Goal: Task Accomplishment & Management: Manage account settings

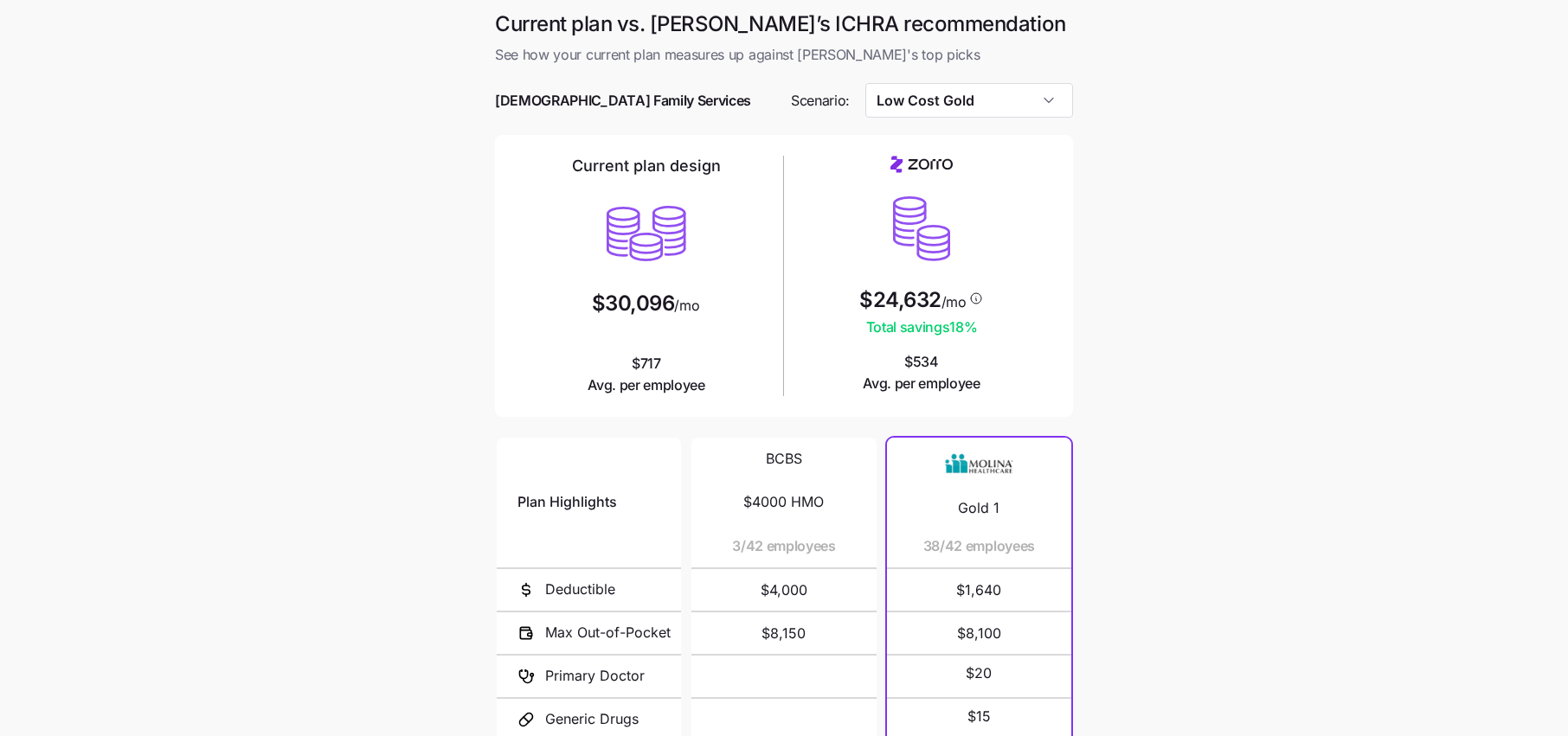
scroll to position [208, 0]
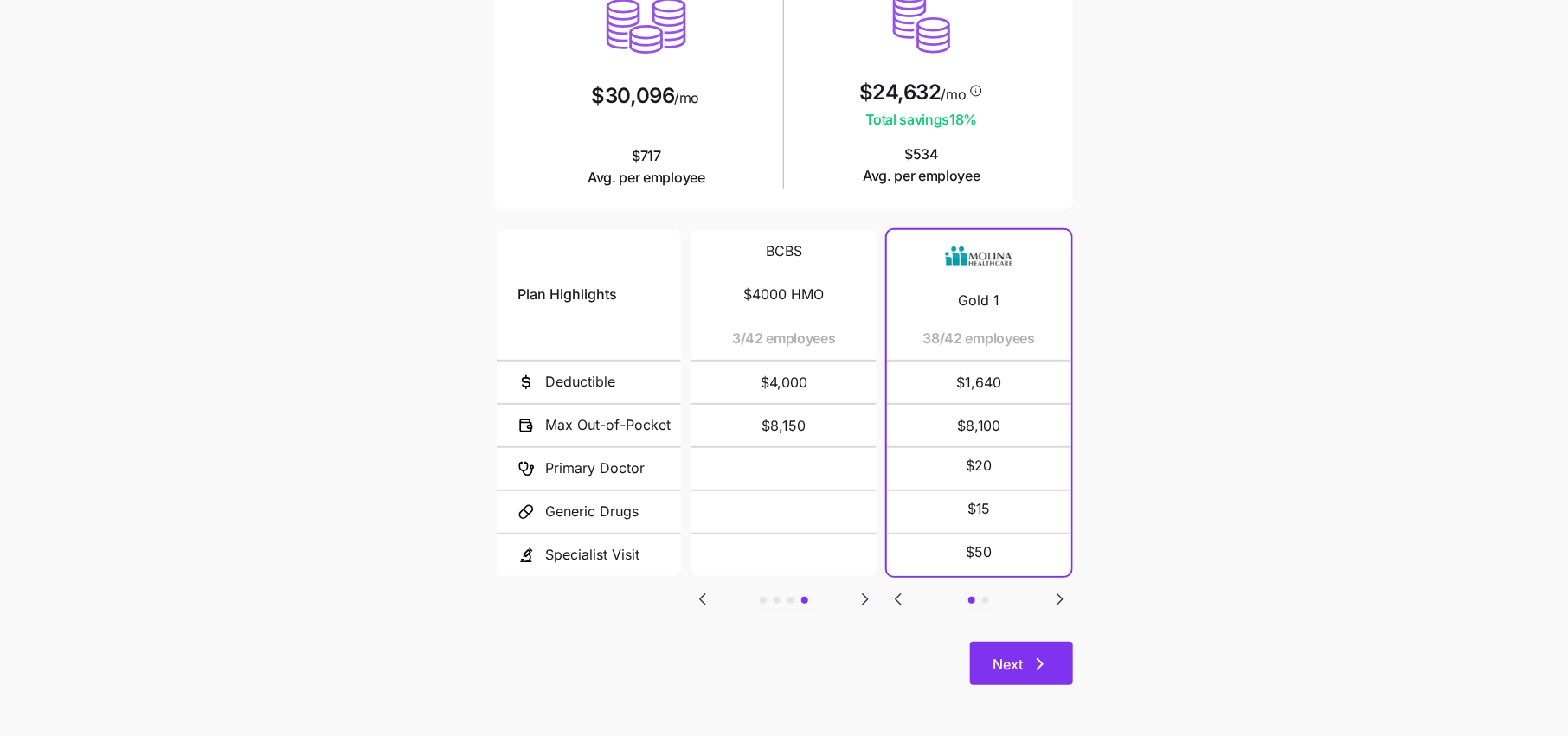
click at [1043, 664] on icon "button" at bounding box center [1040, 664] width 21 height 21
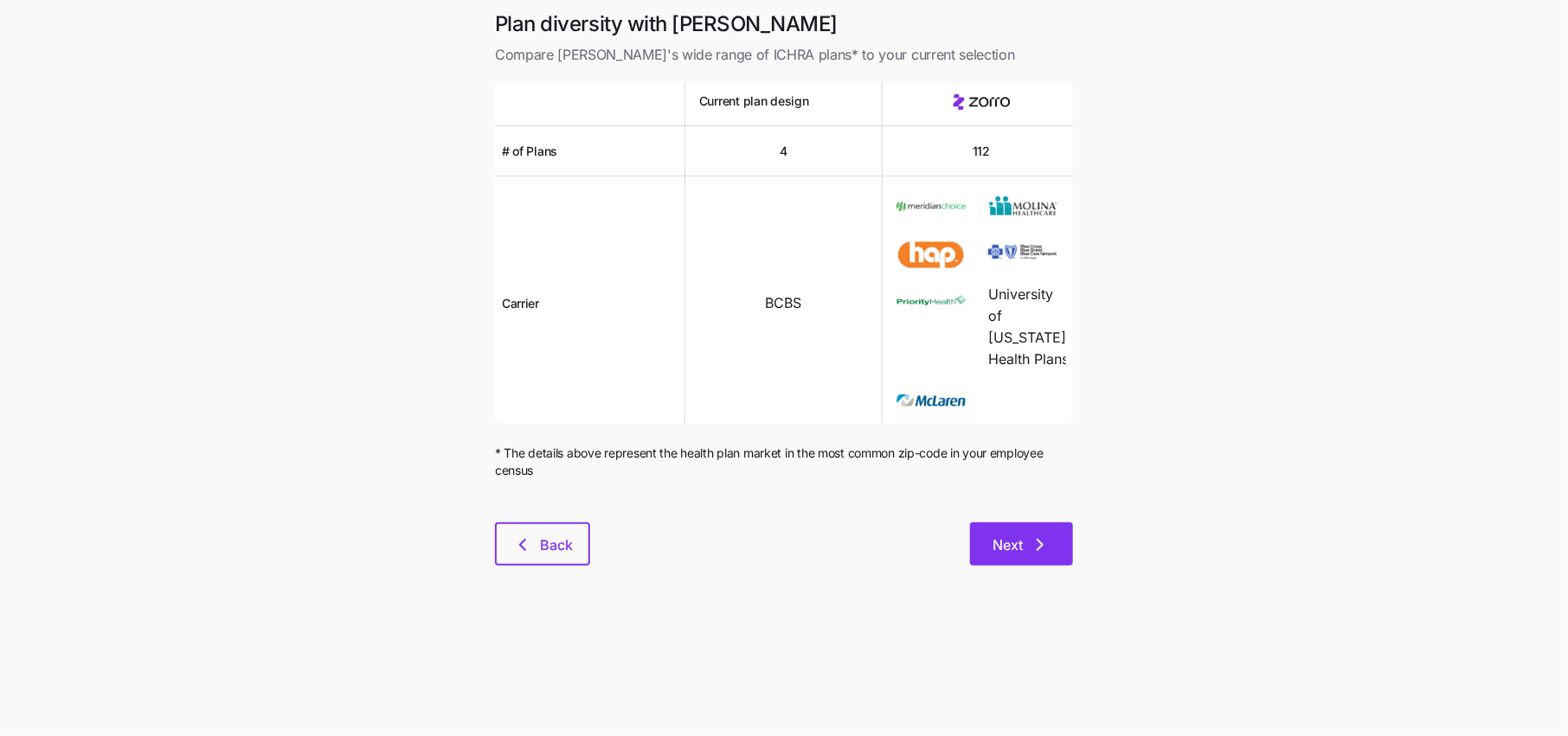
click at [1034, 555] on icon "button" at bounding box center [1040, 545] width 21 height 21
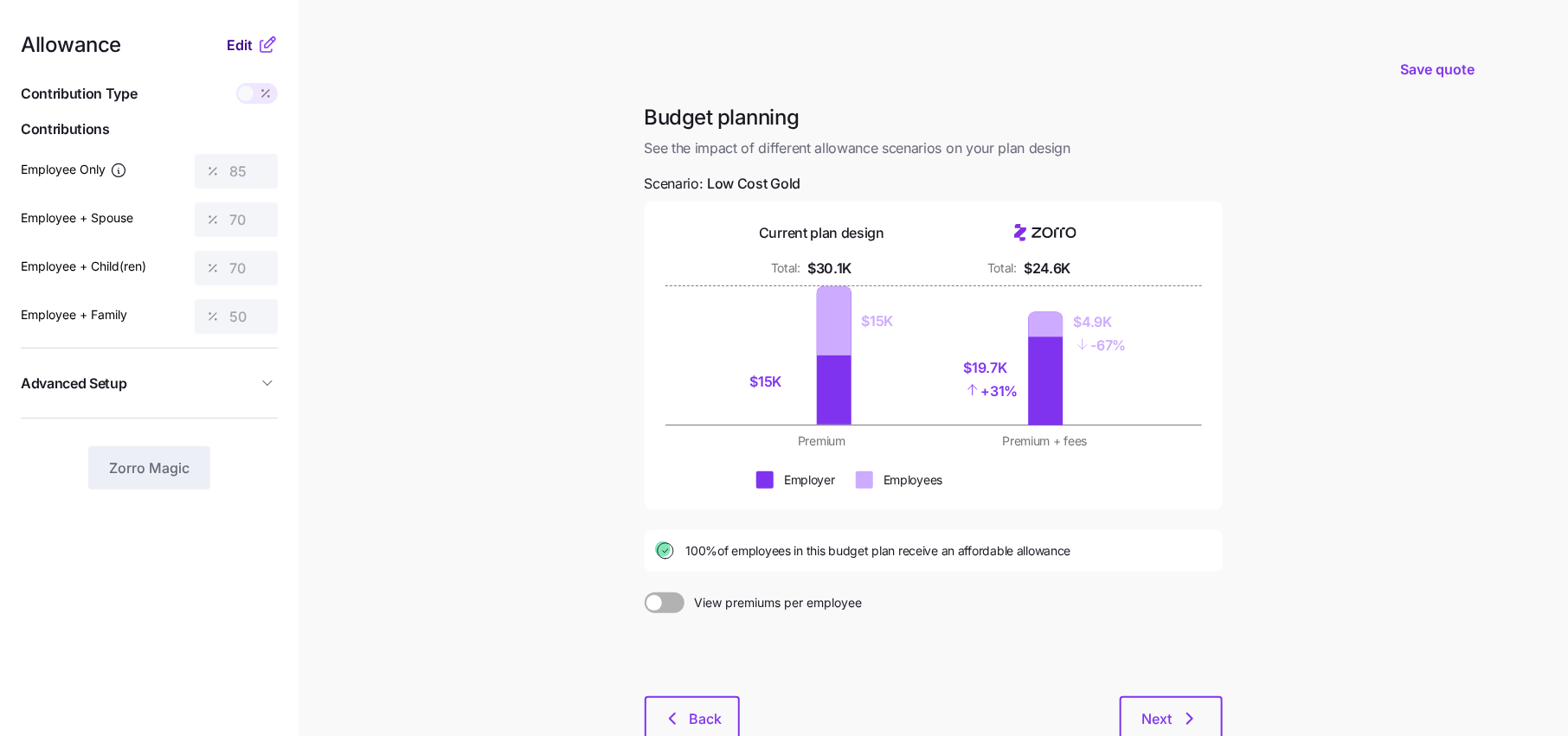
click at [241, 47] on span "Edit" at bounding box center [240, 45] width 26 height 21
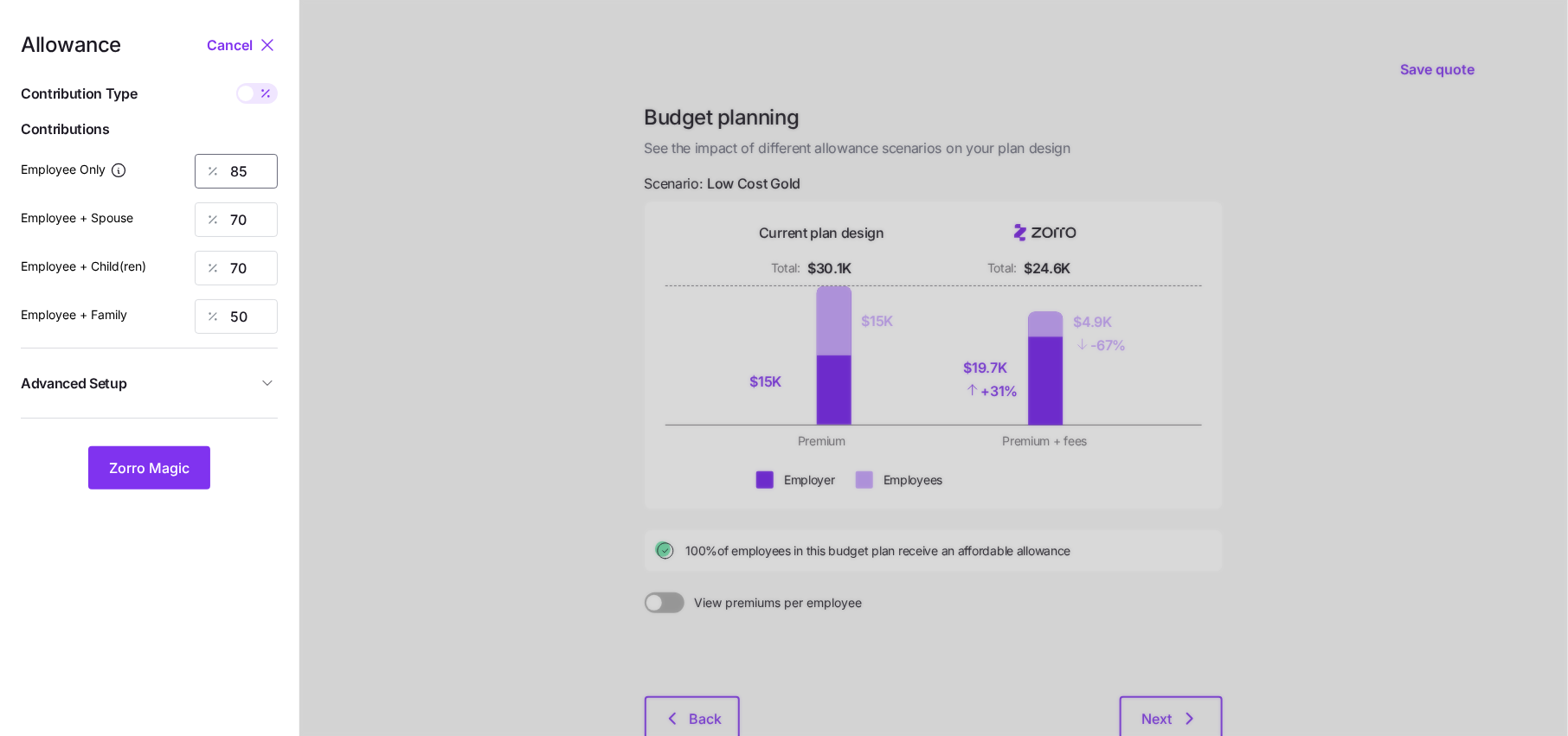
drag, startPoint x: 252, startPoint y: 180, endPoint x: 172, endPoint y: 180, distance: 80.0
click at [172, 180] on div "Employee Only 85" at bounding box center [150, 172] width 257 height 35
type input "50"
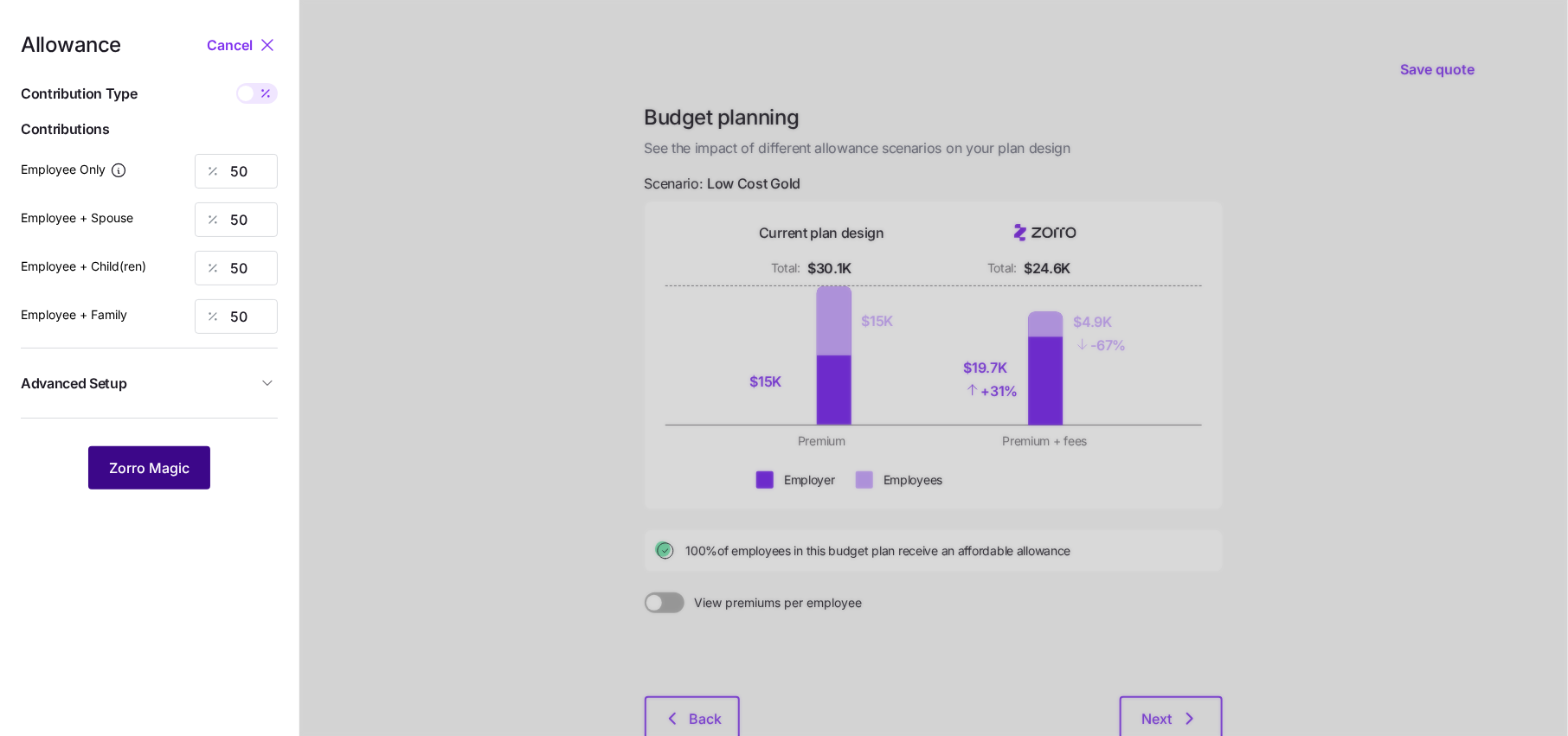
click at [183, 464] on span "Zorro Magic" at bounding box center [150, 468] width 81 height 21
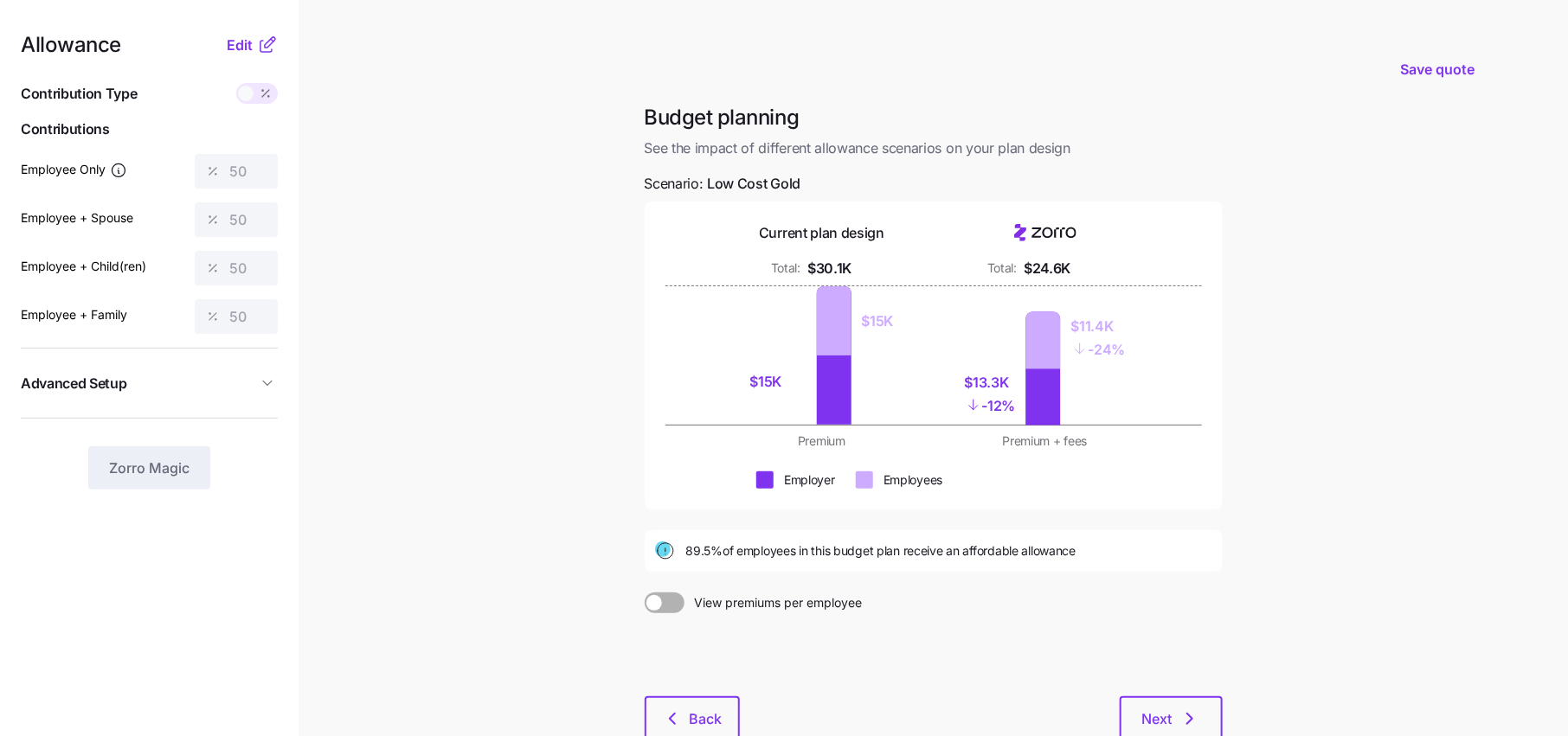
click at [228, 379] on span "Advanced Setup" at bounding box center [139, 384] width 236 height 22
click at [258, 27] on nav "Allowance Edit Contribution Type Use classes Contributions Employee Only 50 Emp…" at bounding box center [149, 425] width 299 height 850
click at [258, 46] on icon at bounding box center [267, 45] width 21 height 21
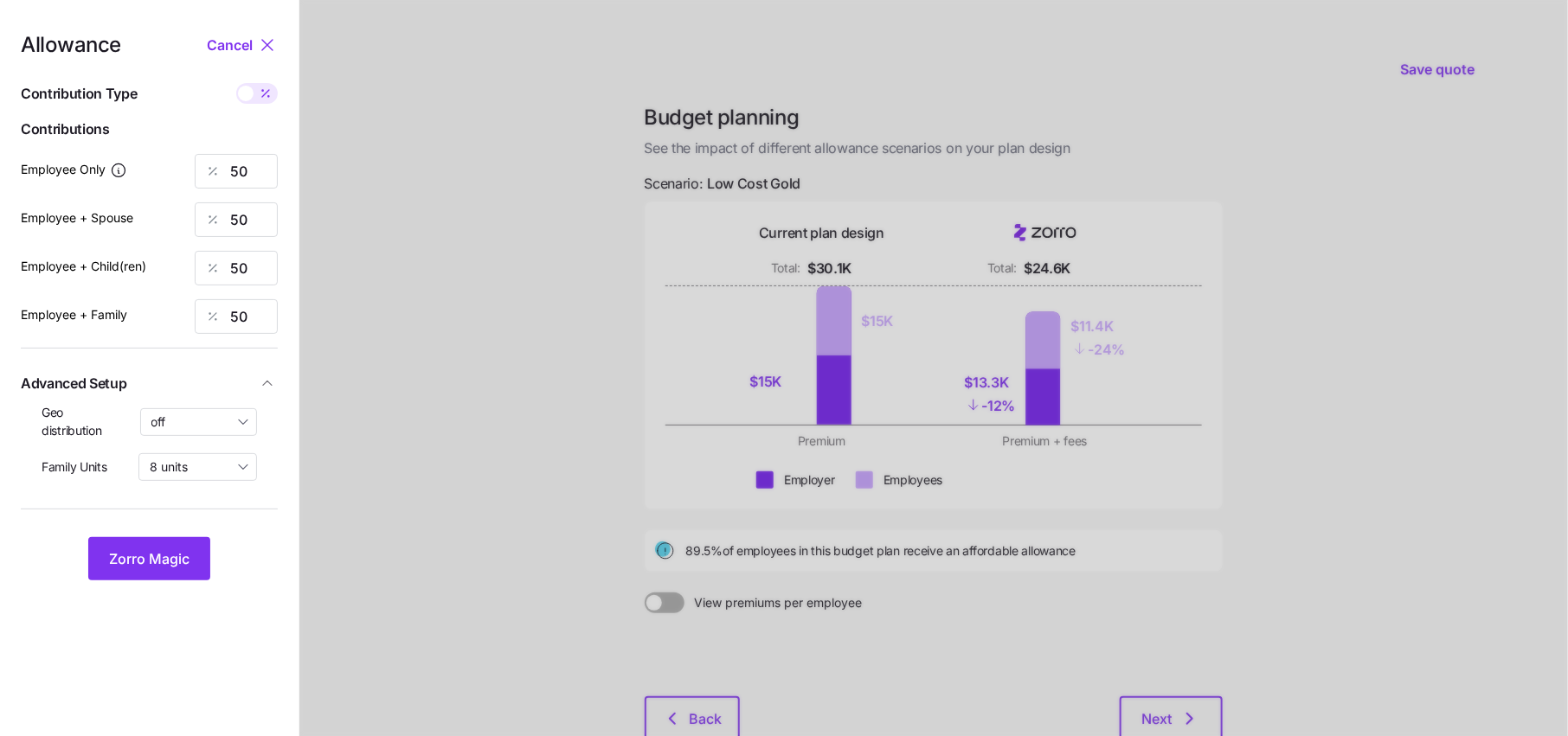
click at [257, 426] on div "Geo distribution off Family Units 8 units" at bounding box center [150, 449] width 257 height 91
click at [229, 426] on input "off" at bounding box center [199, 422] width 118 height 28
click at [205, 531] on span "By state (2)" at bounding box center [189, 522] width 66 height 19
type input "By state (2)"
click at [149, 560] on span "Zorro Magic" at bounding box center [150, 559] width 81 height 21
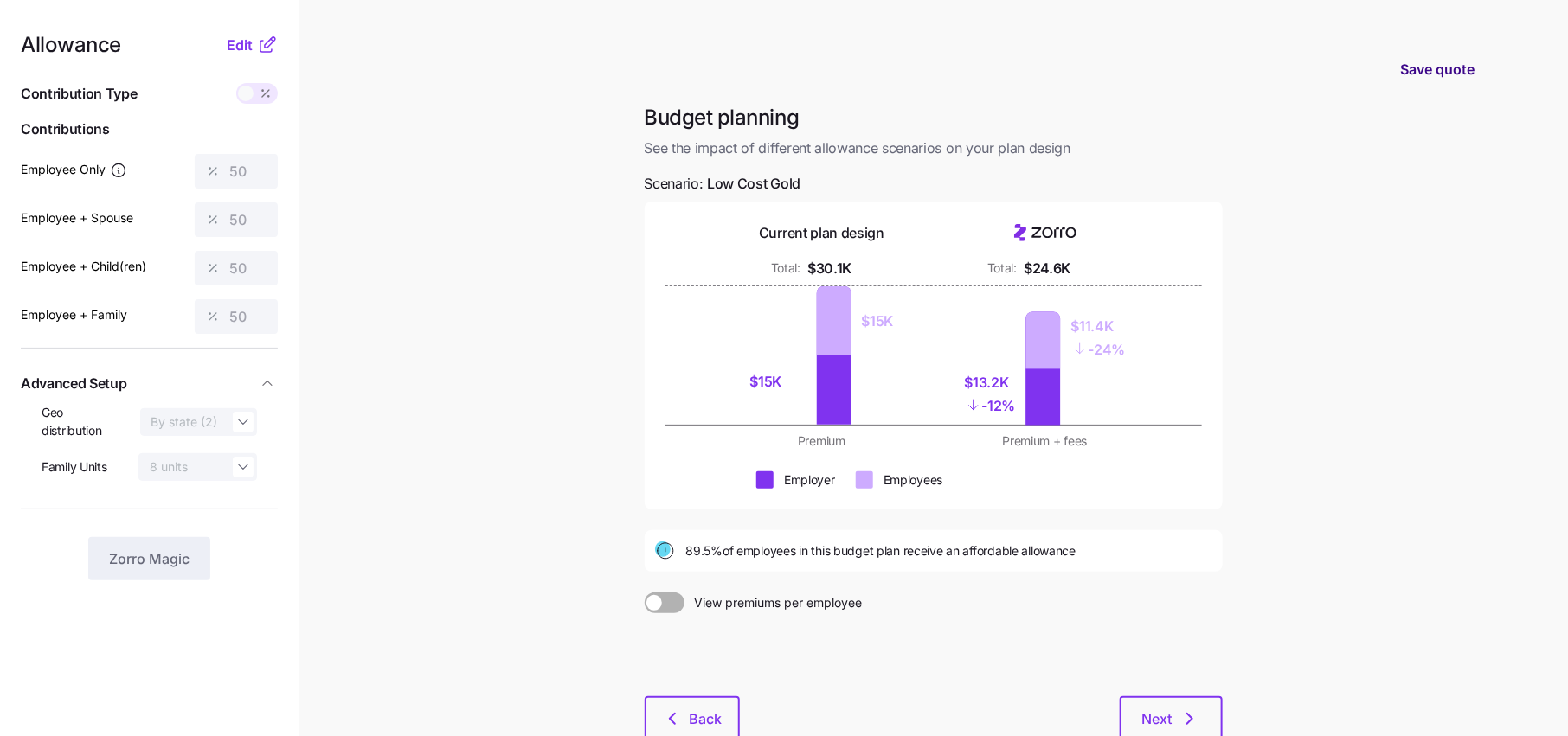
click at [1451, 51] on button "Save quote" at bounding box center [1437, 69] width 102 height 49
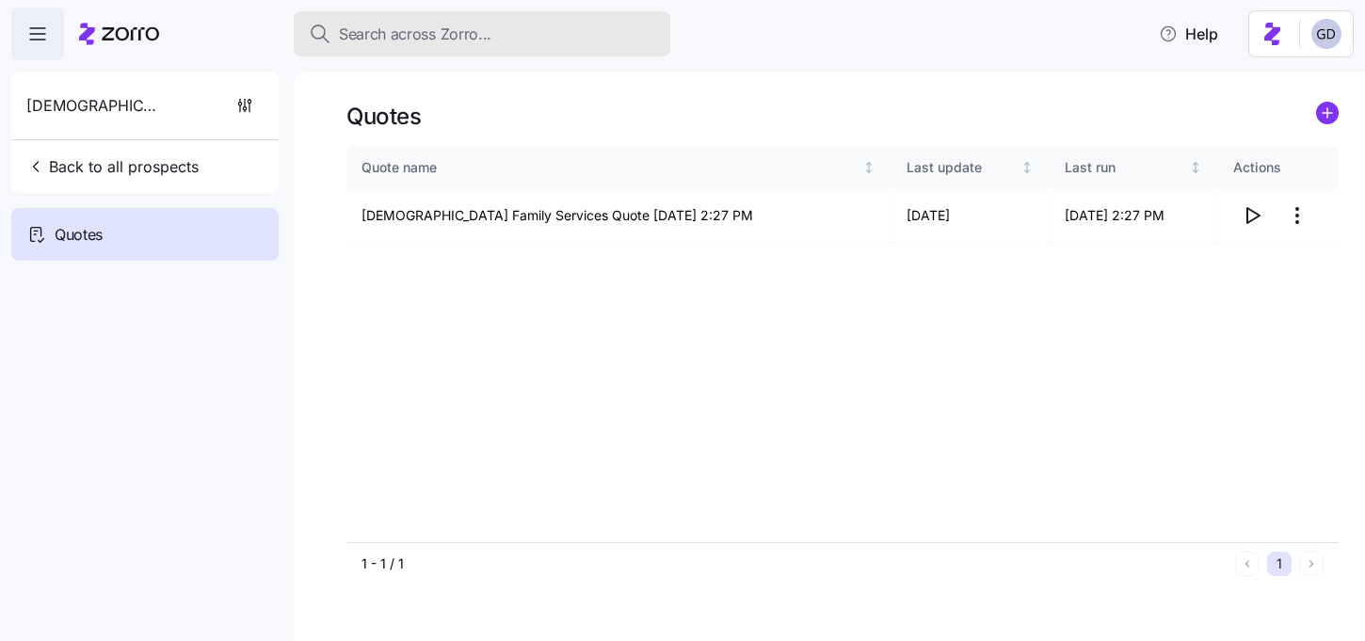
click at [452, 47] on button "Search across Zorro..." at bounding box center [482, 33] width 377 height 45
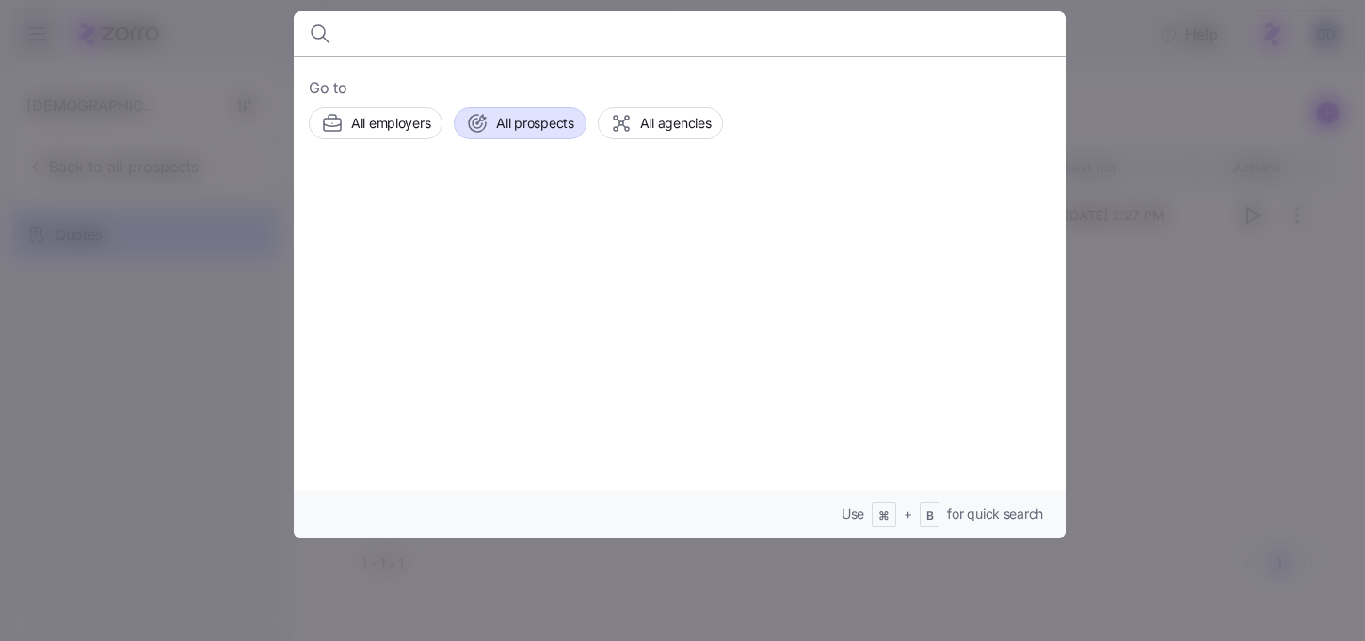
click at [499, 119] on span "All prospects" at bounding box center [534, 123] width 77 height 19
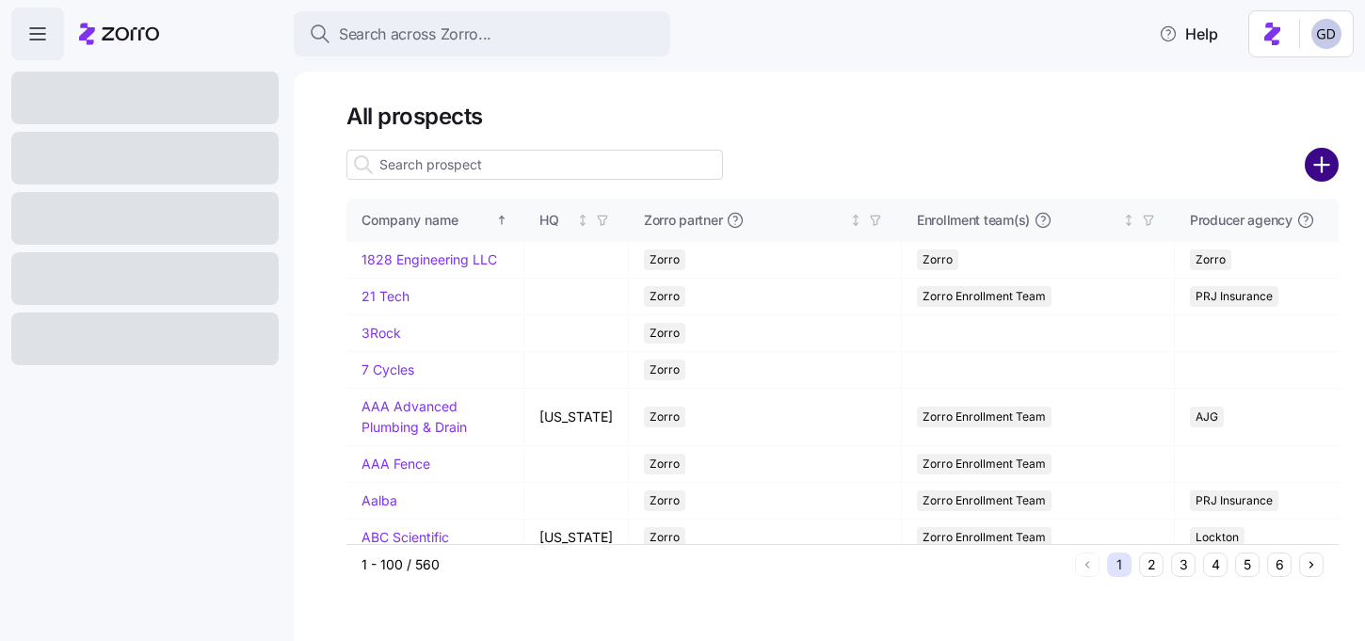
click at [1307, 165] on circle "add icon" at bounding box center [1322, 165] width 31 height 31
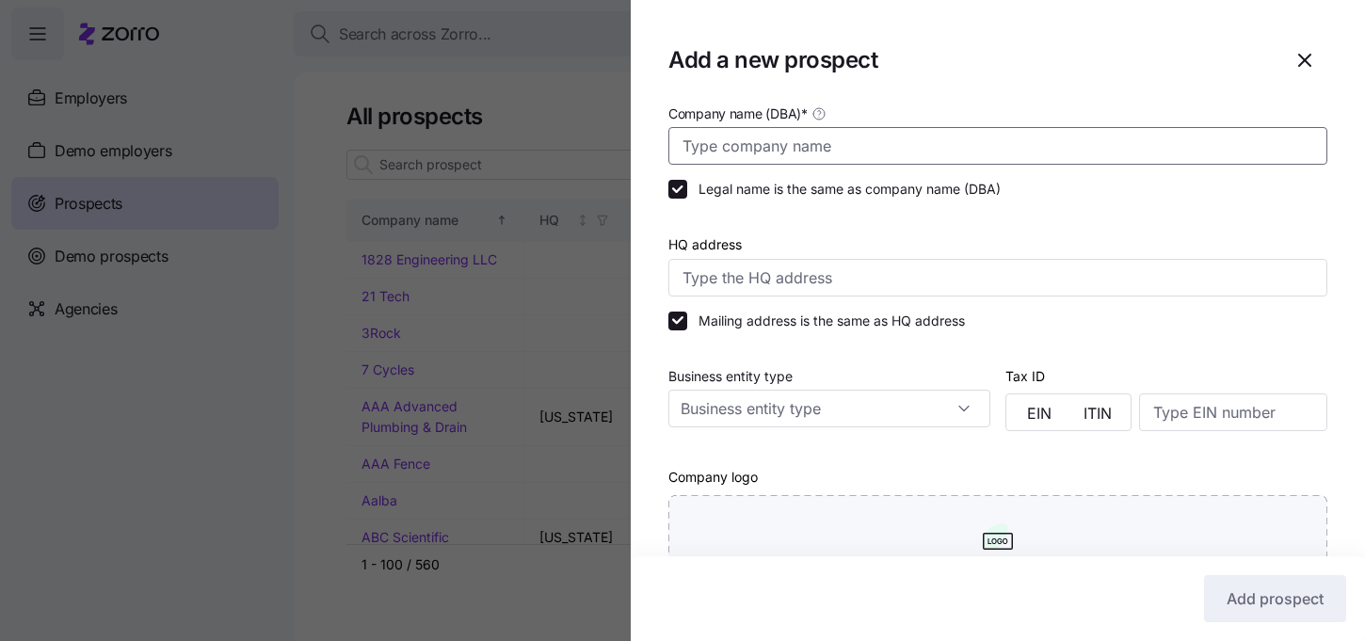
click at [767, 133] on input "Company name (DBA) *" at bounding box center [997, 146] width 659 height 38
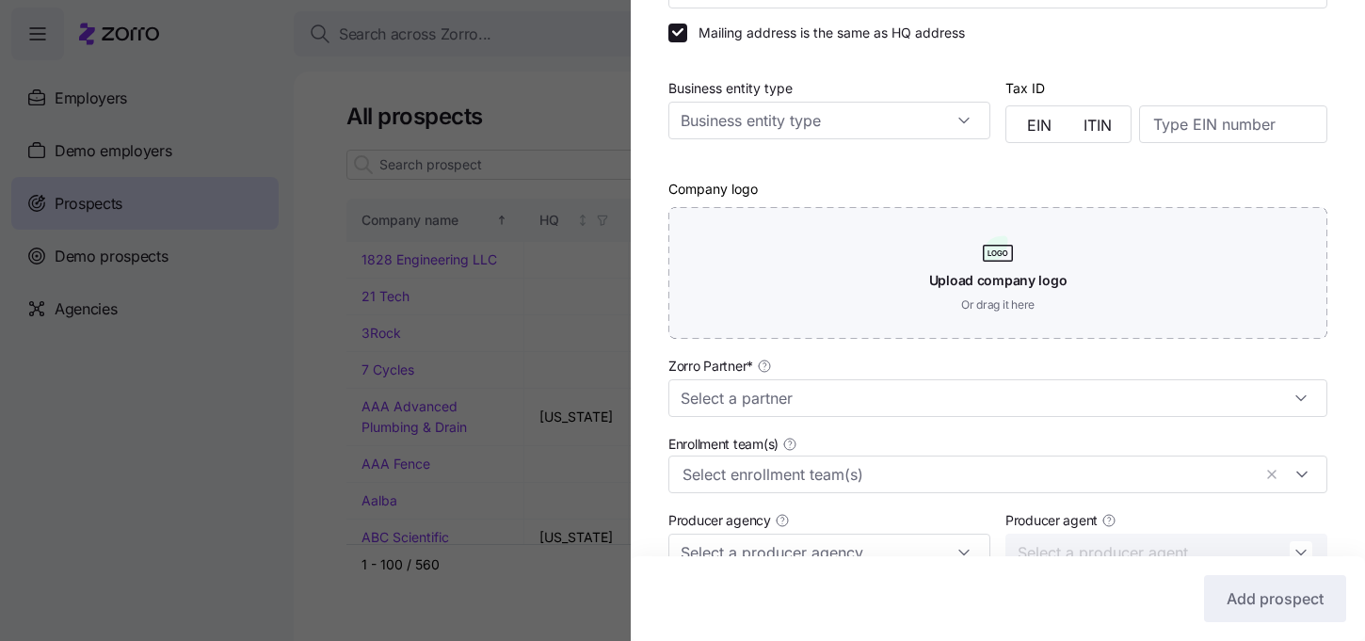
scroll to position [295, 0]
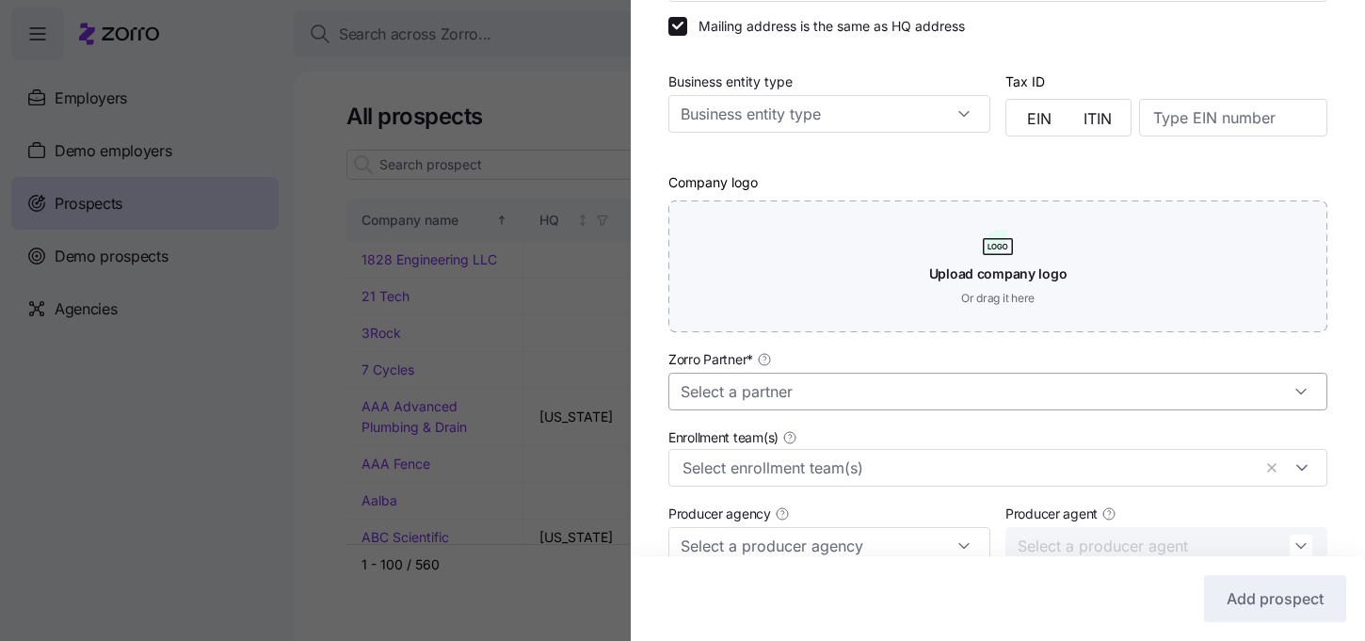
type input "Southern Marketing Affiliates"
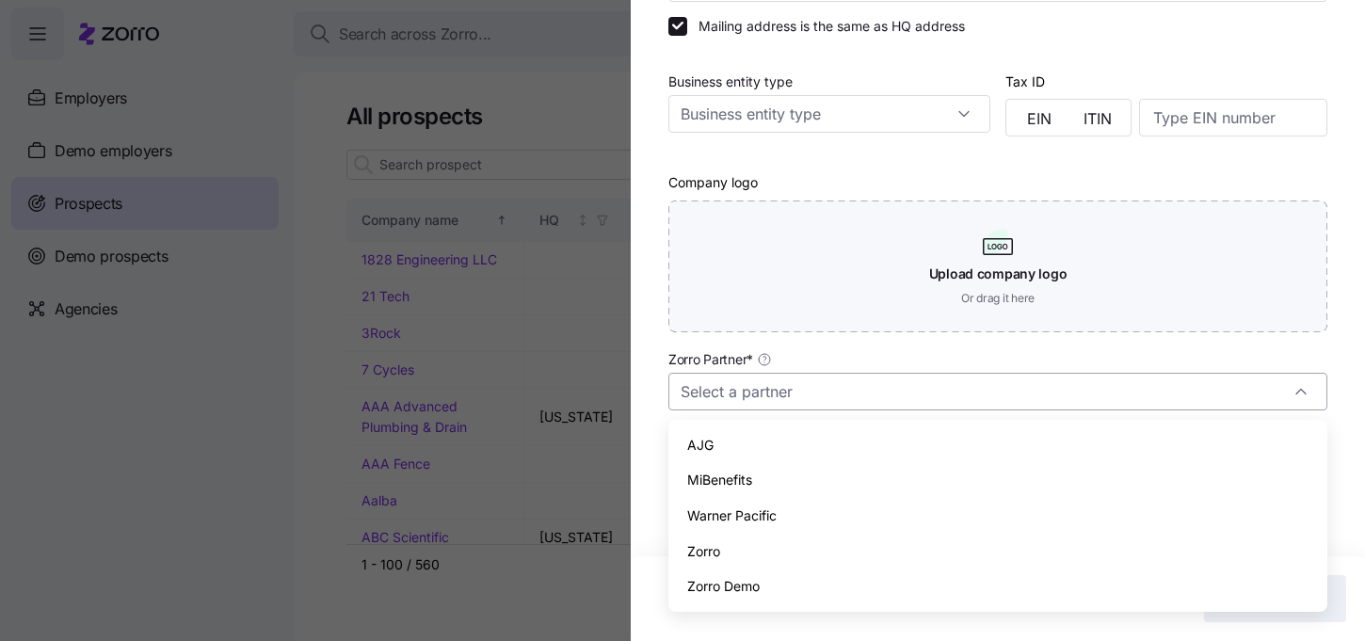
click at [750, 376] on input "Zorro Partner *" at bounding box center [997, 392] width 659 height 38
click at [733, 454] on div "AJG" at bounding box center [998, 445] width 644 height 36
type input "AJG"
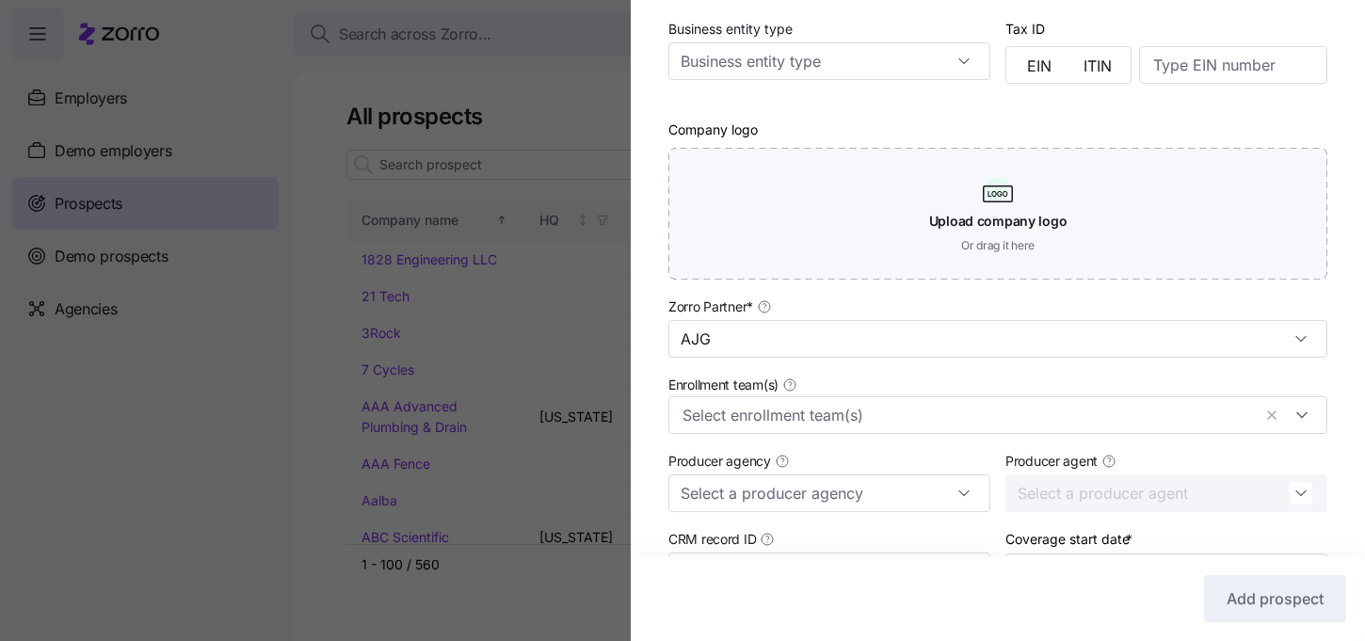
scroll to position [361, 0]
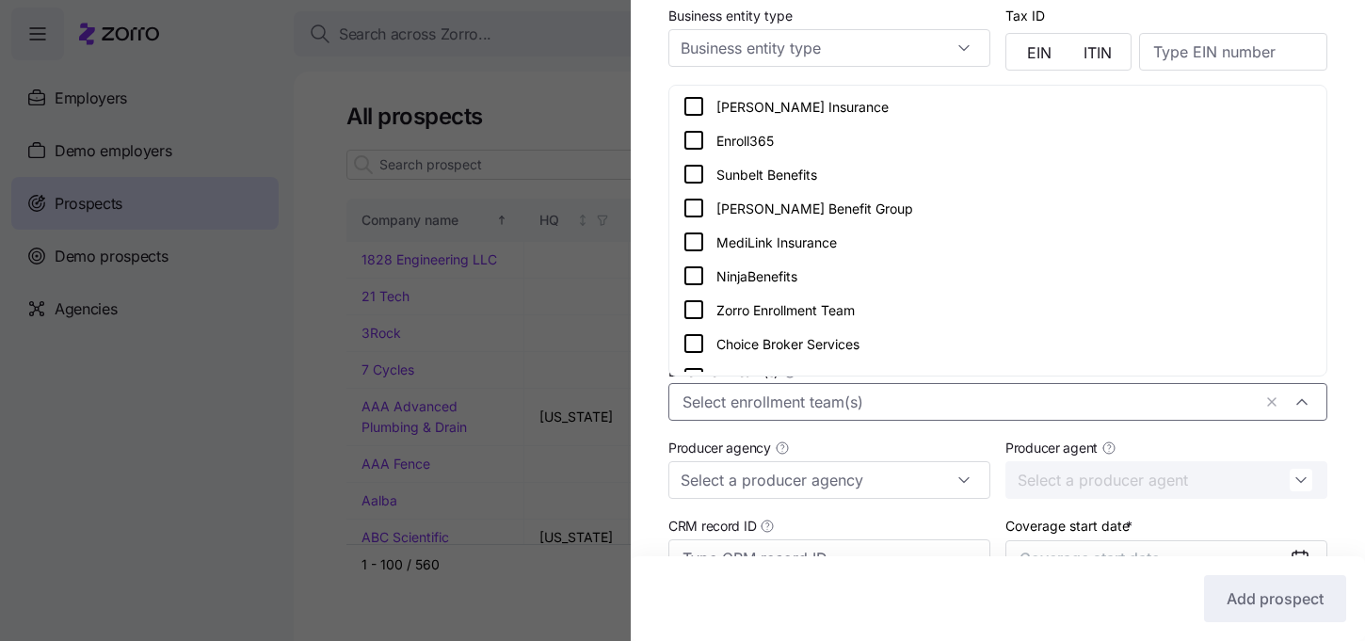
click at [775, 421] on div at bounding box center [997, 402] width 659 height 38
click at [699, 310] on icon at bounding box center [694, 309] width 23 height 23
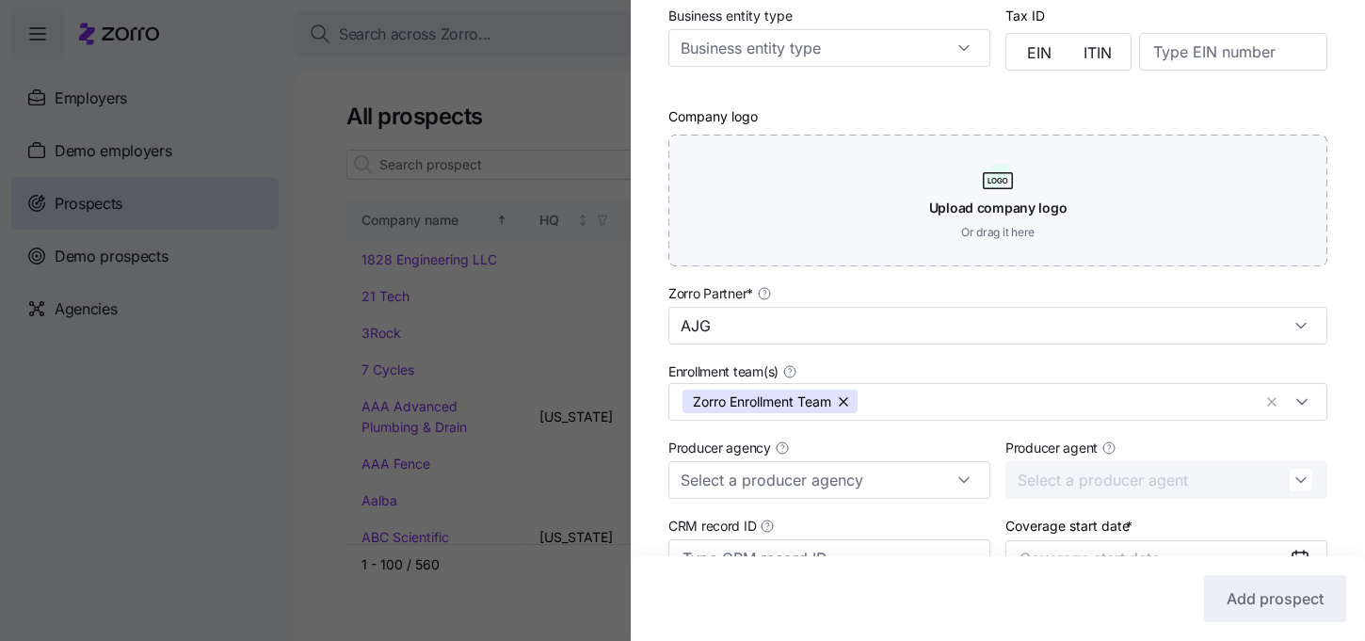
click at [639, 412] on div "Company name (DBA) * Southern Marketing Affiliates Legal name is the same as co…" at bounding box center [998, 217] width 734 height 953
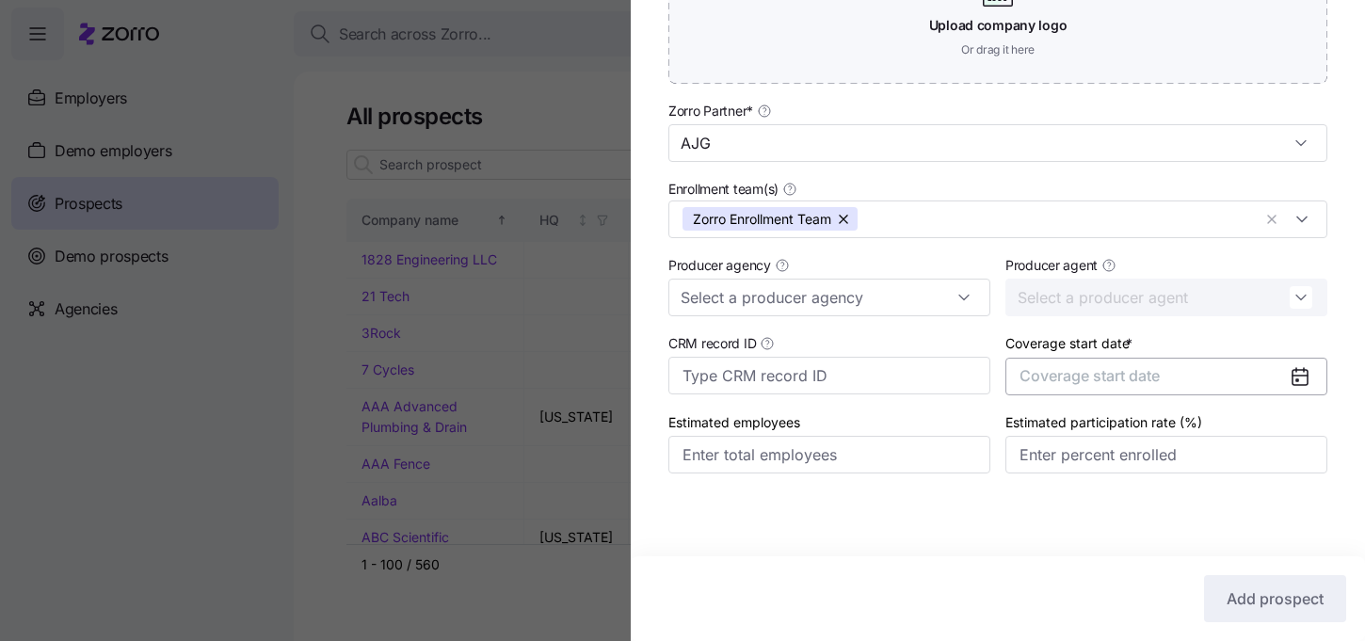
click at [1160, 366] on span "Coverage start date" at bounding box center [1090, 375] width 140 height 19
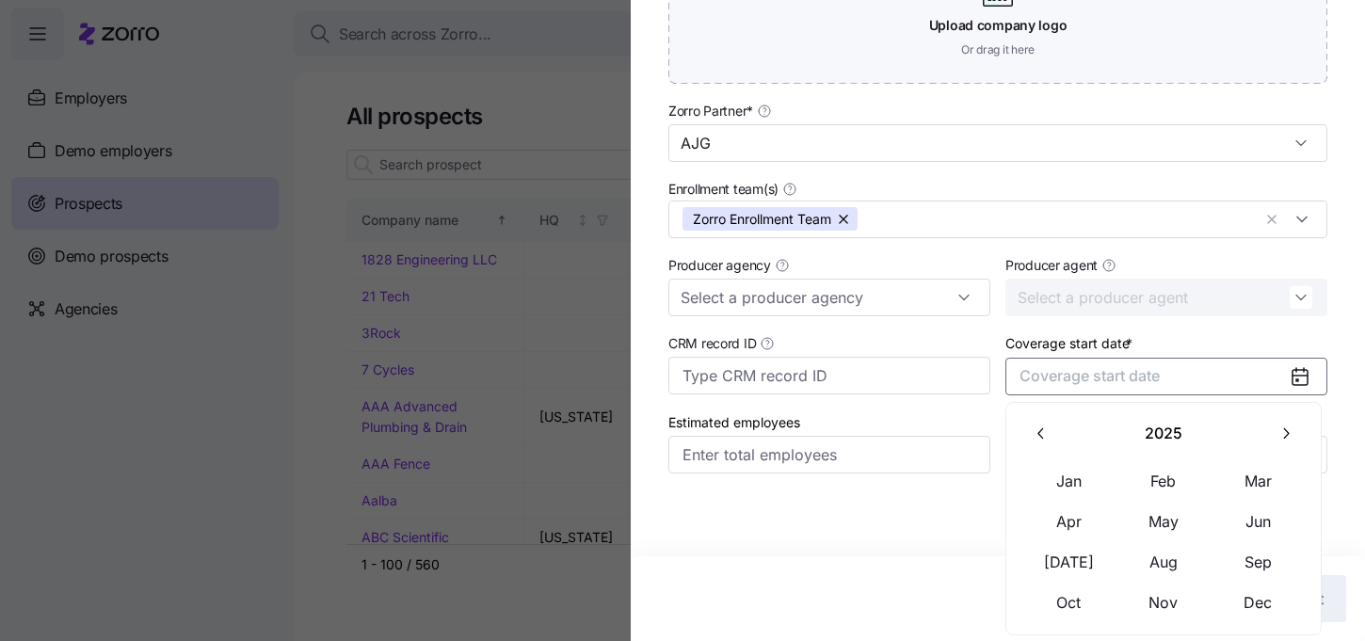
click at [1288, 442] on button "button" at bounding box center [1286, 434] width 40 height 40
click at [1058, 487] on button "Jan" at bounding box center [1069, 481] width 94 height 40
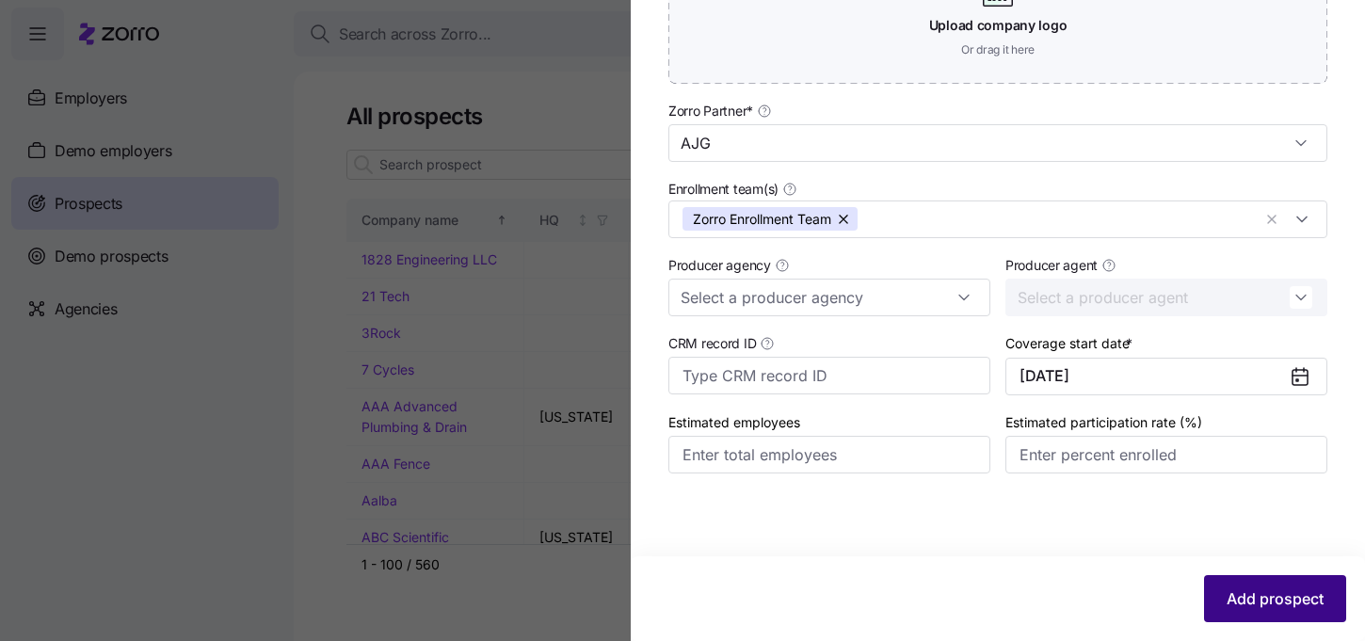
click at [1254, 592] on span "Add prospect" at bounding box center [1275, 598] width 97 height 23
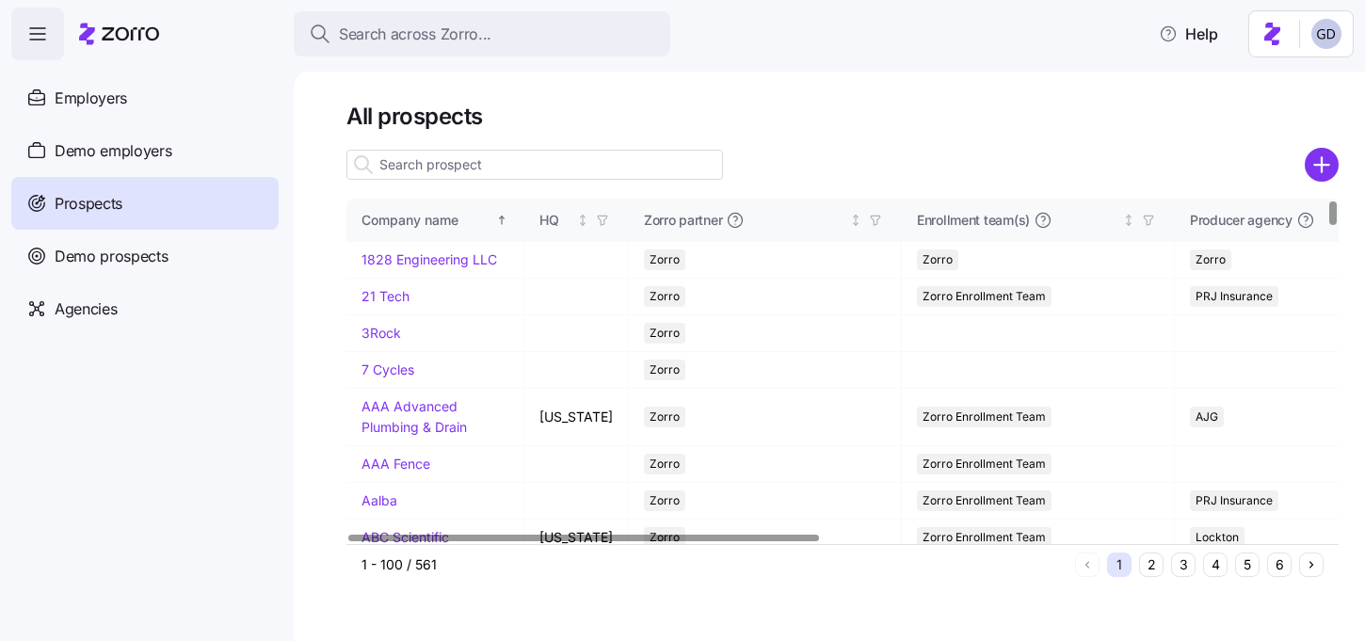
click at [537, 155] on input at bounding box center [534, 165] width 377 height 30
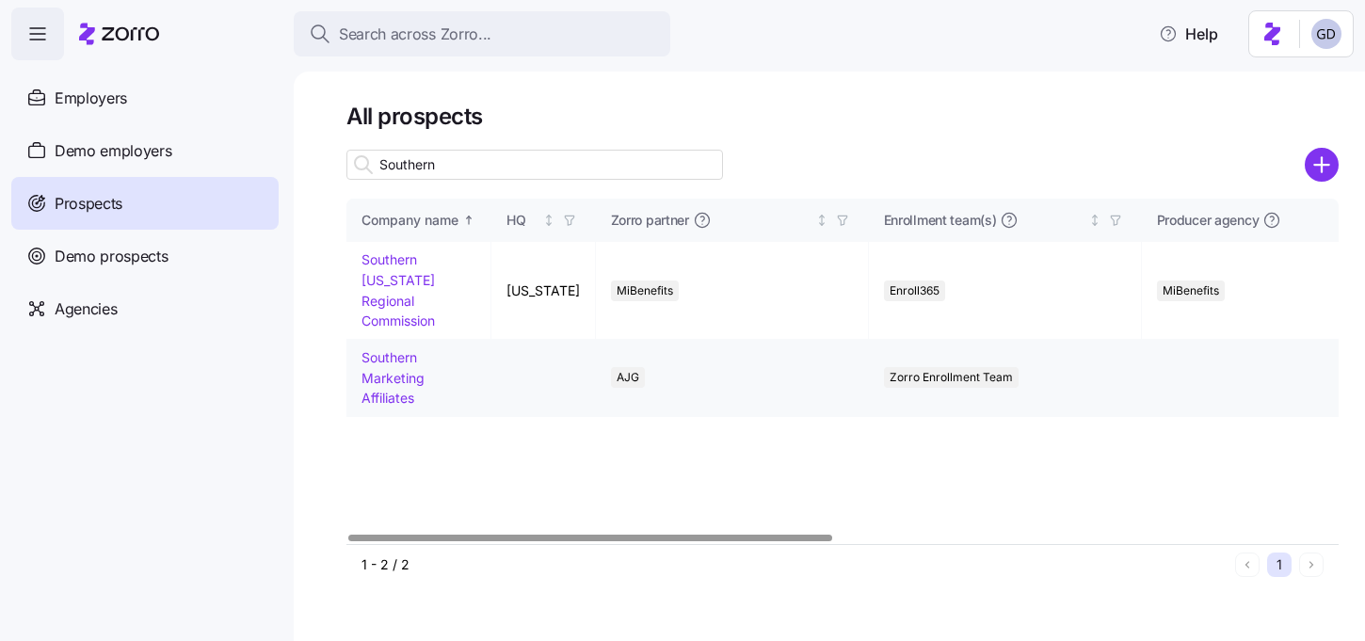
type input "Southern"
click at [400, 365] on td "Southern Marketing Affiliates" at bounding box center [418, 378] width 145 height 77
click at [407, 356] on link "Southern Marketing Affiliates" at bounding box center [393, 377] width 63 height 56
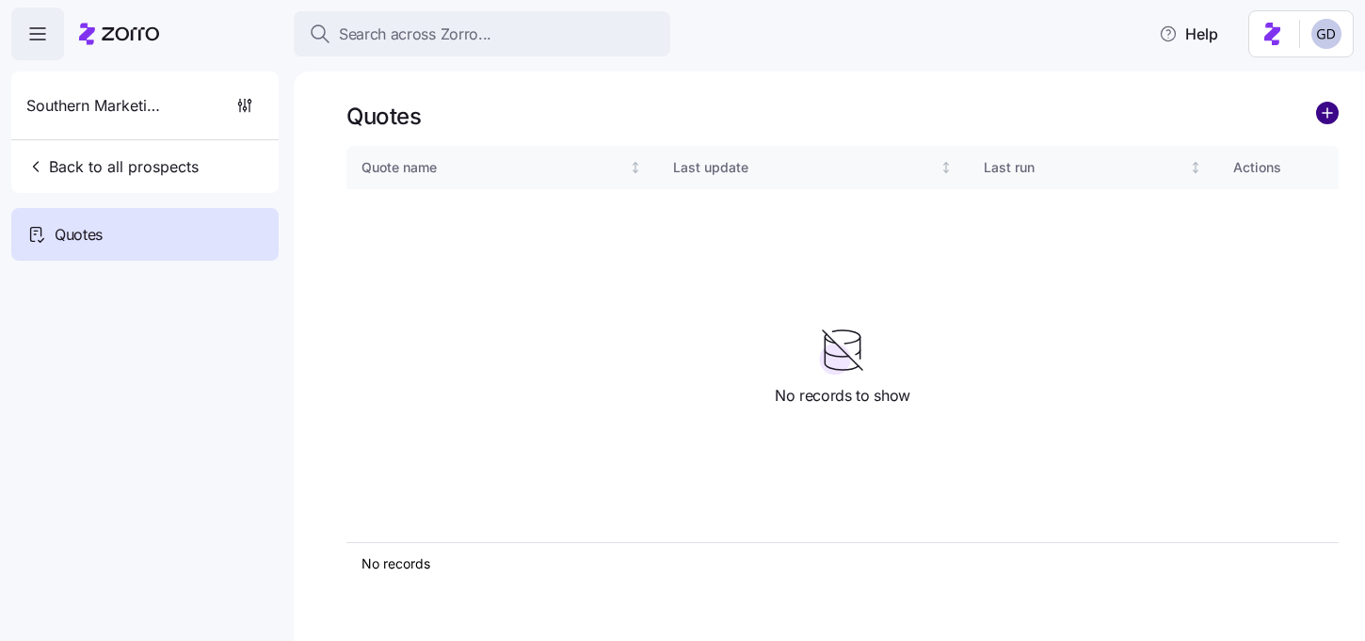
click at [1322, 116] on circle "add icon" at bounding box center [1327, 113] width 21 height 21
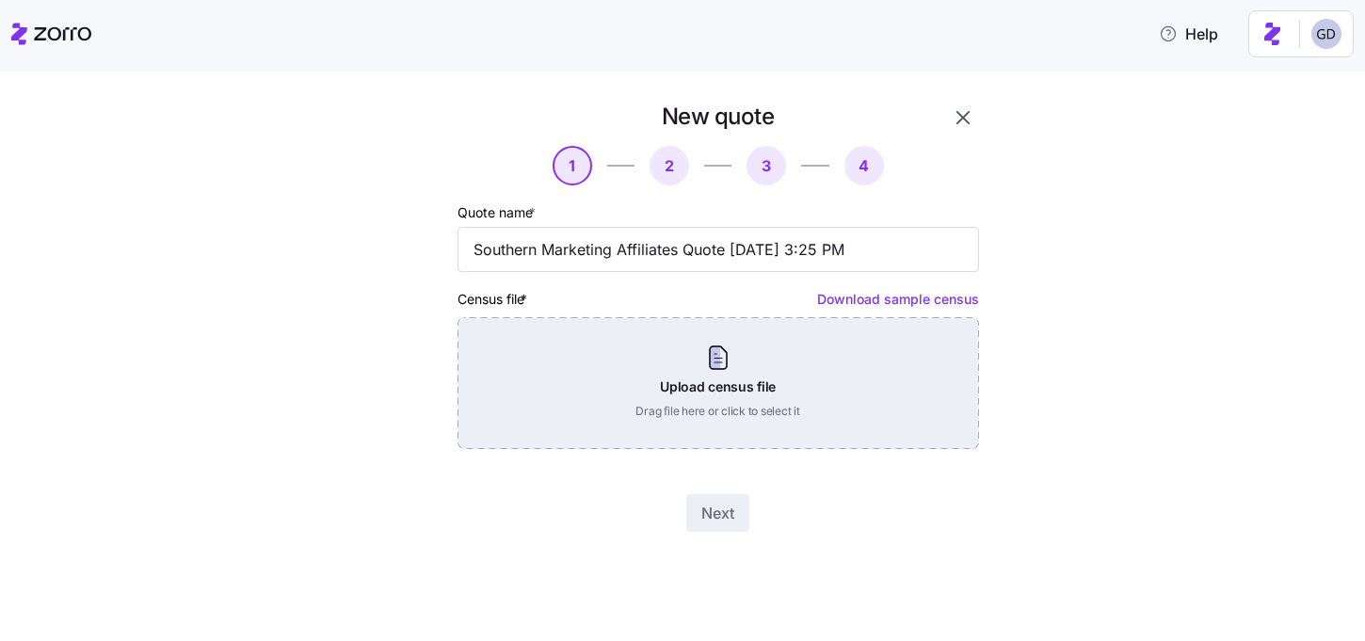
click at [683, 376] on div "Upload census file Drag file here or click to select it" at bounding box center [719, 383] width 522 height 132
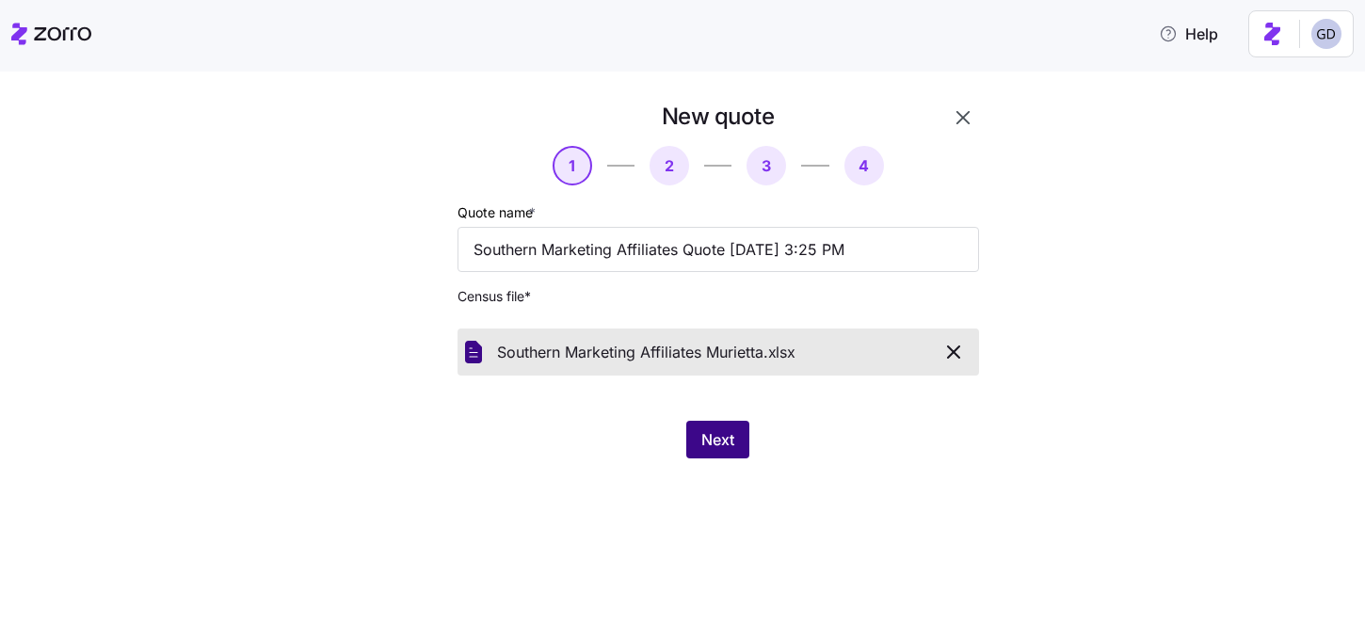
click at [744, 448] on button "Next" at bounding box center [717, 440] width 63 height 38
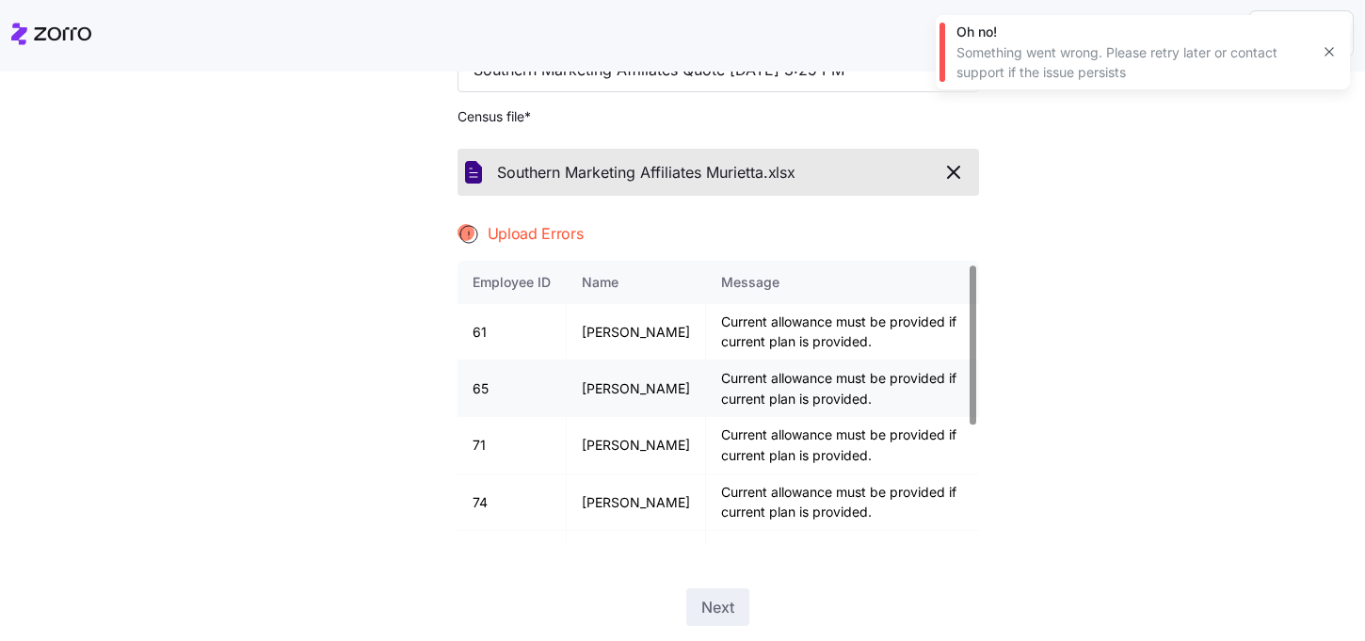
scroll to position [215, 0]
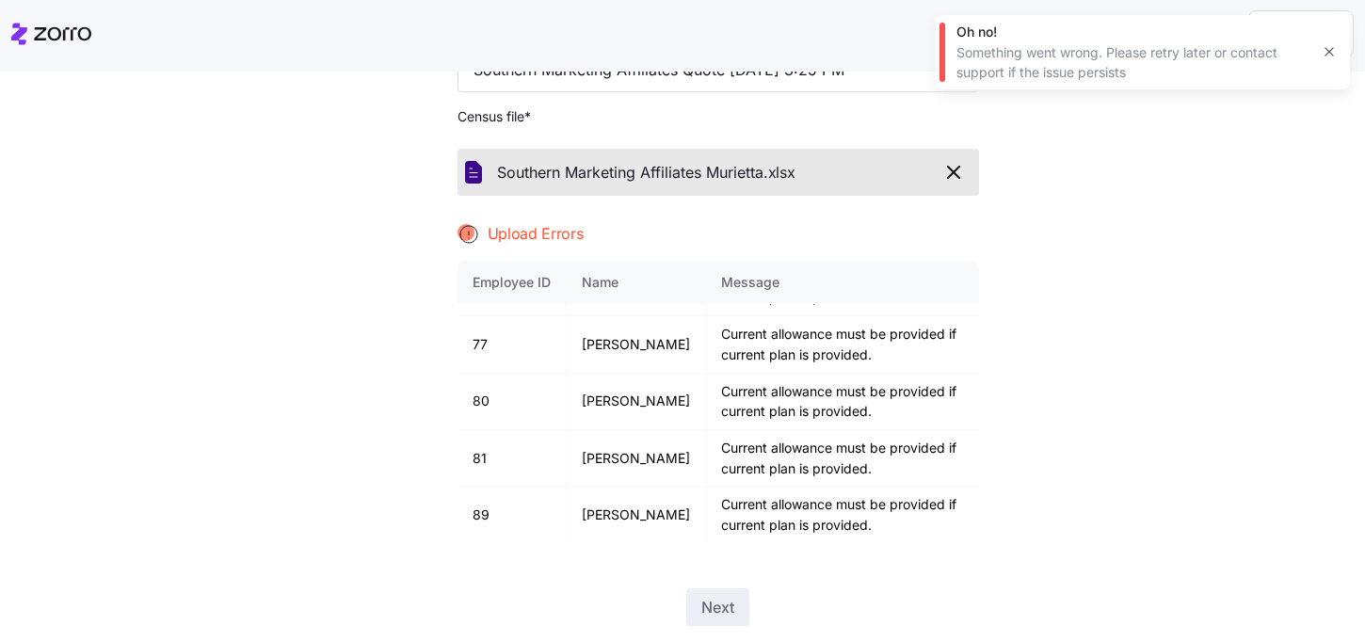
click at [955, 173] on icon "button" at bounding box center [953, 172] width 11 height 11
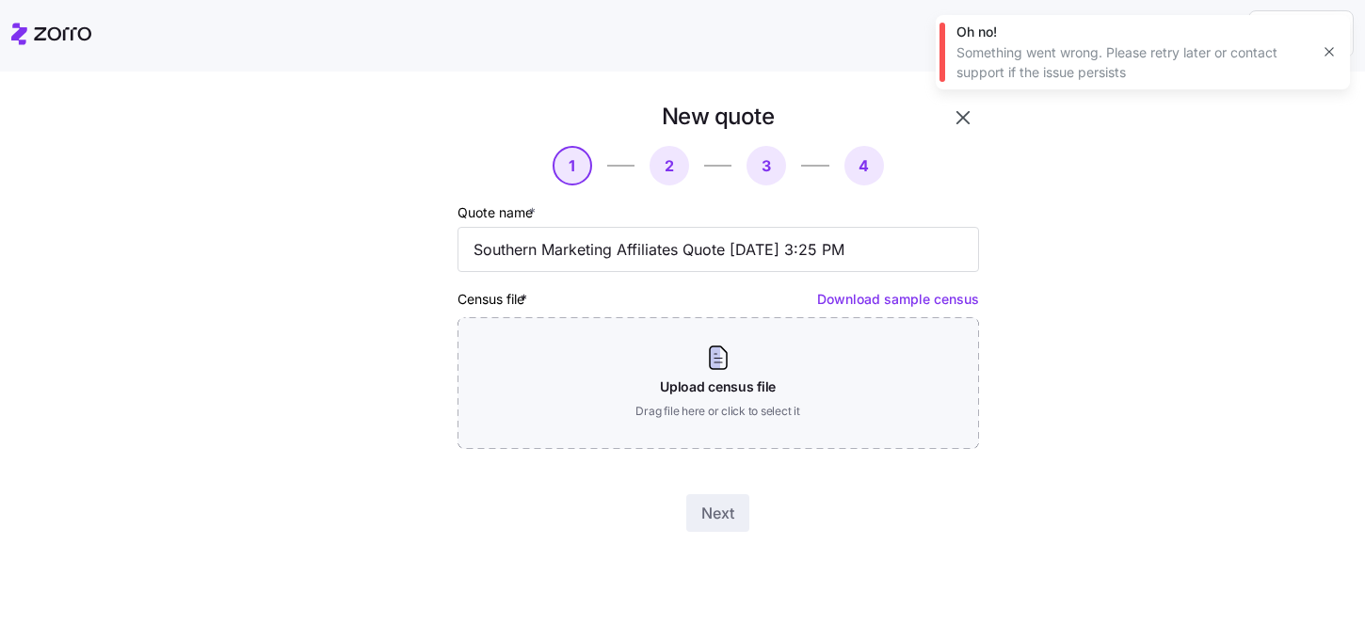
scroll to position [0, 0]
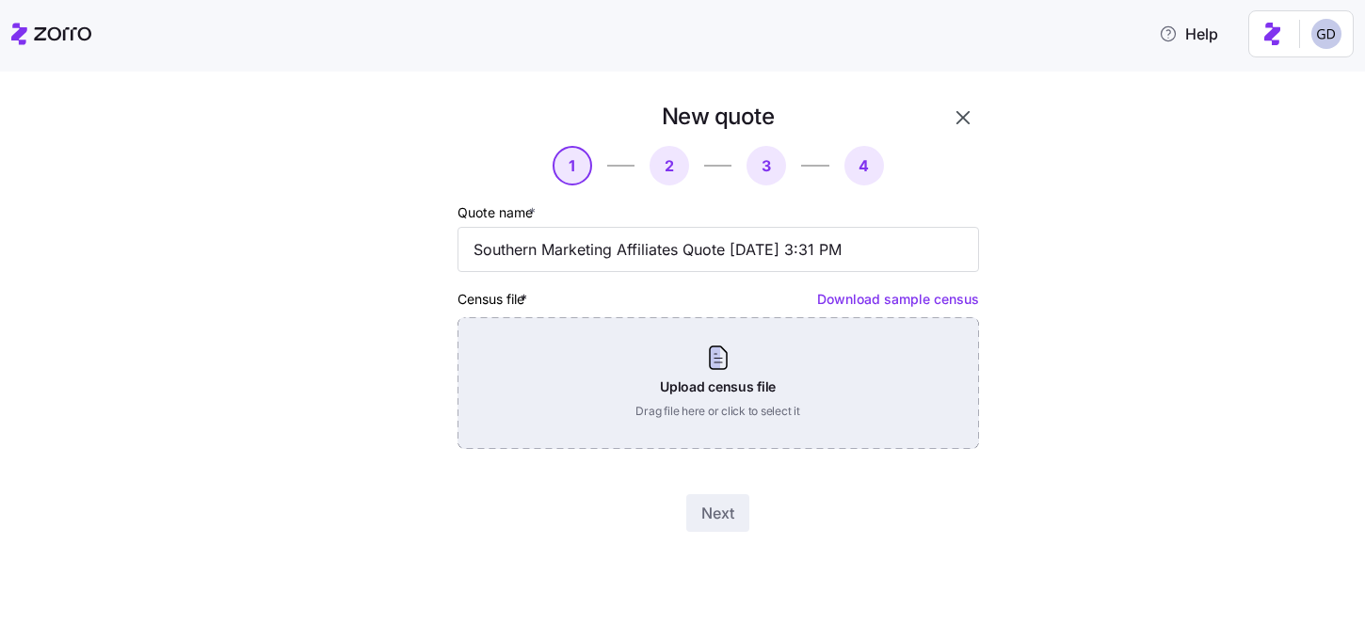
click at [692, 380] on div "Upload census file Drag file here or click to select it" at bounding box center [719, 383] width 522 height 132
click at [736, 384] on div "Upload census file Drag file here or click to select it" at bounding box center [719, 383] width 522 height 132
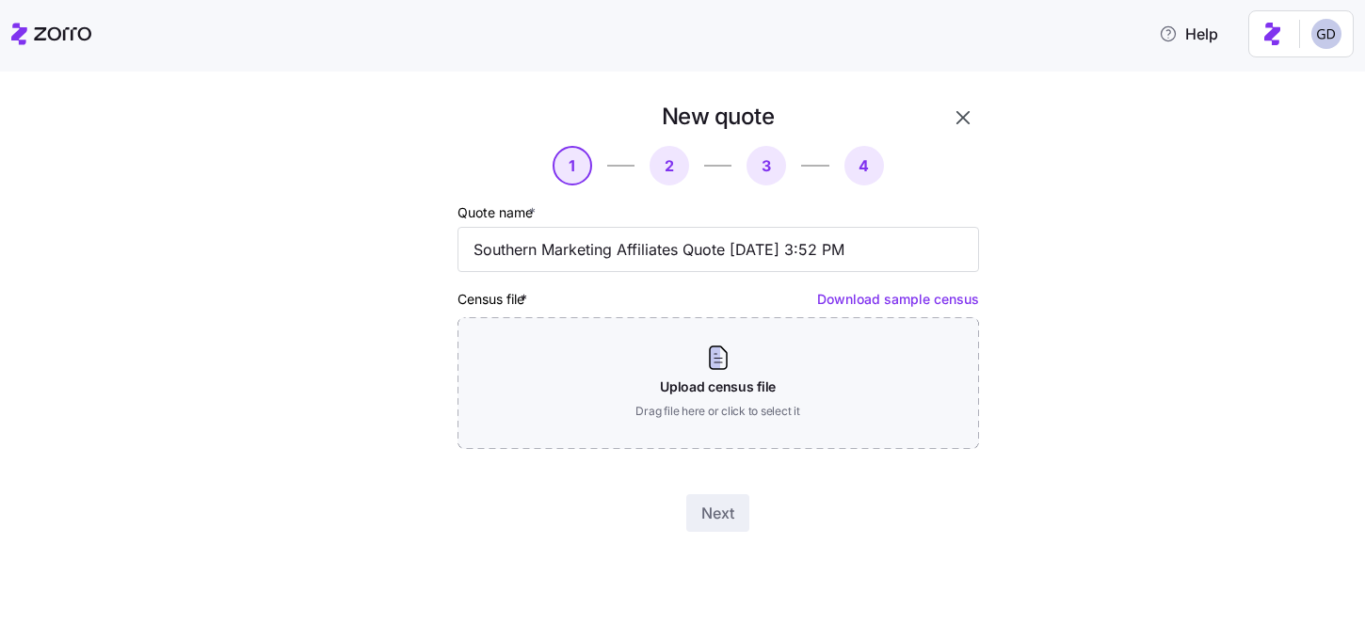
click at [664, 316] on div "Census file * Download sample census Upload census file Drag file here or click…" at bounding box center [719, 368] width 522 height 162
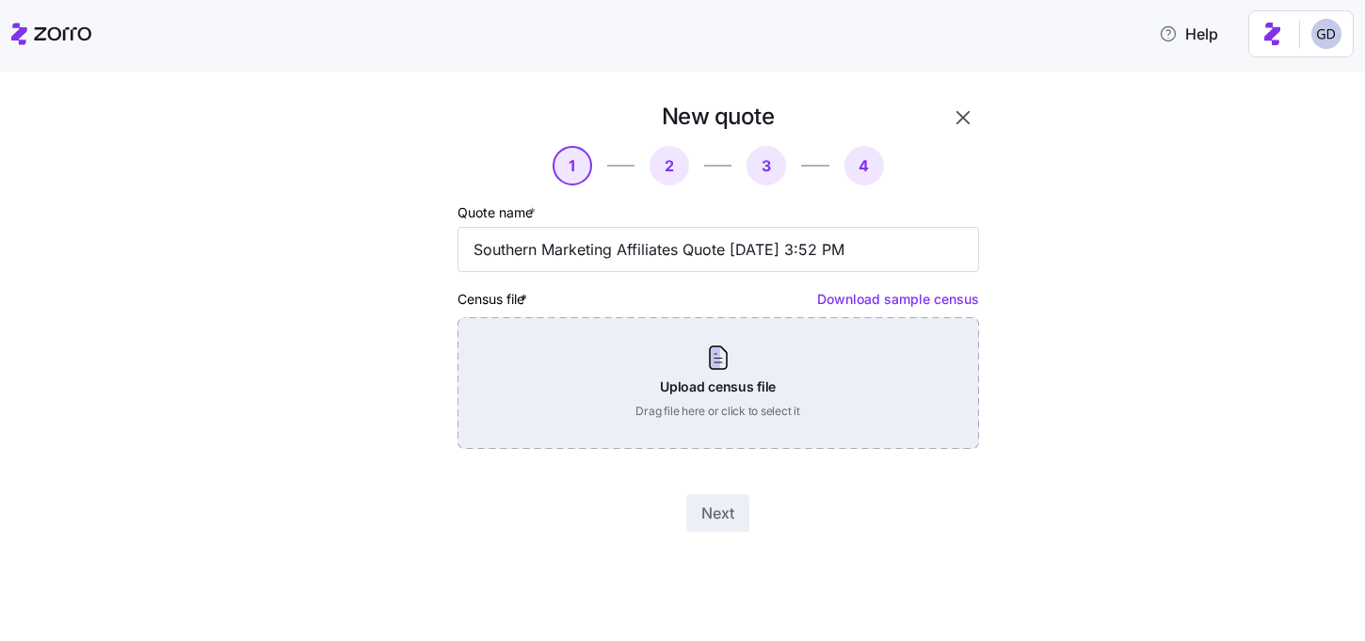
click at [664, 389] on div "Upload census file Drag file here or click to select it" at bounding box center [719, 383] width 522 height 132
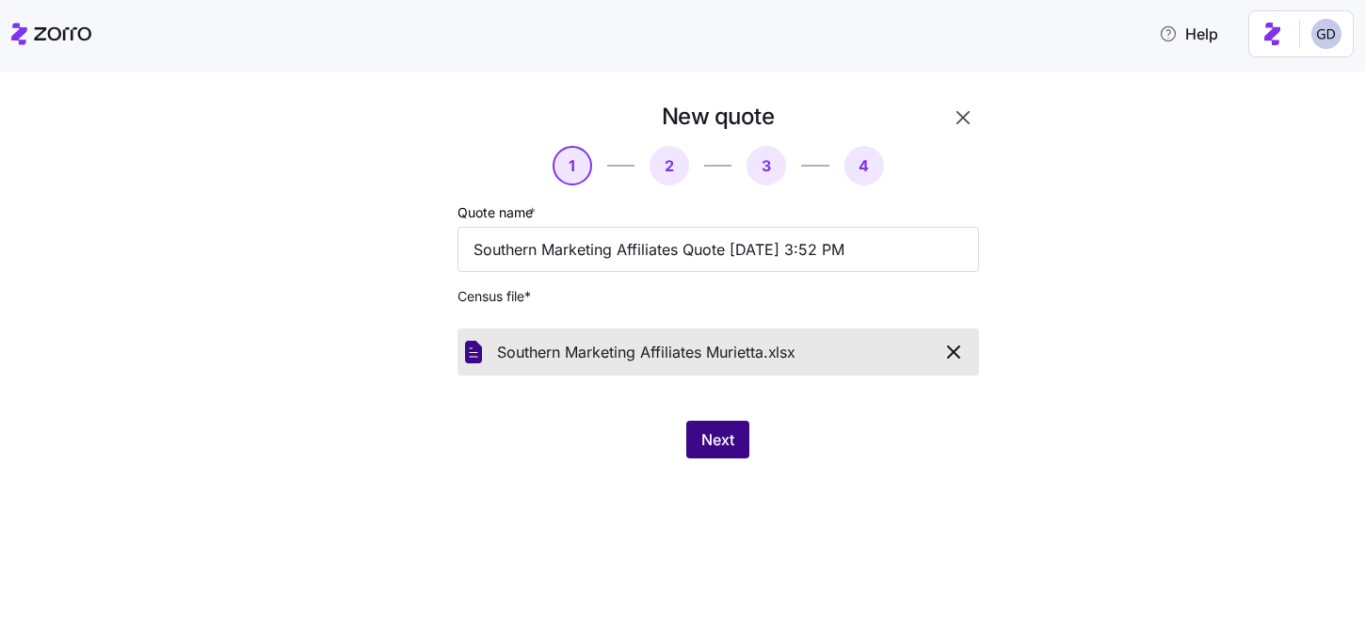
click at [709, 447] on span "Next" at bounding box center [717, 439] width 33 height 23
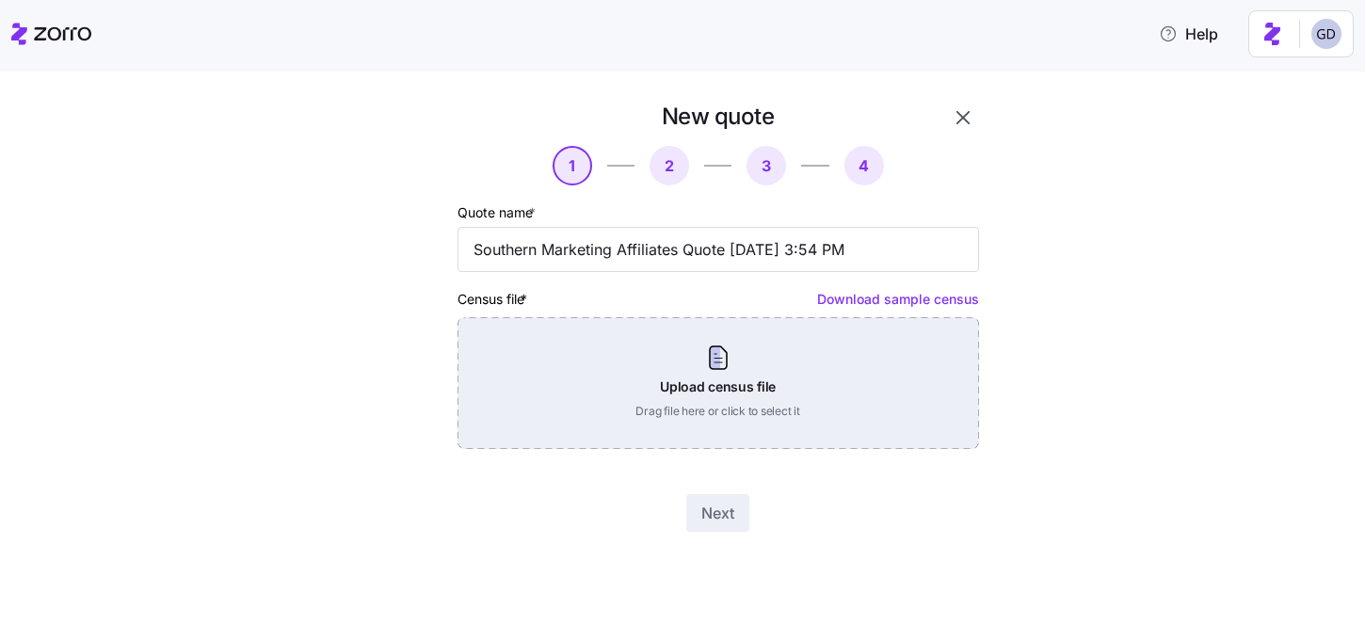
click at [684, 384] on div "Upload census file Drag file here or click to select it" at bounding box center [719, 383] width 522 height 132
click at [699, 377] on div "Upload census file Drag file here or click to select it" at bounding box center [719, 383] width 522 height 132
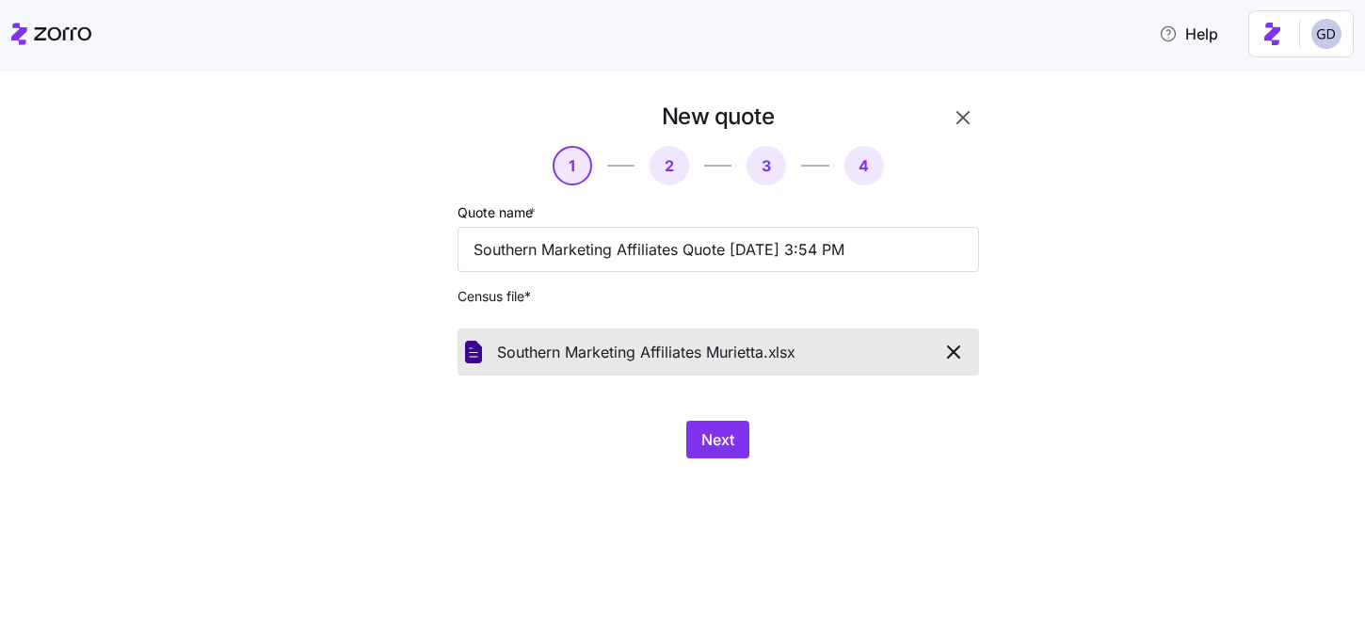
click at [683, 430] on div "Next" at bounding box center [719, 440] width 522 height 38
click at [740, 433] on button "Next" at bounding box center [717, 440] width 63 height 38
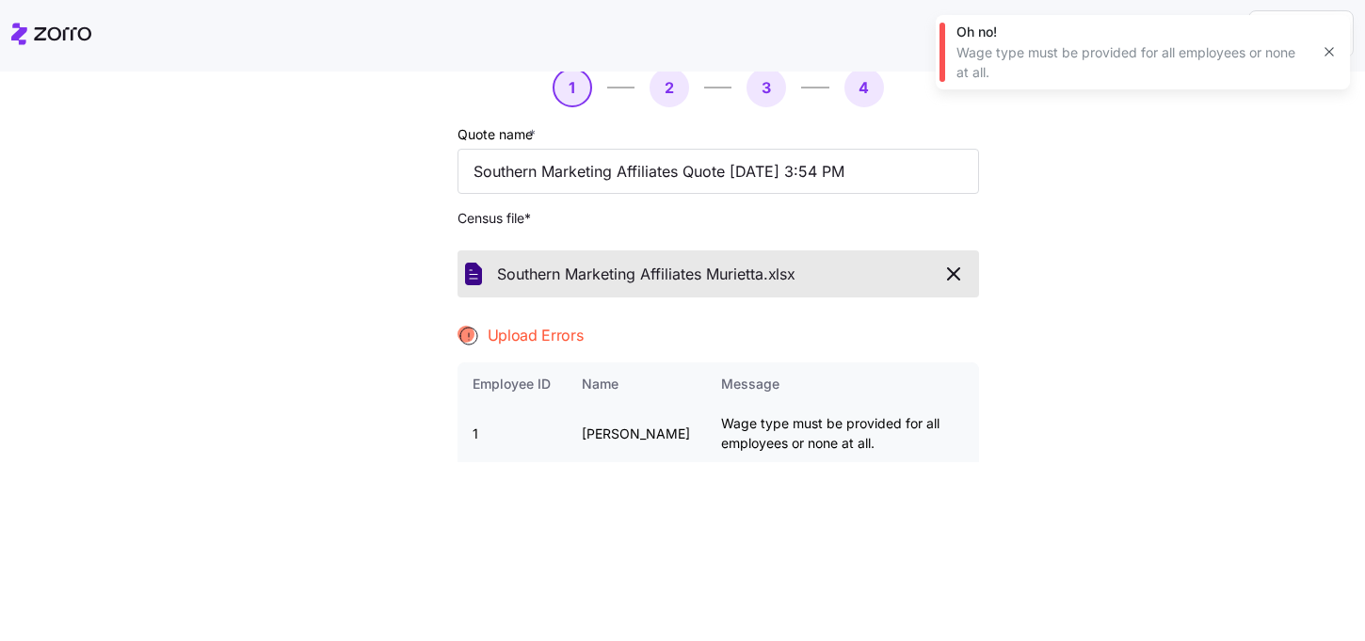
scroll to position [80, 0]
click at [949, 276] on icon "button" at bounding box center [953, 272] width 23 height 23
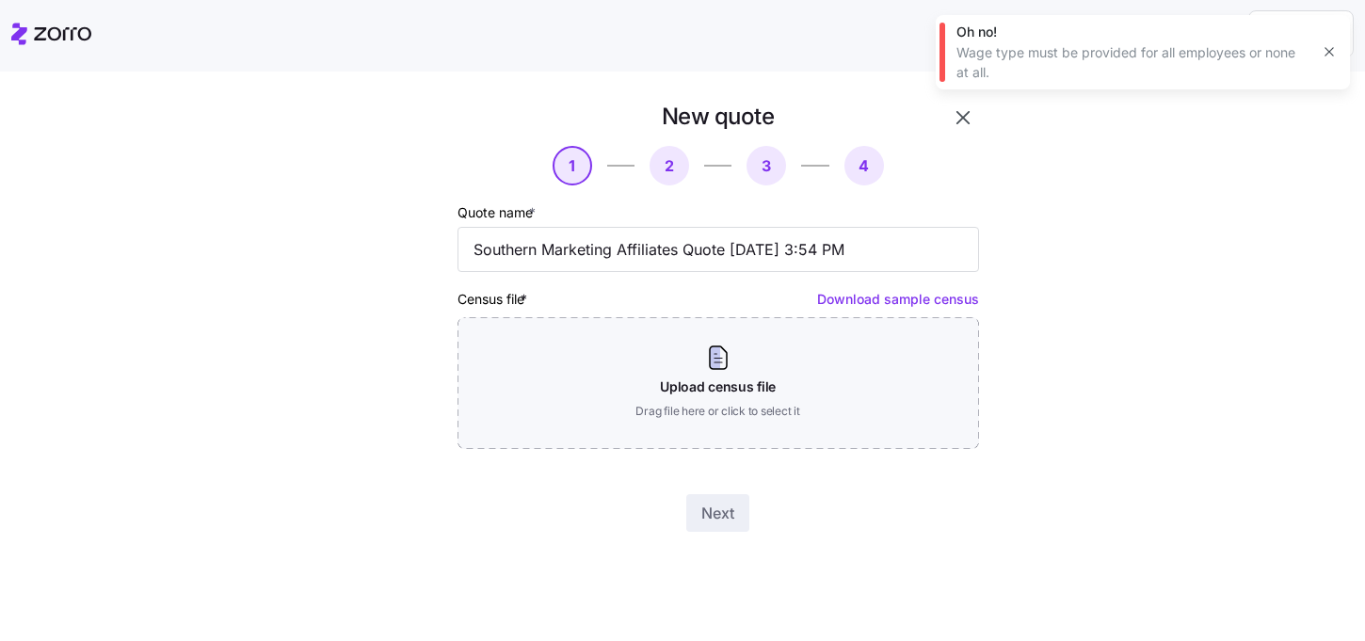
scroll to position [0, 0]
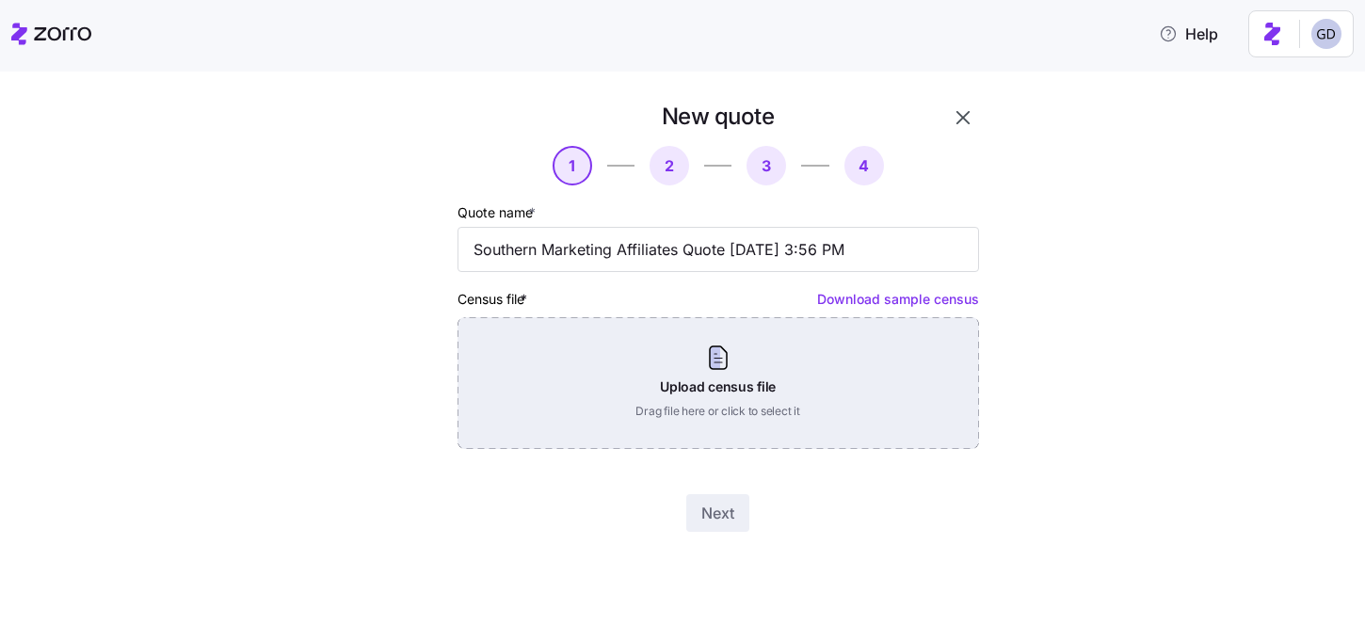
click at [669, 386] on div "Upload census file Drag file here or click to select it" at bounding box center [719, 383] width 522 height 132
click at [691, 359] on div "Upload census file Drag file here or click to select it" at bounding box center [719, 383] width 522 height 132
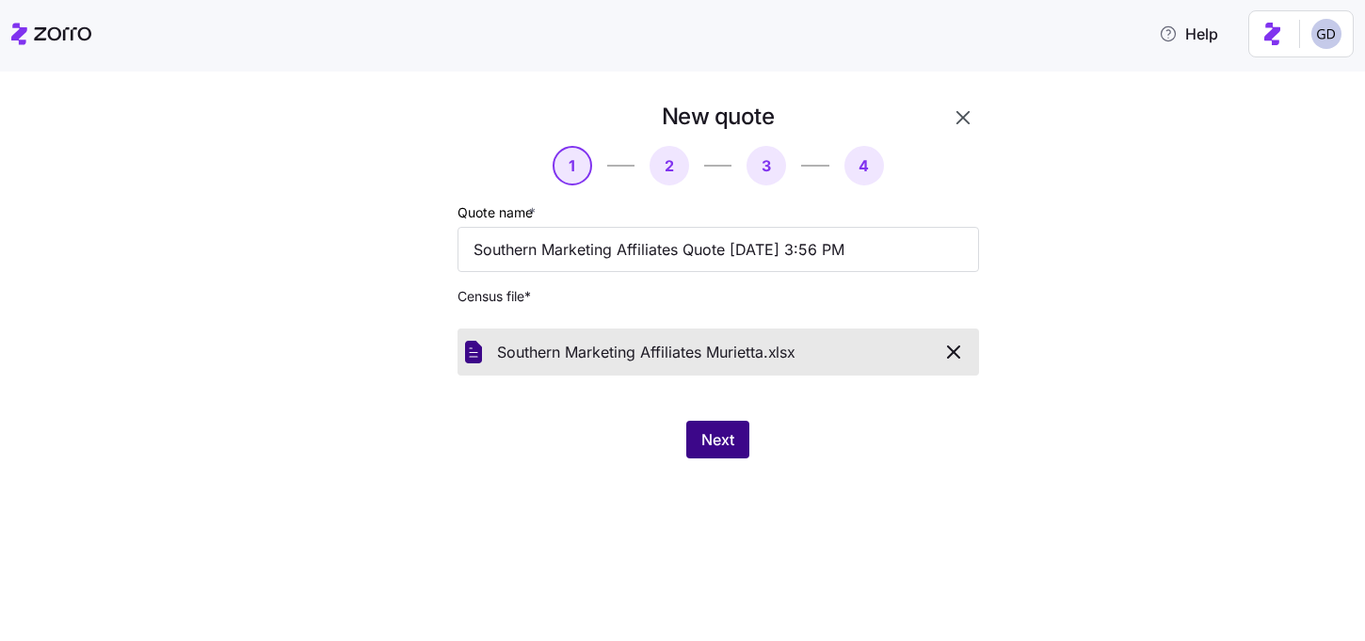
click at [722, 452] on button "Next" at bounding box center [717, 440] width 63 height 38
click at [956, 345] on icon "button" at bounding box center [953, 352] width 23 height 23
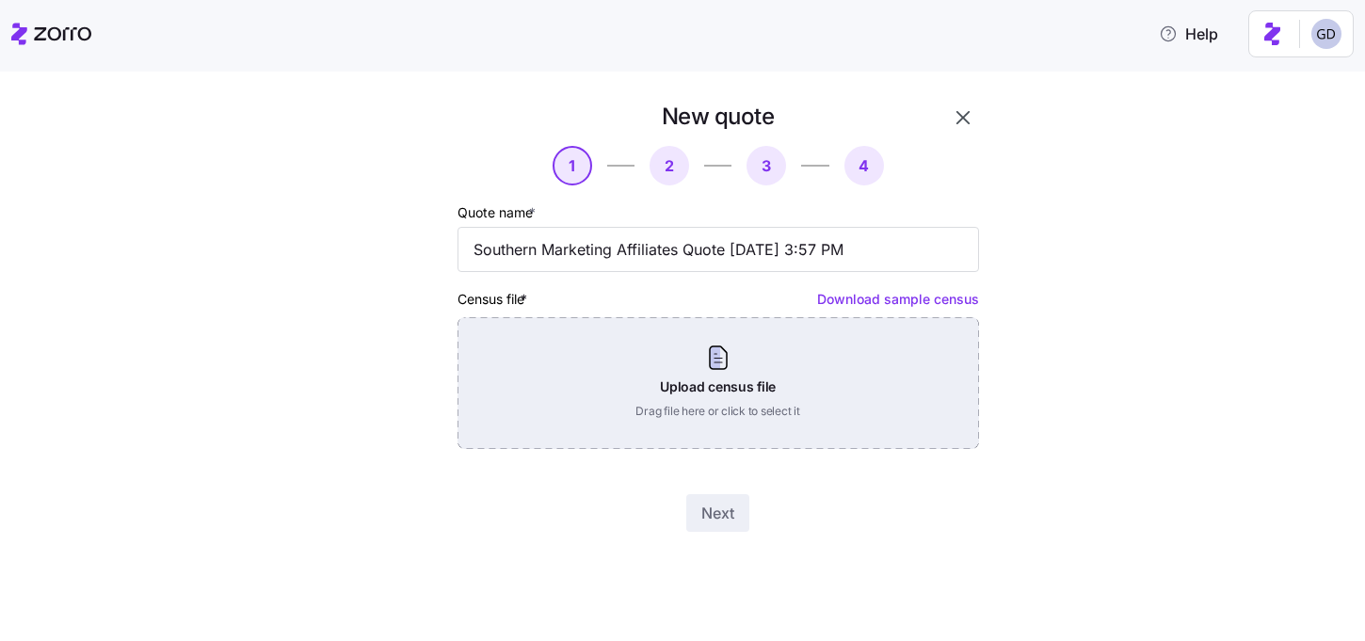
click at [765, 401] on div "Upload census file Drag file here or click to select it" at bounding box center [719, 383] width 522 height 132
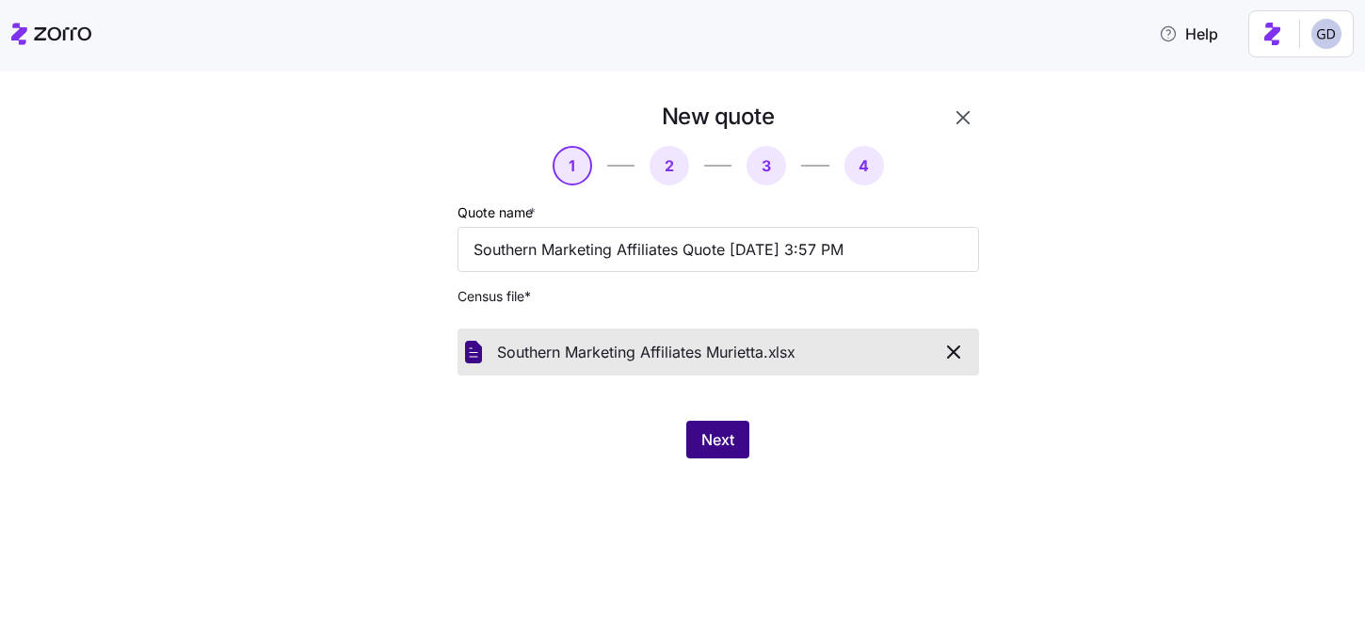
click at [715, 446] on span "Next" at bounding box center [717, 439] width 33 height 23
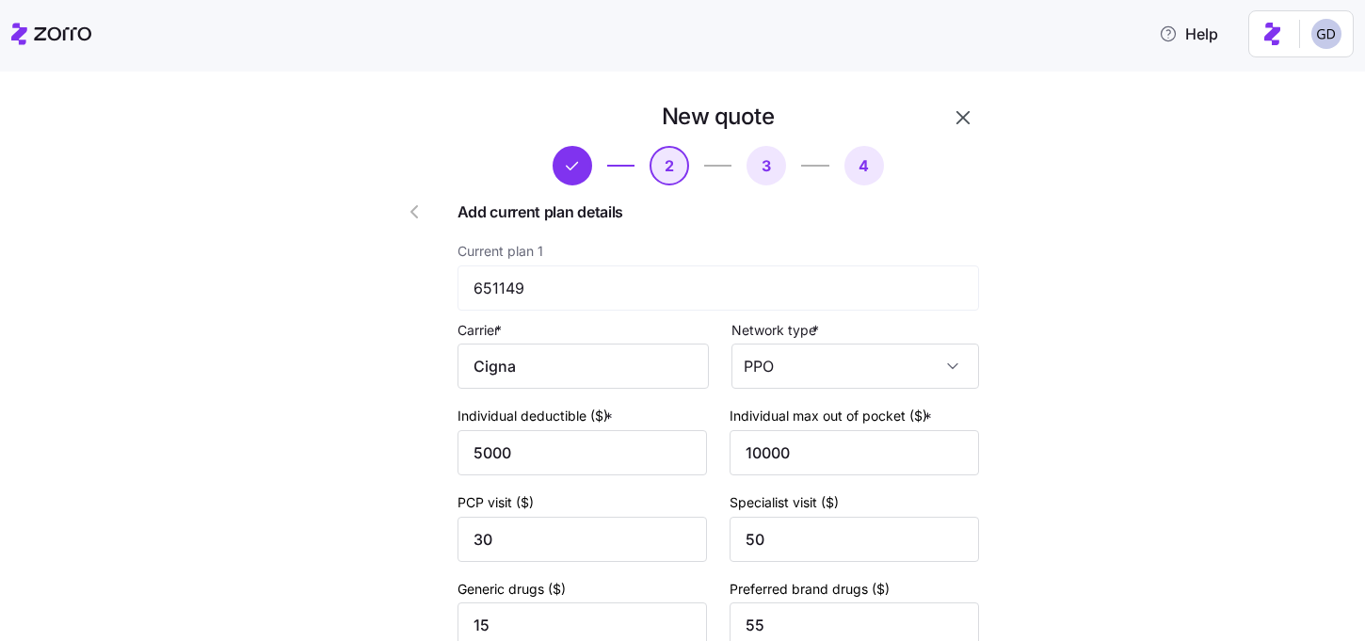
scroll to position [281, 0]
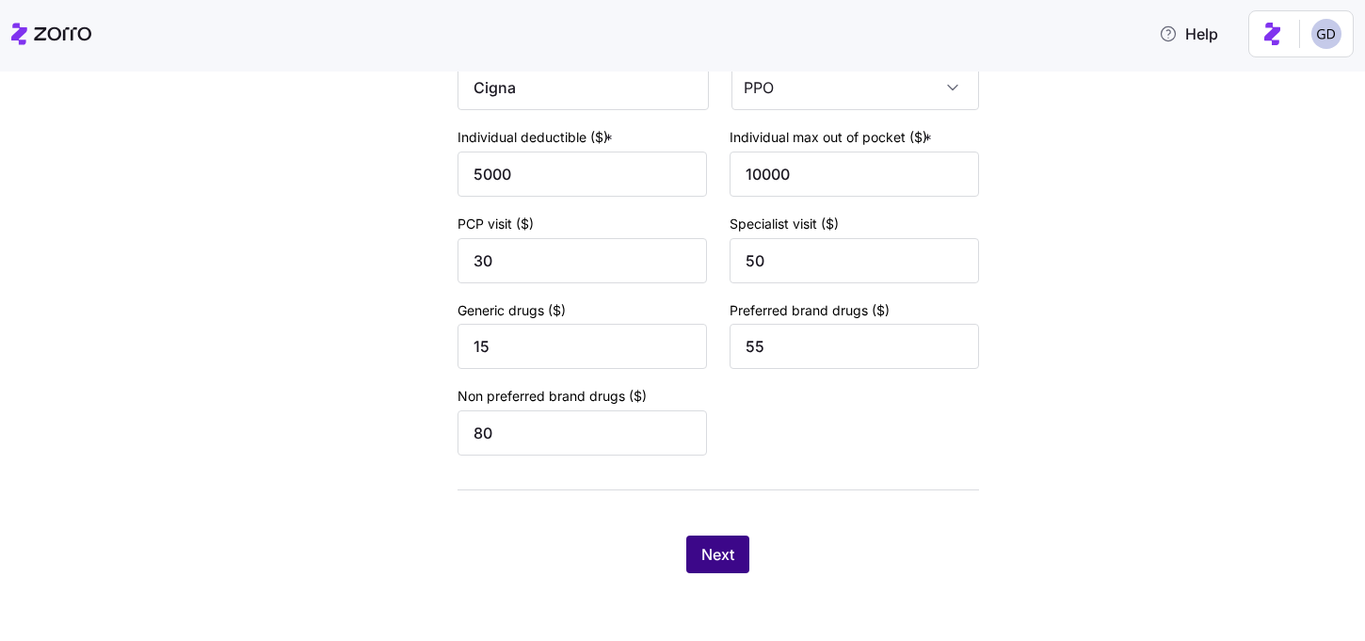
click at [731, 553] on span "Next" at bounding box center [717, 554] width 33 height 23
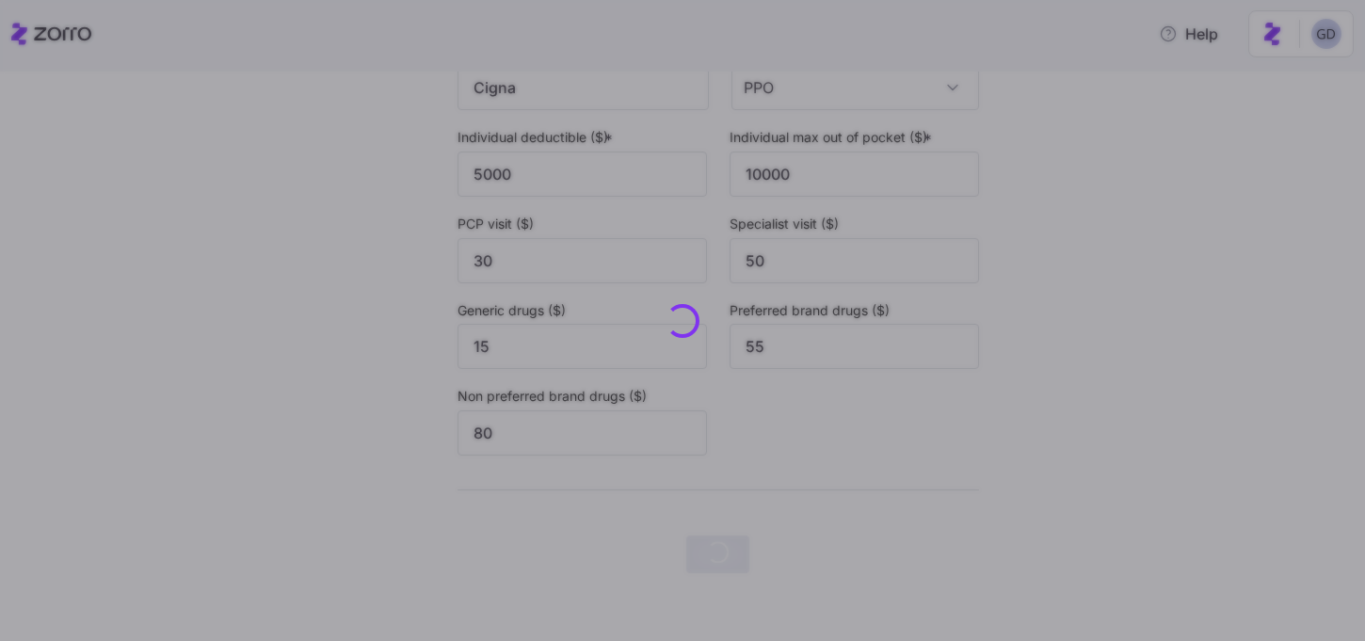
scroll to position [0, 0]
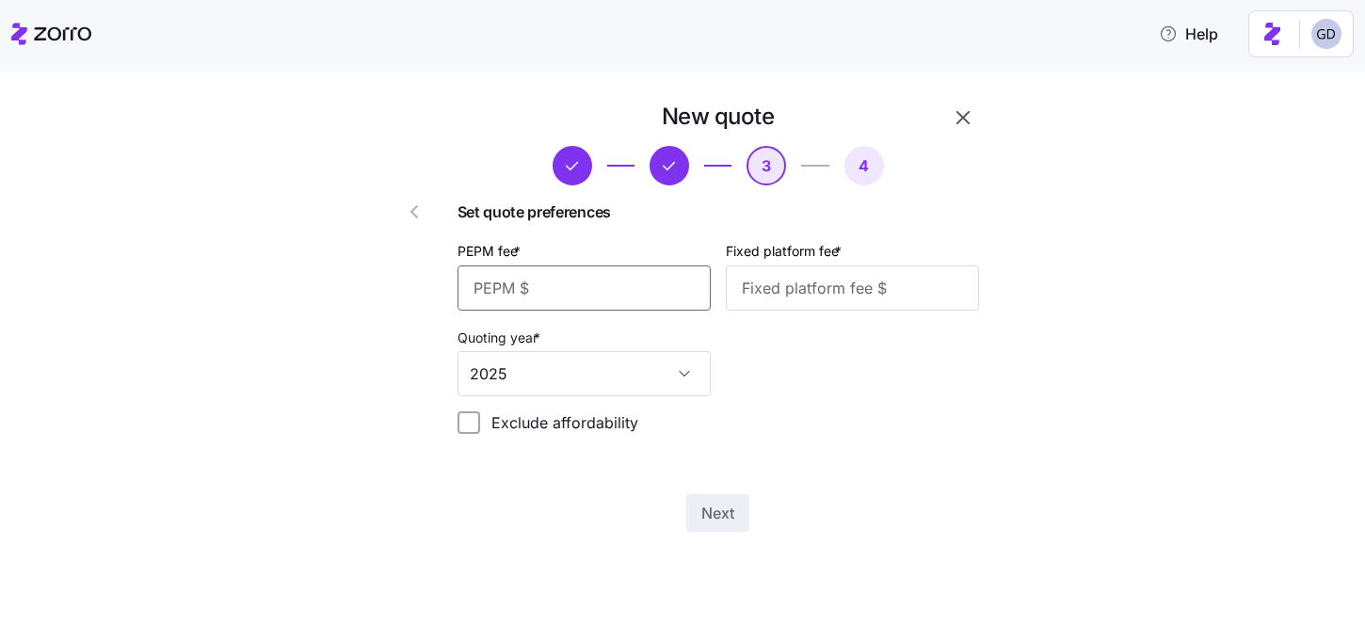
click at [540, 305] on input "PEPM fee *" at bounding box center [584, 287] width 253 height 45
type input "60"
click at [753, 298] on input "Fixed platform fee *" at bounding box center [852, 287] width 253 height 45
type input "100"
click at [729, 513] on span "Next" at bounding box center [717, 513] width 33 height 23
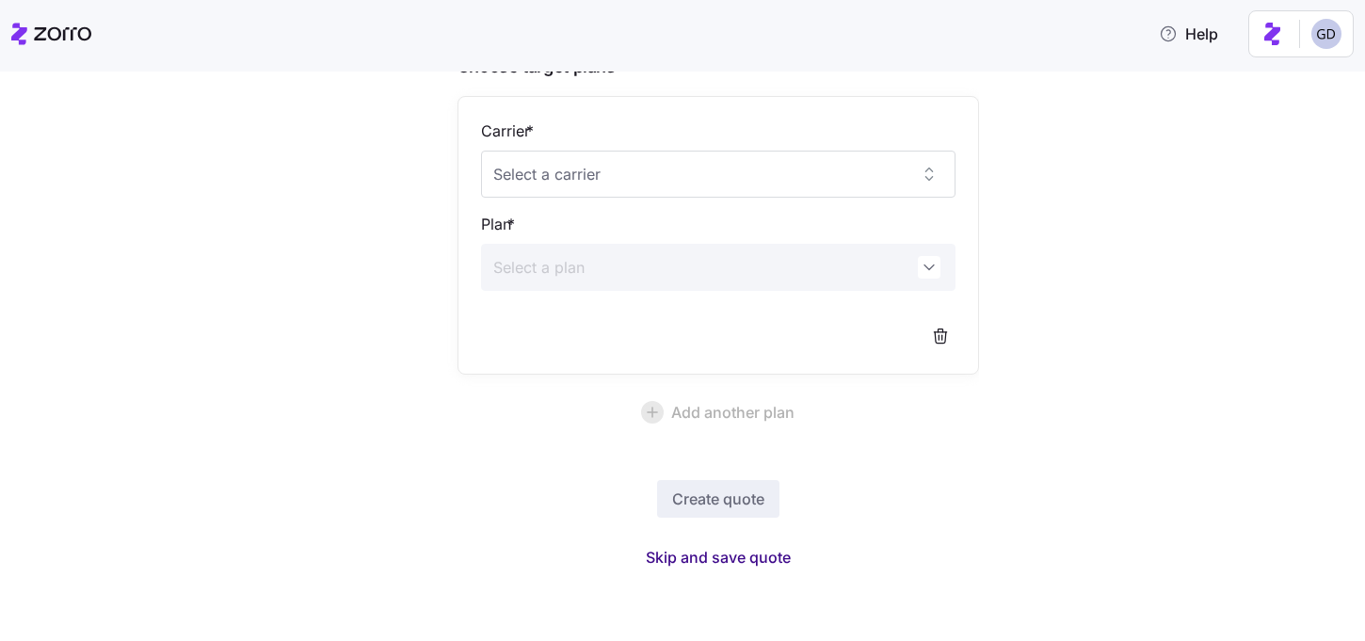
click at [725, 555] on span "Skip and save quote" at bounding box center [718, 557] width 145 height 23
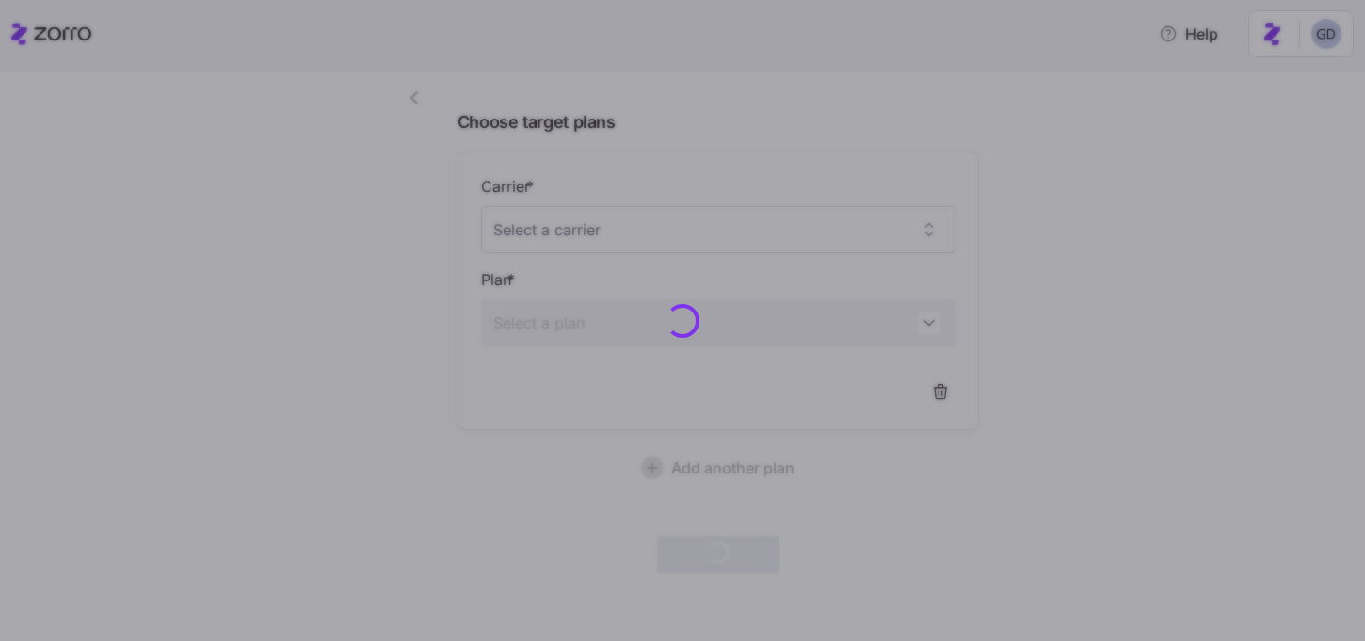
scroll to position [113, 0]
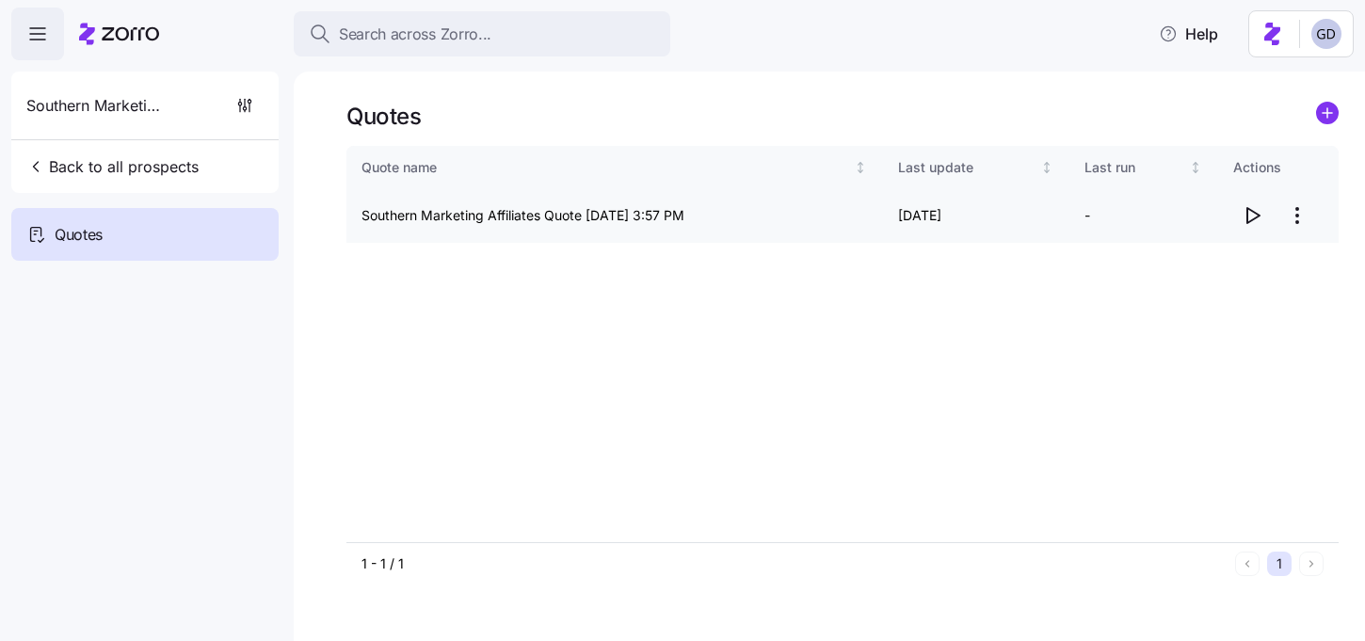
click at [1250, 219] on icon "button" at bounding box center [1252, 215] width 23 height 23
click at [1296, 226] on html "Search across Zorro... Help Southern Marketing Affiliates Back to all prospects…" at bounding box center [682, 315] width 1365 height 630
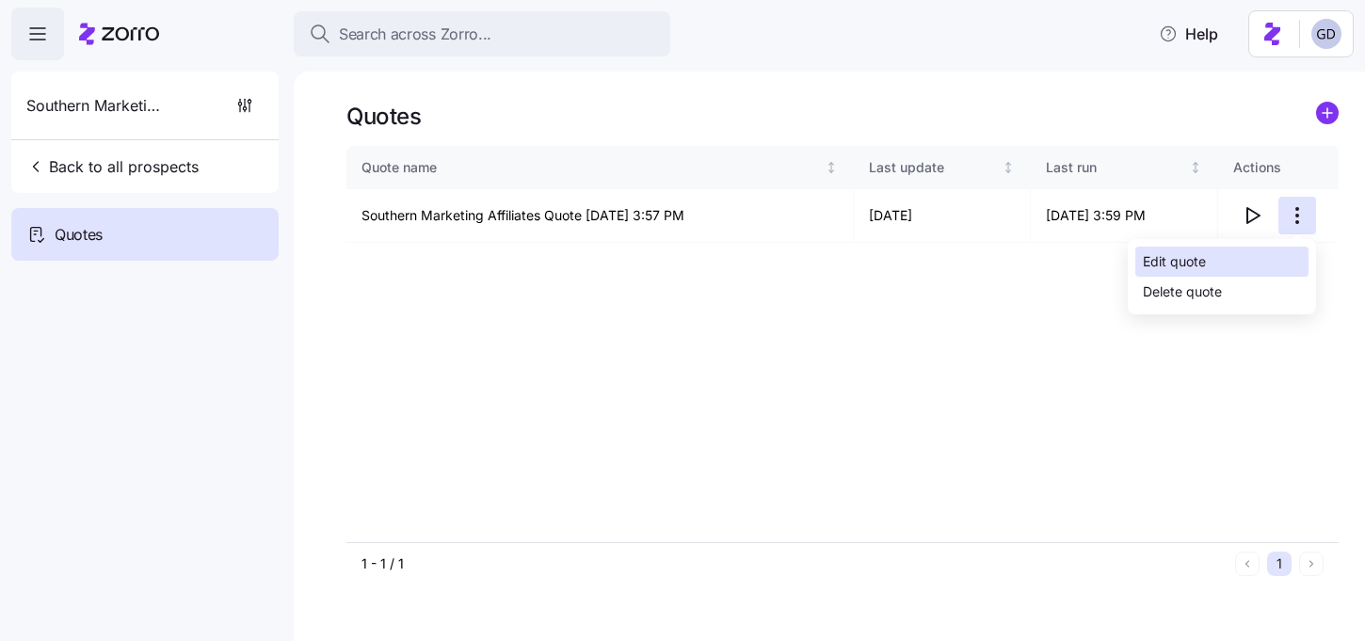
click at [1198, 259] on div "Edit quote" at bounding box center [1174, 261] width 63 height 21
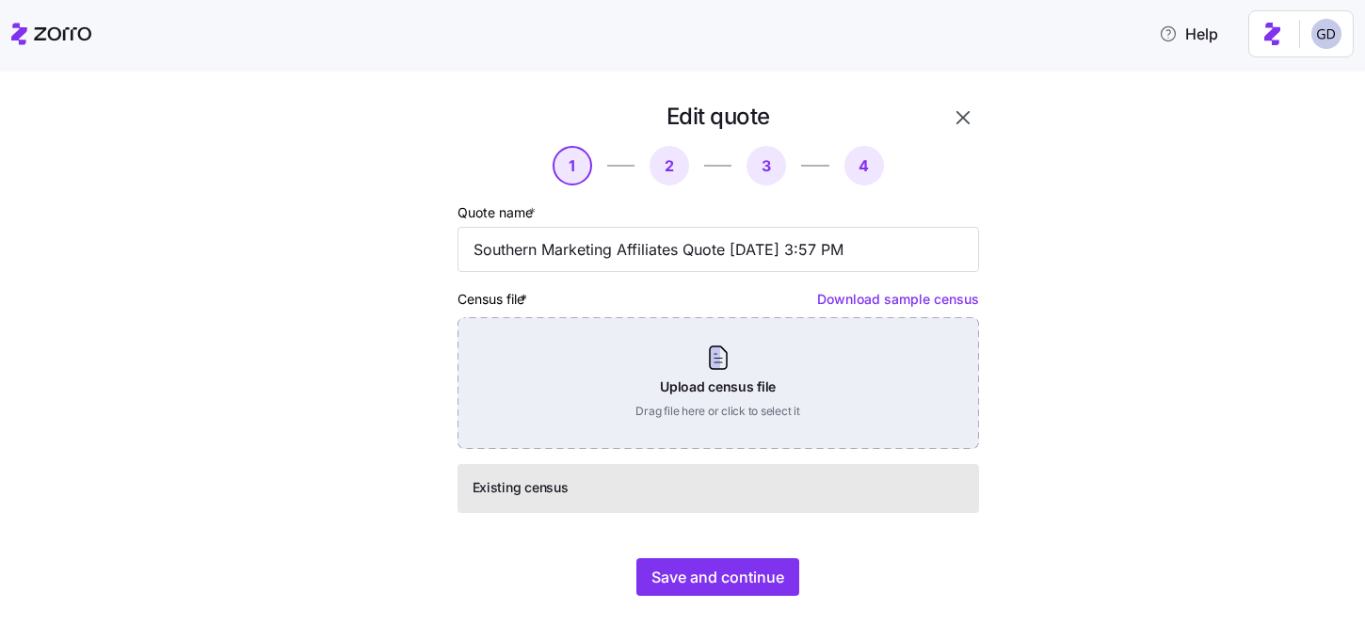
click at [771, 404] on div "Upload census file Drag file here or click to select it" at bounding box center [719, 383] width 522 height 132
click at [785, 376] on div "Upload census file Drag file here or click to select it" at bounding box center [719, 383] width 522 height 132
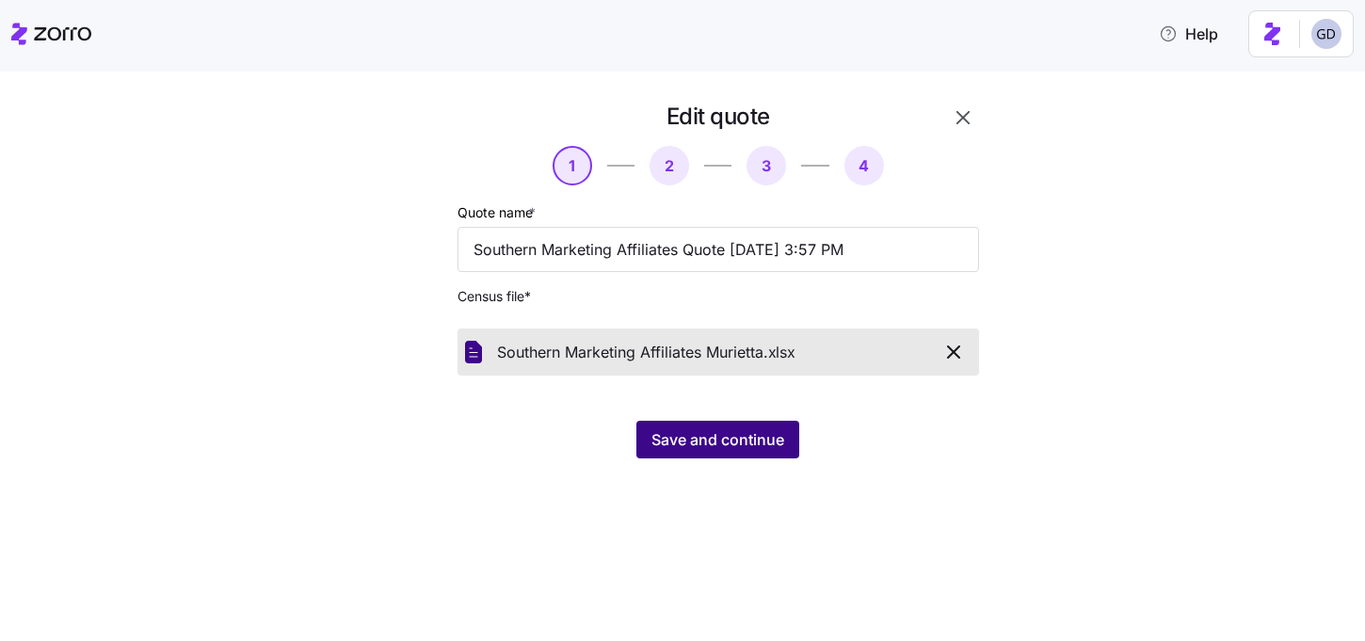
click at [753, 435] on span "Save and continue" at bounding box center [717, 439] width 133 height 23
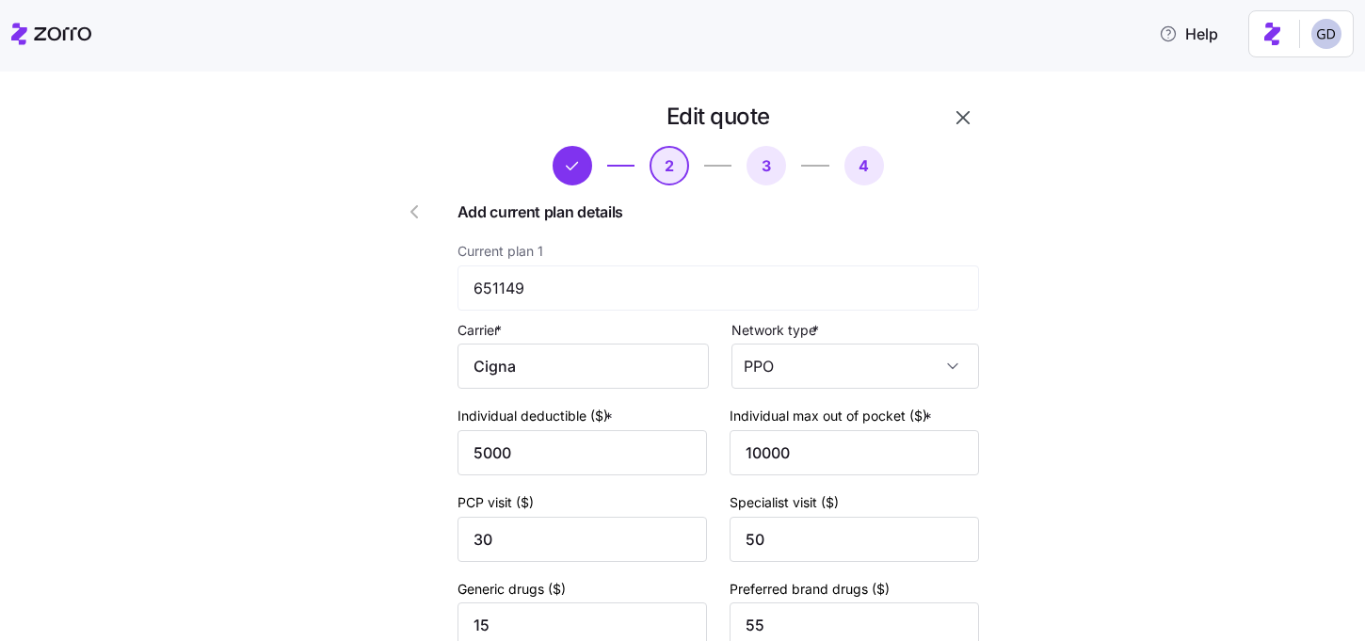
scroll to position [281, 0]
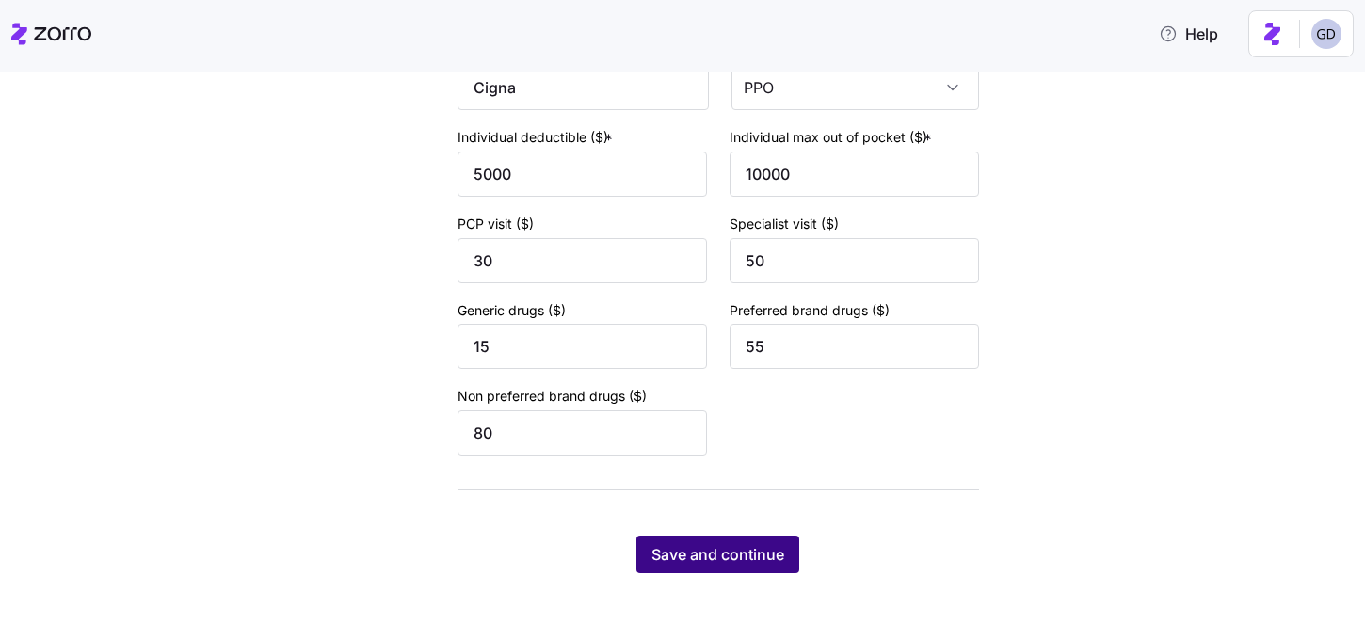
click at [745, 561] on span "Save and continue" at bounding box center [717, 554] width 133 height 23
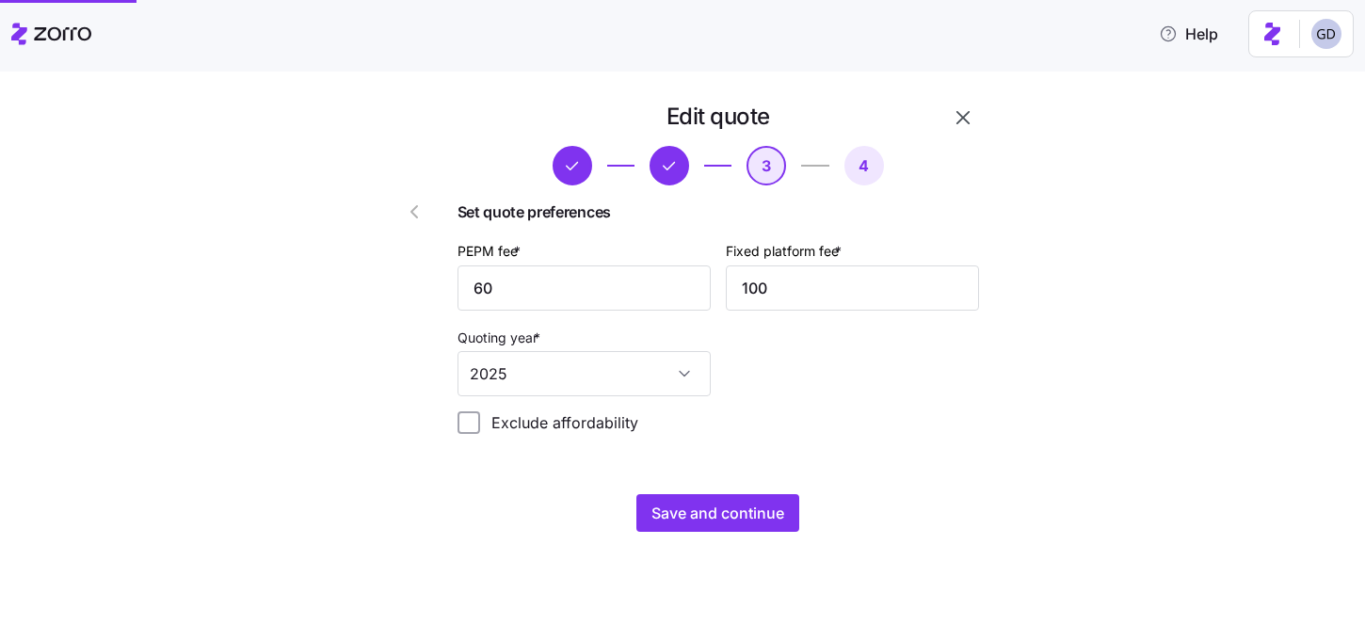
scroll to position [0, 0]
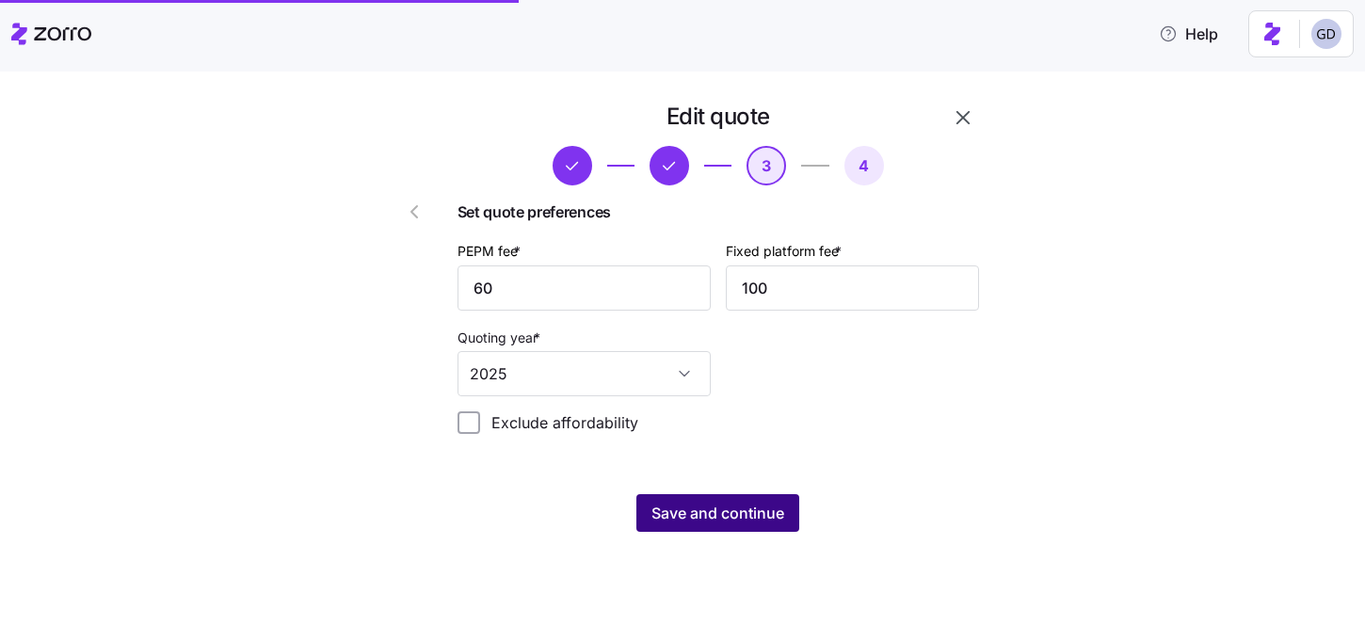
click at [694, 506] on span "Save and continue" at bounding box center [717, 513] width 133 height 23
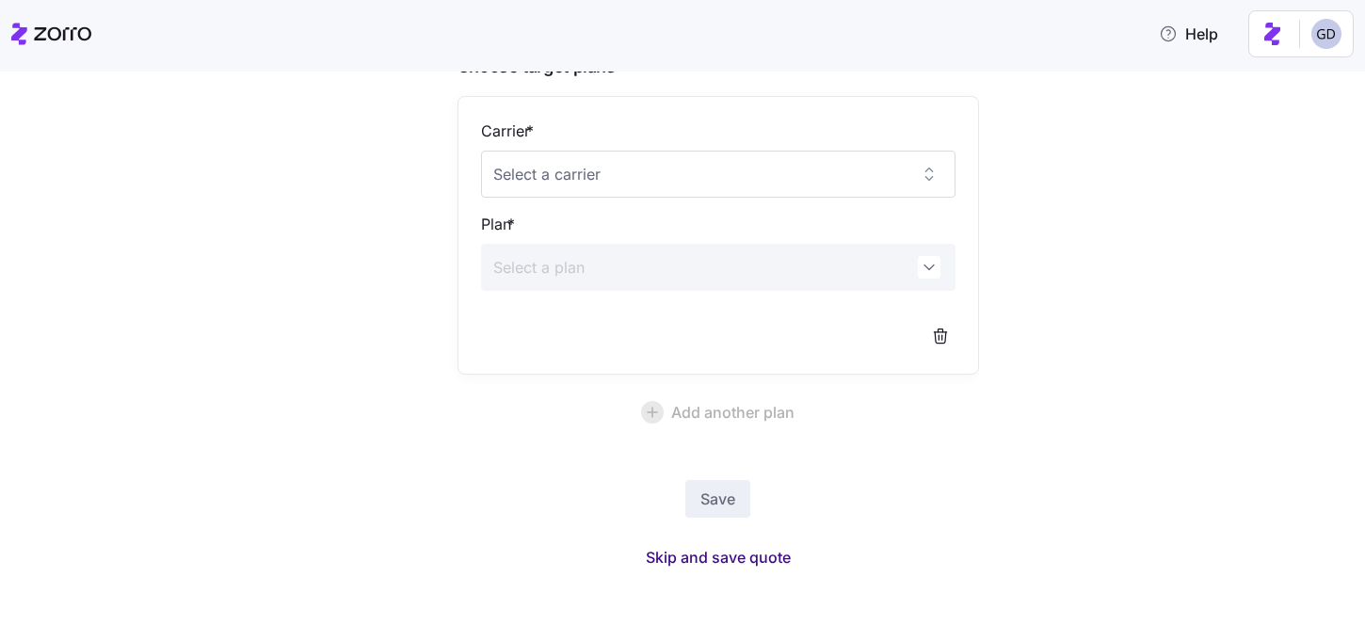
click at [715, 552] on span "Skip and save quote" at bounding box center [718, 557] width 145 height 23
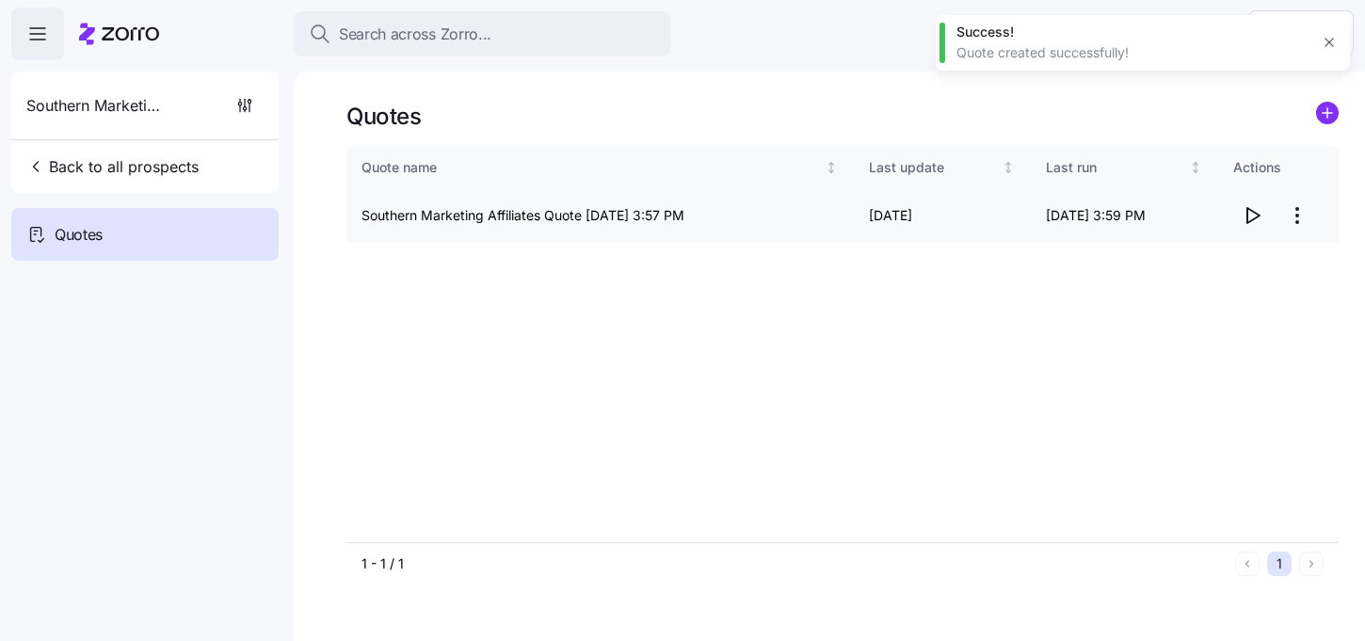
click at [1255, 218] on icon "button" at bounding box center [1253, 215] width 12 height 15
click at [1251, 219] on icon "button" at bounding box center [1252, 215] width 23 height 23
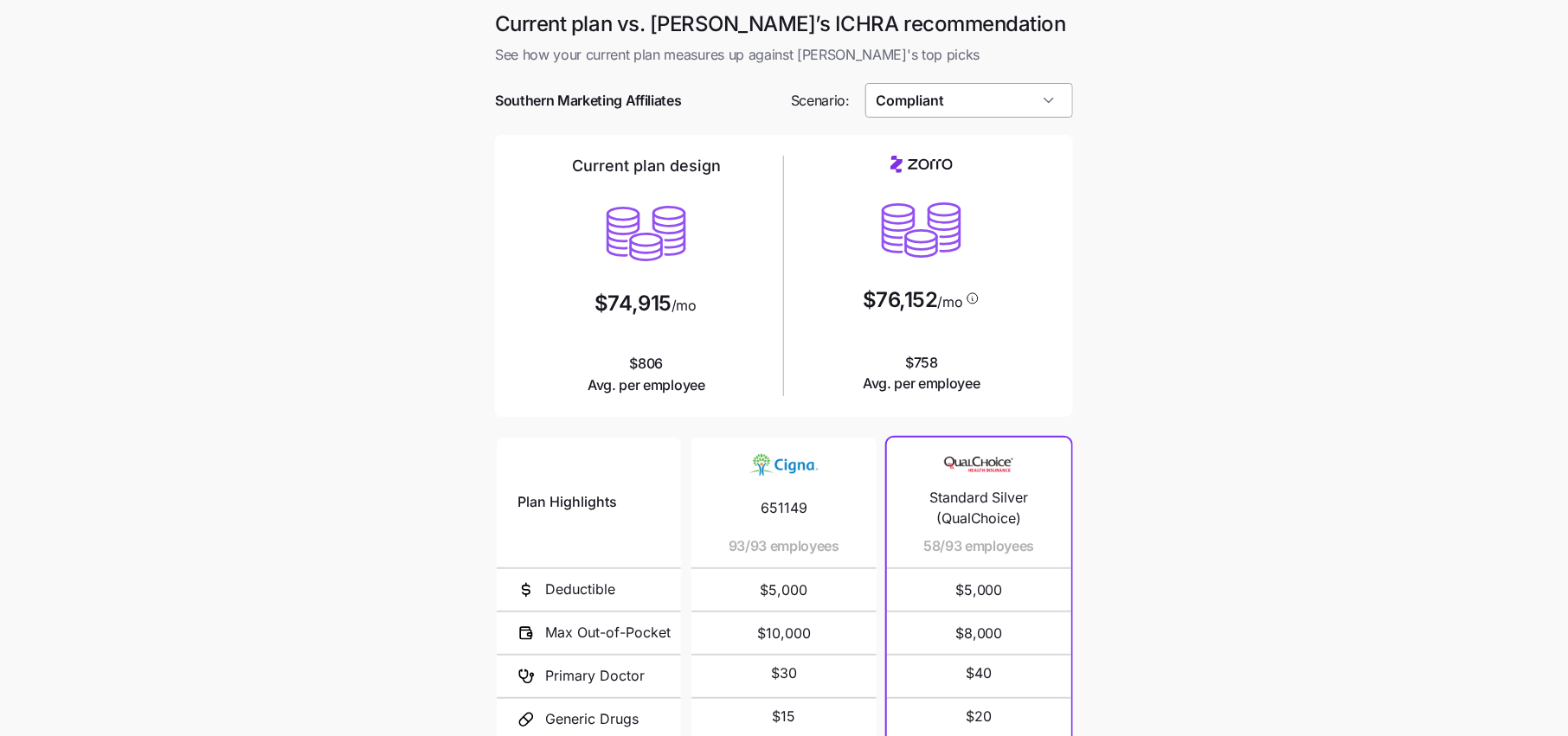
click at [954, 97] on input "Compliant" at bounding box center [969, 100] width 209 height 35
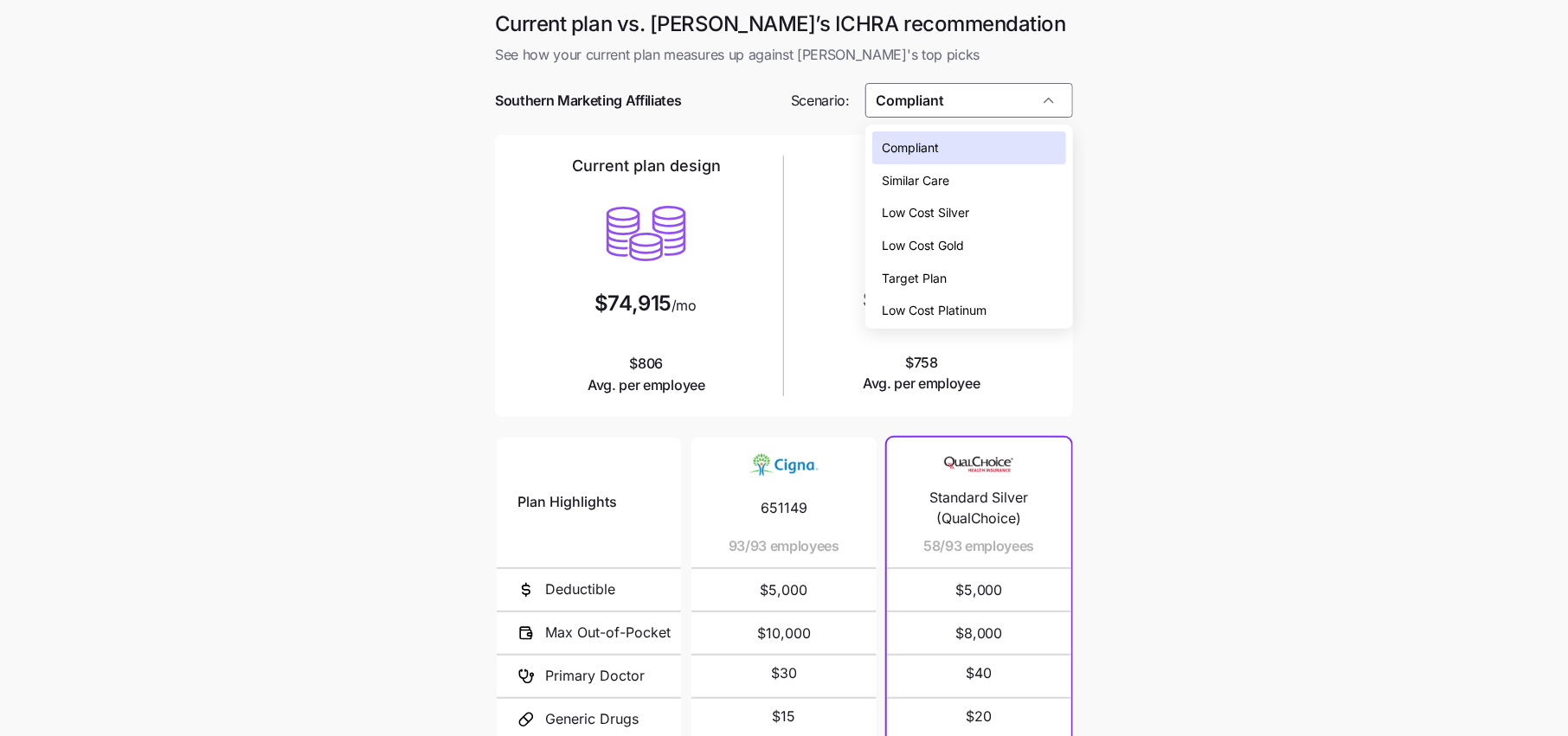
click at [951, 212] on span "Low Cost Silver" at bounding box center [926, 212] width 87 height 19
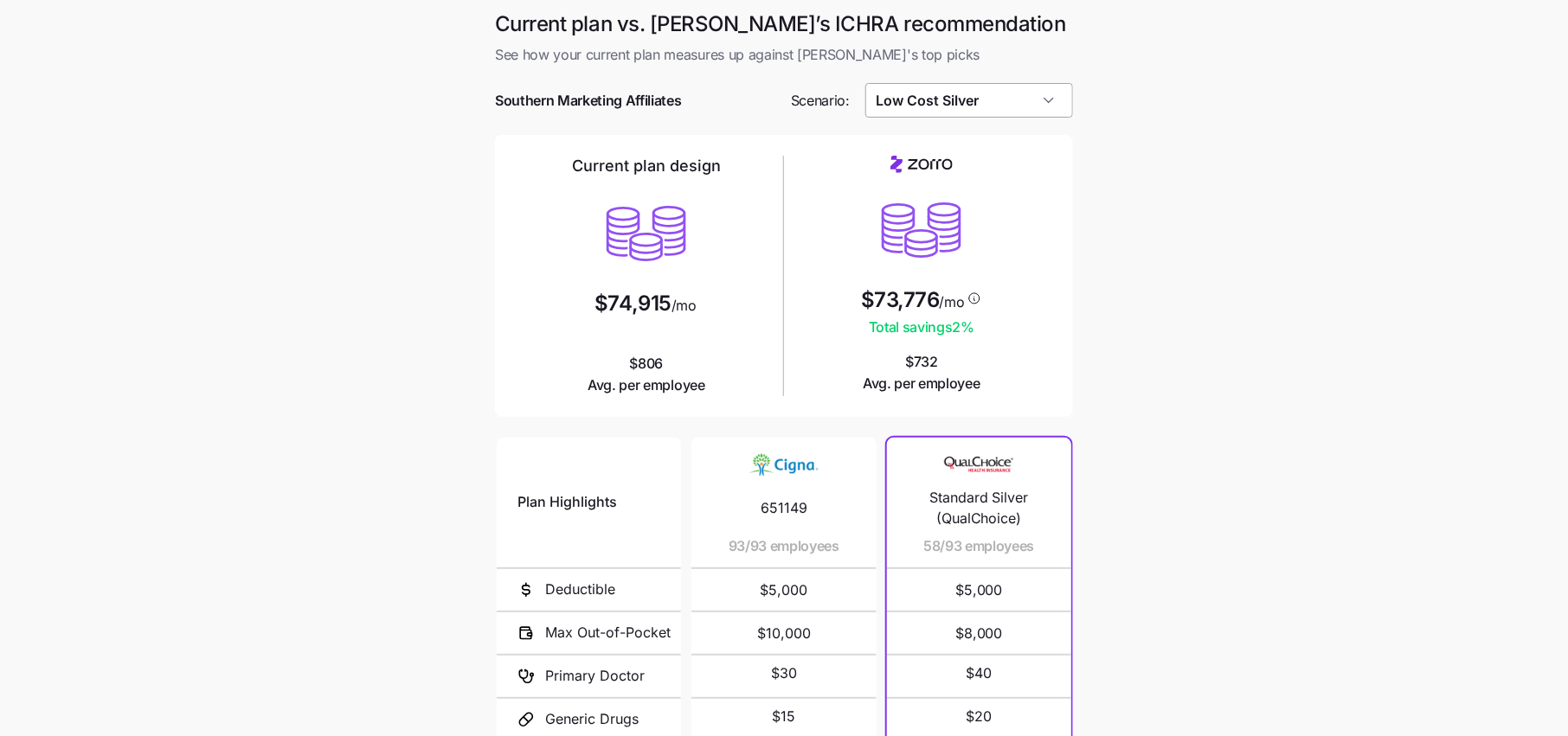
click at [981, 93] on input "Low Cost Silver" at bounding box center [969, 100] width 209 height 35
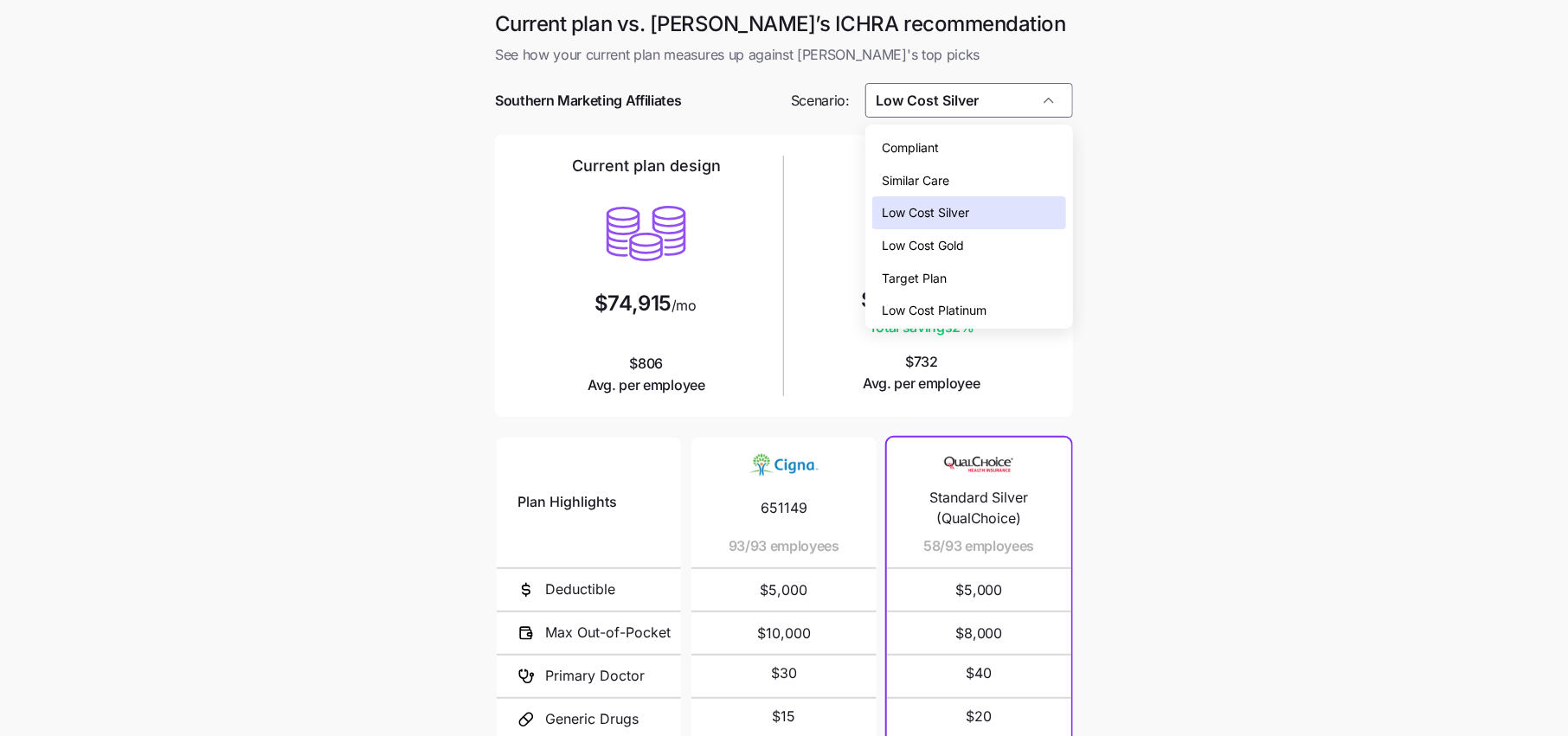
click at [968, 252] on div "Low Cost Gold" at bounding box center [969, 245] width 194 height 33
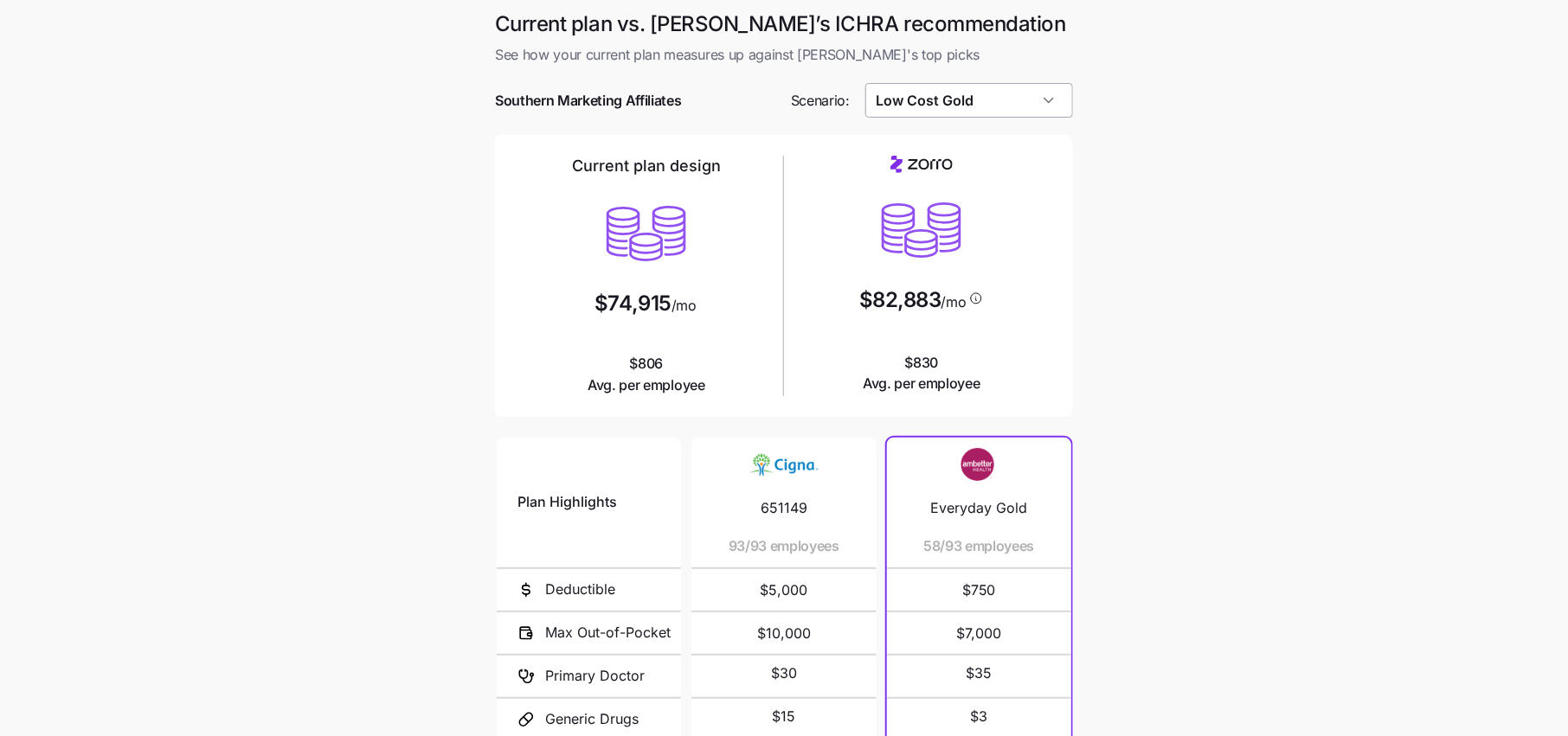
click at [973, 112] on input "Low Cost Gold" at bounding box center [969, 100] width 209 height 35
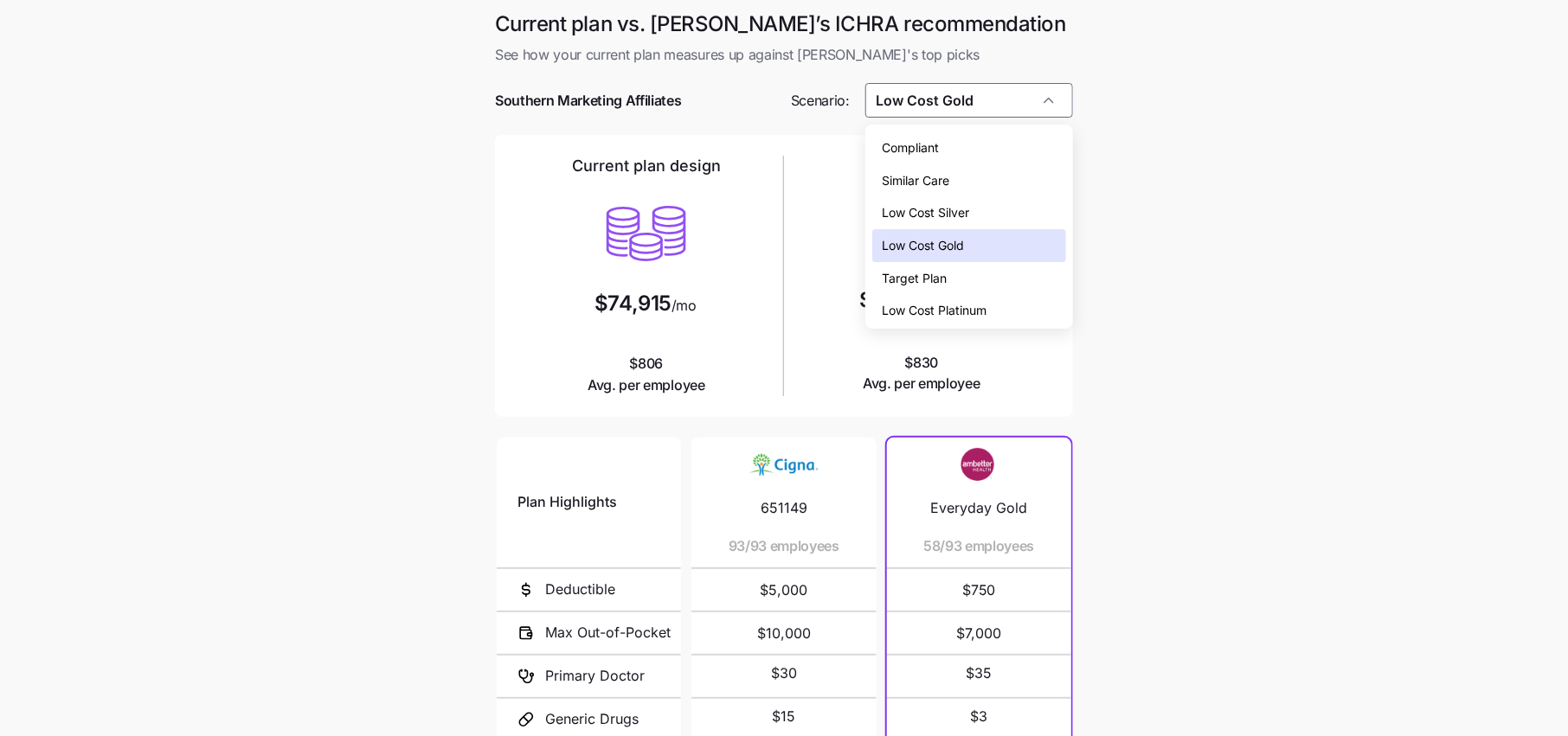
click at [945, 216] on span "Low Cost Silver" at bounding box center [926, 212] width 87 height 19
type input "Low Cost Silver"
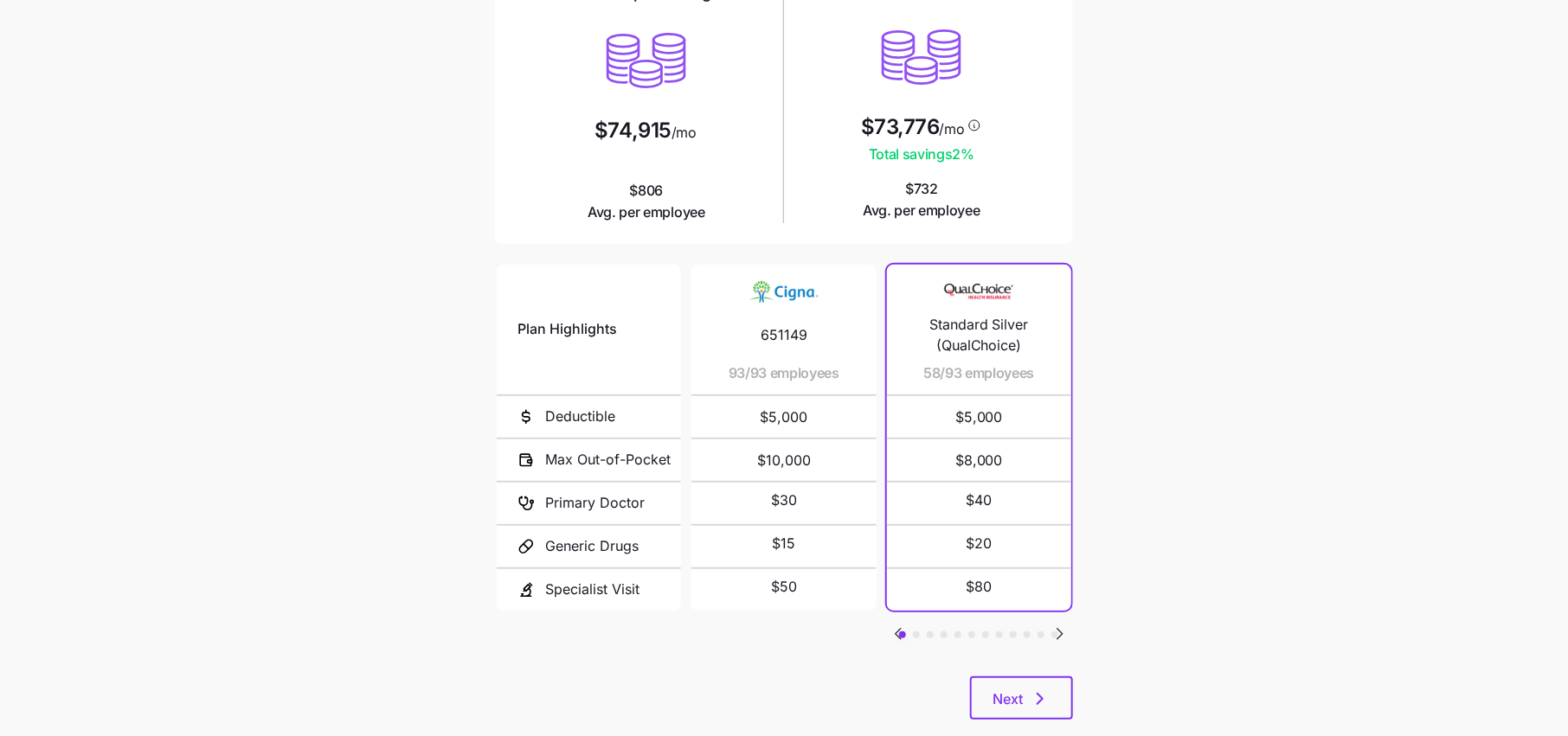
scroll to position [187, 0]
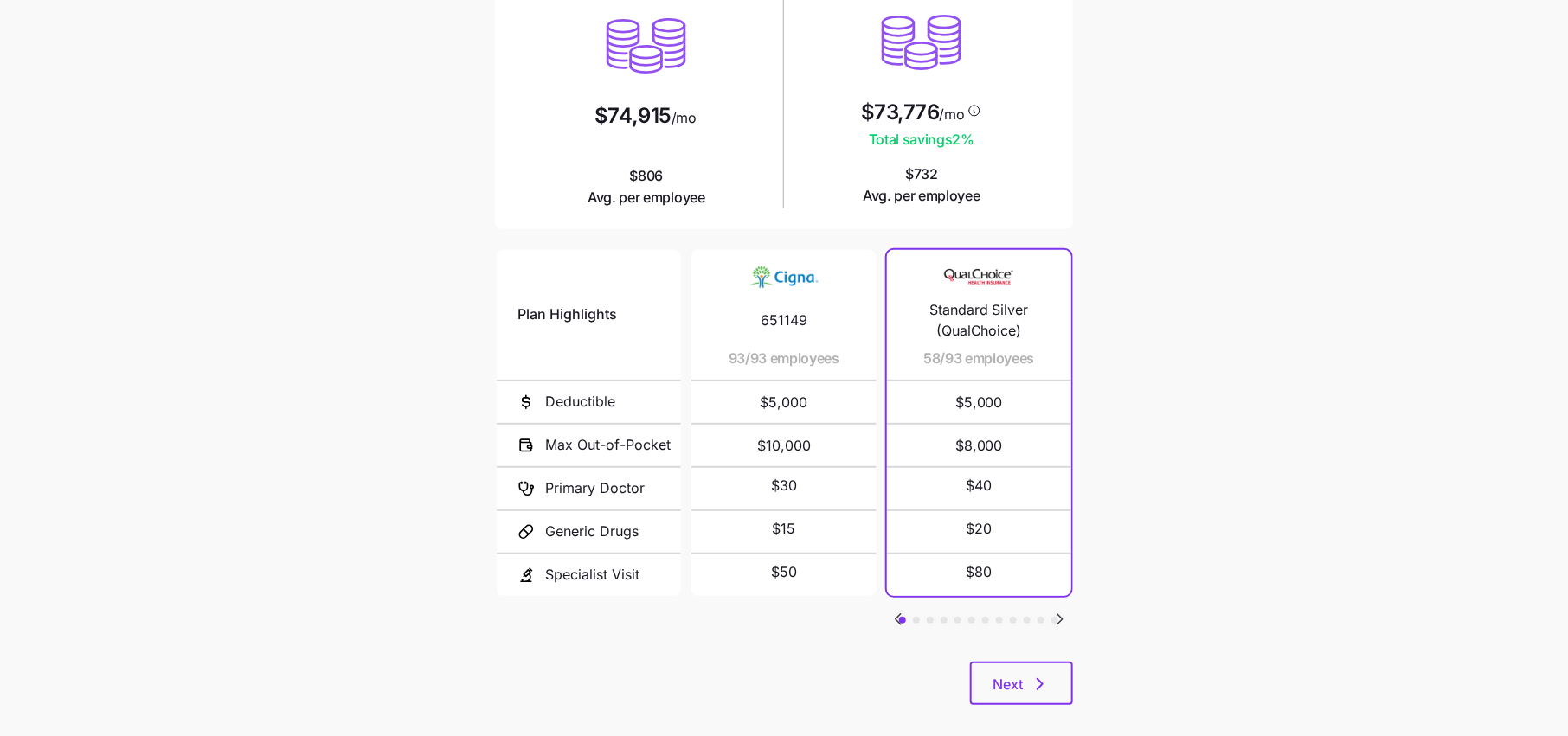
click at [1062, 614] on icon "Go to next slide" at bounding box center [1060, 619] width 21 height 21
click at [1060, 615] on icon "Go to next slide" at bounding box center [1060, 618] width 6 height 10
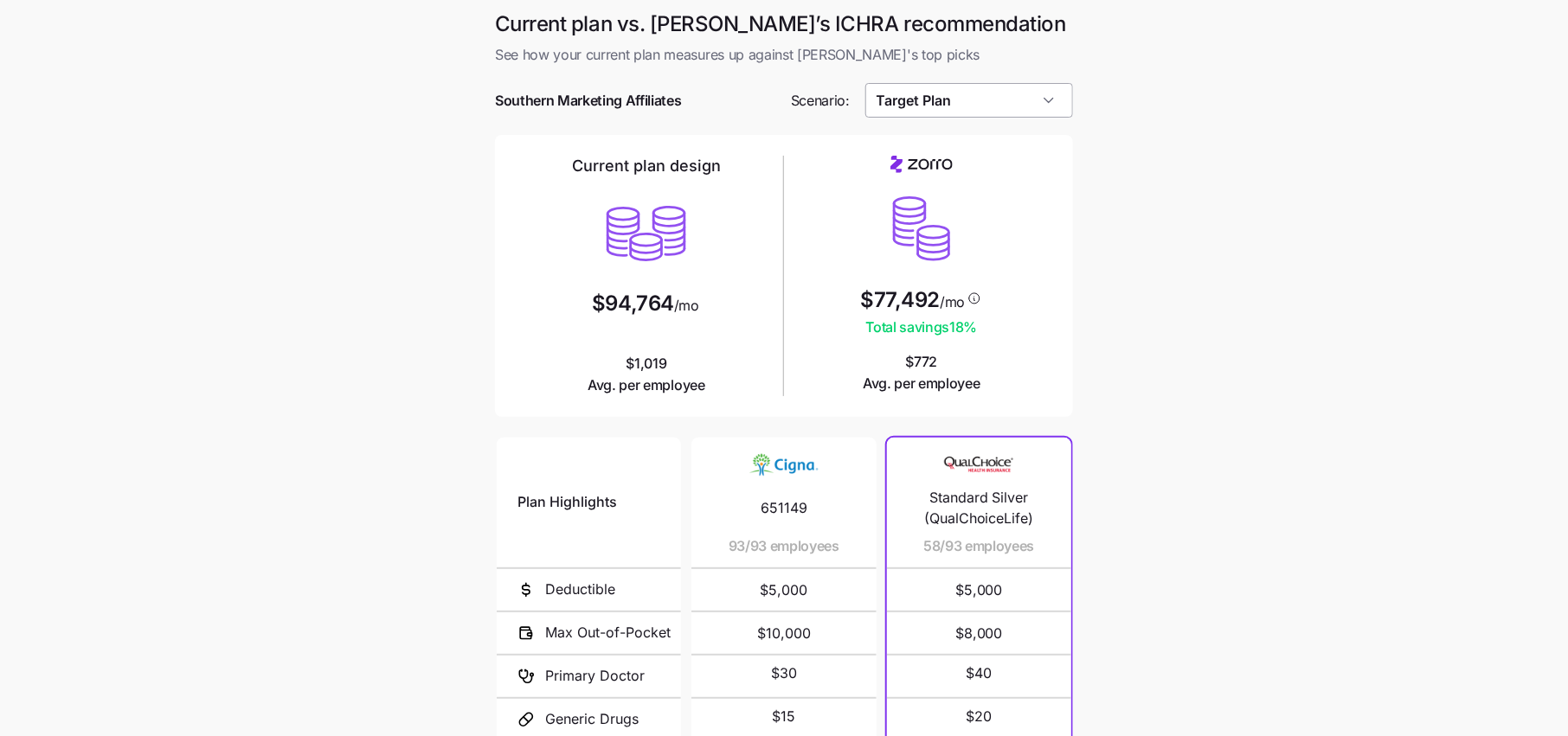
click at [976, 88] on input "Target Plan" at bounding box center [969, 100] width 209 height 35
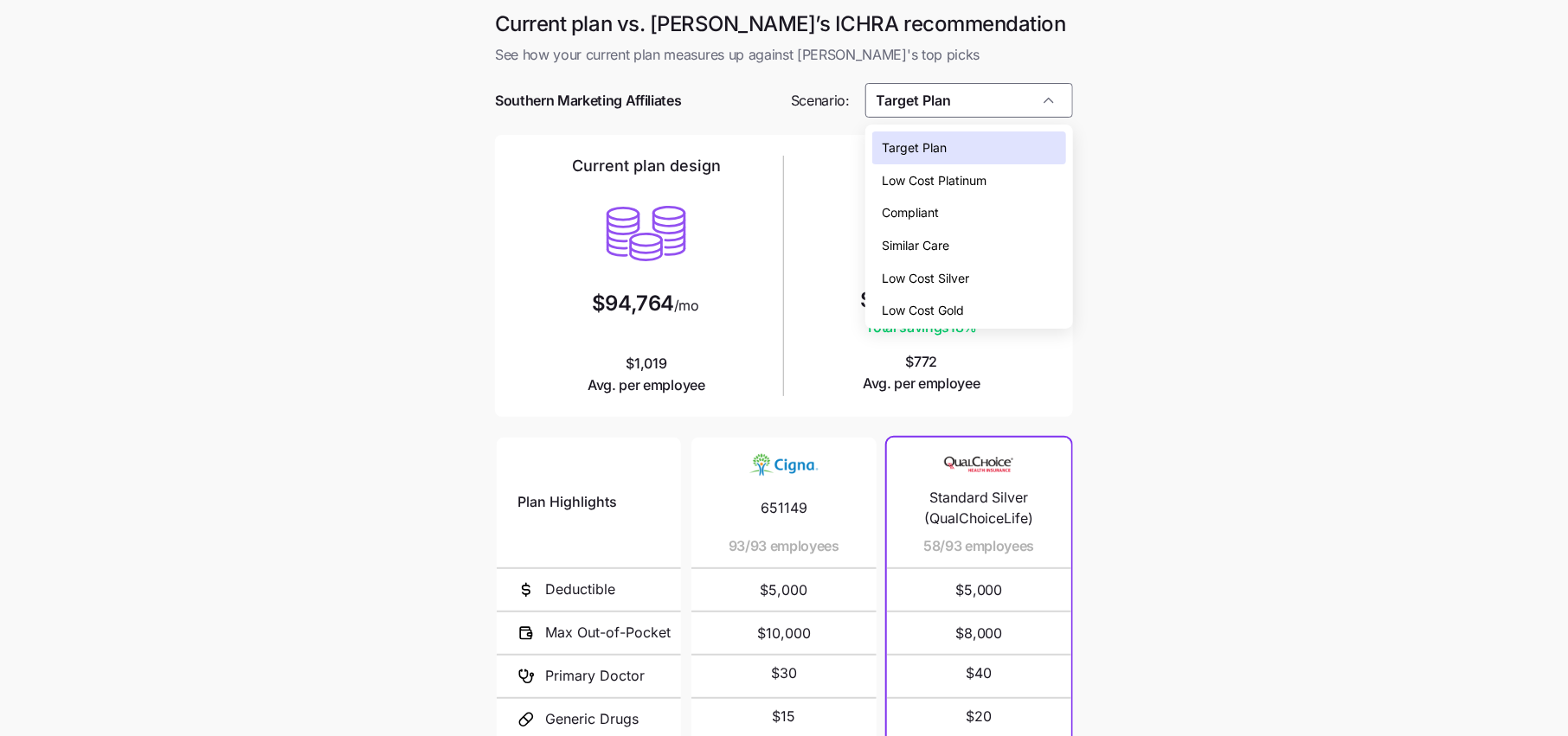
click at [956, 300] on div "Low Cost Gold" at bounding box center [969, 311] width 194 height 33
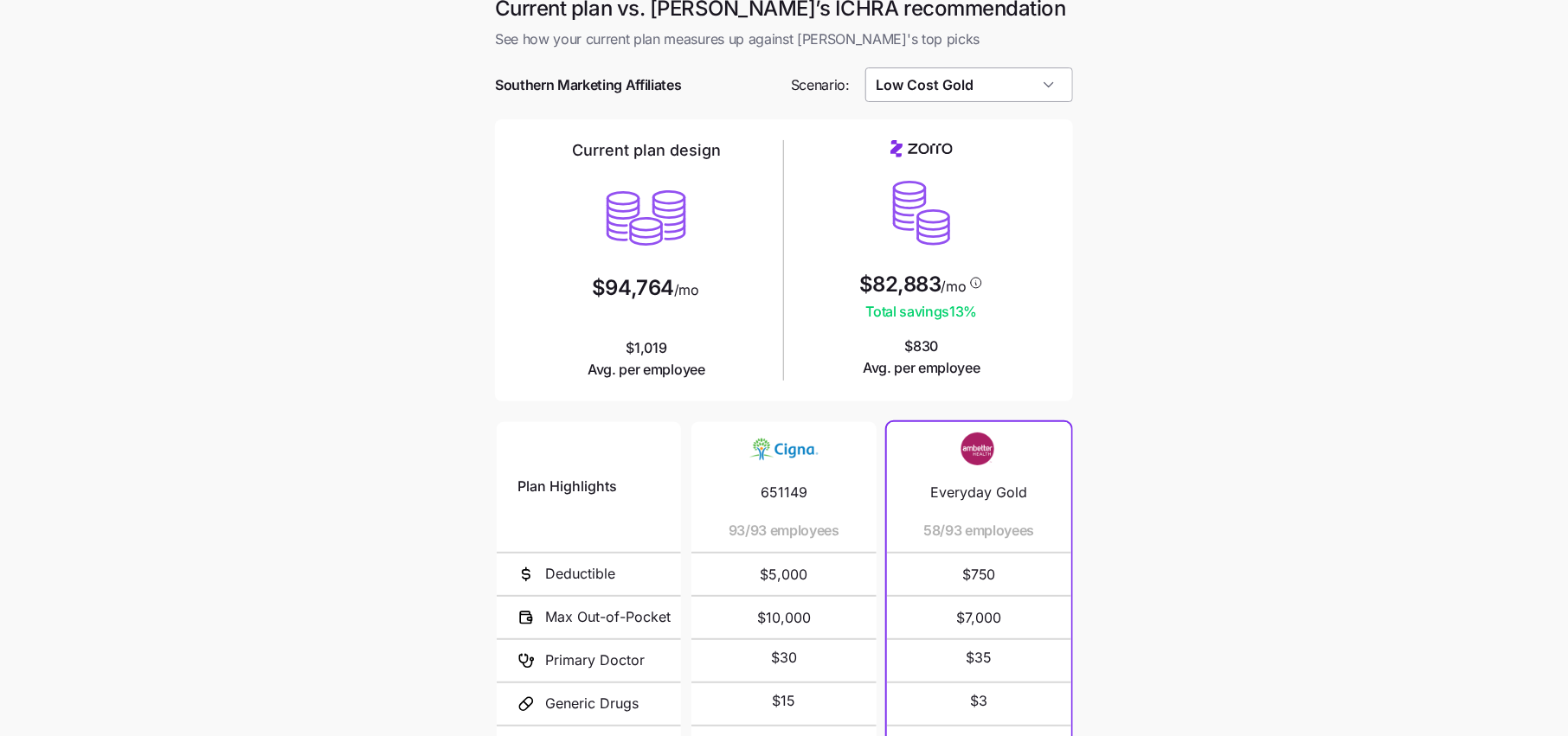
scroll to position [3, 0]
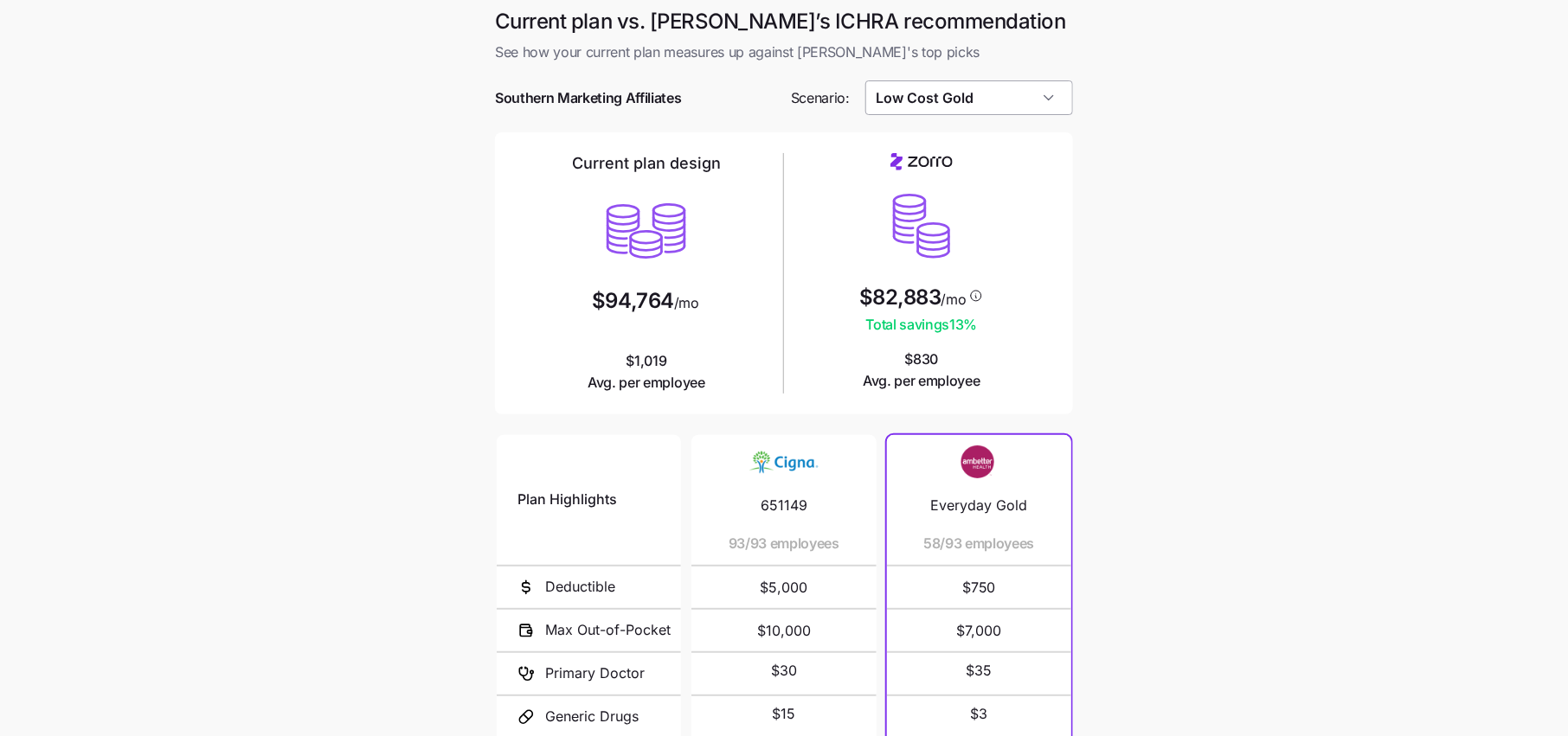
click at [1006, 85] on input "Low Cost Gold" at bounding box center [969, 98] width 209 height 35
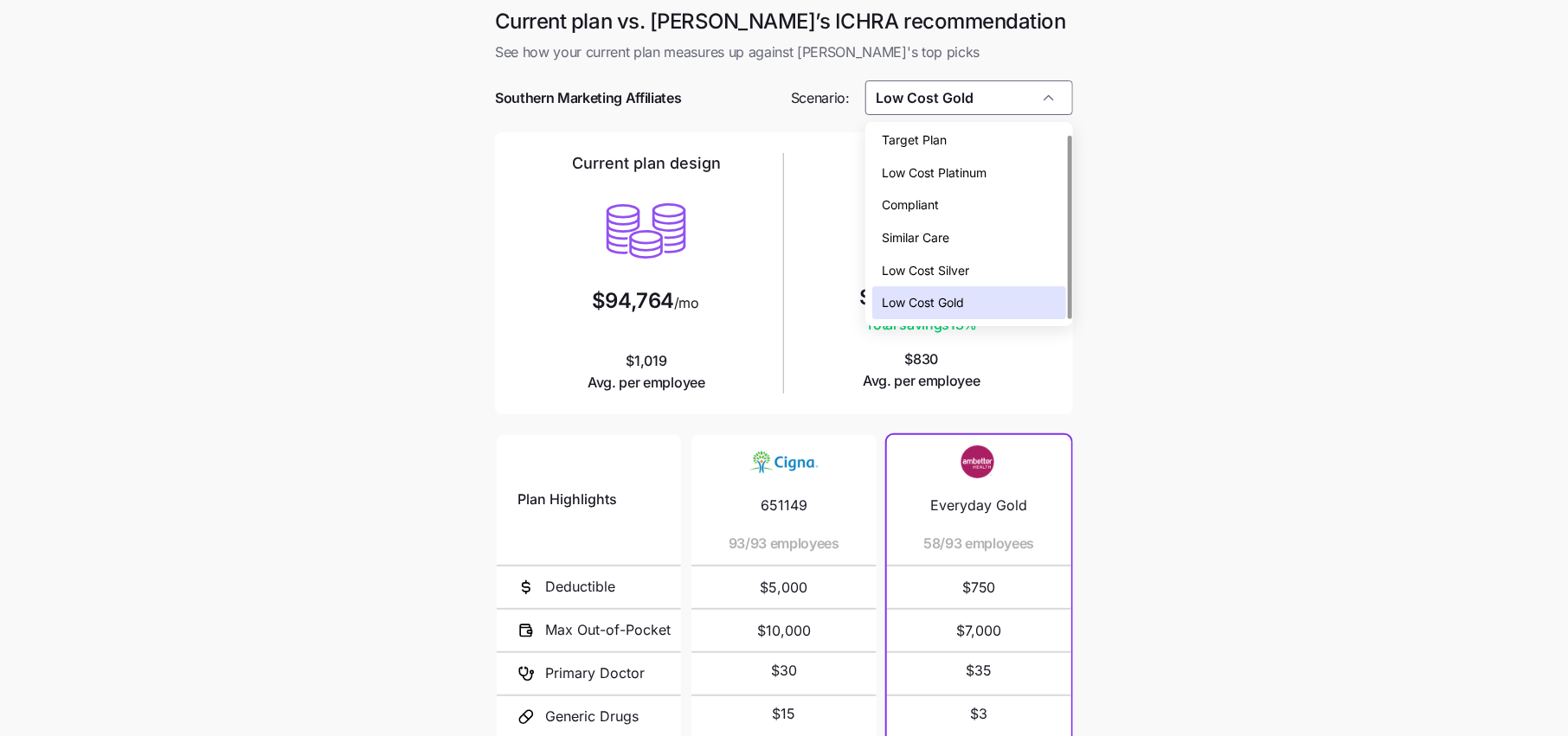
click at [962, 264] on span "Low Cost Silver" at bounding box center [926, 270] width 87 height 19
type input "Low Cost Silver"
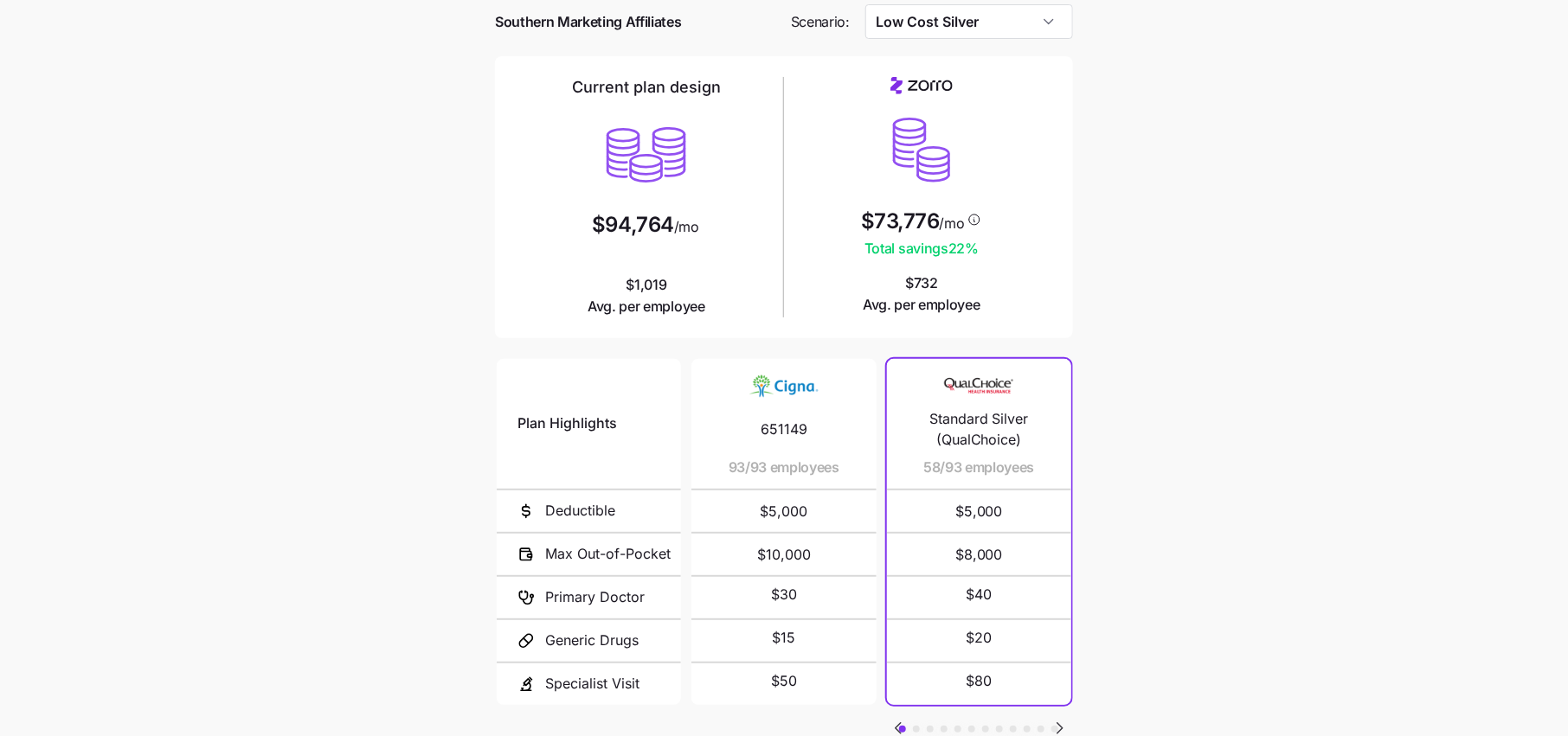
click at [1126, 381] on main "Current plan vs. [PERSON_NAME]’s ICHRA recommendation See how your current plan…" at bounding box center [784, 393] width 1568 height 945
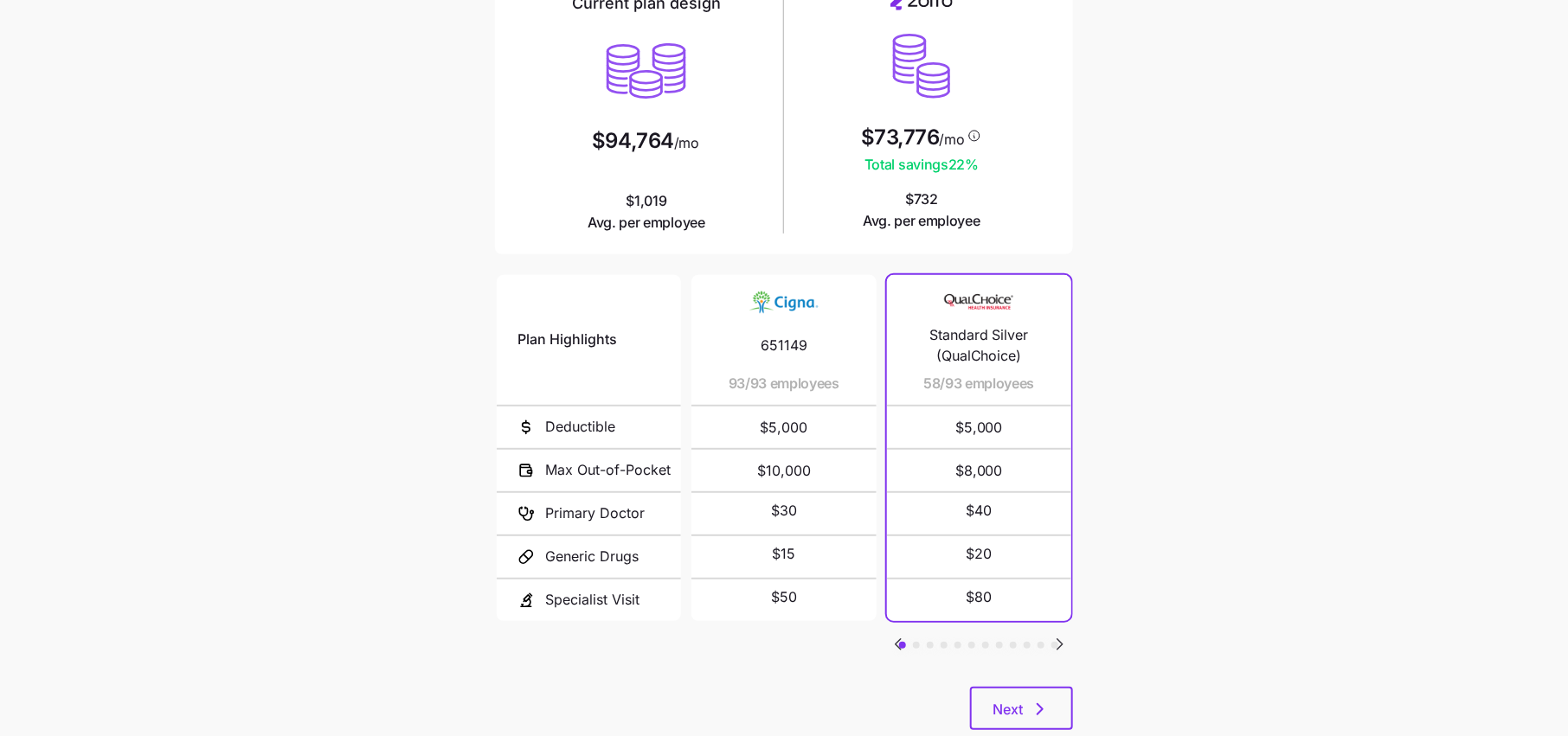
scroll to position [208, 0]
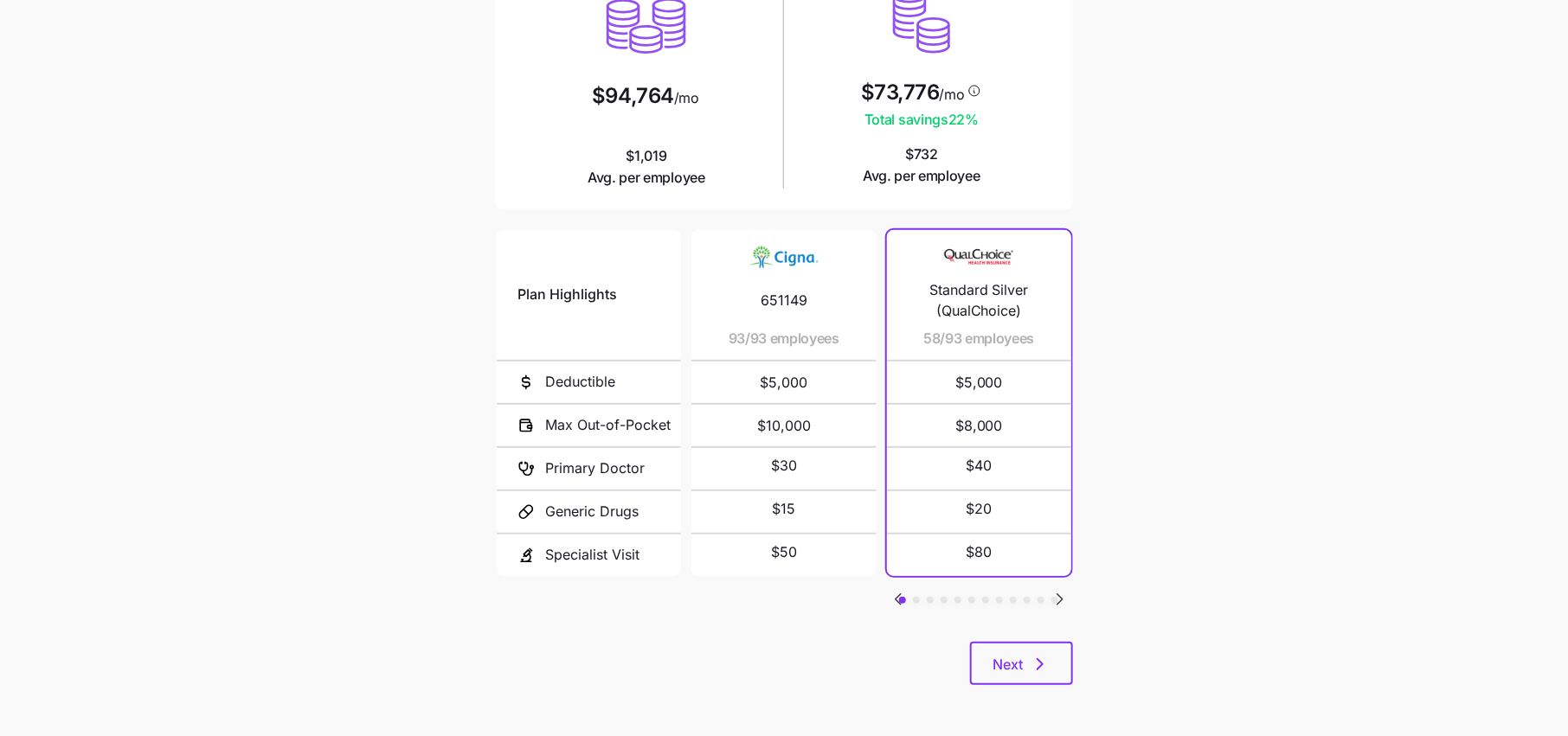
click at [1058, 600] on icon "Go to next slide" at bounding box center [1060, 599] width 6 height 10
click at [1058, 599] on icon "Go to next slide" at bounding box center [1060, 599] width 6 height 10
click at [1031, 663] on icon "button" at bounding box center [1040, 664] width 21 height 21
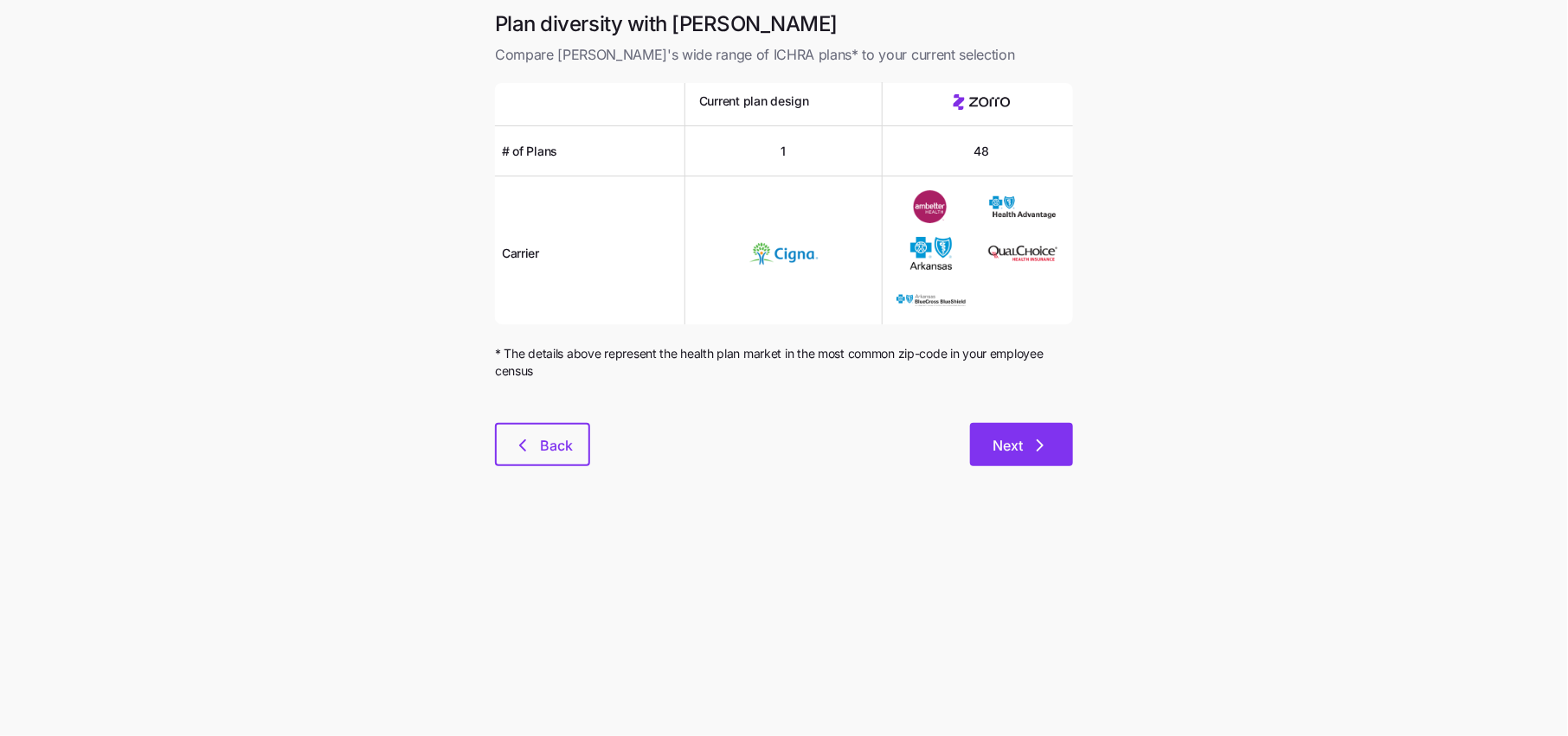
click at [1016, 434] on button "Next" at bounding box center [1021, 444] width 103 height 43
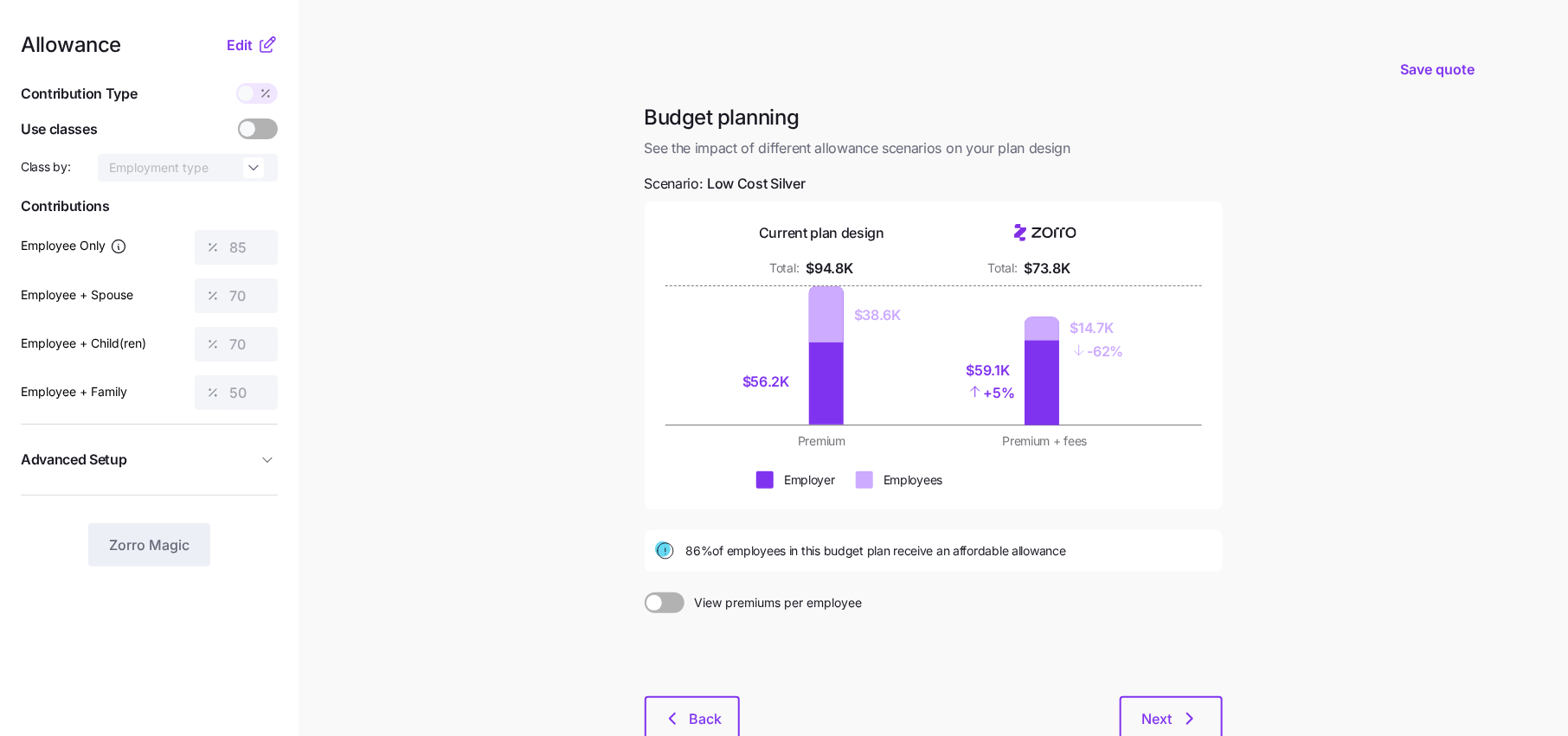
click at [258, 43] on icon at bounding box center [267, 45] width 21 height 21
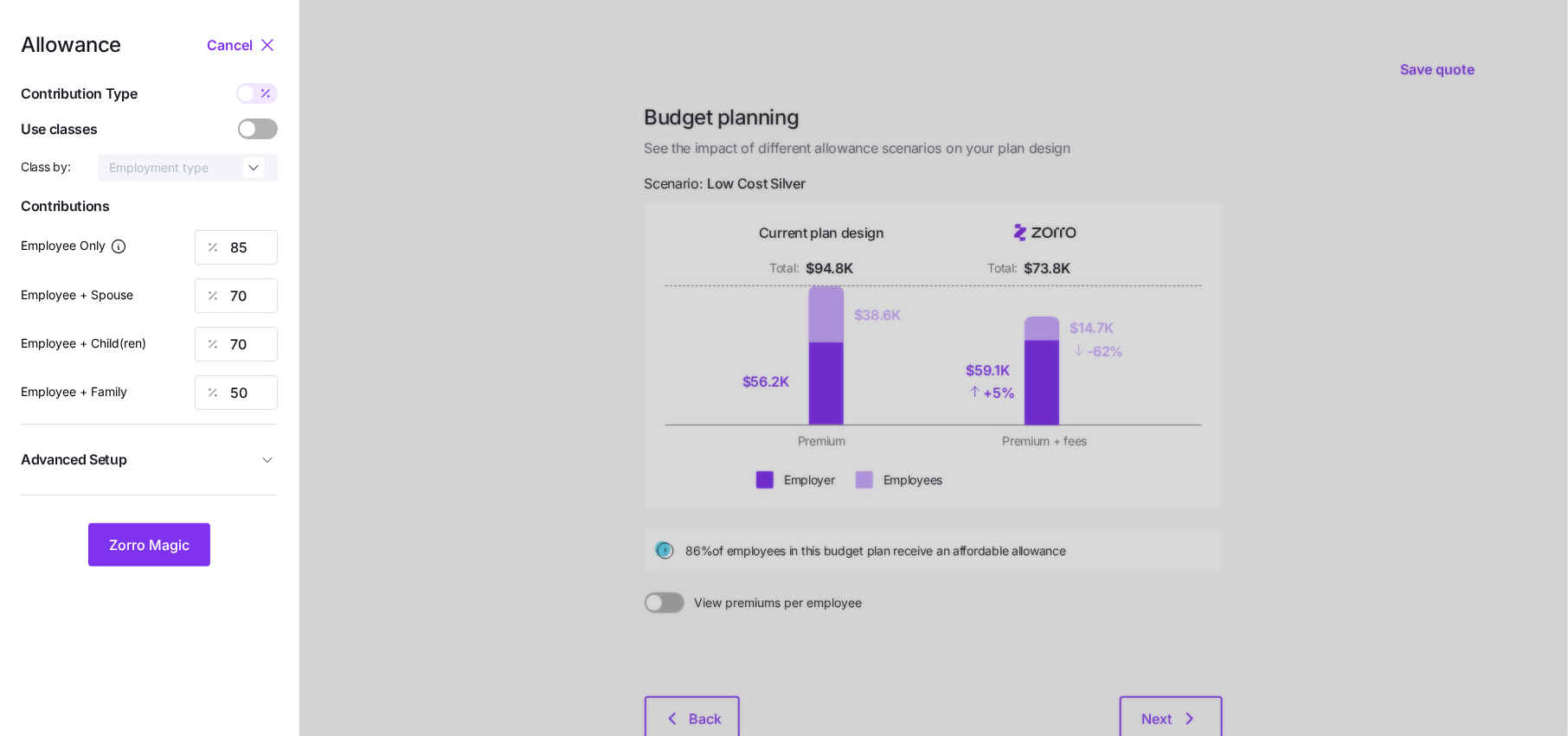
click at [258, 96] on span at bounding box center [266, 93] width 24 height 21
click at [236, 83] on input "checkbox" at bounding box center [236, 83] width 0 height 0
type input "534"
type input "880"
type input "715"
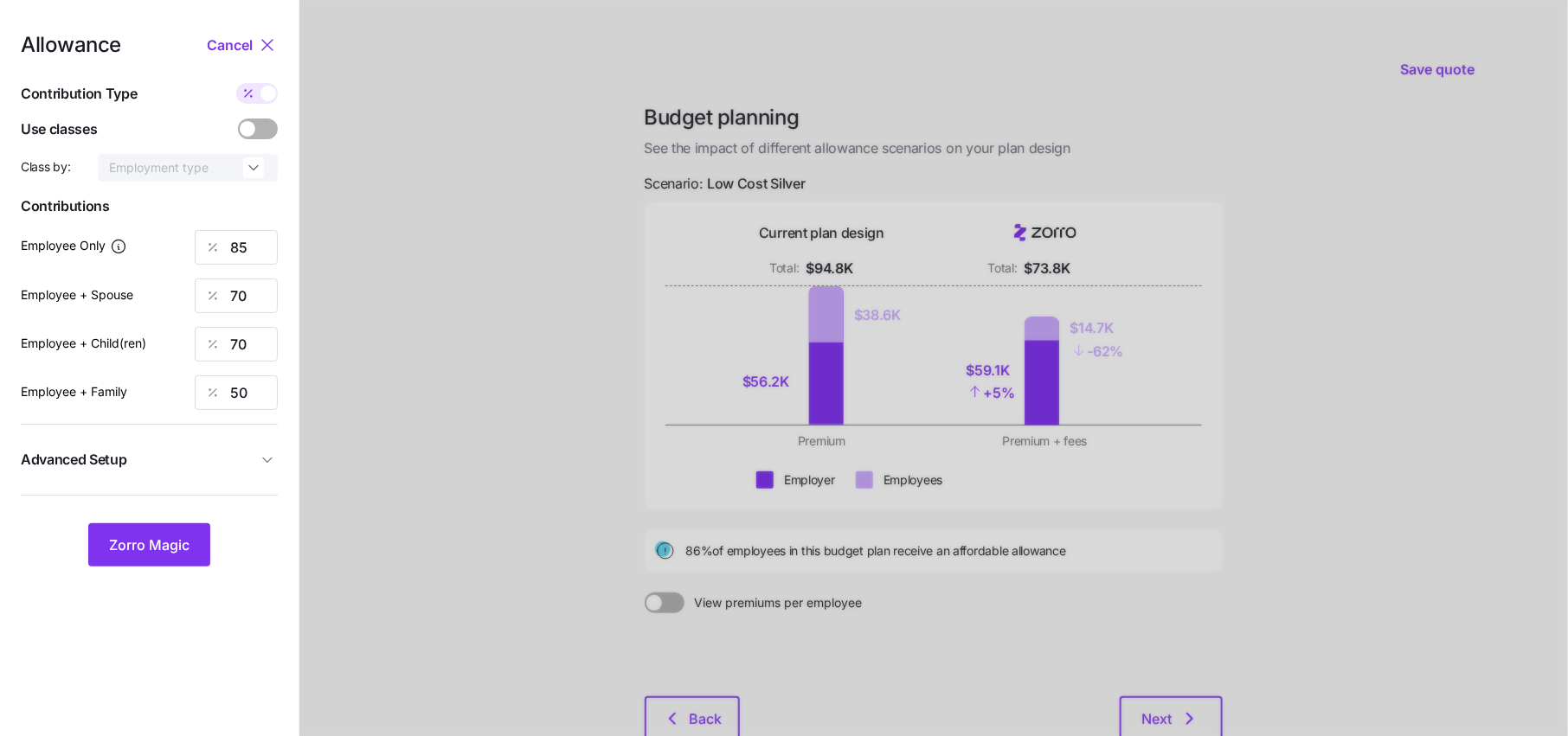
type input "825"
drag, startPoint x: 273, startPoint y: 247, endPoint x: 144, endPoint y: 247, distance: 129.0
click at [145, 247] on div "Employee Only 534" at bounding box center [150, 247] width 257 height 35
type input "600"
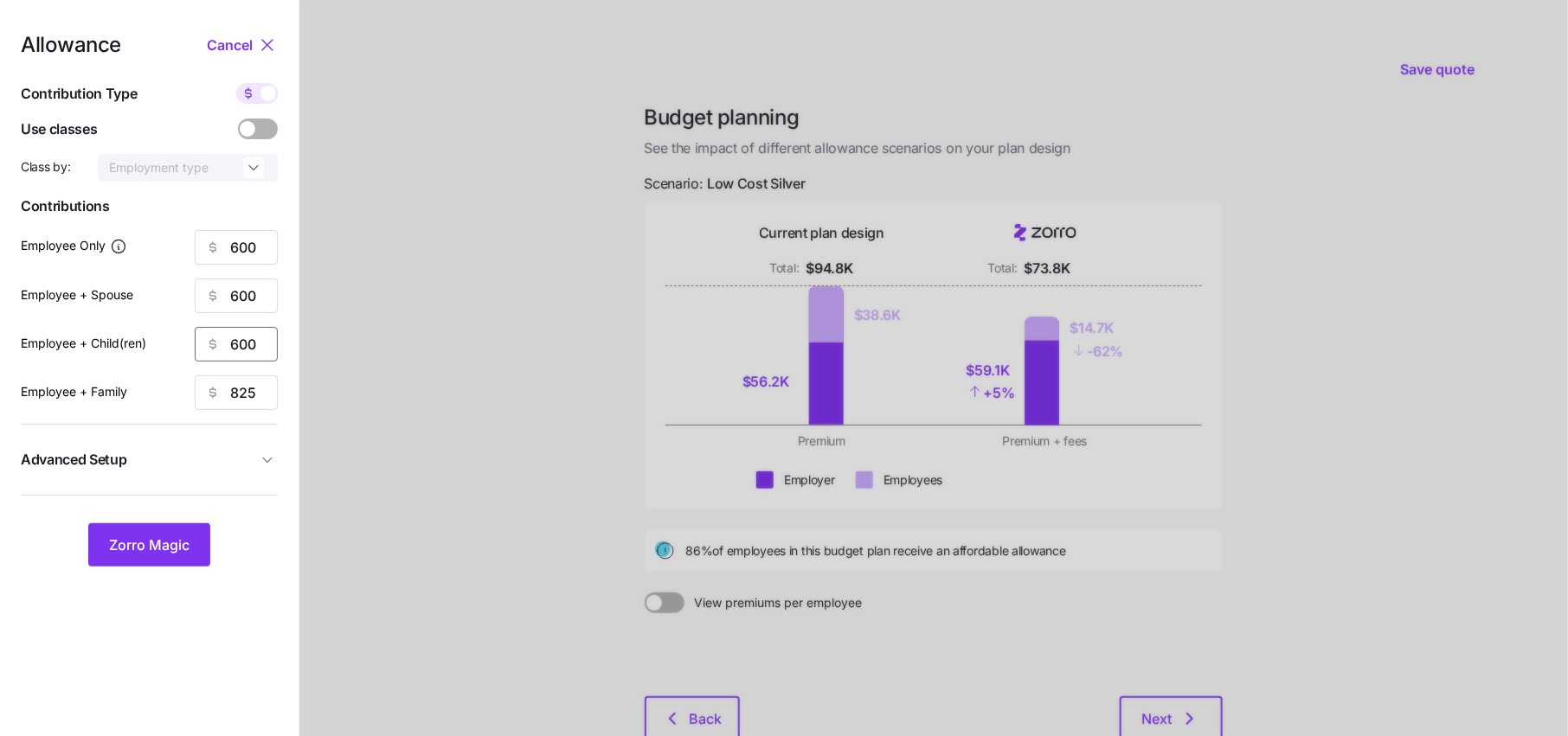
type input "600"
click at [273, 466] on icon "button" at bounding box center [267, 459] width 17 height 17
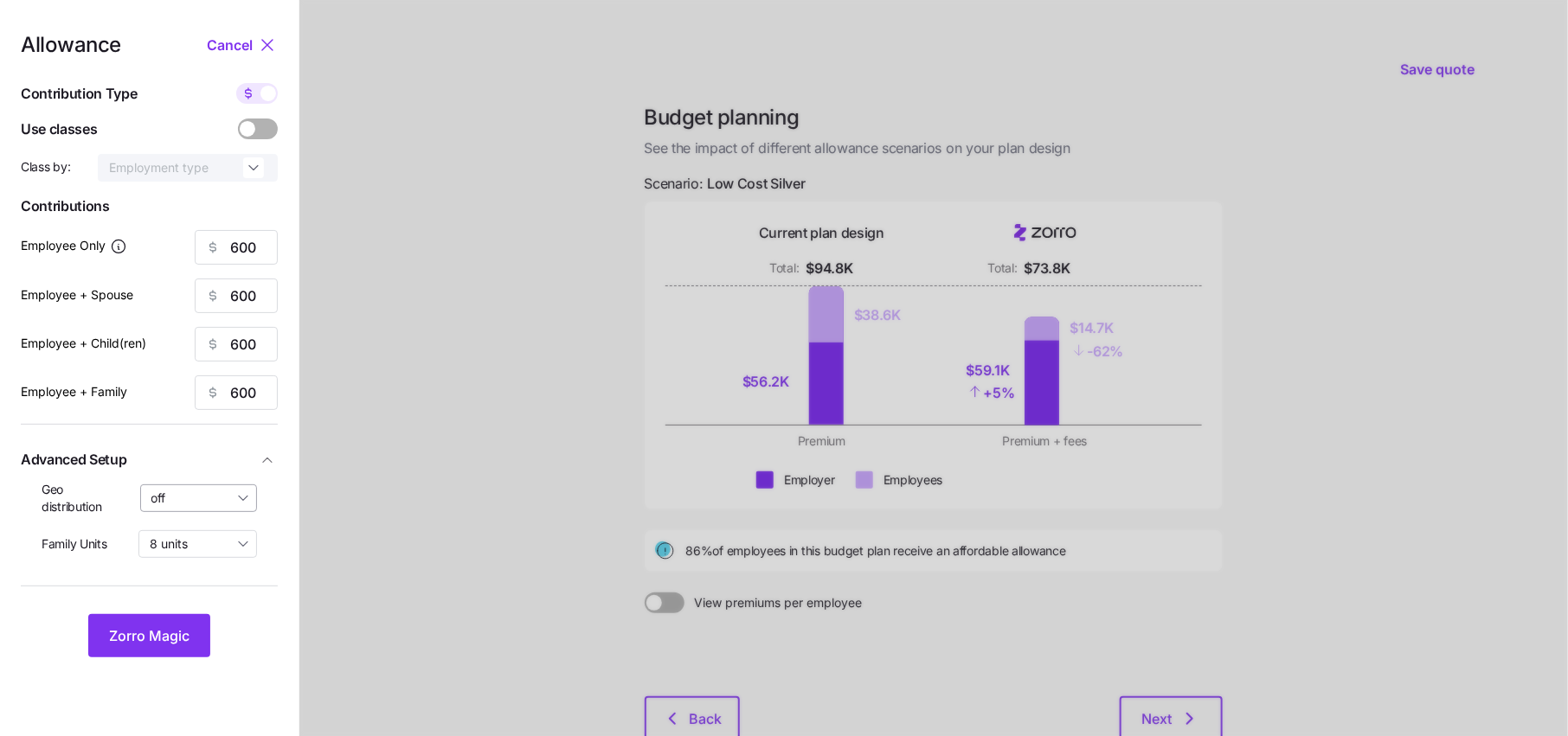
click at [214, 502] on input "off" at bounding box center [199, 498] width 118 height 28
click at [212, 590] on span "By state (19)" at bounding box center [192, 598] width 72 height 19
type input "By state (19)"
click at [155, 624] on button "Zorro Magic" at bounding box center [149, 635] width 122 height 43
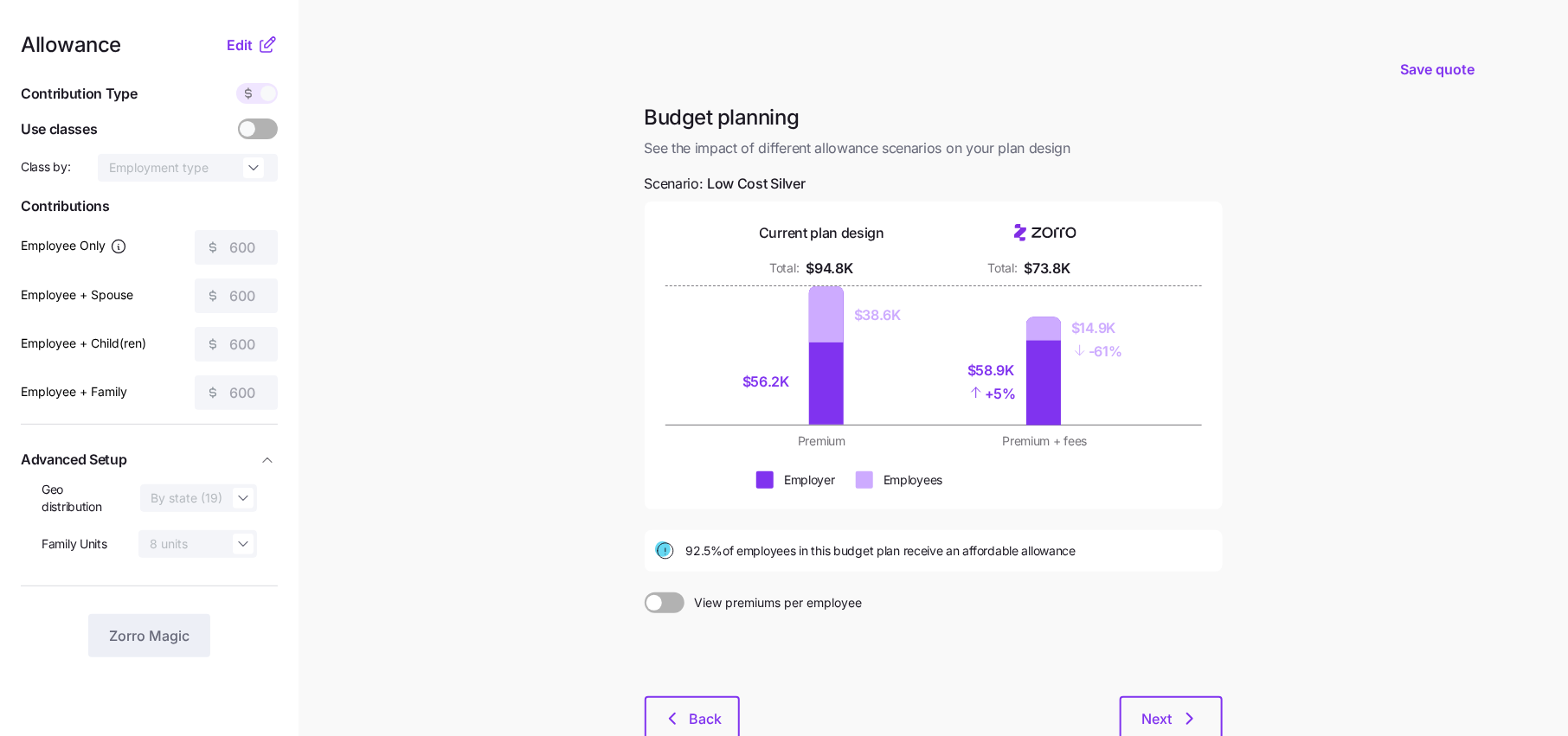
click at [258, 36] on icon at bounding box center [267, 45] width 21 height 21
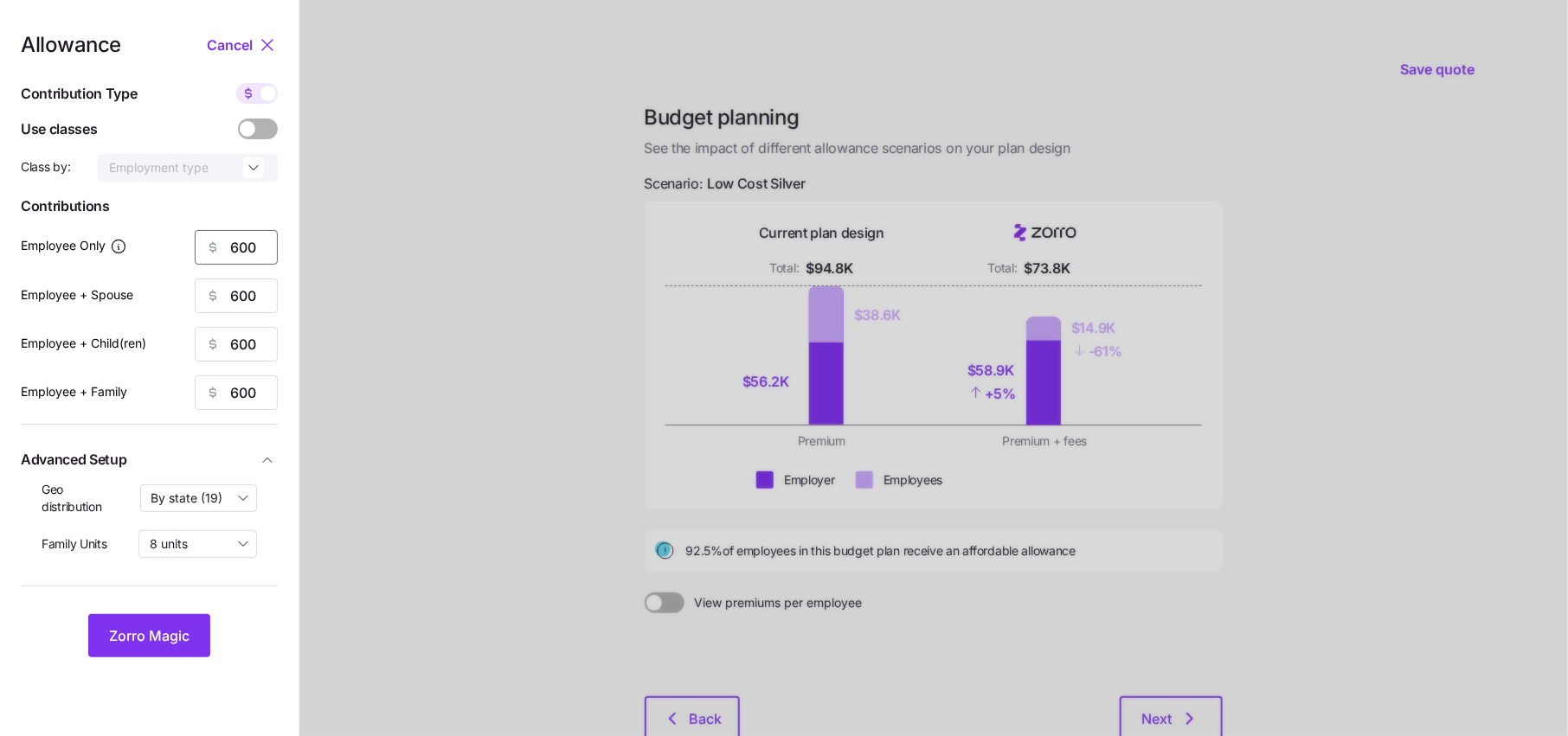
drag, startPoint x: 262, startPoint y: 249, endPoint x: 147, endPoint y: 249, distance: 115.0
click at [150, 249] on div "Employee Only 600" at bounding box center [150, 247] width 257 height 35
click at [264, 91] on span at bounding box center [267, 93] width 16 height 16
click at [236, 83] on input "checkbox" at bounding box center [236, 83] width 0 height 0
type input "96"
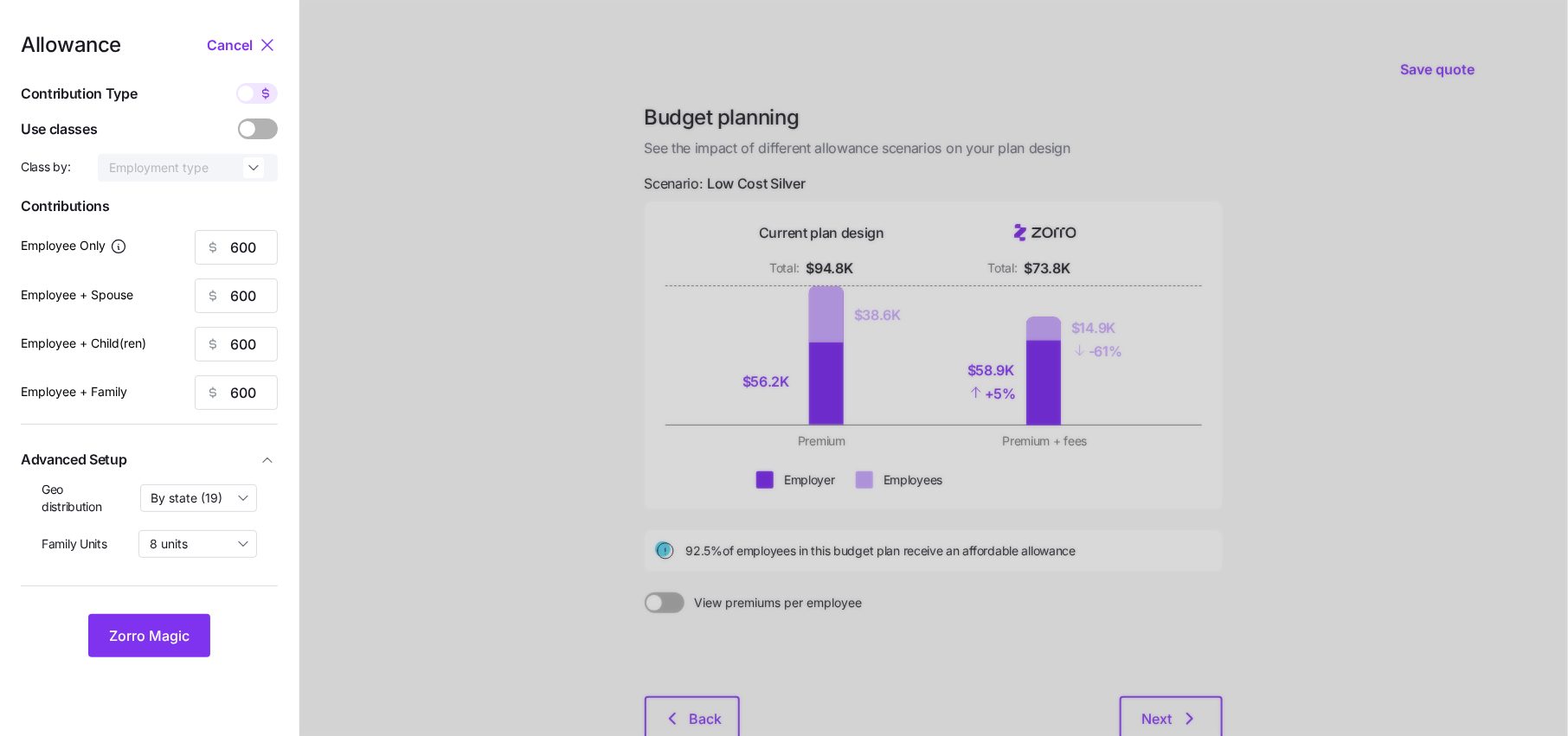
type input "48"
type input "57"
type input "36"
drag, startPoint x: 261, startPoint y: 253, endPoint x: 170, endPoint y: 253, distance: 91.0
click at [170, 253] on div "Employee Only 96" at bounding box center [150, 247] width 257 height 35
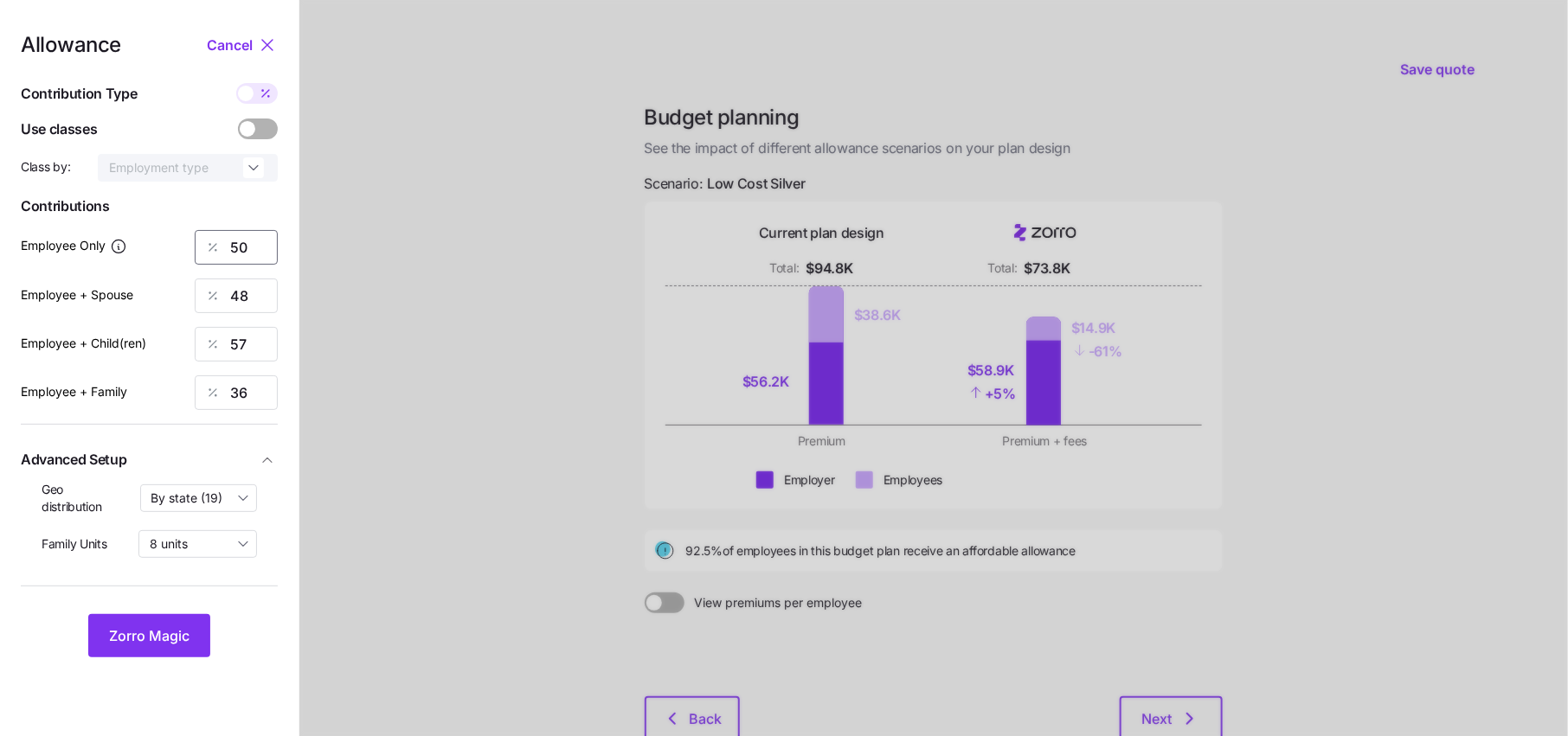
type input "50"
click at [170, 630] on span "Zorro Magic" at bounding box center [150, 636] width 81 height 21
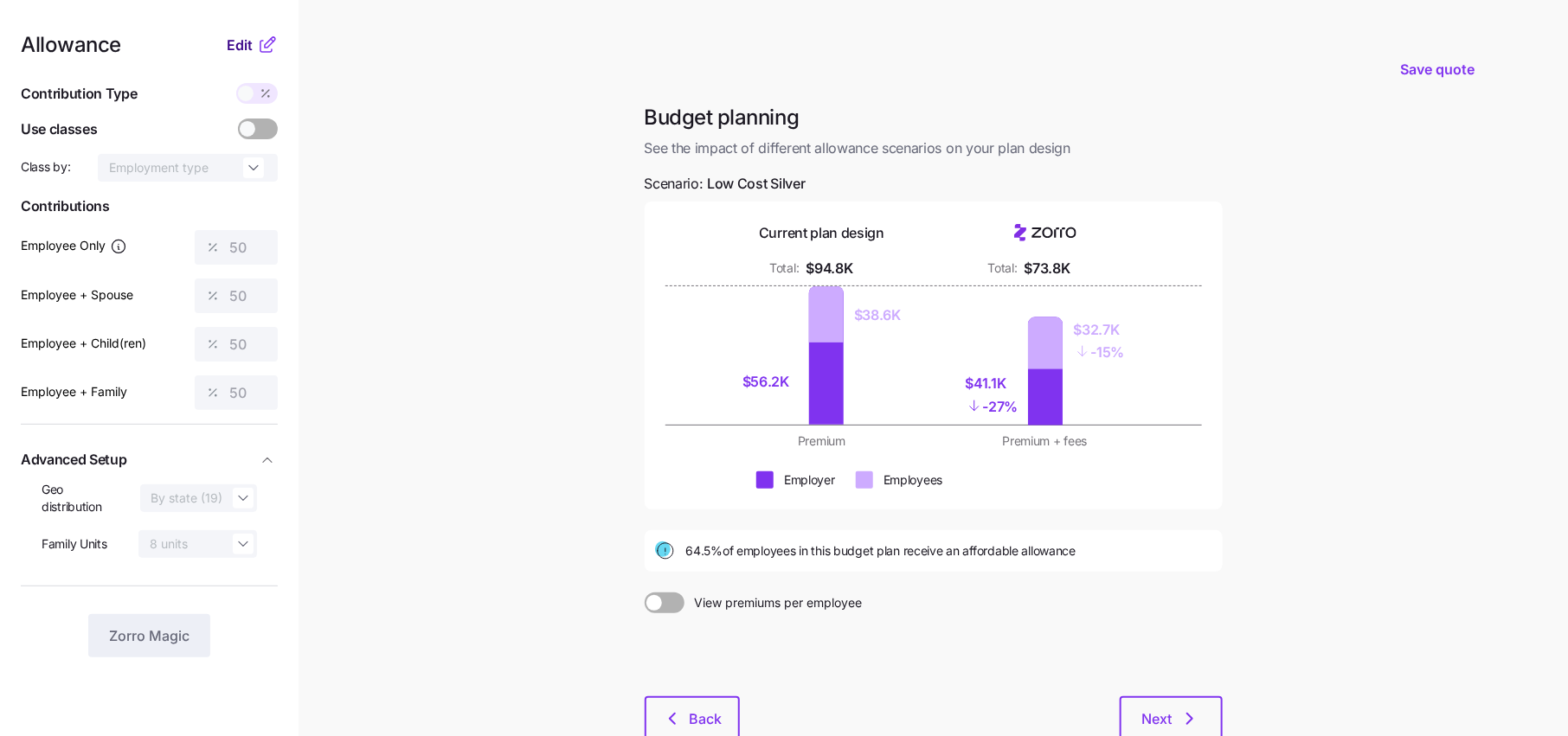
click at [247, 39] on span "Edit" at bounding box center [240, 45] width 26 height 21
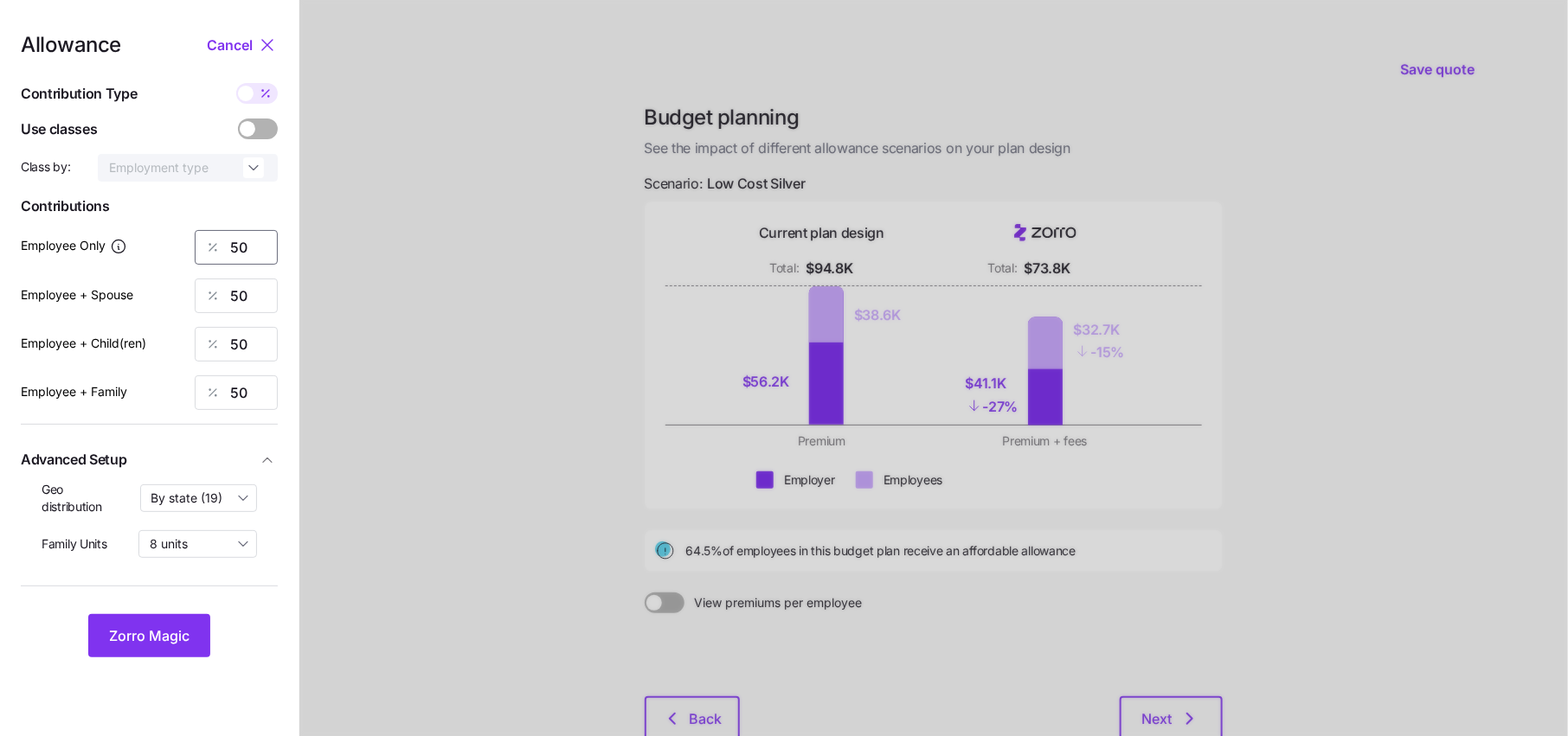
drag, startPoint x: 258, startPoint y: 247, endPoint x: 181, endPoint y: 247, distance: 77.0
click at [210, 247] on div "50" at bounding box center [236, 247] width 83 height 35
type input "7"
type input "5"
click at [250, 241] on input "7" at bounding box center [236, 247] width 83 height 35
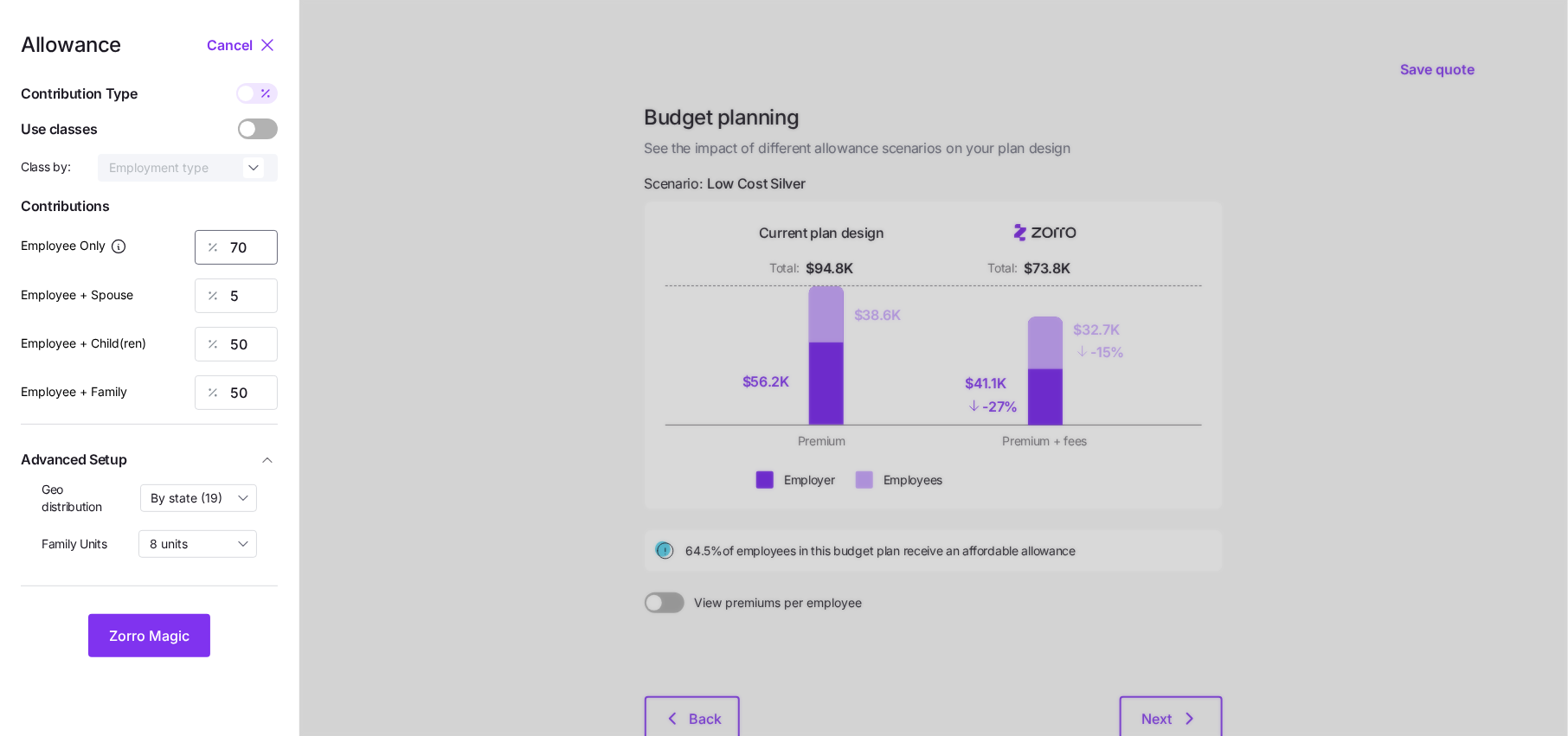
type input "70"
type input "60"
click at [170, 636] on span "Zorro Magic" at bounding box center [150, 636] width 81 height 21
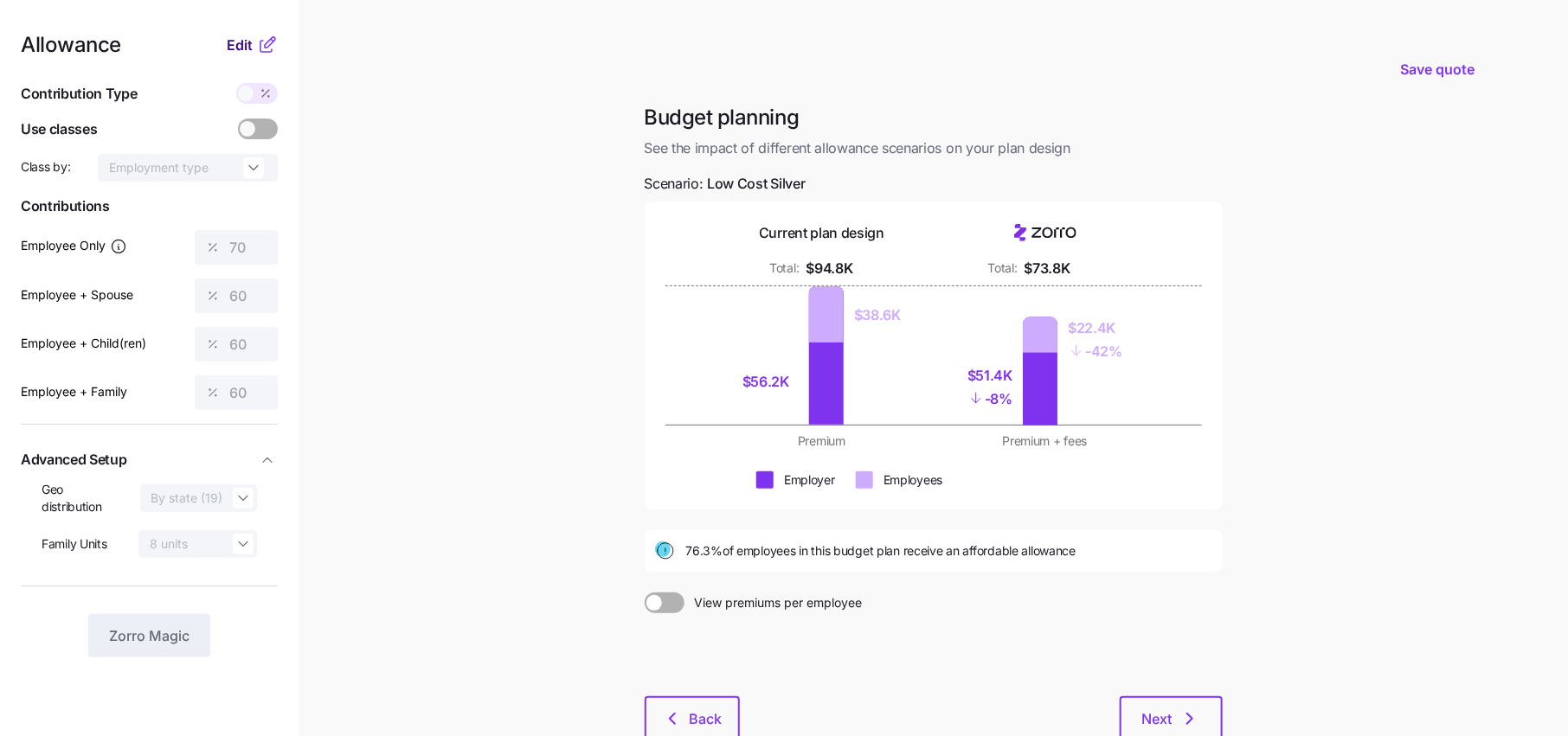
click at [235, 40] on span "Edit" at bounding box center [240, 45] width 26 height 21
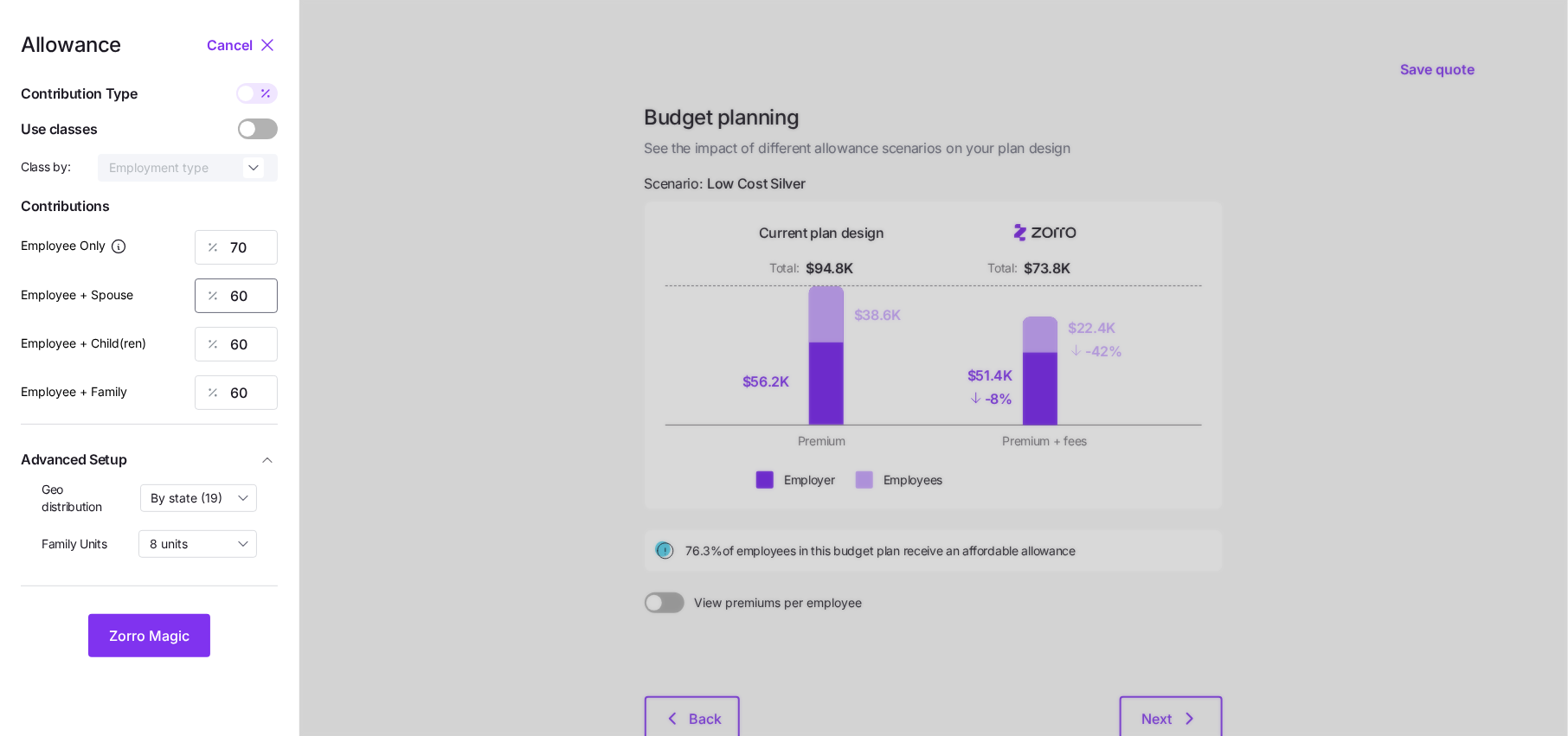
drag, startPoint x: 260, startPoint y: 290, endPoint x: 185, endPoint y: 290, distance: 75.0
click at [185, 290] on div "Employee + Spouse 60" at bounding box center [150, 296] width 257 height 35
type input "70"
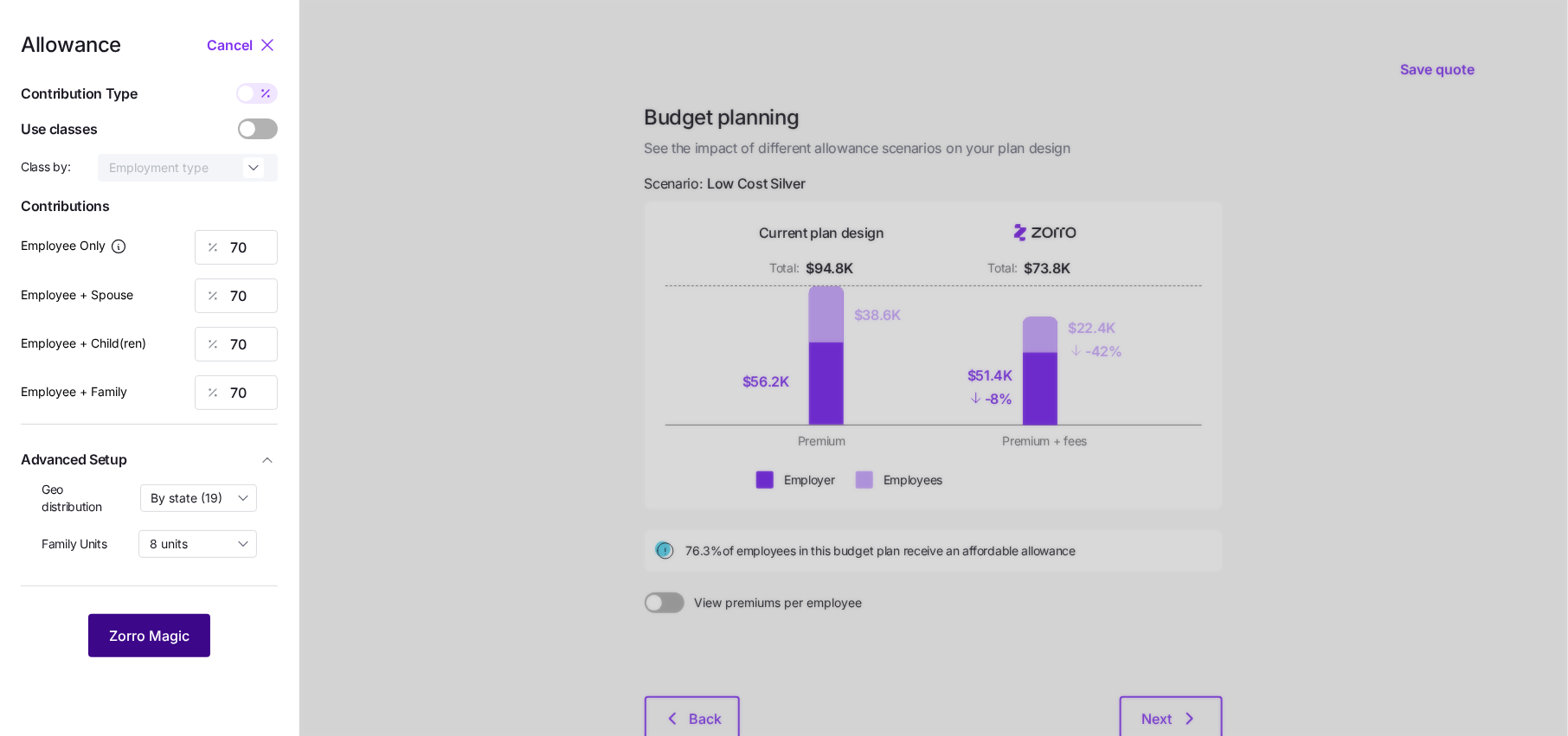
click at [155, 642] on span "Zorro Magic" at bounding box center [150, 636] width 81 height 21
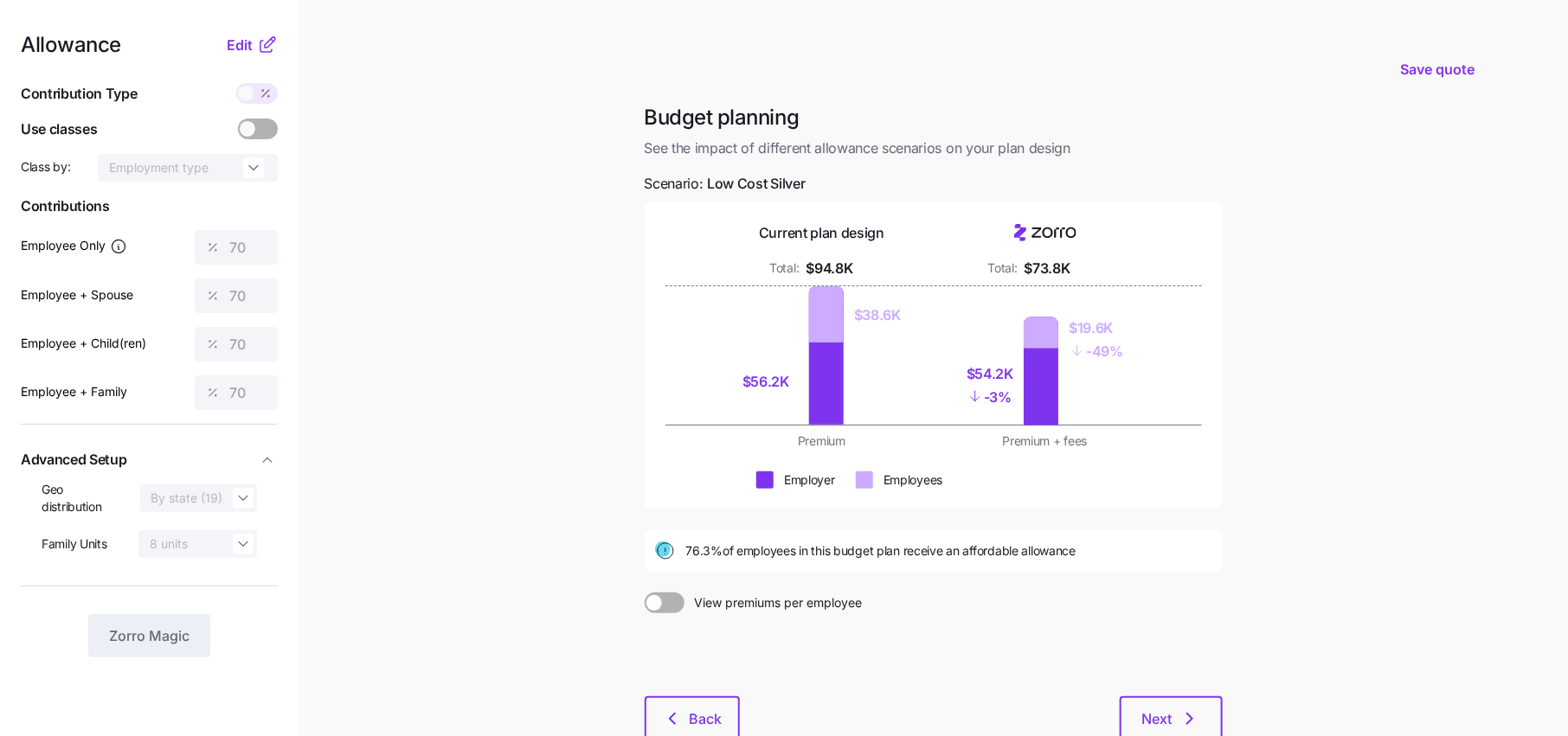
click at [259, 41] on icon at bounding box center [267, 45] width 21 height 21
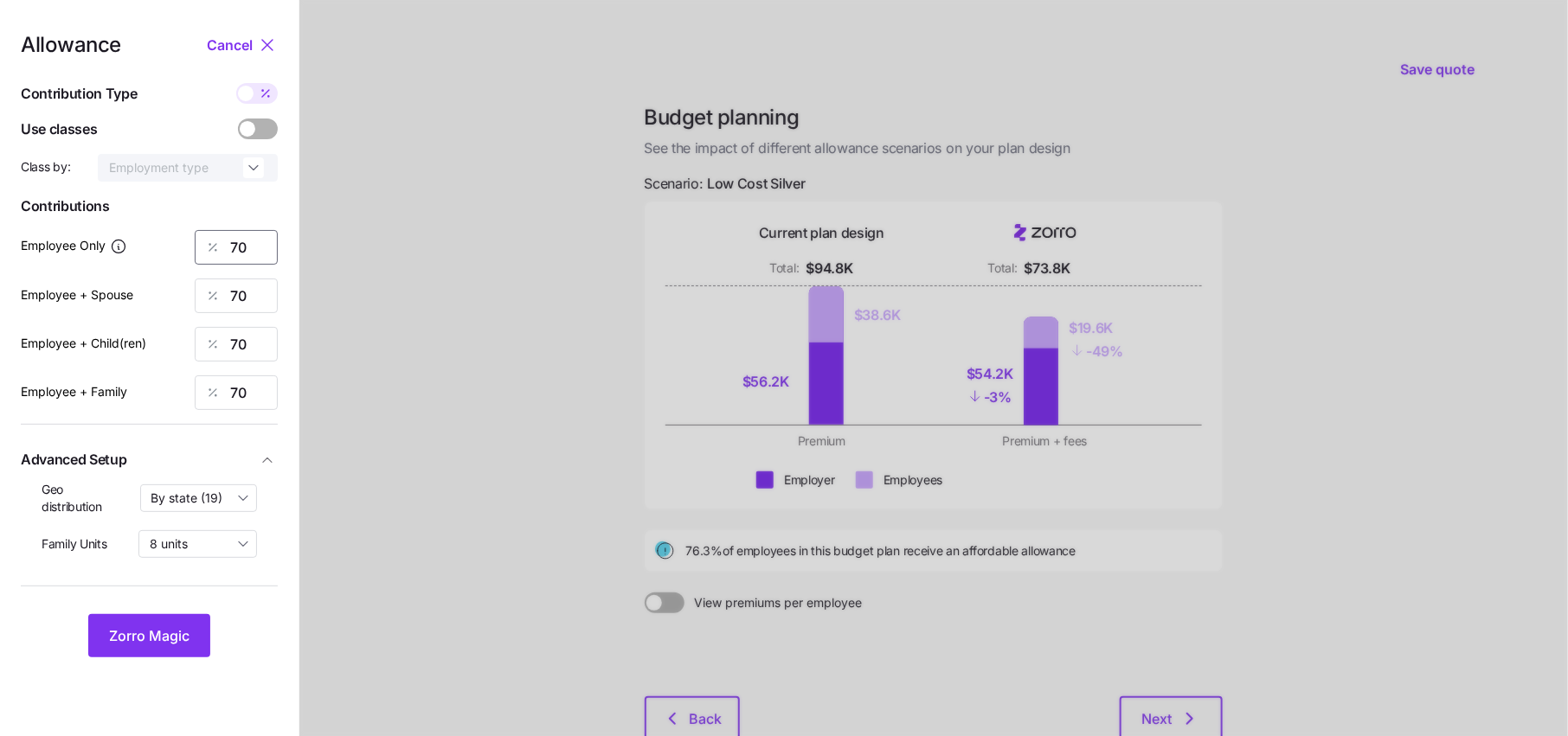
drag, startPoint x: 259, startPoint y: 257, endPoint x: 148, endPoint y: 257, distance: 111.0
click at [148, 257] on div "Employee Only 70" at bounding box center [150, 247] width 257 height 35
drag, startPoint x: 250, startPoint y: 246, endPoint x: 186, endPoint y: 246, distance: 64.0
click at [186, 246] on div "Employee Only 70" at bounding box center [150, 247] width 257 height 35
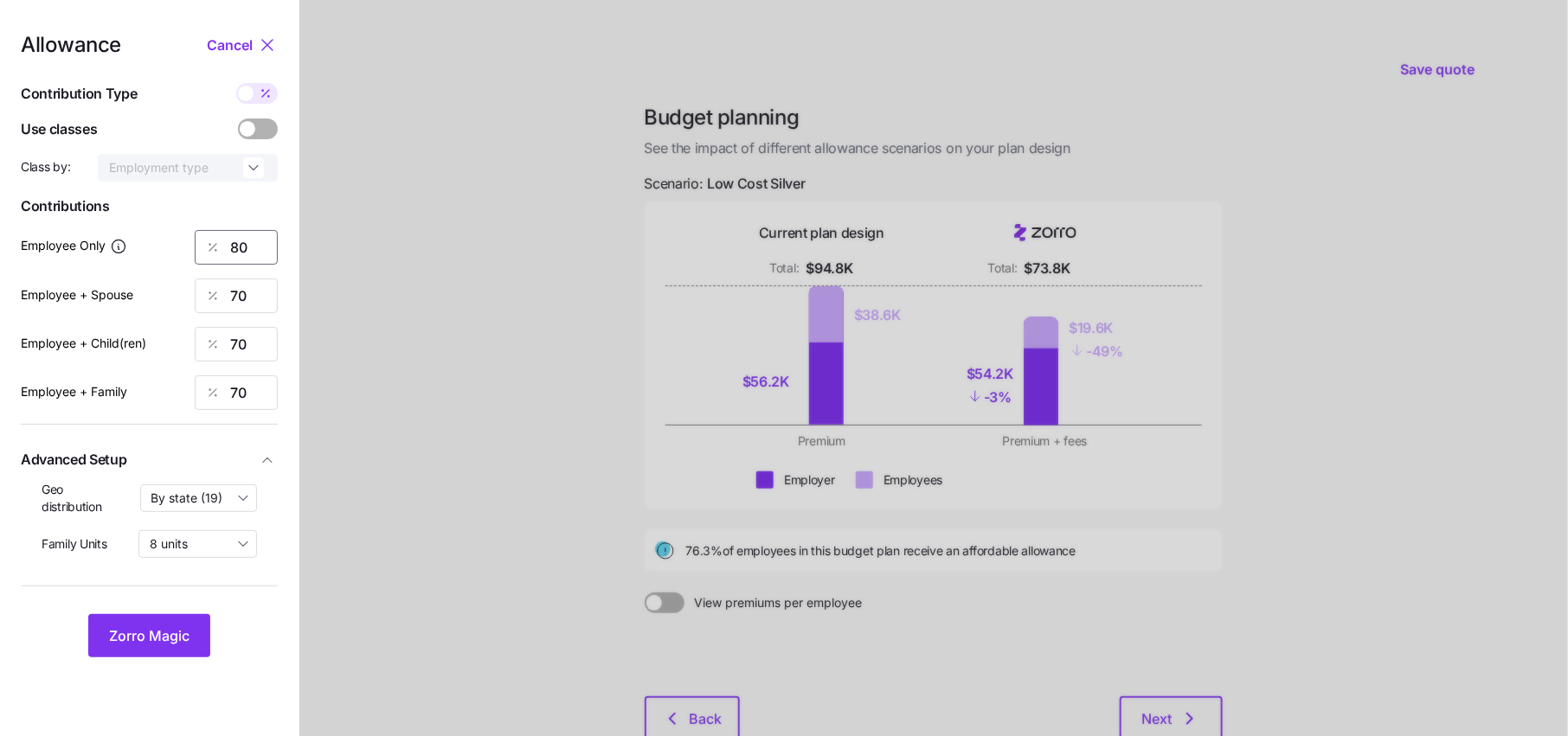
type input "80"
type input "50"
click at [156, 631] on span "Zorro Magic" at bounding box center [150, 636] width 81 height 21
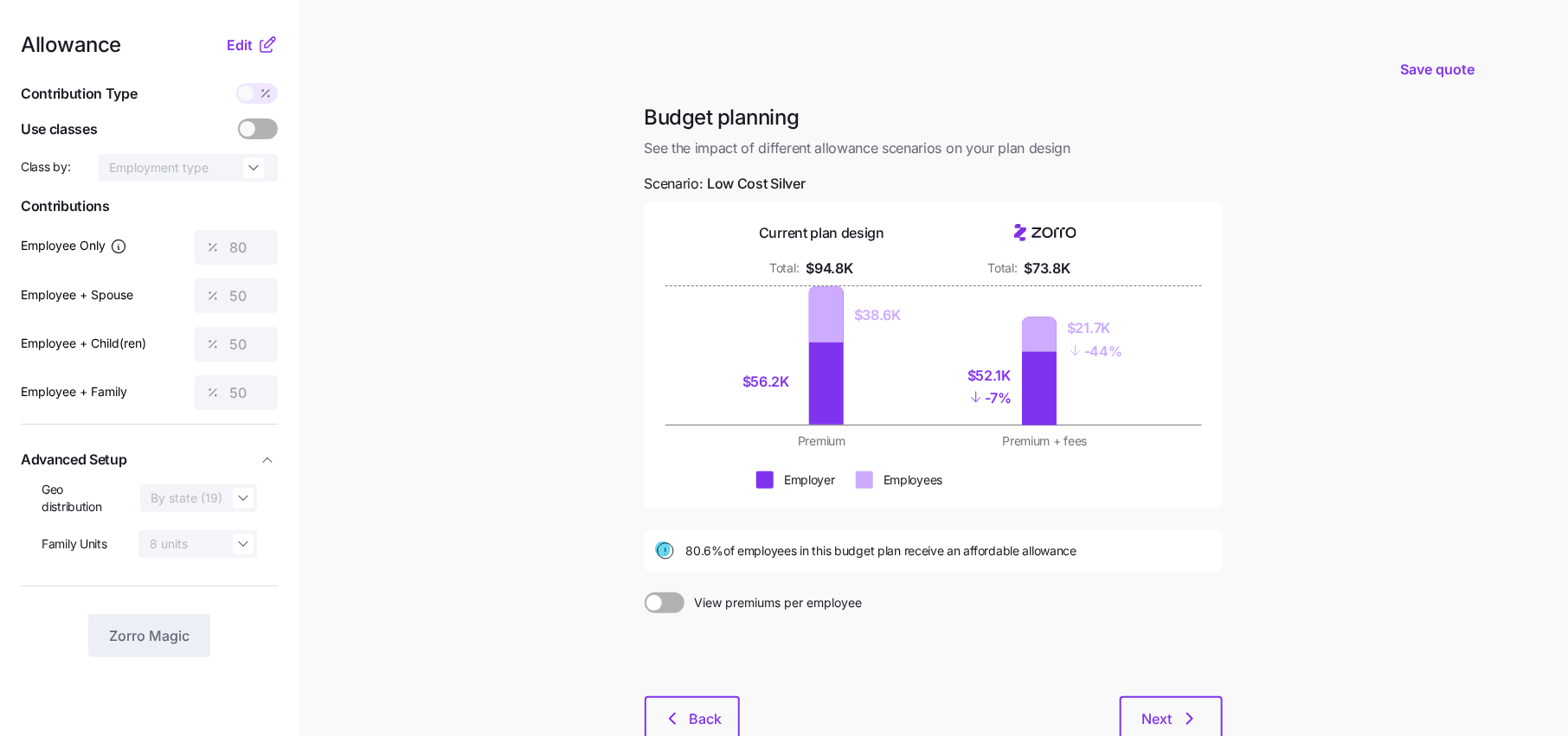
click at [257, 45] on icon at bounding box center [267, 45] width 21 height 21
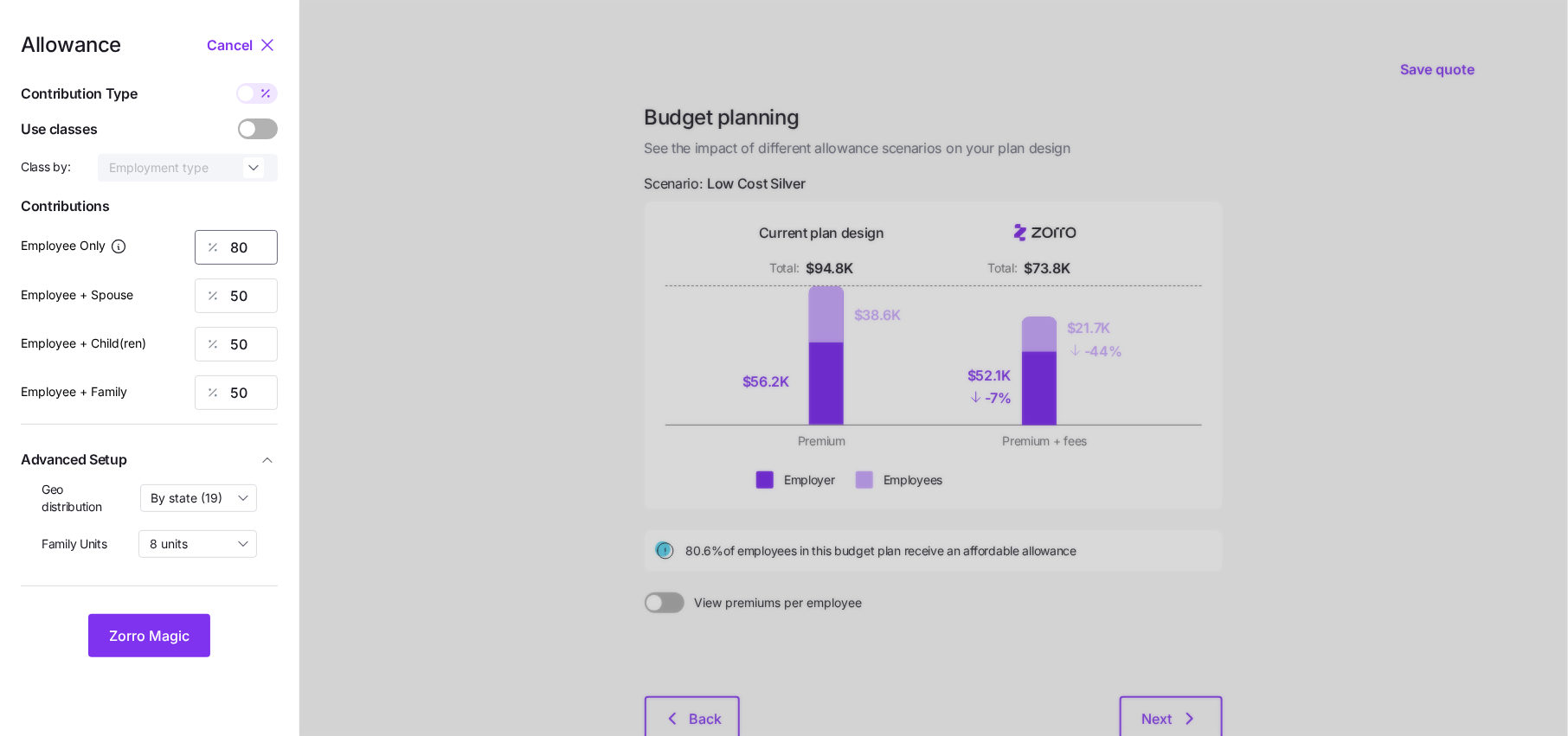
drag, startPoint x: 269, startPoint y: 243, endPoint x: 148, endPoint y: 243, distance: 121.0
click at [148, 243] on div "Employee Only 80" at bounding box center [150, 247] width 257 height 35
click at [164, 627] on span "Zorro Magic" at bounding box center [150, 636] width 81 height 21
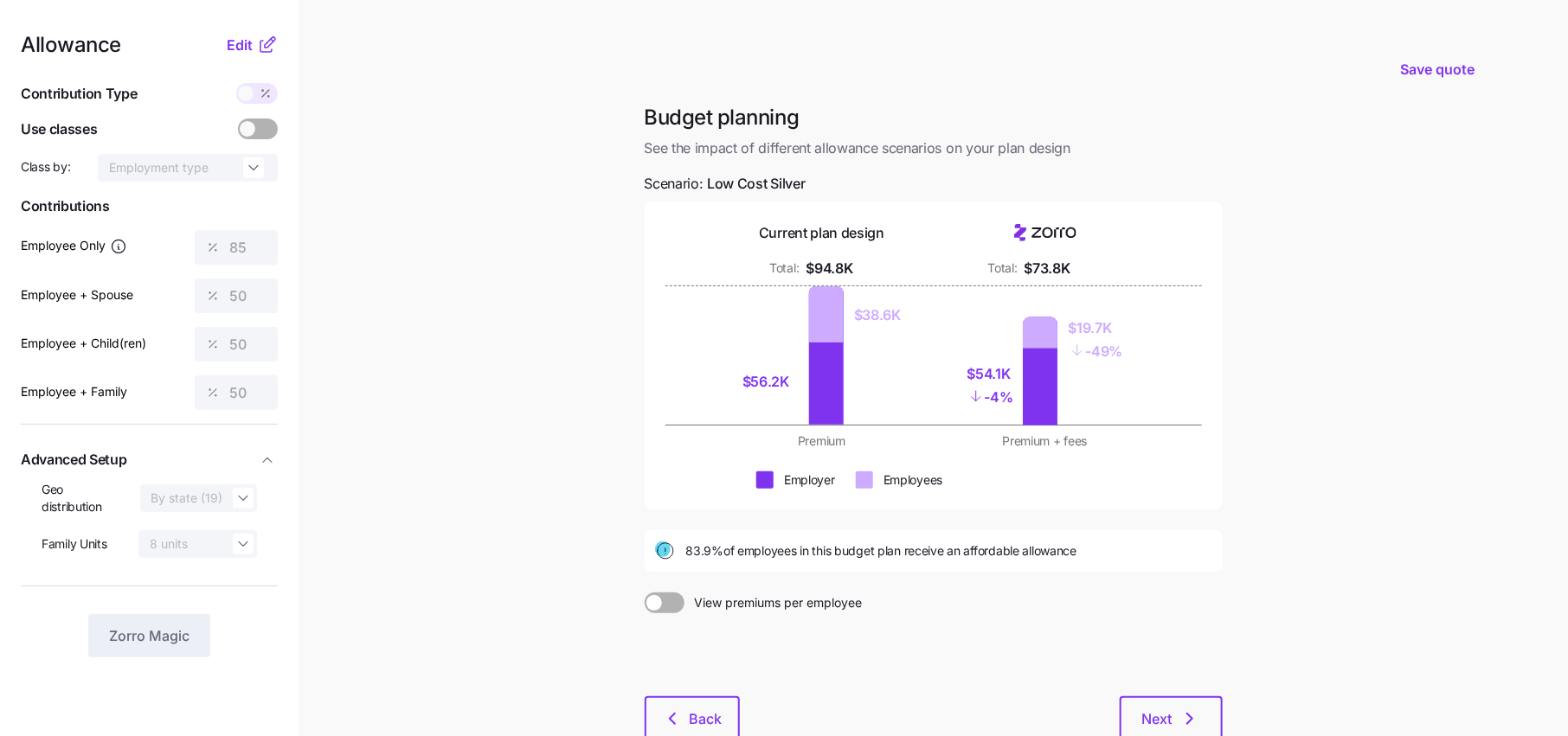
click at [264, 50] on icon at bounding box center [267, 45] width 21 height 21
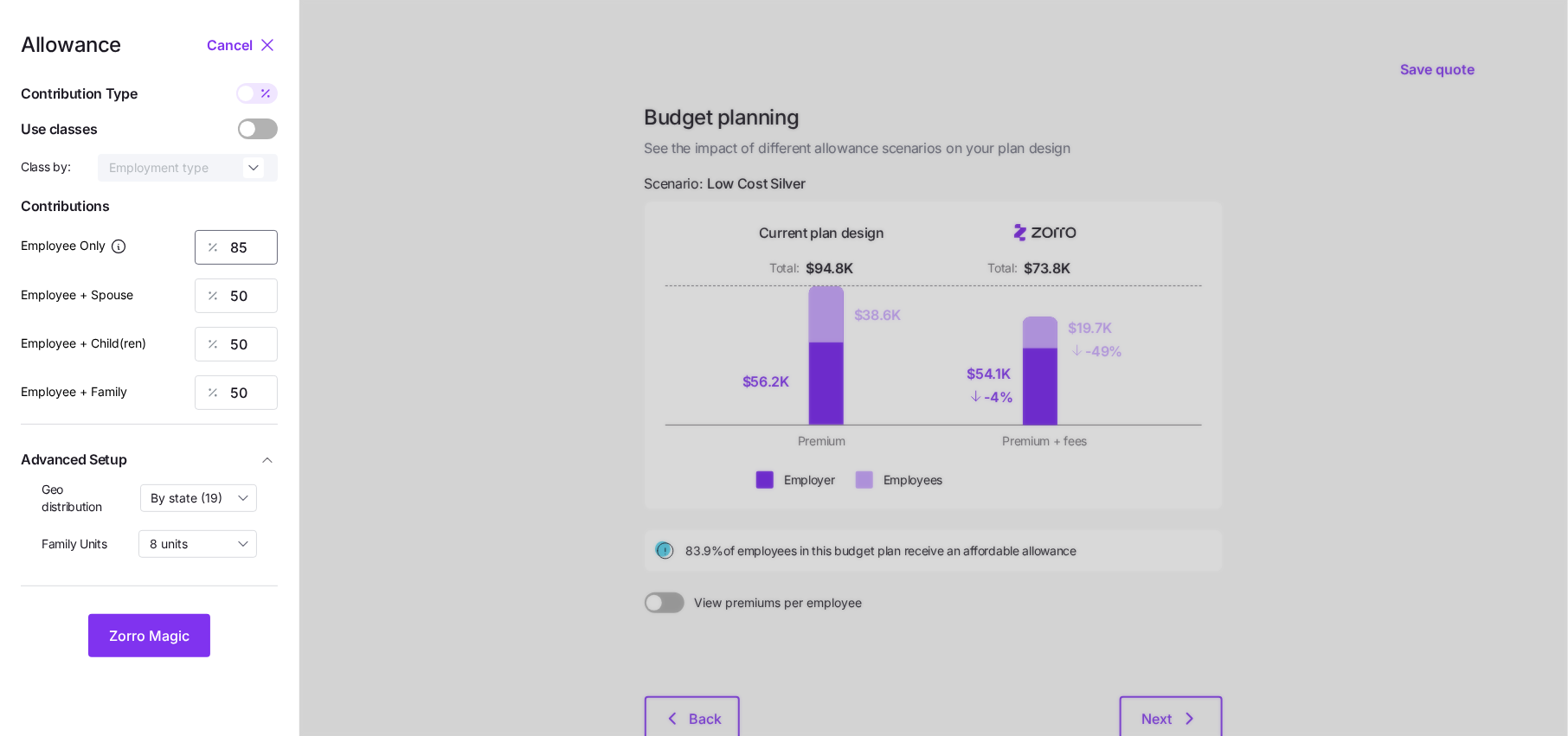
drag, startPoint x: 258, startPoint y: 243, endPoint x: 201, endPoint y: 243, distance: 57.0
click at [201, 243] on div "85" at bounding box center [236, 247] width 83 height 35
click at [168, 628] on span "Zorro Magic" at bounding box center [150, 636] width 81 height 21
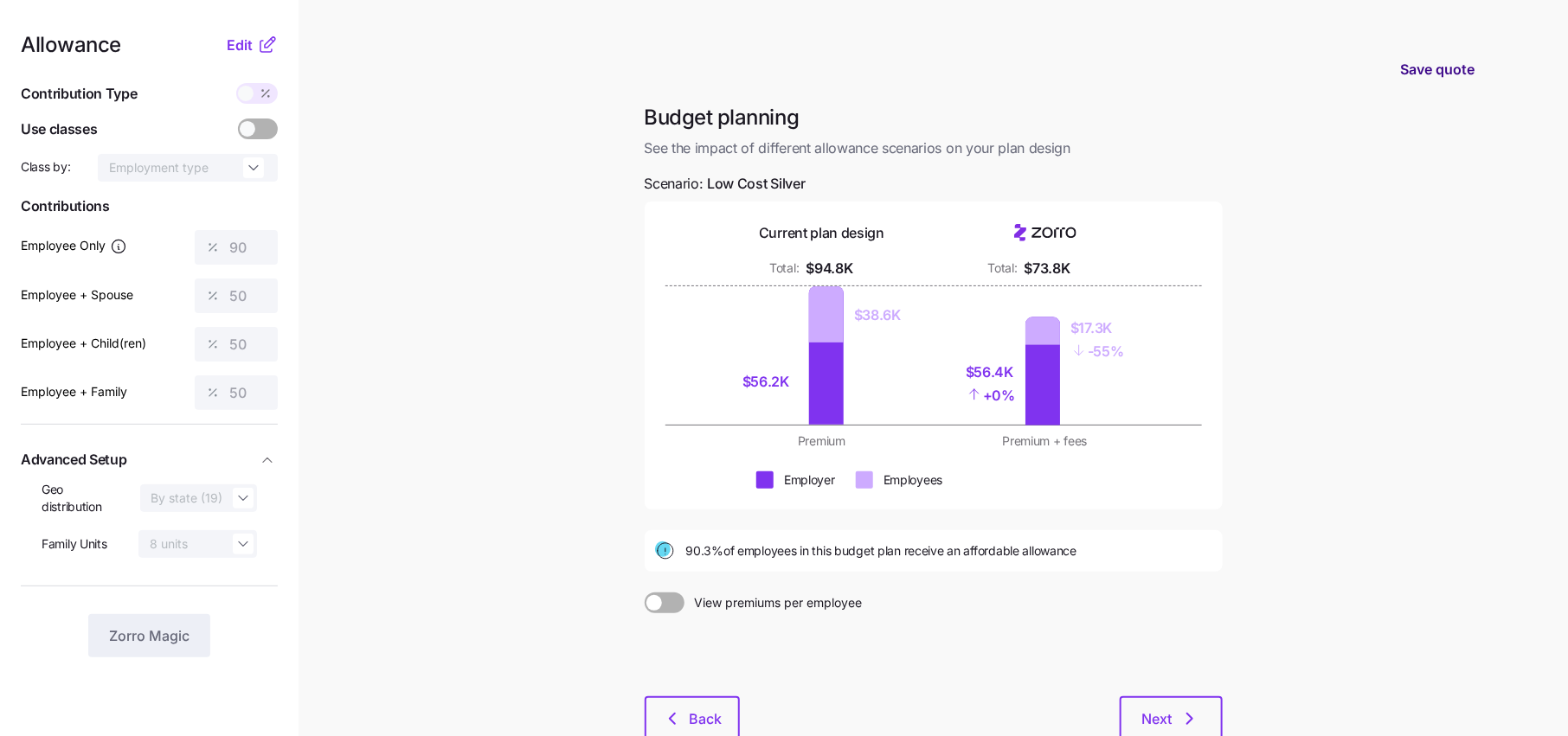
click at [1447, 80] on button "Save quote" at bounding box center [1437, 69] width 102 height 49
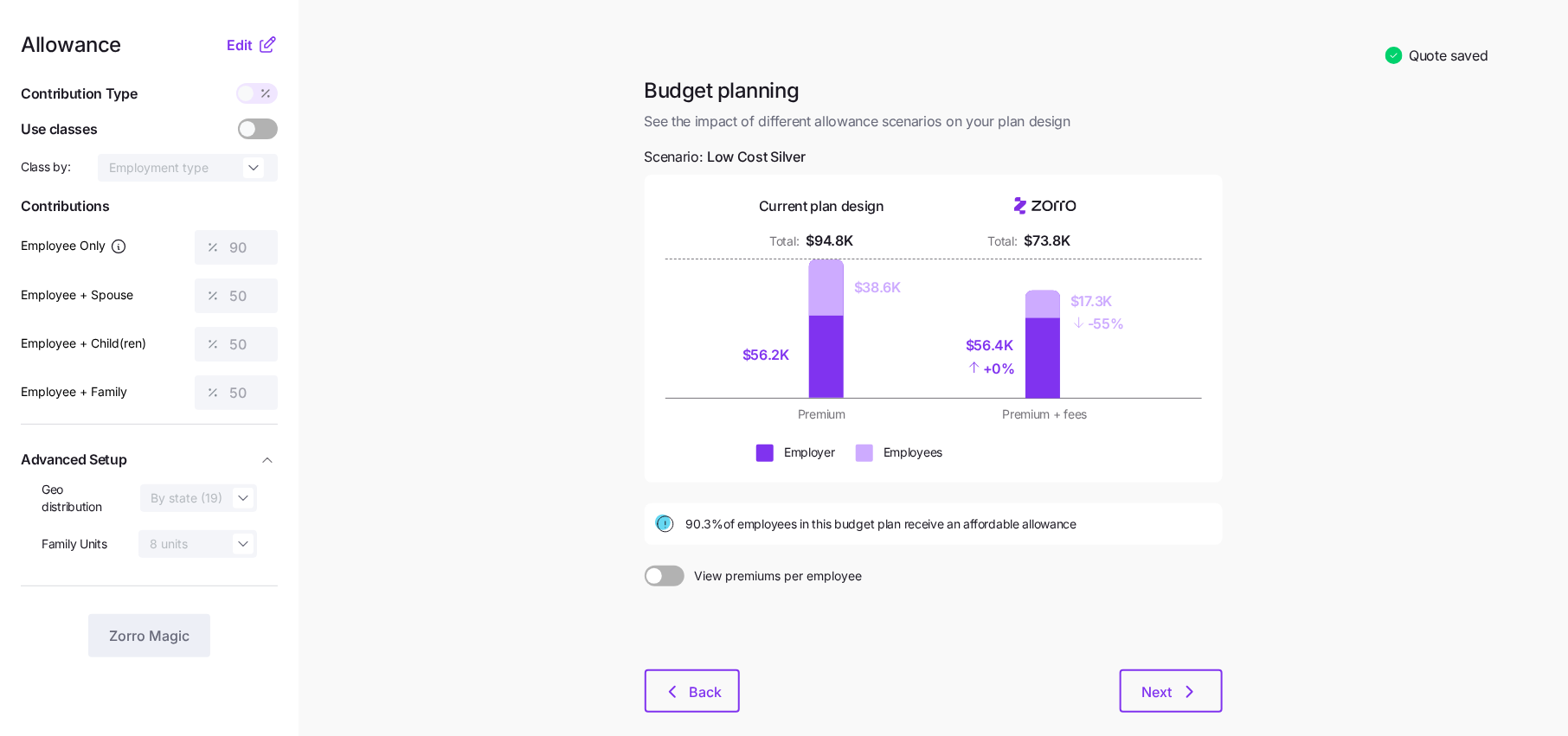
click at [973, 80] on h1 "Budget planning" at bounding box center [933, 90] width 578 height 27
click at [252, 39] on span "Edit" at bounding box center [240, 45] width 26 height 21
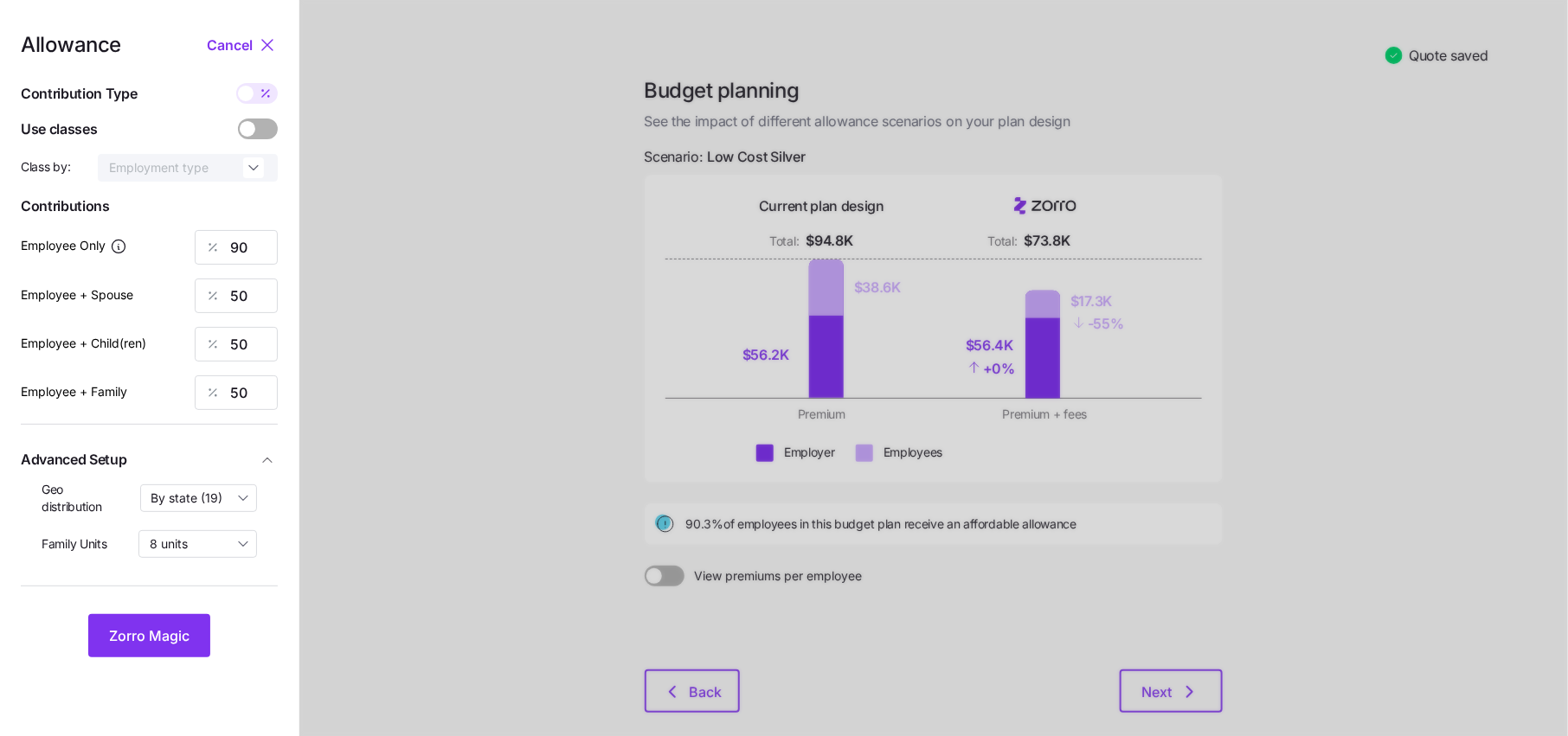
click at [274, 86] on span at bounding box center [266, 93] width 24 height 21
click at [236, 83] on input "checkbox" at bounding box center [236, 83] width 0 height 0
type input "565"
type input "627"
type input "525"
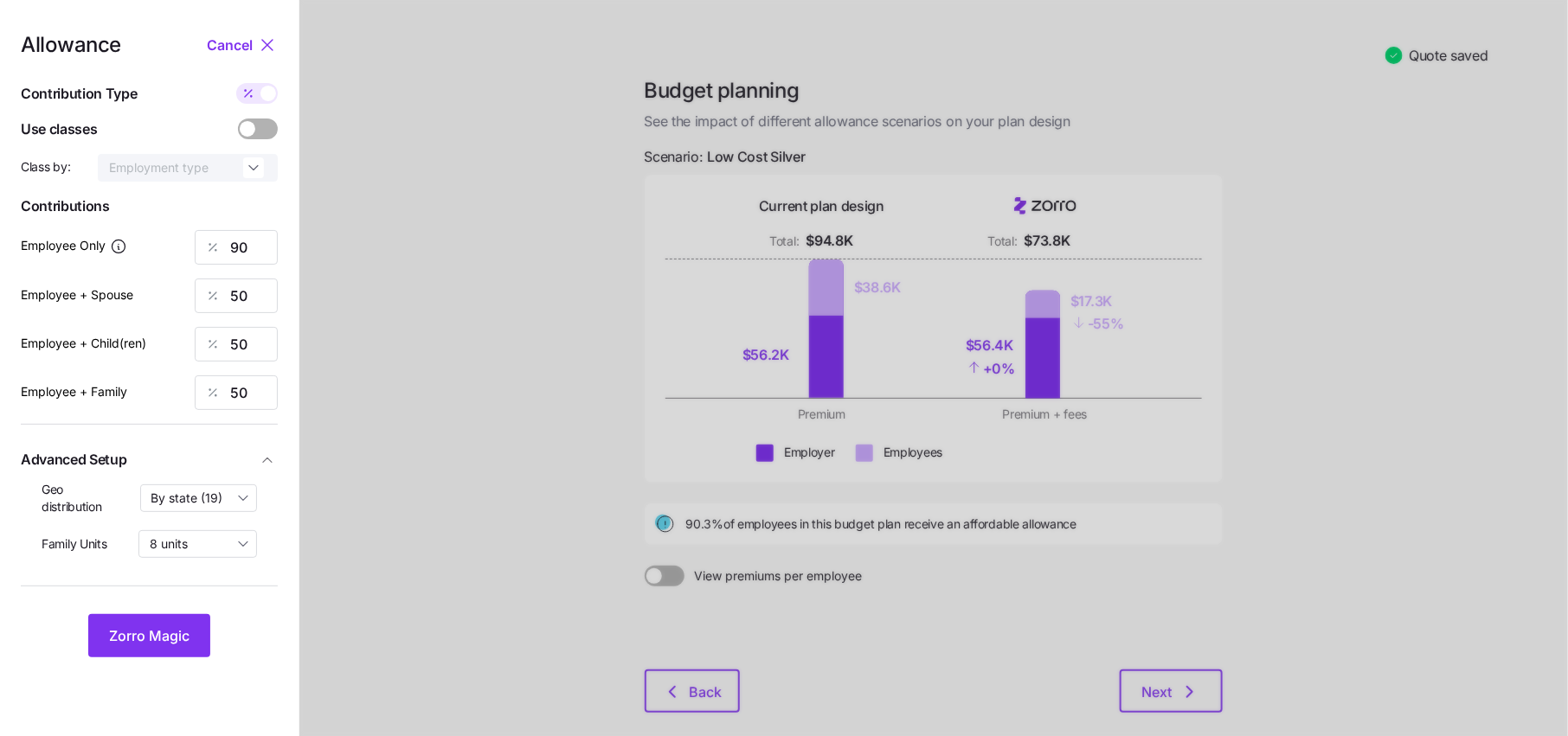
type input "839"
drag, startPoint x: 259, startPoint y: 300, endPoint x: 157, endPoint y: 300, distance: 102.0
click at [157, 300] on div "Employee + Spouse 627" at bounding box center [150, 296] width 257 height 35
drag, startPoint x: 260, startPoint y: 251, endPoint x: 155, endPoint y: 251, distance: 105.0
click at [159, 251] on div "Employee Only 565" at bounding box center [150, 247] width 257 height 35
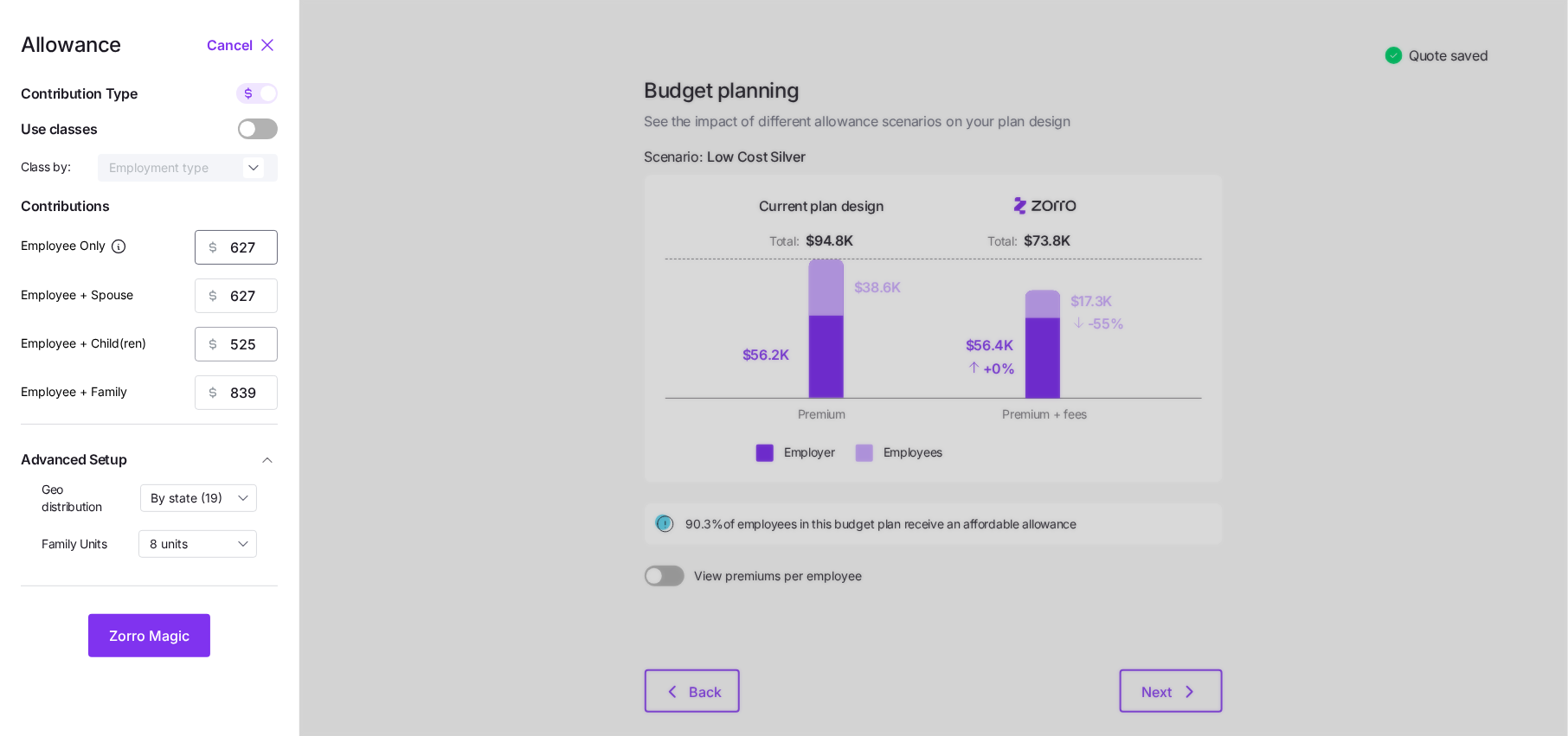
type input "627"
drag, startPoint x: 254, startPoint y: 346, endPoint x: 153, endPoint y: 346, distance: 101.0
click at [153, 346] on div "Employee + Child(ren) 525" at bounding box center [150, 345] width 257 height 35
type input "627"
drag, startPoint x: 274, startPoint y: 249, endPoint x: 153, endPoint y: 249, distance: 121.0
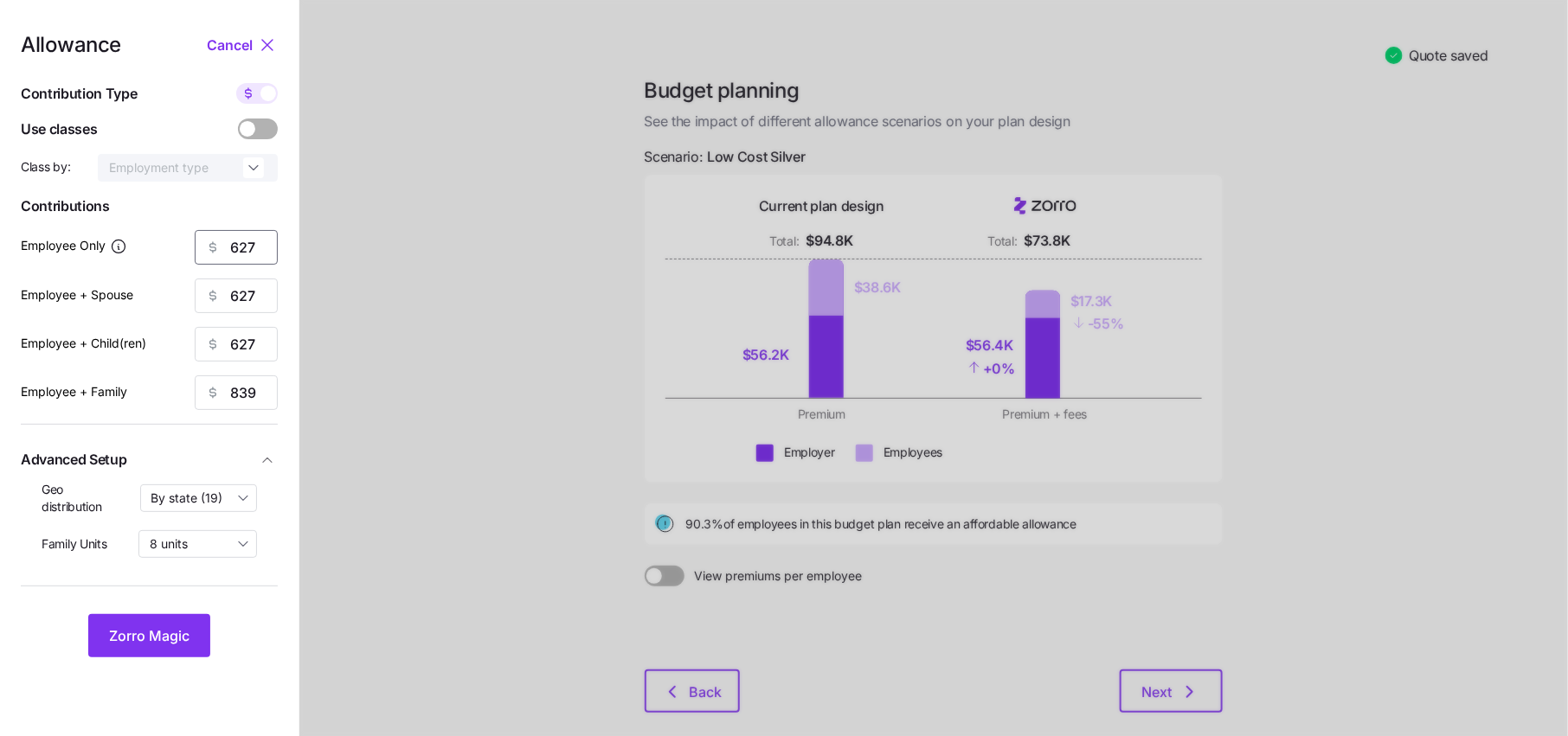
click at [153, 249] on div "Employee Only 627" at bounding box center [150, 247] width 257 height 35
type input "605"
type input "-"
type input "60"
type input "5"
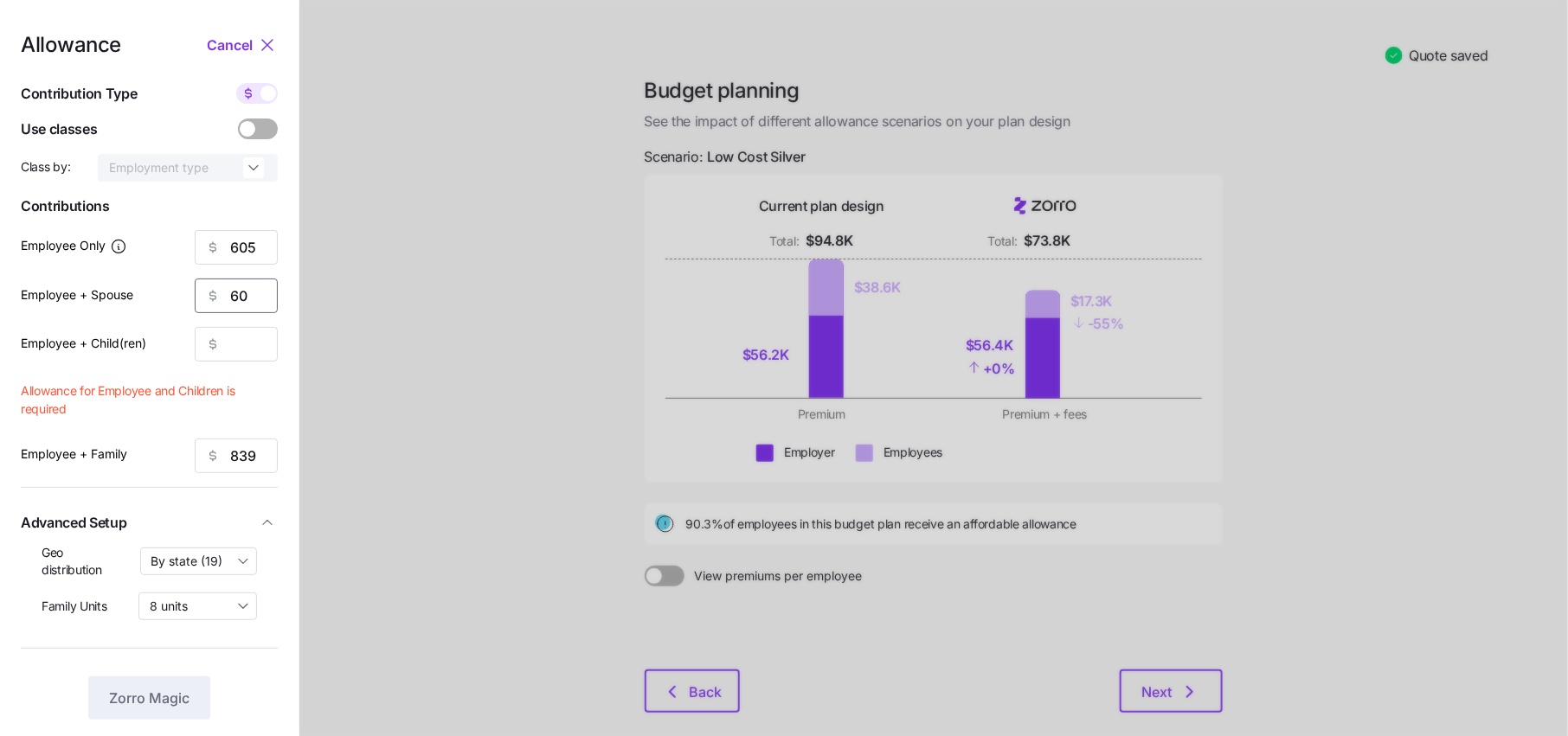
click at [254, 289] on input "60" at bounding box center [236, 296] width 83 height 35
type input "605"
click at [247, 355] on input "Employee + Child(ren)" at bounding box center [236, 345] width 83 height 35
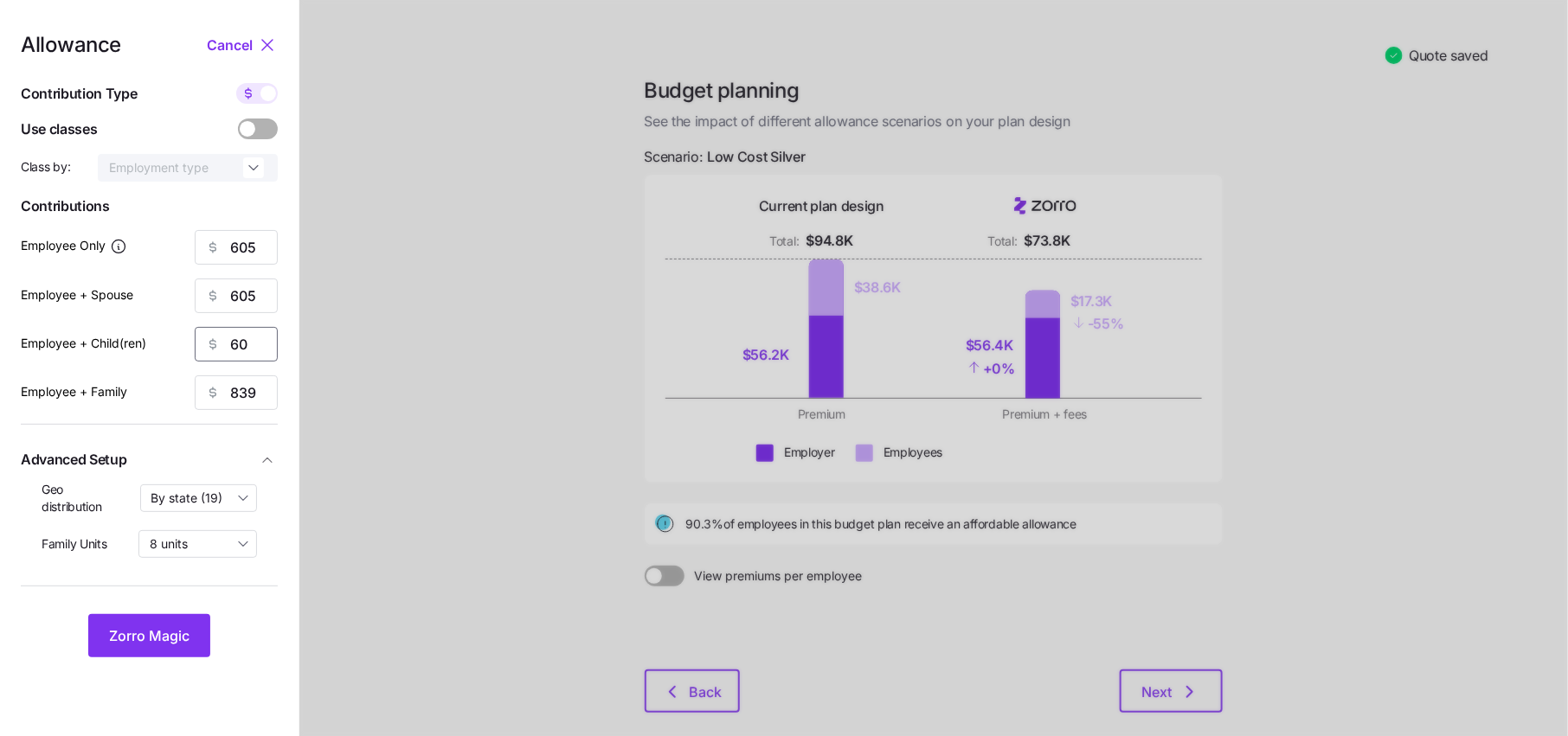
type input "60"
type input "5"
type input "605"
click at [263, 351] on input "60" at bounding box center [236, 345] width 83 height 35
type input "605"
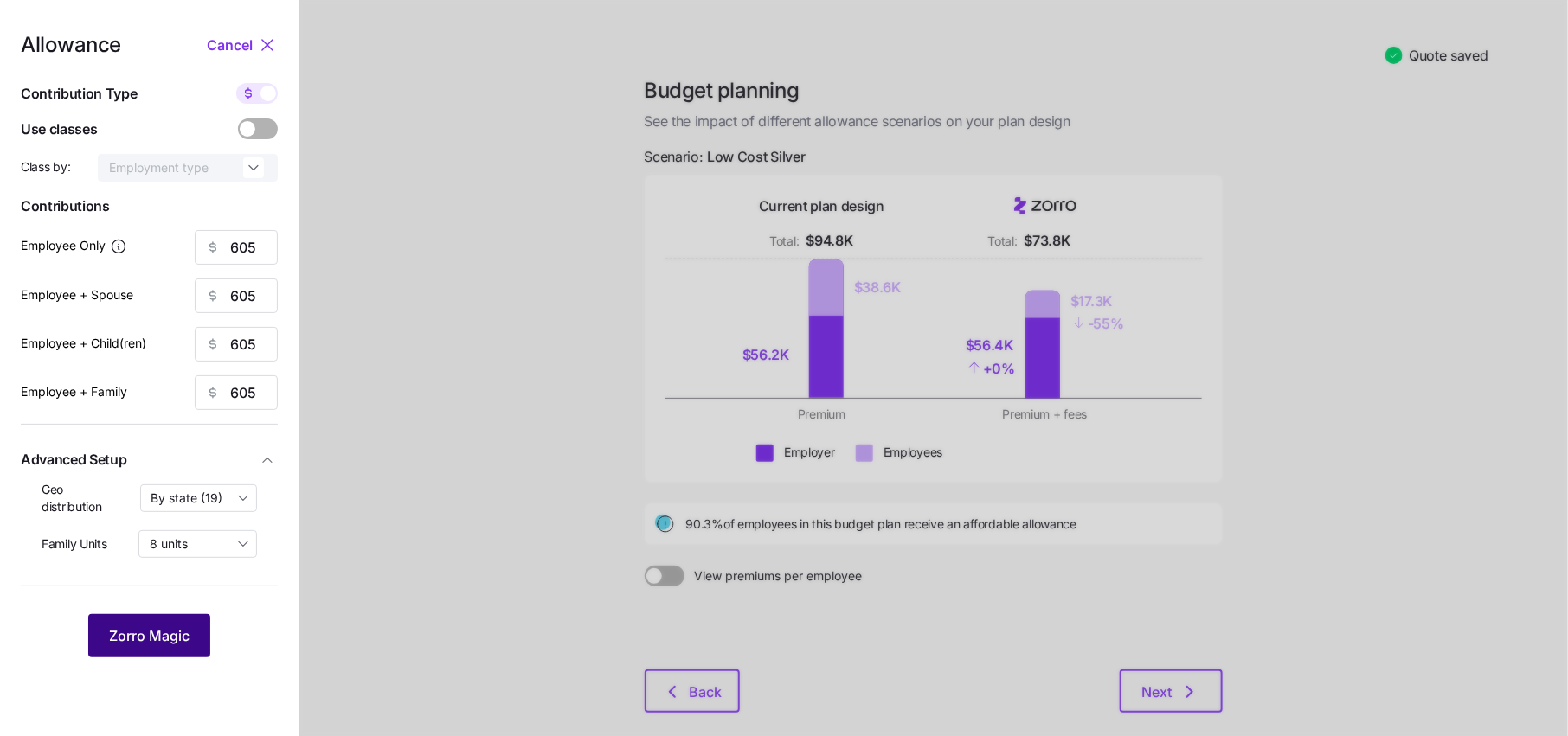
click at [153, 631] on span "Zorro Magic" at bounding box center [150, 636] width 81 height 21
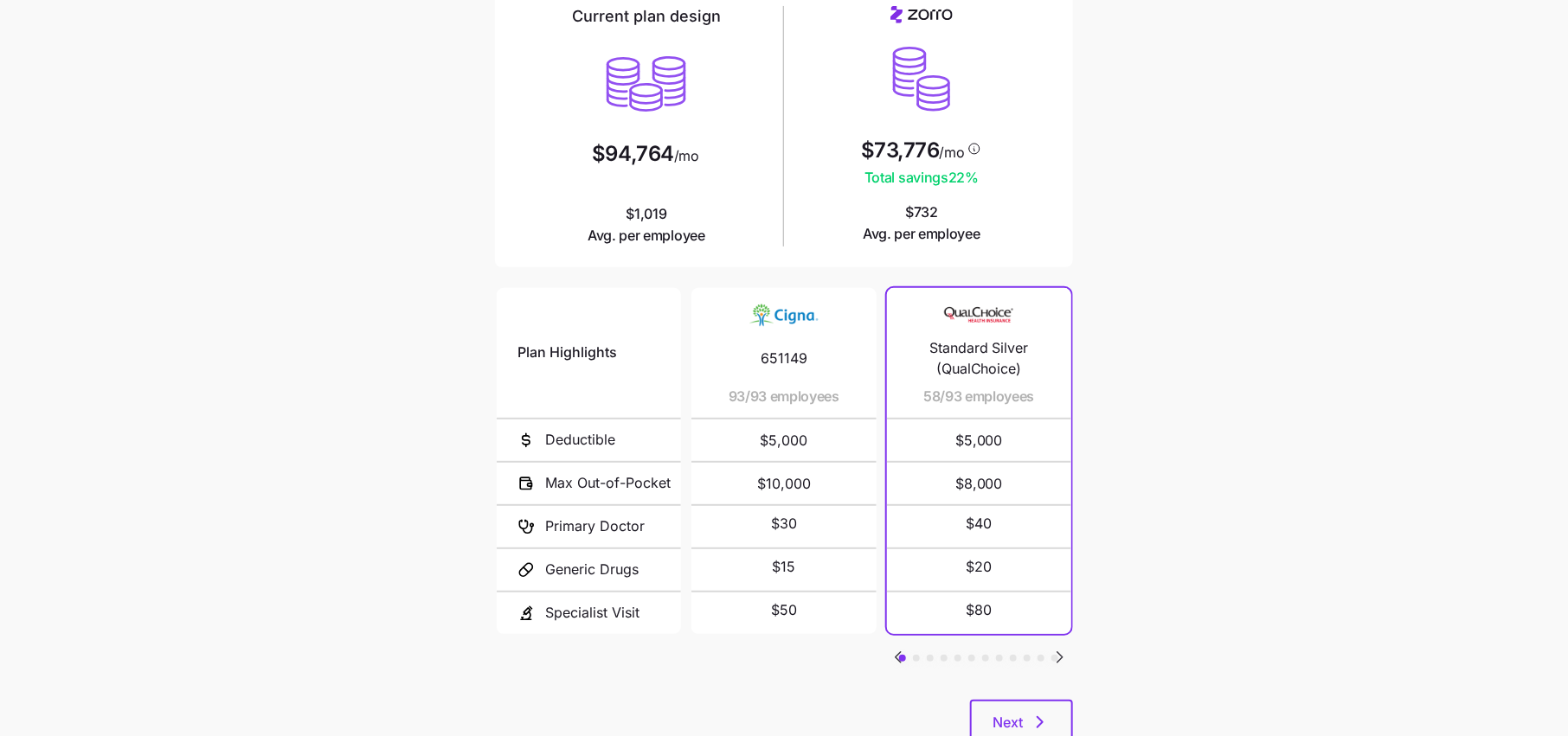
scroll to position [208, 0]
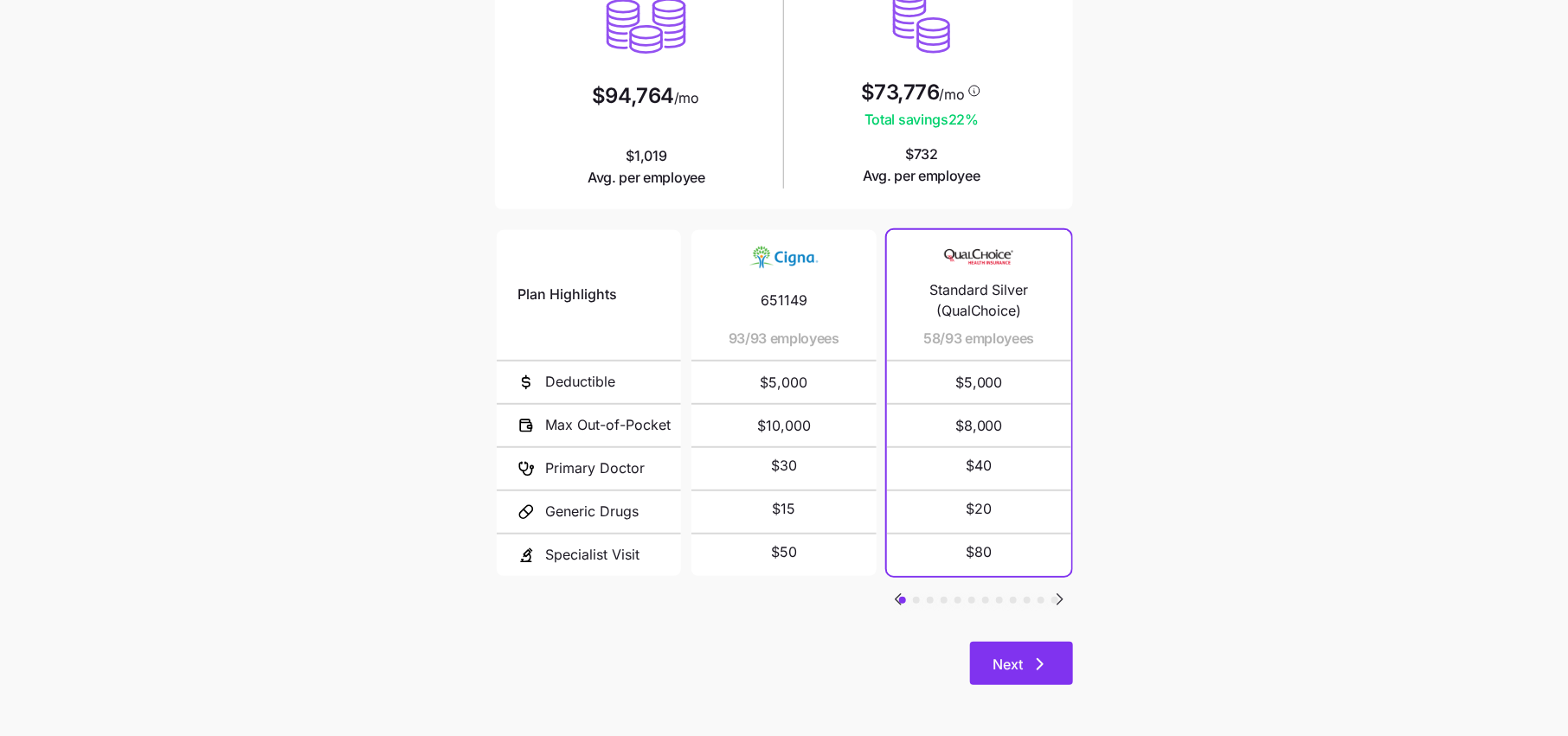
click at [1041, 665] on icon "button" at bounding box center [1040, 663] width 6 height 10
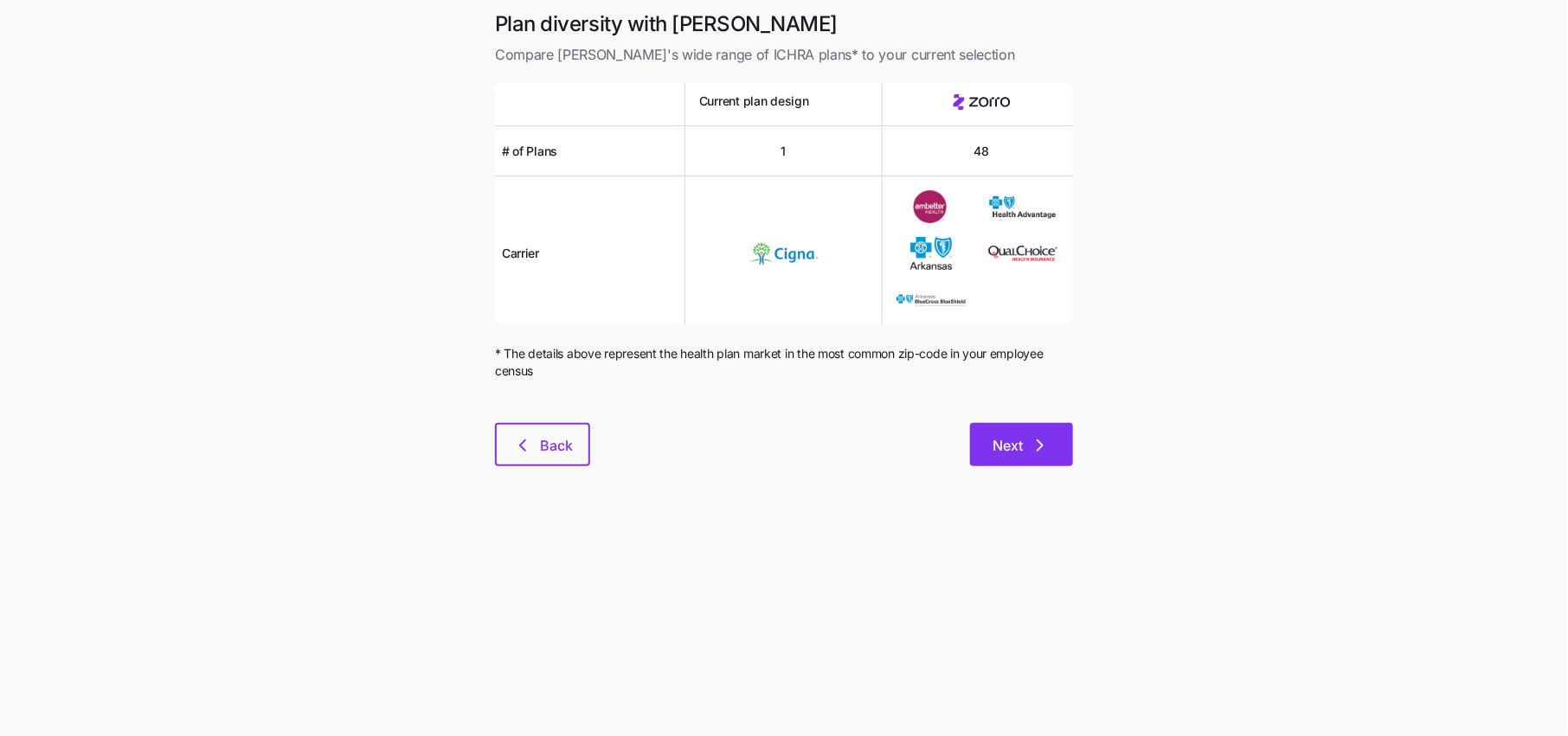
click at [1033, 462] on button "Next" at bounding box center [1021, 444] width 103 height 43
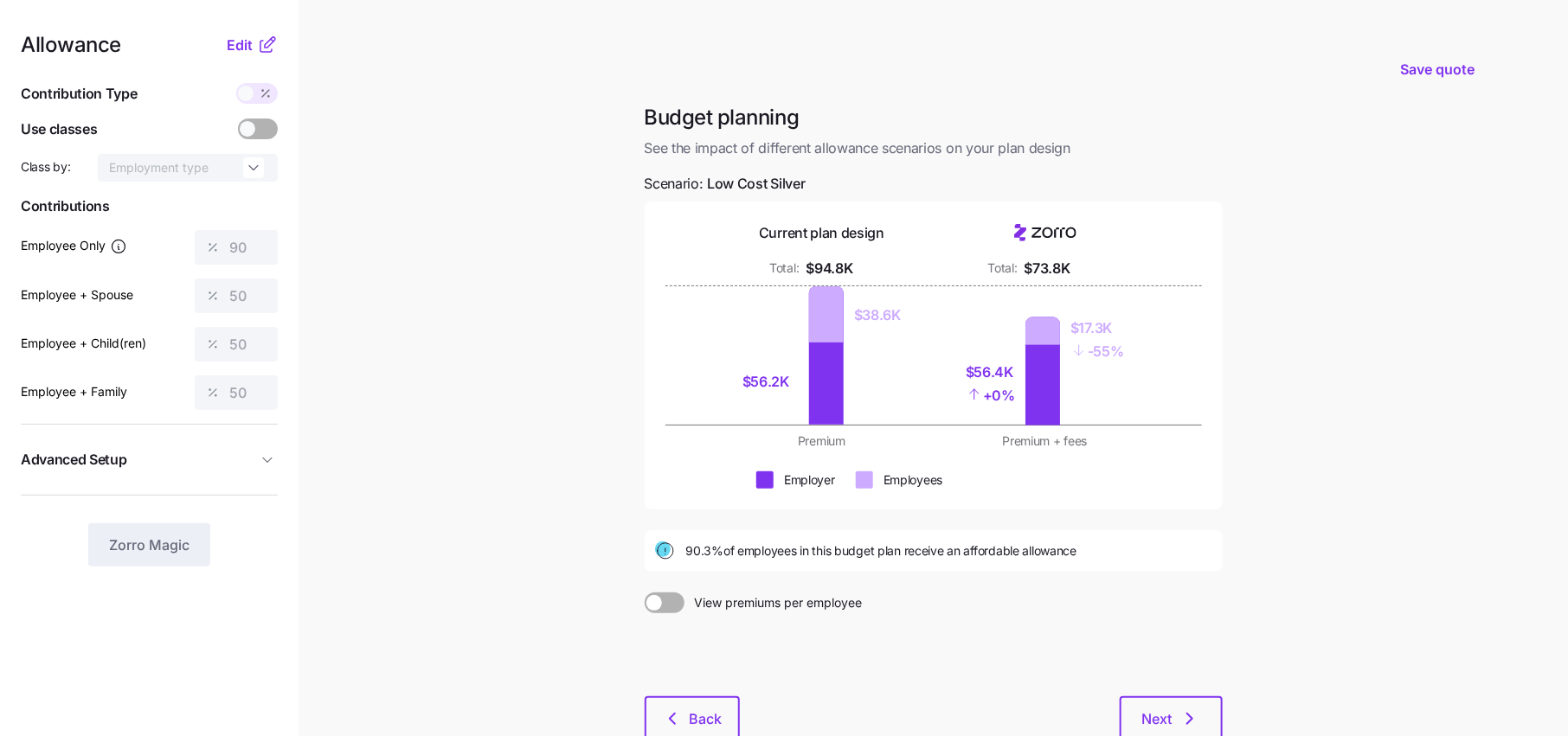
scroll to position [62, 0]
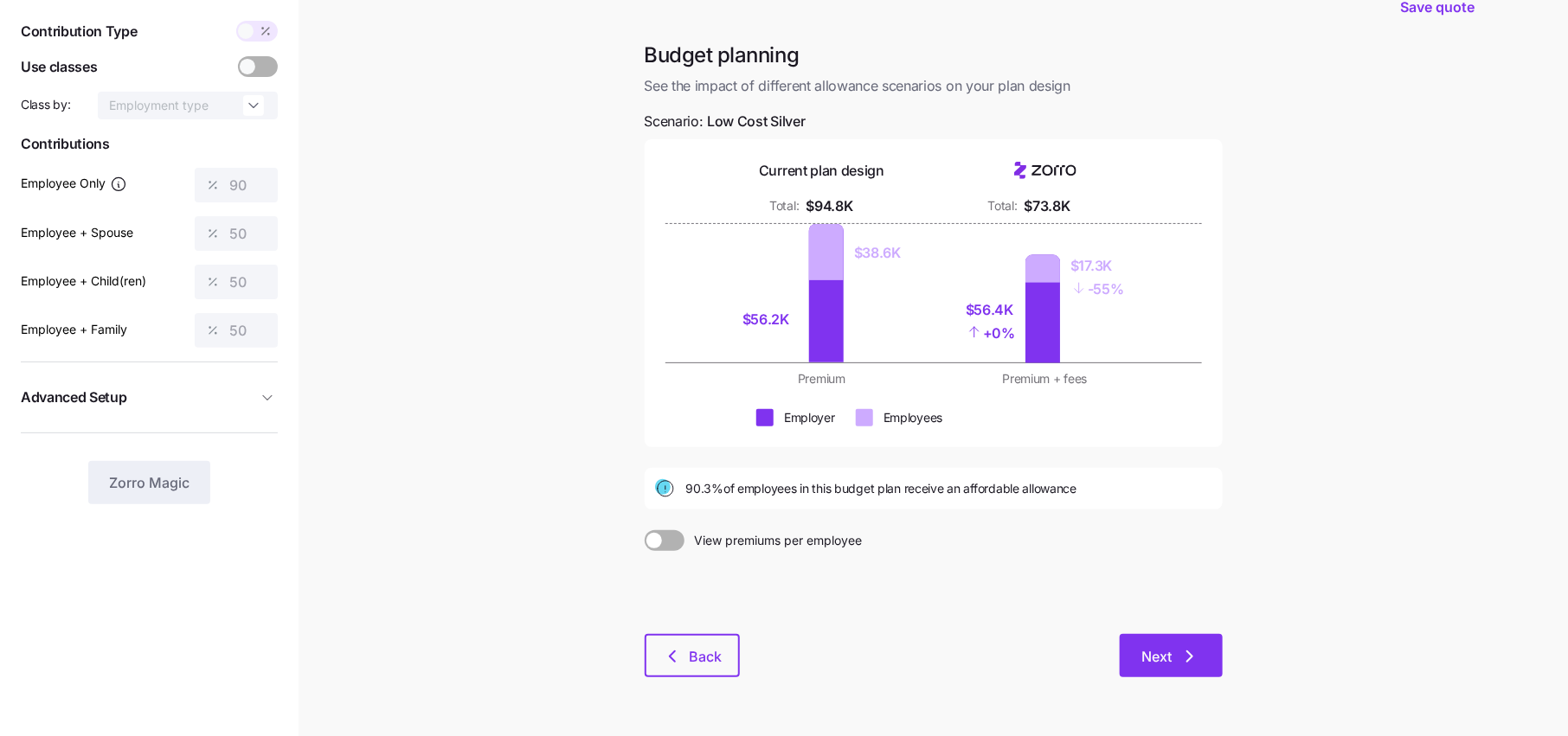
click at [1175, 652] on span "Next" at bounding box center [1171, 656] width 58 height 21
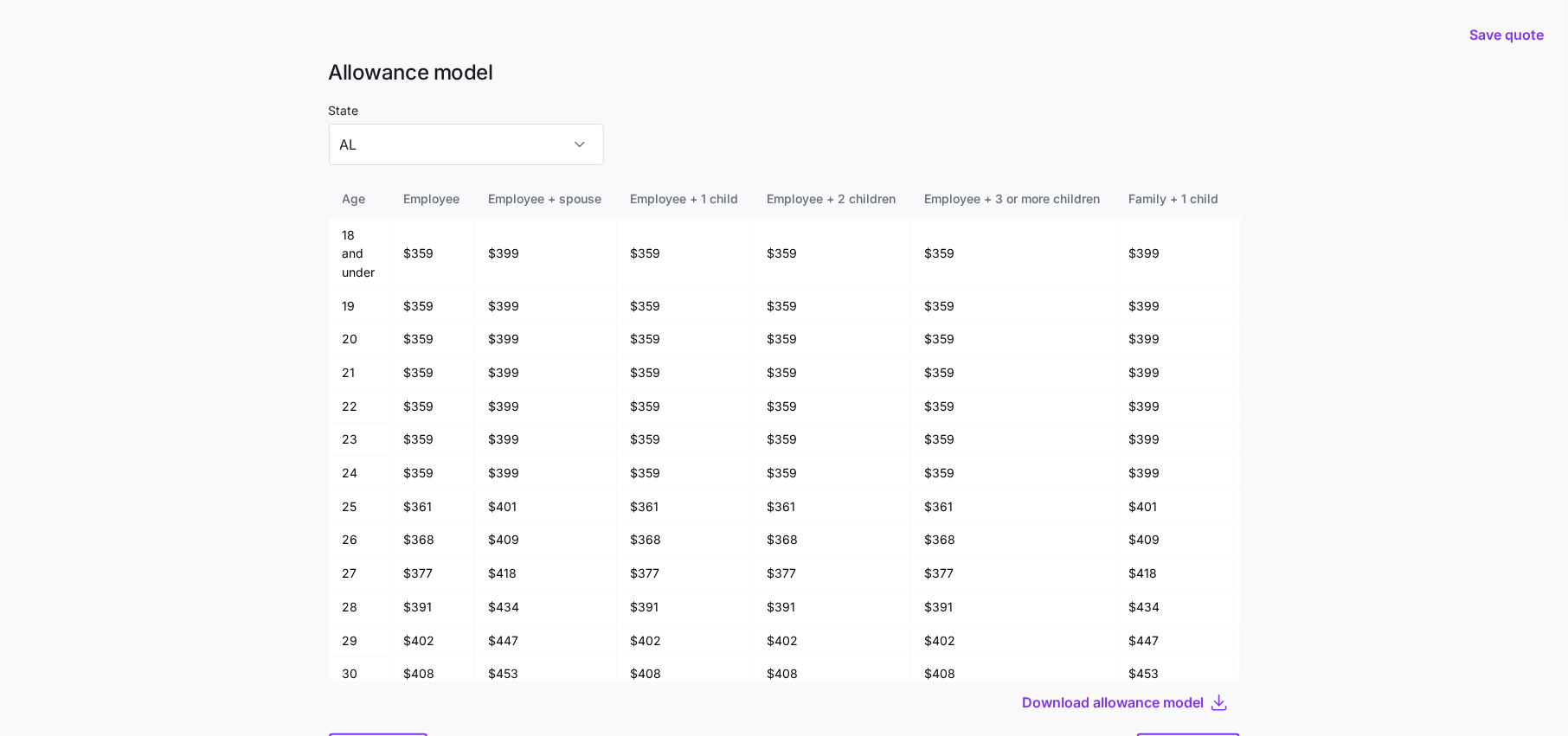
scroll to position [92, 0]
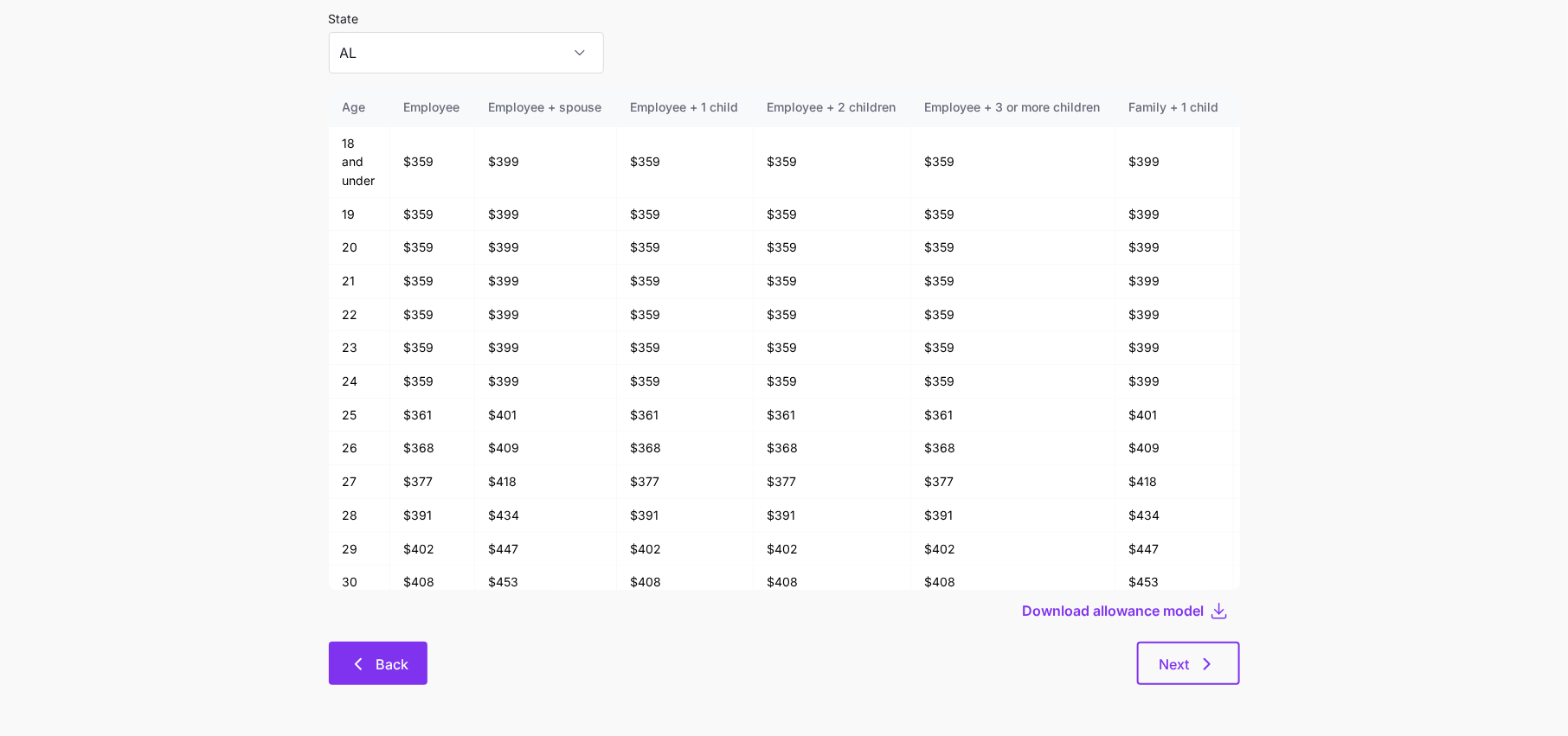
click at [376, 669] on span "Back" at bounding box center [392, 664] width 33 height 21
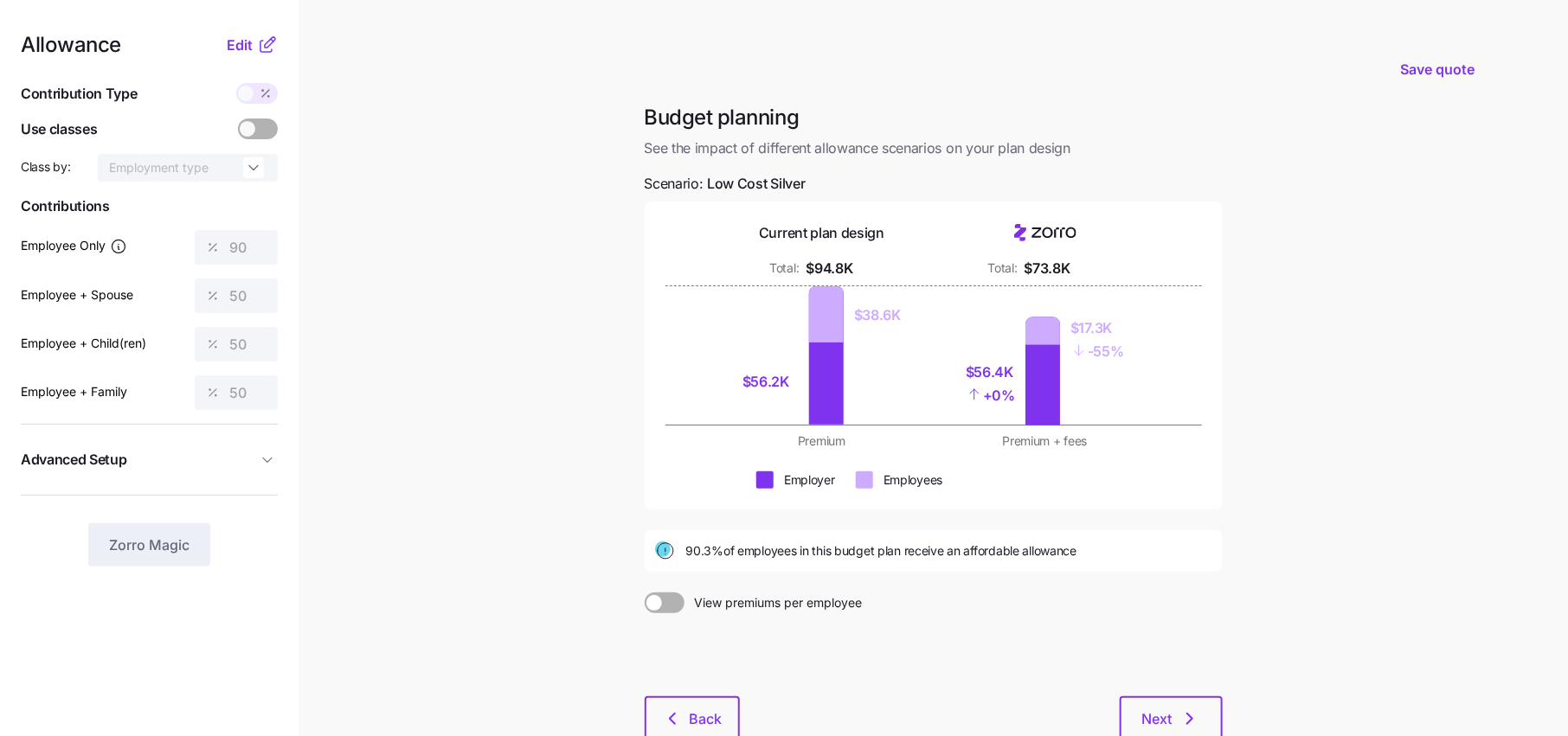
scroll to position [112, 0]
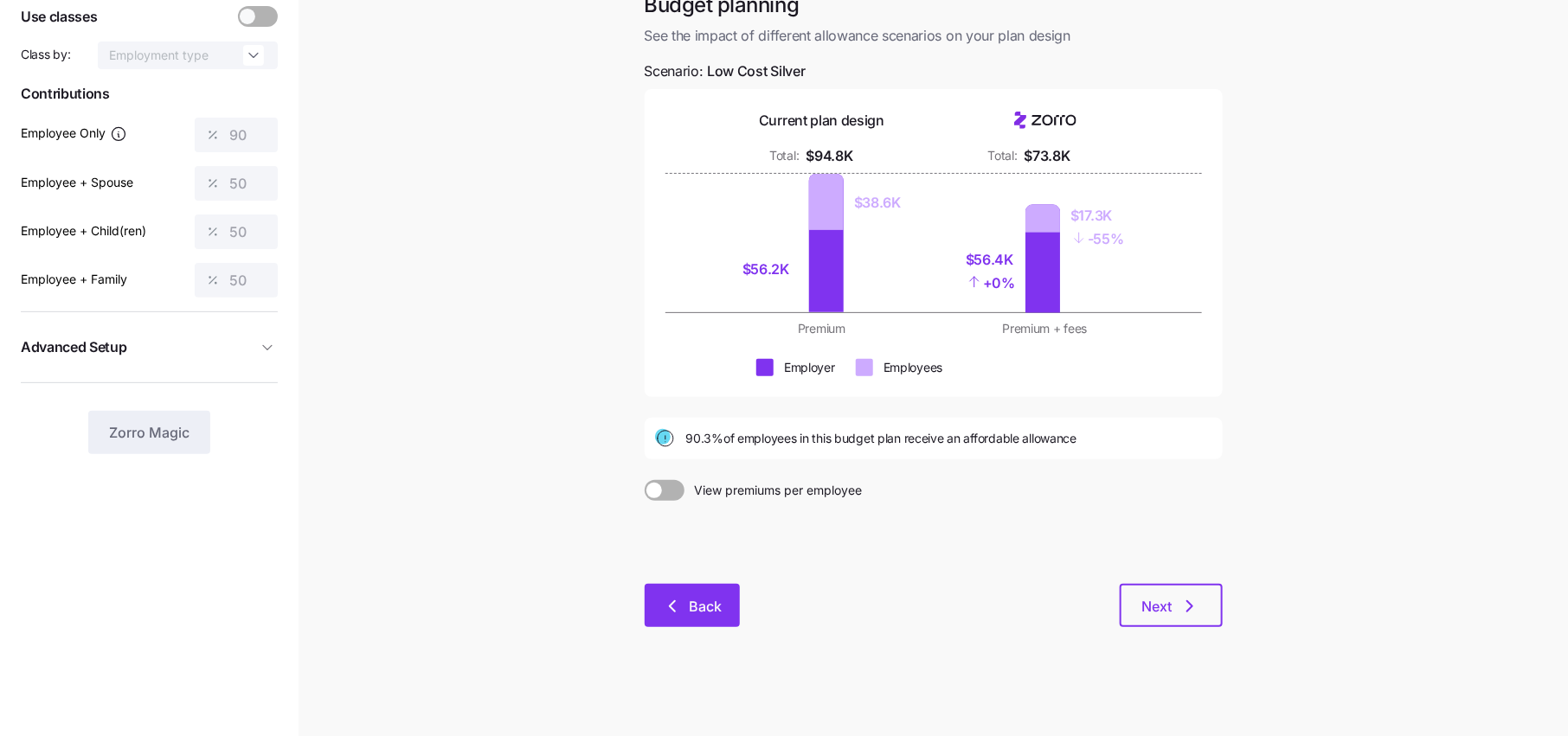
click at [676, 609] on icon "button" at bounding box center [672, 606] width 21 height 21
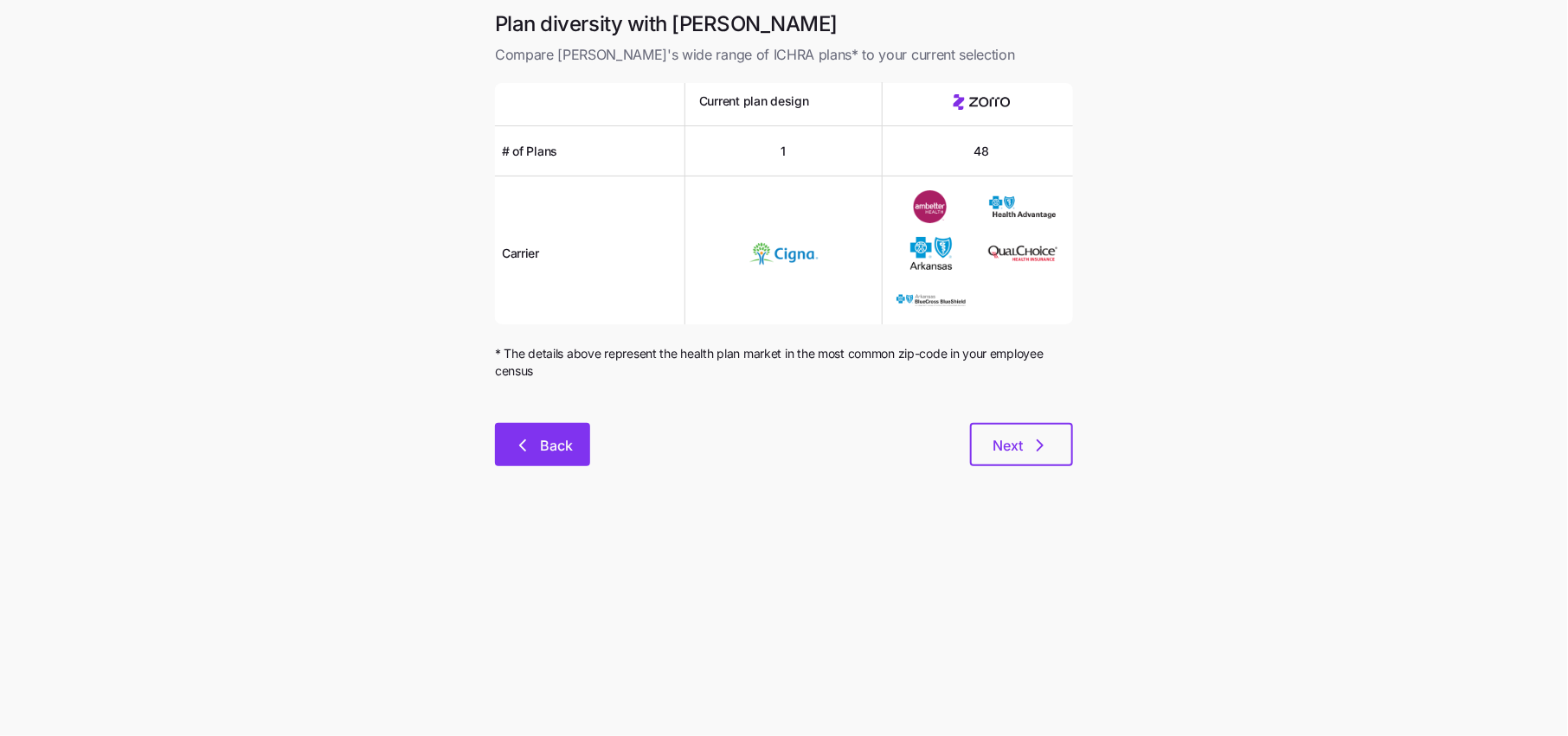
click at [530, 450] on icon "button" at bounding box center [522, 446] width 21 height 21
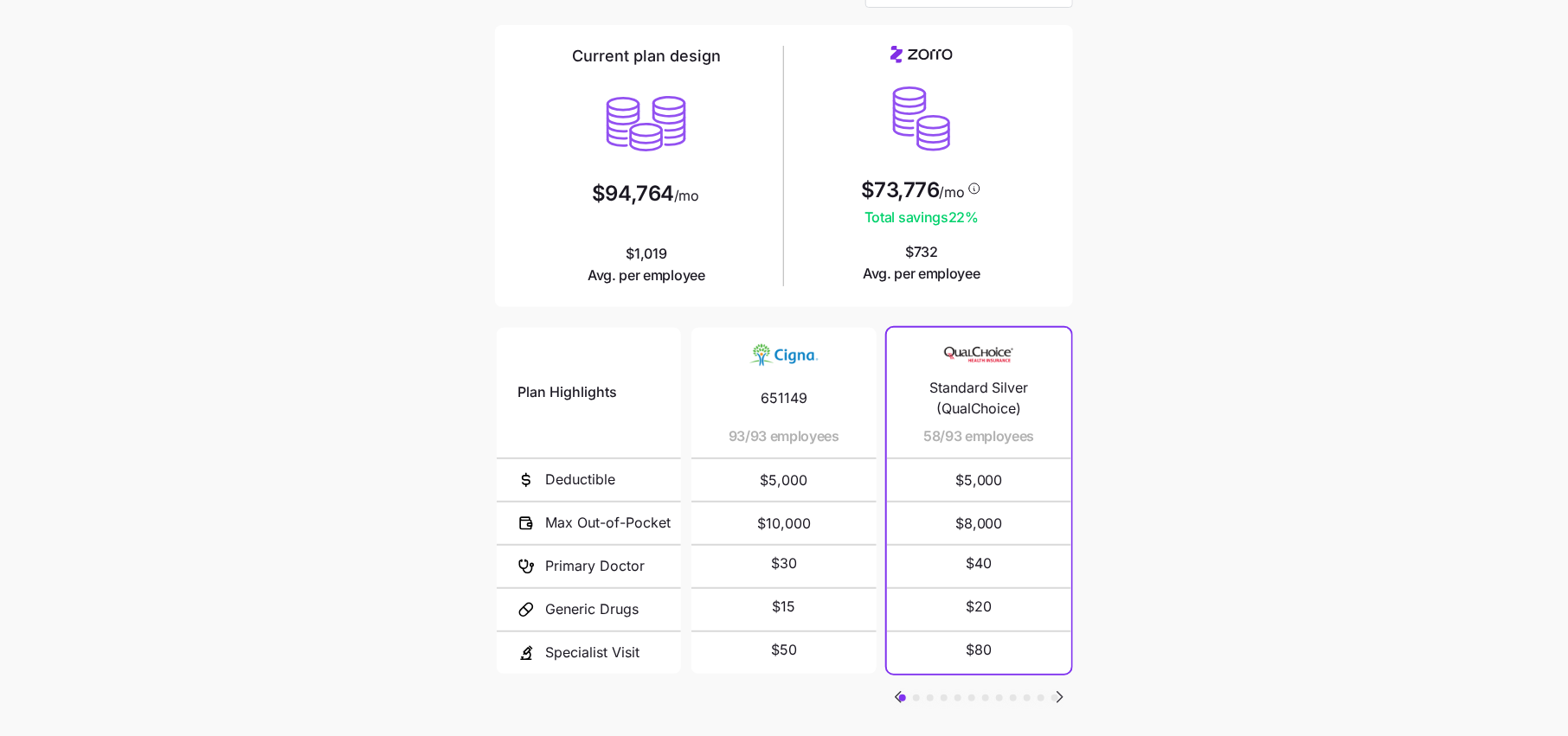
scroll to position [208, 0]
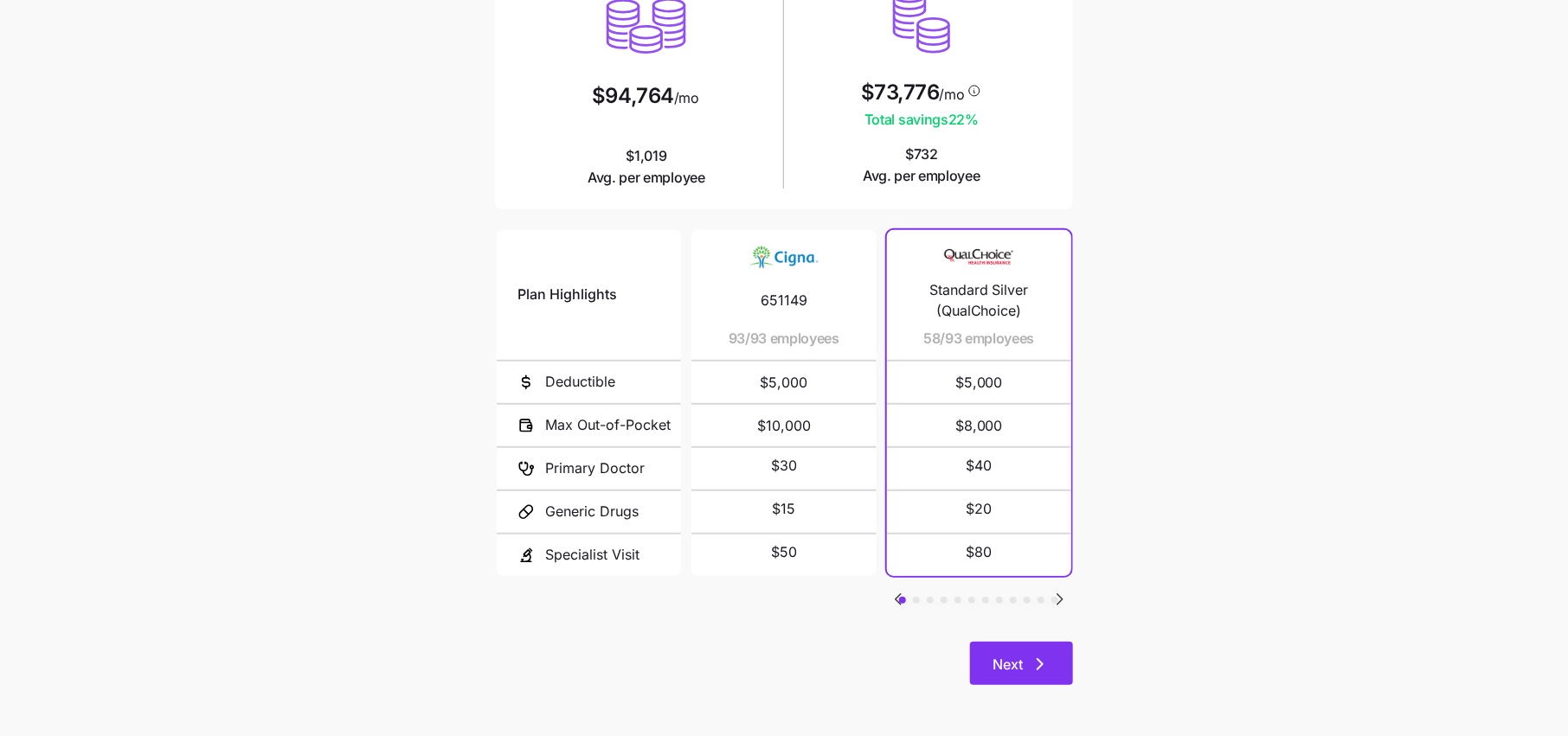
click at [1029, 642] on div "Next" at bounding box center [783, 663] width 578 height 43
click at [1002, 664] on span "Next" at bounding box center [1007, 664] width 30 height 21
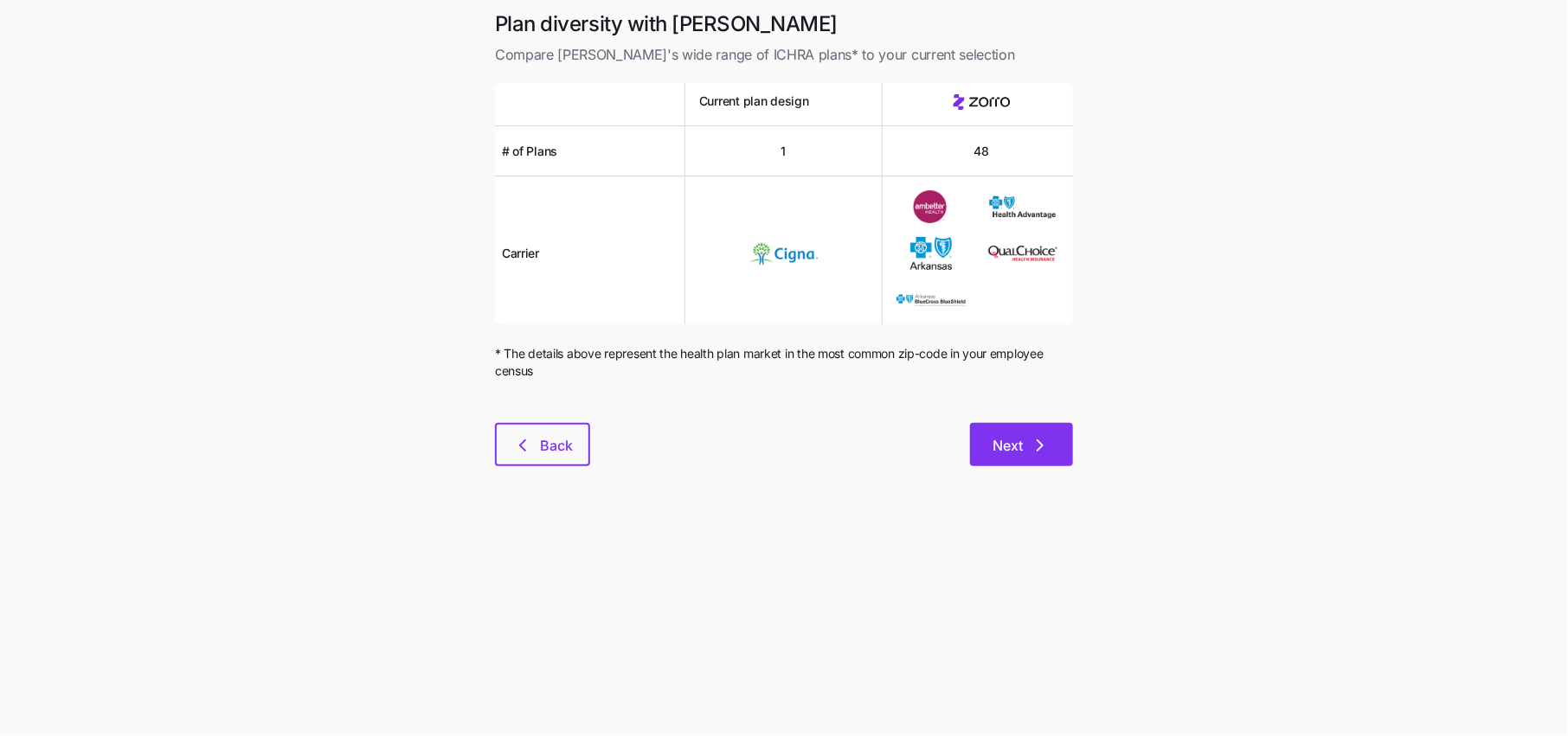
click at [989, 450] on button "Next" at bounding box center [1021, 444] width 103 height 43
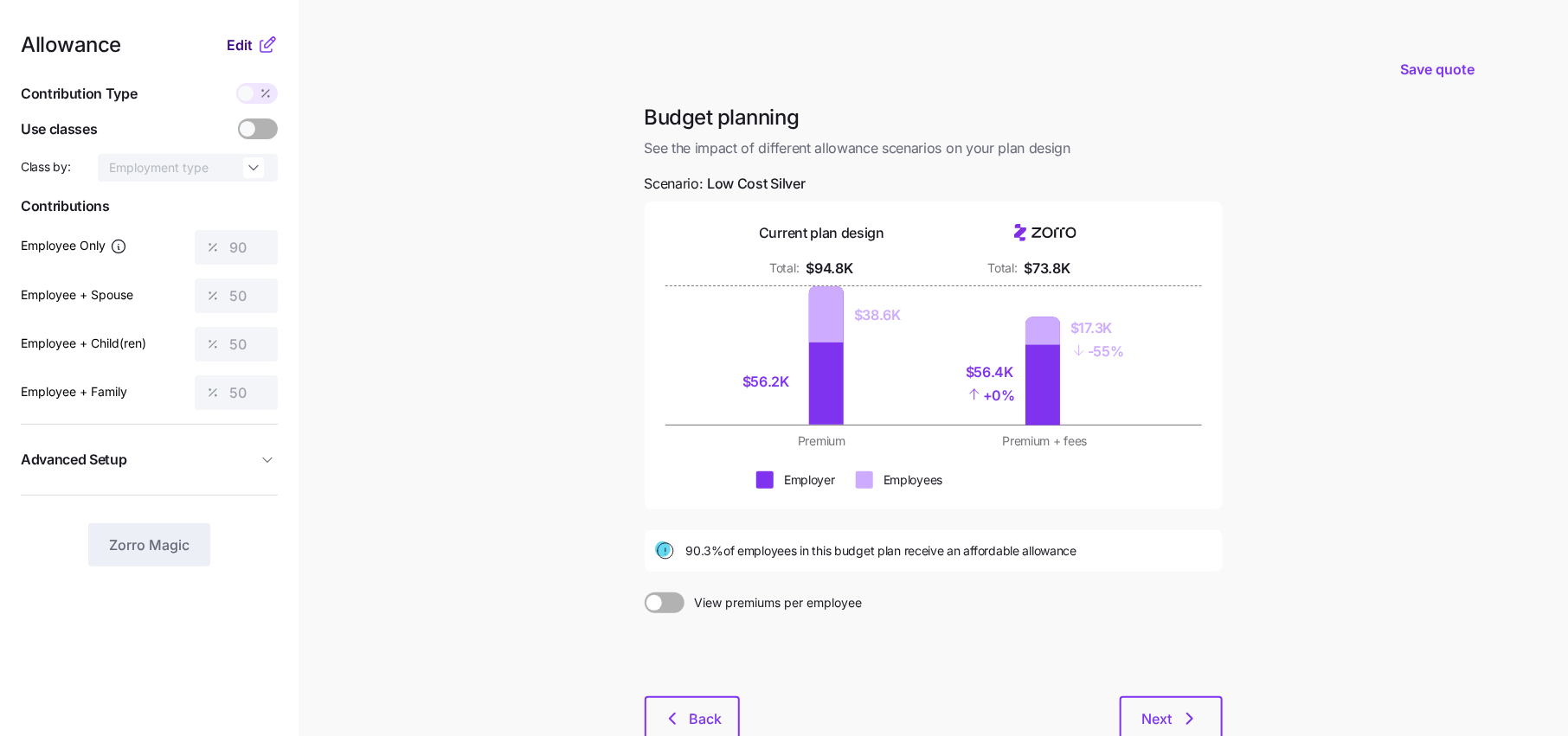
click at [239, 51] on span "Edit" at bounding box center [240, 45] width 26 height 21
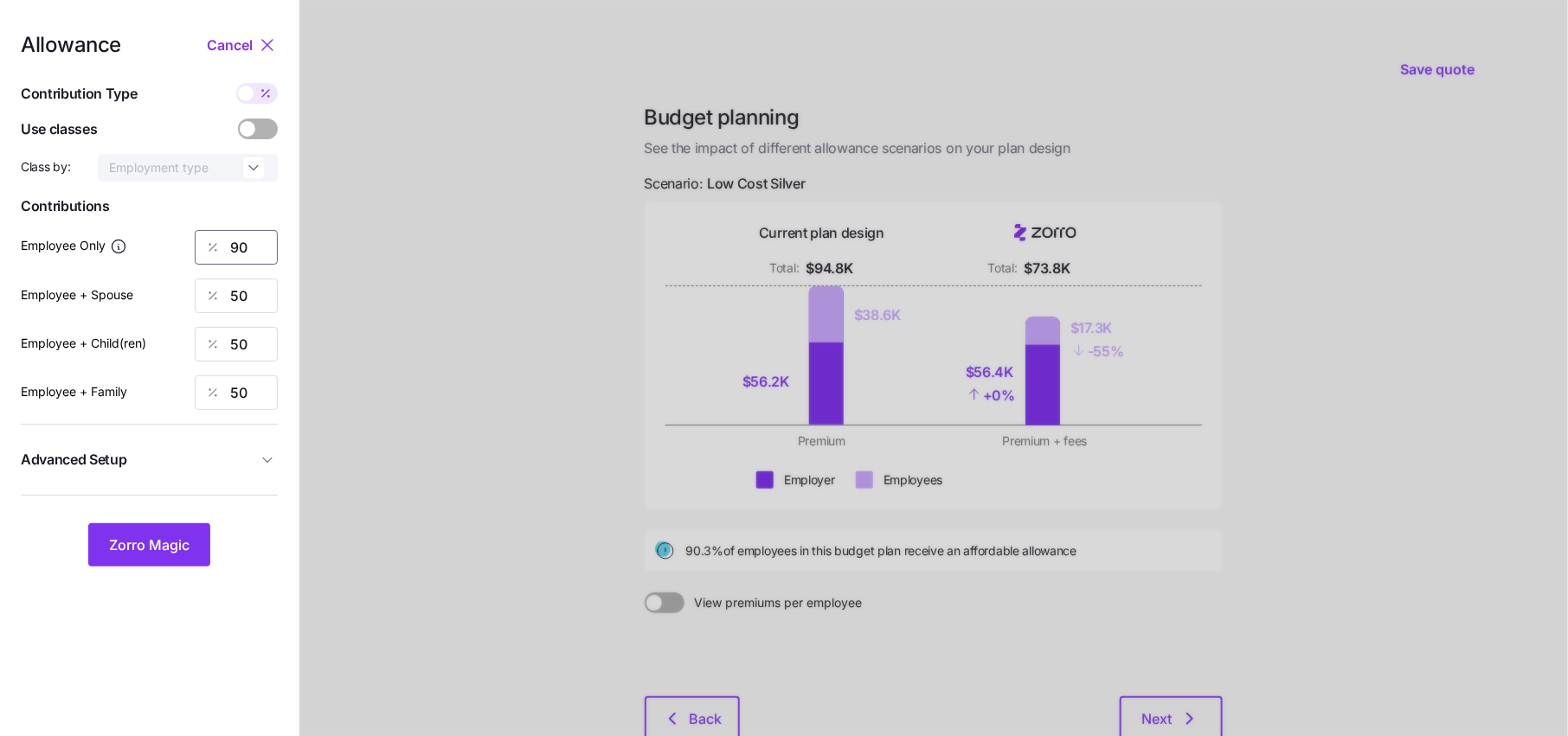
drag, startPoint x: 258, startPoint y: 252, endPoint x: 104, endPoint y: 252, distance: 154.0
click at [105, 252] on div "Employee Only 90" at bounding box center [150, 247] width 257 height 35
type input "65"
click at [165, 547] on span "Zorro Magic" at bounding box center [150, 545] width 81 height 21
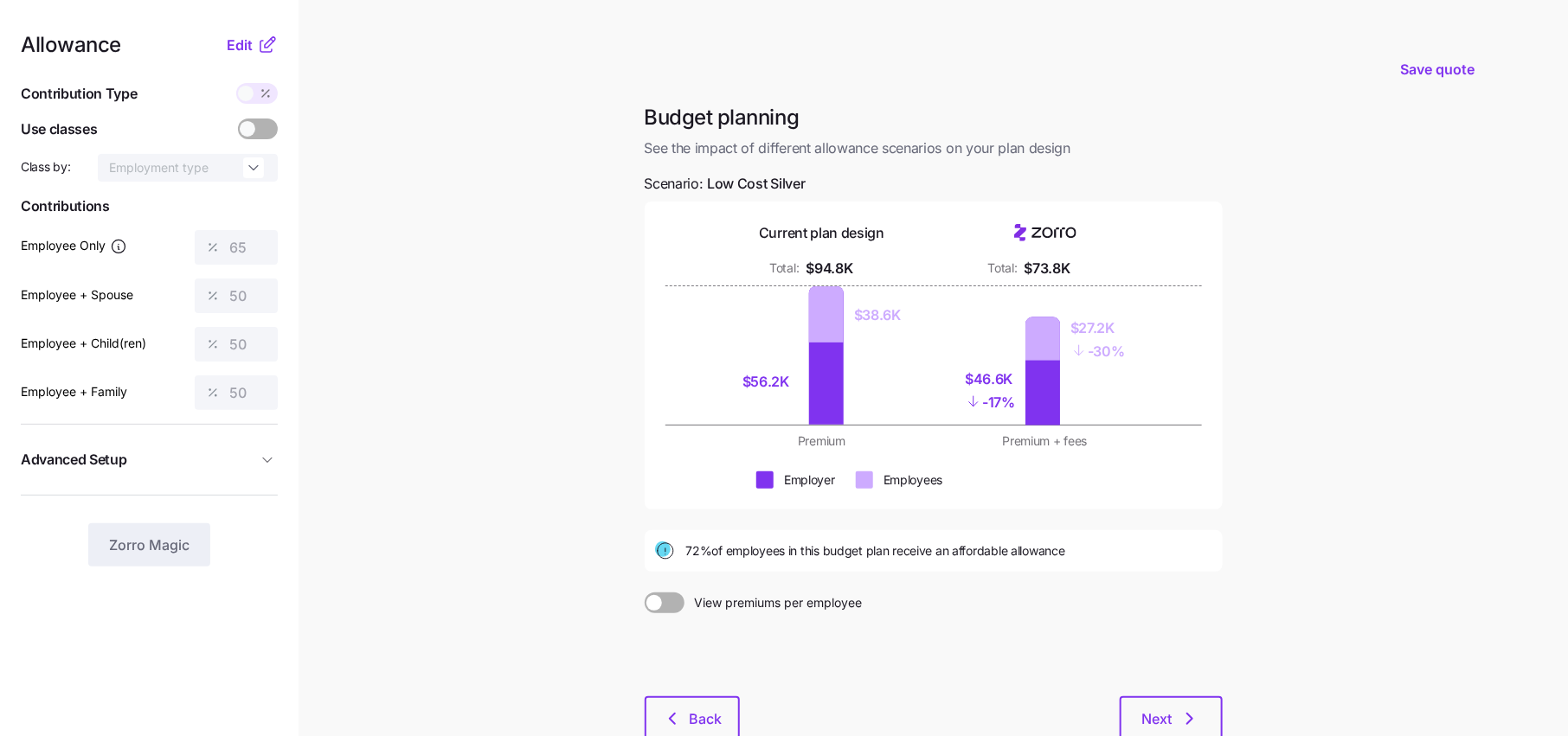
drag, startPoint x: 676, startPoint y: 550, endPoint x: 1084, endPoint y: 538, distance: 408.2
click at [1083, 538] on div "72% of employees in this budget plan receive an affordable allowance" at bounding box center [933, 550] width 578 height 41
click at [1087, 554] on div "72% of employees in this budget plan receive an affordable allowance" at bounding box center [934, 550] width 557 height 21
click at [1180, 707] on button "Next" at bounding box center [1171, 718] width 103 height 43
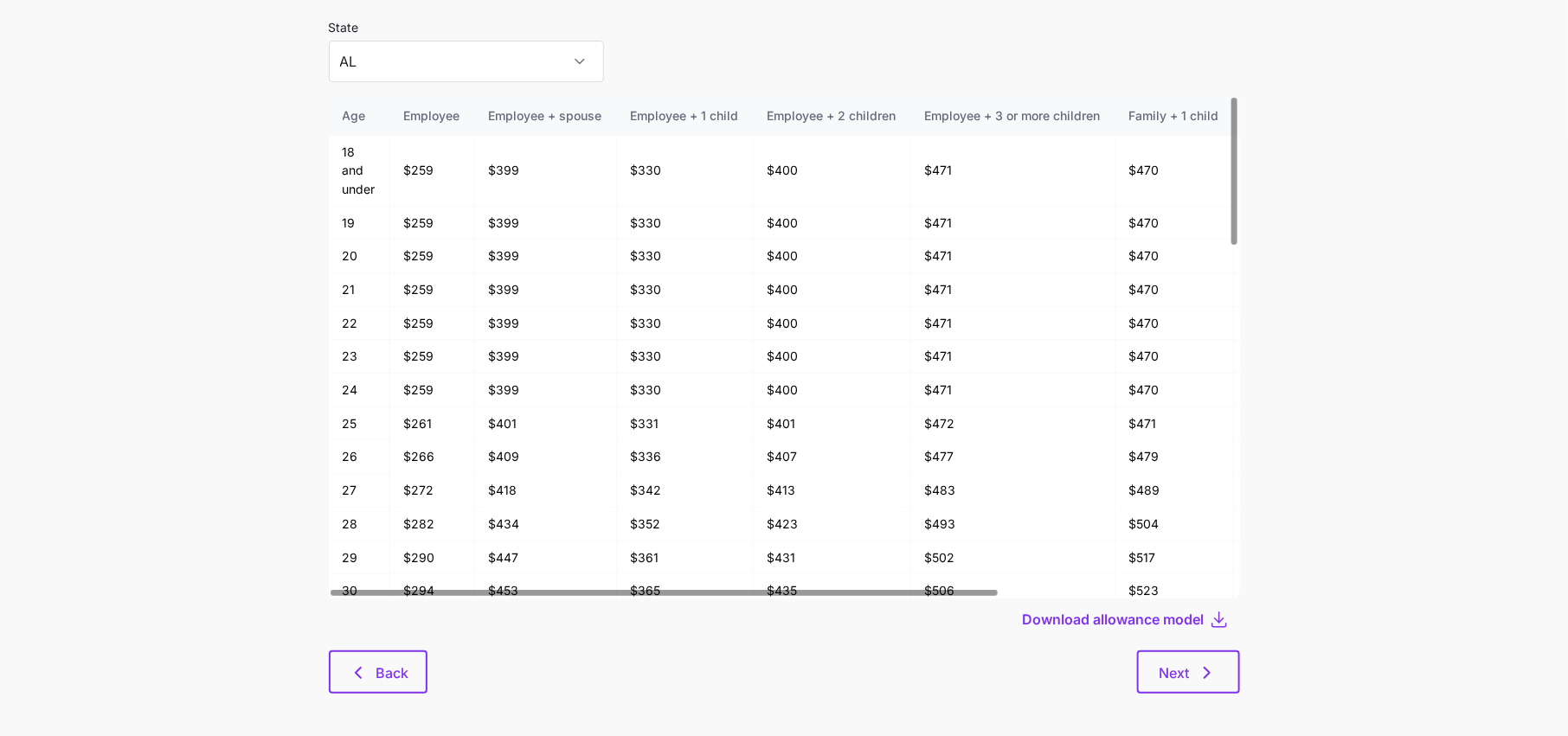
scroll to position [92, 0]
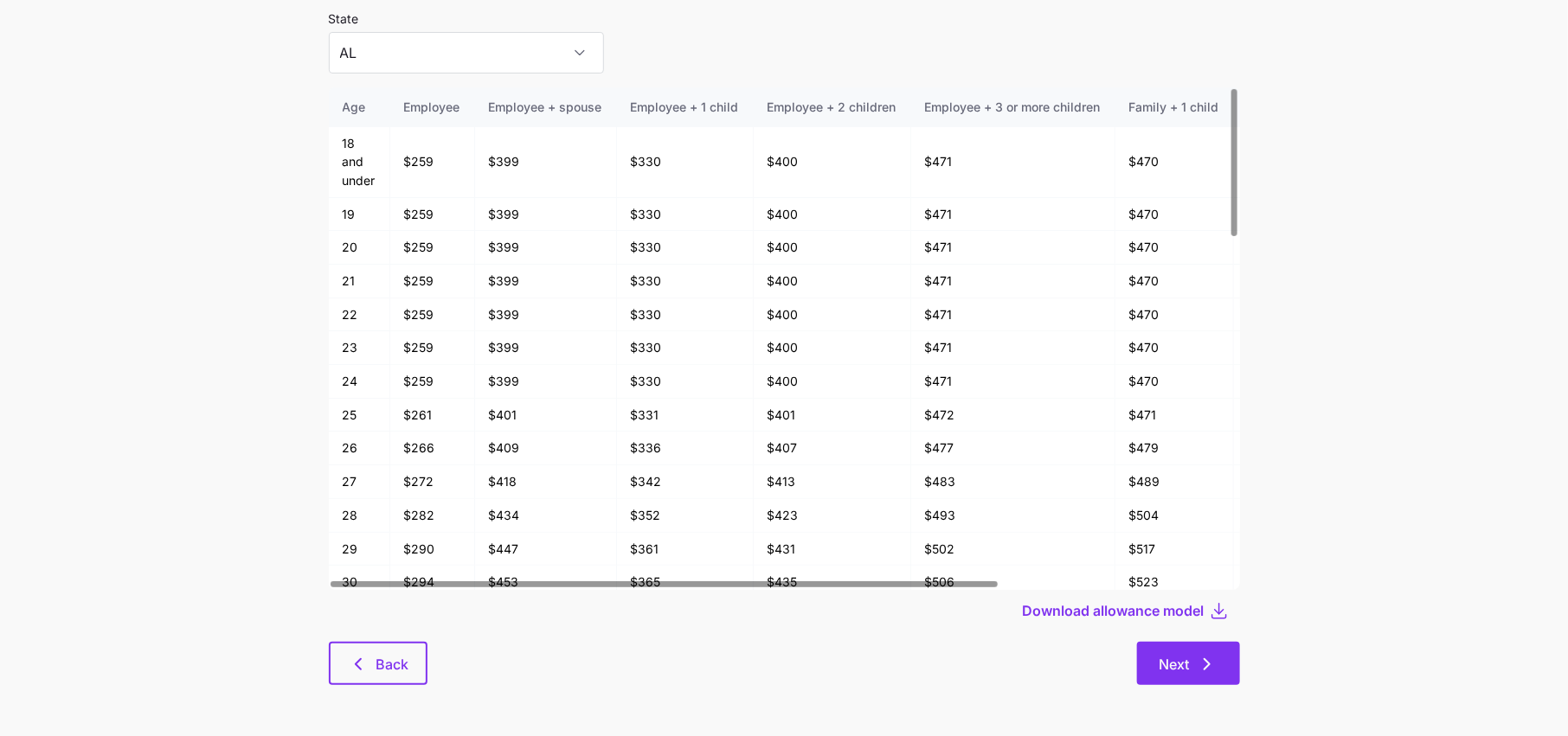
click at [1222, 653] on button "Next" at bounding box center [1188, 663] width 103 height 43
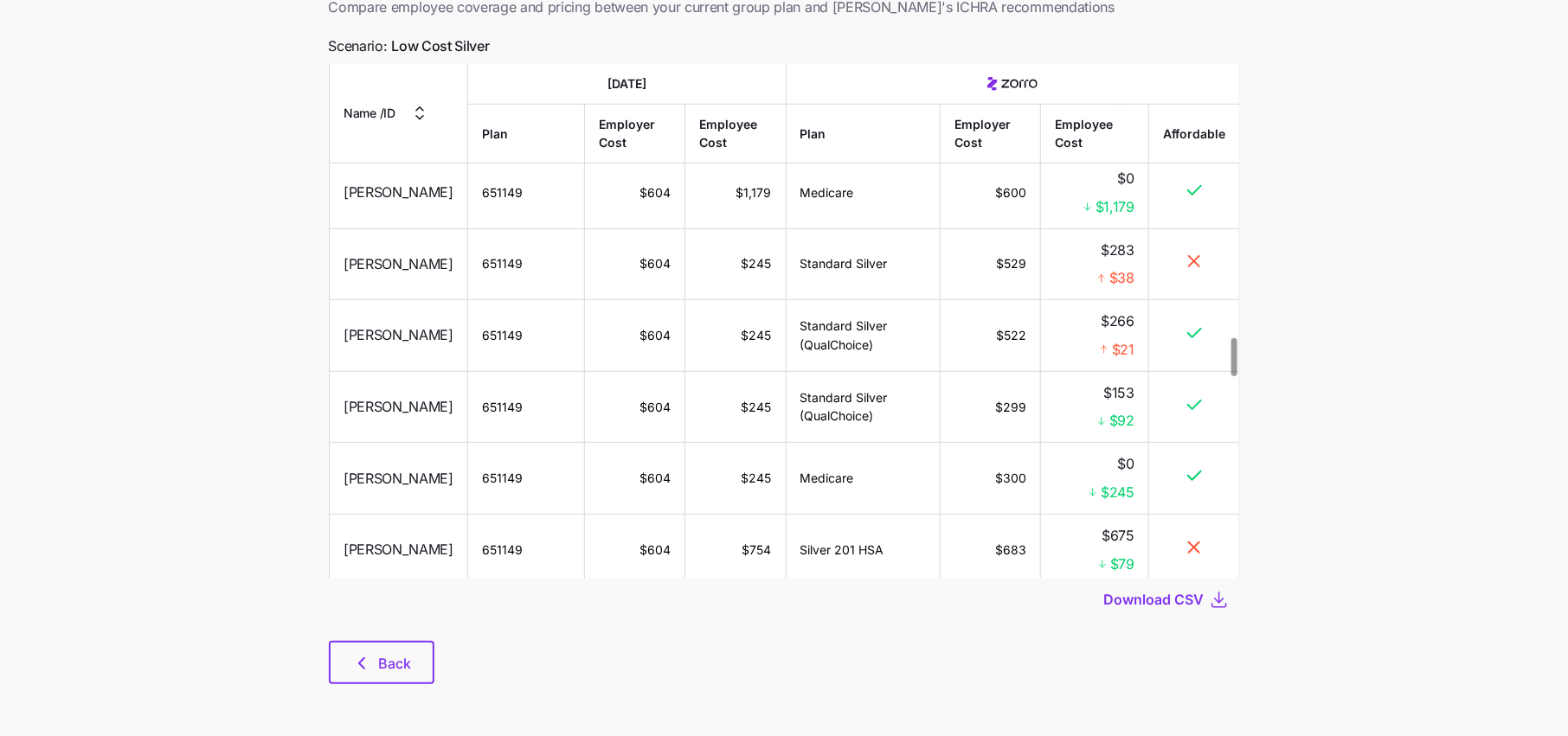
scroll to position [3708, 0]
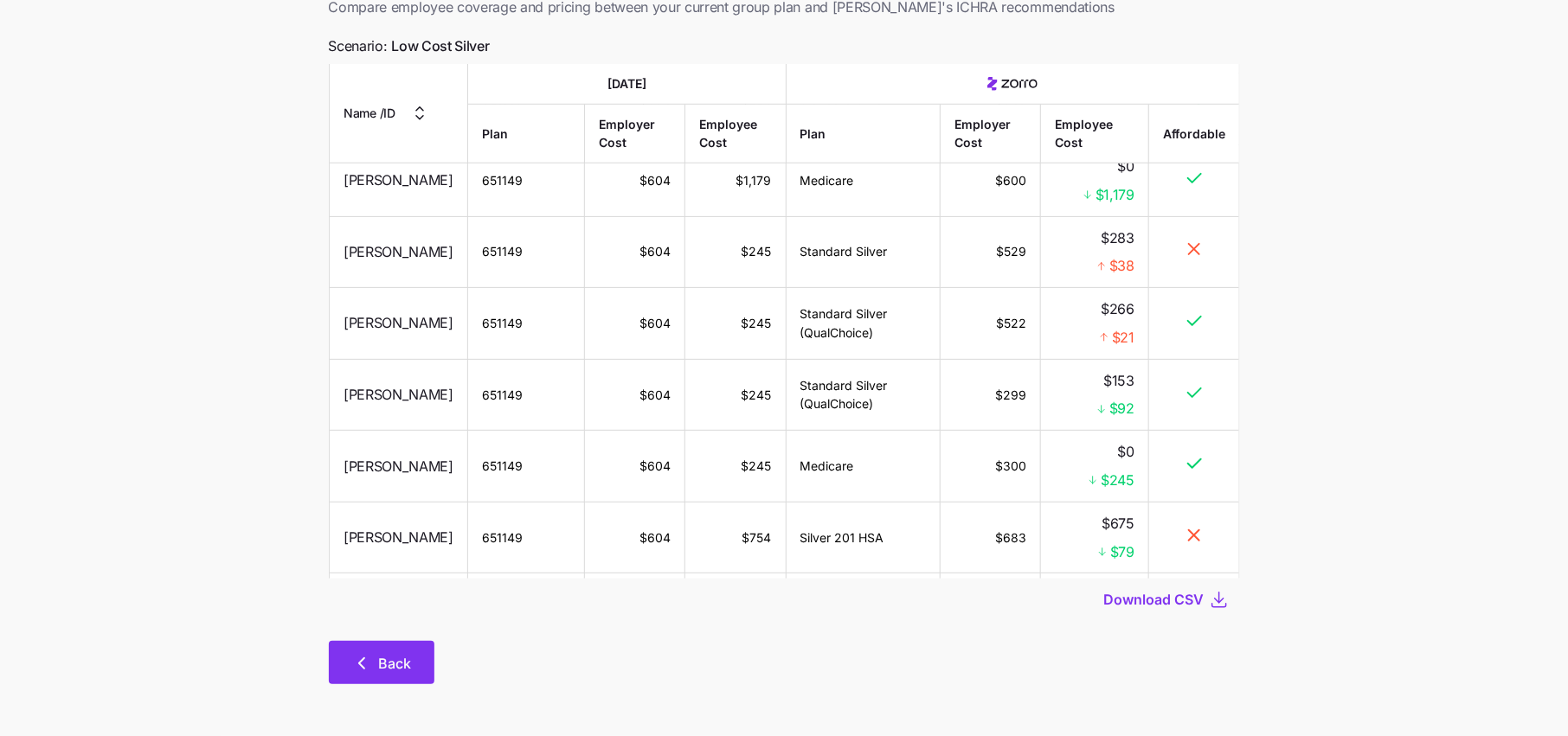
click at [400, 664] on span "Back" at bounding box center [395, 663] width 33 height 21
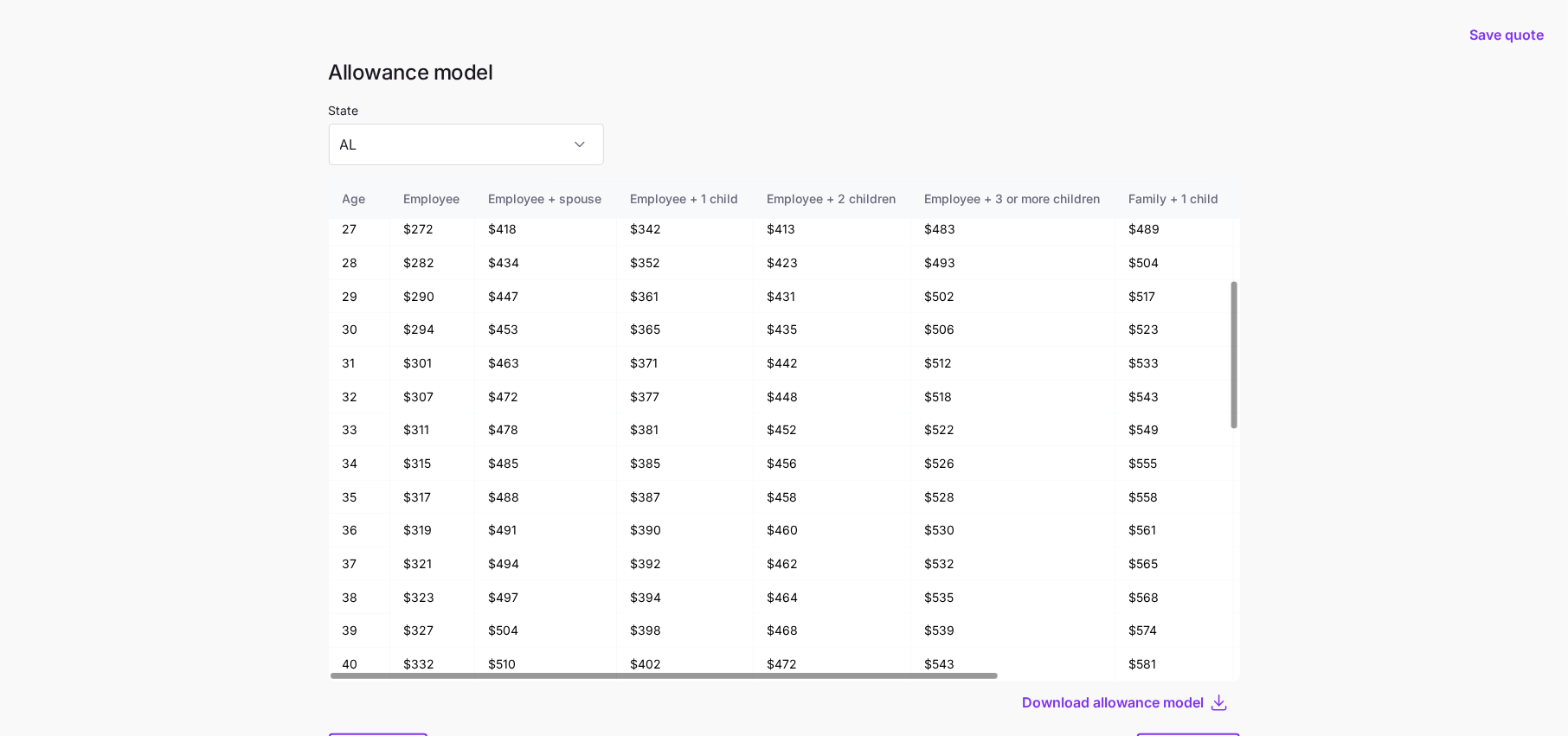
scroll to position [92, 0]
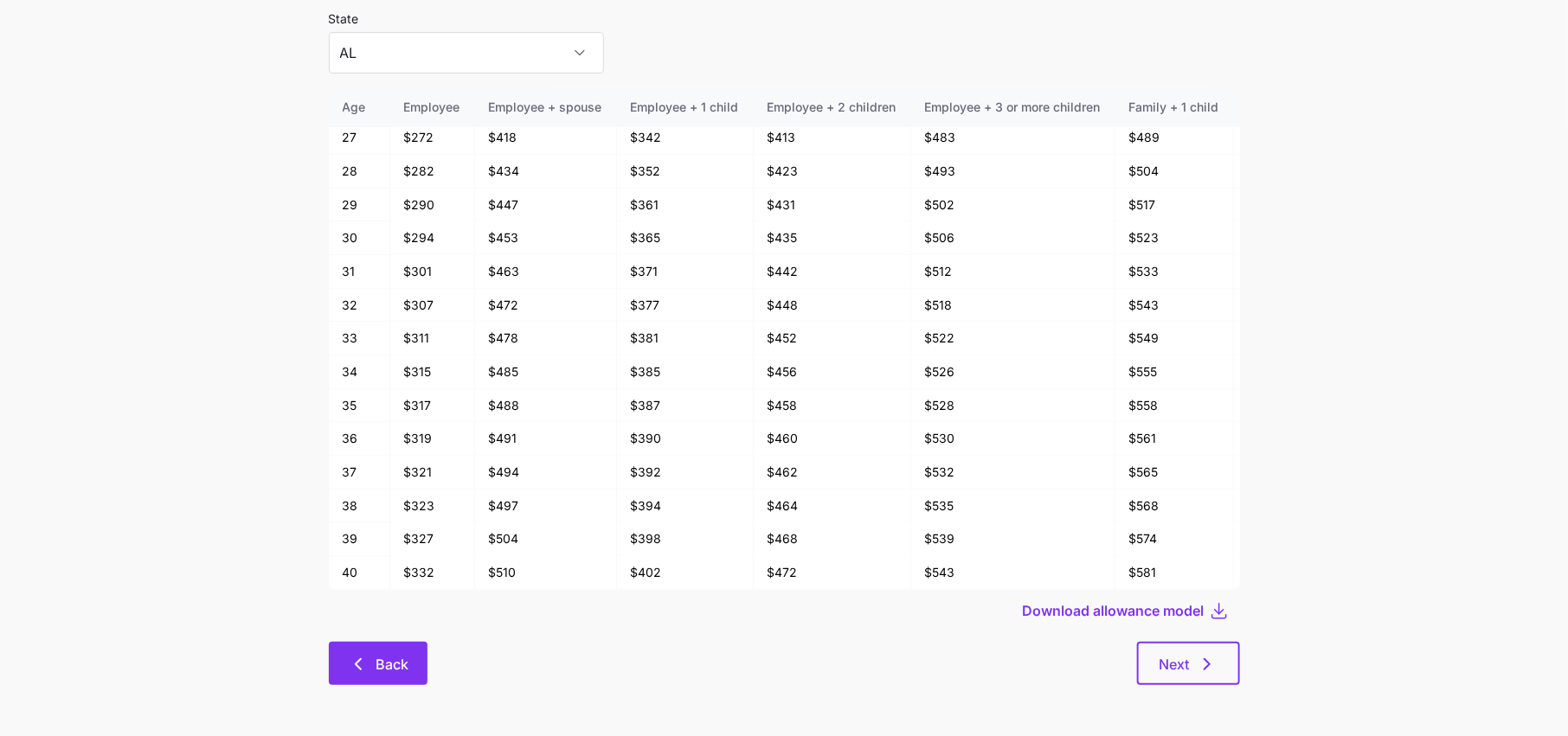
click at [370, 652] on button "Back" at bounding box center [378, 663] width 98 height 43
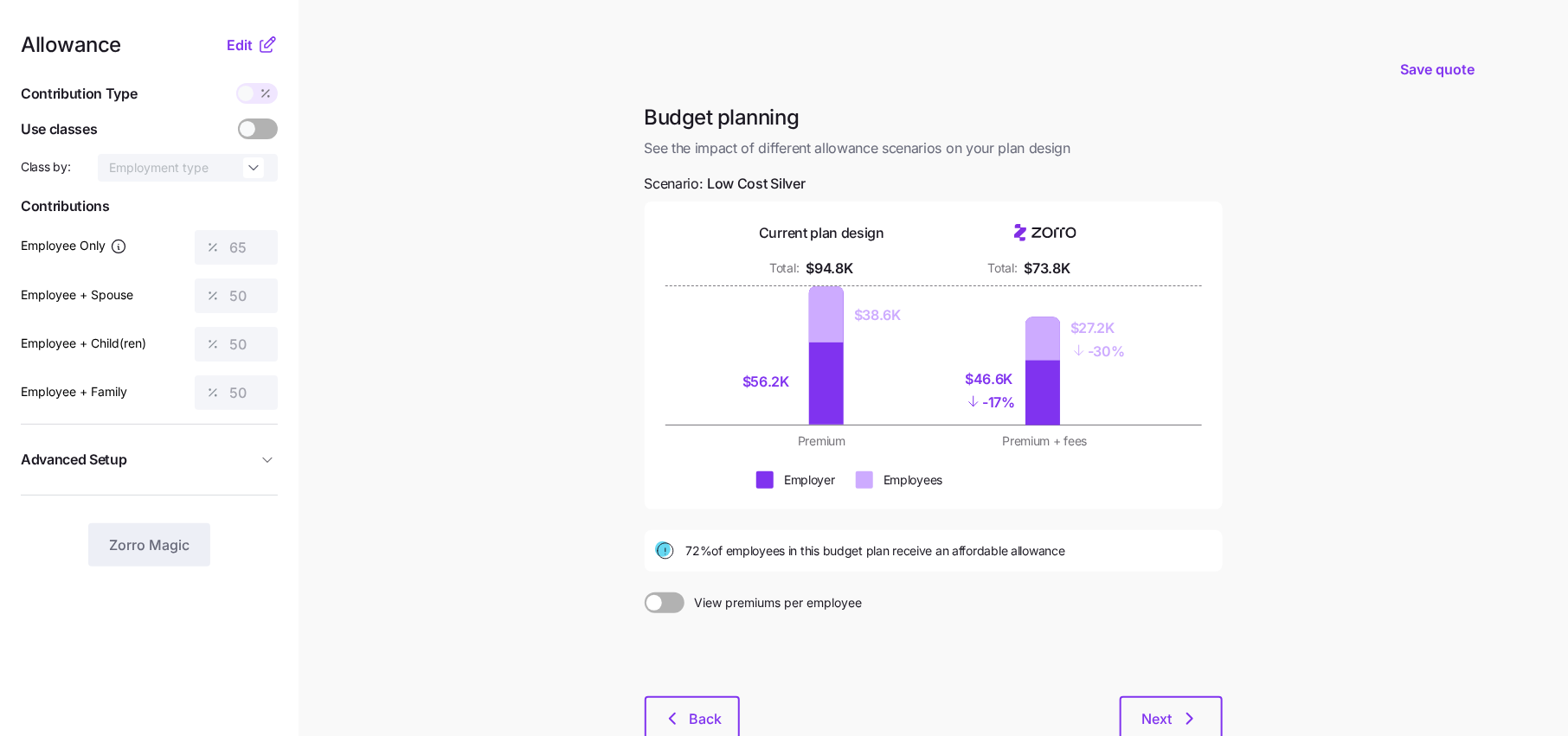
drag, startPoint x: 687, startPoint y: 550, endPoint x: 1070, endPoint y: 556, distance: 383.0
click at [1065, 556] on span "72% of employees in this budget plan receive an affordable allowance" at bounding box center [876, 550] width 379 height 17
click at [1137, 582] on div "Budget planning See the impact of different allowance scenarios on your plan de…" at bounding box center [933, 432] width 606 height 657
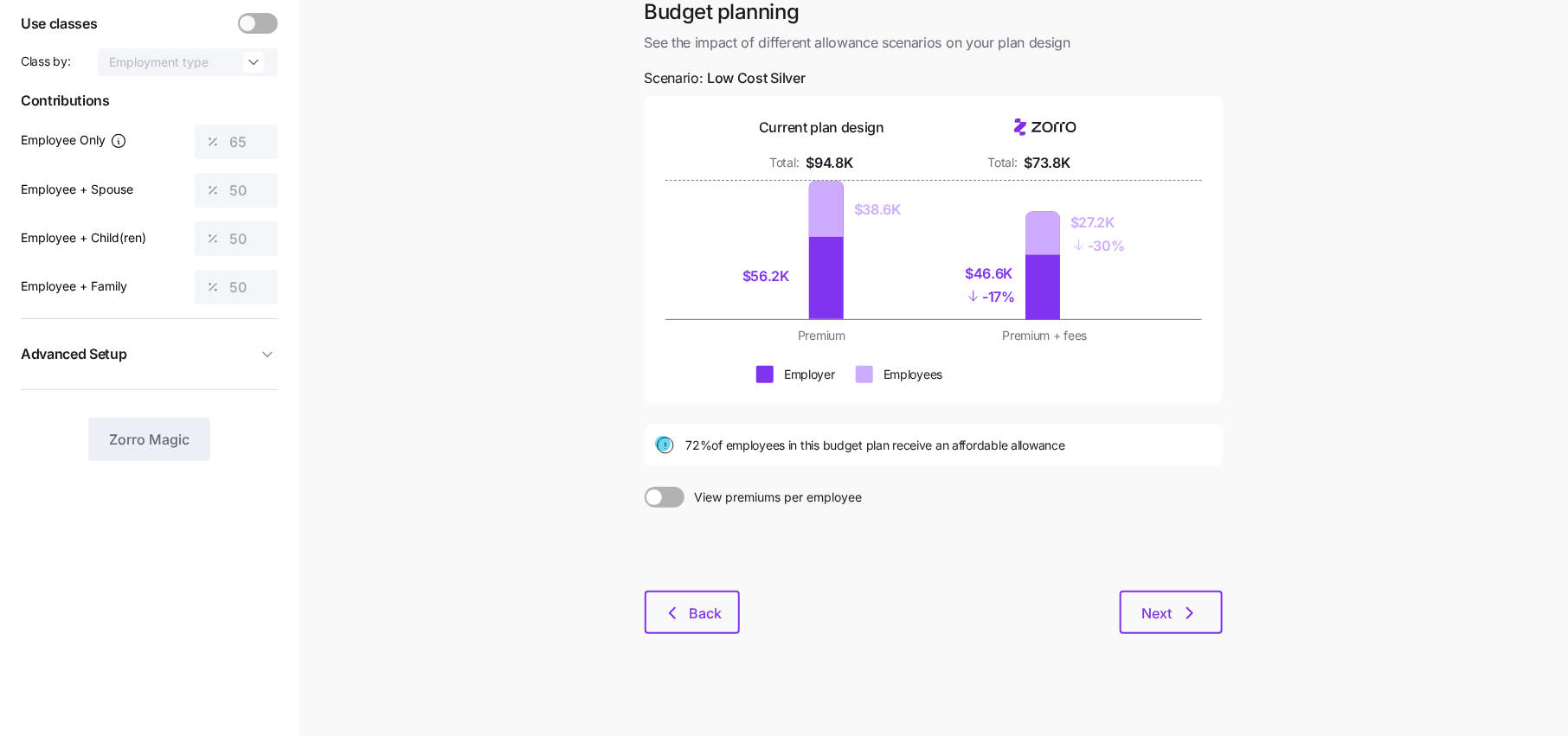
scroll to position [105, 0]
click at [1173, 616] on span "Next" at bounding box center [1171, 614] width 58 height 21
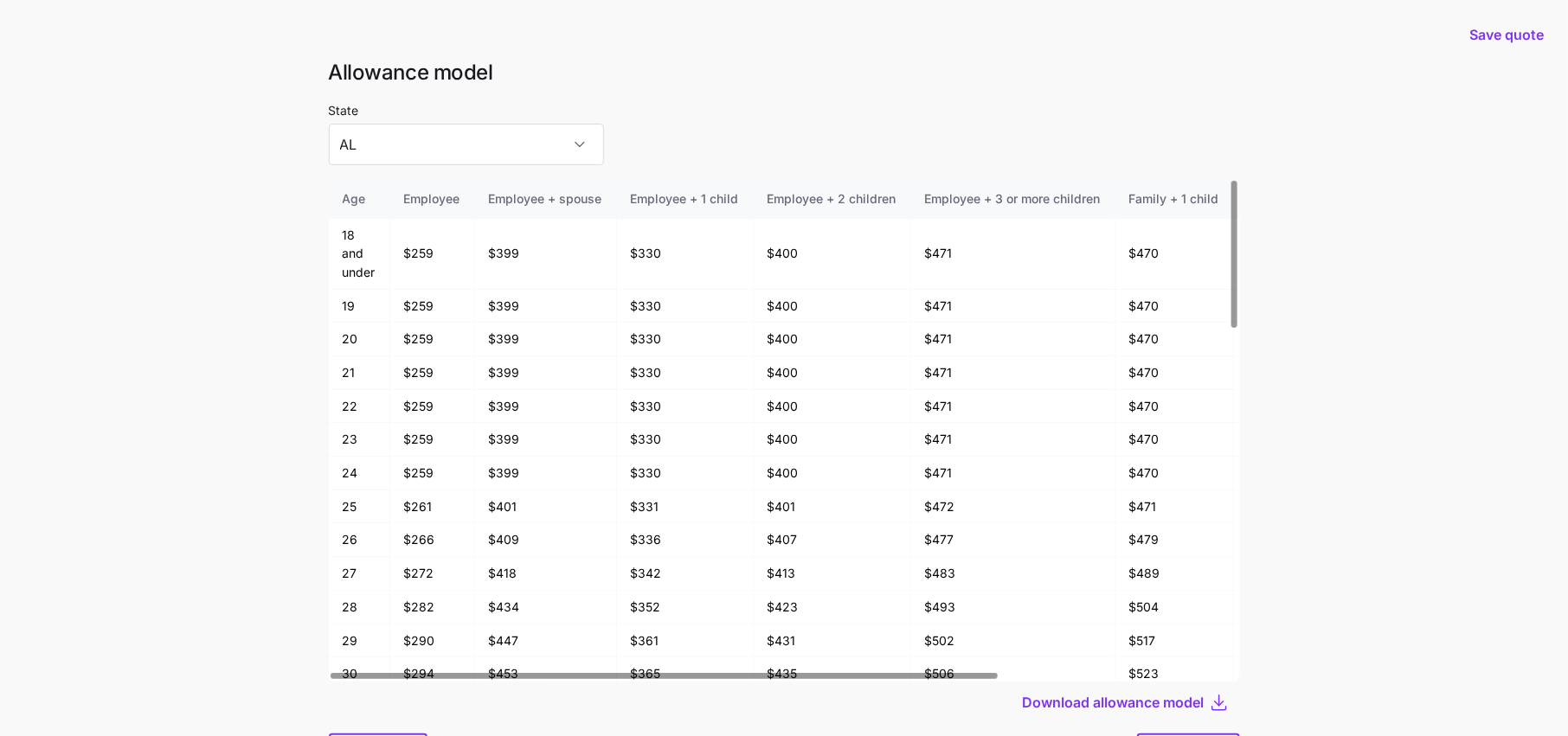
scroll to position [92, 0]
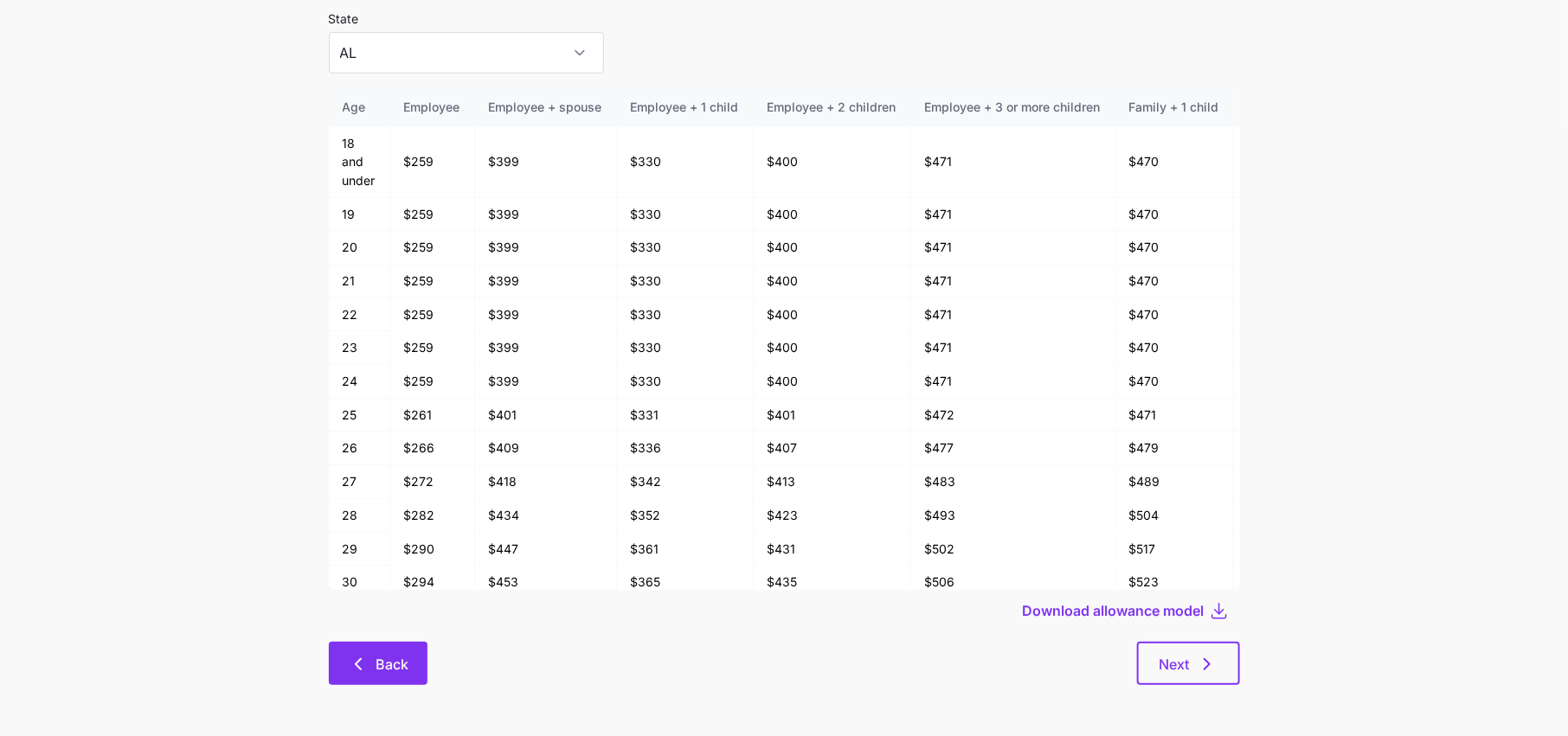
click at [376, 664] on span "Back" at bounding box center [392, 664] width 33 height 21
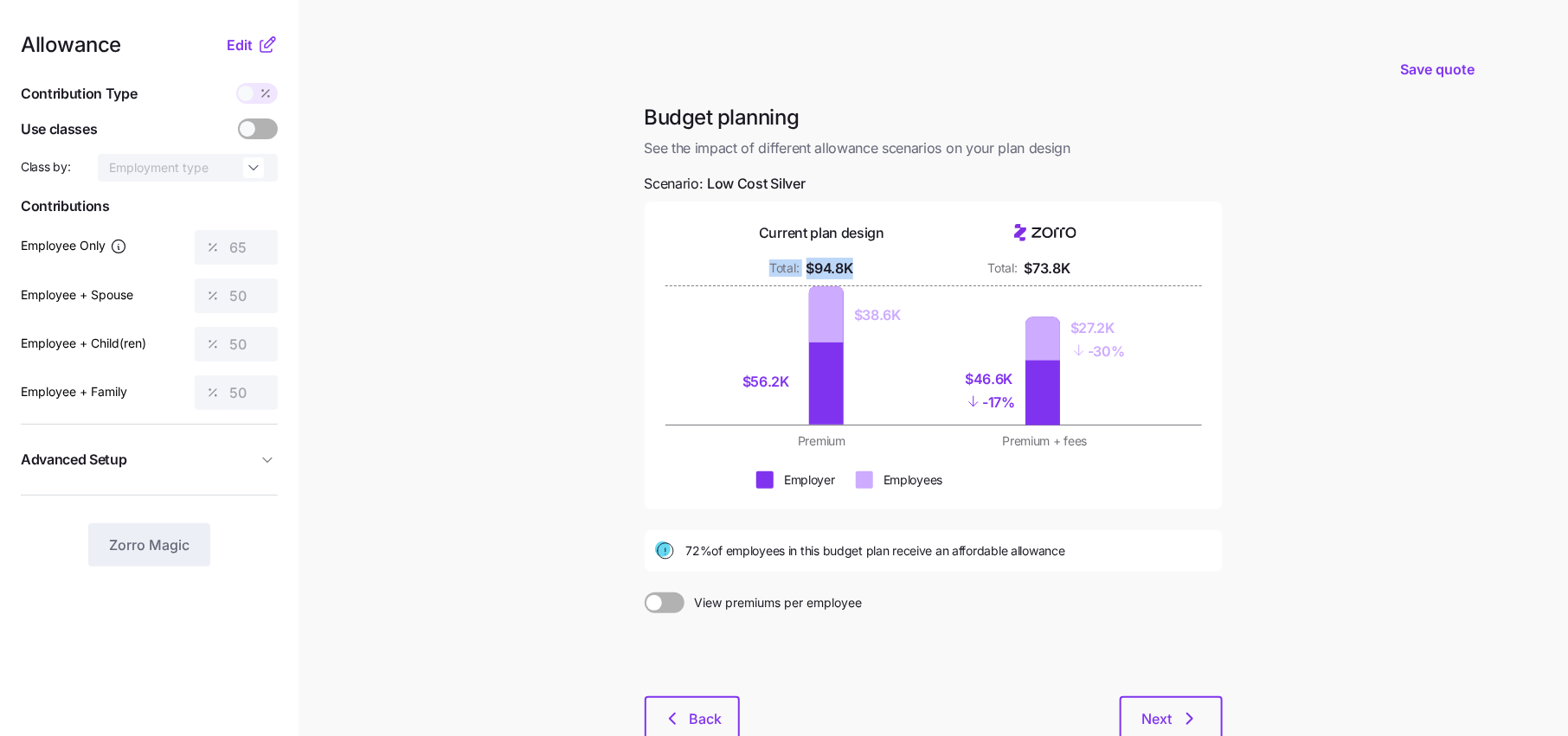
drag, startPoint x: 902, startPoint y: 275, endPoint x: 739, endPoint y: 321, distance: 169.4
click at [739, 266] on div "Total: $94.8K" at bounding box center [822, 269] width 202 height 22
click at [739, 333] on div "$56.2K $38.6K" at bounding box center [822, 356] width 202 height 139
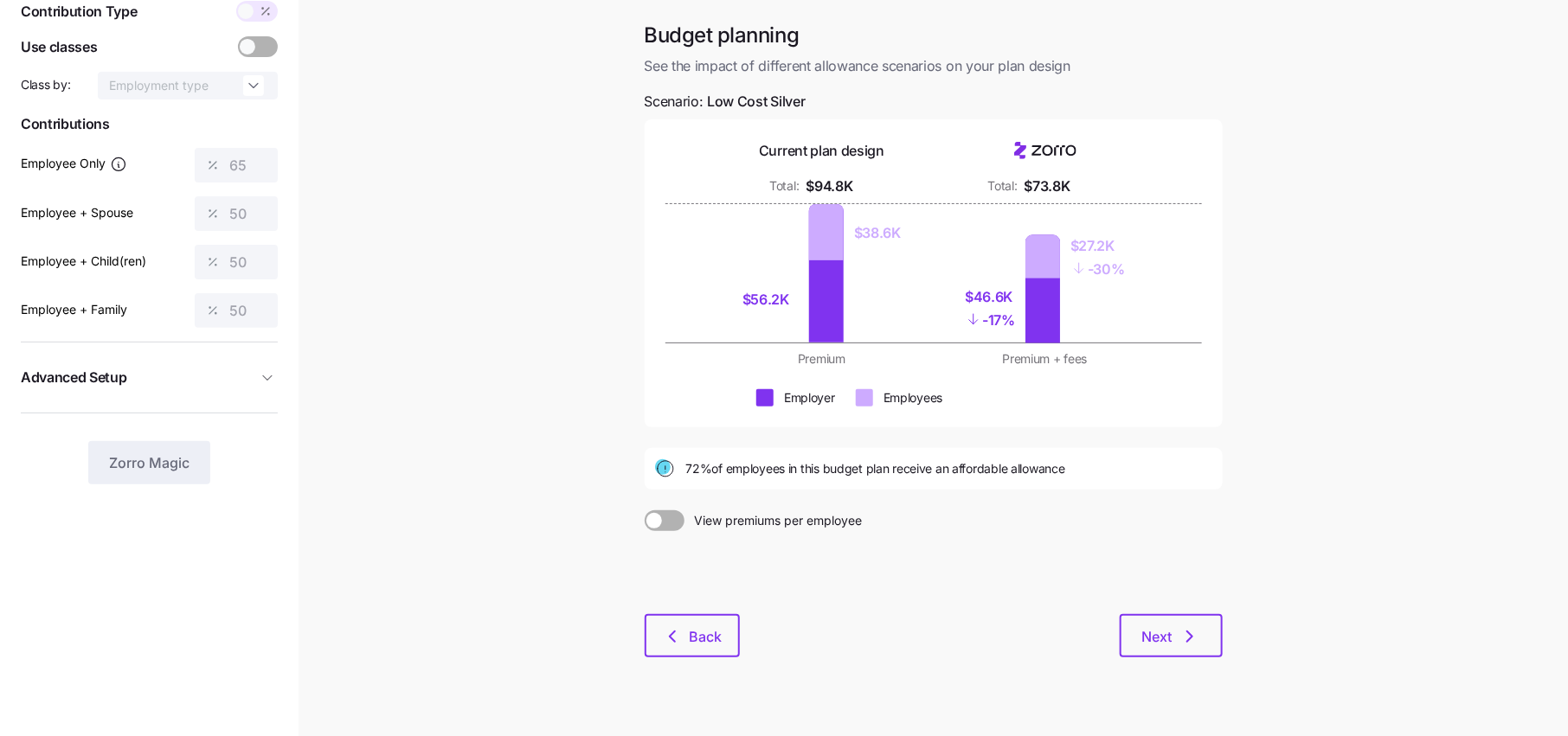
scroll to position [83, 0]
click at [663, 630] on icon "button" at bounding box center [672, 636] width 21 height 21
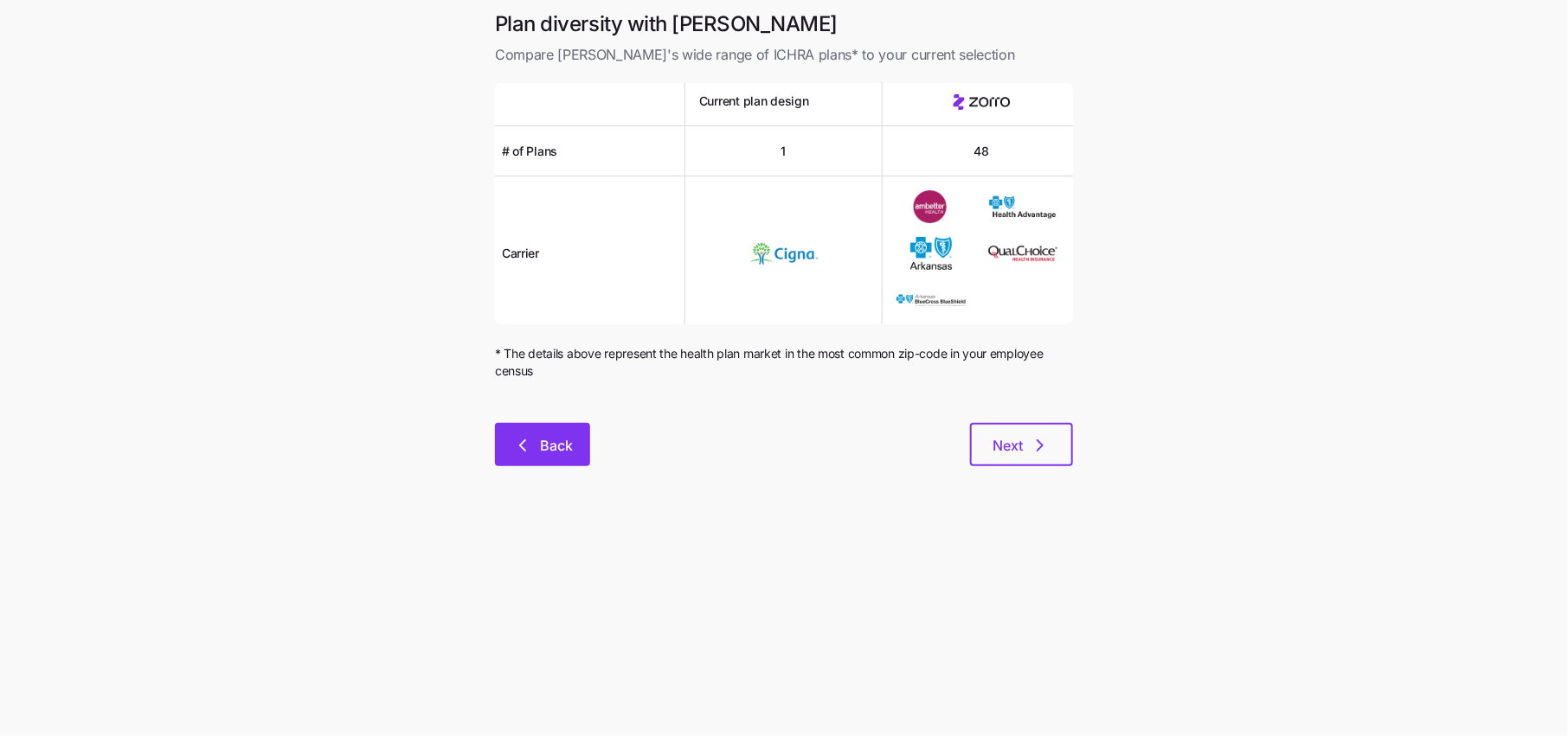
click at [555, 444] on span "Back" at bounding box center [556, 446] width 33 height 21
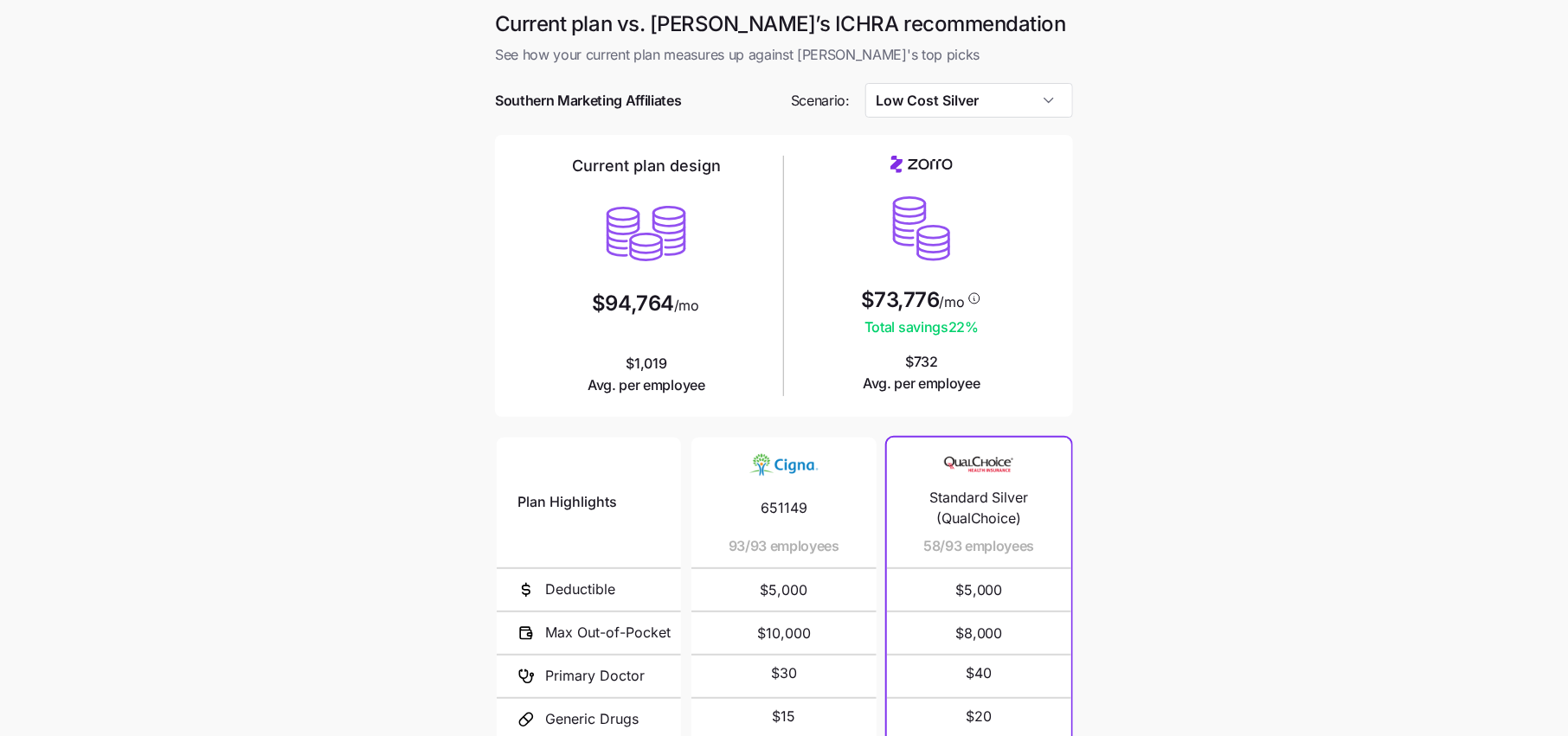
scroll to position [198, 0]
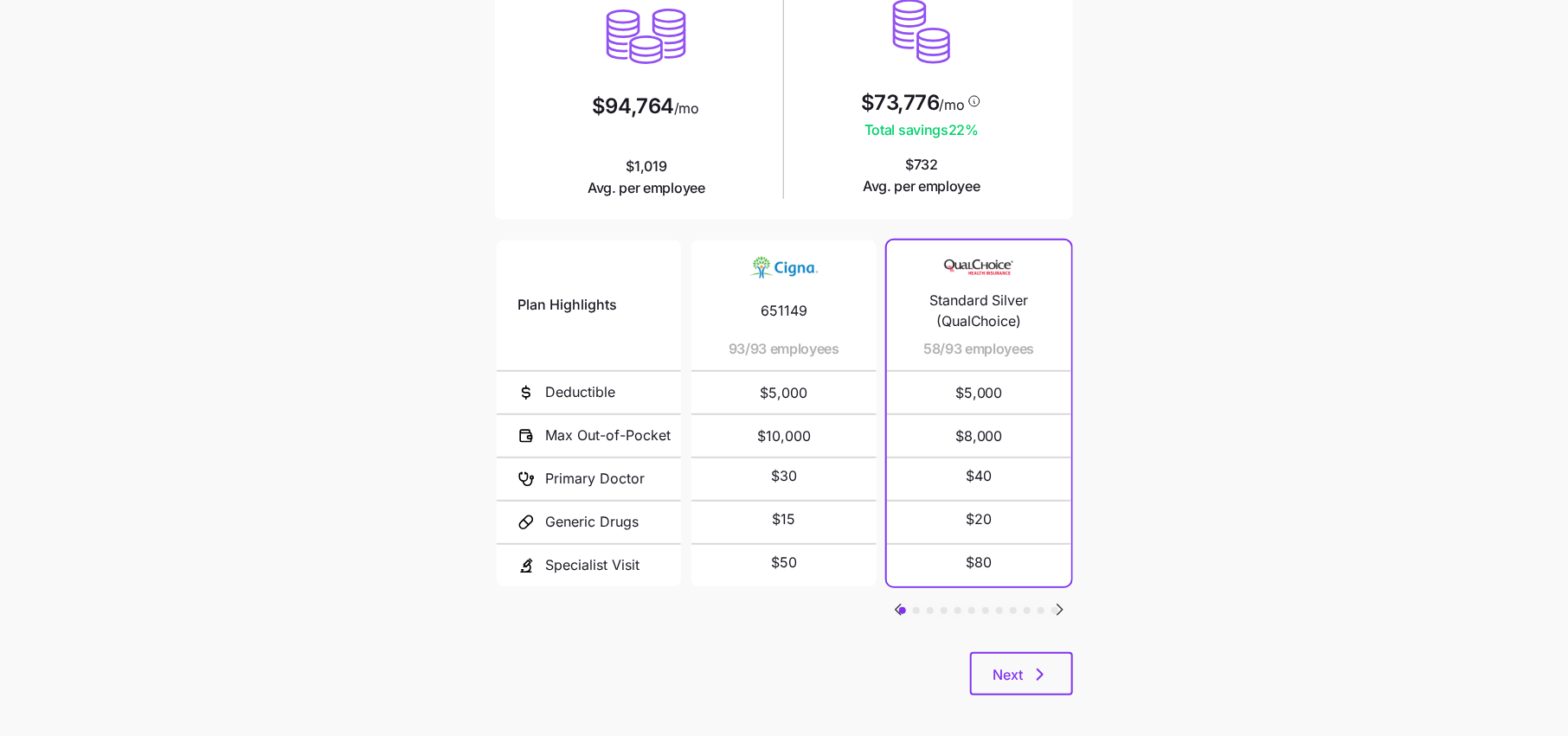
click at [1063, 604] on icon "Go to next slide" at bounding box center [1060, 609] width 21 height 21
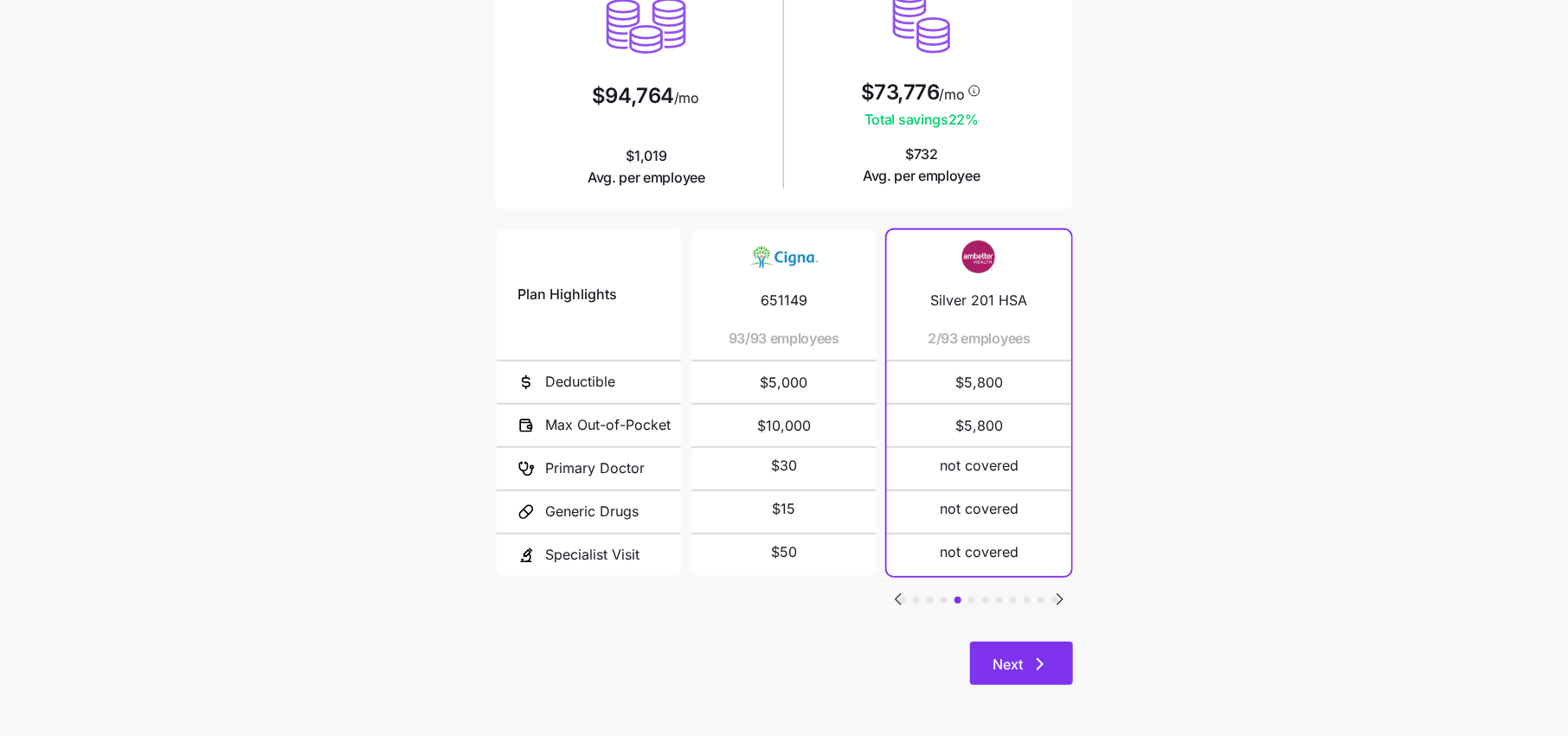
click at [1022, 649] on button "Next" at bounding box center [1021, 663] width 103 height 43
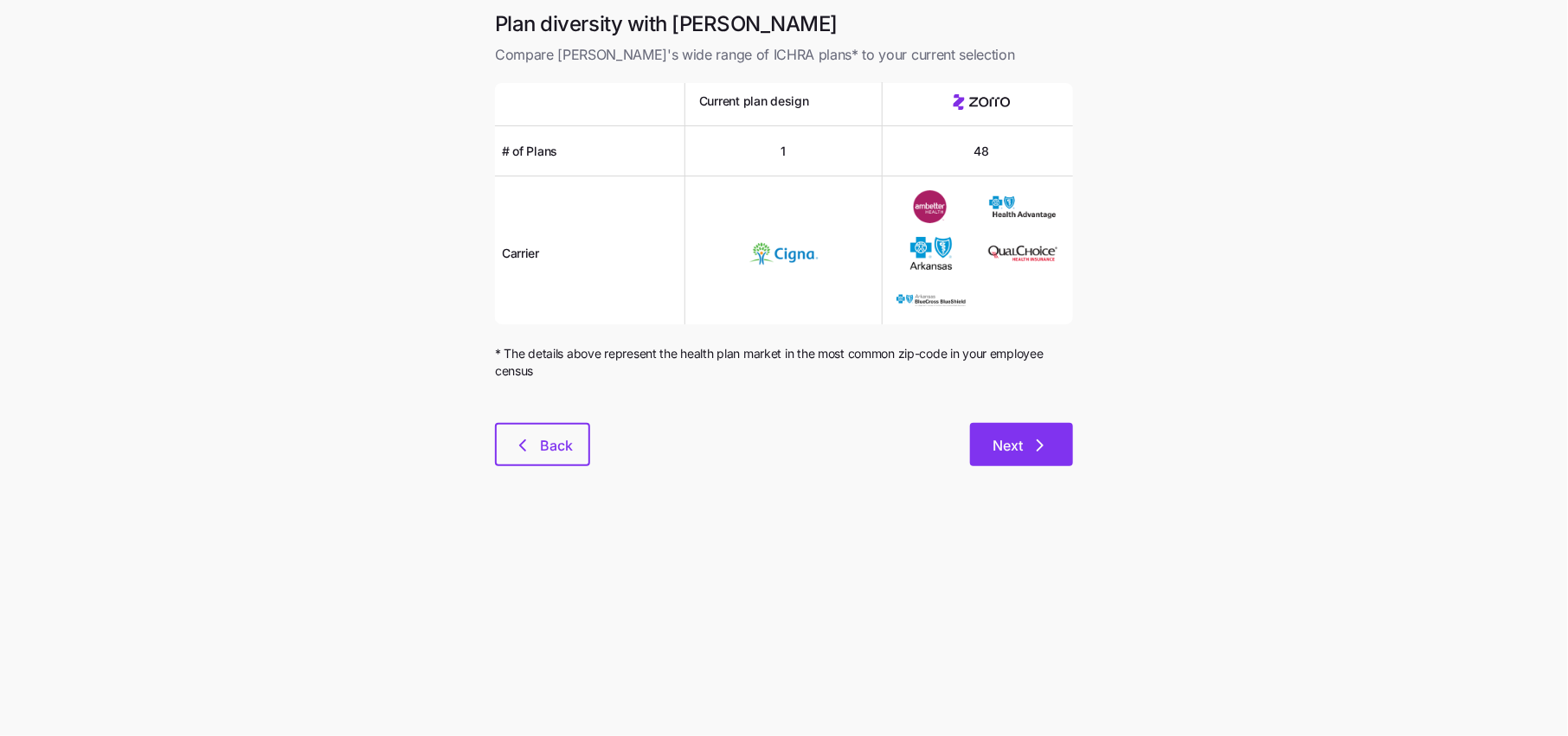
click at [1059, 458] on button "Next" at bounding box center [1021, 444] width 103 height 43
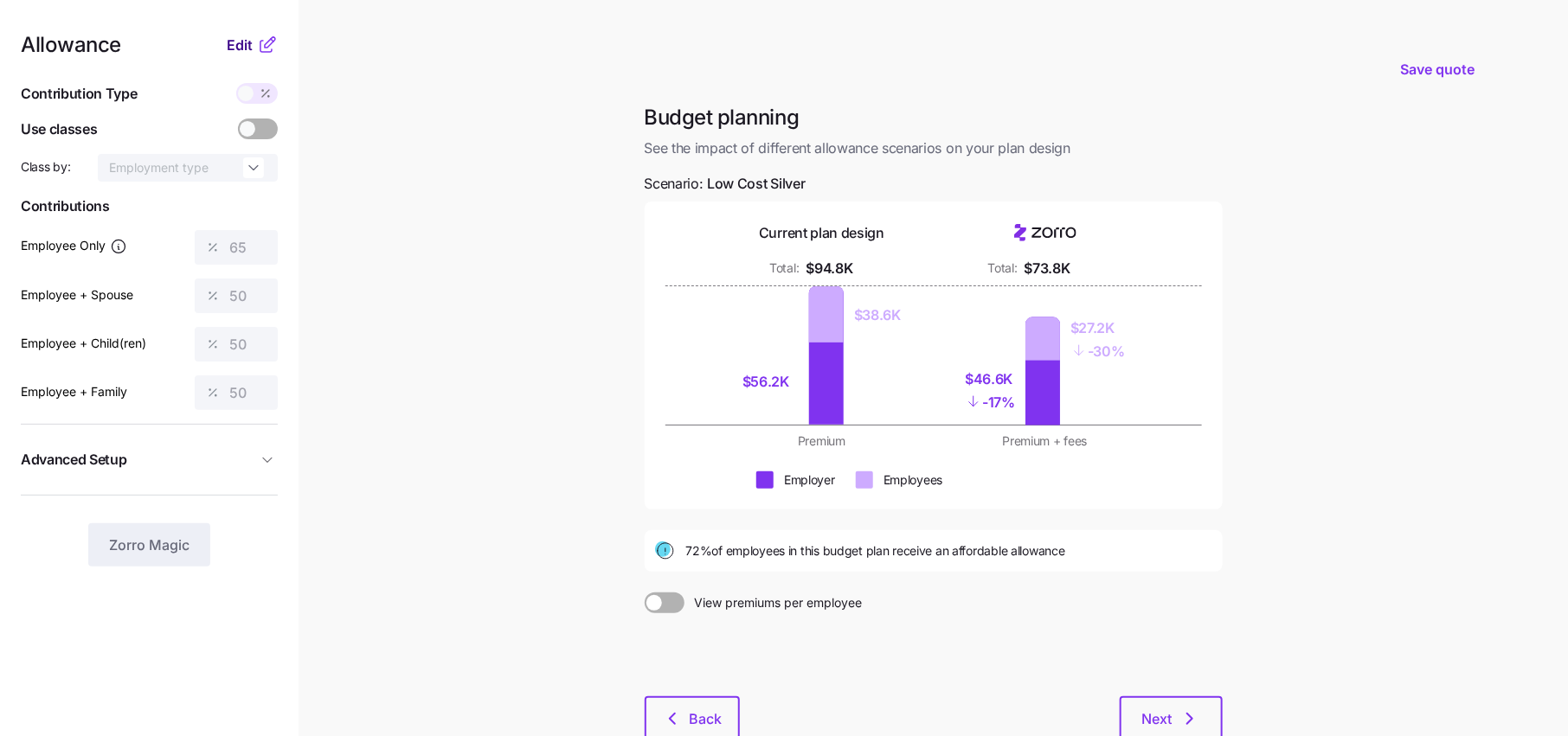
click at [242, 44] on span "Edit" at bounding box center [240, 45] width 26 height 21
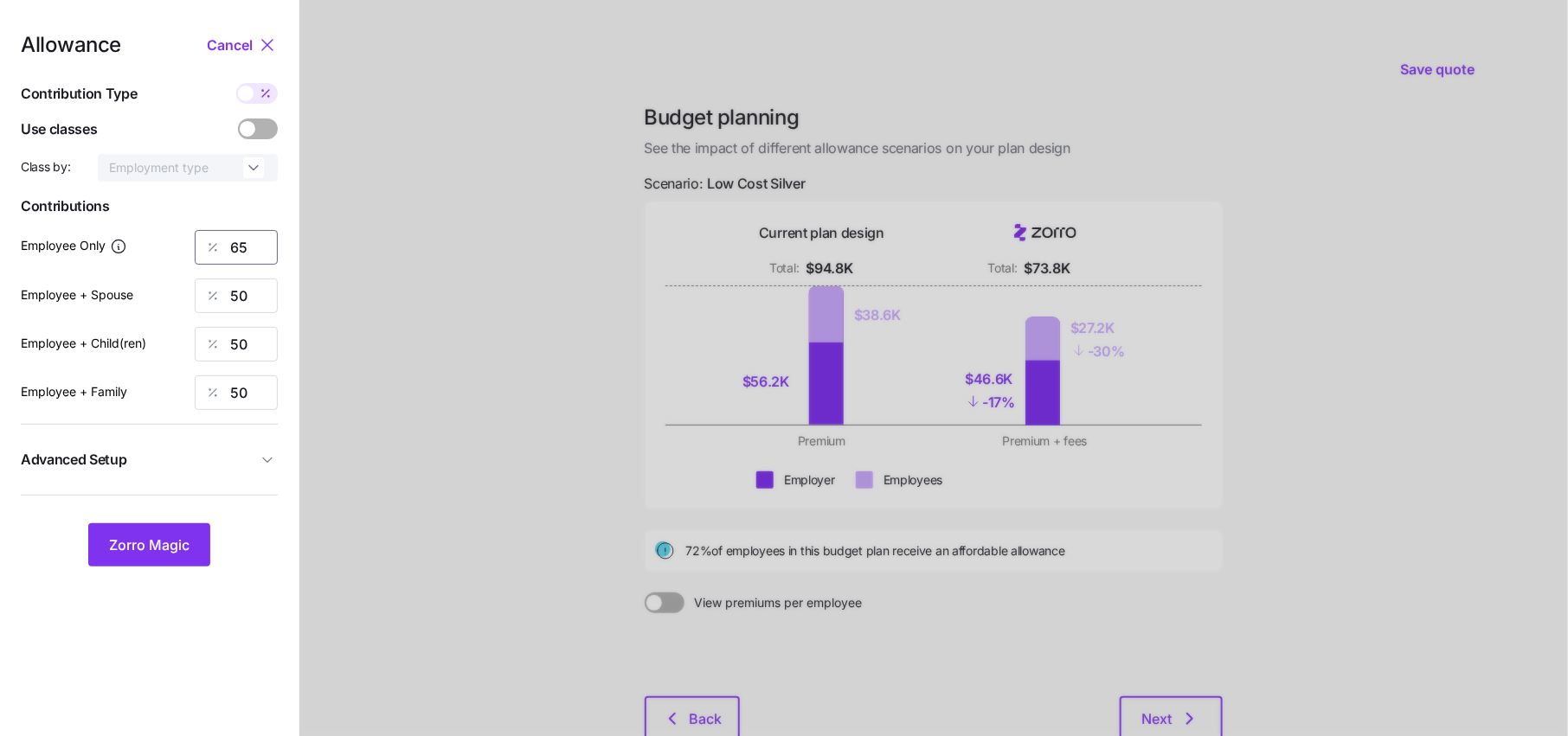
drag, startPoint x: 258, startPoint y: 243, endPoint x: 59, endPoint y: 247, distance: 199.0
click at [64, 245] on div "Employee Only 65" at bounding box center [150, 247] width 257 height 35
click at [266, 95] on icon at bounding box center [265, 93] width 14 height 14
click at [236, 83] on input "checkbox" at bounding box center [236, 83] width 0 height 0
type input "408"
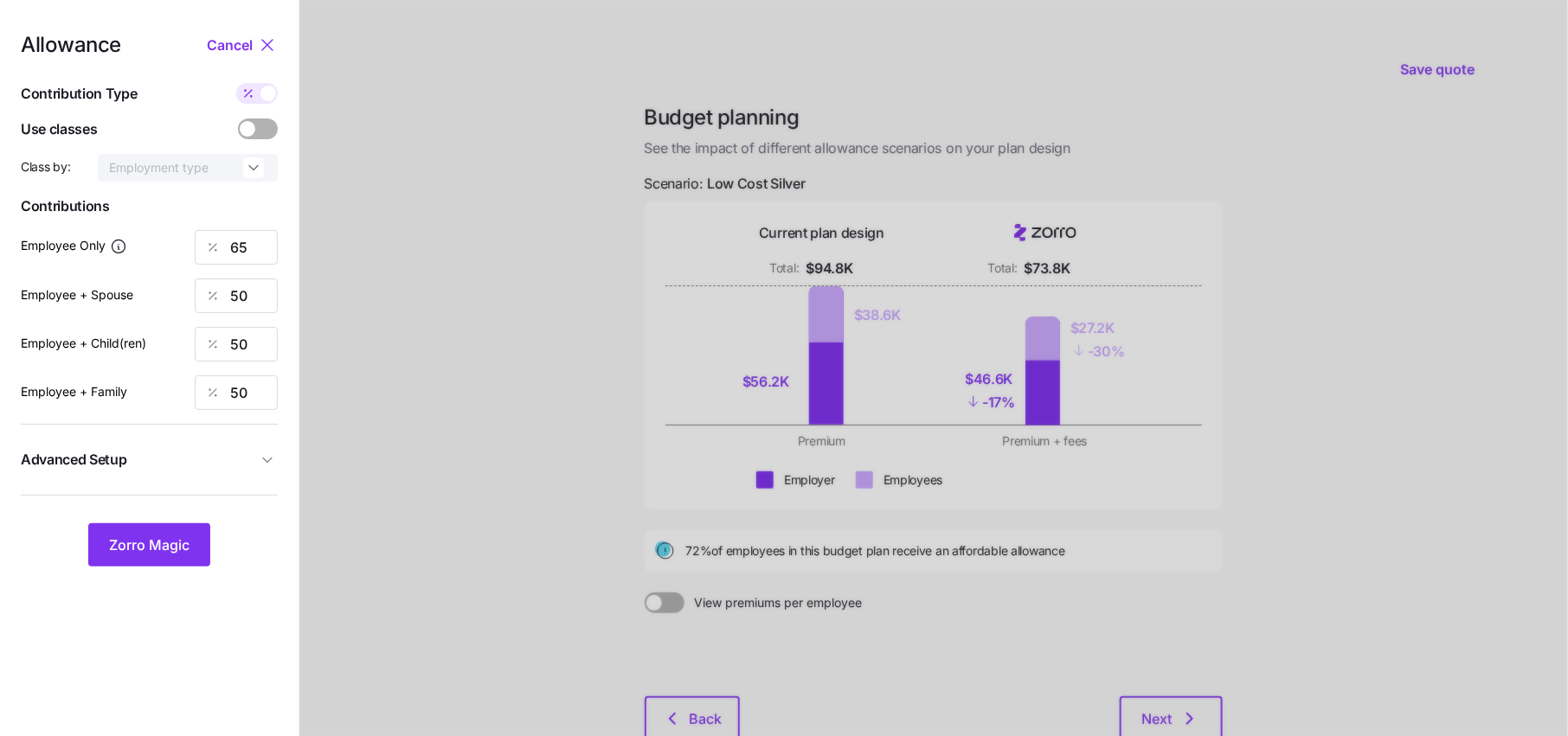
type input "627"
type input "525"
type input "839"
drag, startPoint x: 264, startPoint y: 255, endPoint x: 162, endPoint y: 250, distance: 102.1
click at [162, 250] on div "Employee Only 408" at bounding box center [150, 247] width 257 height 35
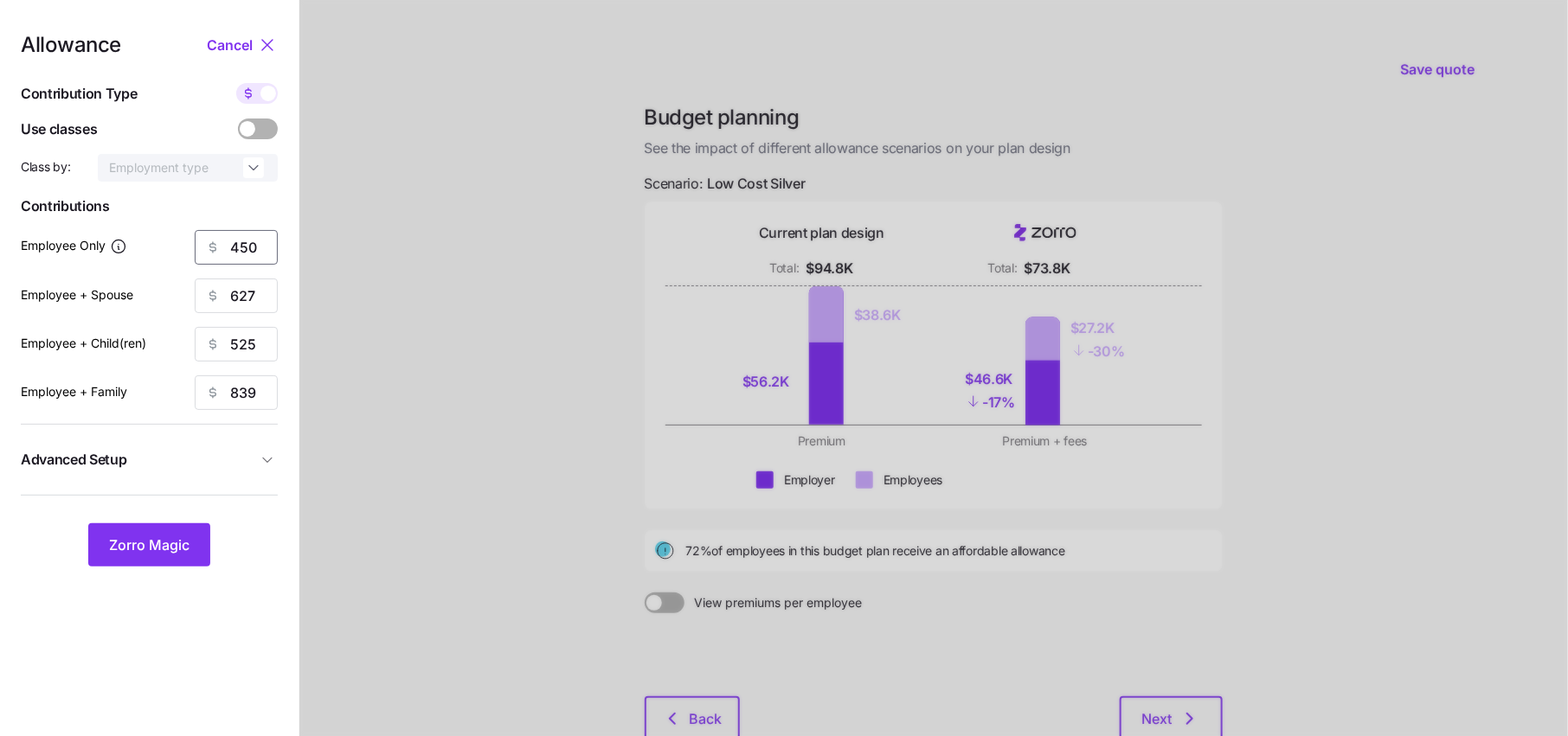
type input "450"
type input "5"
type input "450"
type input "5"
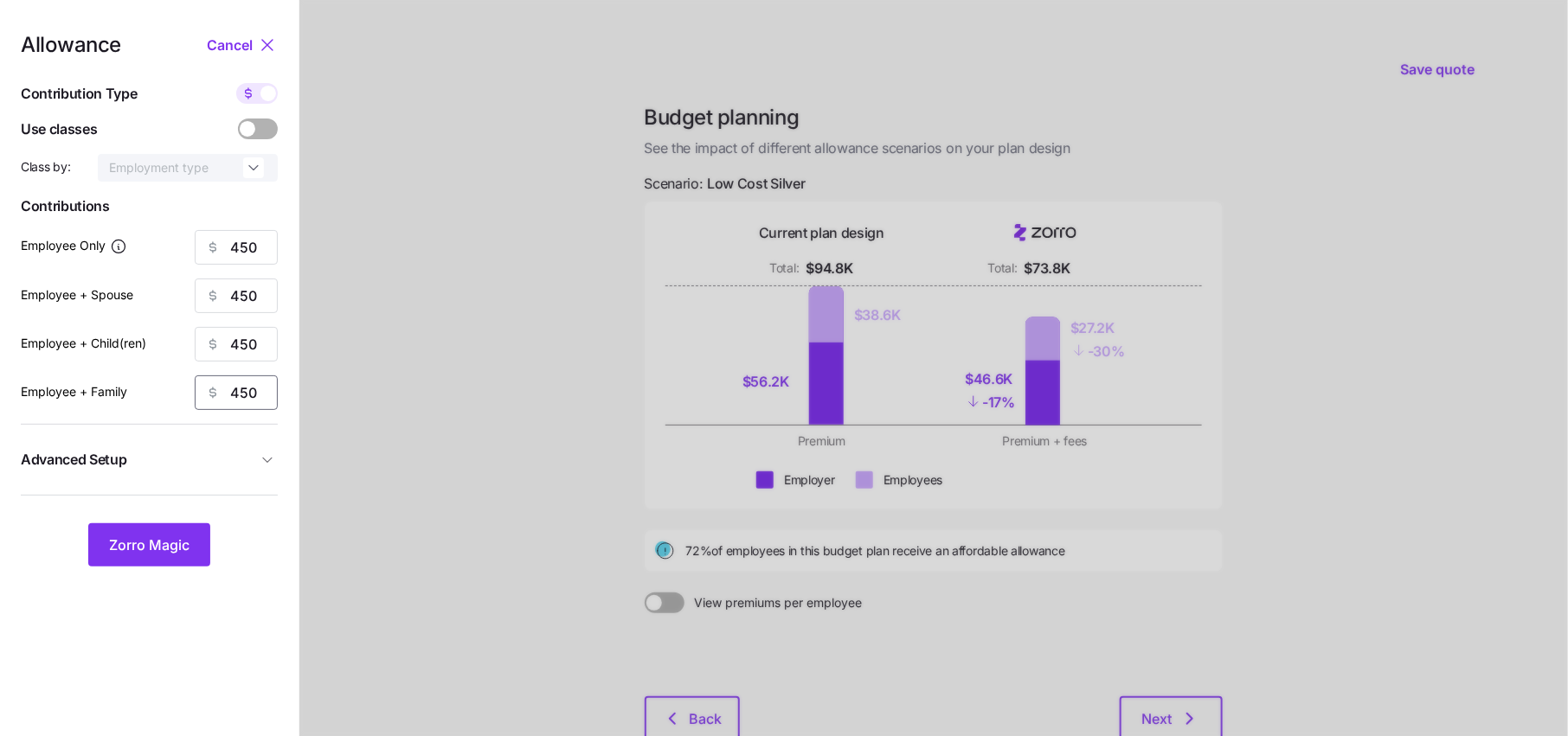
type input "450"
click at [243, 479] on button "Advanced Setup" at bounding box center [150, 459] width 257 height 42
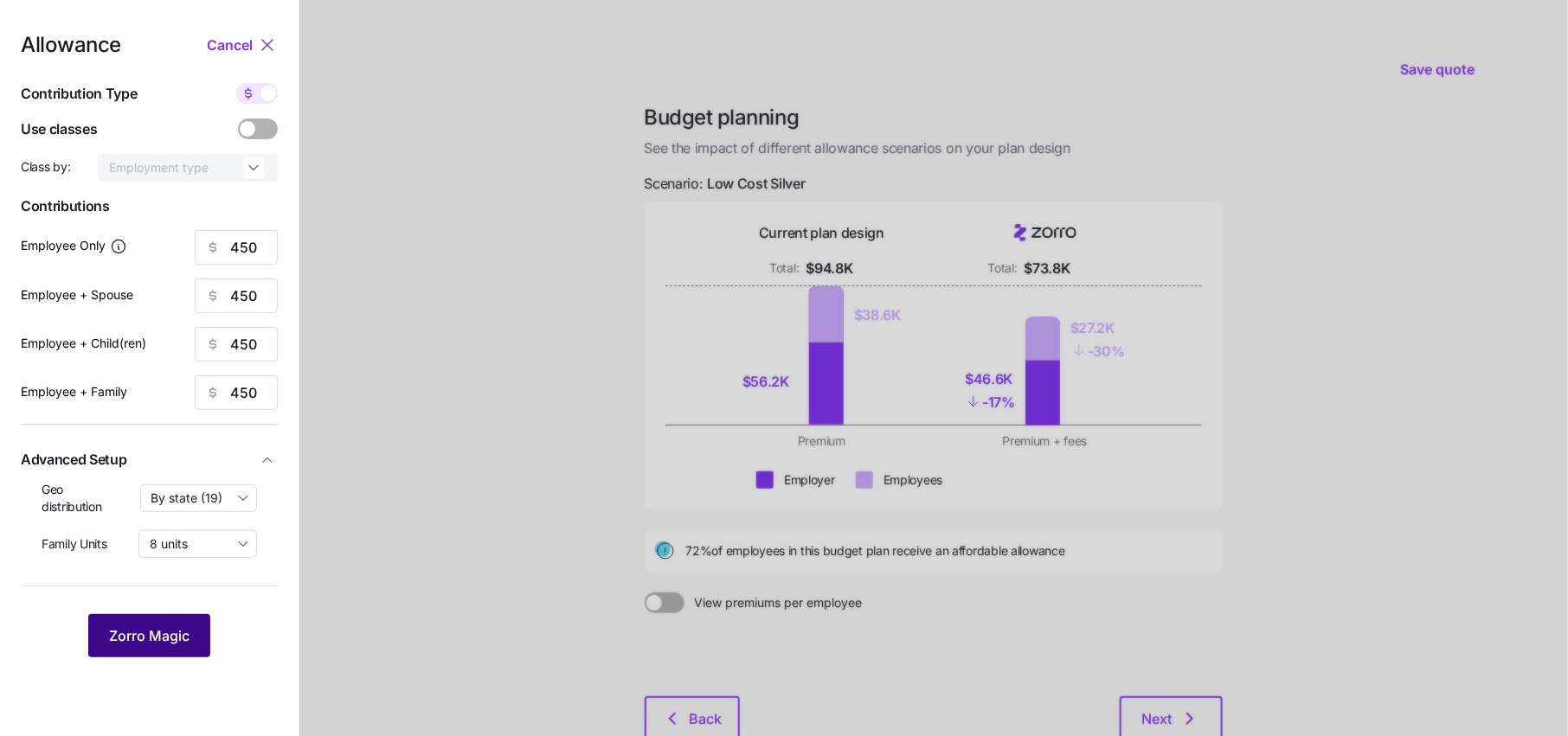
click at [150, 641] on span "Zorro Magic" at bounding box center [150, 636] width 81 height 21
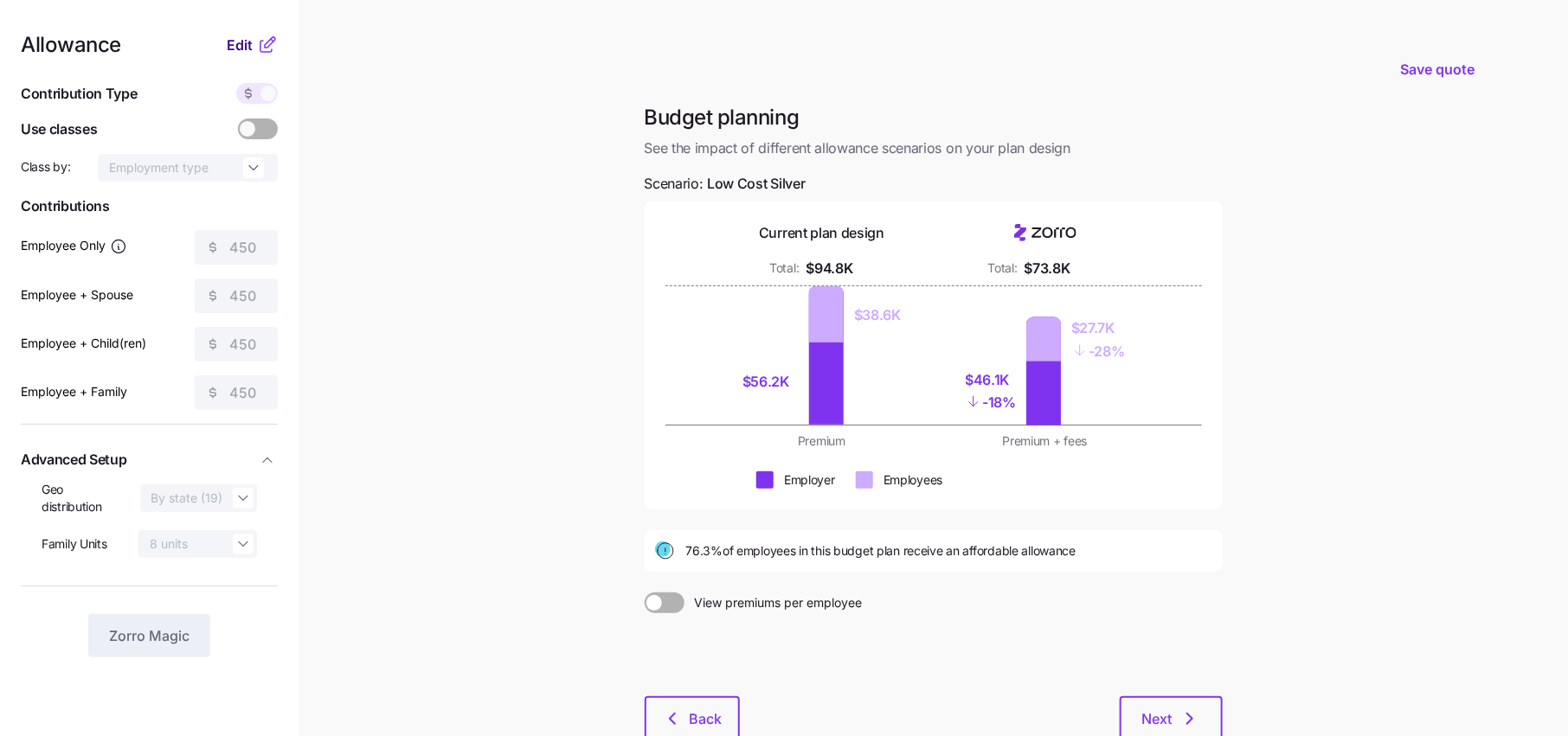
click at [256, 37] on button "Edit" at bounding box center [242, 45] width 30 height 21
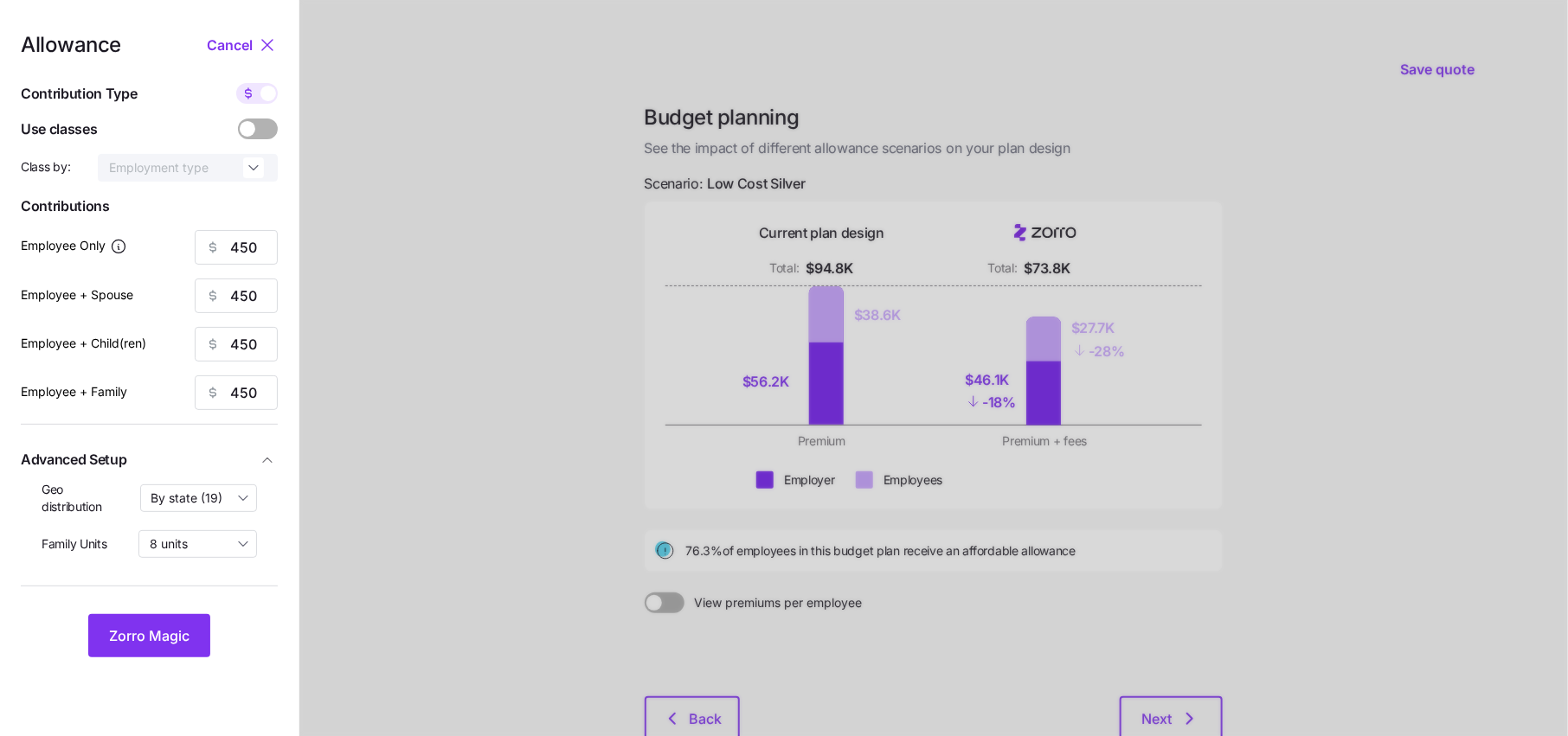
click at [256, 99] on span at bounding box center [248, 93] width 24 height 21
click at [236, 83] on input "checkbox" at bounding box center [236, 83] width 0 height 0
type input "72"
type input "36"
type input "43"
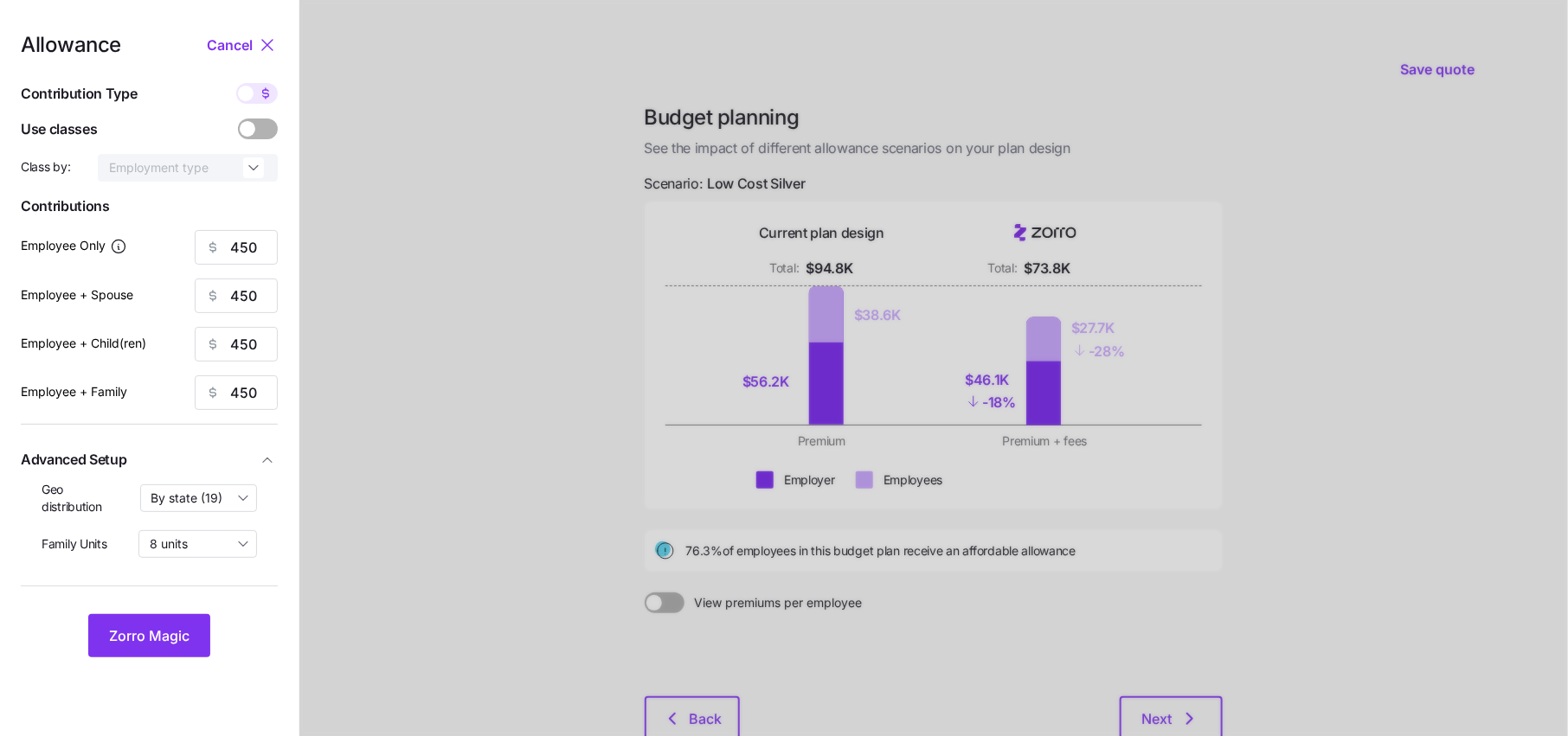
type input "27"
click at [157, 642] on span "Zorro Magic" at bounding box center [150, 636] width 81 height 21
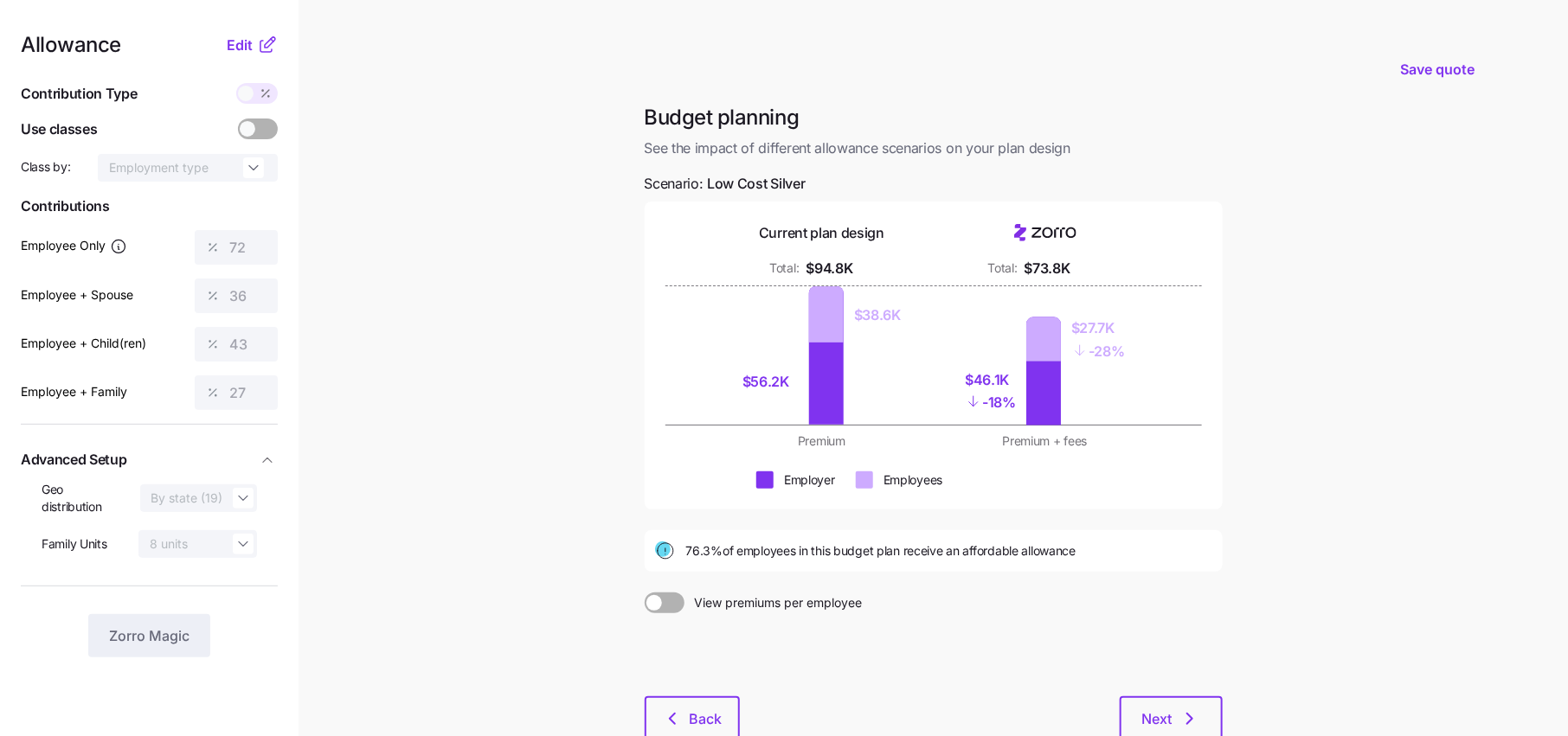
scroll to position [112, 0]
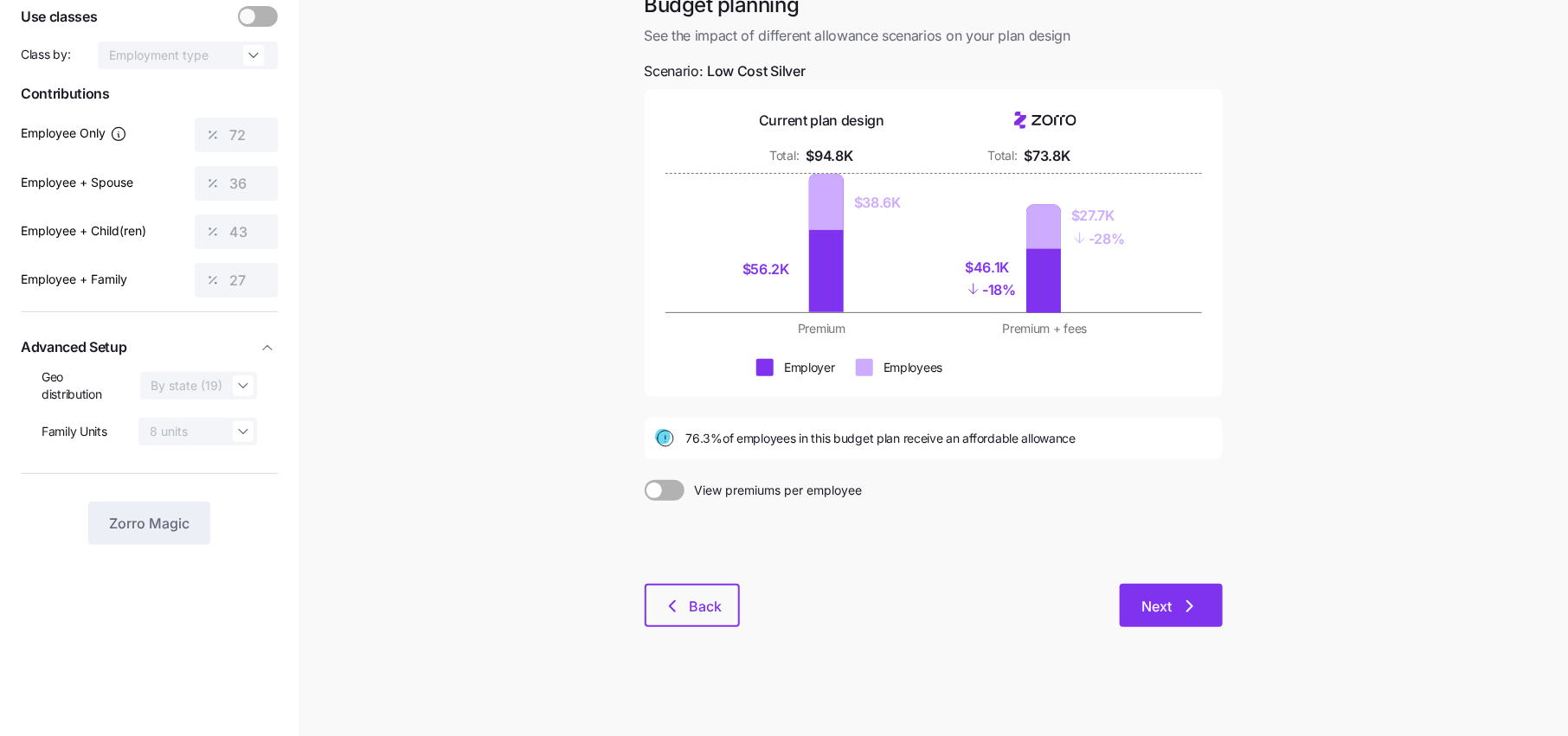
click at [1176, 604] on span "Next" at bounding box center [1171, 606] width 58 height 21
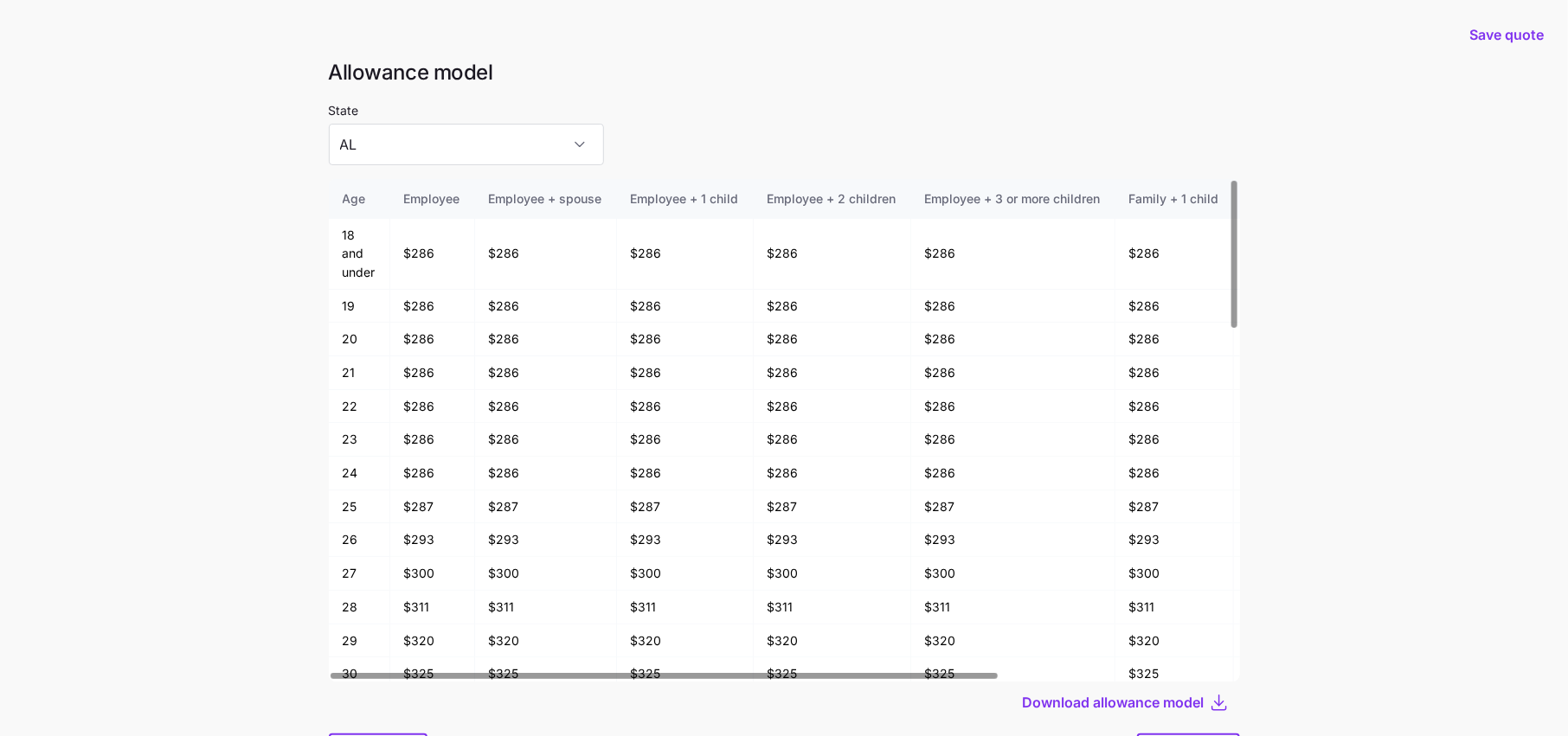
scroll to position [92, 0]
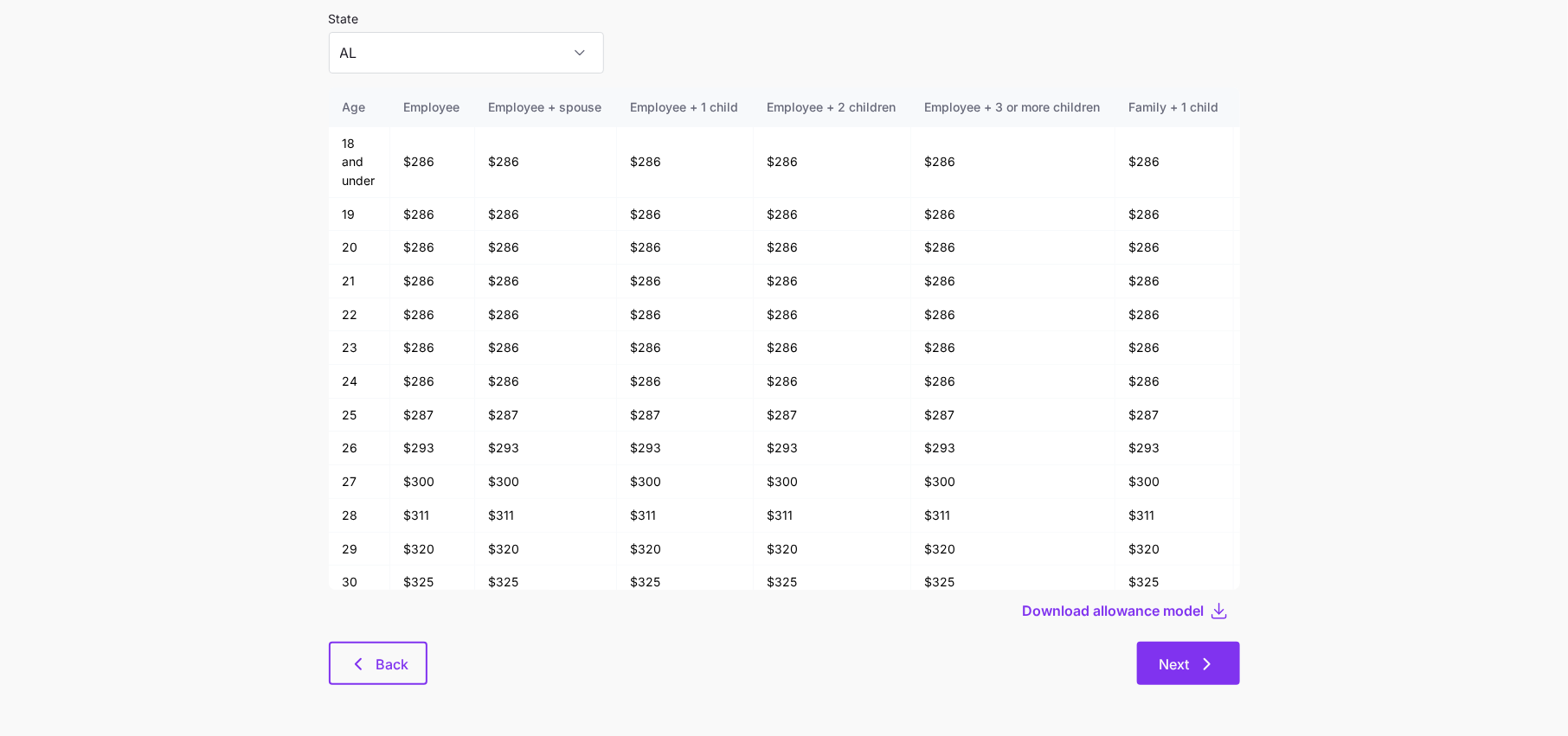
click at [1210, 661] on icon "button" at bounding box center [1207, 664] width 21 height 21
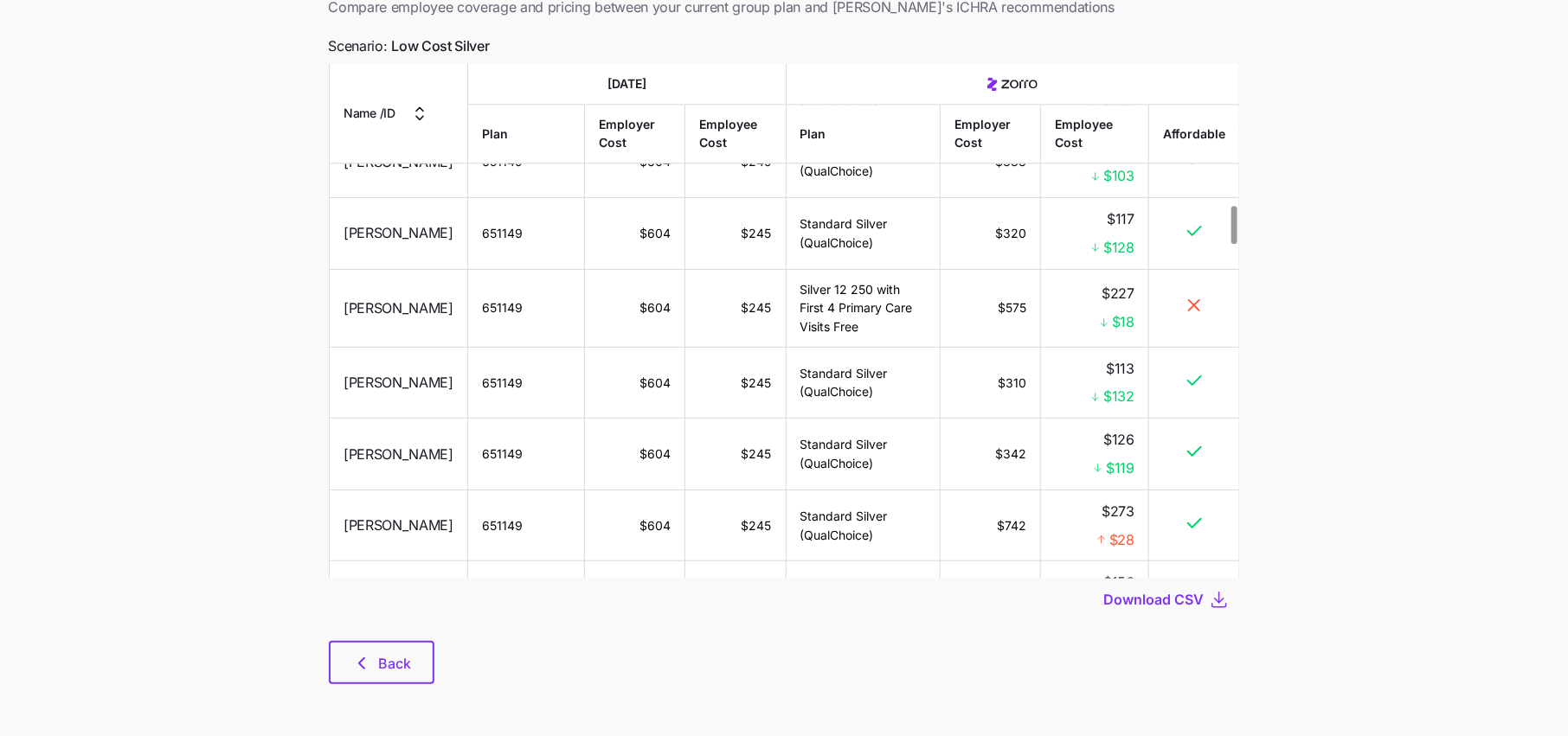
scroll to position [1912, 0]
drag, startPoint x: 1157, startPoint y: 598, endPoint x: 1368, endPoint y: 540, distance: 218.8
click at [1368, 540] on main "Save quote Employee breakdown comparison Compare employee coverage and pricing …" at bounding box center [784, 310] width 1568 height 853
click at [1146, 598] on span "Download CSV" at bounding box center [1153, 599] width 100 height 21
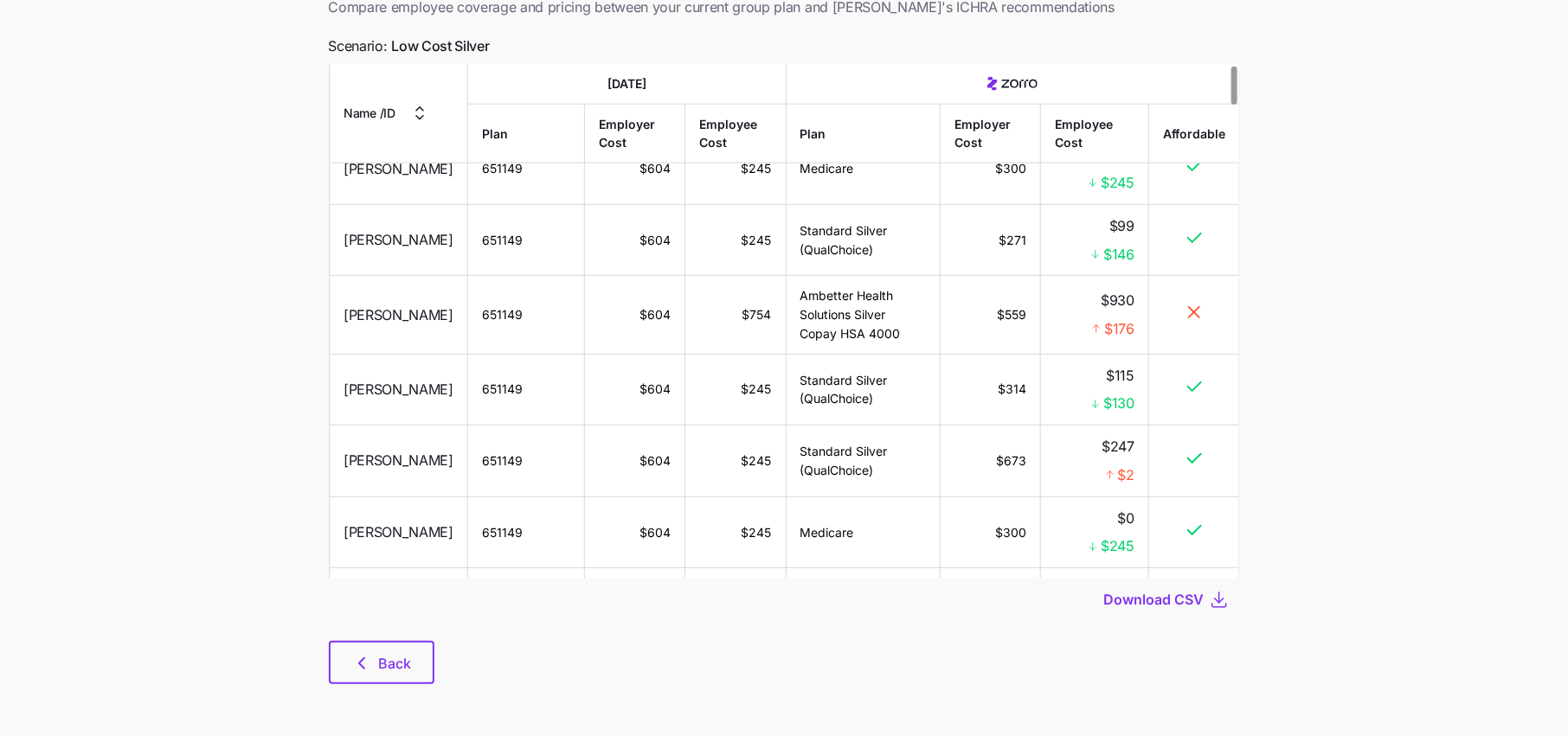
scroll to position [0, 0]
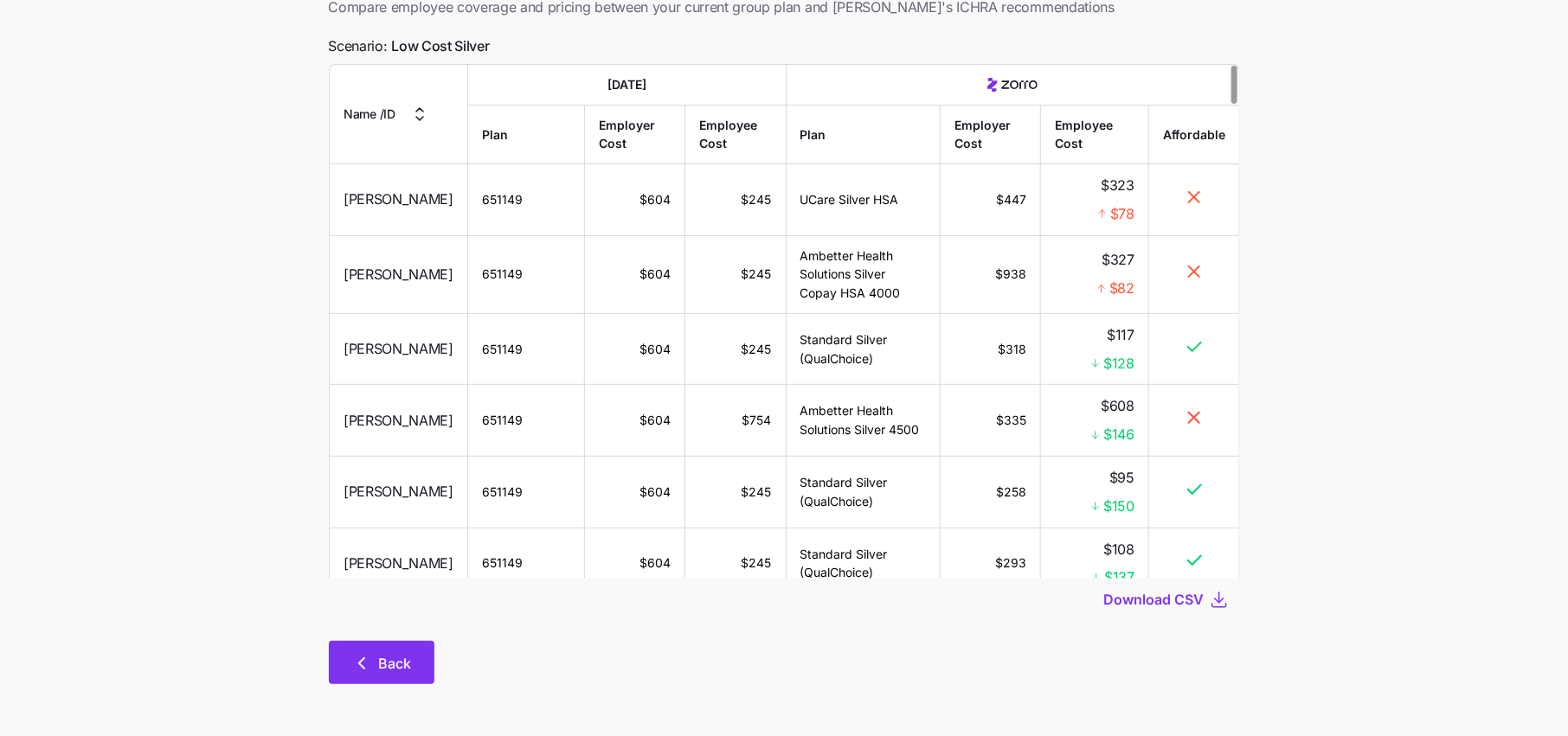
click at [406, 678] on button "Back" at bounding box center [381, 662] width 106 height 43
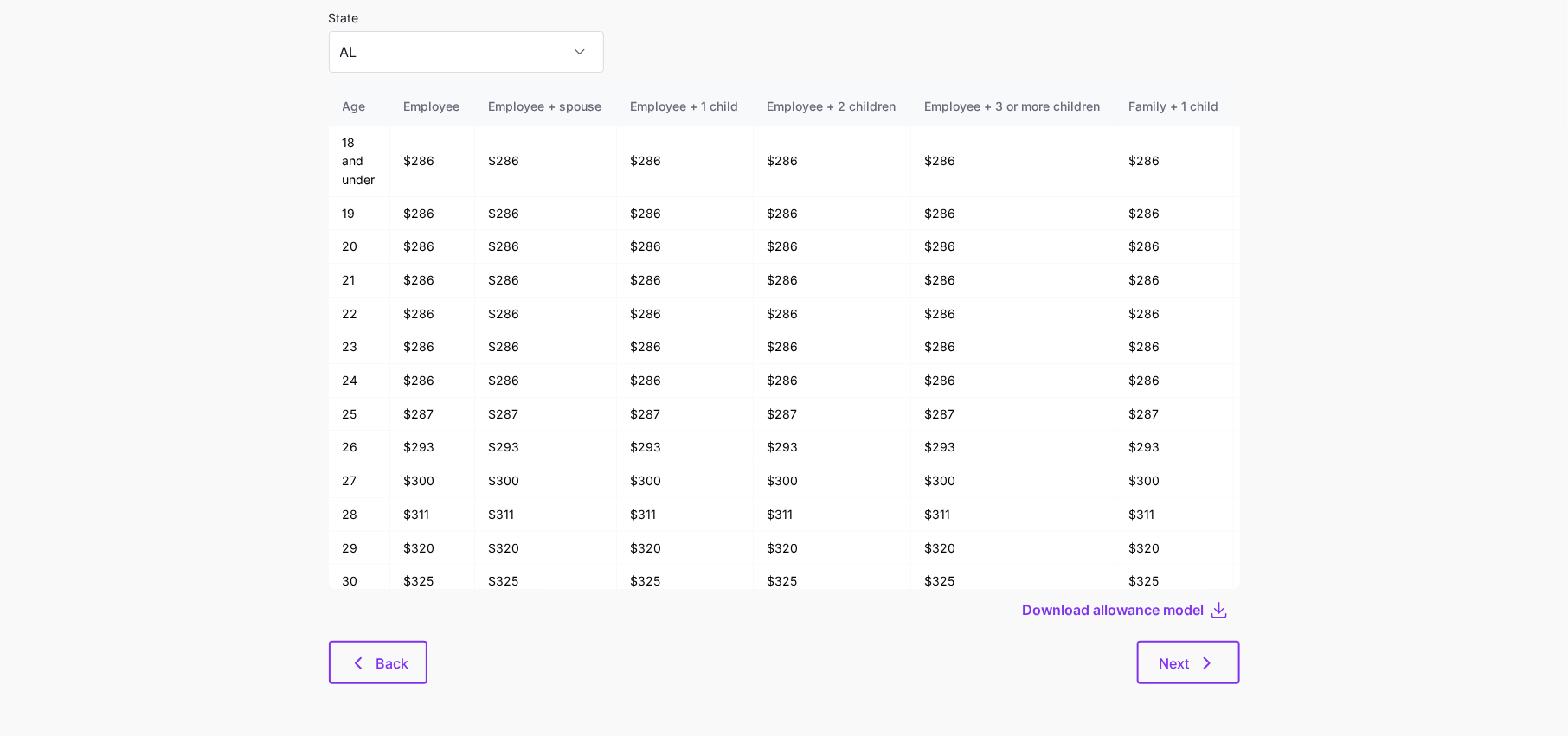
scroll to position [68, 0]
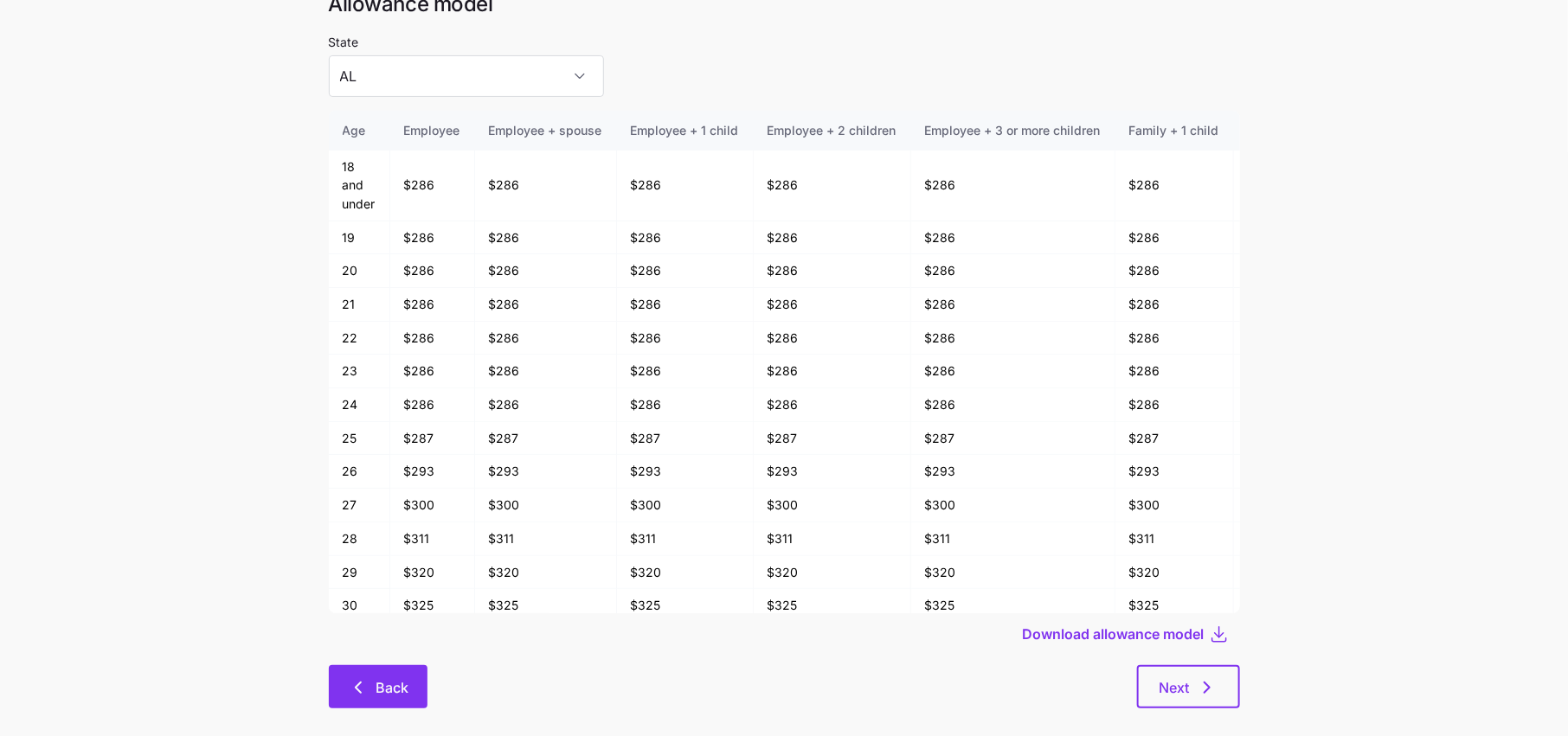
click at [369, 690] on span "Back" at bounding box center [378, 687] width 53 height 21
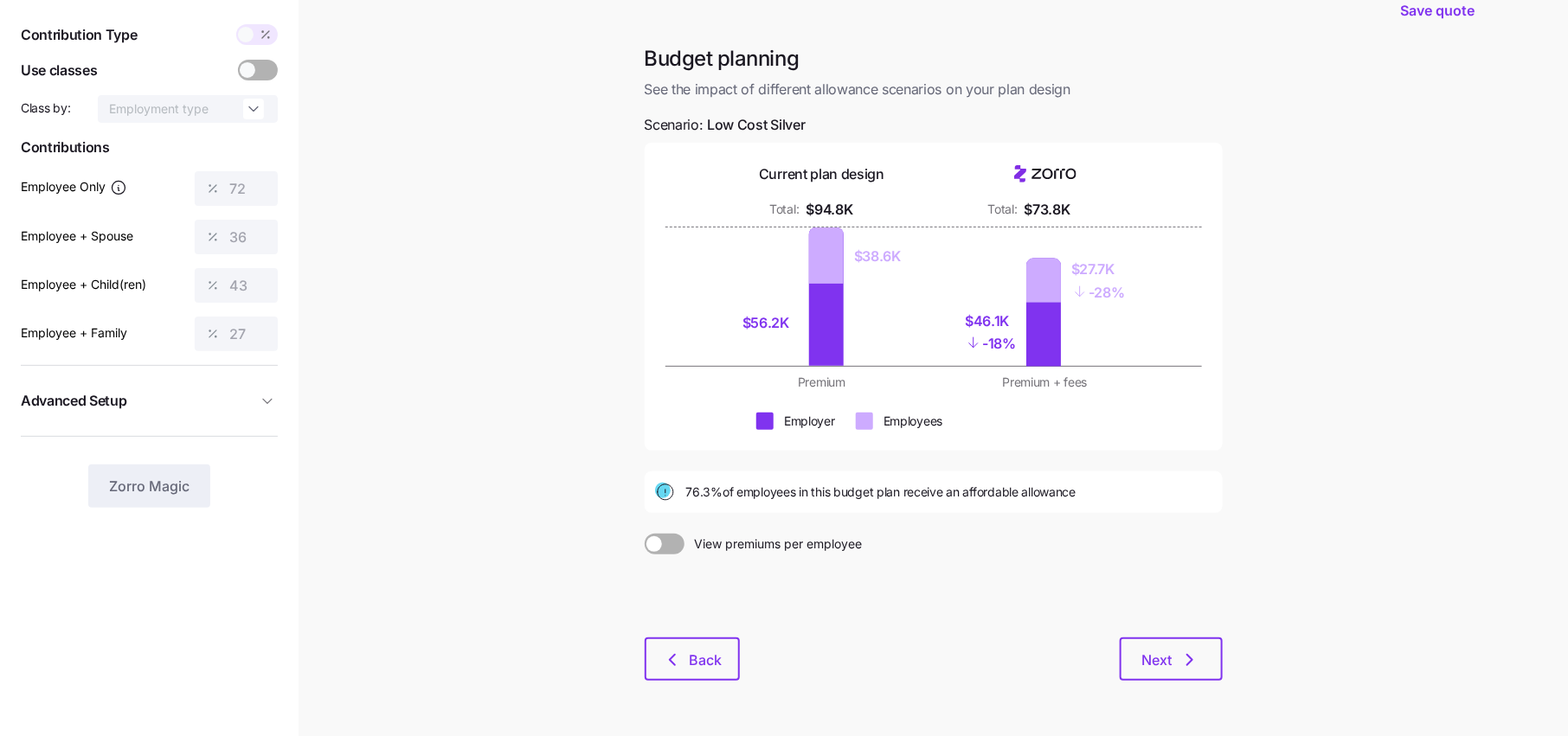
scroll to position [52, 0]
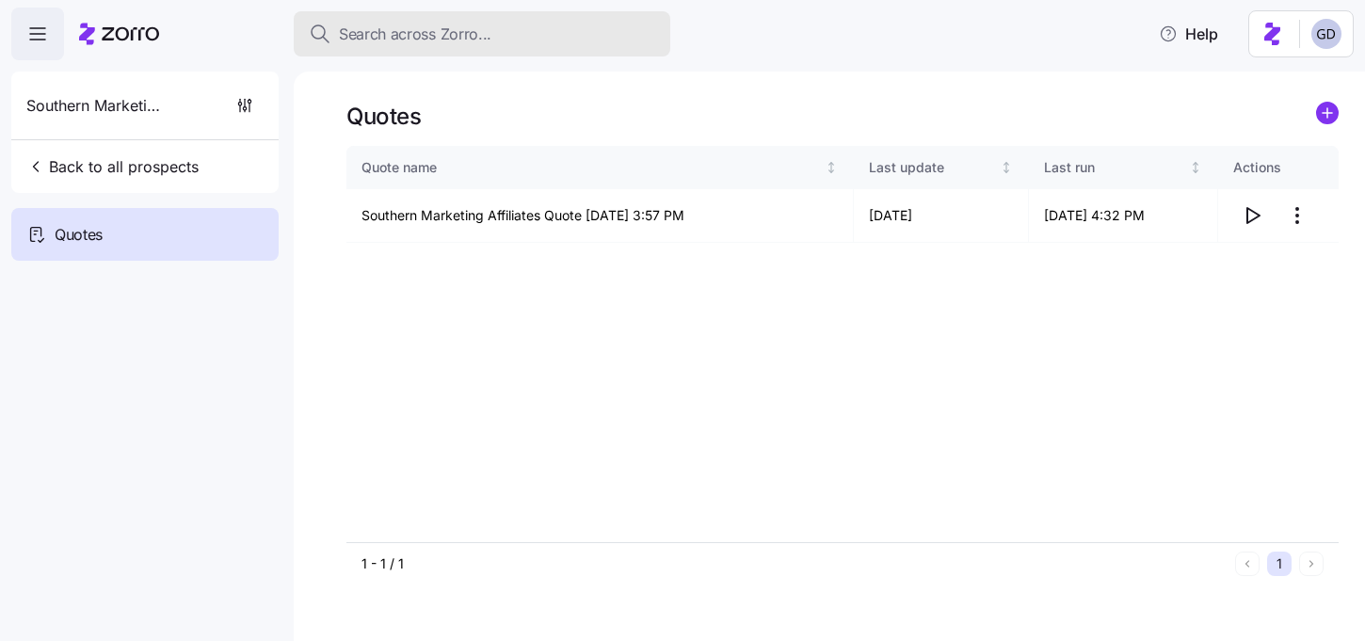
click at [429, 40] on span "Search across Zorro..." at bounding box center [415, 35] width 153 height 24
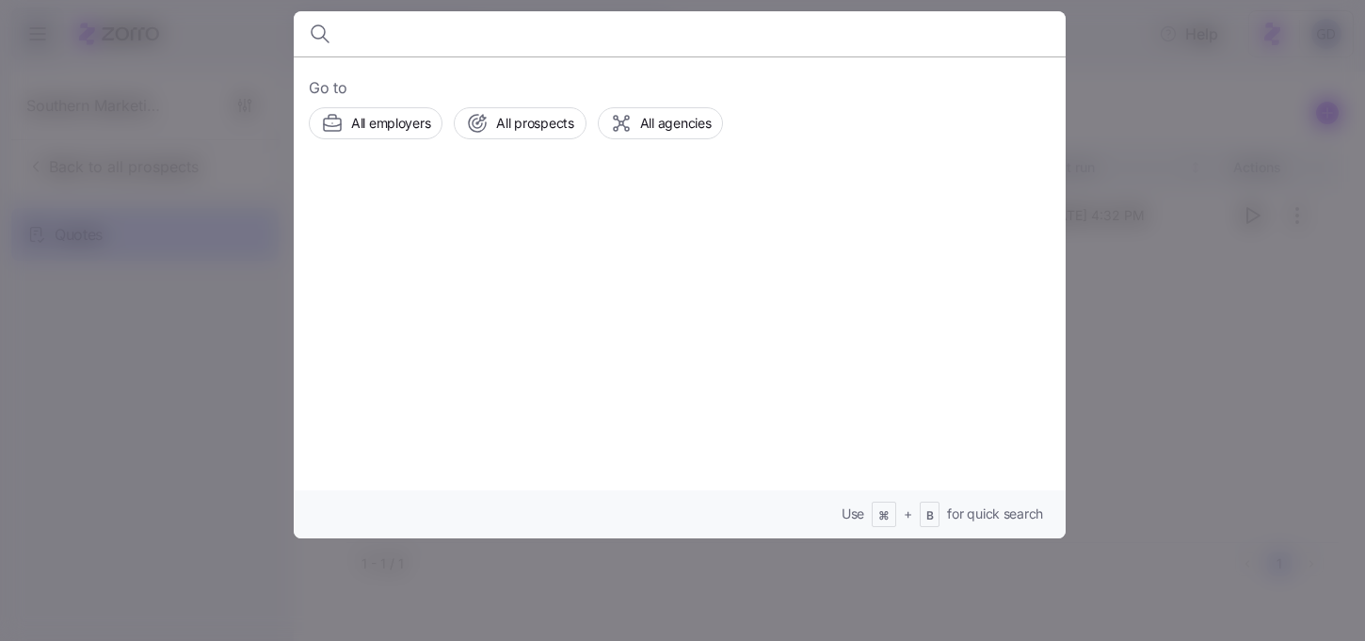
click at [526, 149] on div "Go to All employers All prospects All agencies Use ⌘ + B for quick search" at bounding box center [680, 297] width 772 height 482
click at [526, 128] on span "All prospects" at bounding box center [534, 123] width 77 height 19
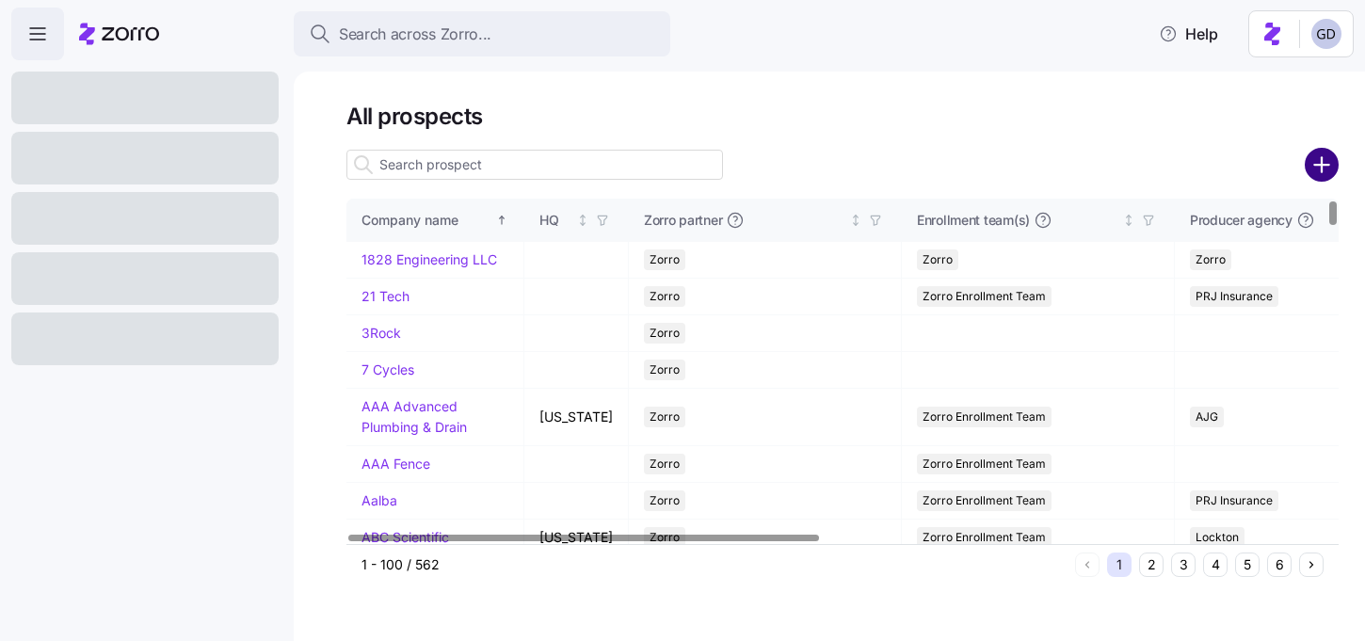
click at [1309, 165] on circle "add icon" at bounding box center [1322, 165] width 31 height 31
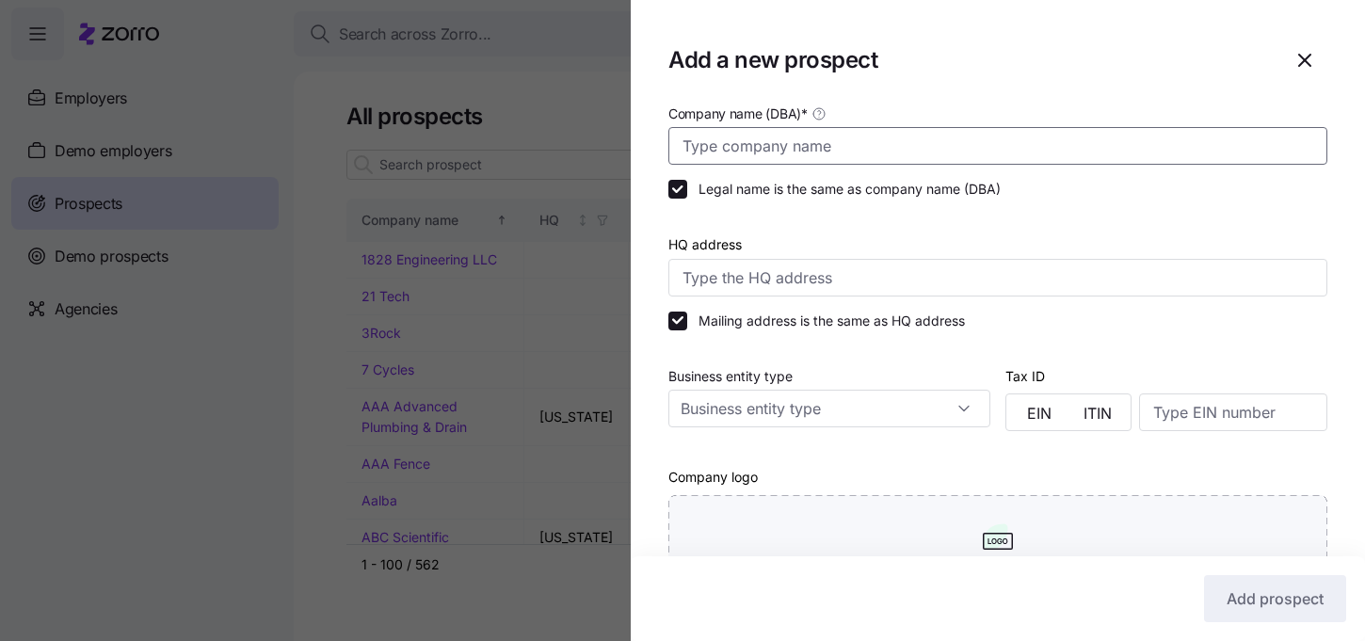
click at [815, 151] on input "Company name (DBA) *" at bounding box center [997, 146] width 659 height 38
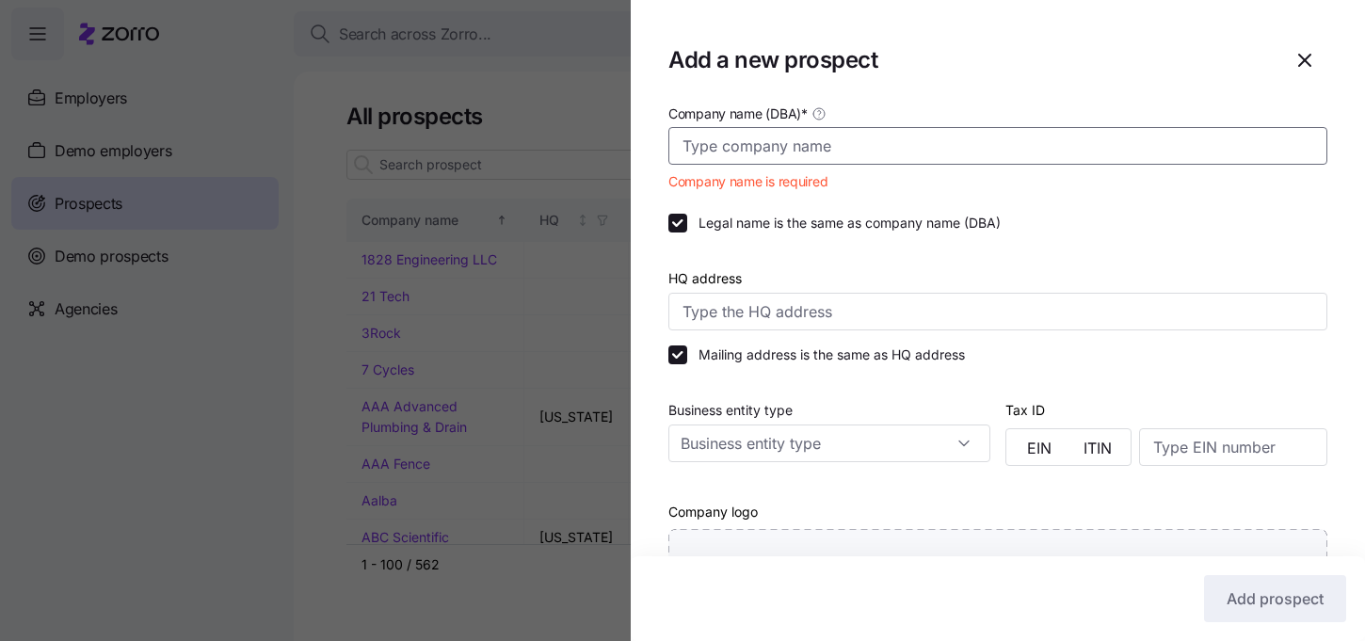
click at [853, 146] on input "Company name (DBA) *" at bounding box center [997, 146] width 659 height 38
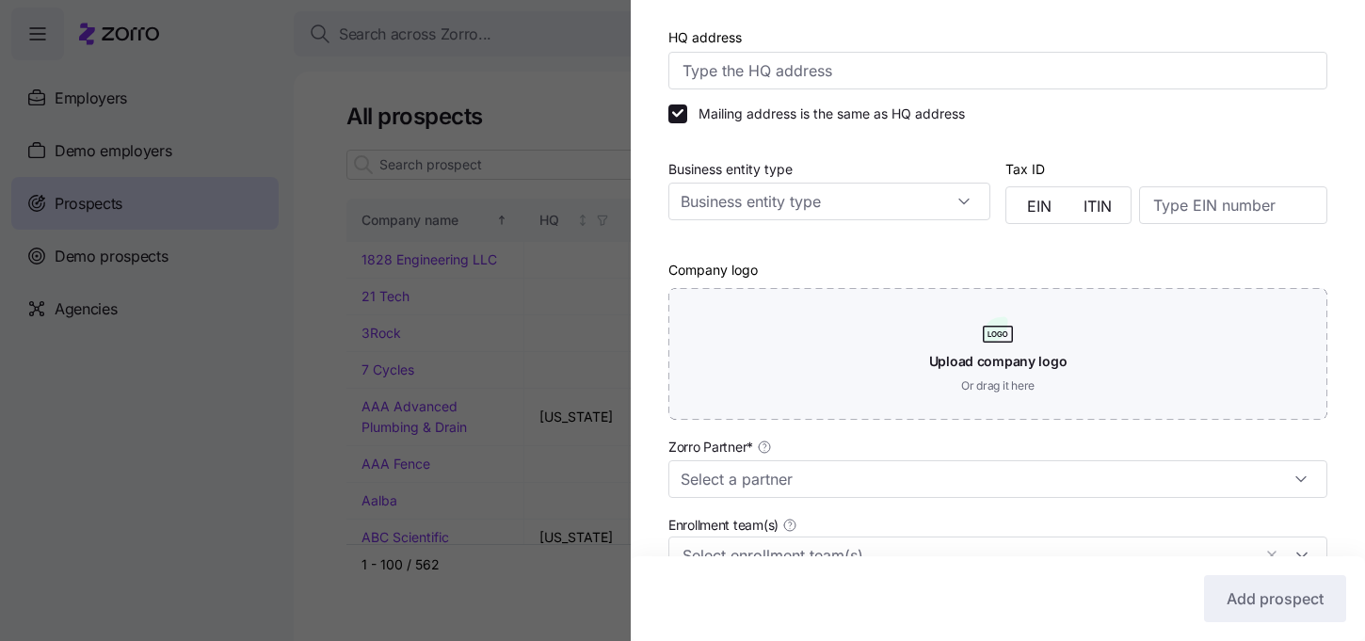
scroll to position [230, 0]
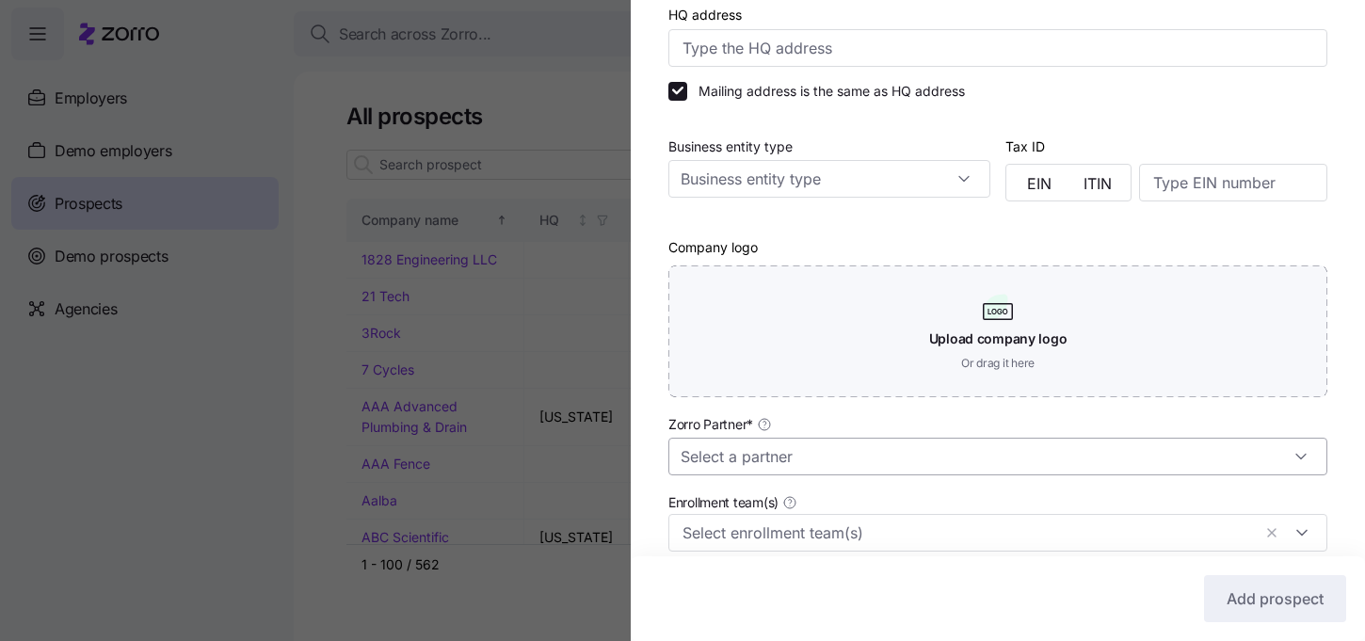
type input "[GEOGRAPHIC_DATA]"
click at [763, 449] on input "Zorro Partner *" at bounding box center [997, 457] width 659 height 38
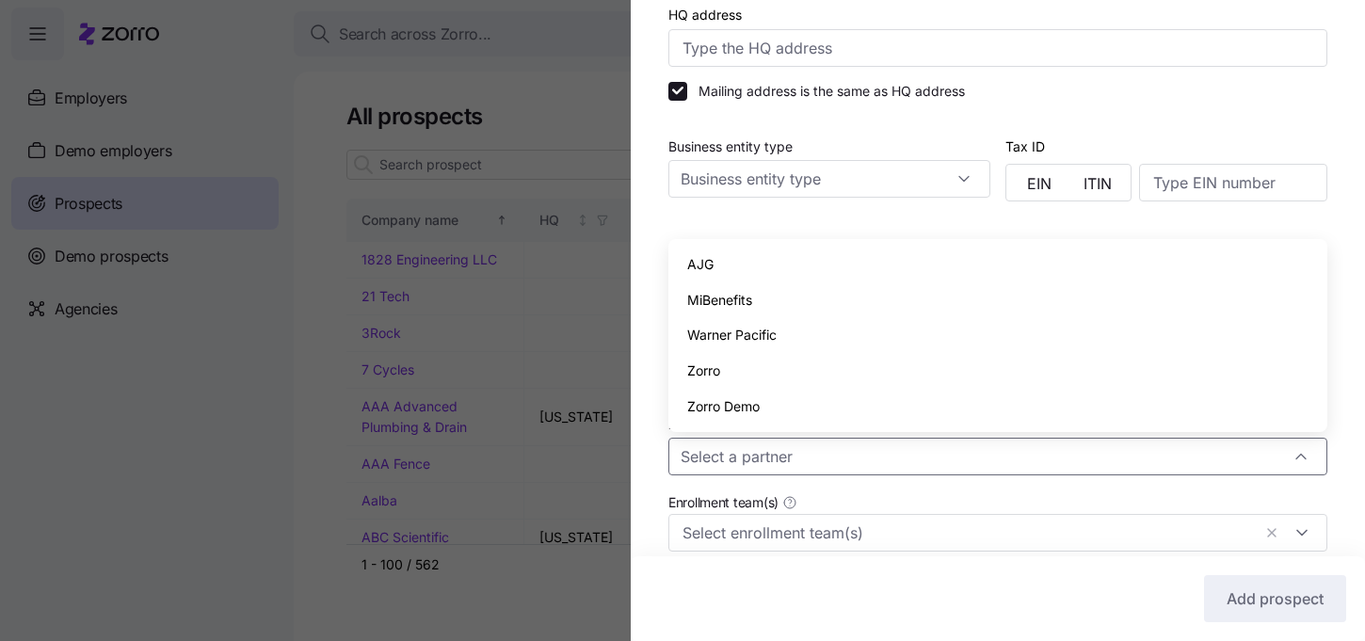
click at [726, 266] on div "AJG" at bounding box center [998, 265] width 644 height 36
type input "AJG"
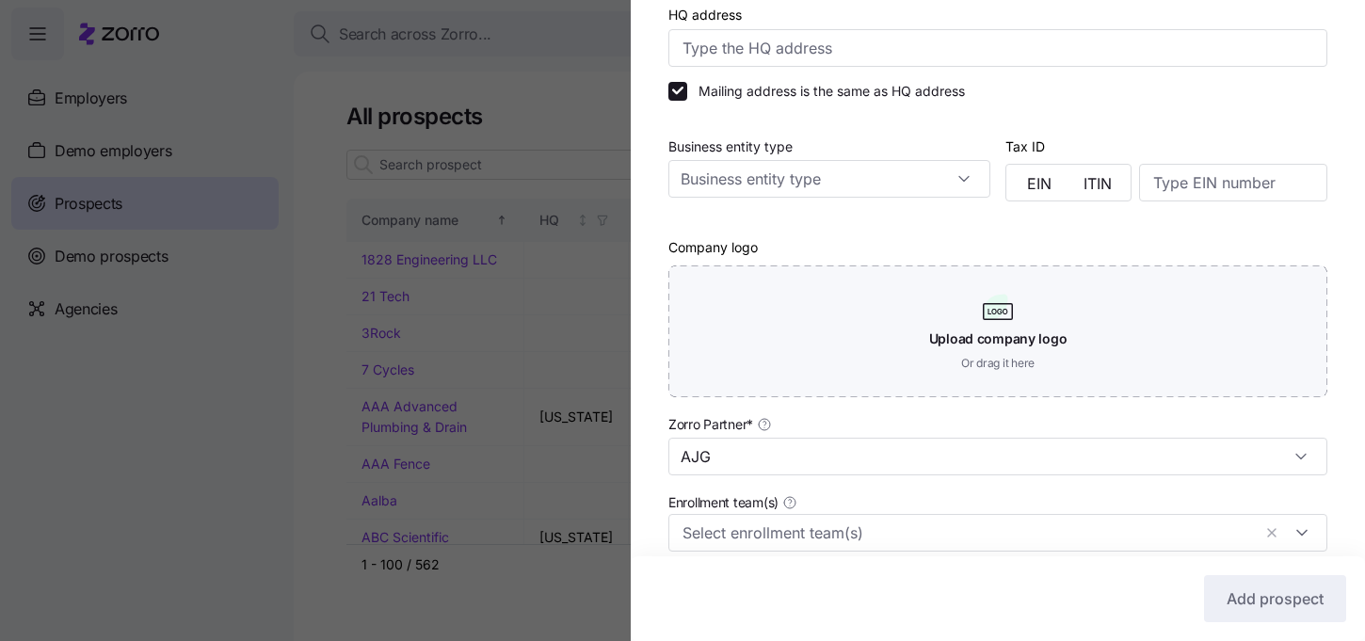
scroll to position [477, 0]
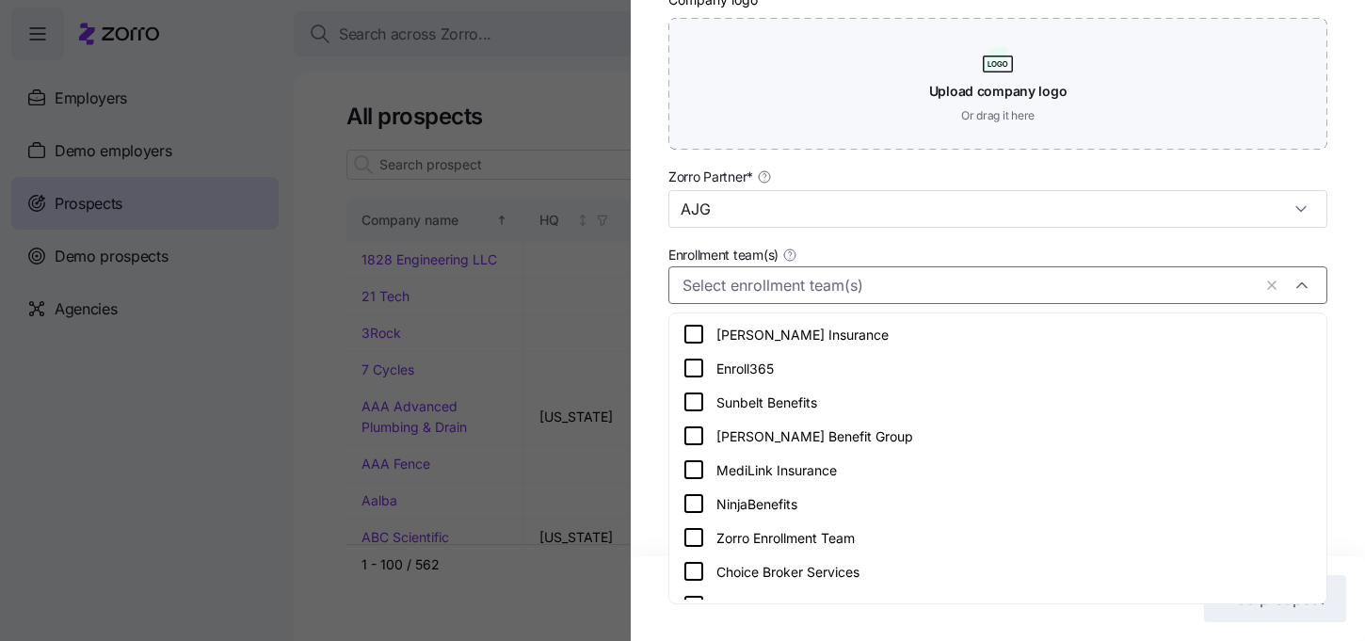
click at [779, 273] on div at bounding box center [997, 285] width 659 height 38
click at [692, 538] on icon at bounding box center [694, 537] width 23 height 23
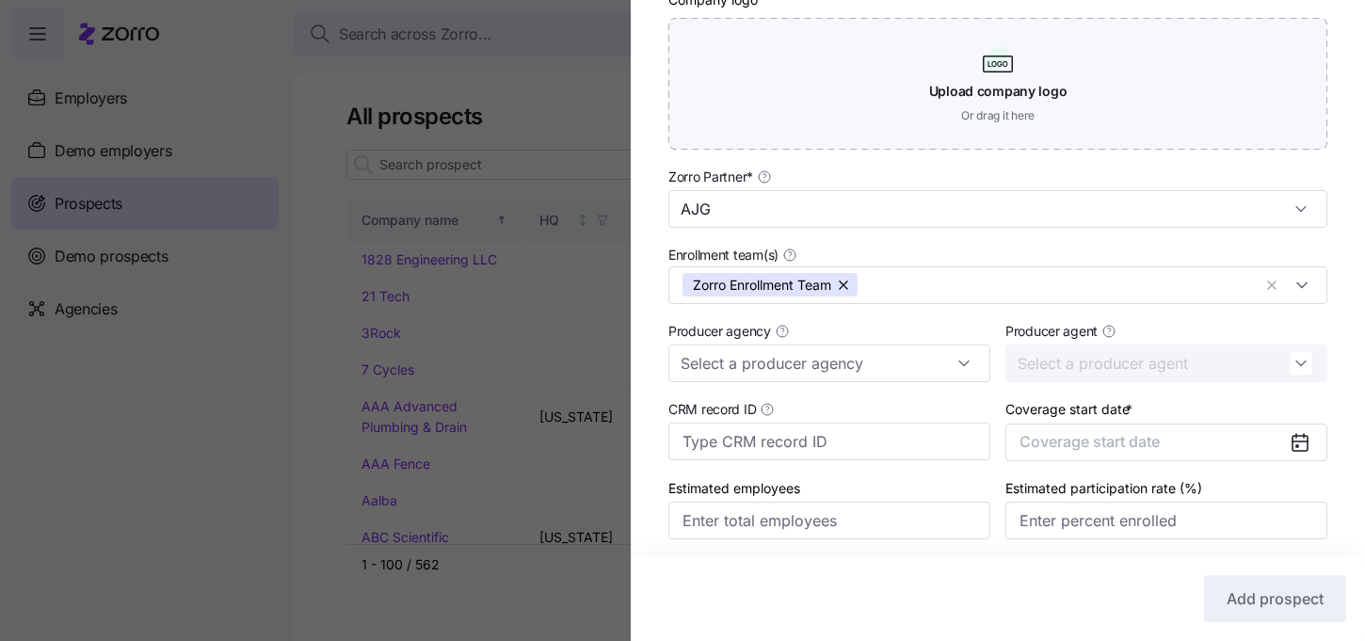
click at [644, 445] on div "Company name (DBA) * Boone County Legal name is the same as company name (DBA) …" at bounding box center [998, 100] width 734 height 953
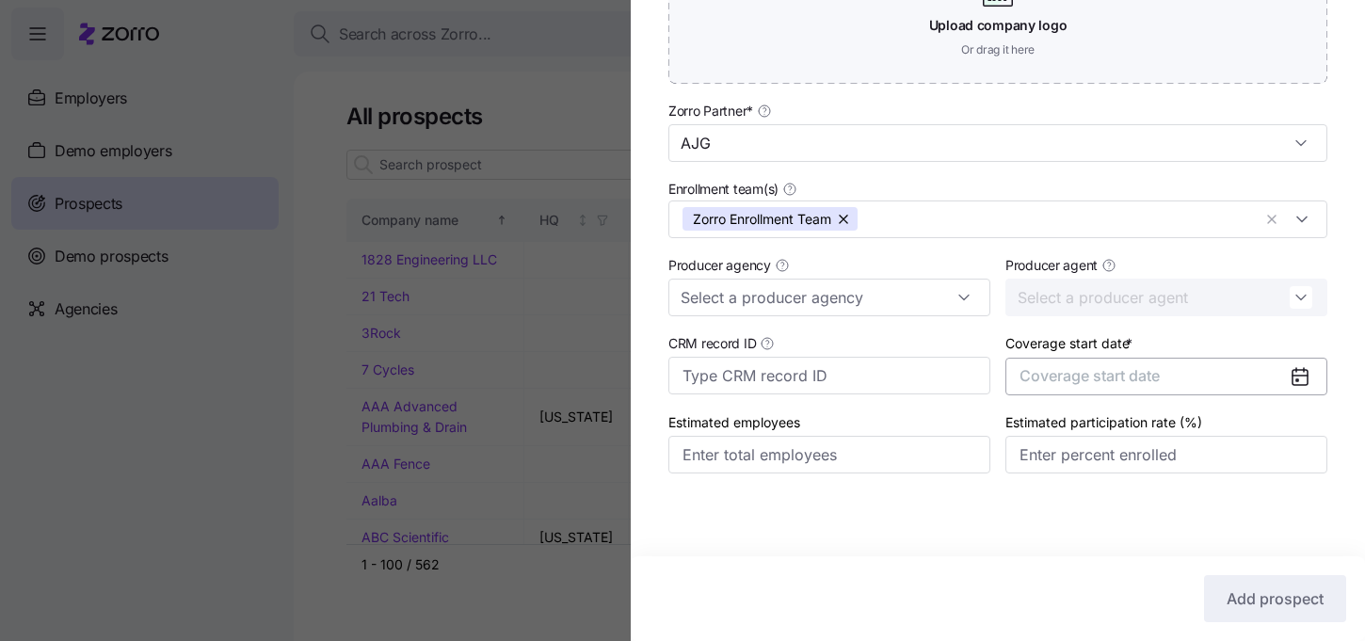
click at [1201, 375] on button "Coverage start date" at bounding box center [1166, 377] width 322 height 38
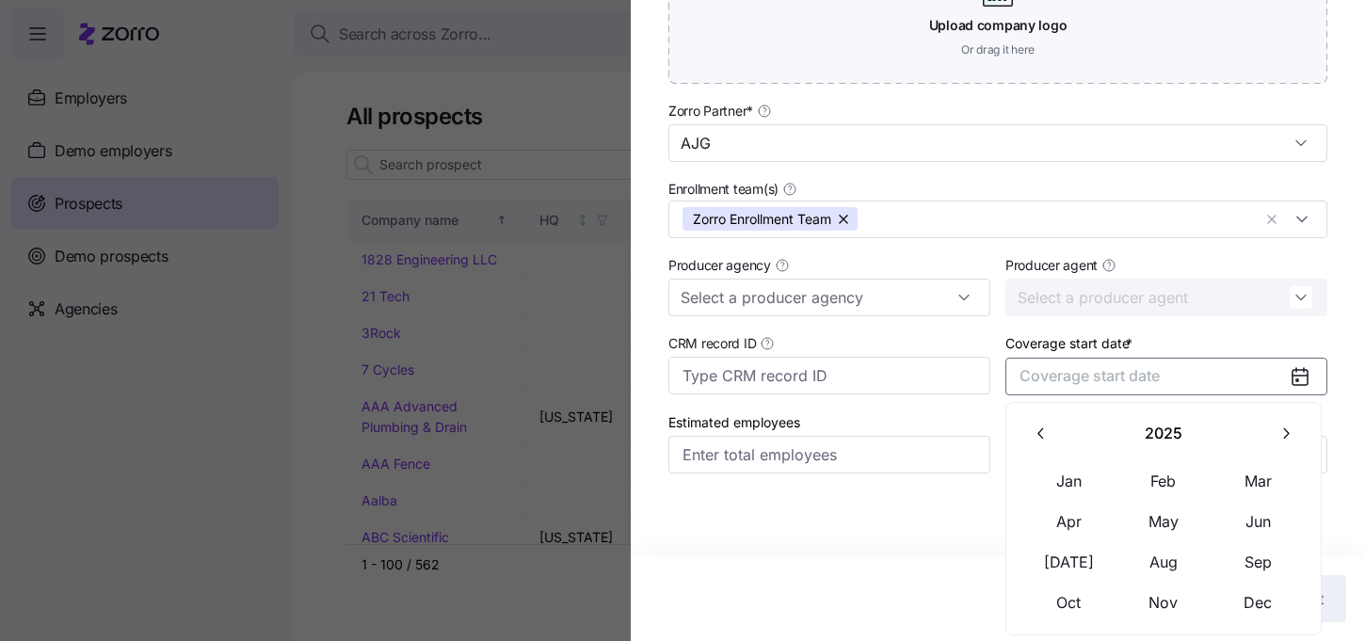
click at [1295, 445] on button "button" at bounding box center [1286, 434] width 40 height 40
click at [1081, 487] on button "Jan" at bounding box center [1069, 481] width 94 height 40
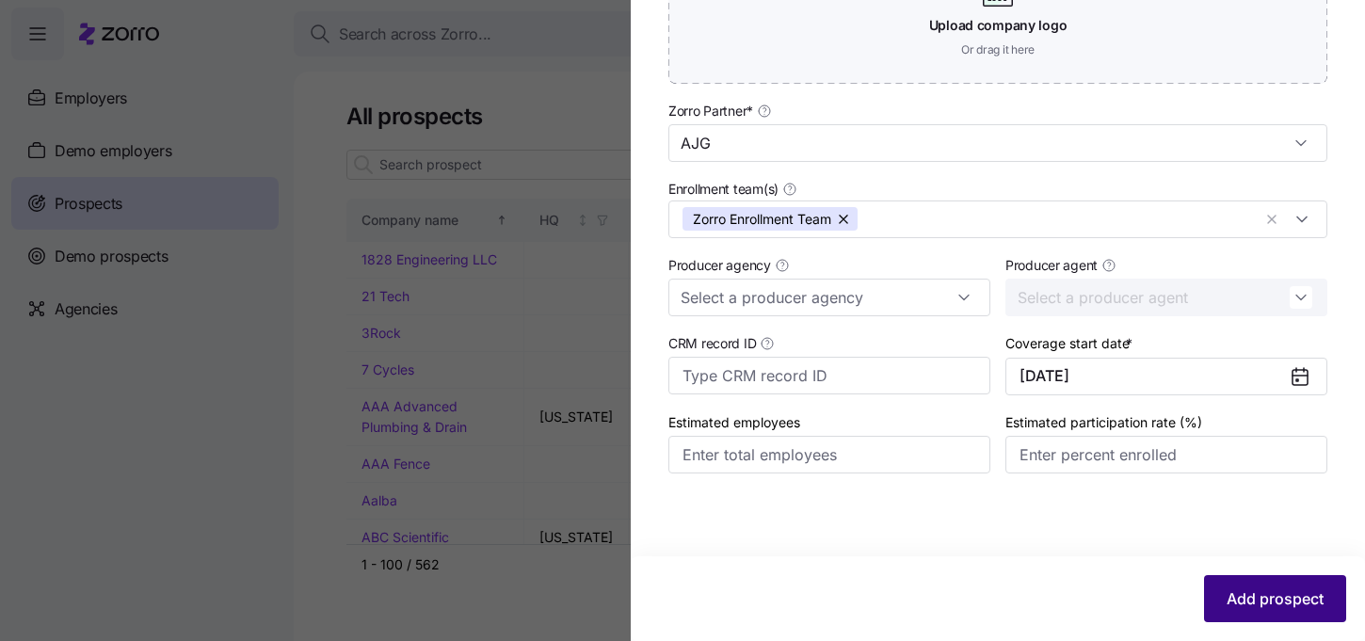
click at [1282, 600] on span "Add prospect" at bounding box center [1275, 598] width 97 height 23
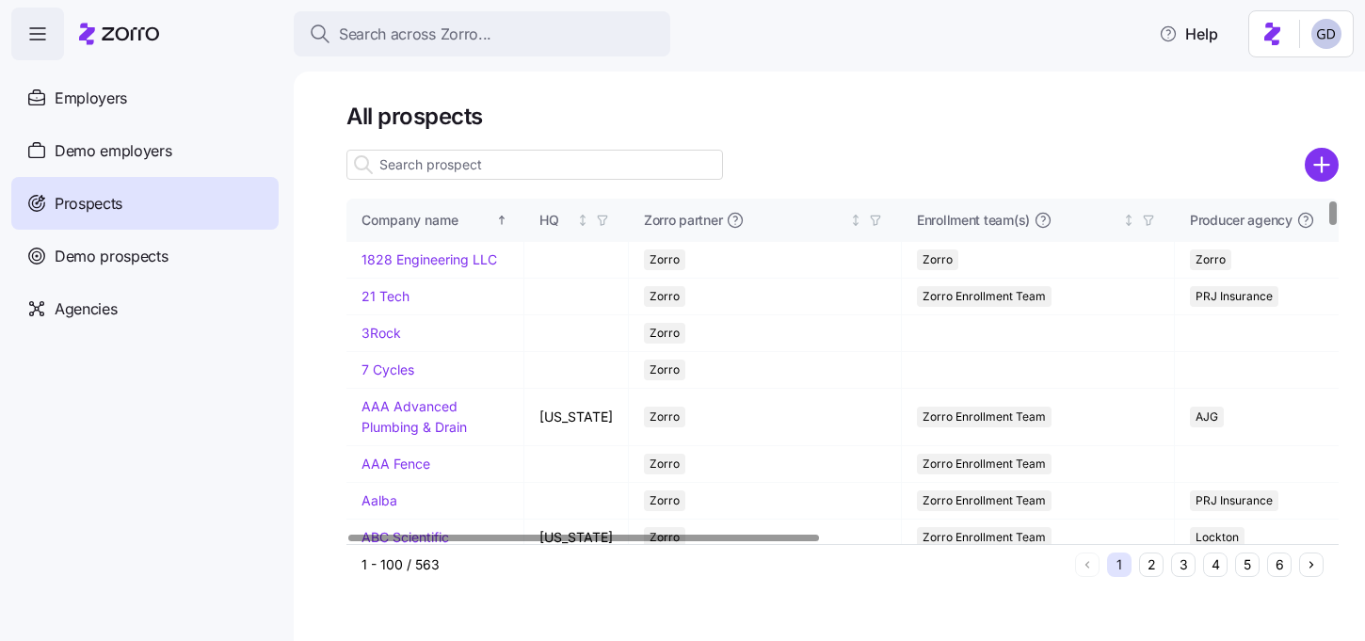
click at [516, 164] on input at bounding box center [534, 165] width 377 height 30
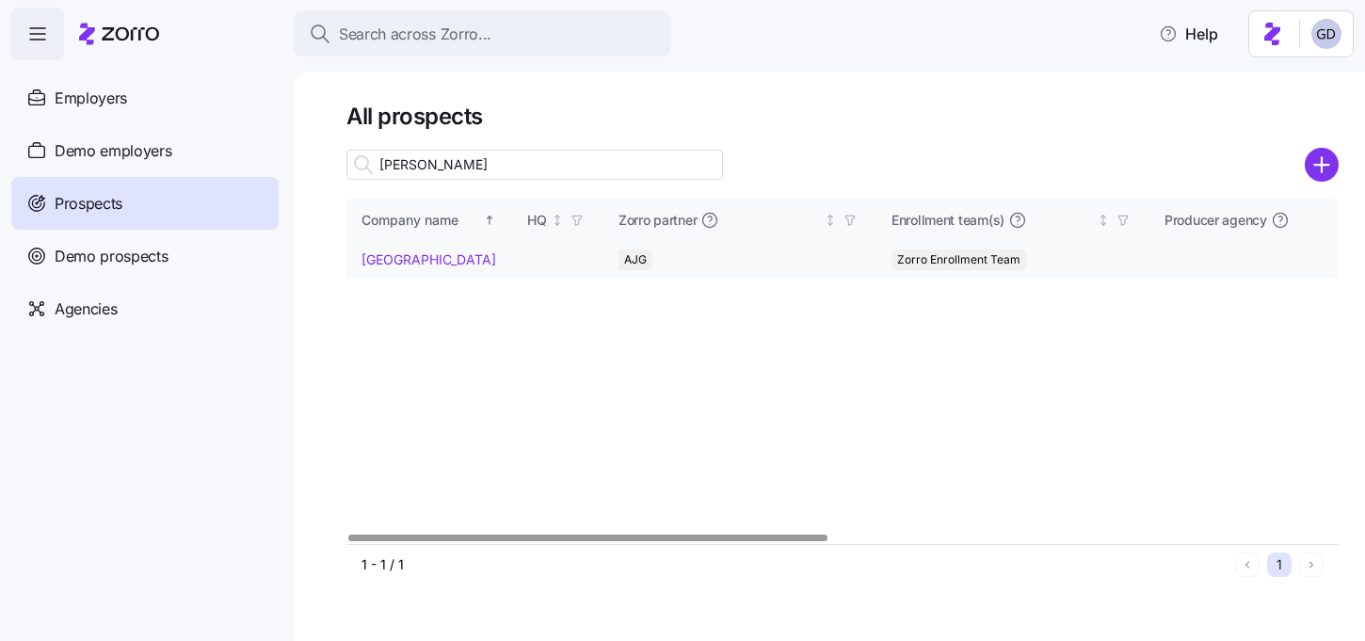
type input "[PERSON_NAME]"
click at [427, 260] on link "[GEOGRAPHIC_DATA]" at bounding box center [429, 259] width 135 height 16
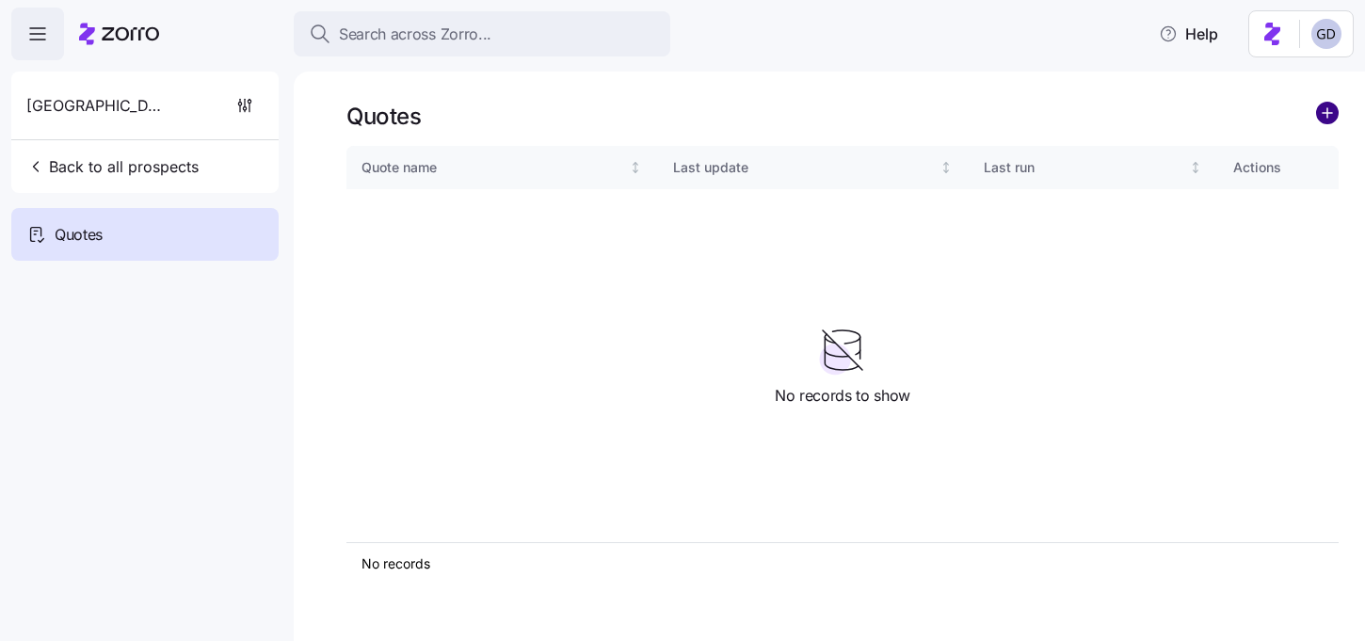
click at [1331, 118] on circle "add icon" at bounding box center [1327, 113] width 21 height 21
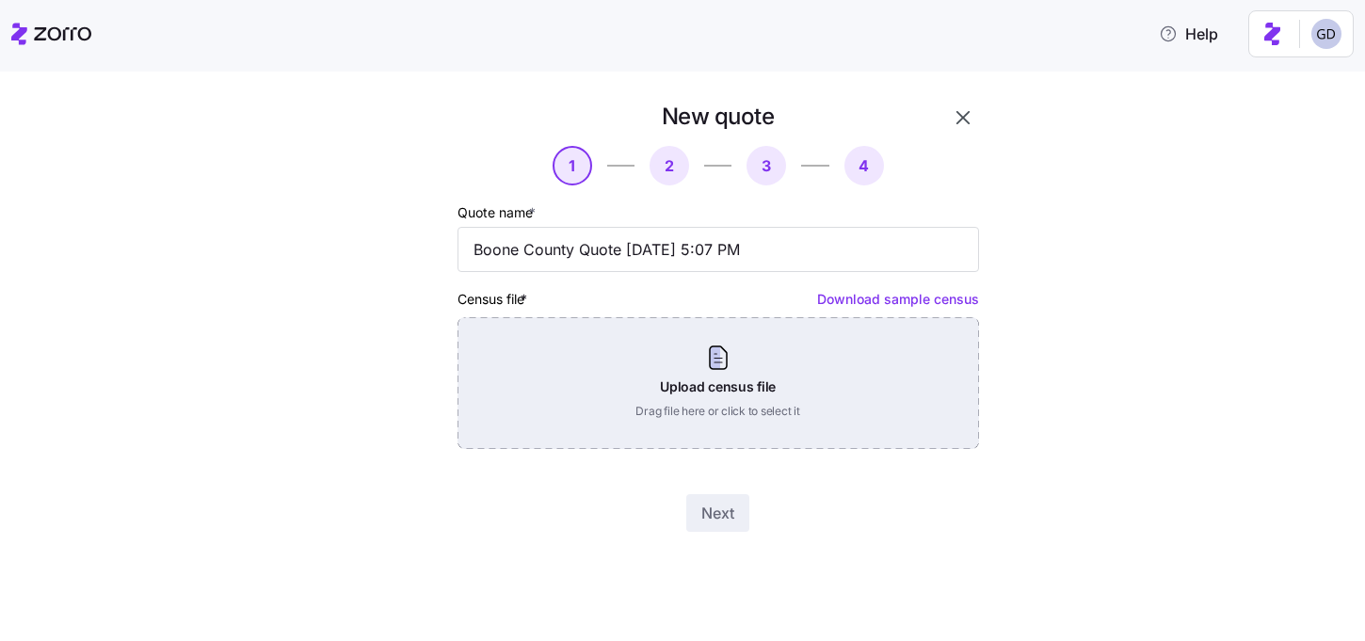
click at [715, 401] on div "Upload census file Drag file here or click to select it" at bounding box center [719, 383] width 522 height 132
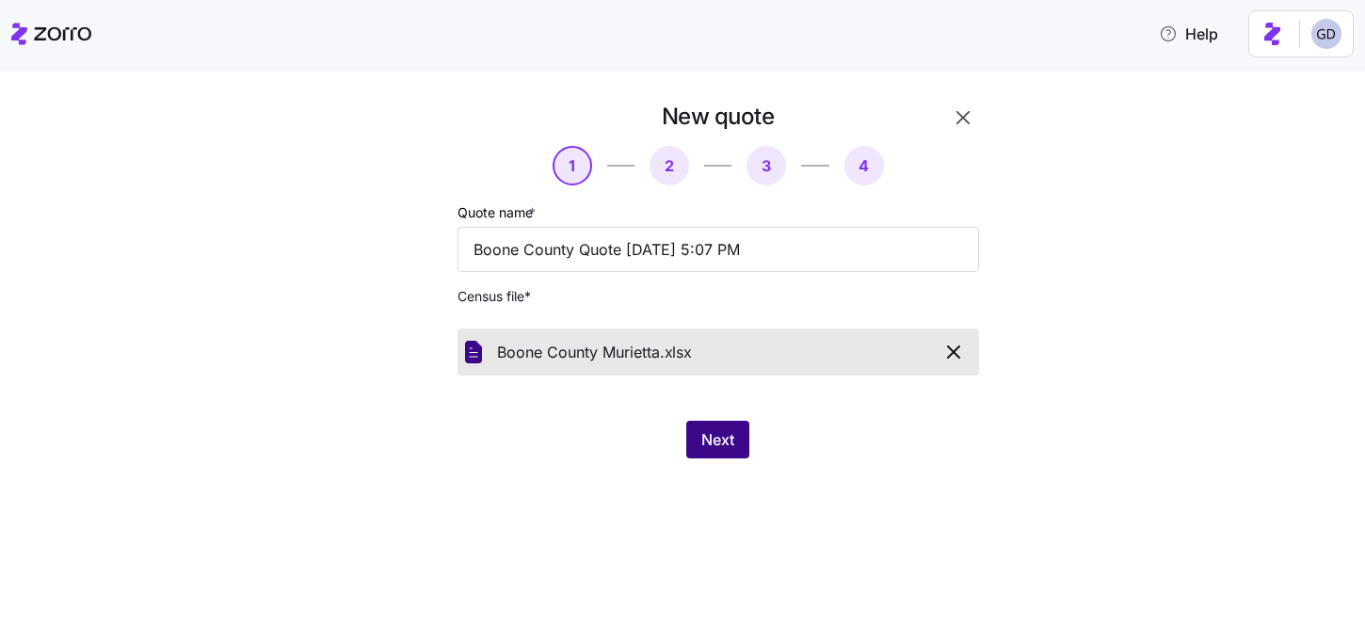
click at [724, 440] on span "Next" at bounding box center [717, 439] width 33 height 23
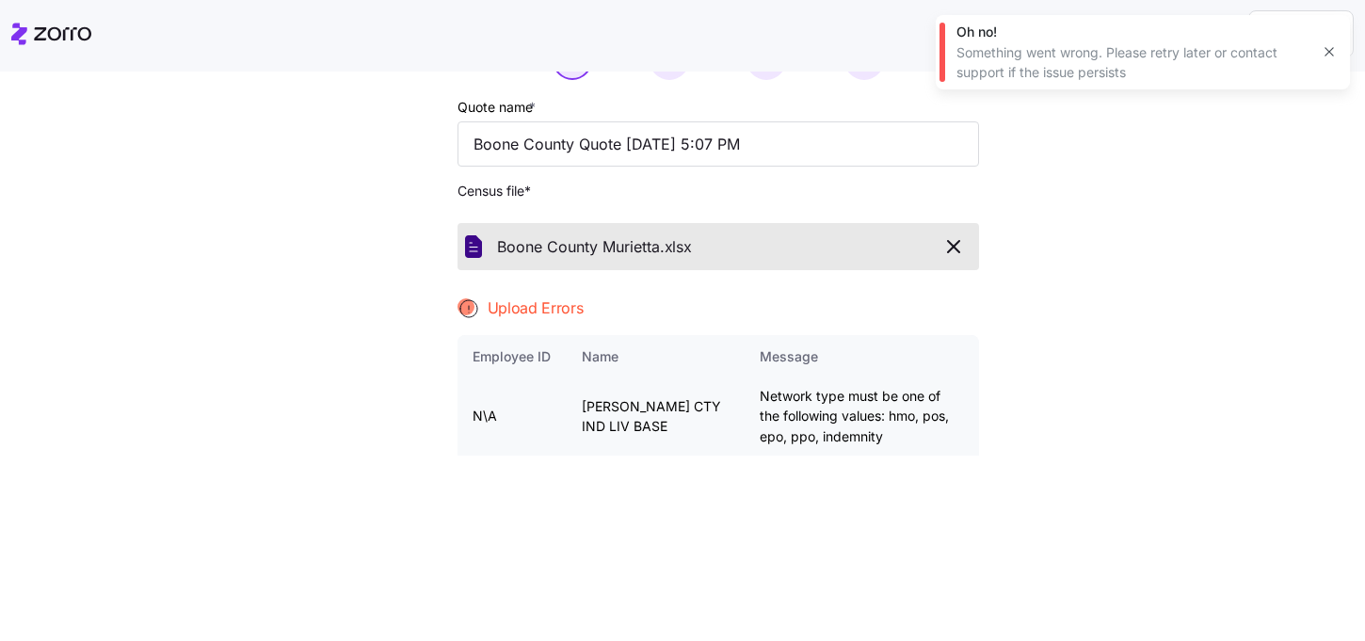
scroll to position [106, 0]
click at [956, 247] on icon "button" at bounding box center [953, 245] width 23 height 23
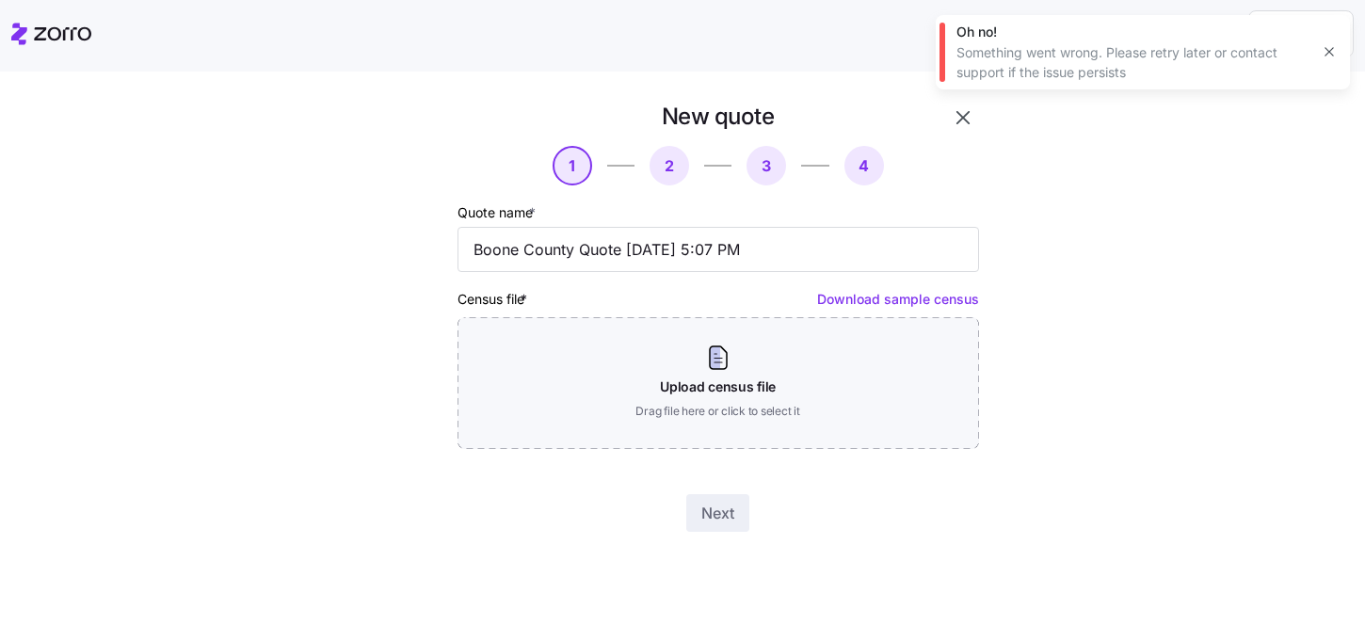
scroll to position [0, 0]
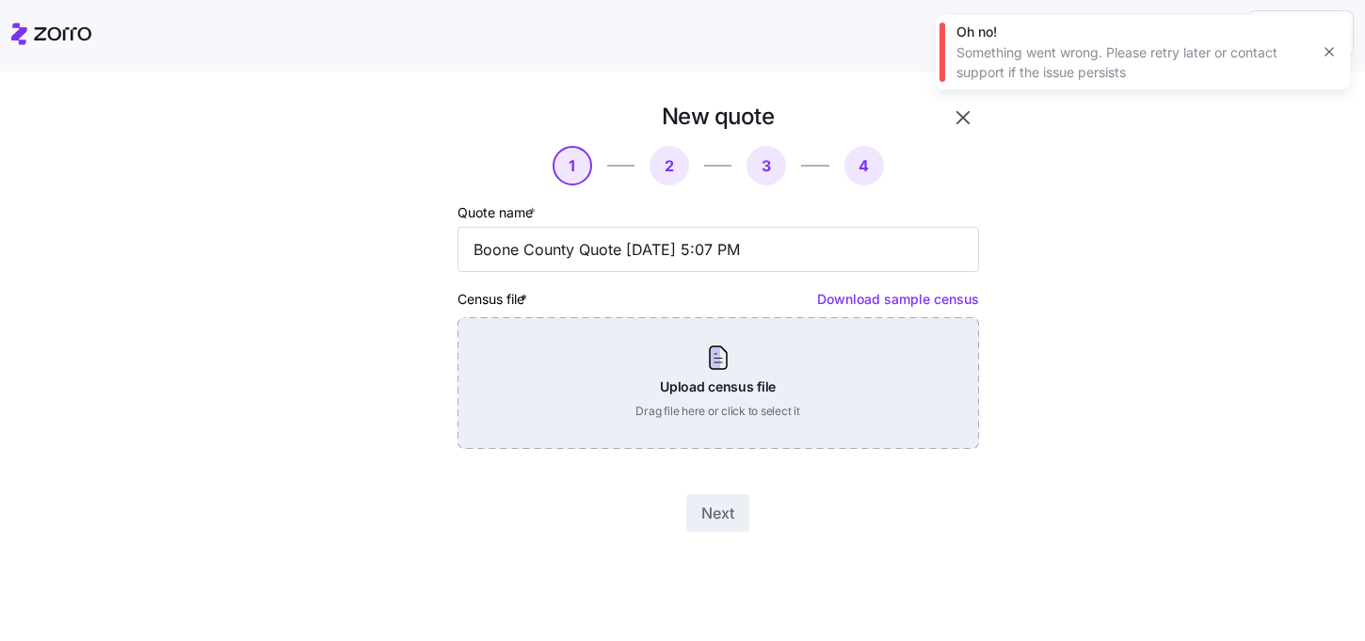
click at [689, 395] on div "Upload census file Drag file here or click to select it" at bounding box center [719, 383] width 522 height 132
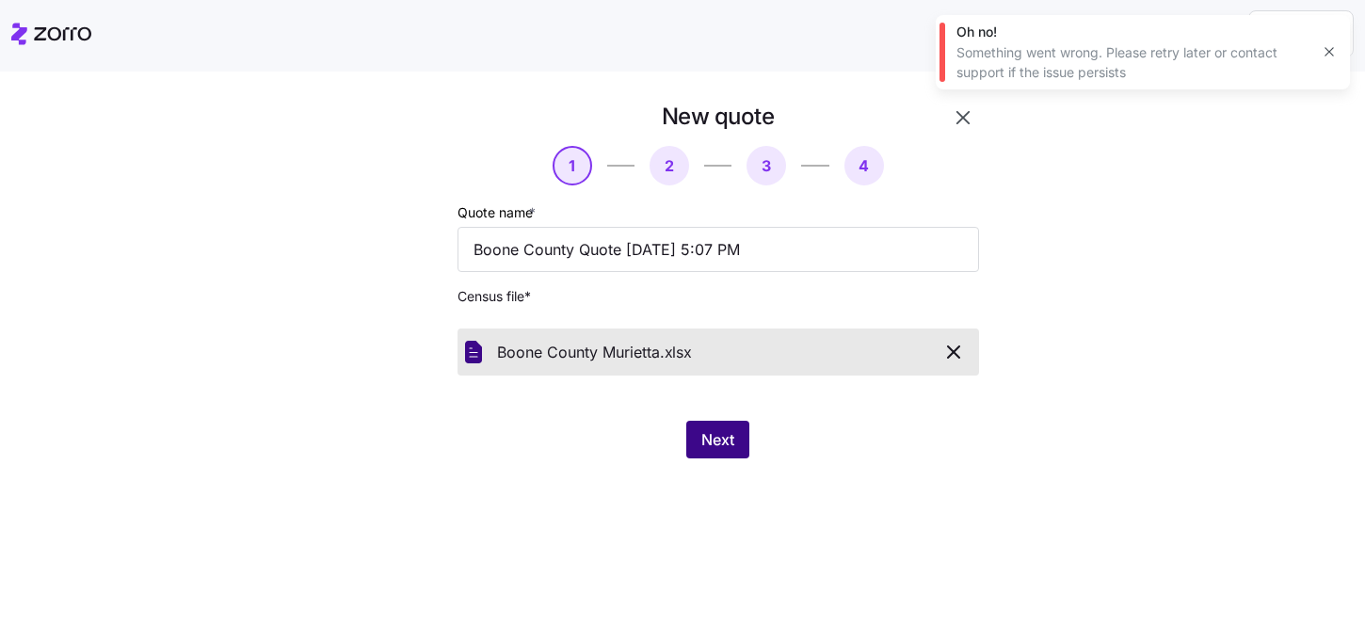
click at [706, 451] on button "Next" at bounding box center [717, 440] width 63 height 38
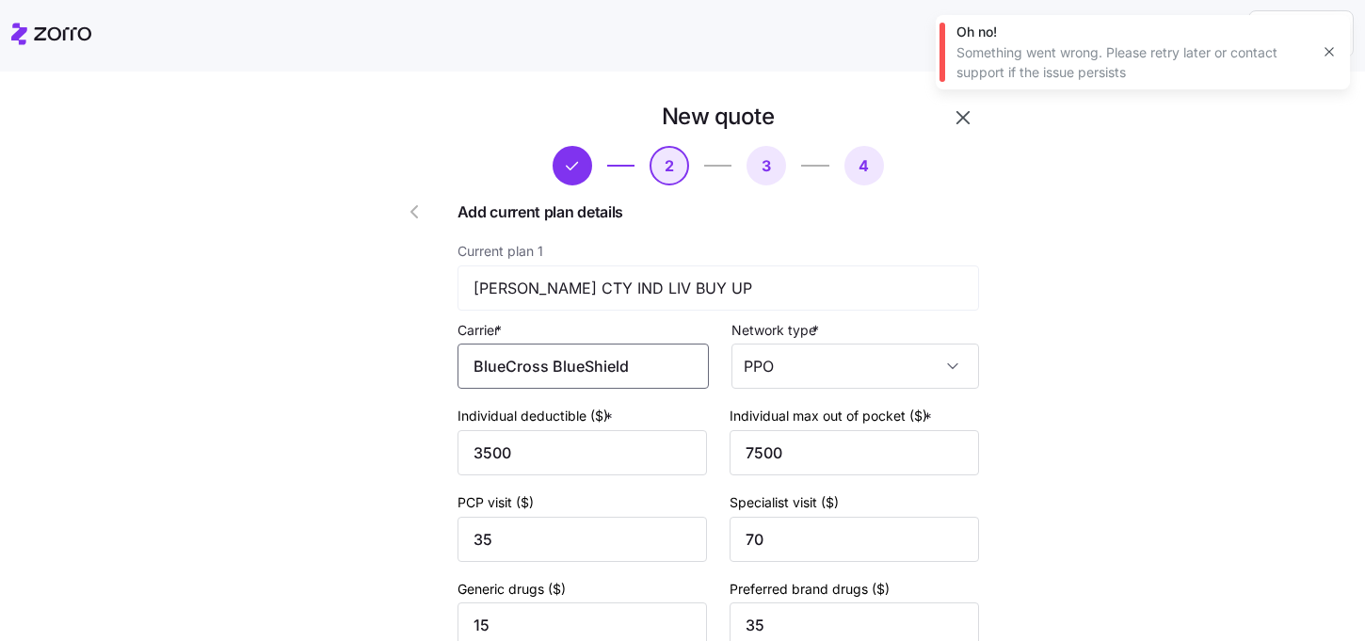
click at [662, 357] on input "BlueCross BlueShield" at bounding box center [583, 366] width 251 height 45
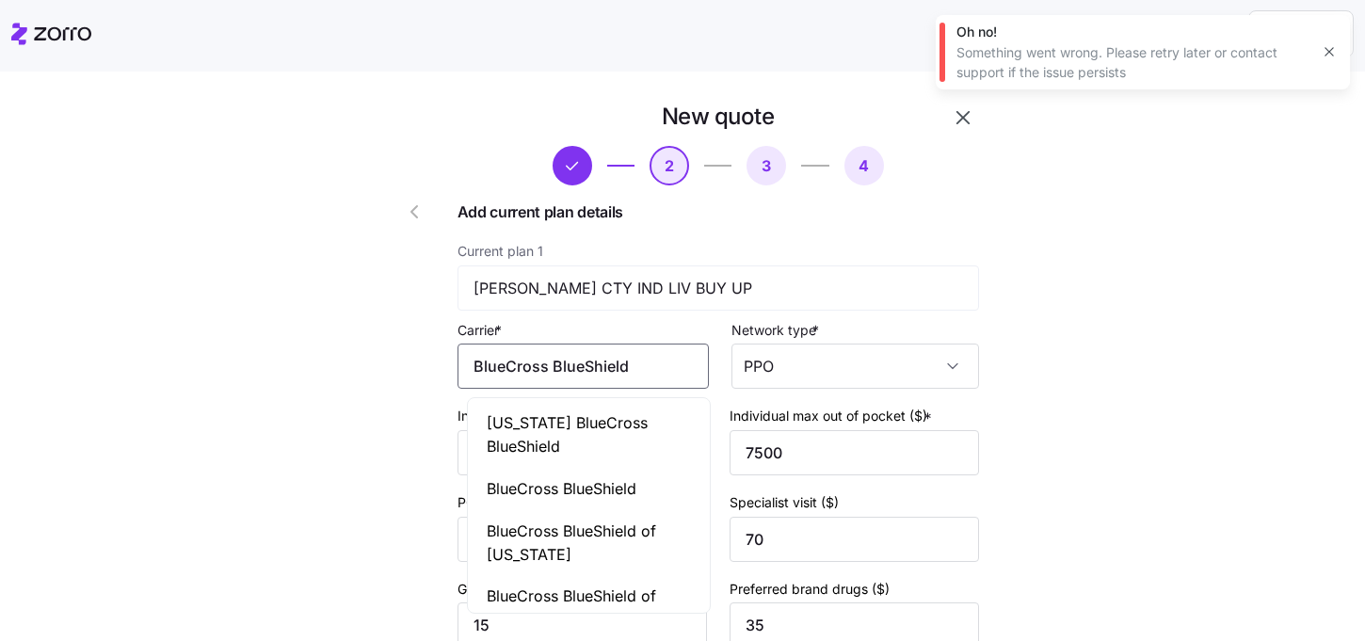
click at [586, 420] on span "[US_STATE] BlueCross BlueShield" at bounding box center [589, 434] width 204 height 47
type input "[US_STATE] BlueCross BlueShield"
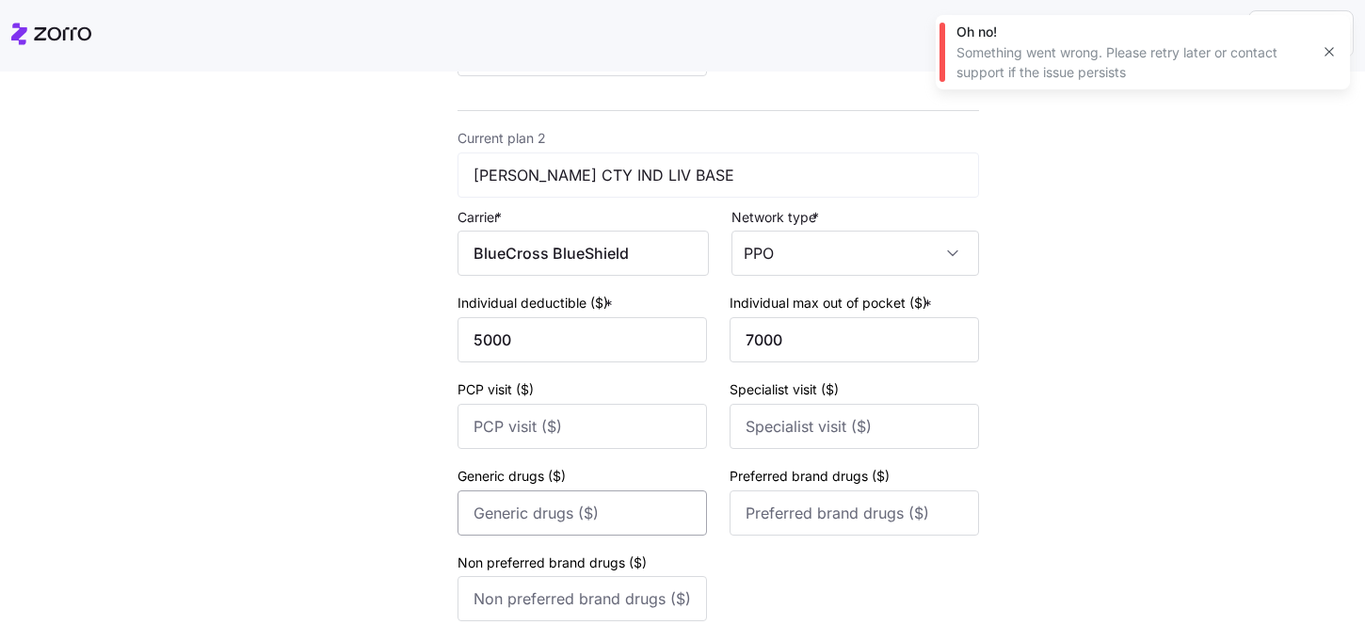
scroll to position [657, 0]
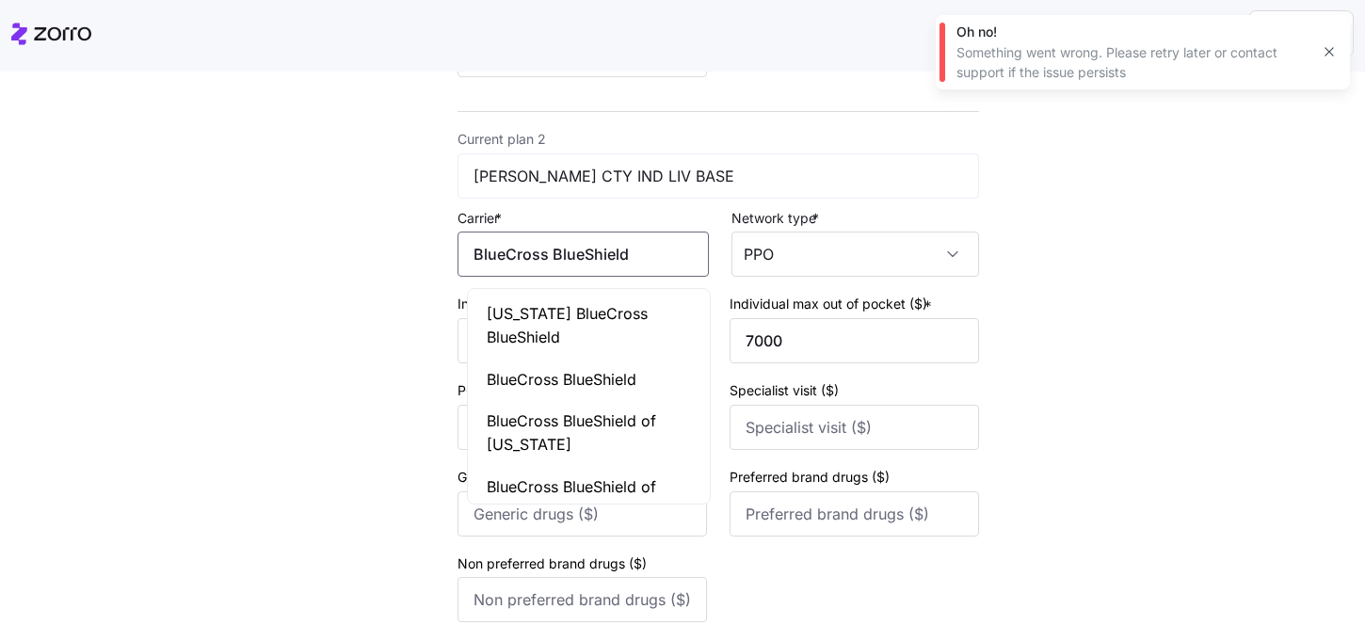
click at [636, 259] on input "BlueCross BlueShield" at bounding box center [583, 254] width 251 height 45
click at [547, 319] on span "[US_STATE] BlueCross BlueShield" at bounding box center [589, 325] width 204 height 47
type input "[US_STATE] BlueCross BlueShield"
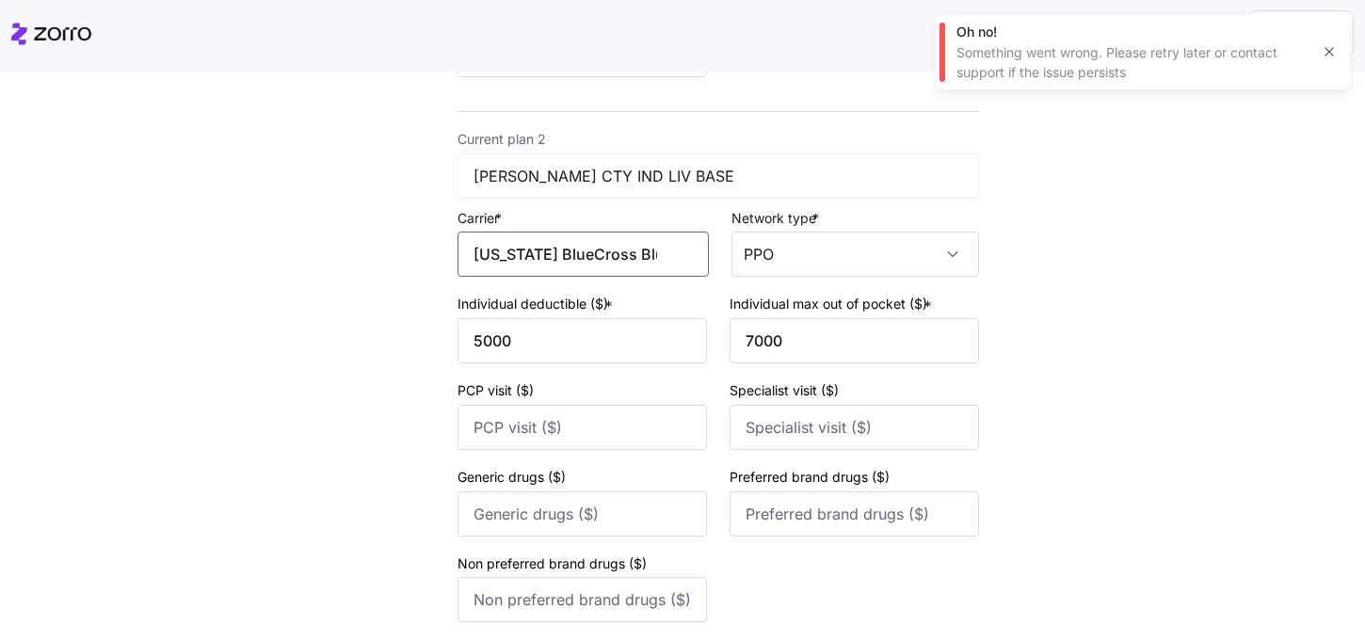
scroll to position [829, 0]
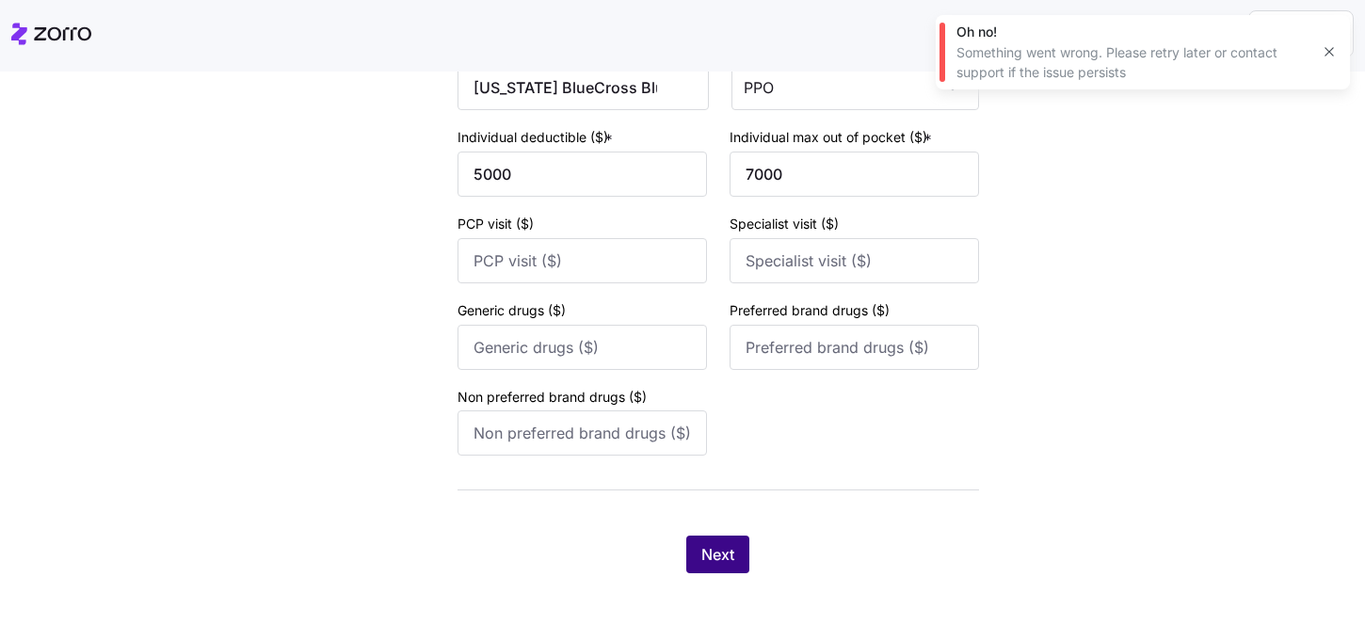
click at [715, 550] on span "Next" at bounding box center [717, 554] width 33 height 23
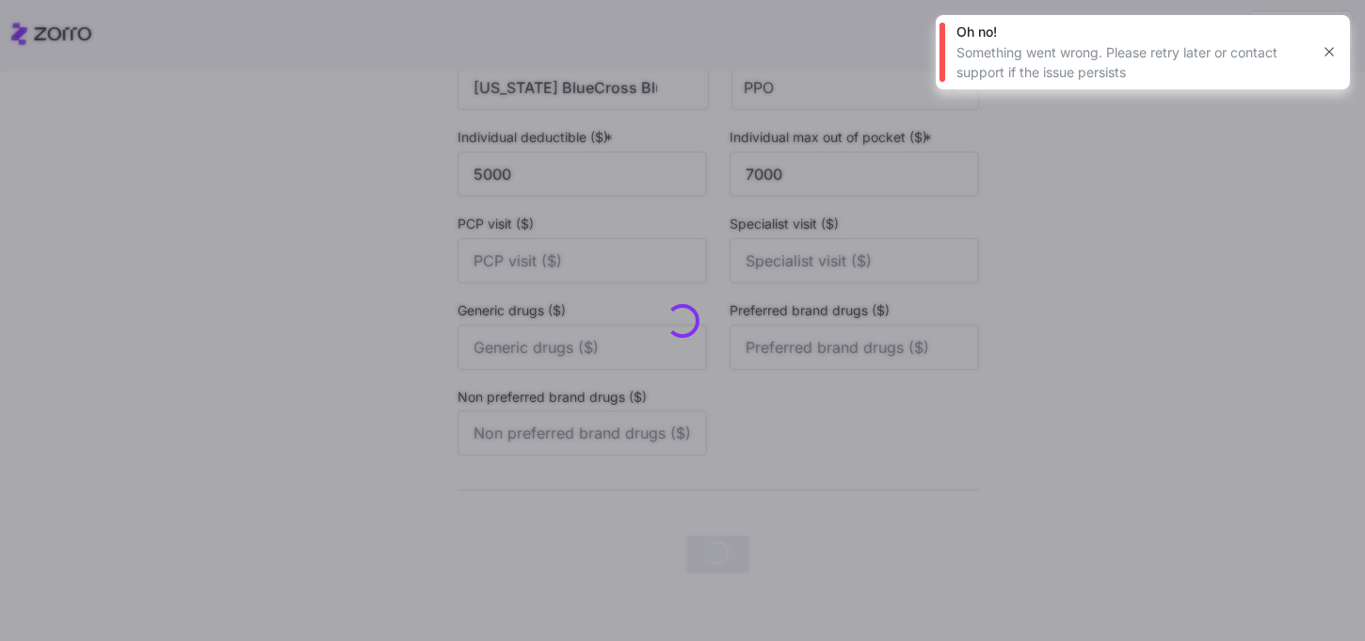
scroll to position [0, 0]
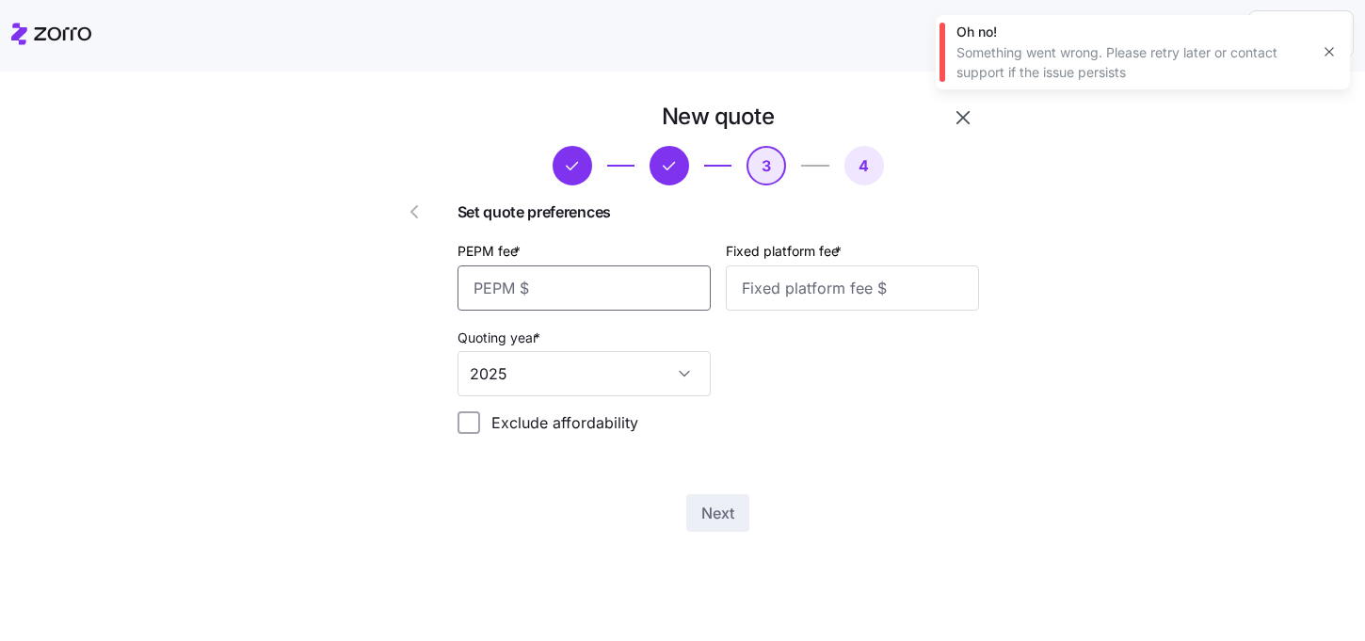
click at [604, 305] on input "PEPM fee *" at bounding box center [584, 287] width 253 height 45
type input "60"
type input "100"
click at [712, 516] on span "Next" at bounding box center [717, 513] width 33 height 23
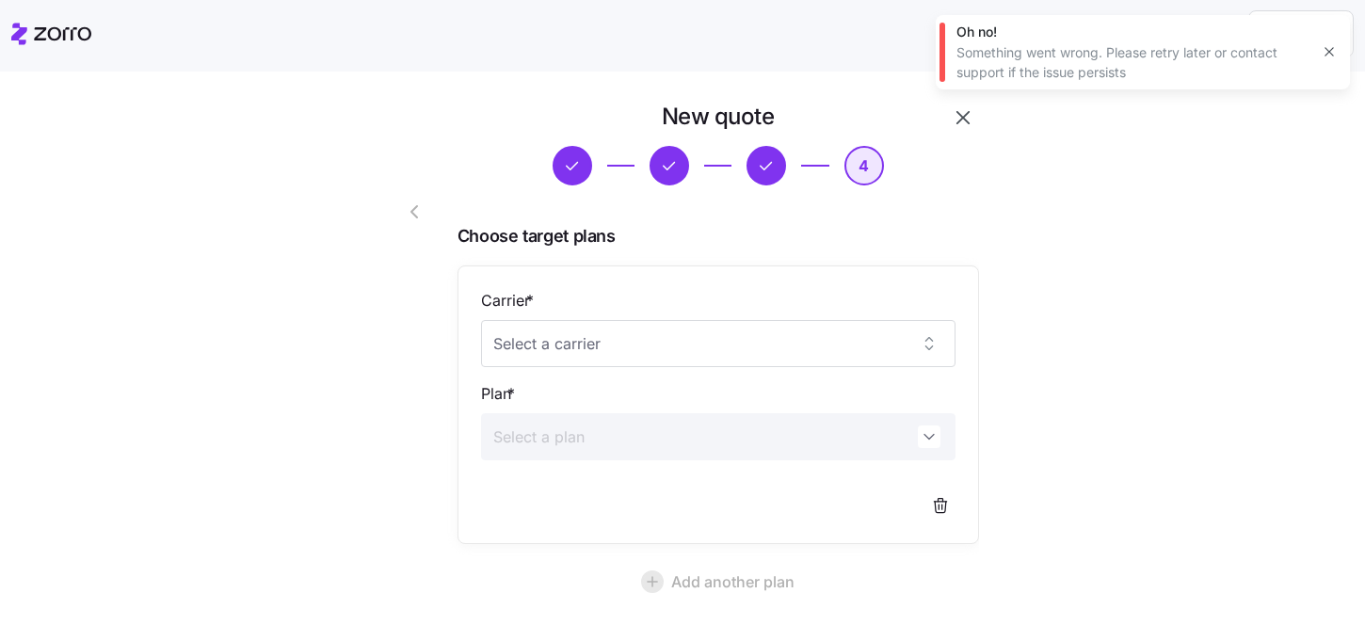
scroll to position [169, 0]
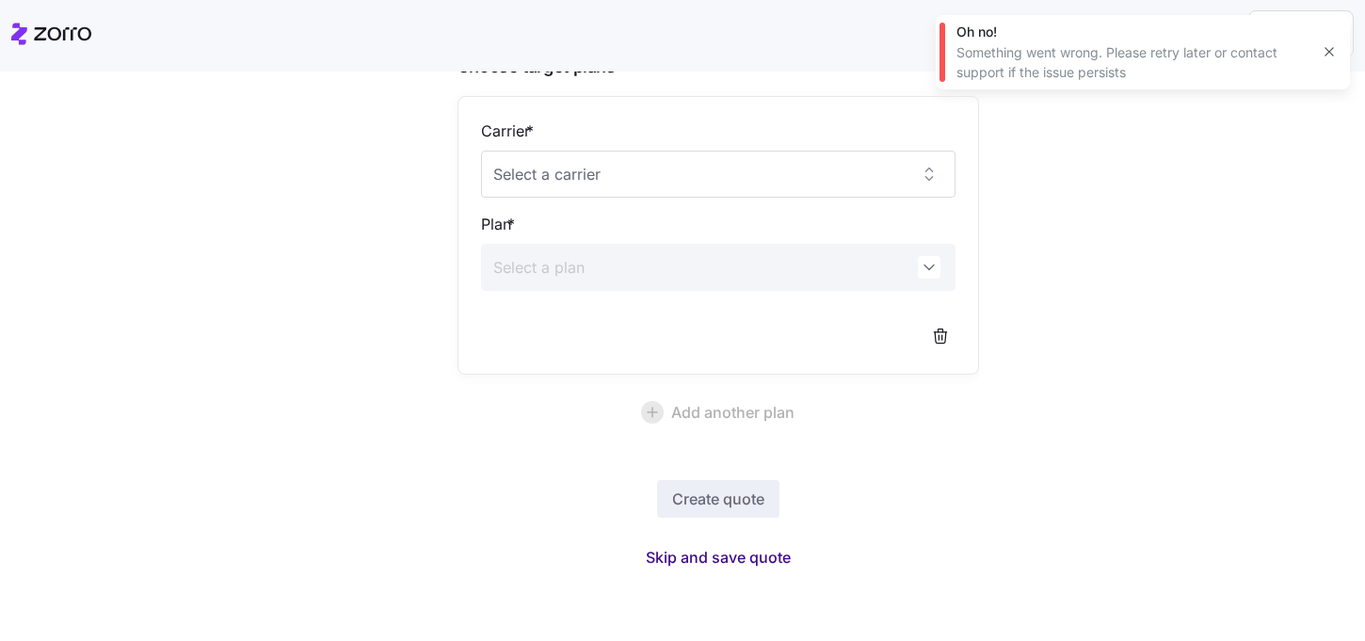
click at [723, 549] on span "Skip and save quote" at bounding box center [718, 557] width 145 height 23
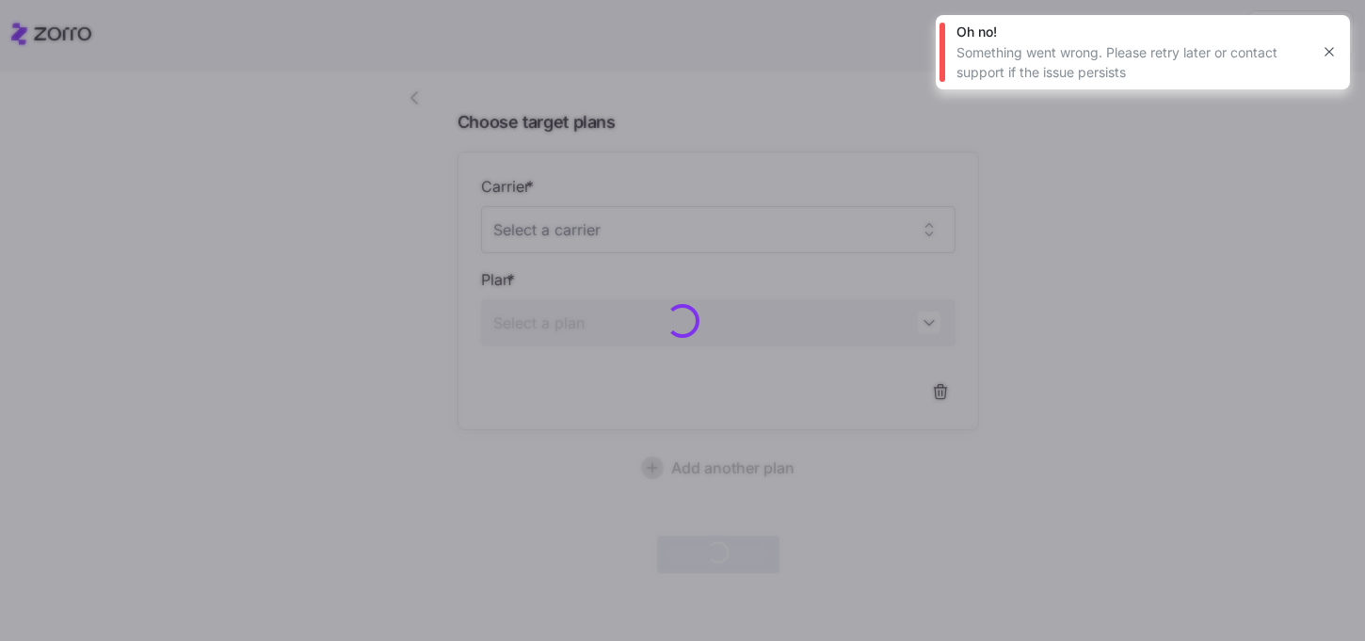
scroll to position [113, 0]
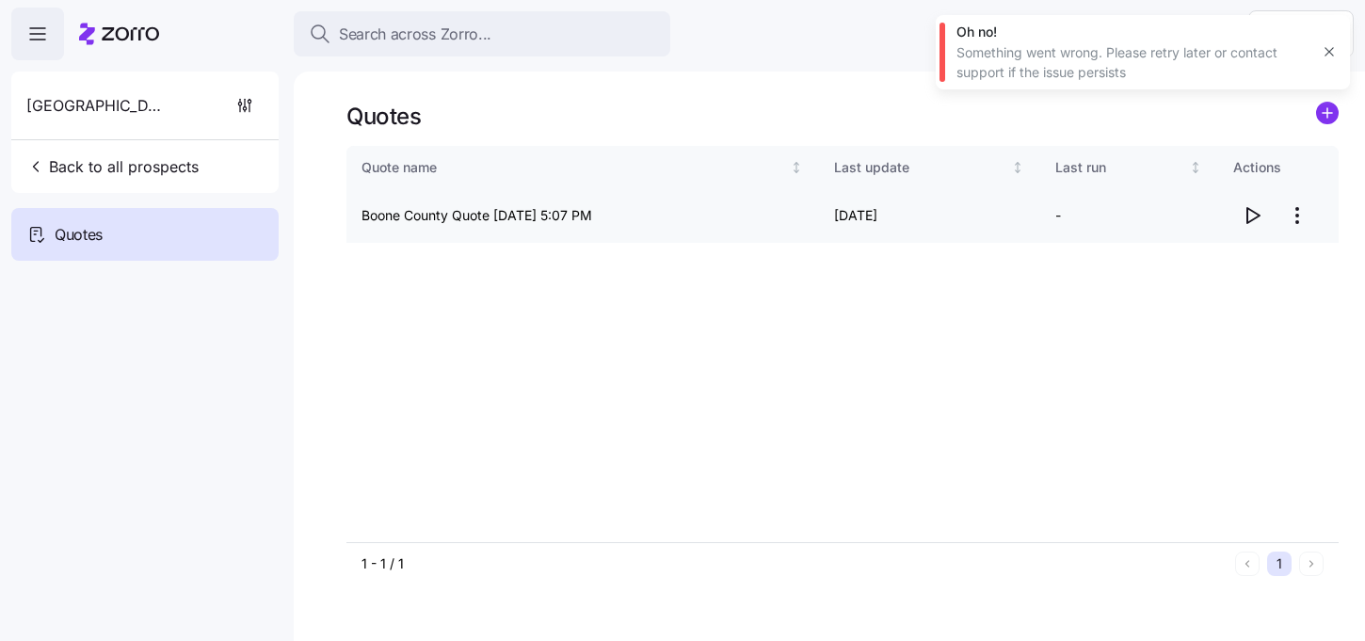
click at [1250, 214] on icon "button" at bounding box center [1252, 215] width 23 height 23
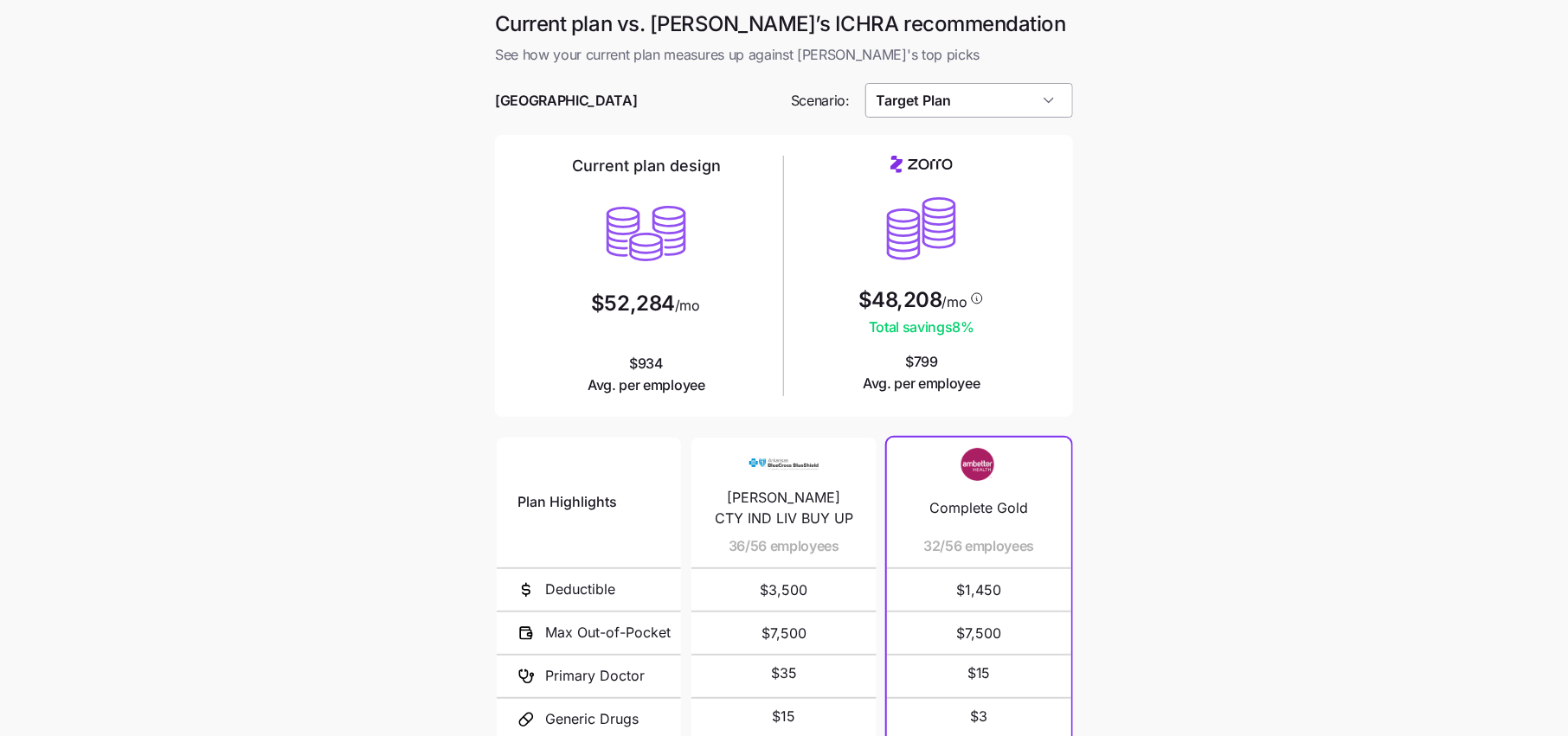
click at [974, 102] on input "Target Plan" at bounding box center [969, 100] width 209 height 35
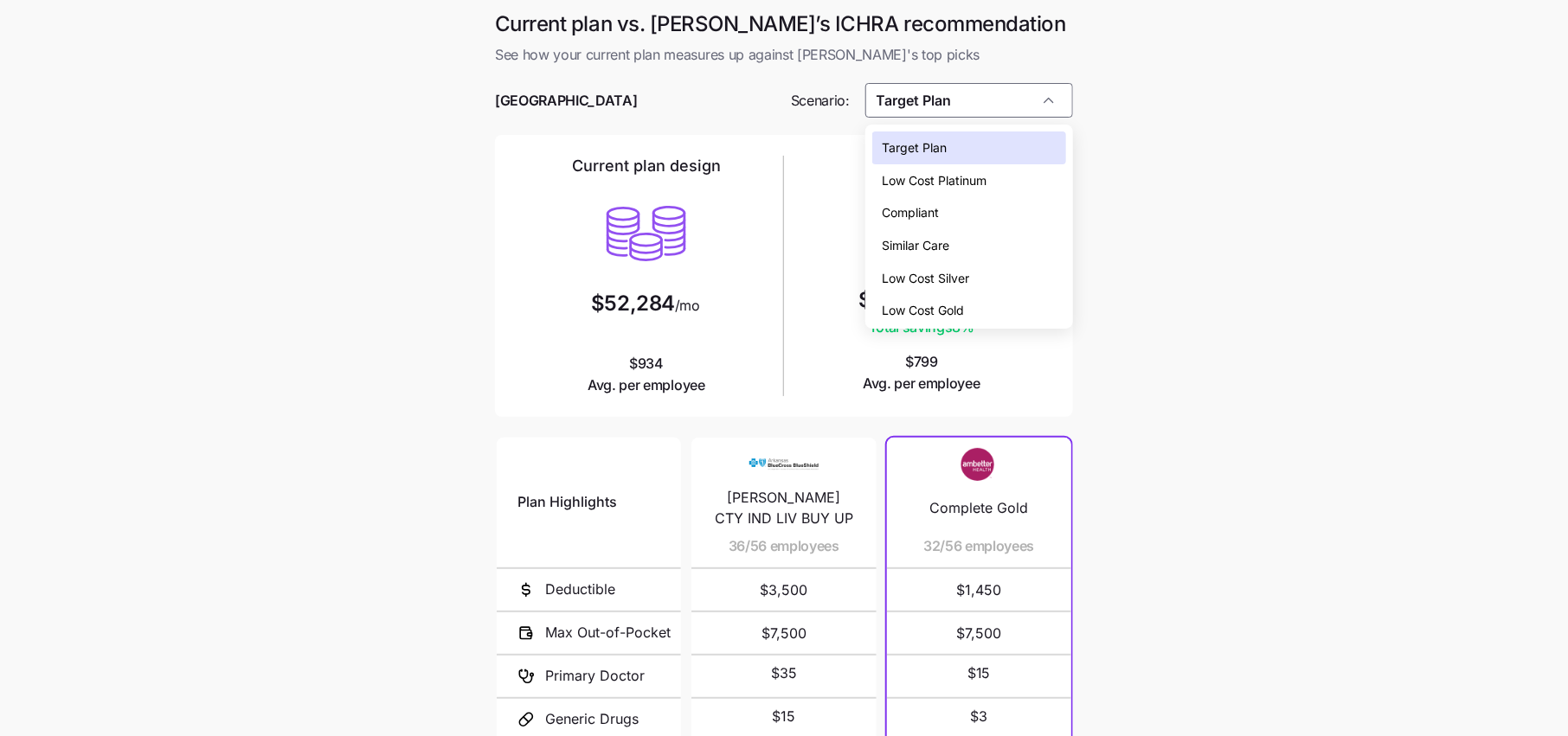
click at [942, 273] on span "Low Cost Silver" at bounding box center [926, 278] width 87 height 19
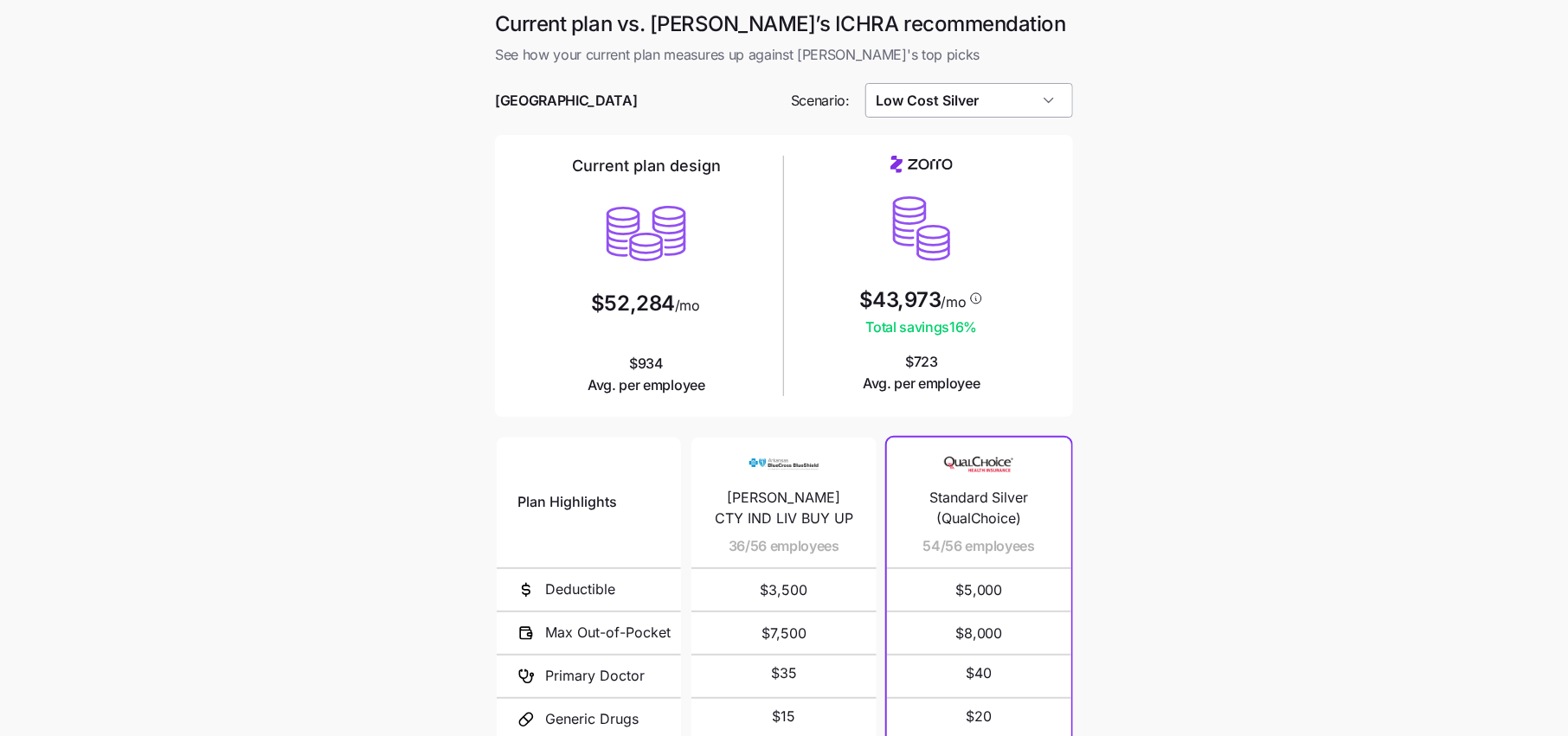
click at [971, 106] on input "Low Cost Silver" at bounding box center [969, 100] width 209 height 35
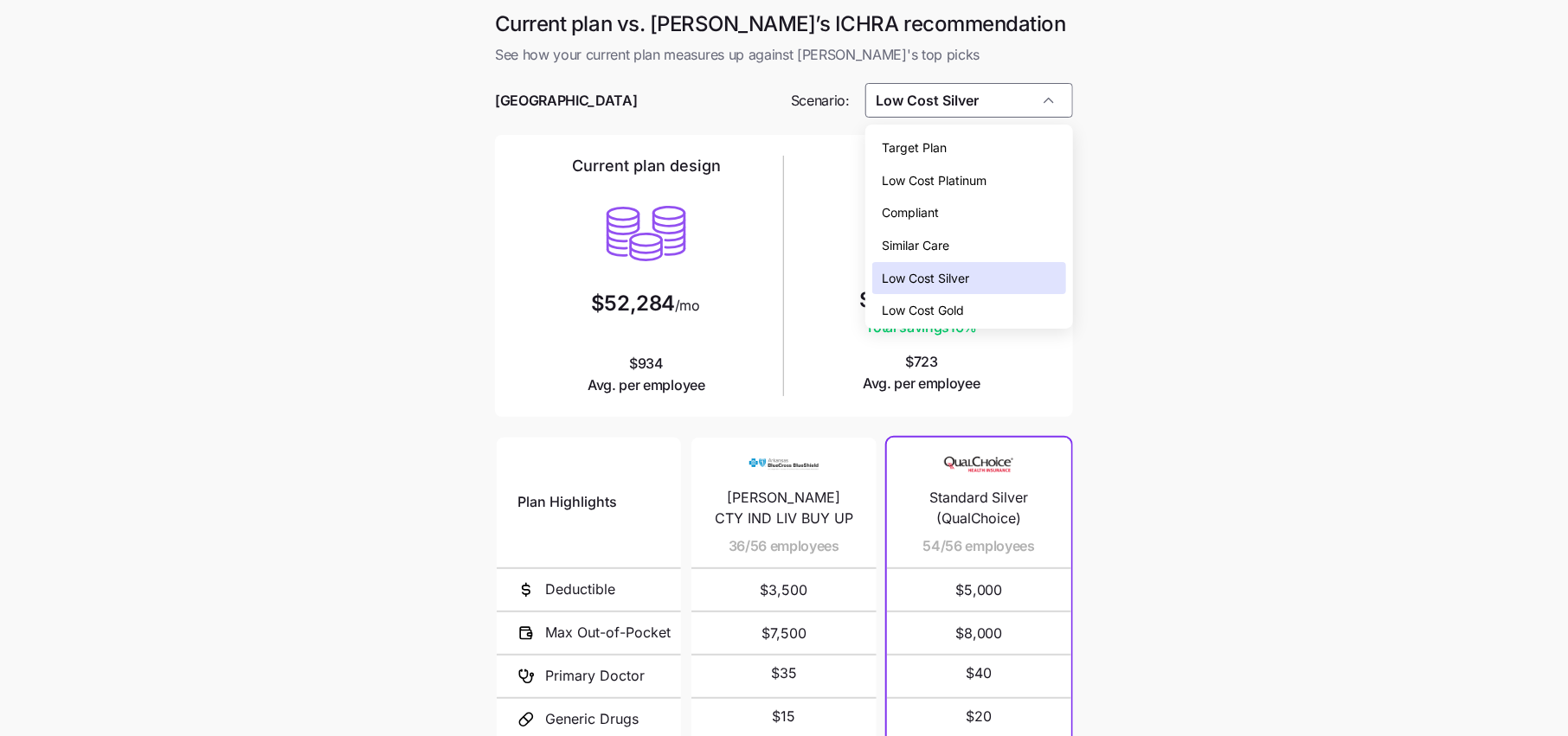
click at [953, 311] on span "Low Cost Gold" at bounding box center [923, 311] width 82 height 19
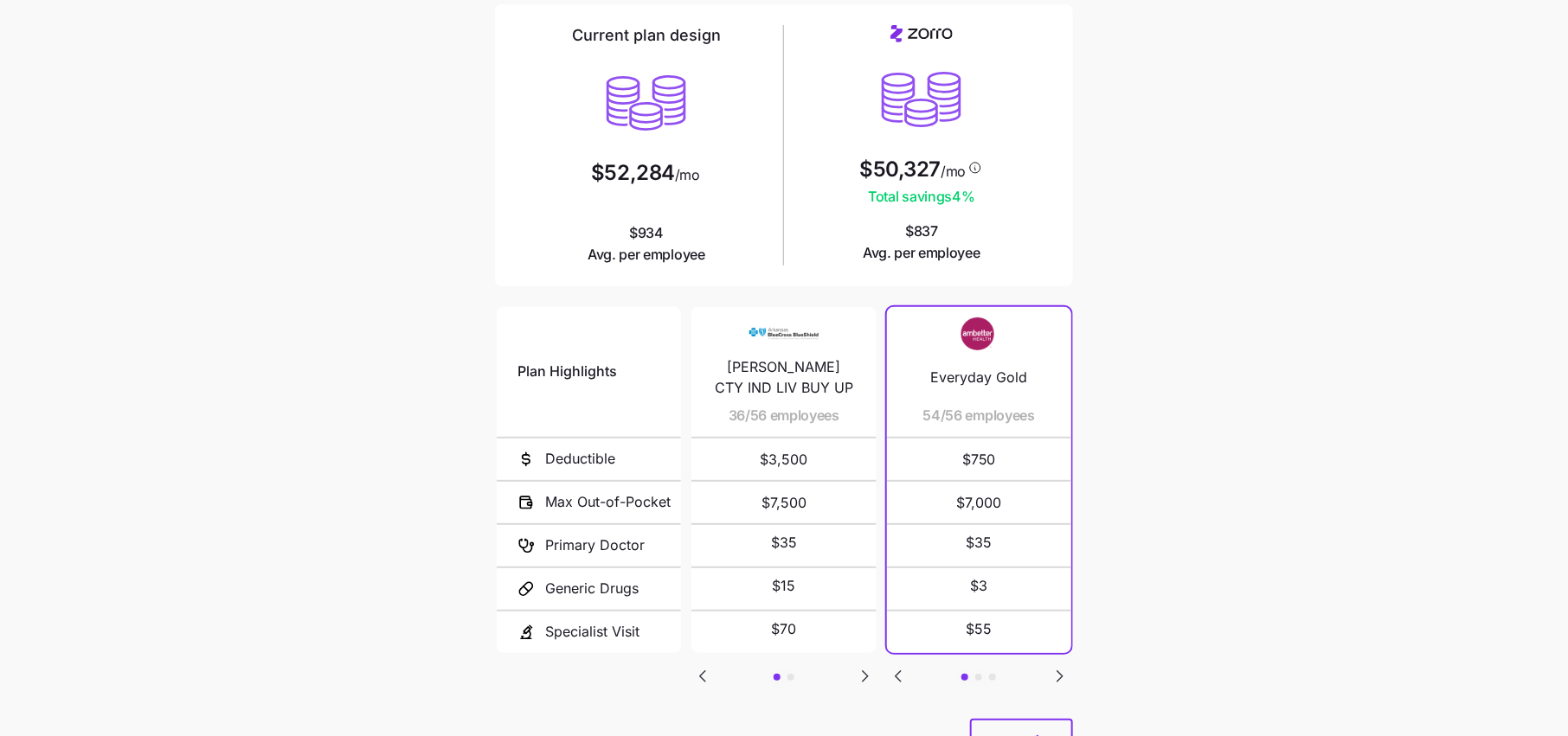
scroll to position [165, 0]
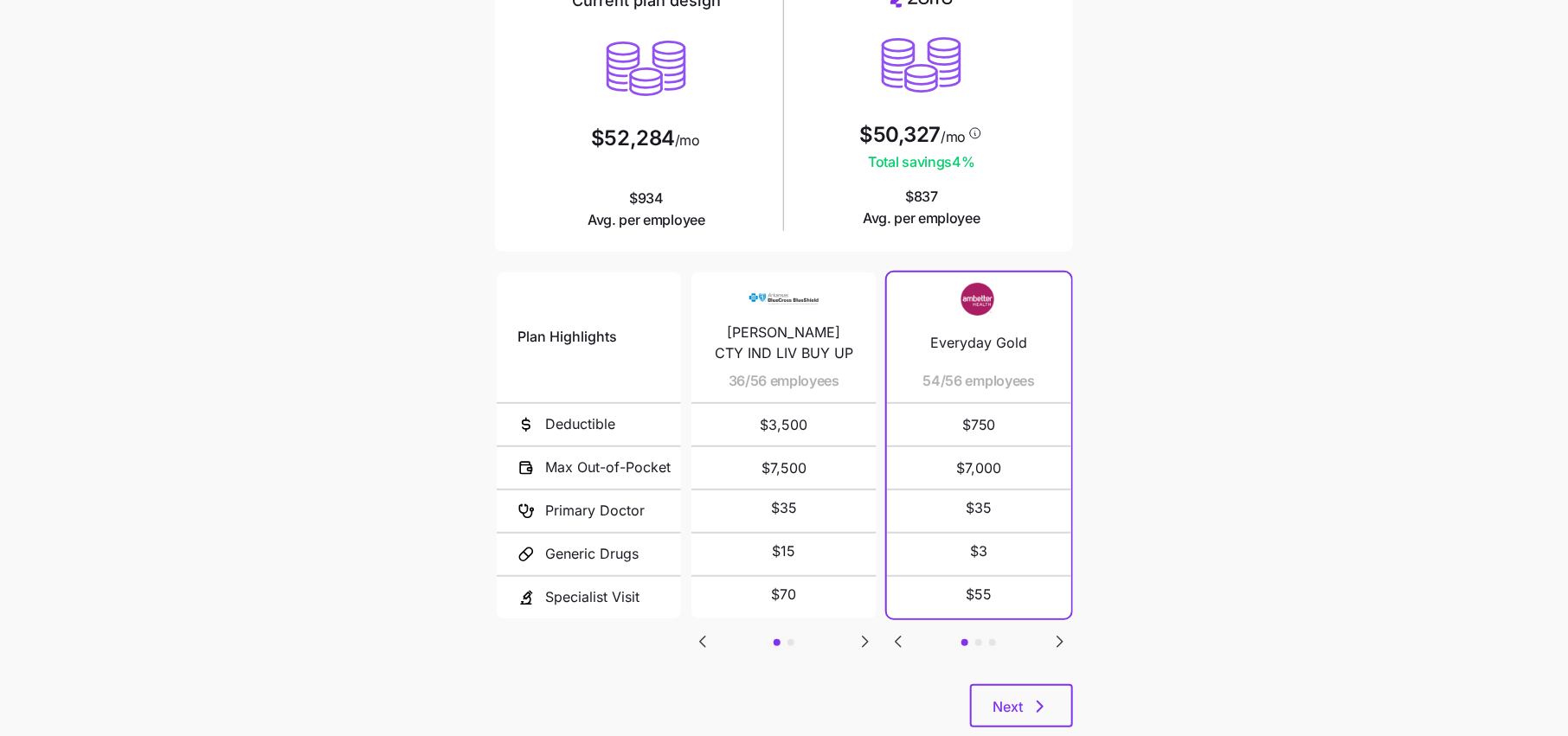
click at [1064, 642] on icon "Go to next slide" at bounding box center [1060, 641] width 21 height 21
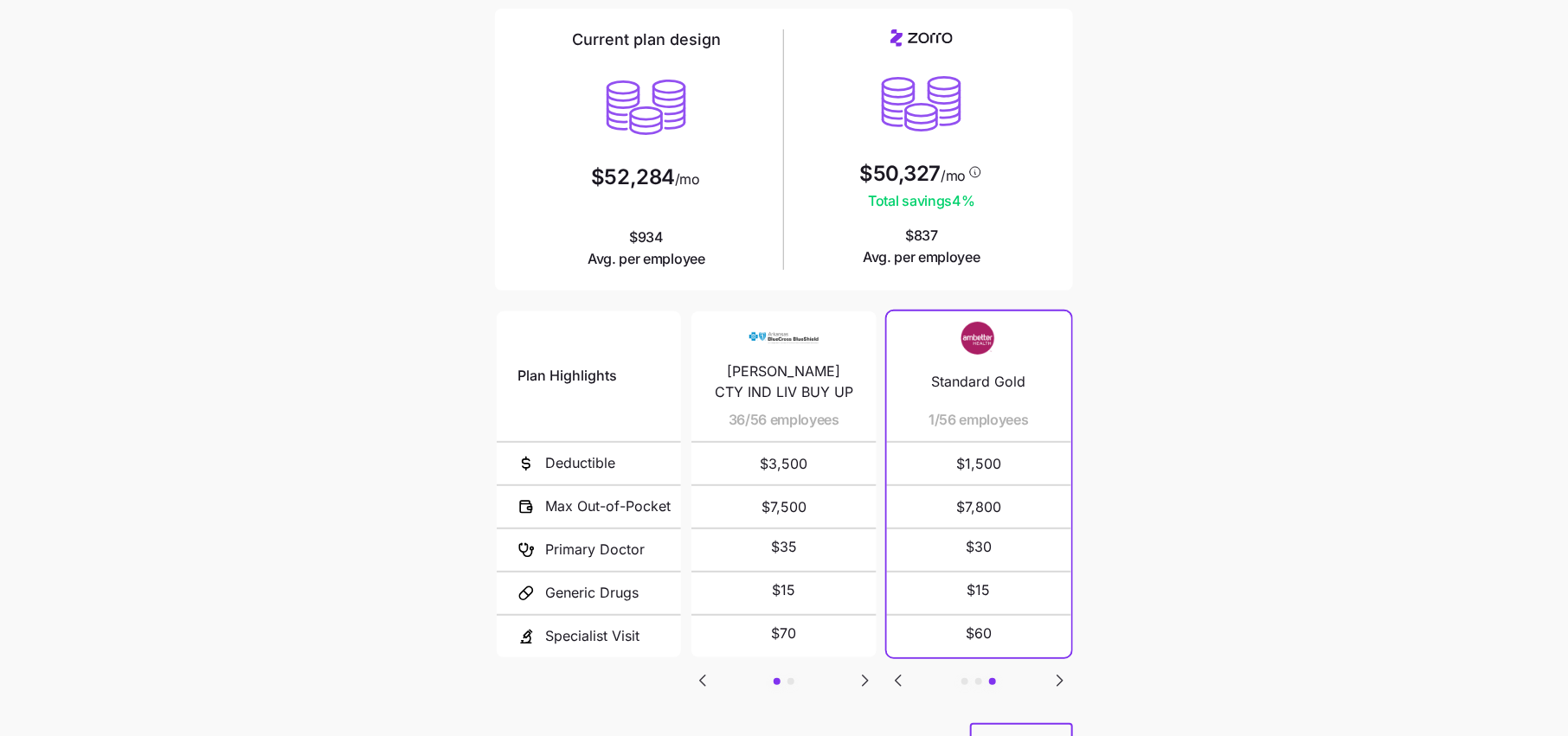
scroll to position [187, 0]
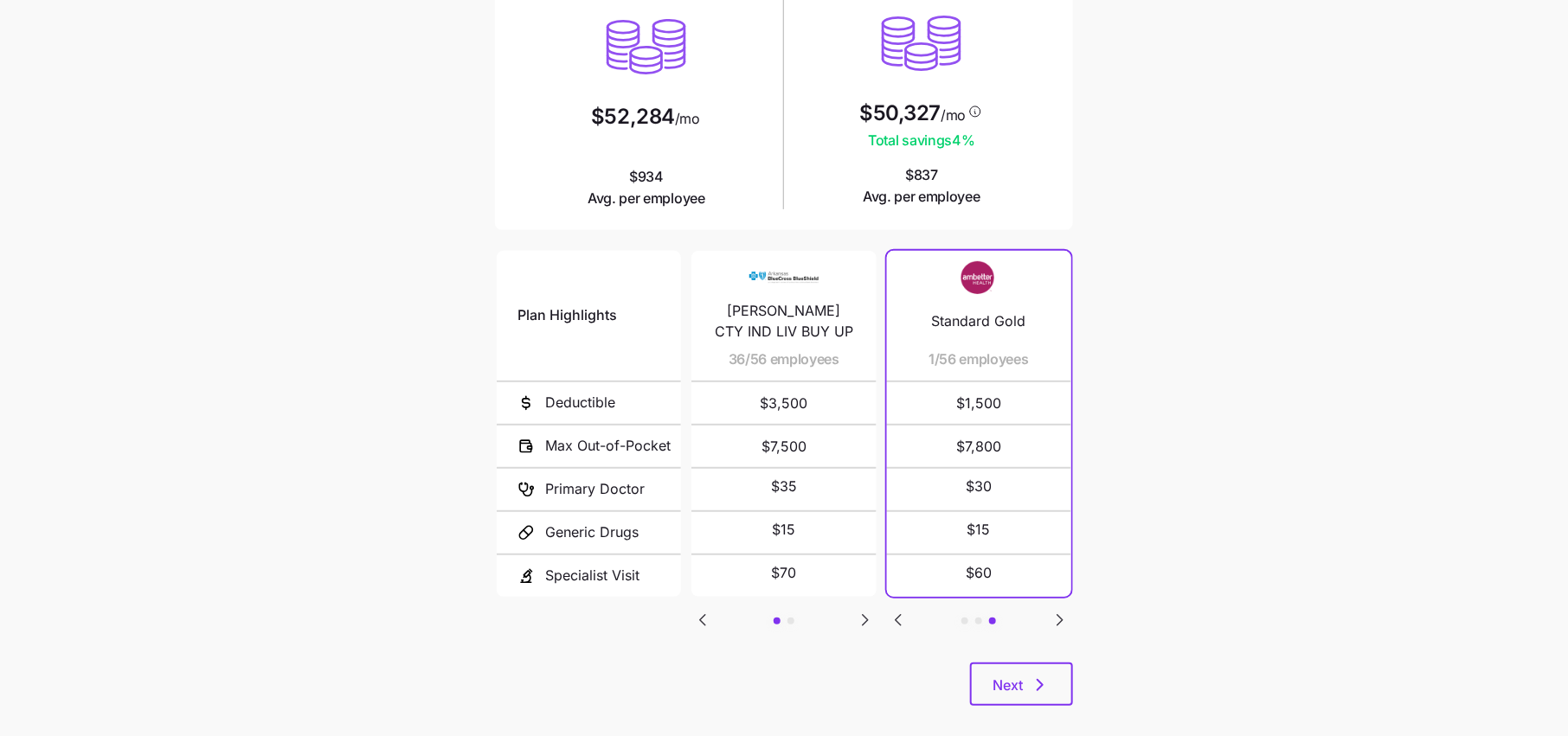
click at [892, 620] on icon "Go to previous slide" at bounding box center [898, 620] width 21 height 21
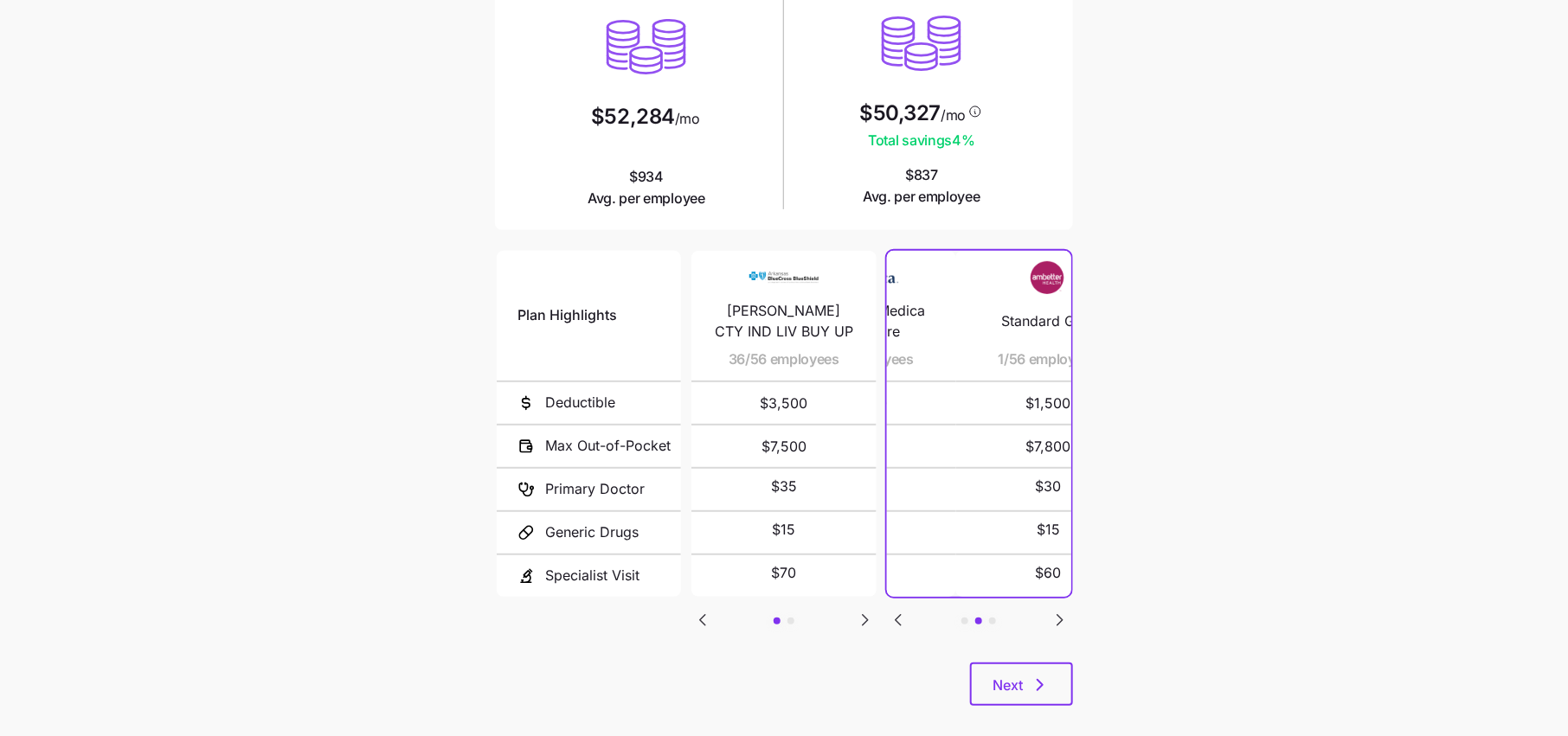
click at [892, 620] on icon "Go to previous slide" at bounding box center [898, 620] width 21 height 21
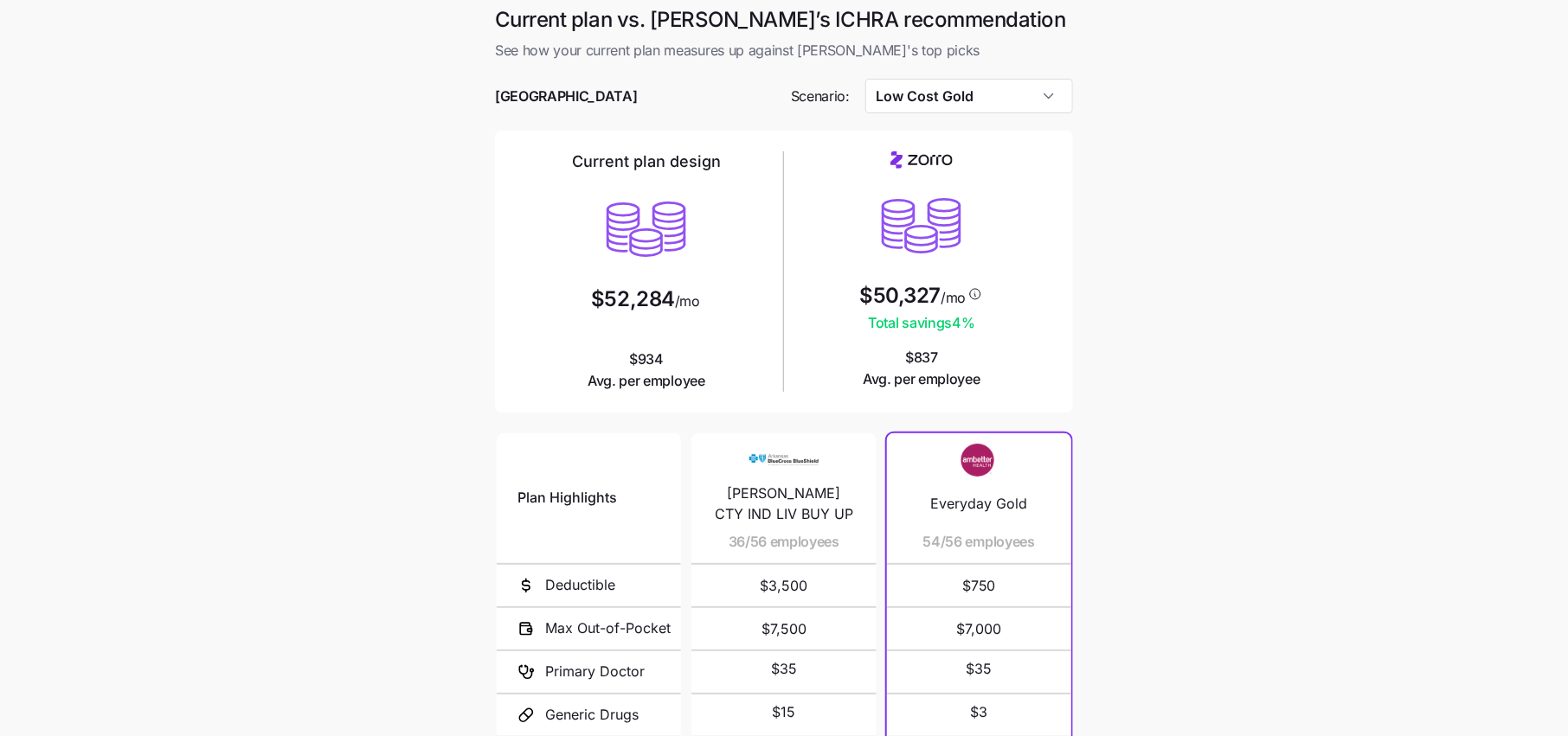
scroll to position [0, 0]
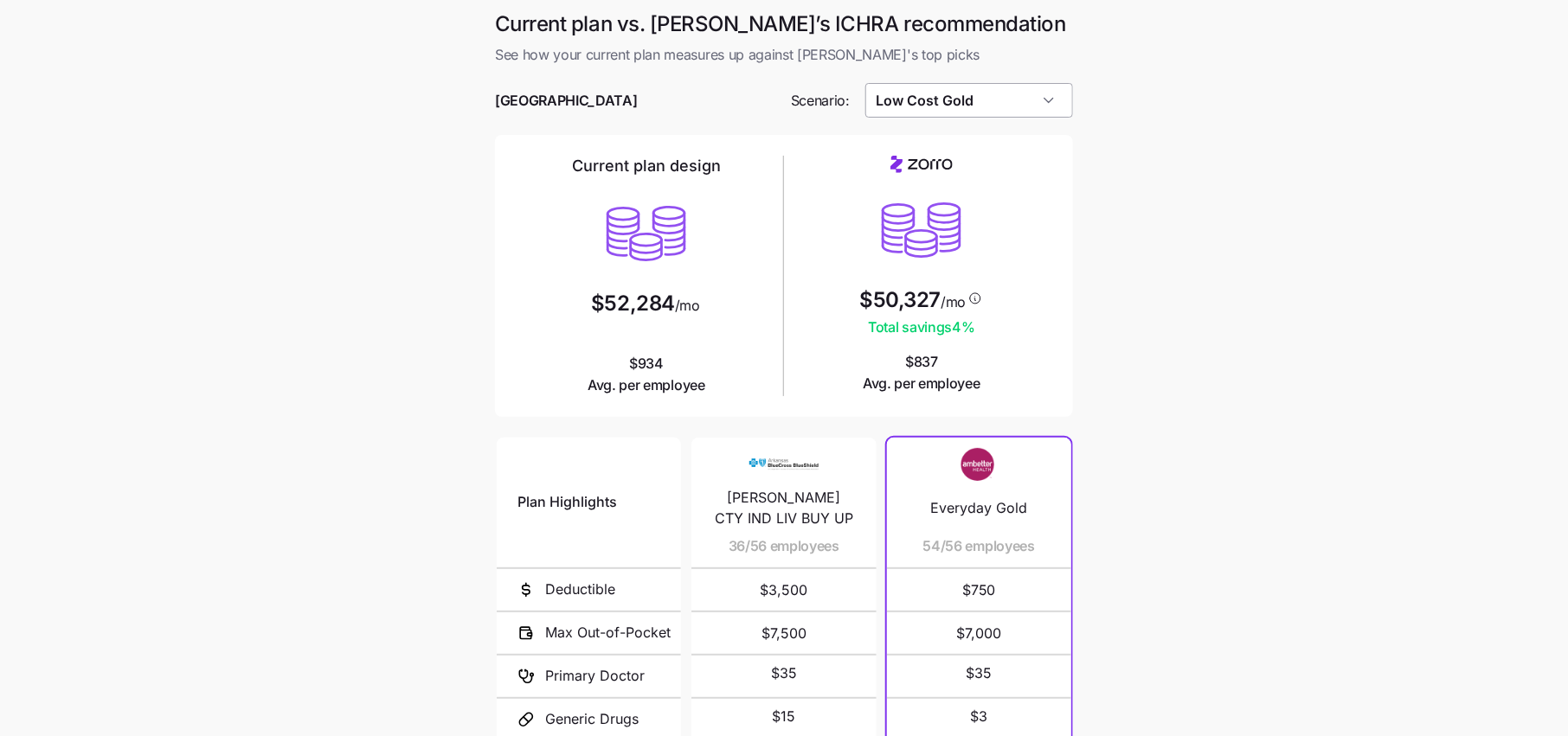
click at [952, 113] on input "Low Cost Gold" at bounding box center [969, 100] width 209 height 35
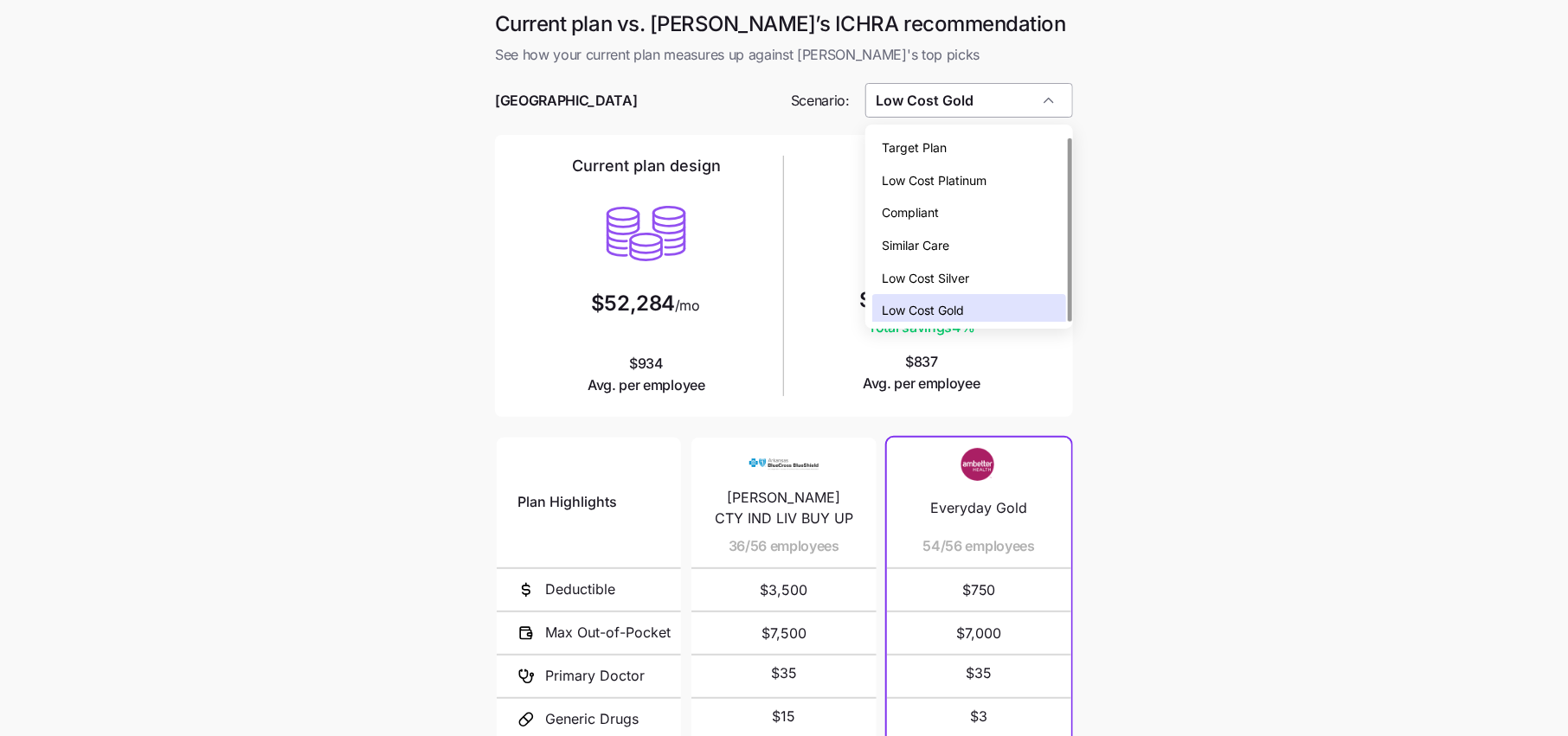
scroll to position [6, 0]
click at [937, 266] on span "Low Cost Silver" at bounding box center [926, 273] width 87 height 19
type input "Low Cost Silver"
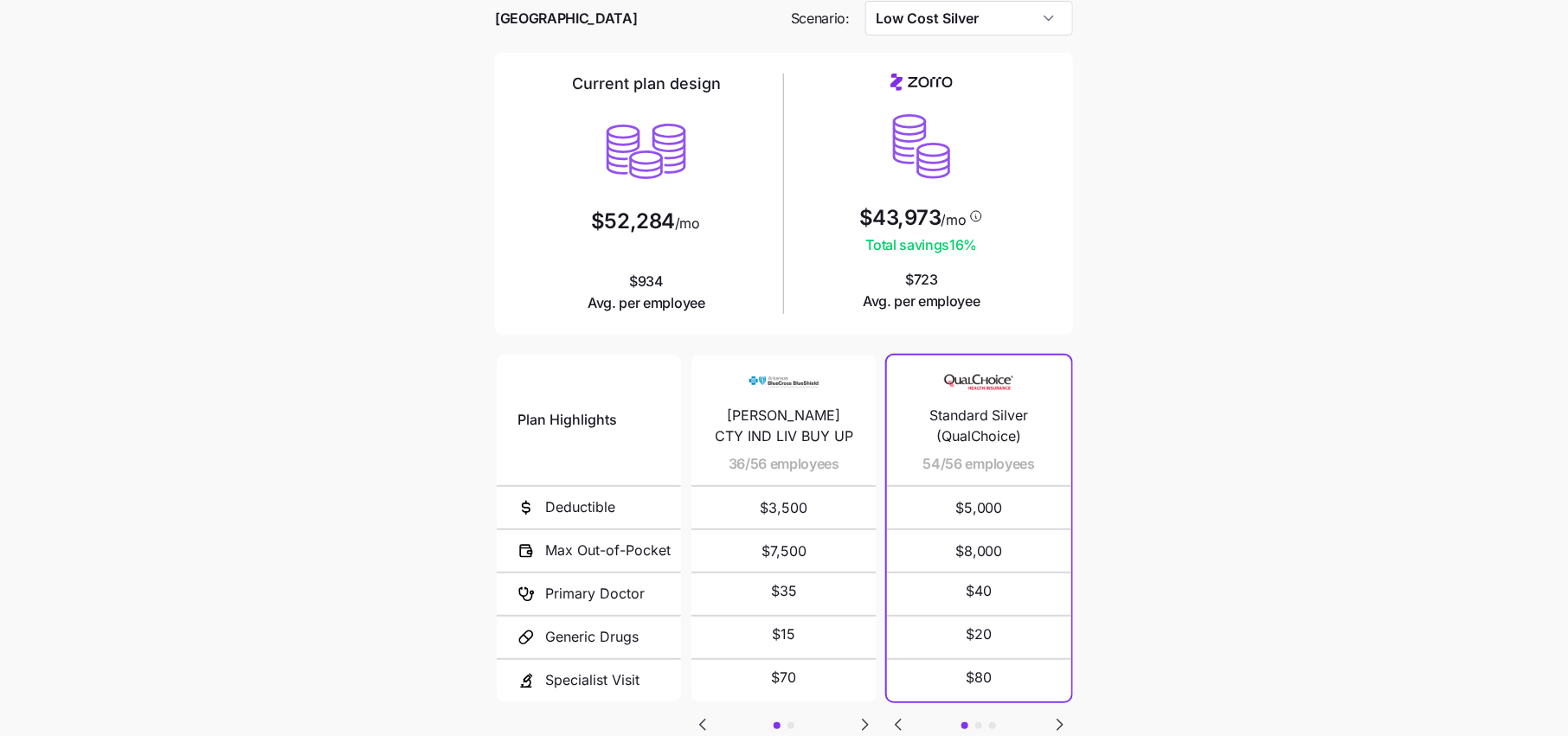
scroll to position [191, 0]
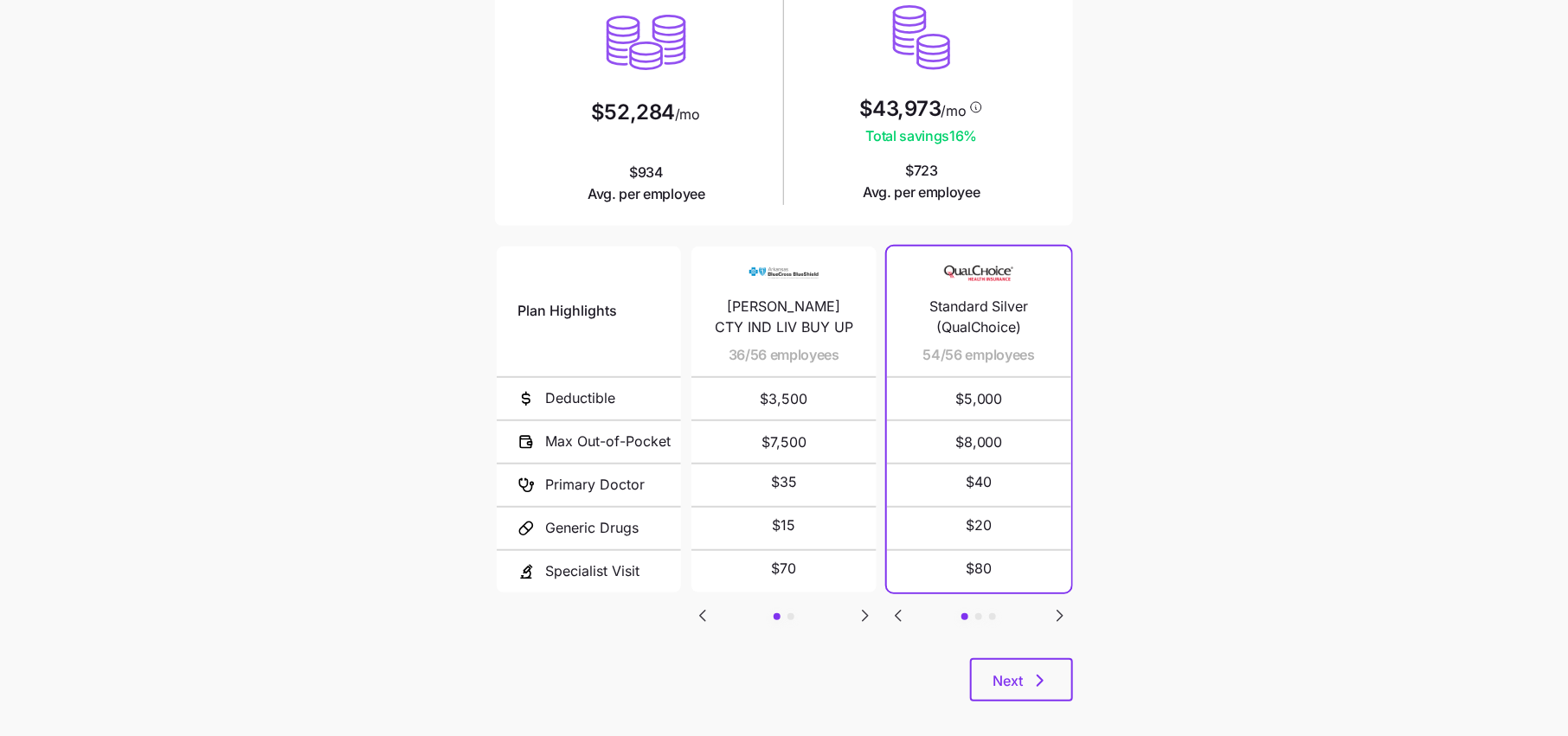
click at [1051, 610] on icon "Go to next slide" at bounding box center [1060, 616] width 21 height 21
click at [897, 611] on icon "Go to previous slide" at bounding box center [898, 616] width 6 height 10
click at [860, 619] on icon "Go to next slide" at bounding box center [865, 616] width 21 height 21
click at [896, 611] on icon "Go to previous slide" at bounding box center [898, 616] width 6 height 10
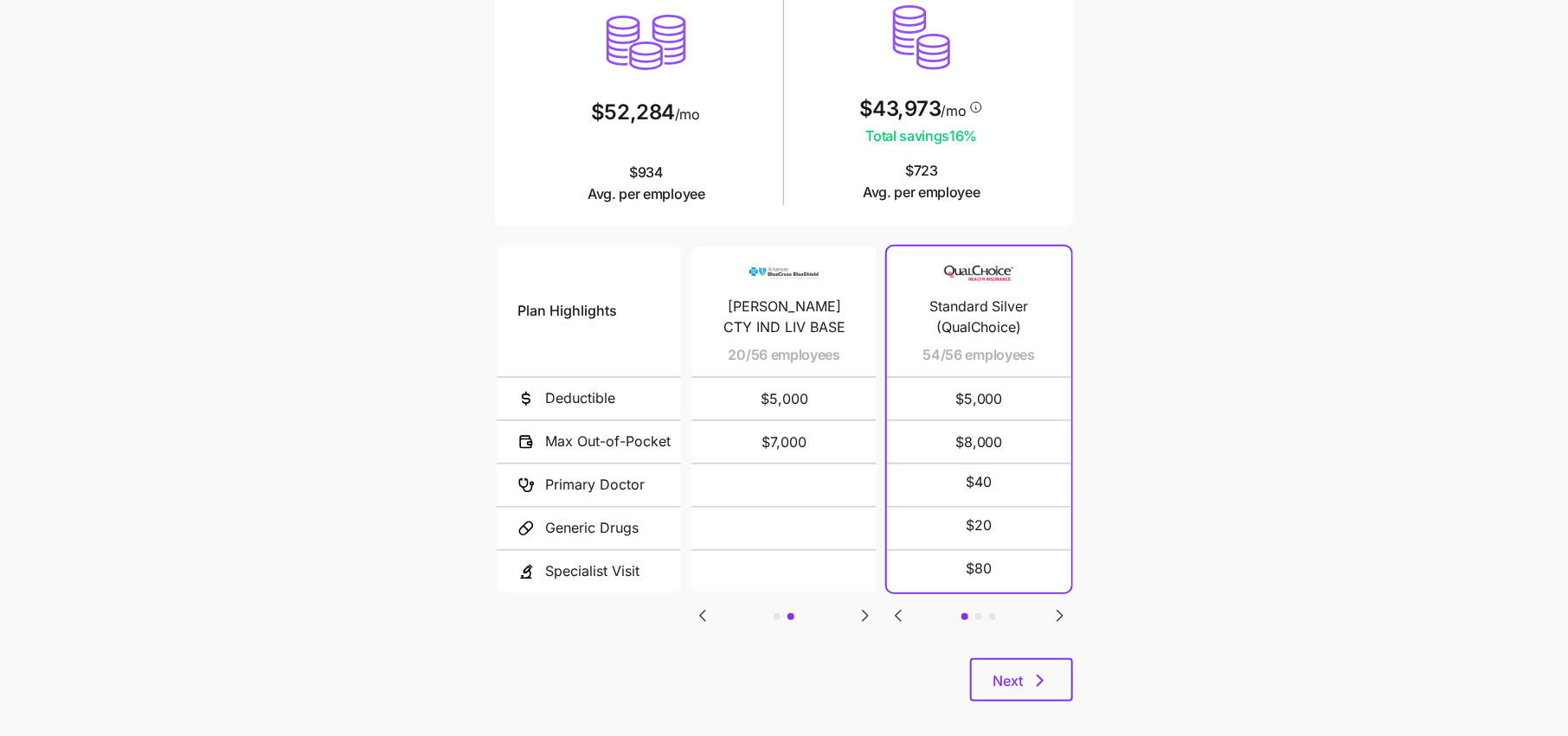
click at [1064, 617] on icon "Go to next slide" at bounding box center [1060, 616] width 21 height 21
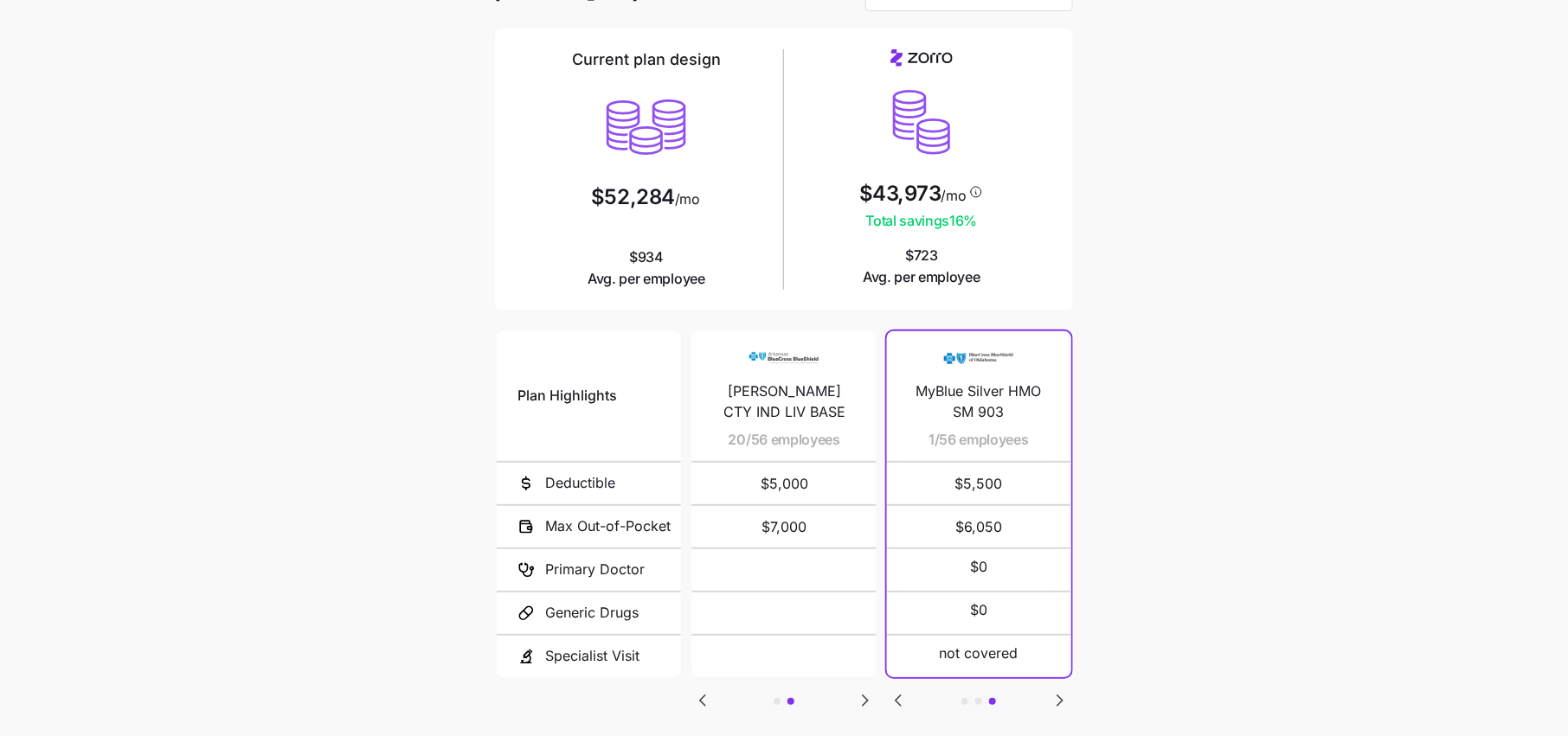
scroll to position [208, 0]
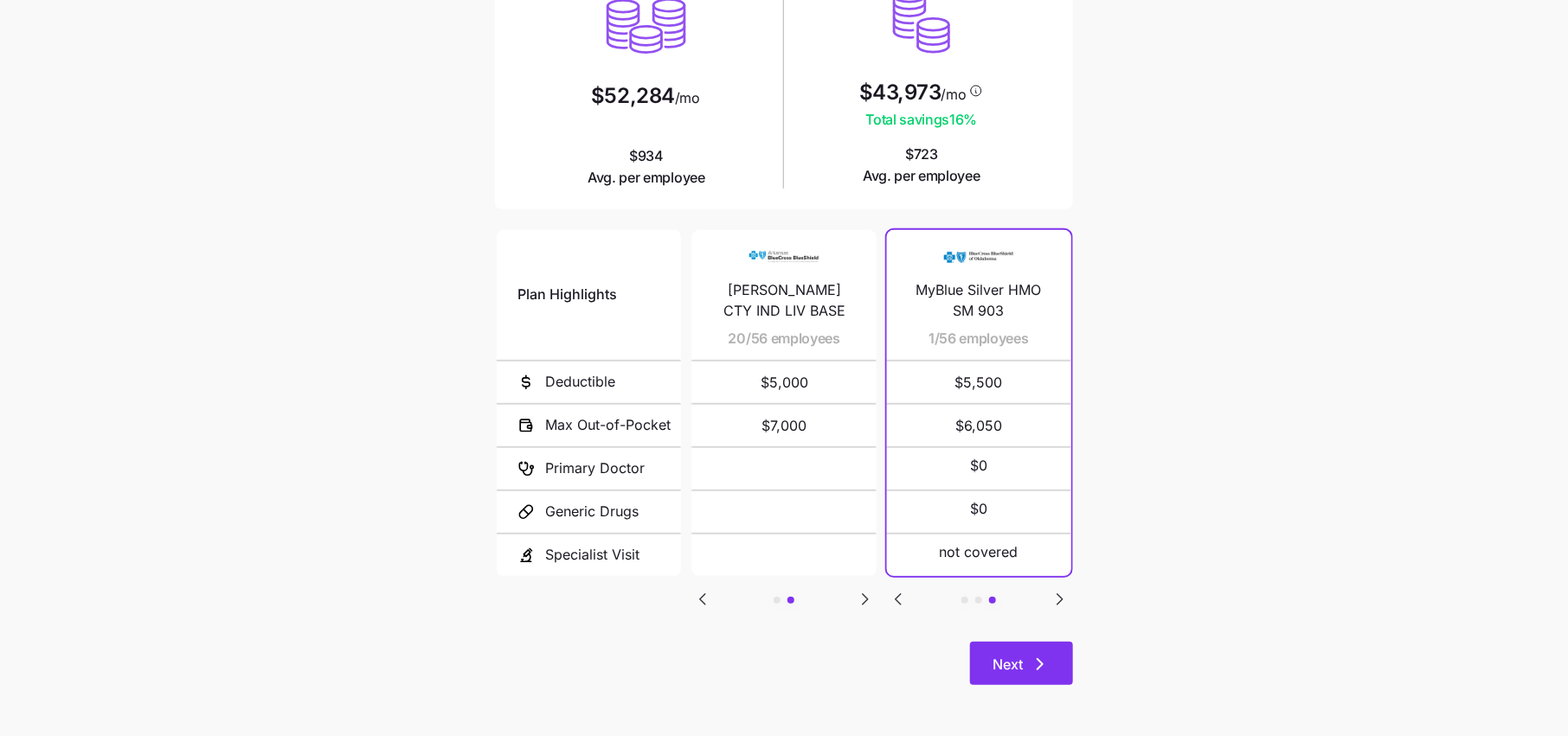
click at [997, 645] on button "Next" at bounding box center [1021, 663] width 103 height 43
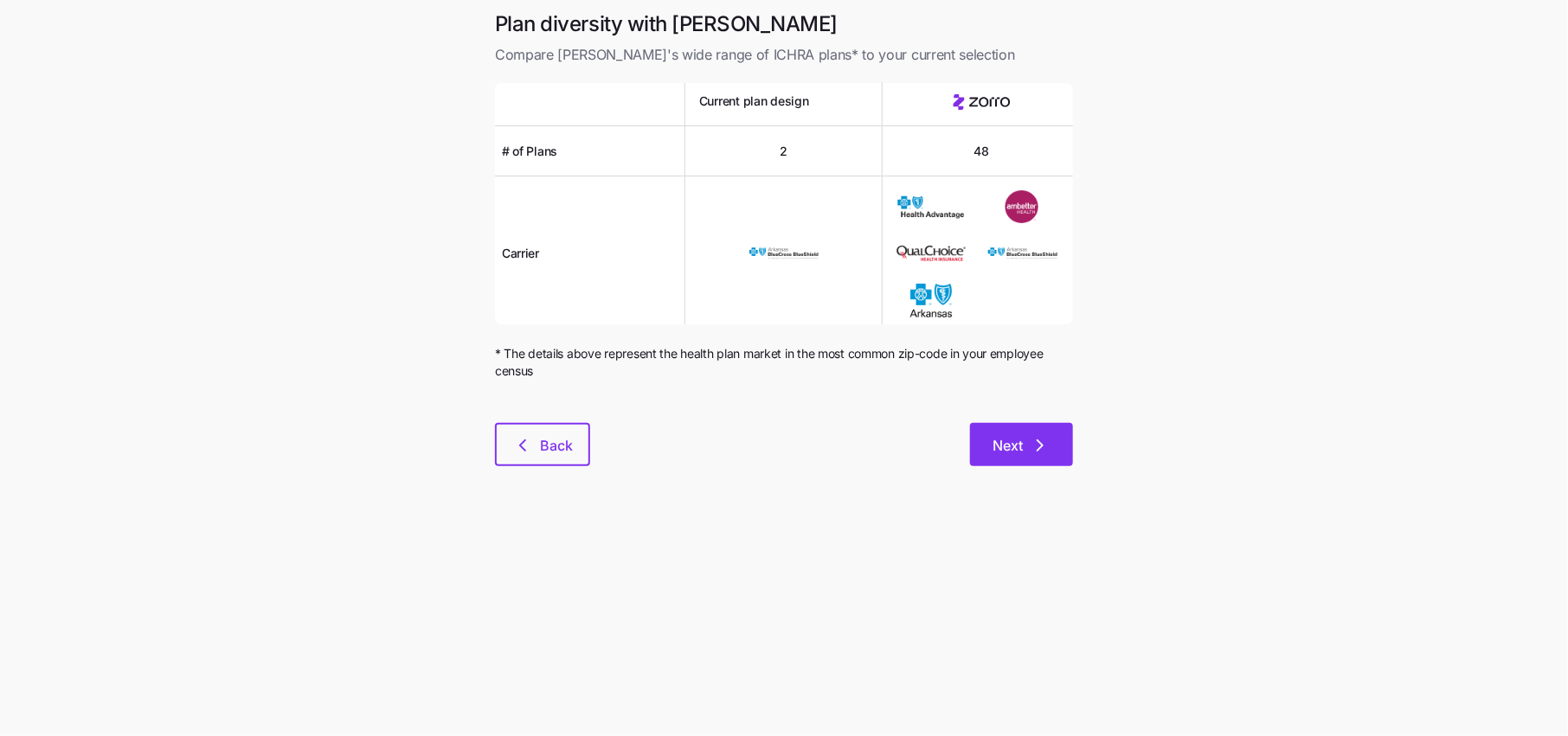
click at [1030, 462] on button "Next" at bounding box center [1021, 444] width 103 height 43
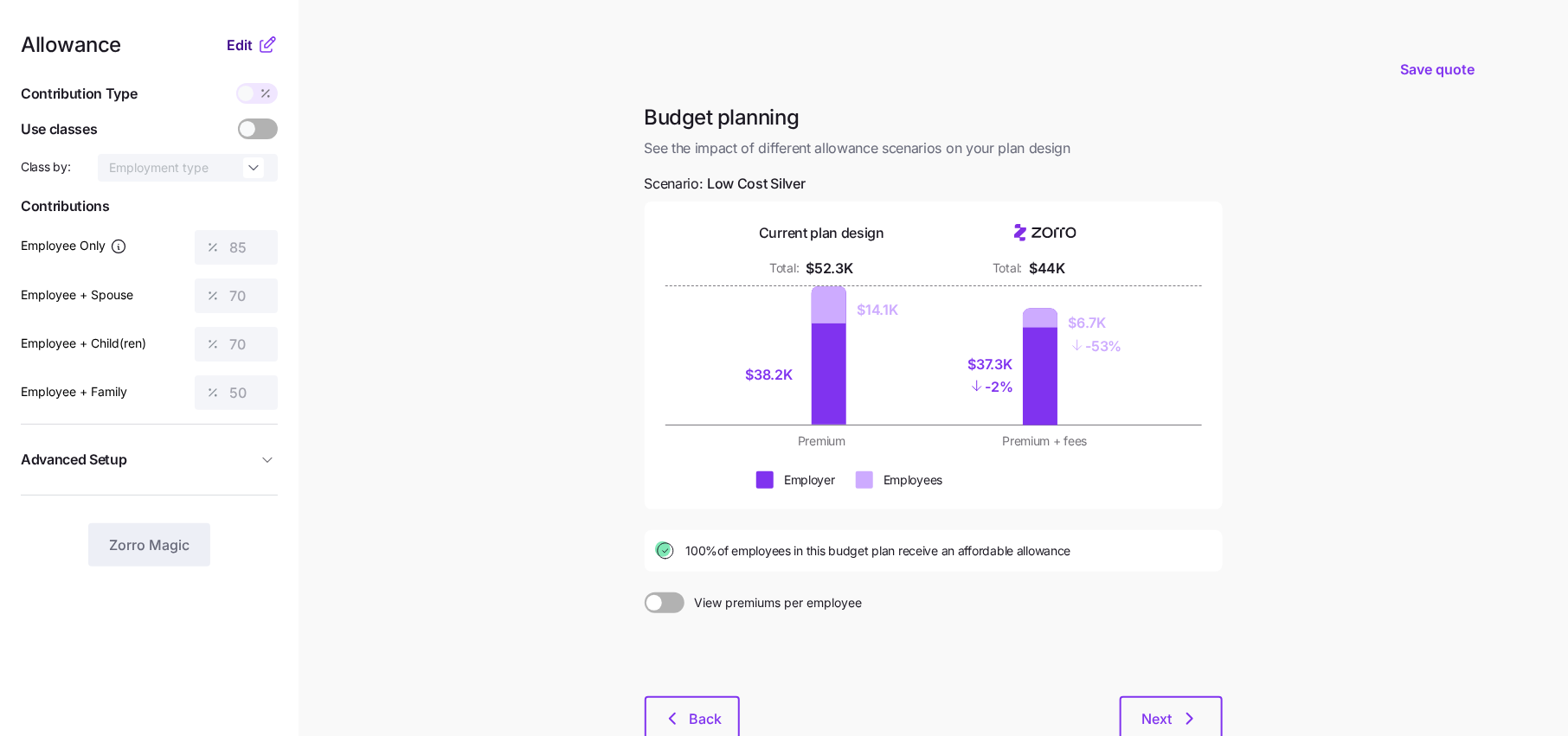
click at [256, 44] on button "Edit" at bounding box center [242, 45] width 30 height 21
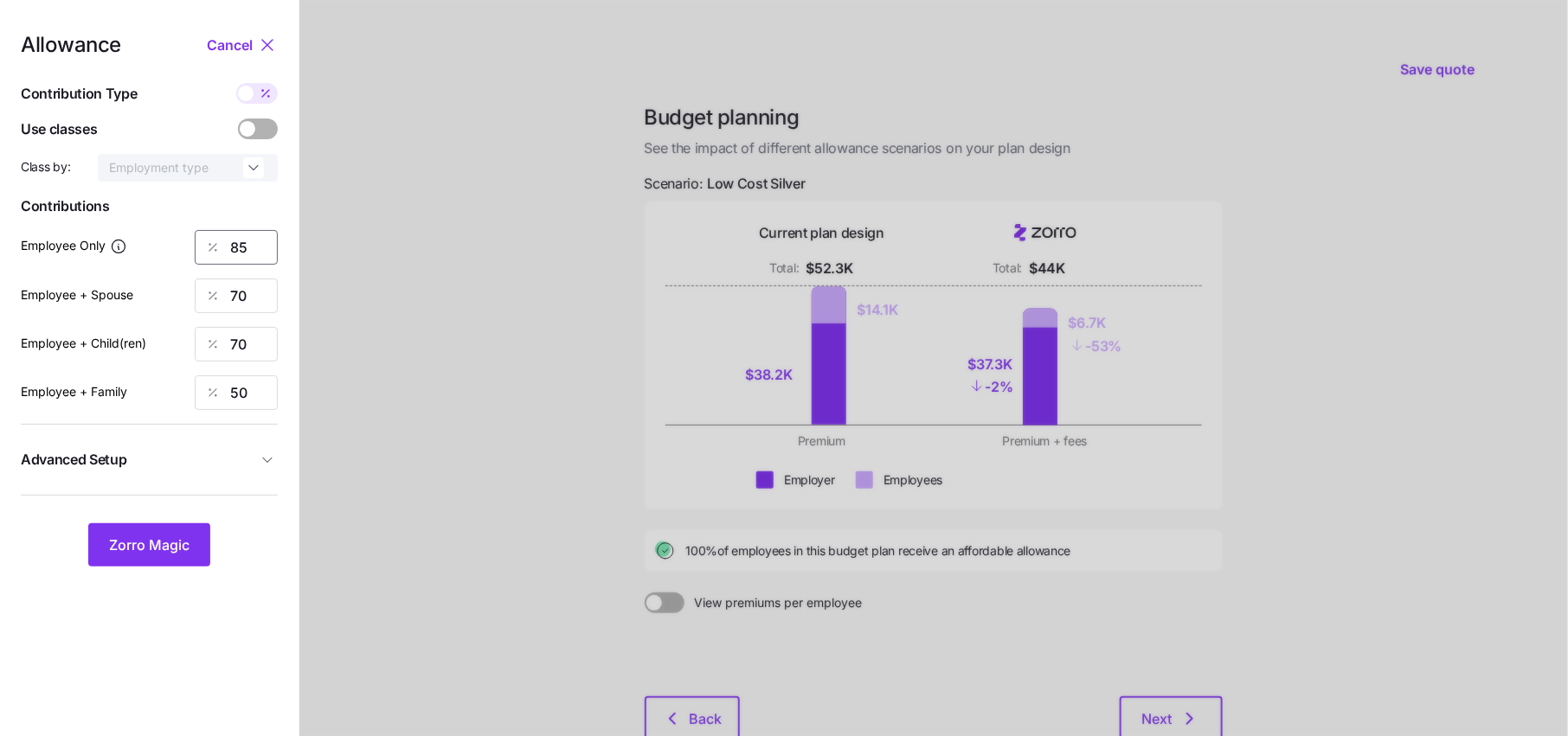
click at [247, 257] on input "85" at bounding box center [236, 247] width 83 height 35
type input "8"
type input "65"
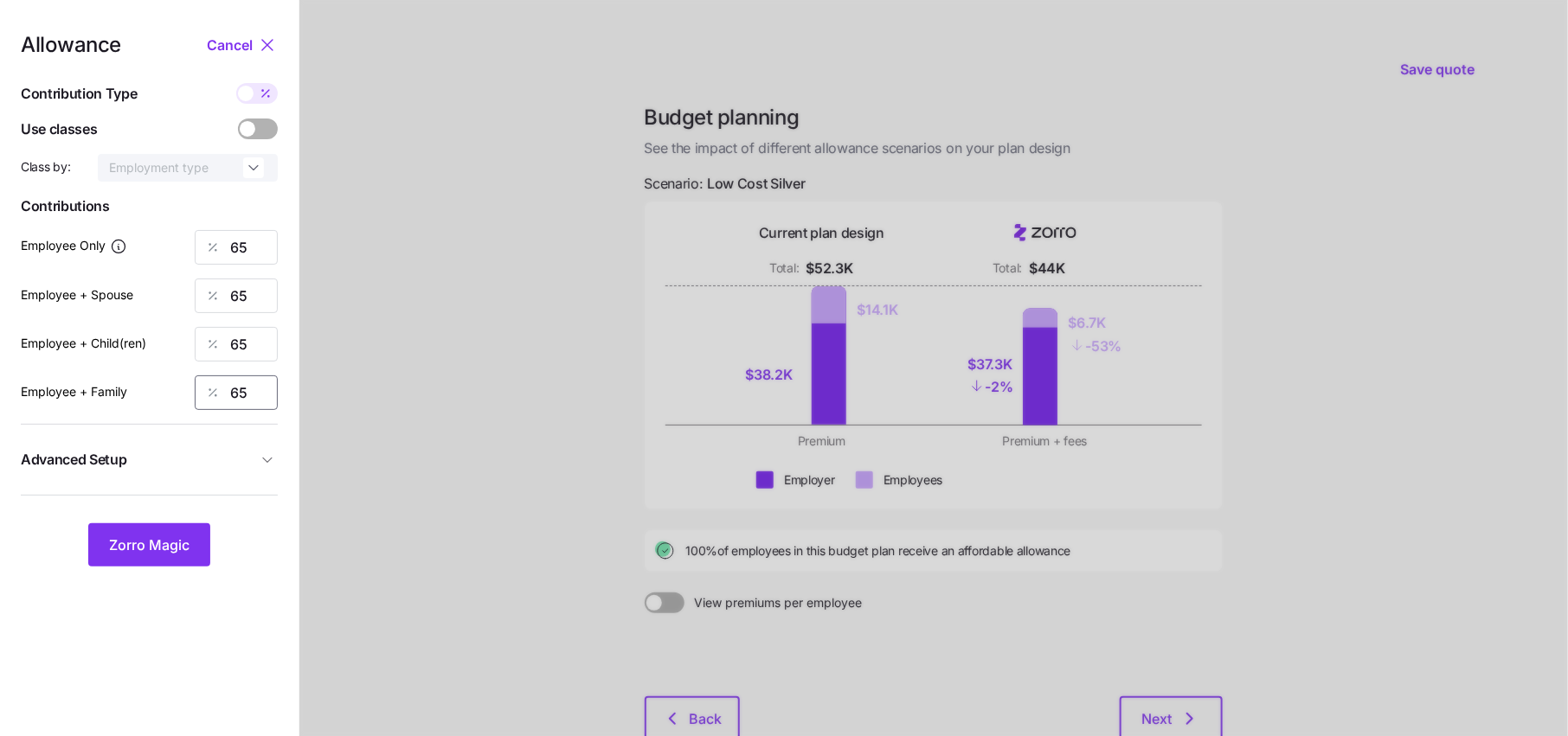
type input "65"
click at [239, 470] on button "Advanced Setup" at bounding box center [150, 459] width 257 height 42
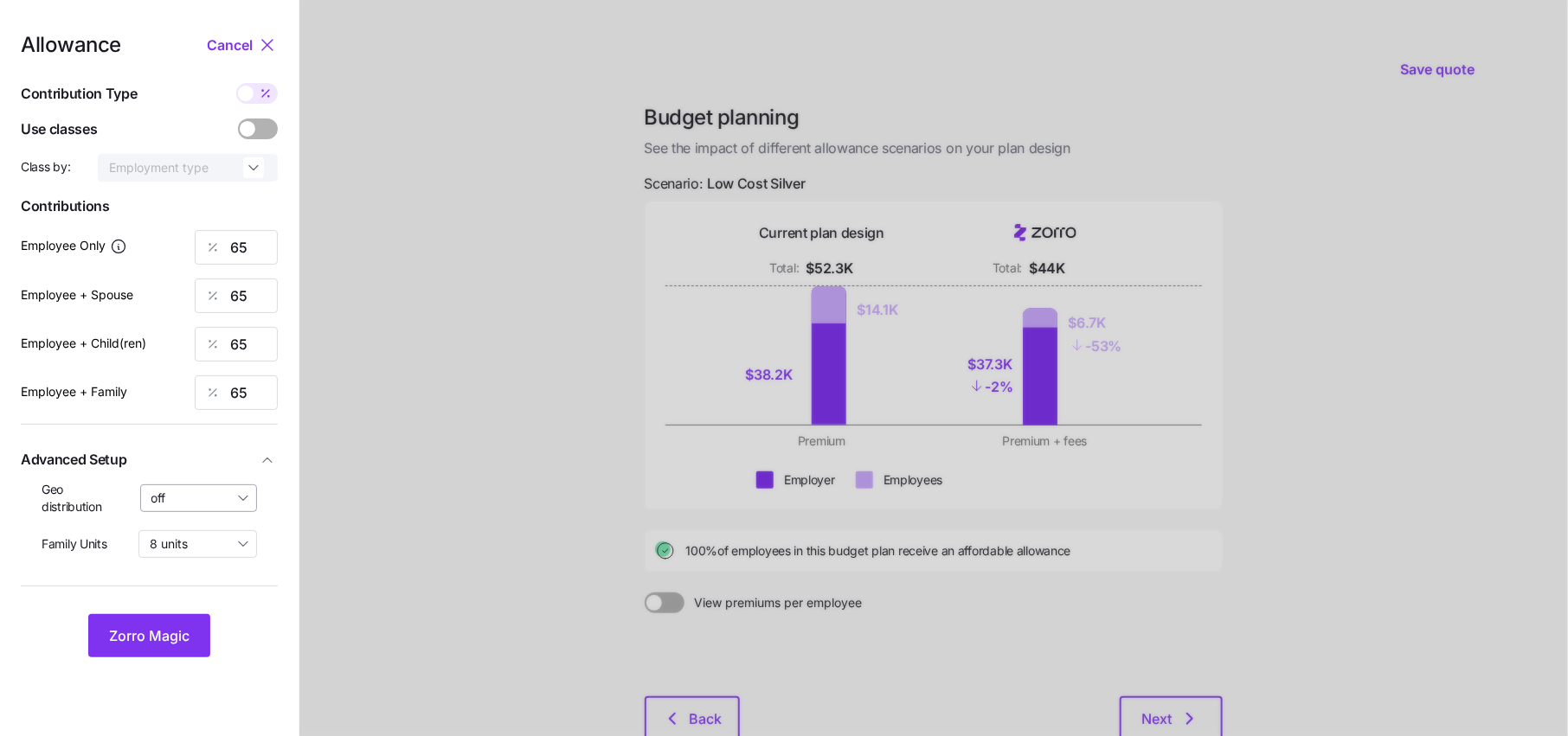
click at [197, 508] on input "off" at bounding box center [199, 498] width 118 height 28
click at [197, 605] on span "By state (3)" at bounding box center [189, 598] width 66 height 19
type input "By state (3)"
click at [162, 628] on span "Zorro Magic" at bounding box center [150, 636] width 81 height 21
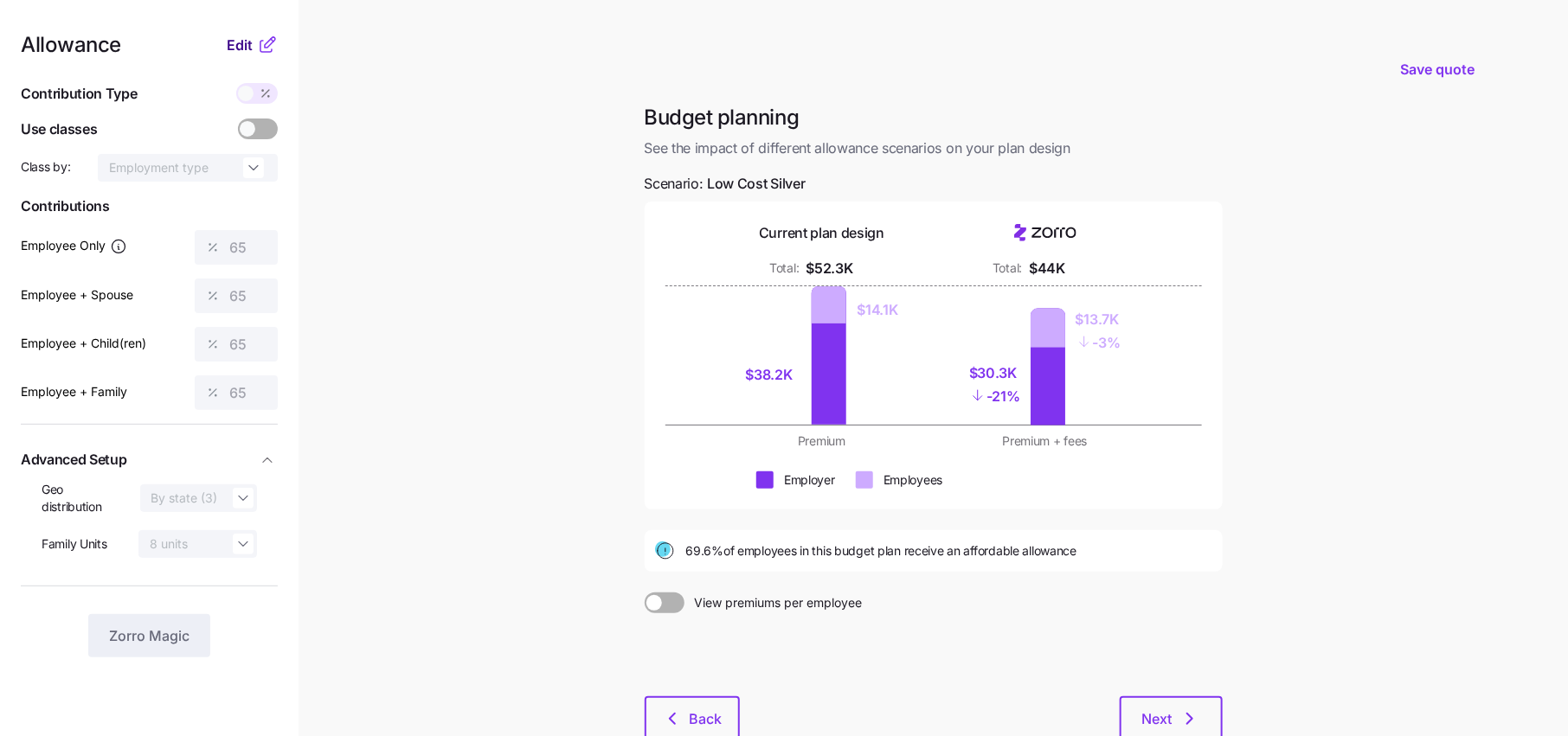
click at [253, 52] on button "Edit" at bounding box center [242, 45] width 30 height 21
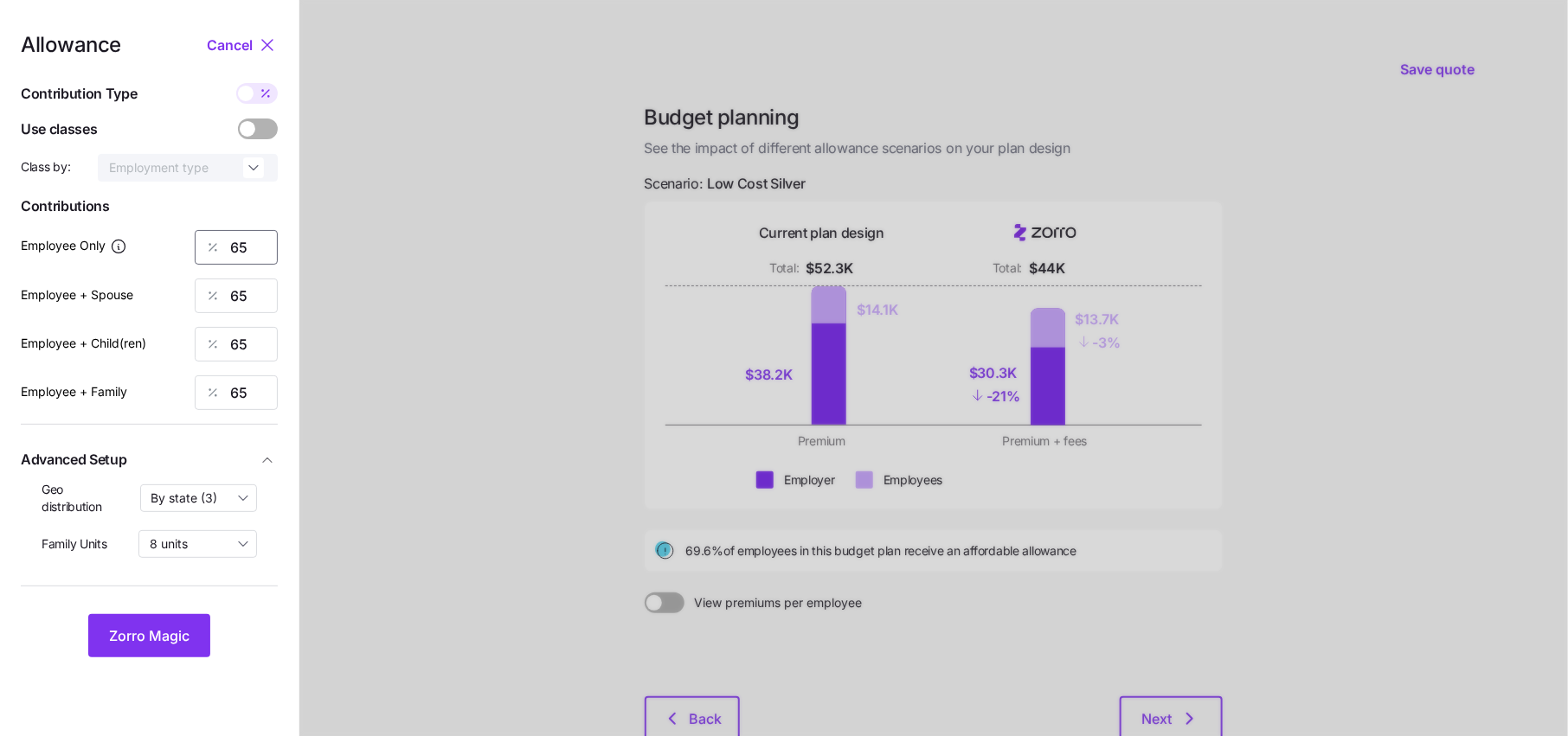
drag, startPoint x: 260, startPoint y: 255, endPoint x: 187, endPoint y: 255, distance: 73.0
click at [187, 255] on div "Employee Only 65" at bounding box center [150, 247] width 257 height 35
type input "70"
type input "707"
type input "70"
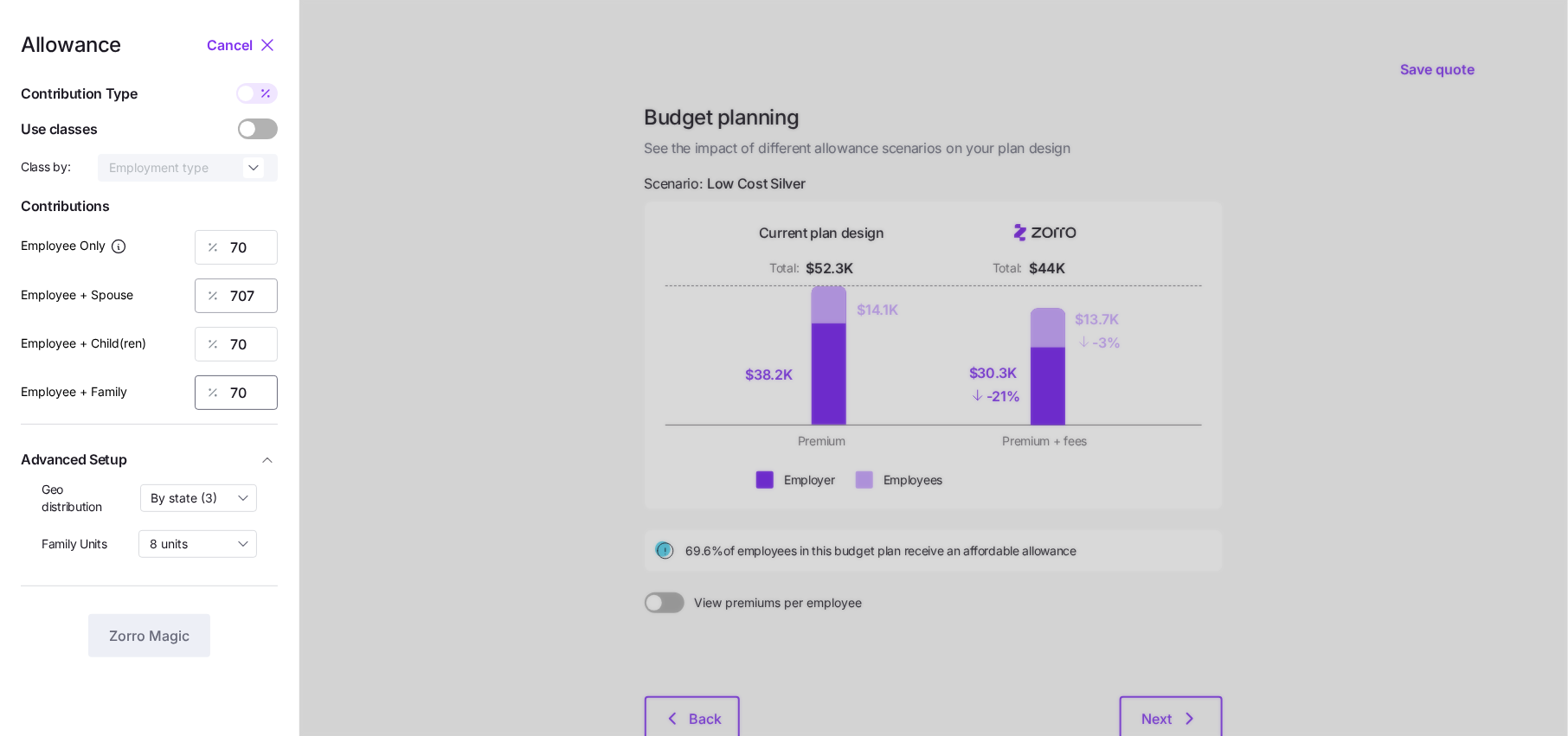
type input "70"
click at [260, 298] on input "707" at bounding box center [236, 296] width 83 height 35
type input "70"
click at [146, 624] on button "Zorro Magic" at bounding box center [149, 635] width 122 height 43
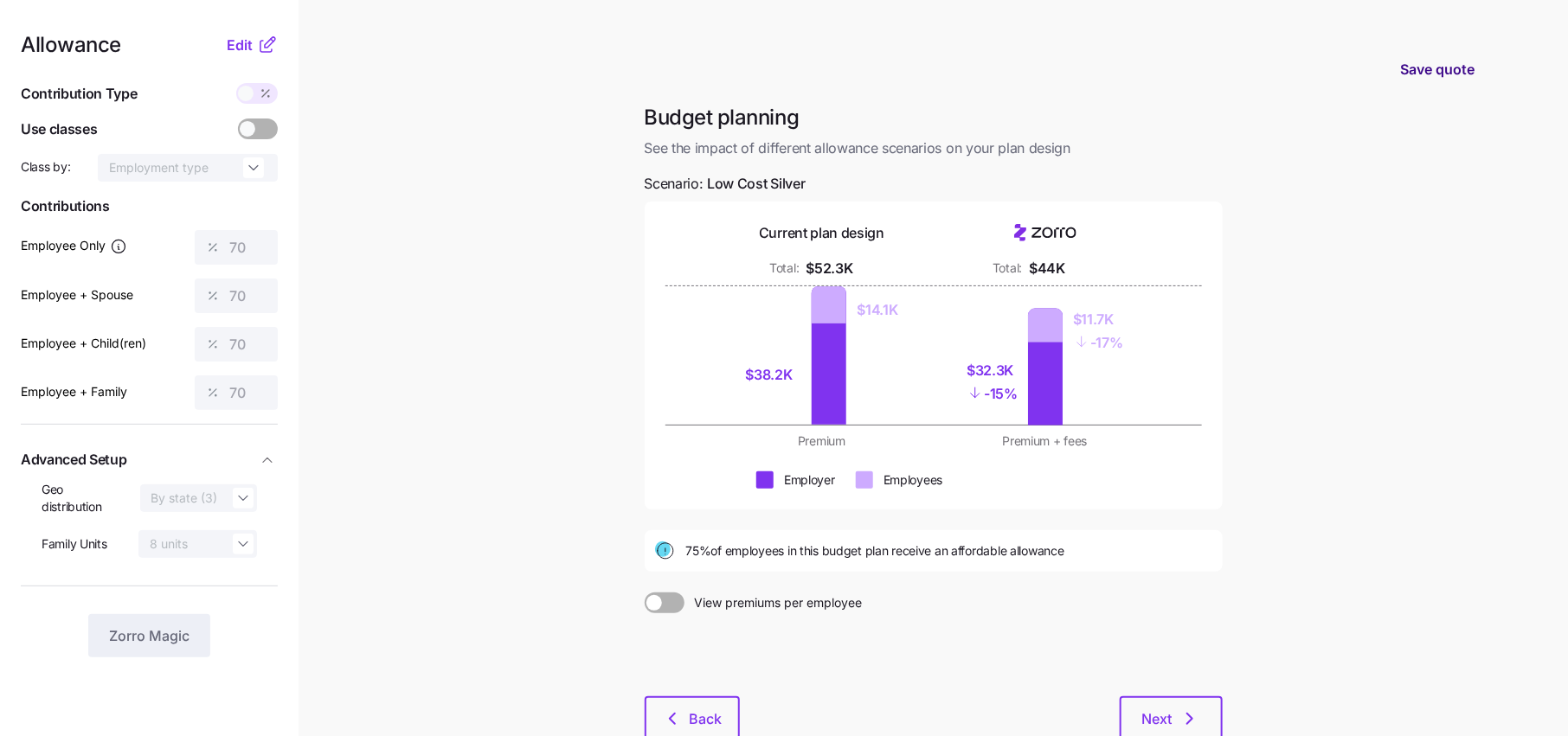
click at [1458, 70] on span "Save quote" at bounding box center [1437, 69] width 74 height 21
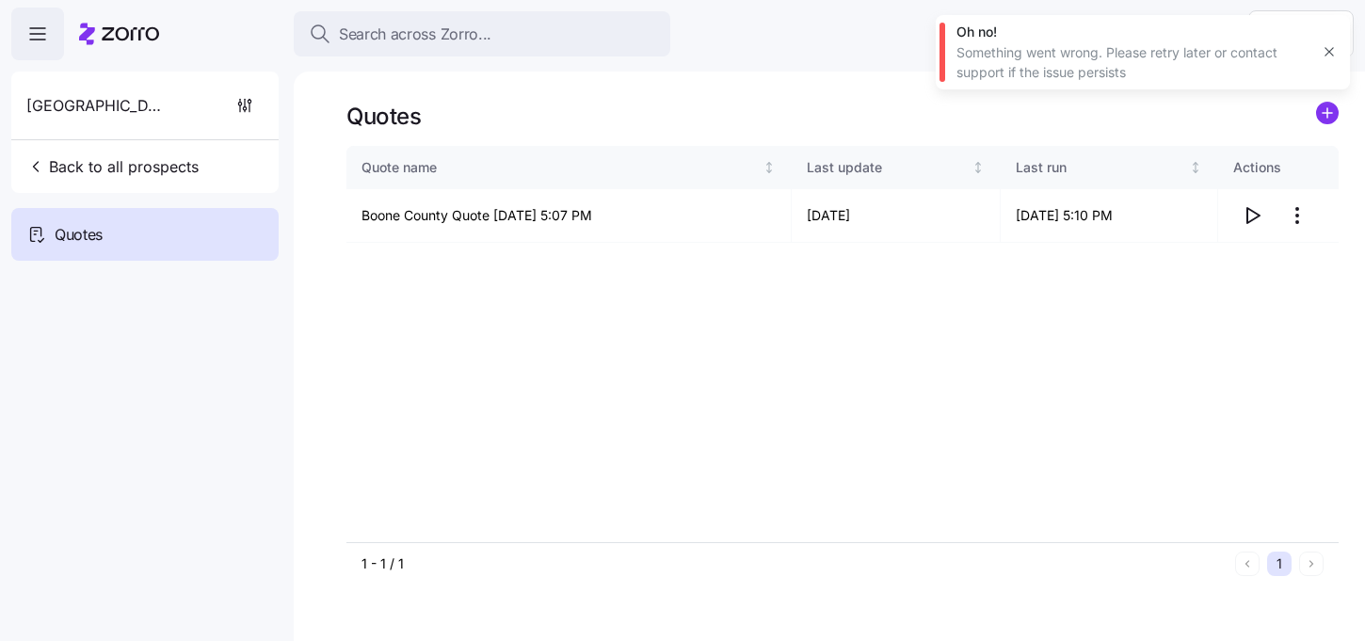
click at [1329, 55] on icon "button" at bounding box center [1329, 51] width 15 height 15
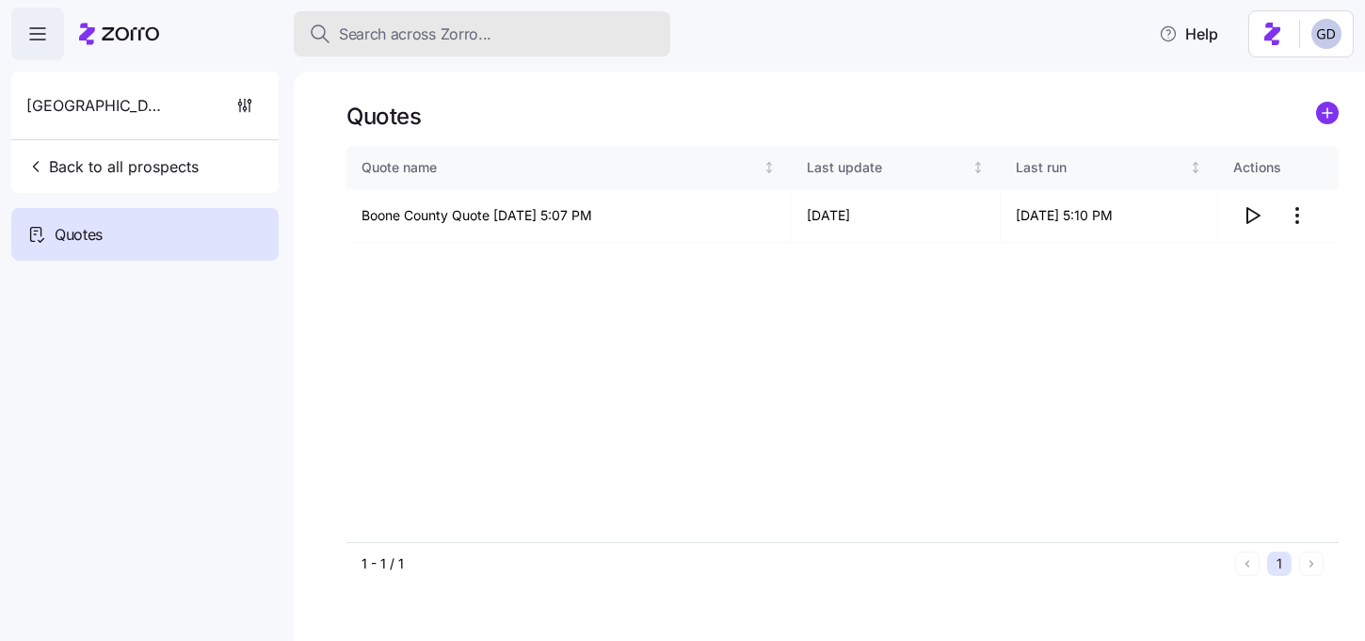
click at [487, 36] on span "Search across Zorro..." at bounding box center [415, 35] width 153 height 24
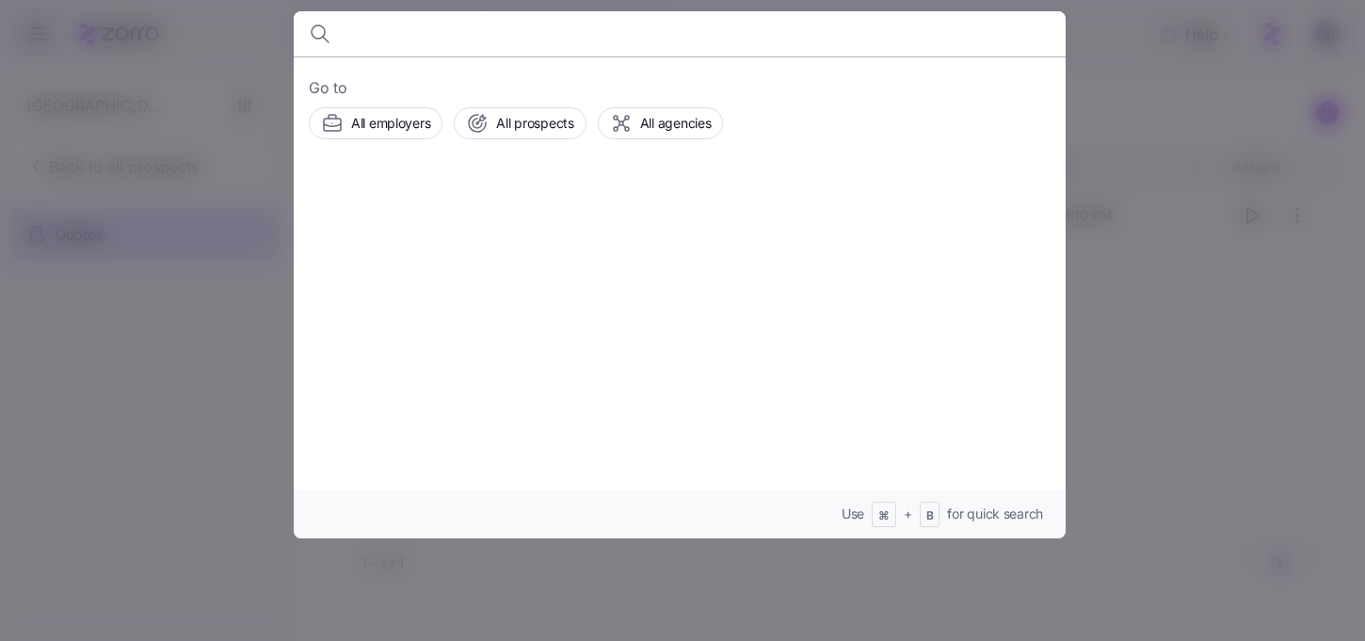
click at [393, 34] on input at bounding box center [587, 33] width 482 height 45
type input "P3"
click at [500, 207] on span "P3 Group" at bounding box center [503, 215] width 65 height 24
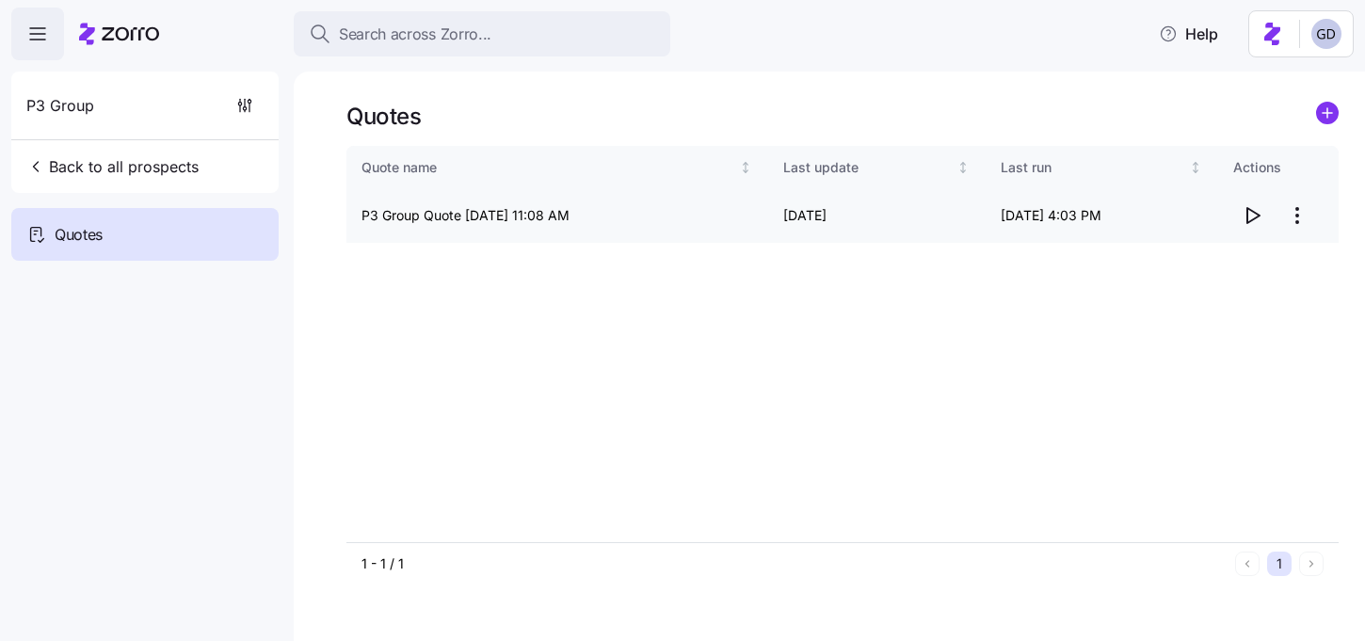
click at [1295, 217] on html "Search across Zorro... Help P3 Group Back to all prospects Quotes Quotes Quote …" at bounding box center [682, 315] width 1365 height 630
click at [1220, 256] on div "Edit quote" at bounding box center [1221, 262] width 173 height 30
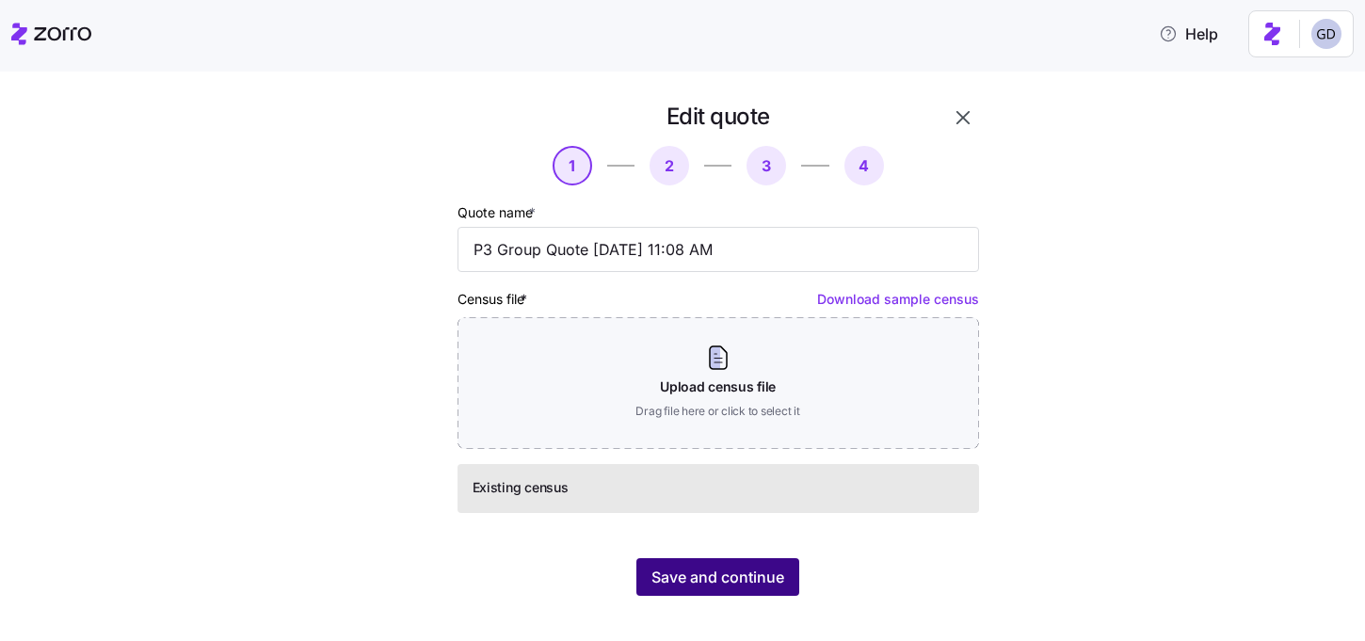
click at [747, 589] on button "Save and continue" at bounding box center [717, 577] width 163 height 38
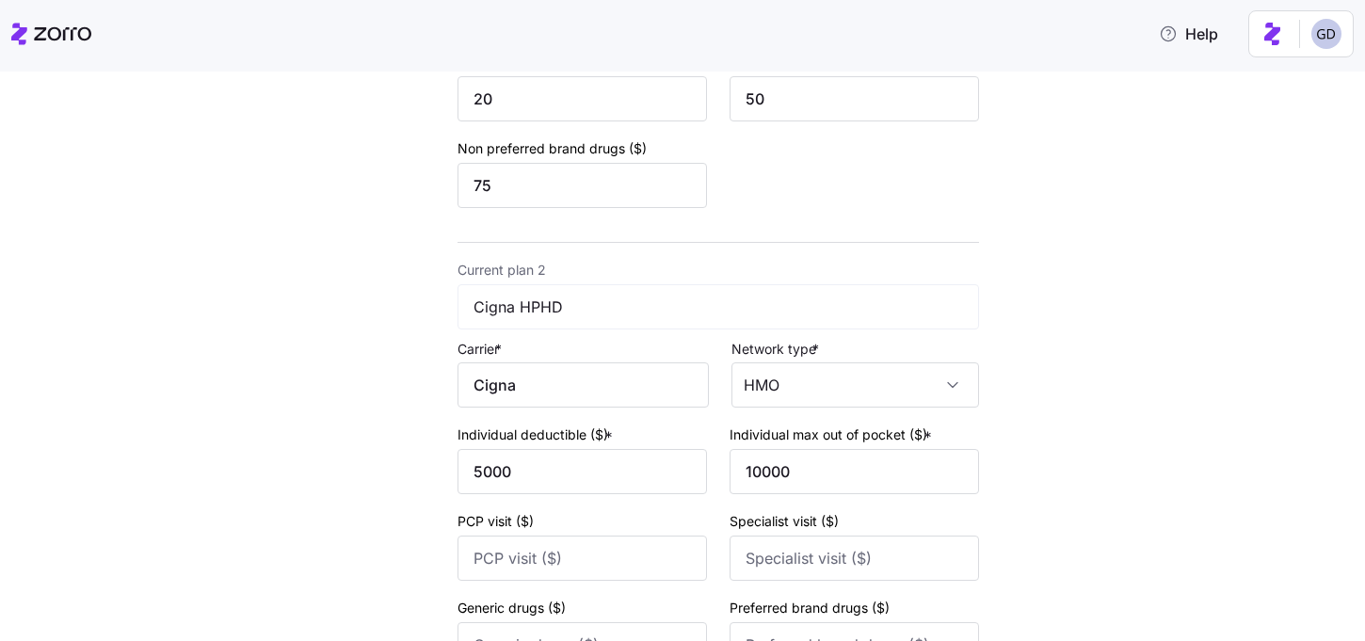
scroll to position [829, 0]
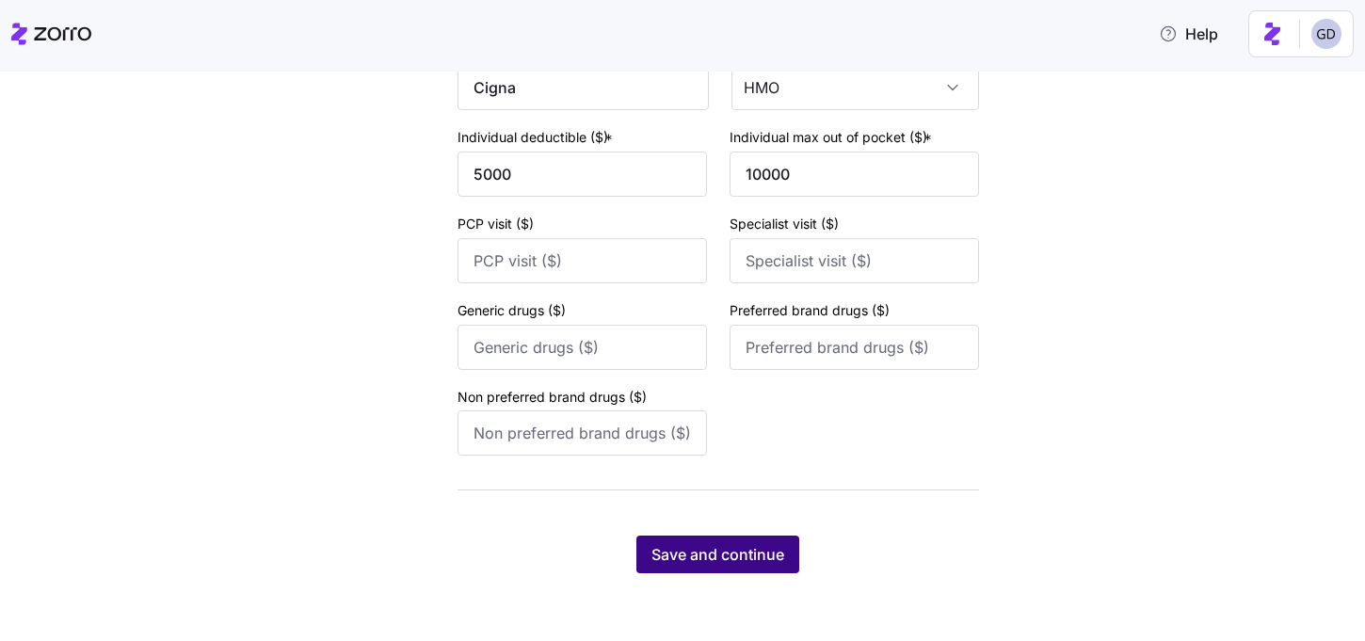
click at [715, 559] on span "Save and continue" at bounding box center [717, 554] width 133 height 23
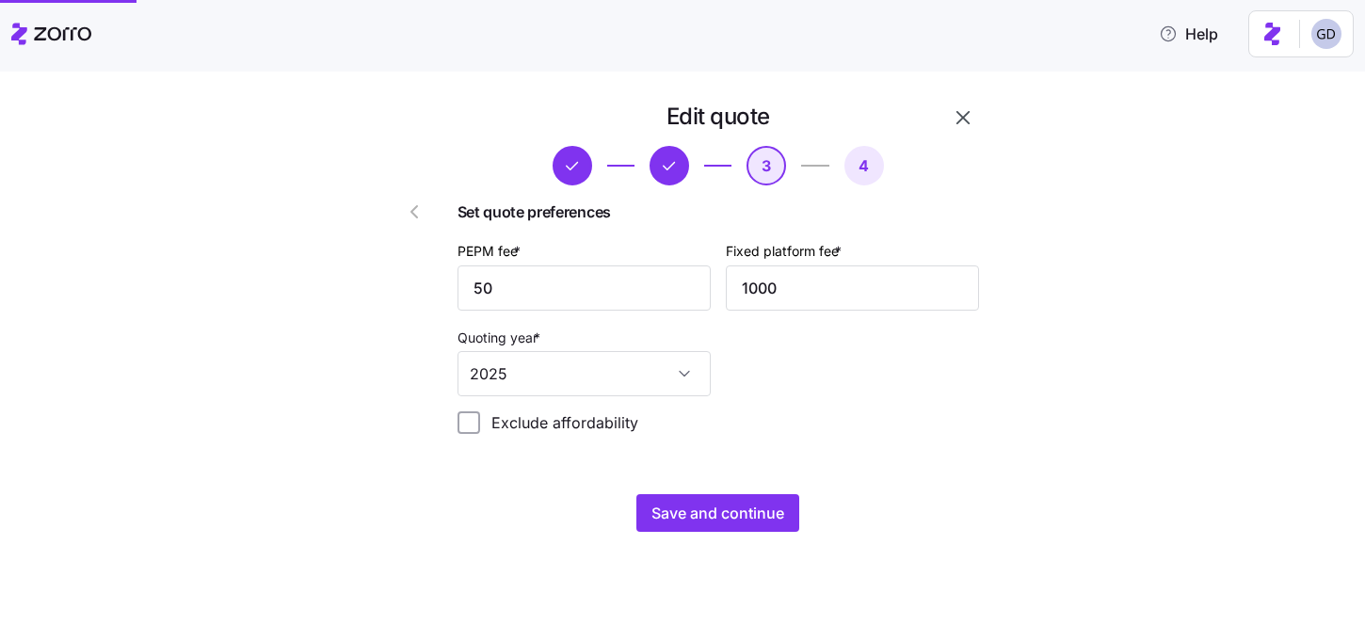
scroll to position [0, 0]
click at [735, 498] on button "Save and continue" at bounding box center [717, 513] width 163 height 38
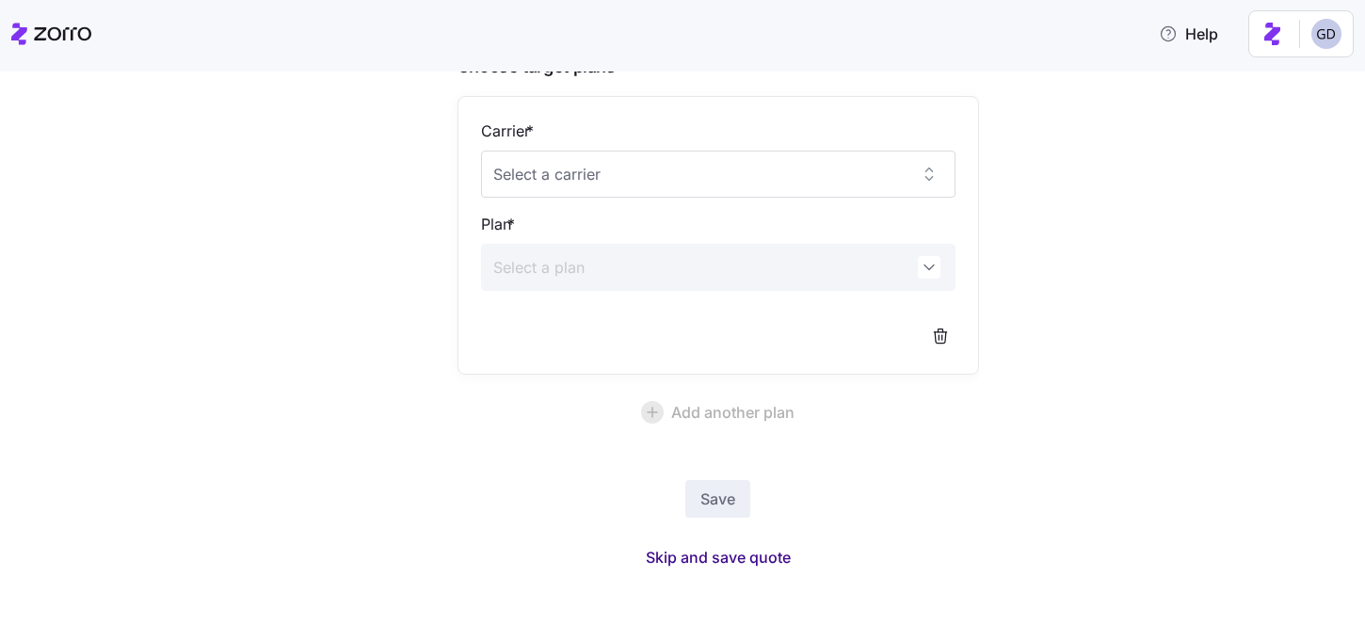
click at [749, 558] on span "Skip and save quote" at bounding box center [718, 557] width 145 height 23
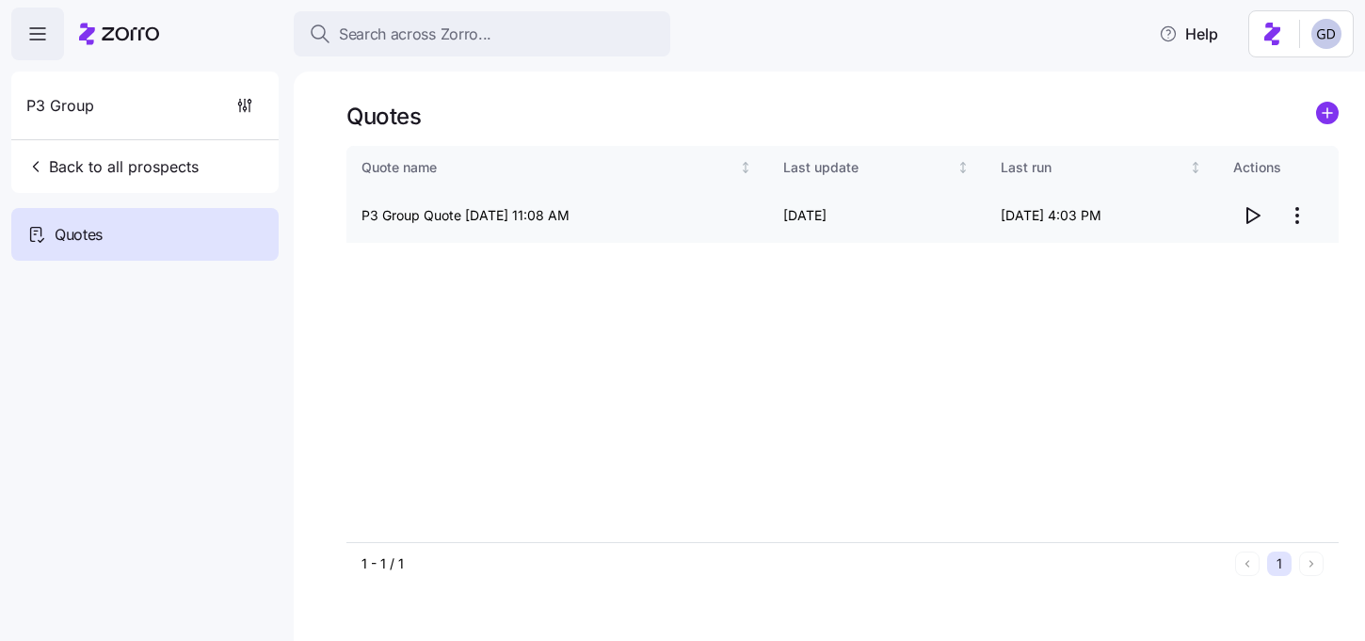
click at [1249, 210] on icon "button" at bounding box center [1252, 215] width 23 height 23
click at [1291, 221] on html "Search across Zorro... Help P3 Group Back to all prospects Quotes Quotes Quote …" at bounding box center [682, 315] width 1365 height 630
click at [1251, 207] on html "Search across Zorro... Help P3 Group Back to all prospects Quotes Quotes Quote …" at bounding box center [682, 315] width 1365 height 630
click at [1251, 217] on icon "button" at bounding box center [1252, 215] width 23 height 23
click at [1301, 213] on html "Search across Zorro... Help P3 Group Back to all prospects Quotes Quotes Quote …" at bounding box center [682, 315] width 1365 height 630
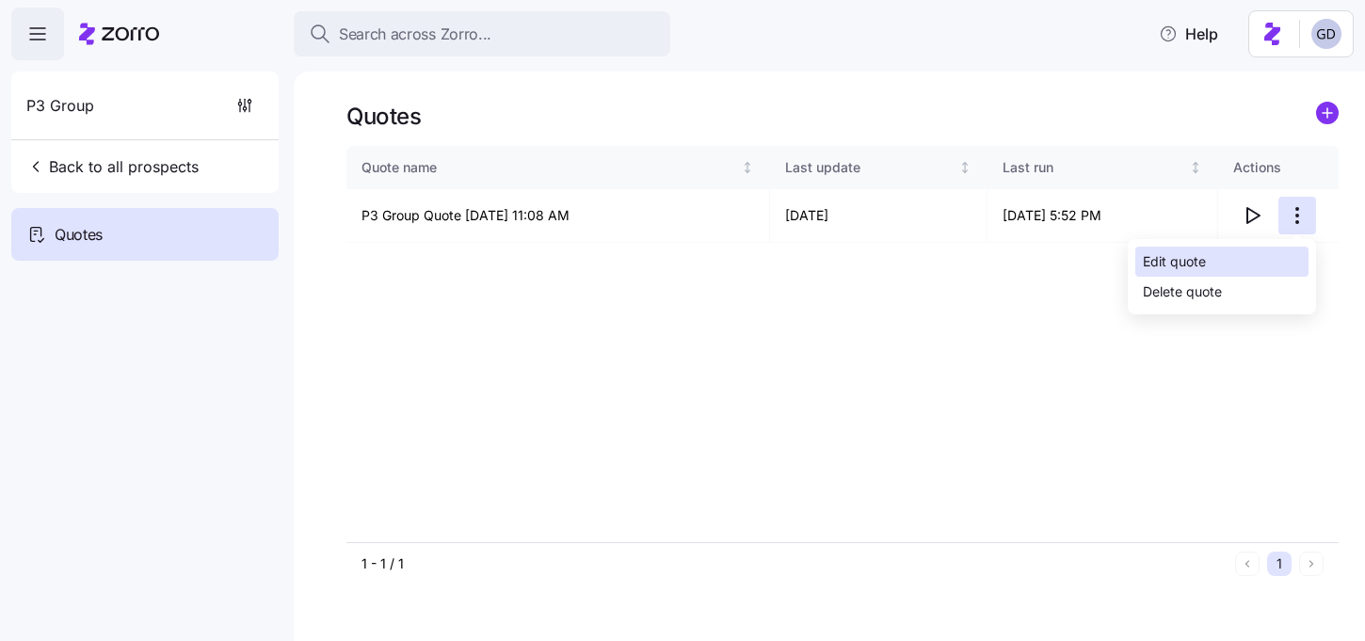
click at [1199, 272] on div "Edit quote" at bounding box center [1221, 262] width 173 height 30
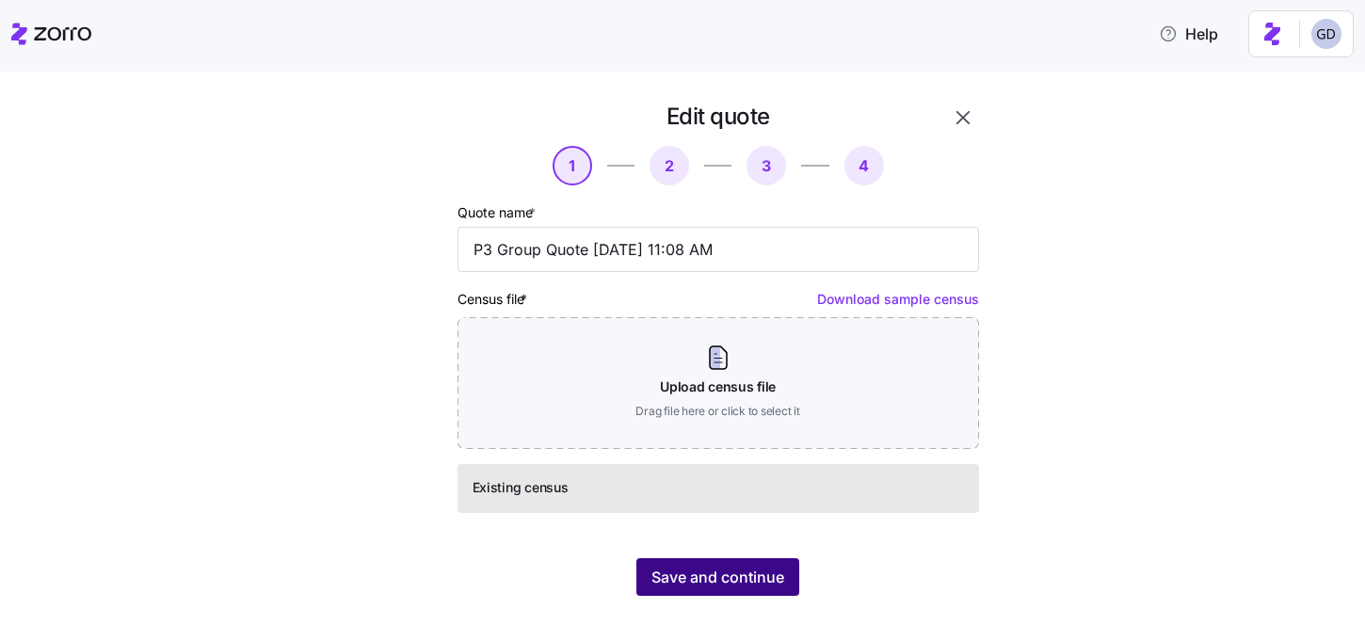
click at [727, 573] on span "Save and continue" at bounding box center [717, 577] width 133 height 23
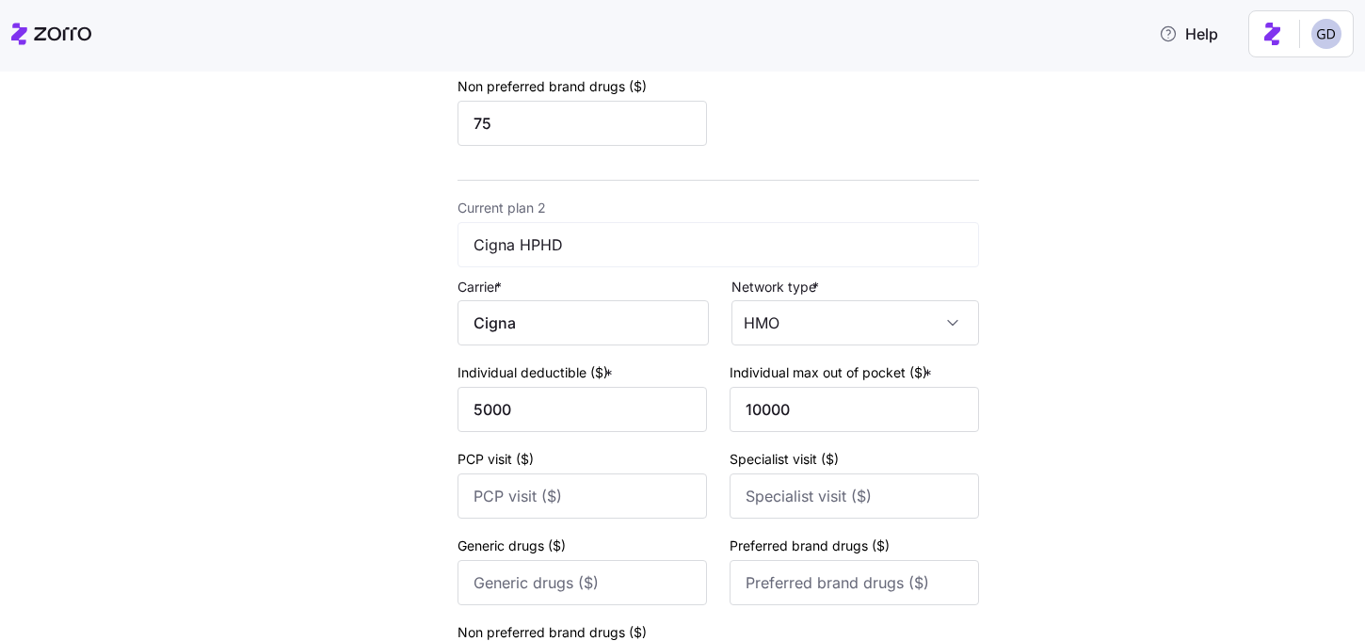
scroll to position [829, 0]
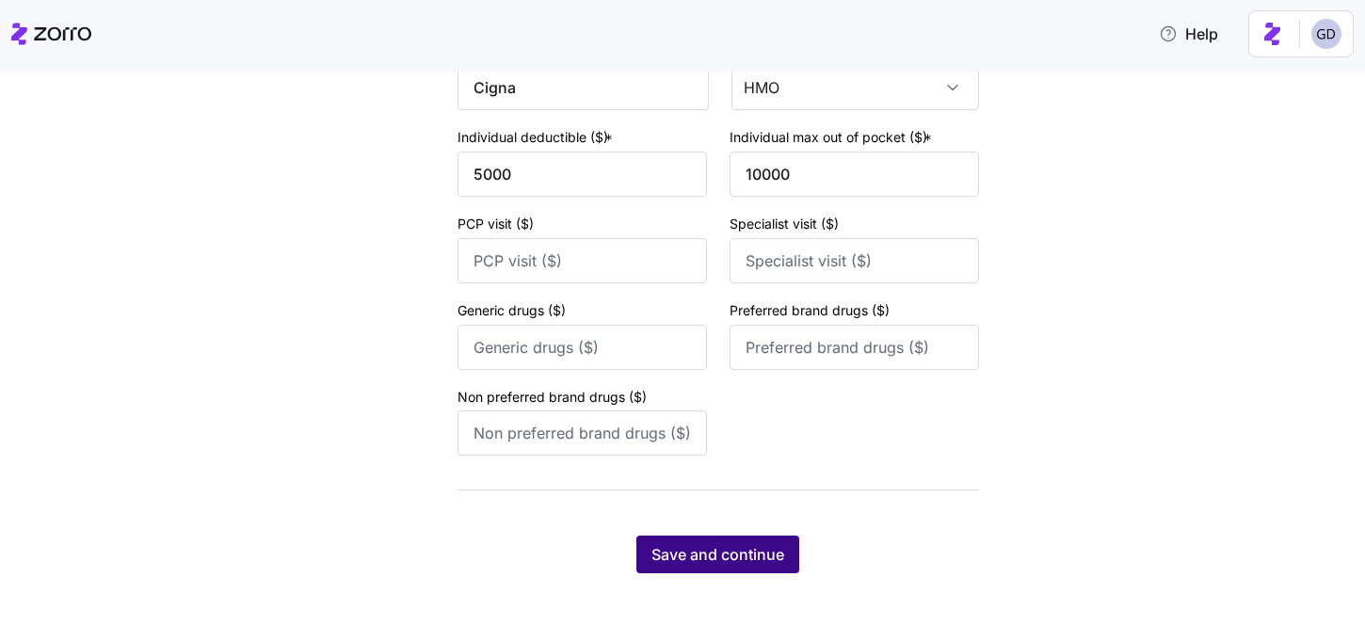
click at [672, 536] on button "Save and continue" at bounding box center [717, 555] width 163 height 38
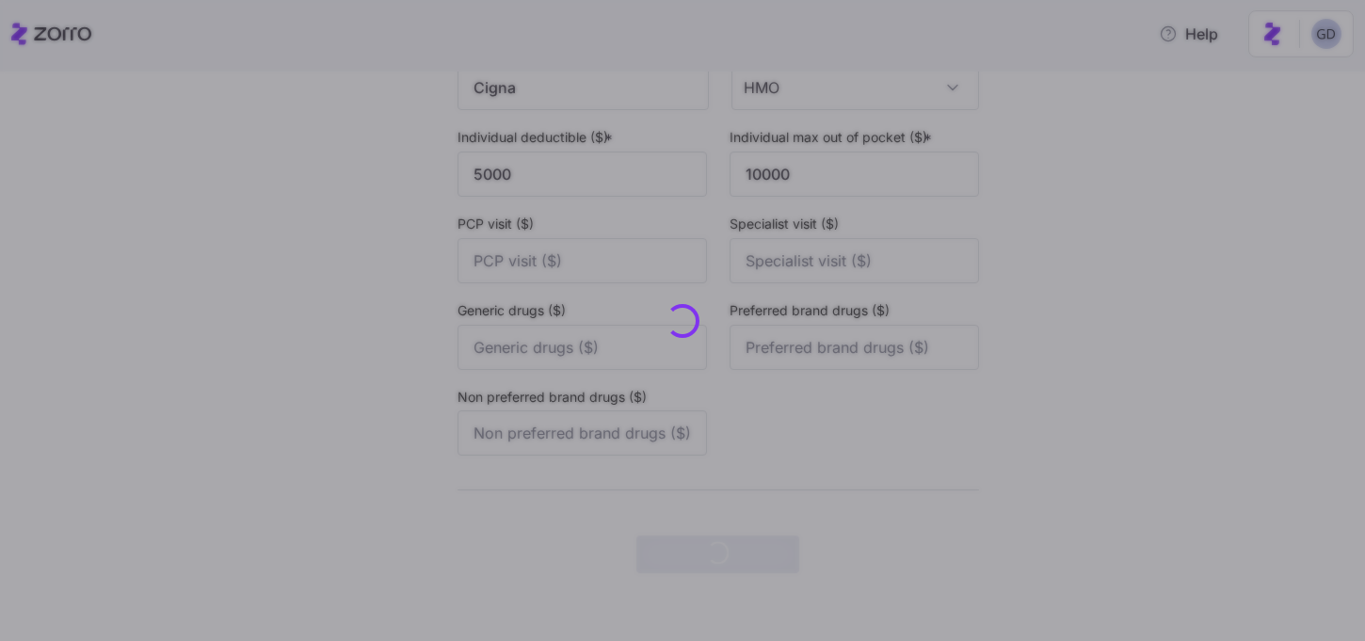
scroll to position [0, 0]
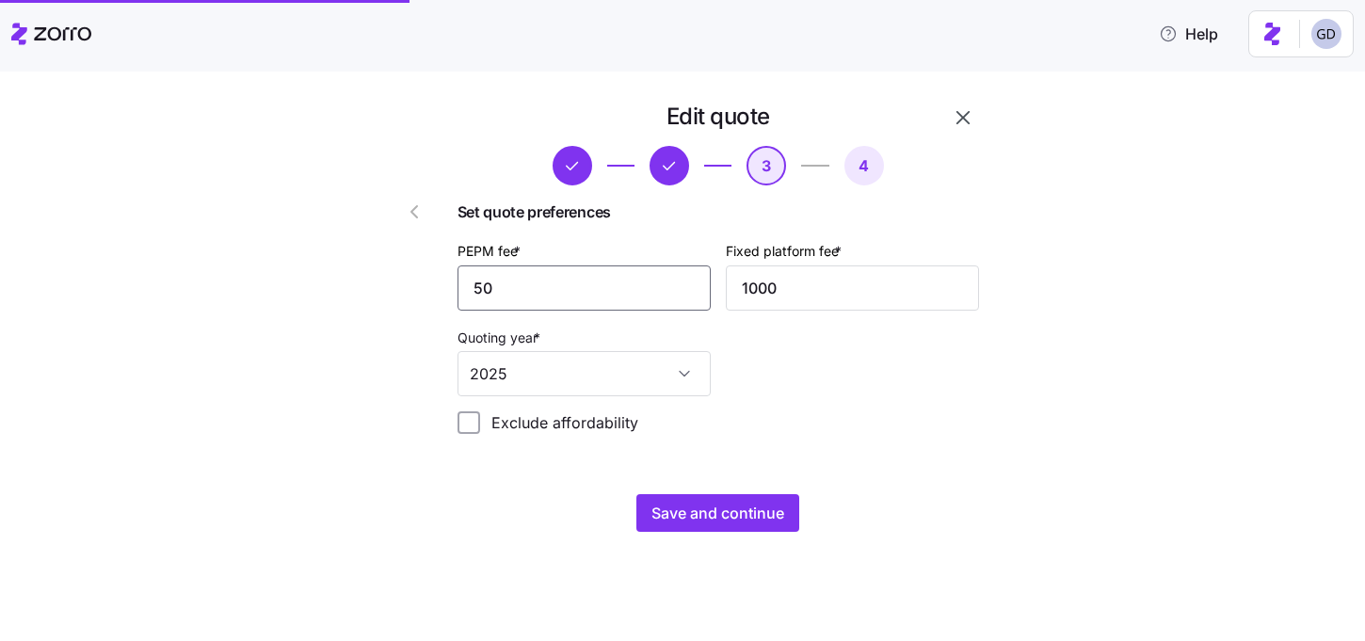
drag, startPoint x: 547, startPoint y: 289, endPoint x: 395, endPoint y: 289, distance: 151.6
click at [395, 289] on div "Edit quote 3 4 Set quote preferences PEPM fee * 50 Fixed platform fee * 1000 Qu…" at bounding box center [665, 316] width 644 height 445
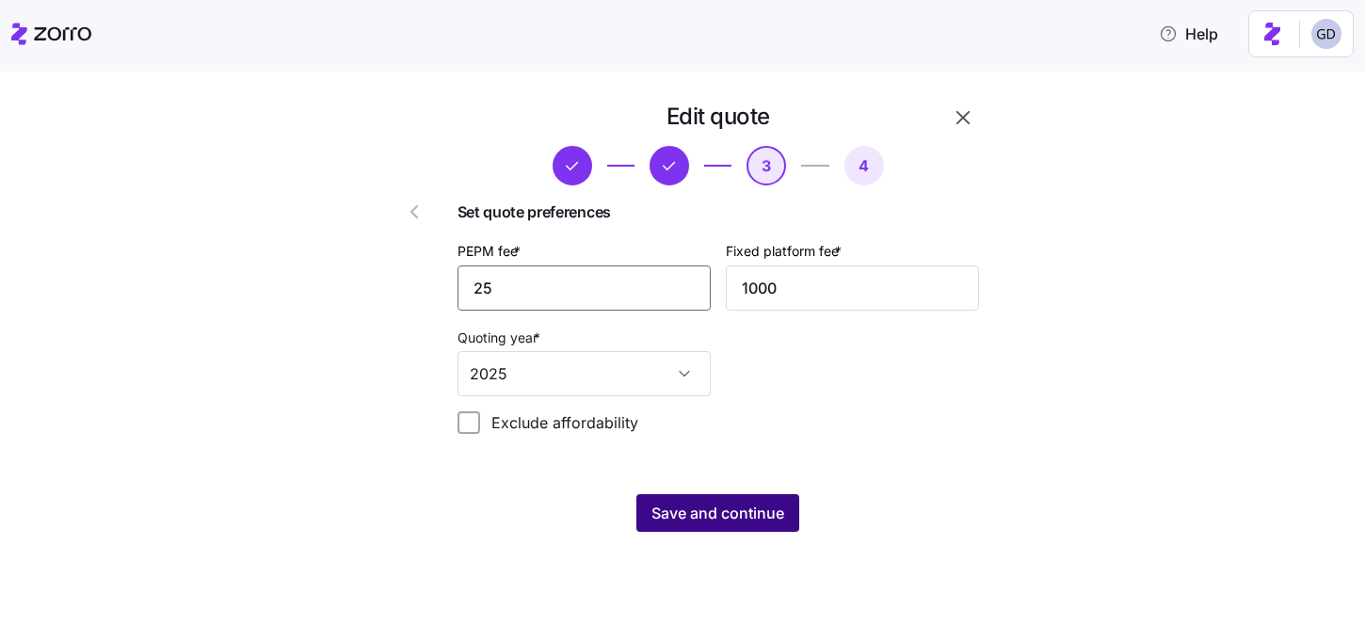
type input "25"
click at [732, 502] on button "Save and continue" at bounding box center [717, 513] width 163 height 38
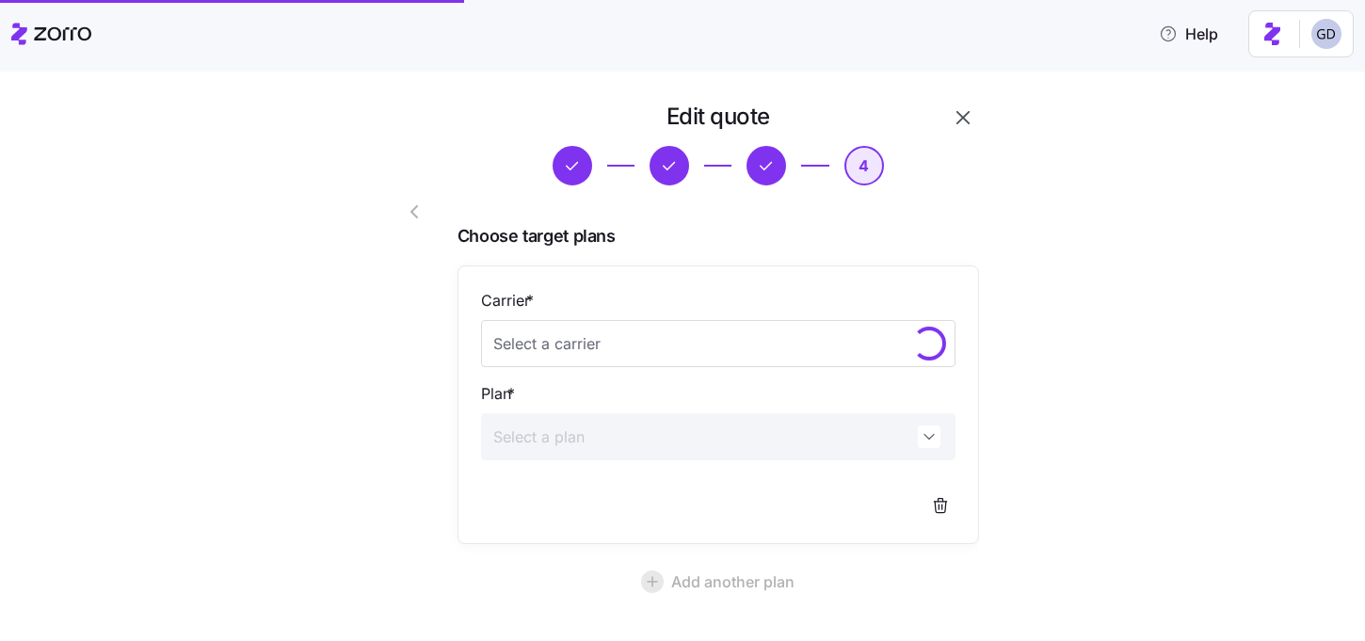
scroll to position [169, 0]
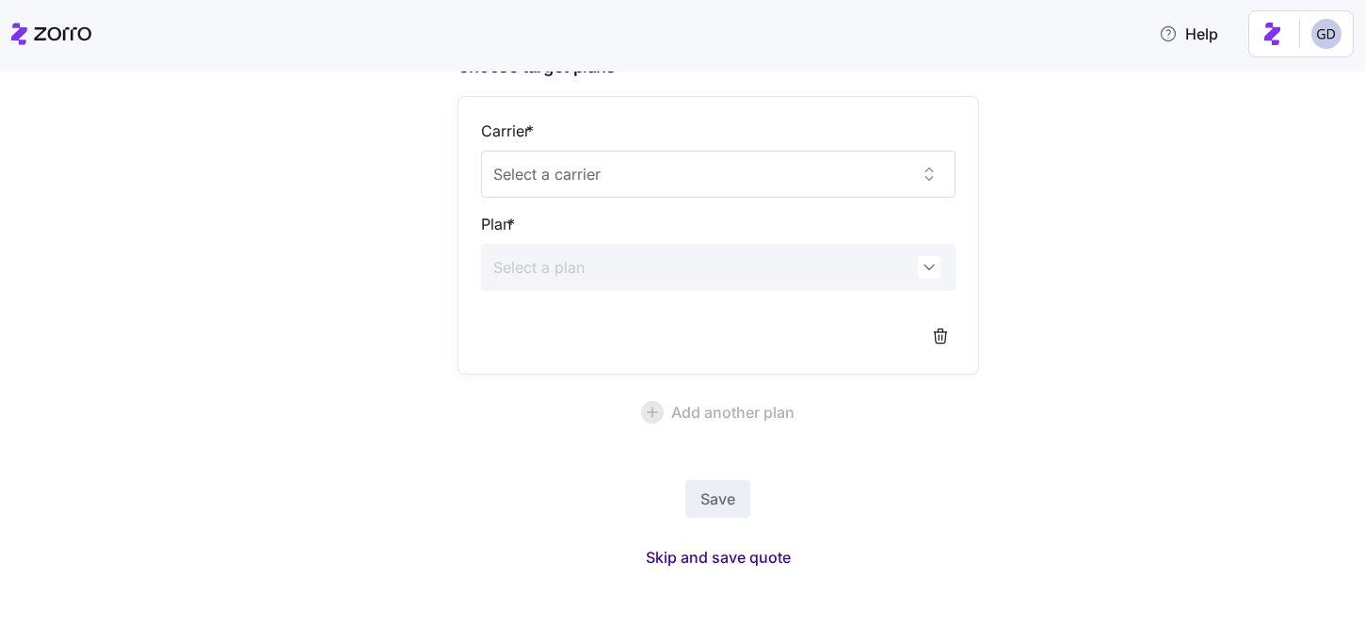
click at [719, 555] on span "Skip and save quote" at bounding box center [718, 557] width 145 height 23
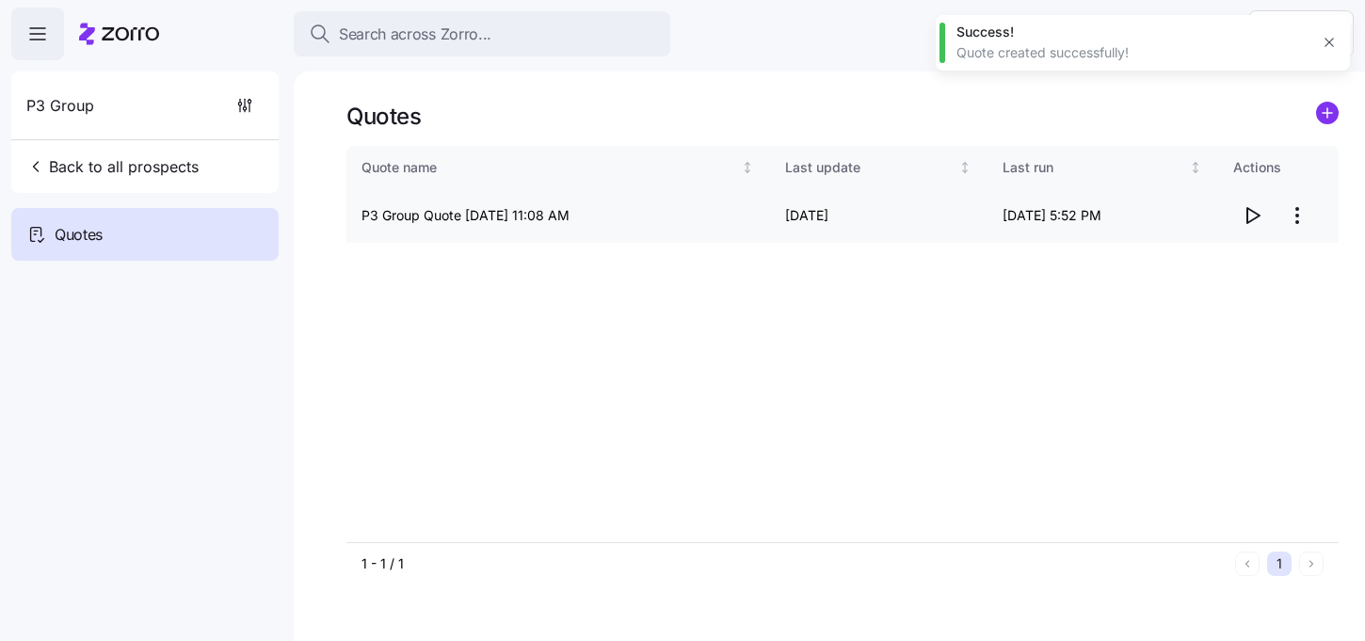
click at [1252, 222] on icon "button" at bounding box center [1252, 215] width 23 height 23
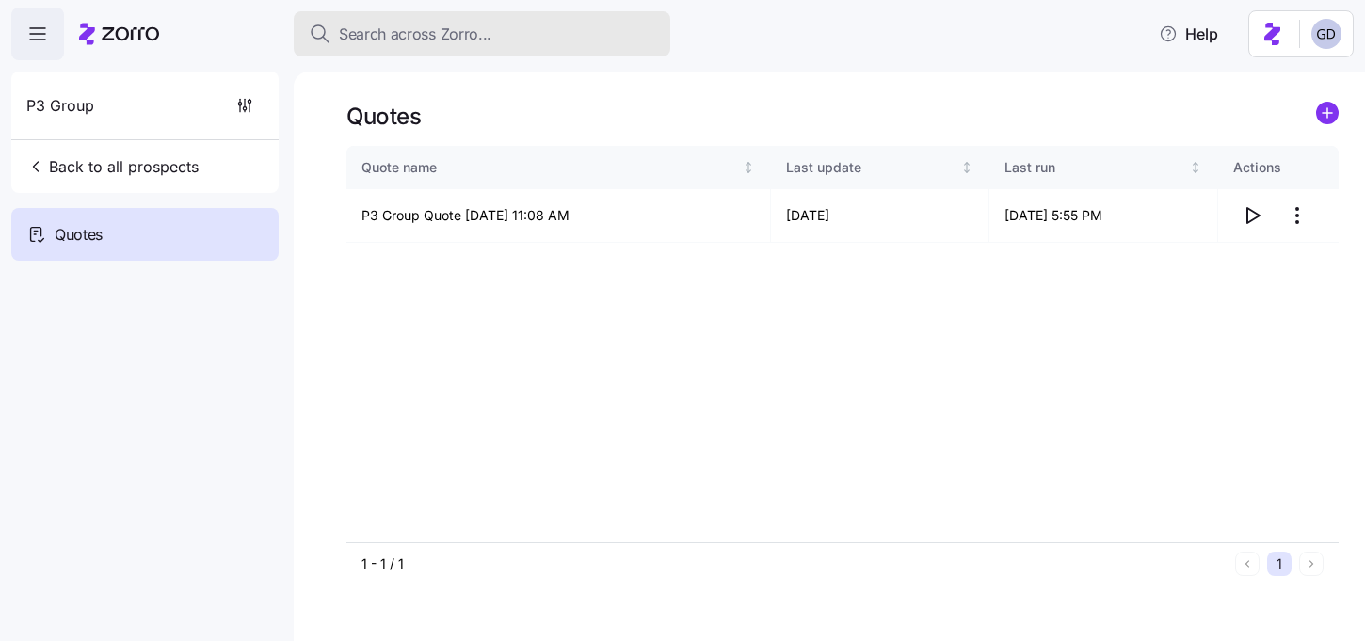
click at [486, 37] on span "Search across Zorro..." at bounding box center [415, 35] width 153 height 24
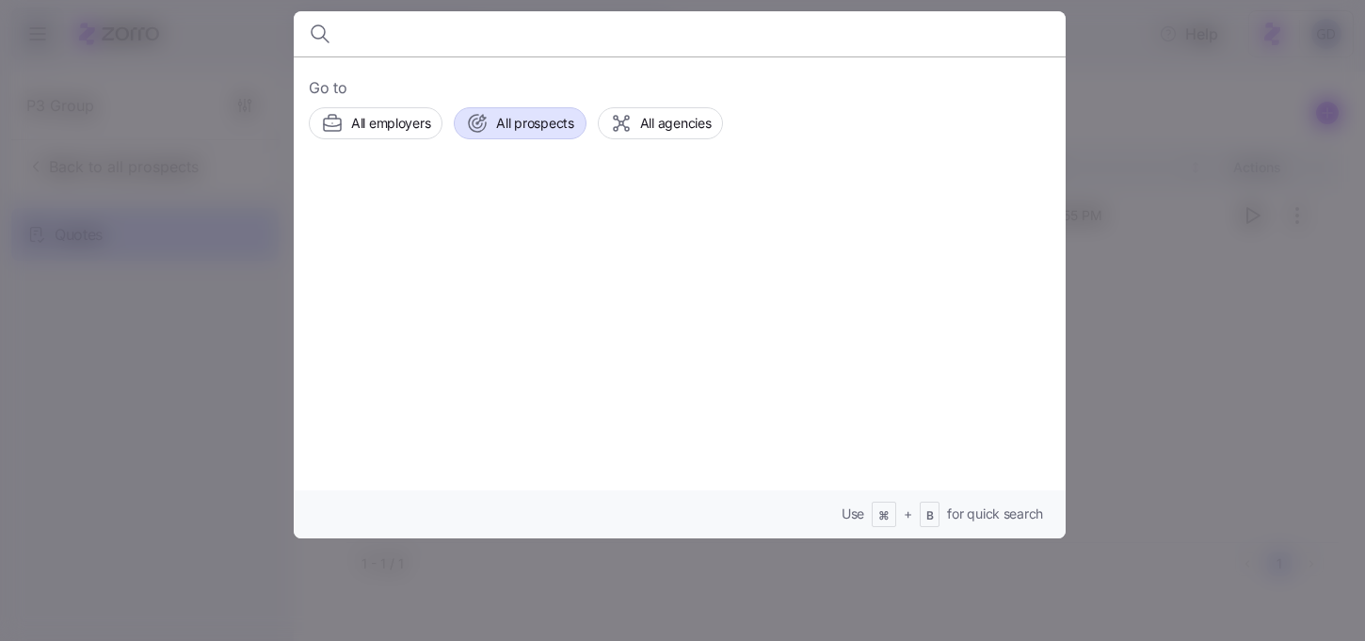
click at [532, 124] on span "All prospects" at bounding box center [534, 123] width 77 height 19
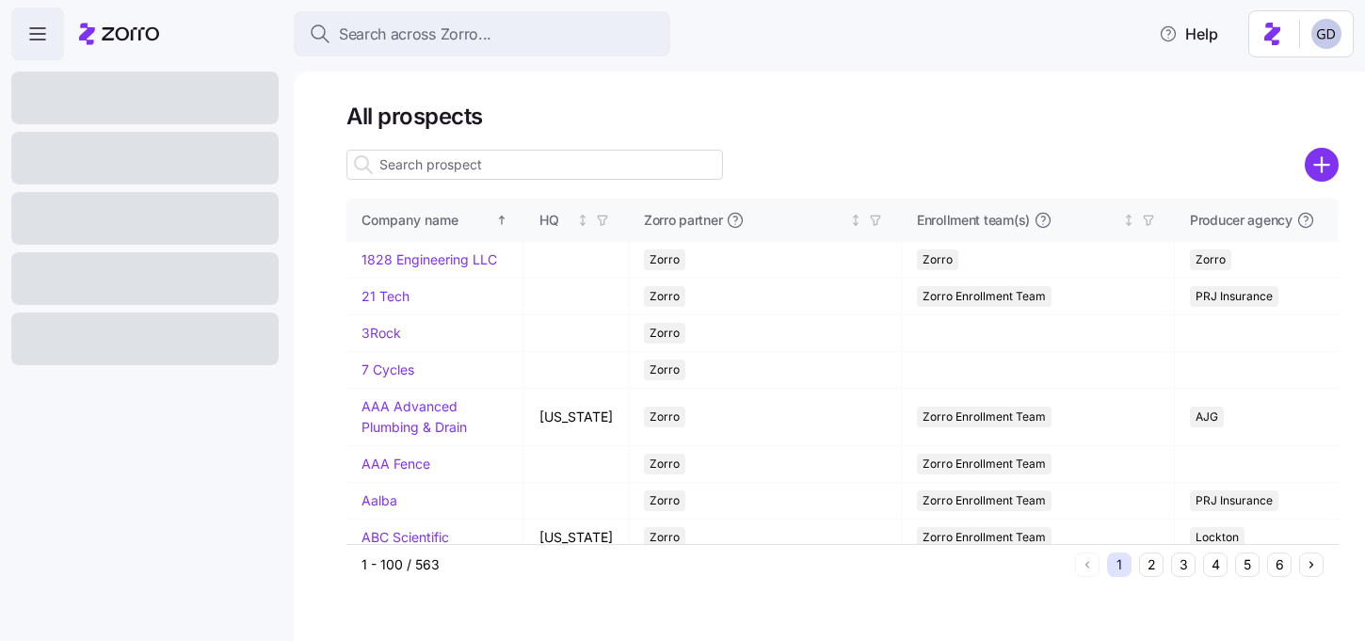
click at [1325, 165] on icon "add icon" at bounding box center [1321, 165] width 14 height 0
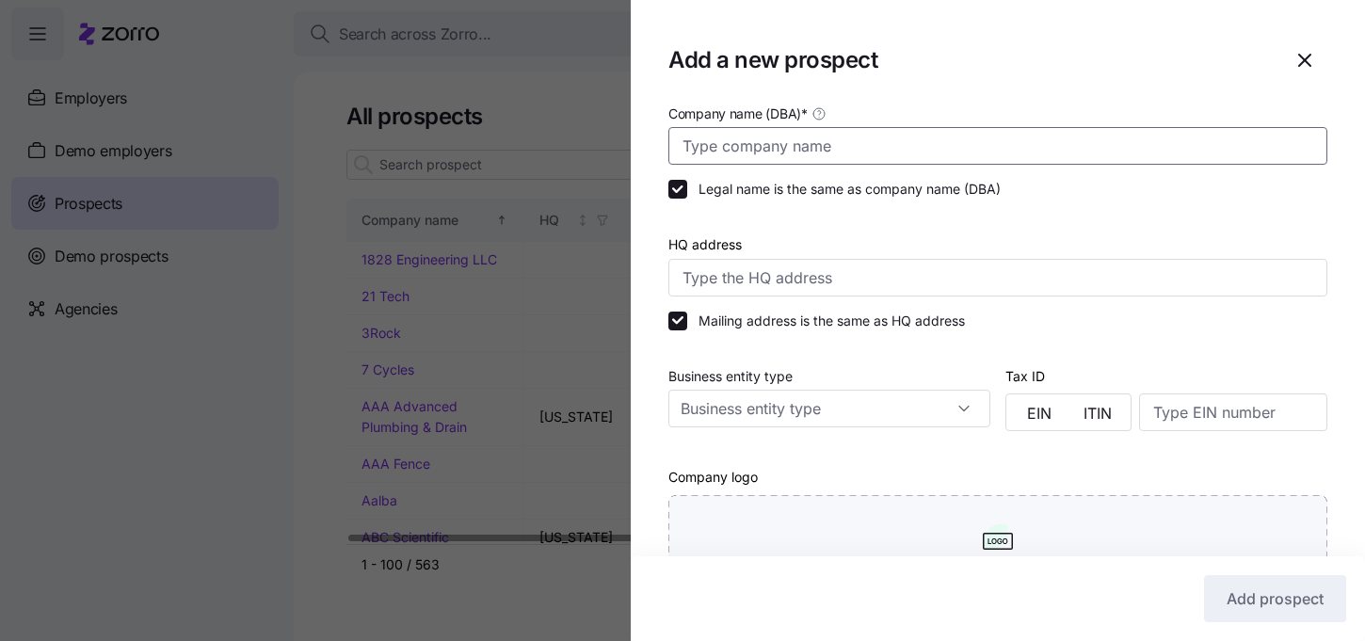
click at [796, 134] on input "Company name (DBA) *" at bounding box center [997, 146] width 659 height 38
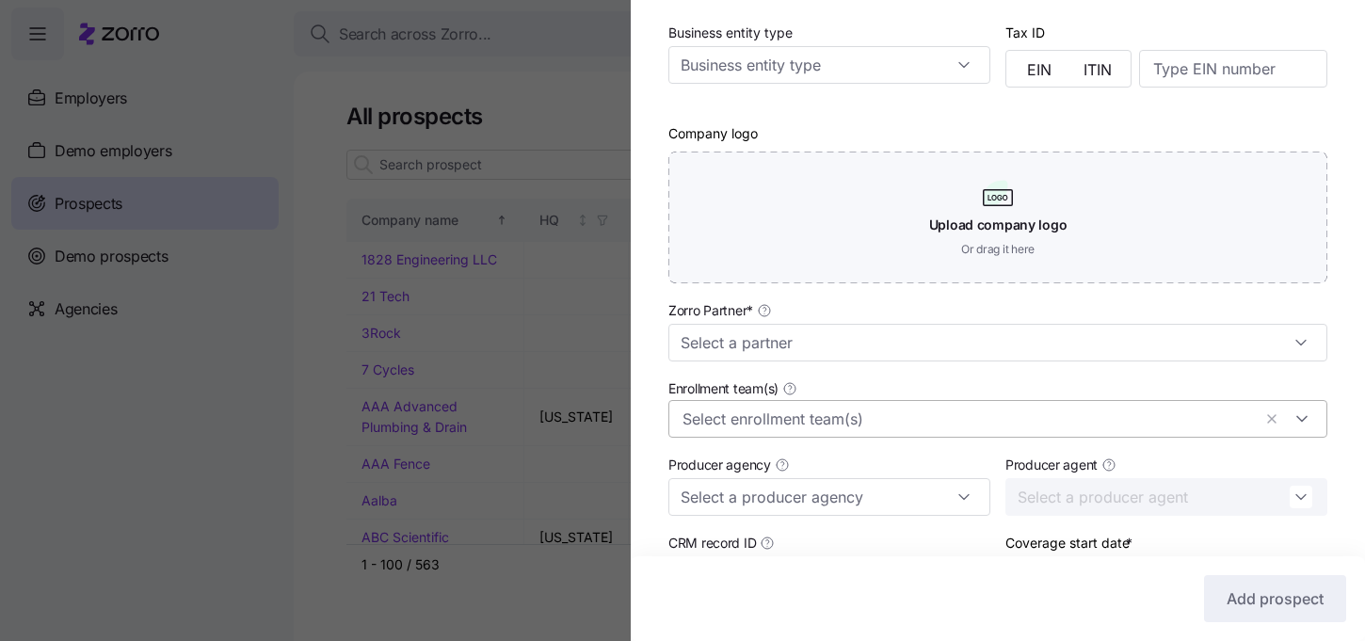
scroll to position [400, 0]
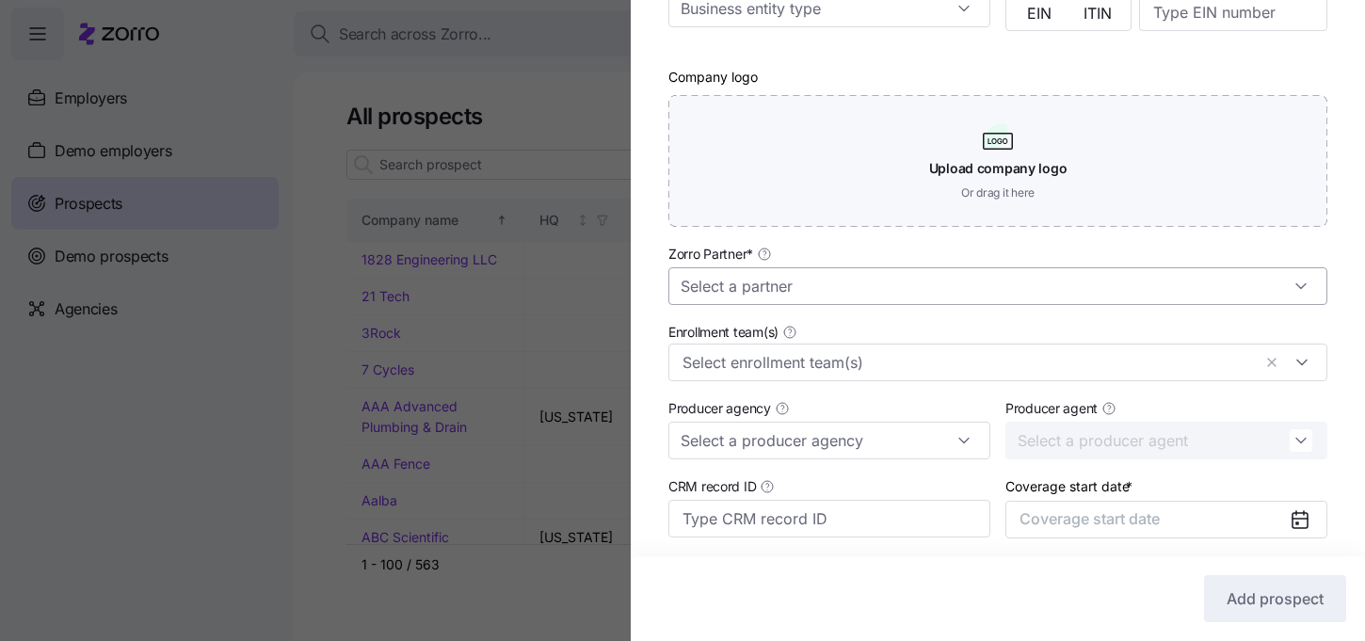
type input "Consolidated Youth Services"
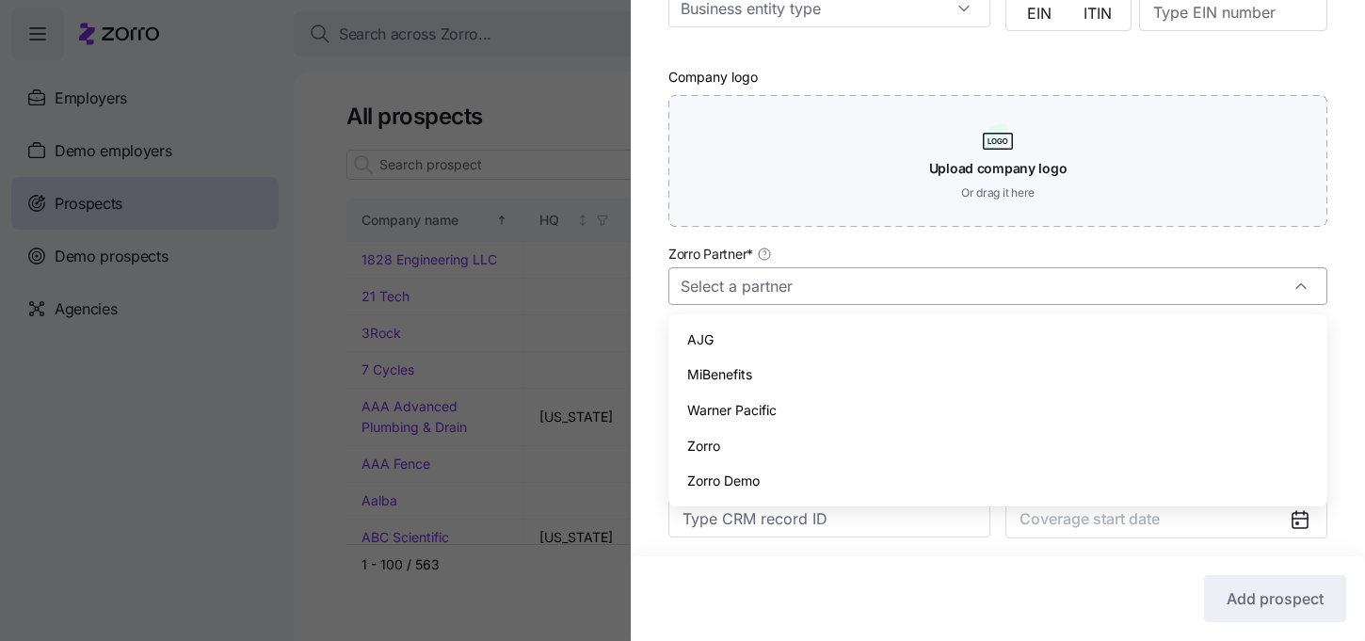
click at [791, 297] on input "Zorro Partner *" at bounding box center [997, 286] width 659 height 38
click at [725, 340] on div "AJG" at bounding box center [998, 340] width 644 height 36
type input "AJG"
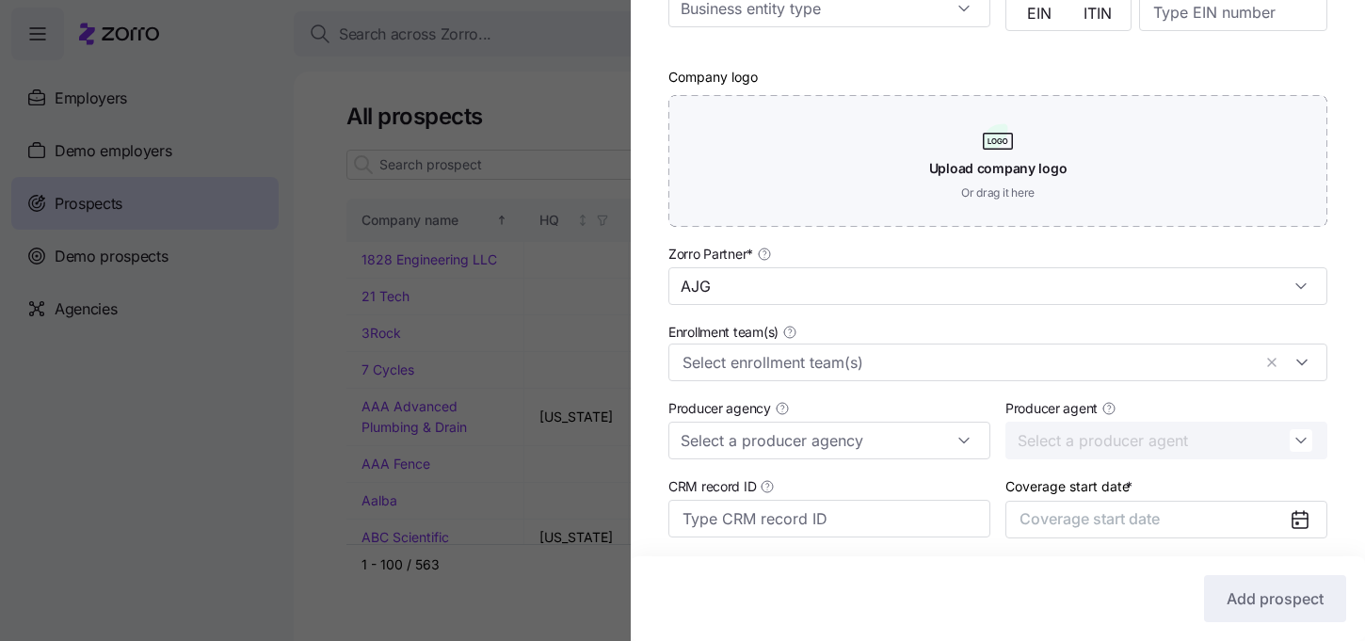
scroll to position [493, 0]
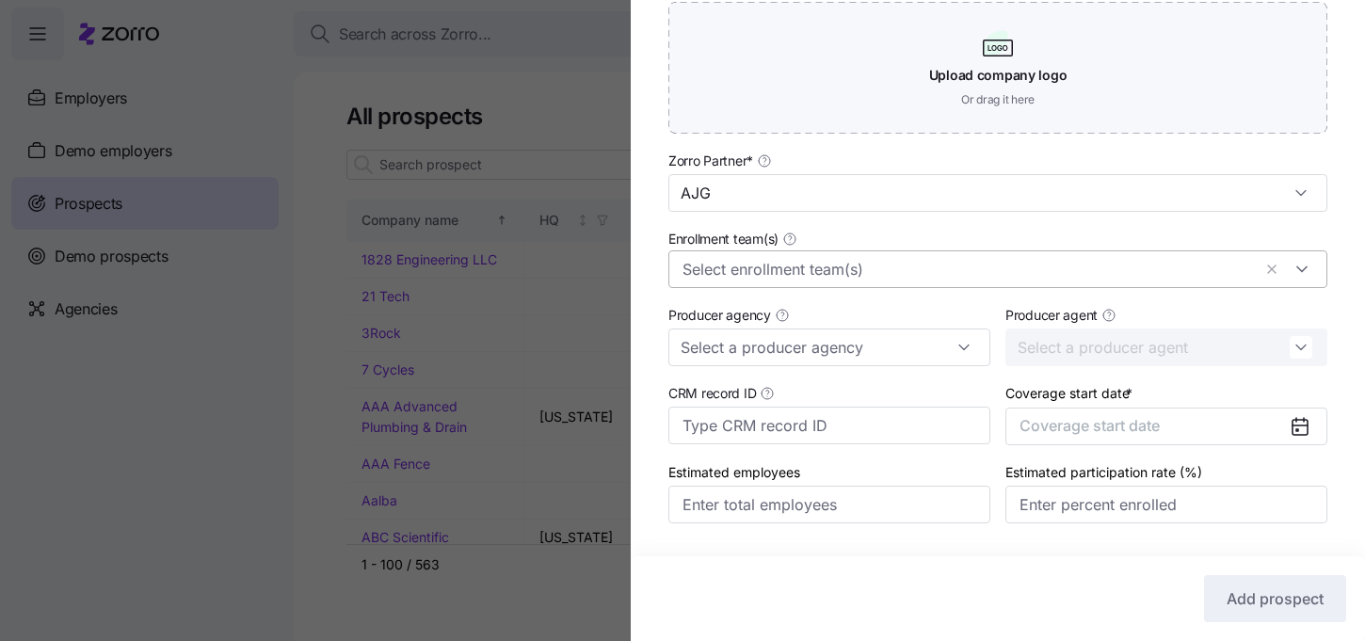
click at [802, 259] on input "Enrollment team(s)" at bounding box center [967, 269] width 569 height 24
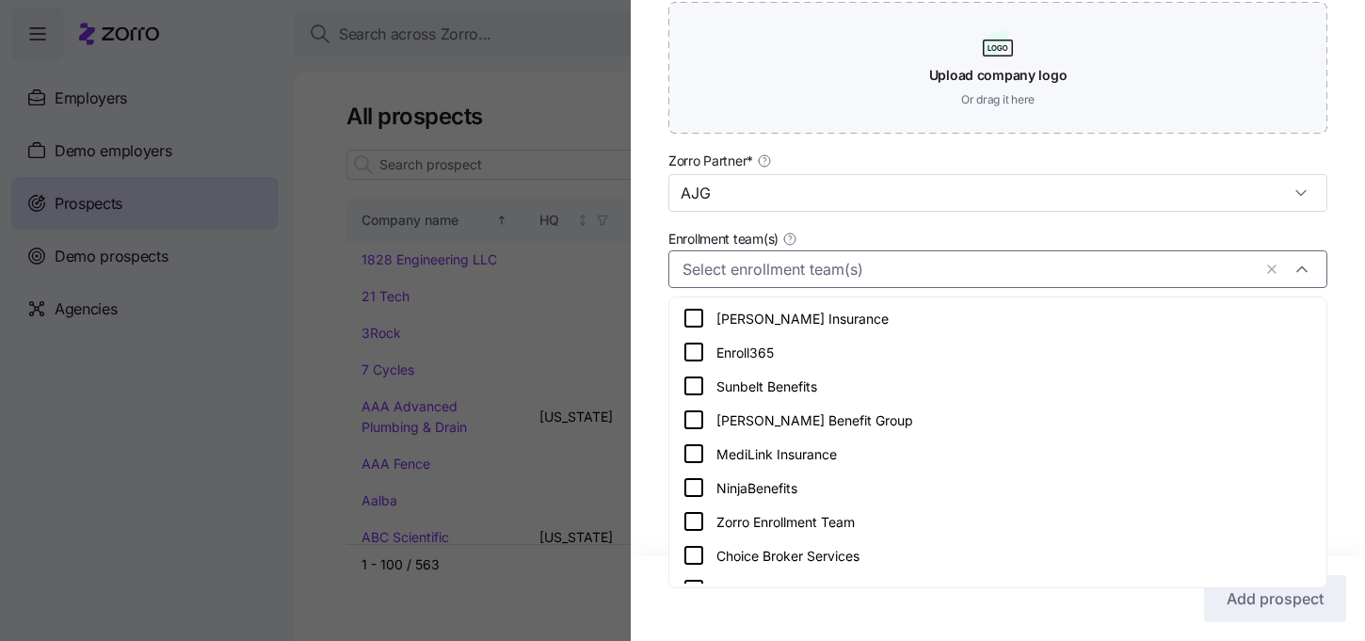
click at [688, 521] on icon at bounding box center [694, 521] width 23 height 23
click at [647, 410] on div "Company name (DBA) * Consolidated Youth Services Legal name is the same as comp…" at bounding box center [998, 84] width 734 height 953
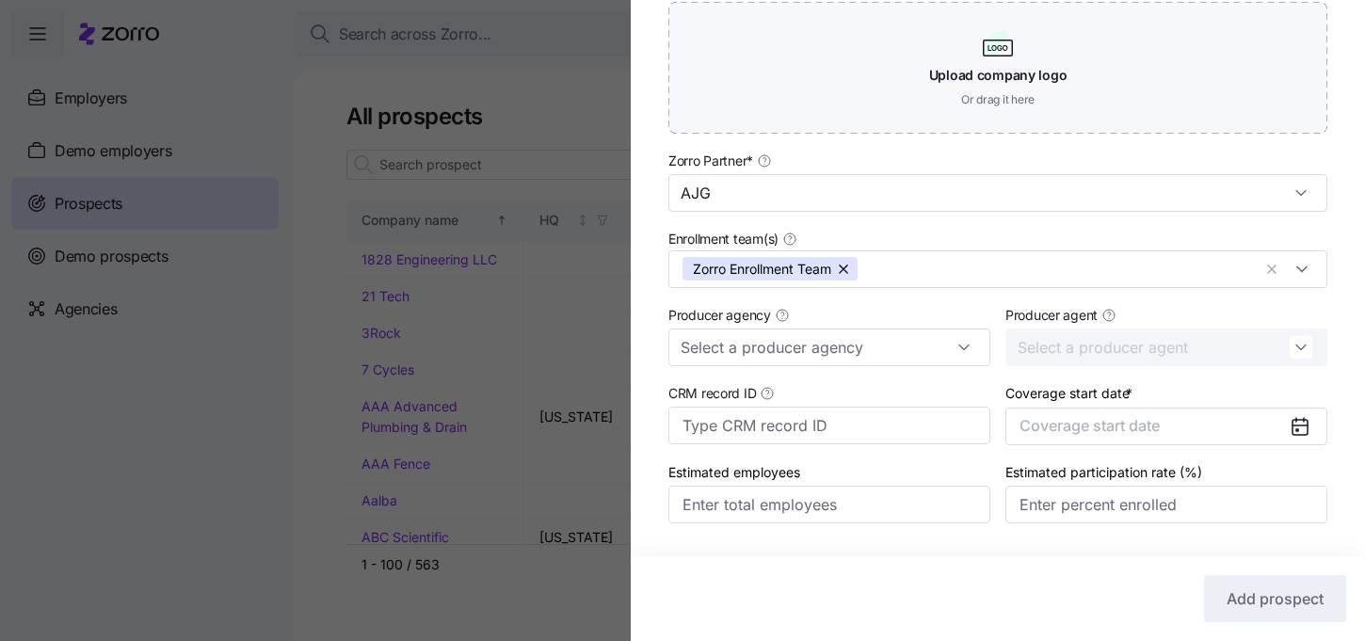
scroll to position [546, 0]
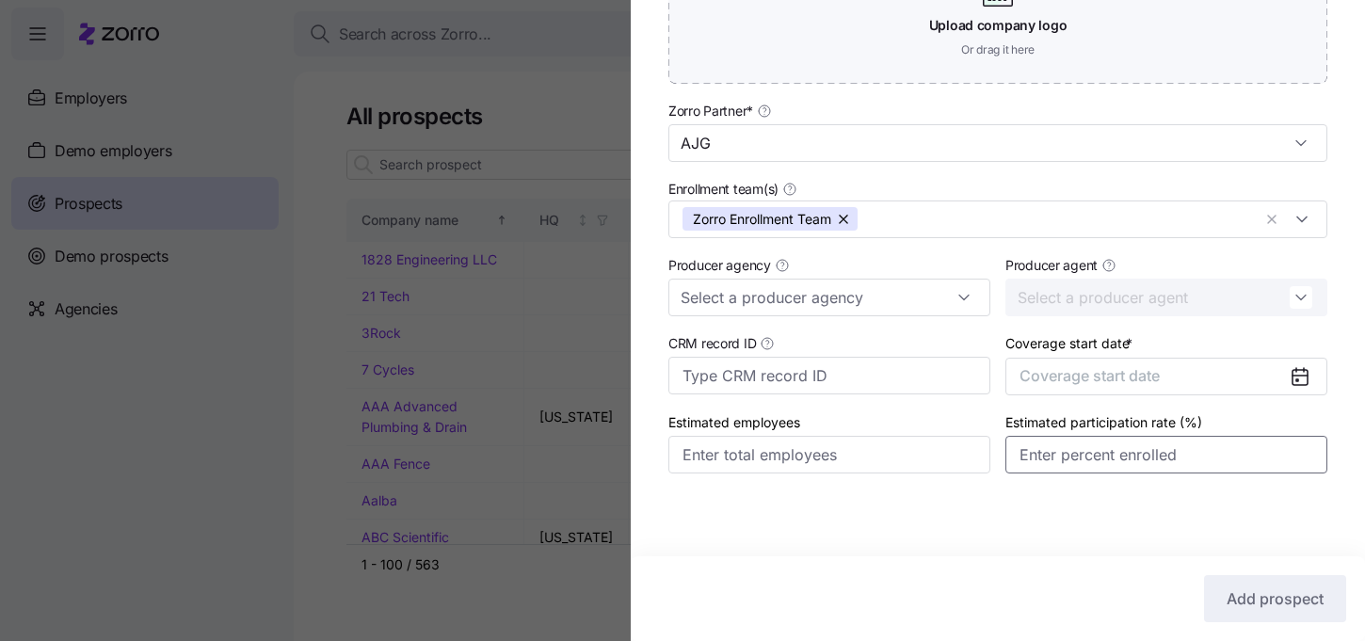
click at [1235, 465] on input "Estimated participation rate (%)" at bounding box center [1166, 455] width 322 height 38
click at [1279, 370] on button "Coverage start date" at bounding box center [1166, 377] width 322 height 38
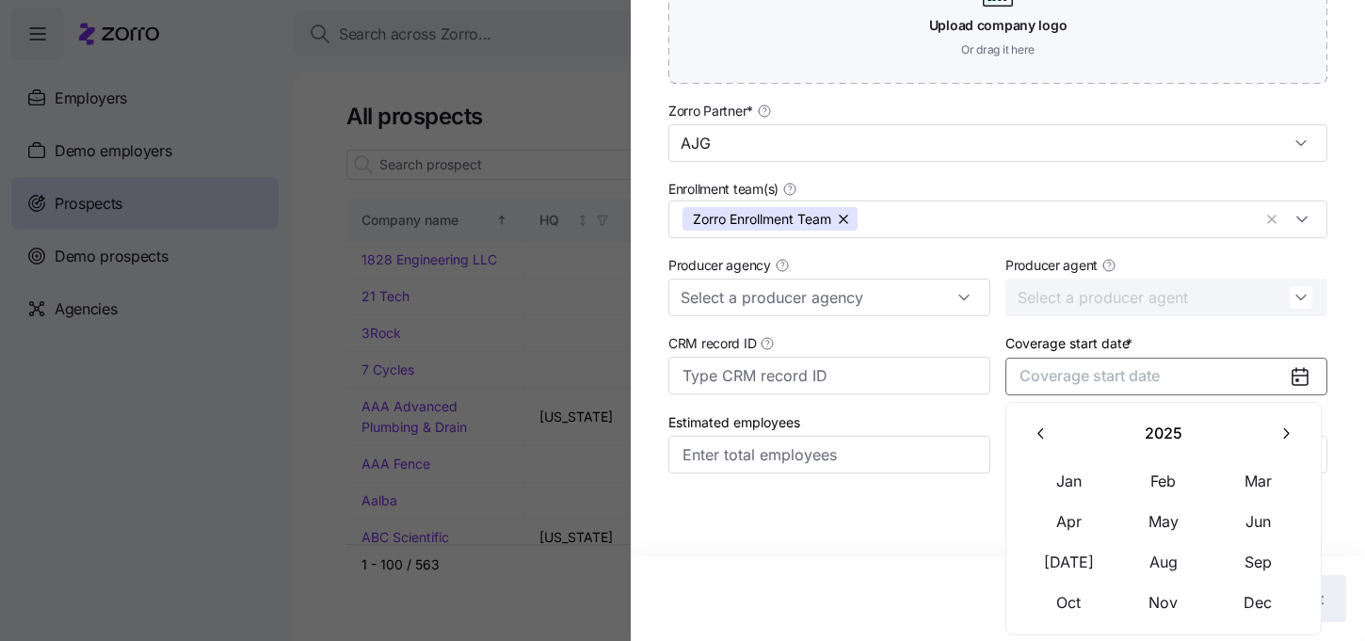
click at [1277, 435] on icon "button" at bounding box center [1286, 434] width 18 height 18
click at [1084, 474] on button "Jan" at bounding box center [1069, 481] width 94 height 40
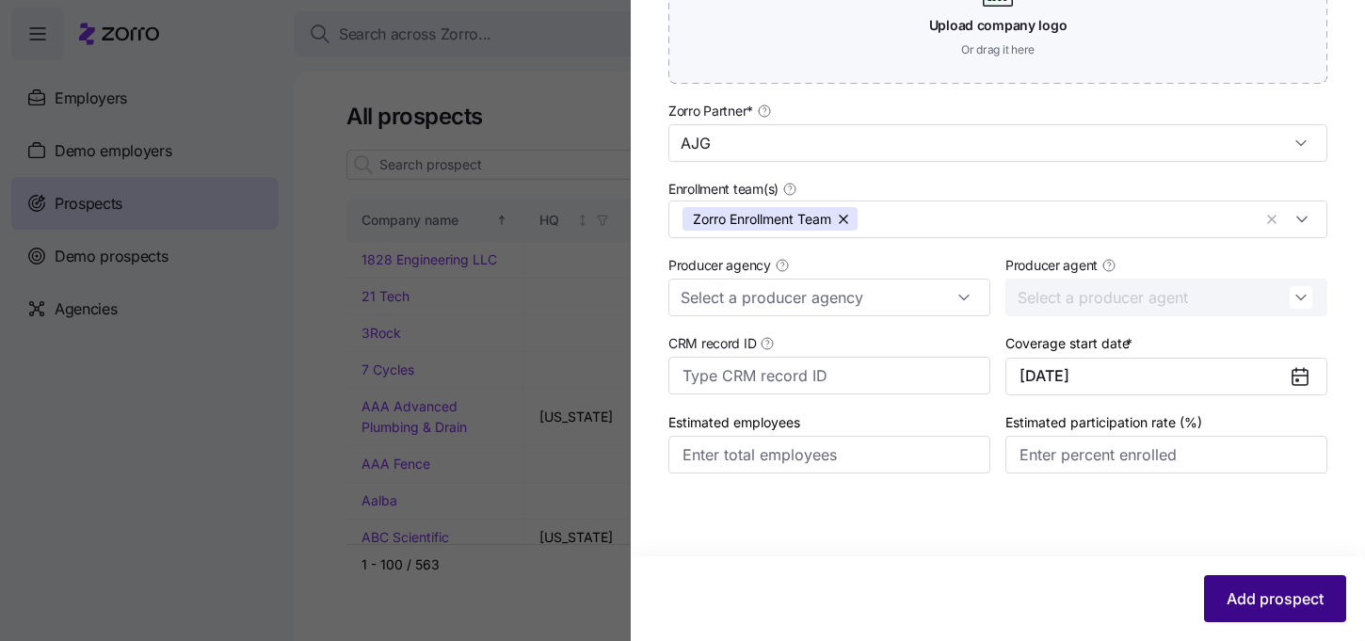
click at [1289, 606] on span "Add prospect" at bounding box center [1275, 598] width 97 height 23
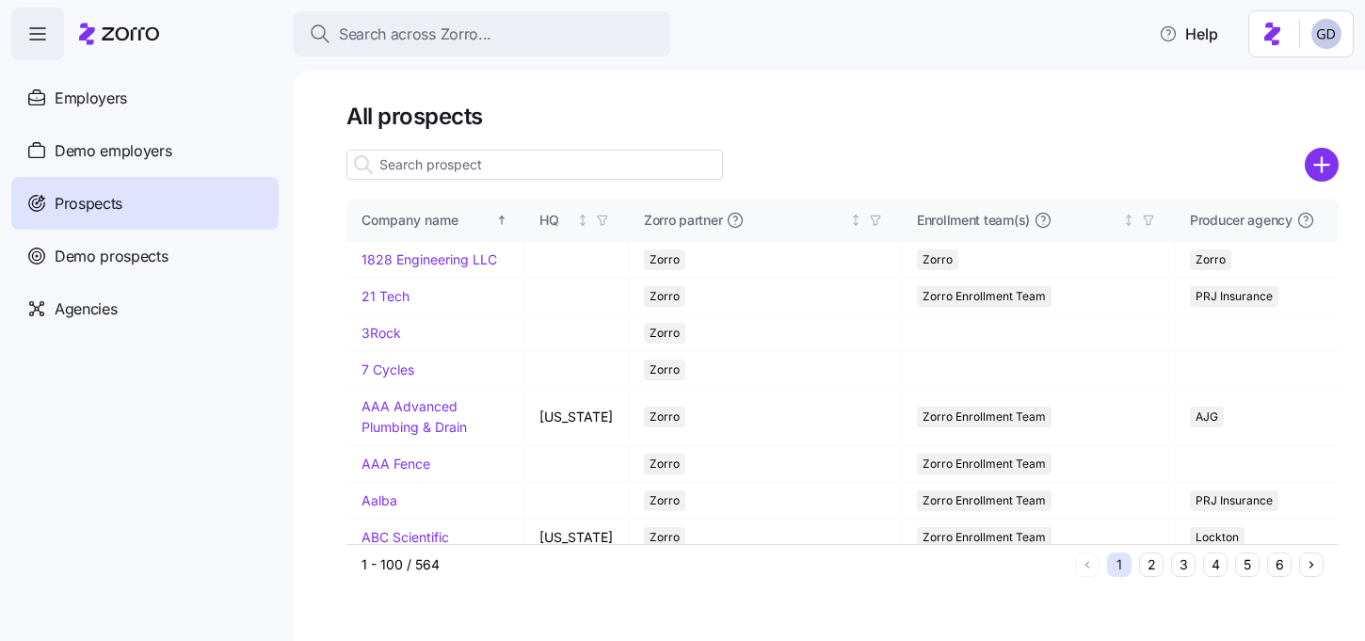
click at [493, 160] on input at bounding box center [534, 165] width 377 height 30
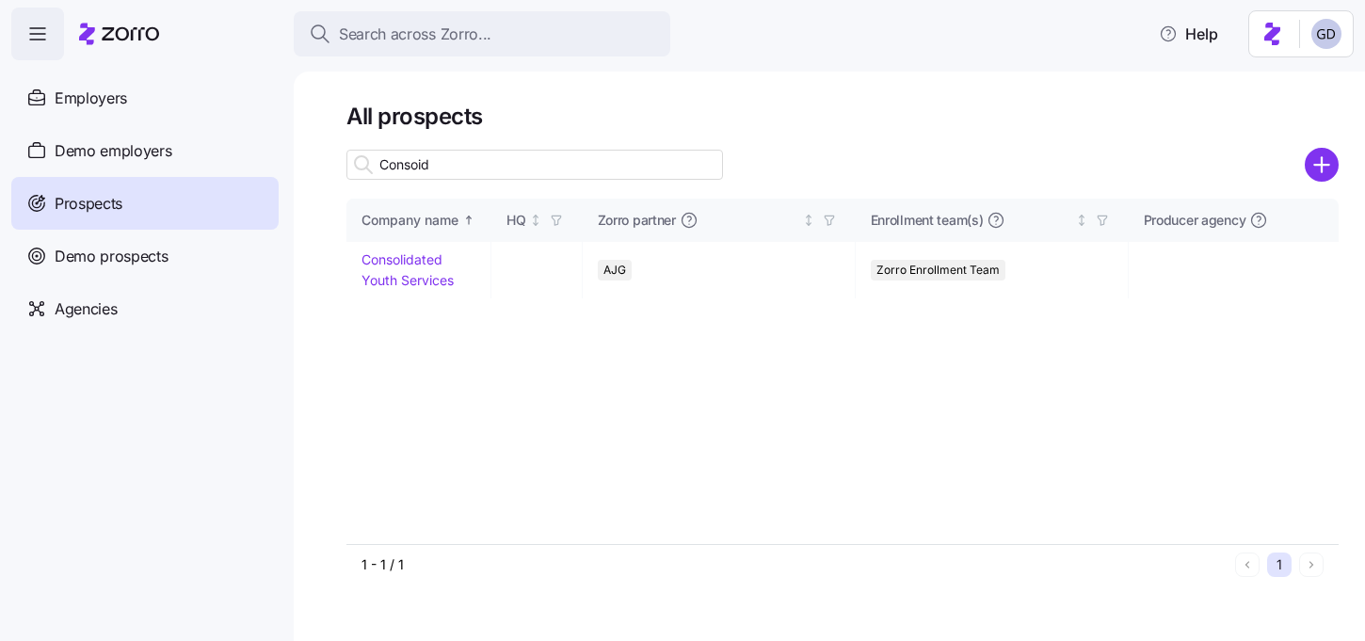
click at [418, 282] on div "Company name HQ Zorro partner Enrollment team(s) Producer agency Producer agent…" at bounding box center [842, 371] width 992 height 345
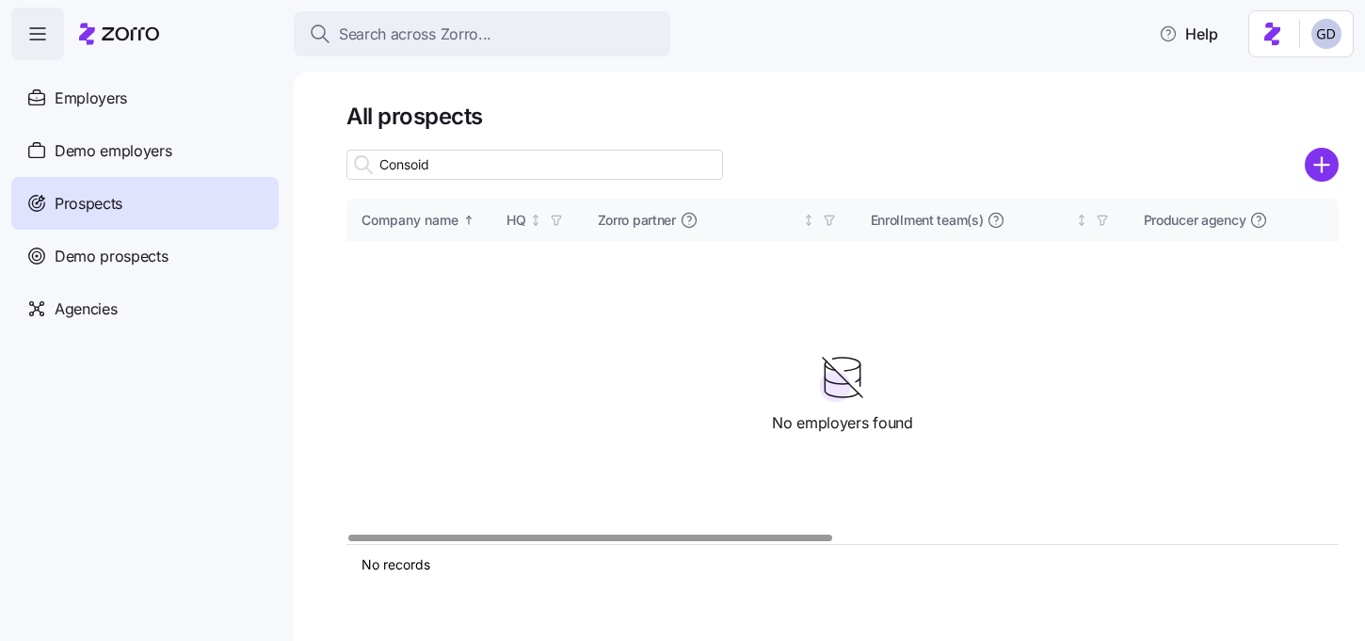
click at [483, 174] on input "Consoid" at bounding box center [534, 165] width 377 height 30
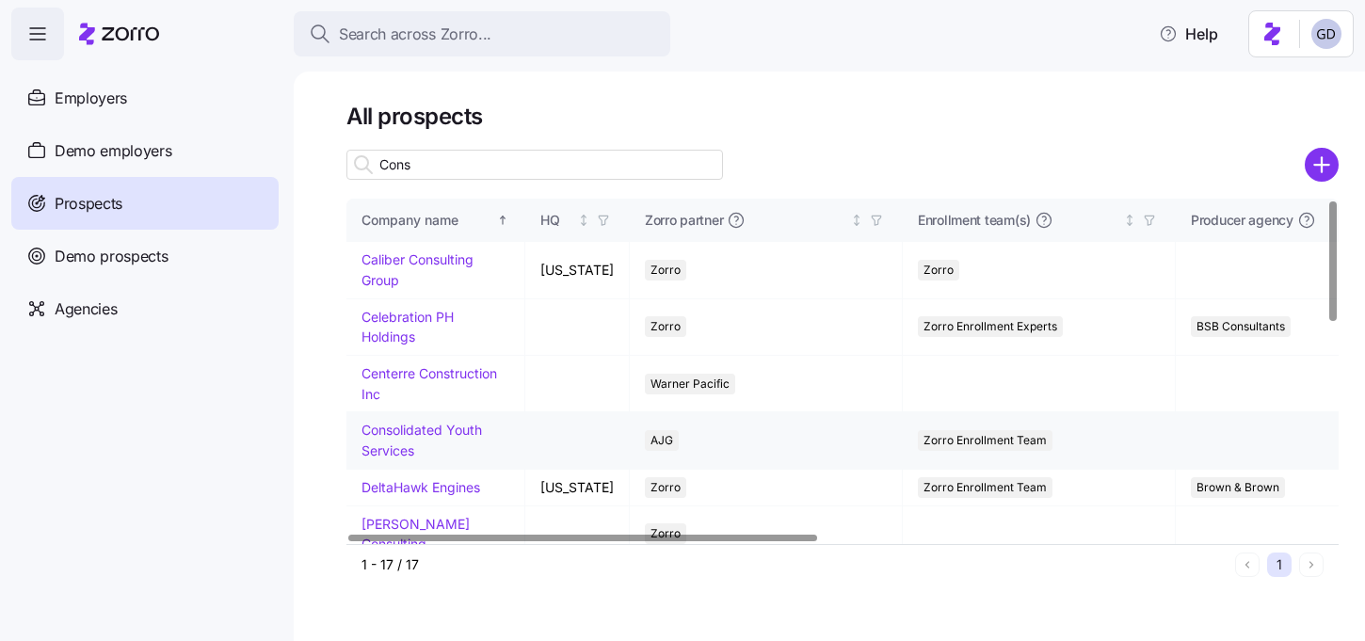
type input "Cons"
click at [394, 431] on link "Consolidated Youth Services" at bounding box center [422, 440] width 121 height 37
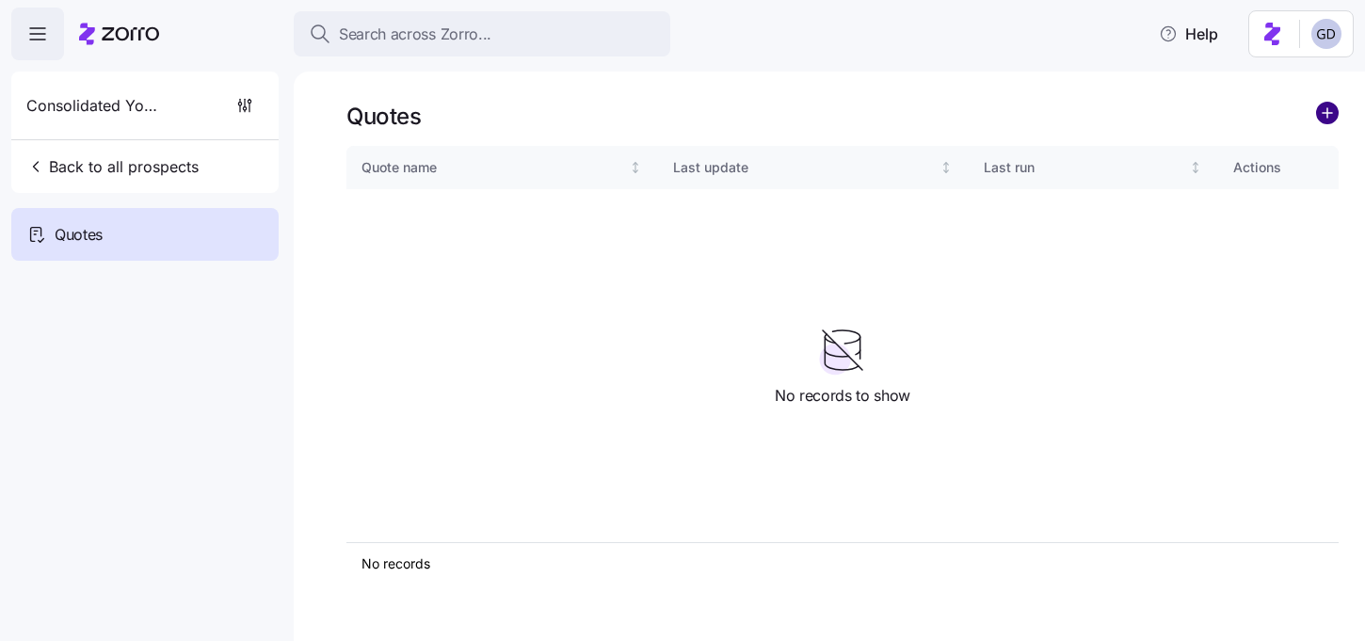
click at [1329, 117] on circle "add icon" at bounding box center [1327, 113] width 21 height 21
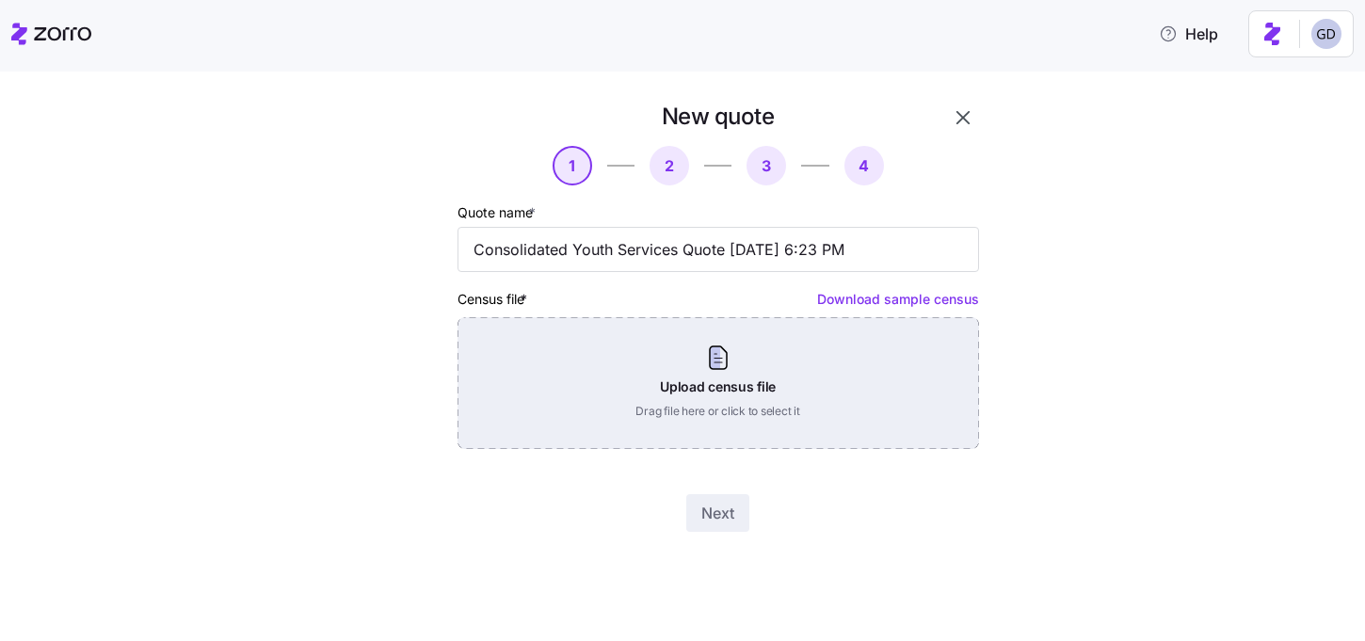
click at [668, 382] on div "Upload census file Drag file here or click to select it" at bounding box center [719, 383] width 522 height 132
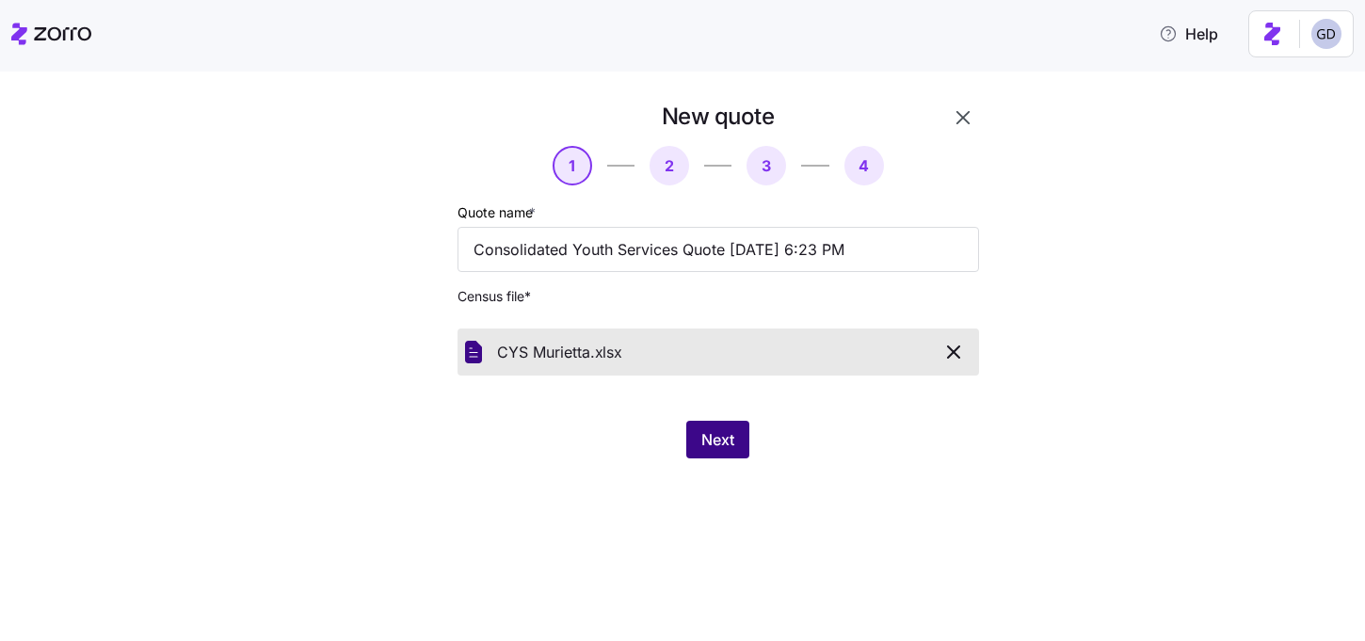
click at [738, 426] on button "Next" at bounding box center [717, 440] width 63 height 38
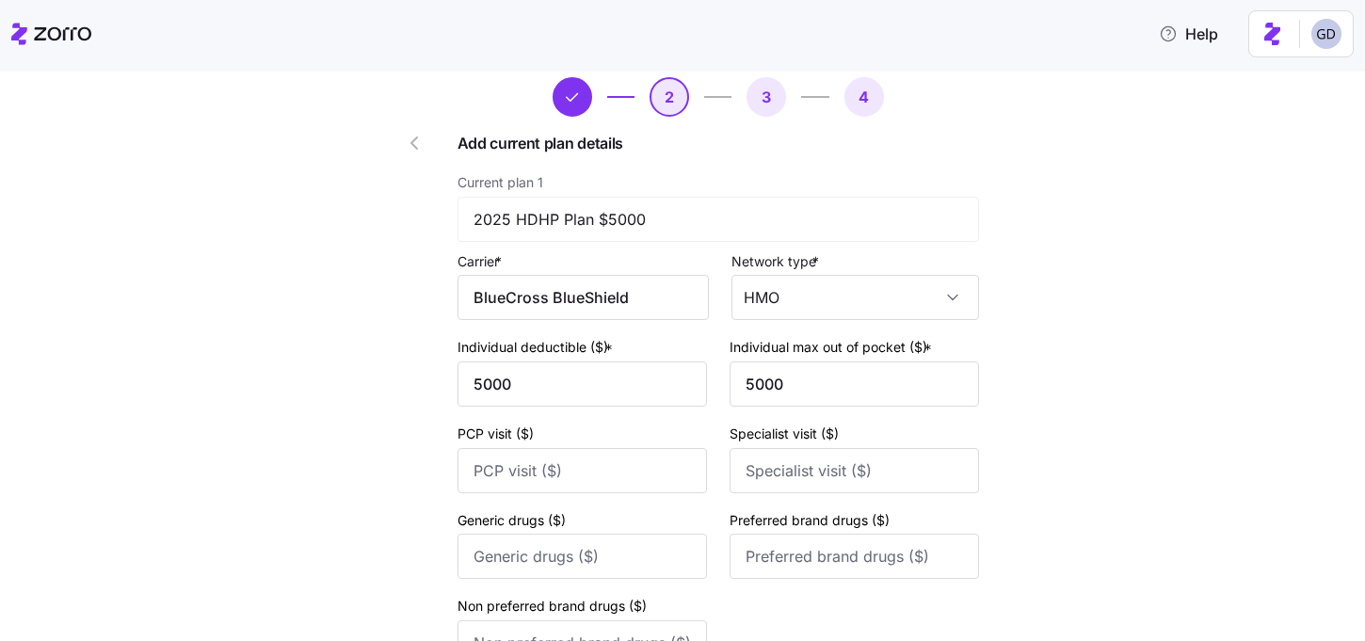
scroll to position [78, 0]
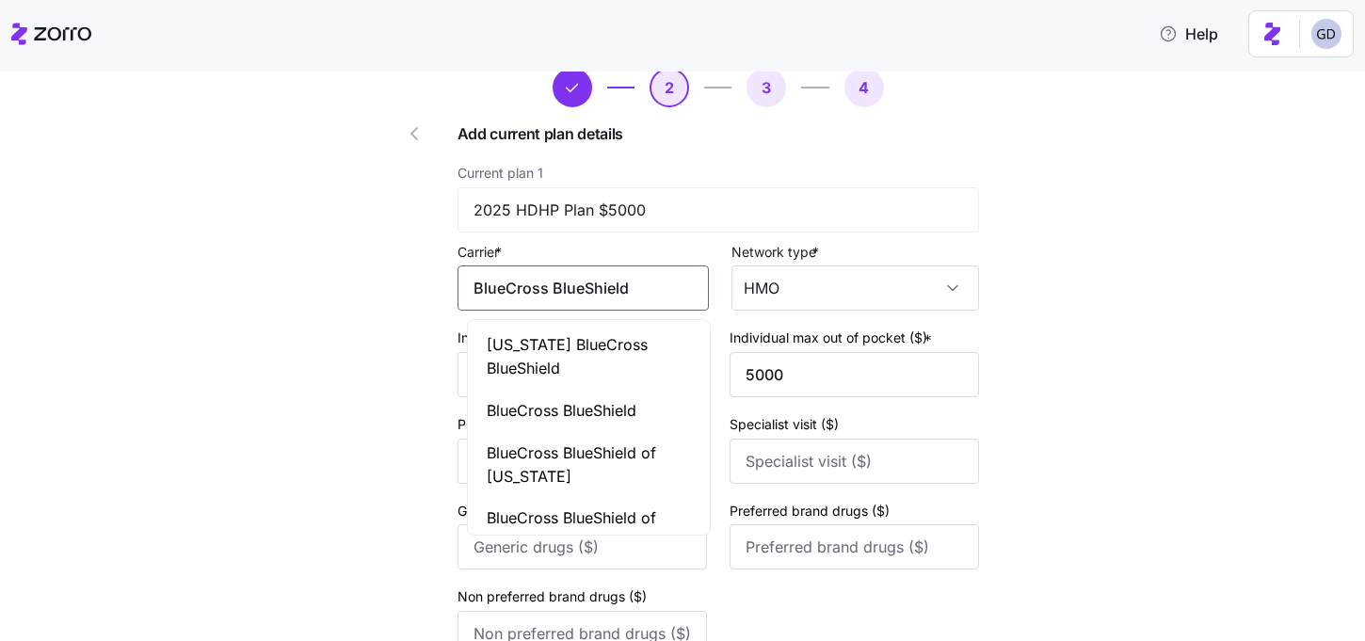
click at [607, 283] on input "BlueCross BlueShield" at bounding box center [583, 287] width 251 height 45
click at [576, 334] on span "Arkansas BlueCross BlueShield" at bounding box center [589, 356] width 204 height 47
type input "Arkansas BlueCross BlueShield"
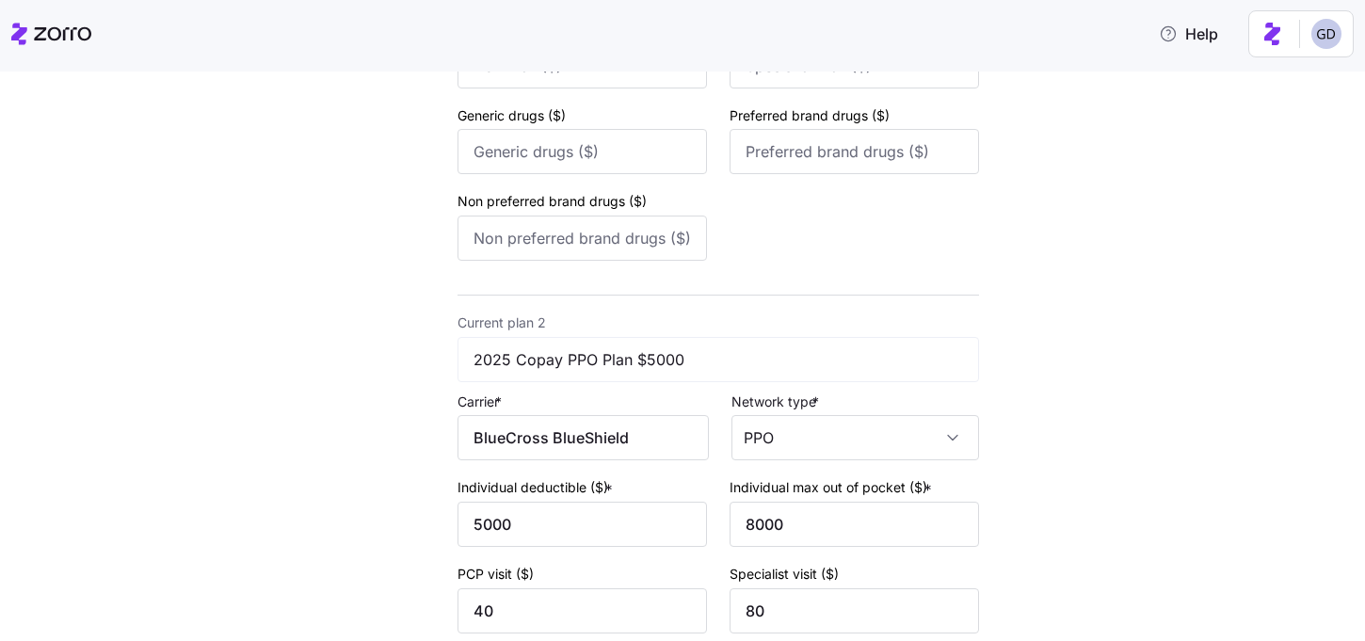
scroll to position [474, 0]
click at [608, 435] on input "BlueCross BlueShield" at bounding box center [583, 436] width 251 height 45
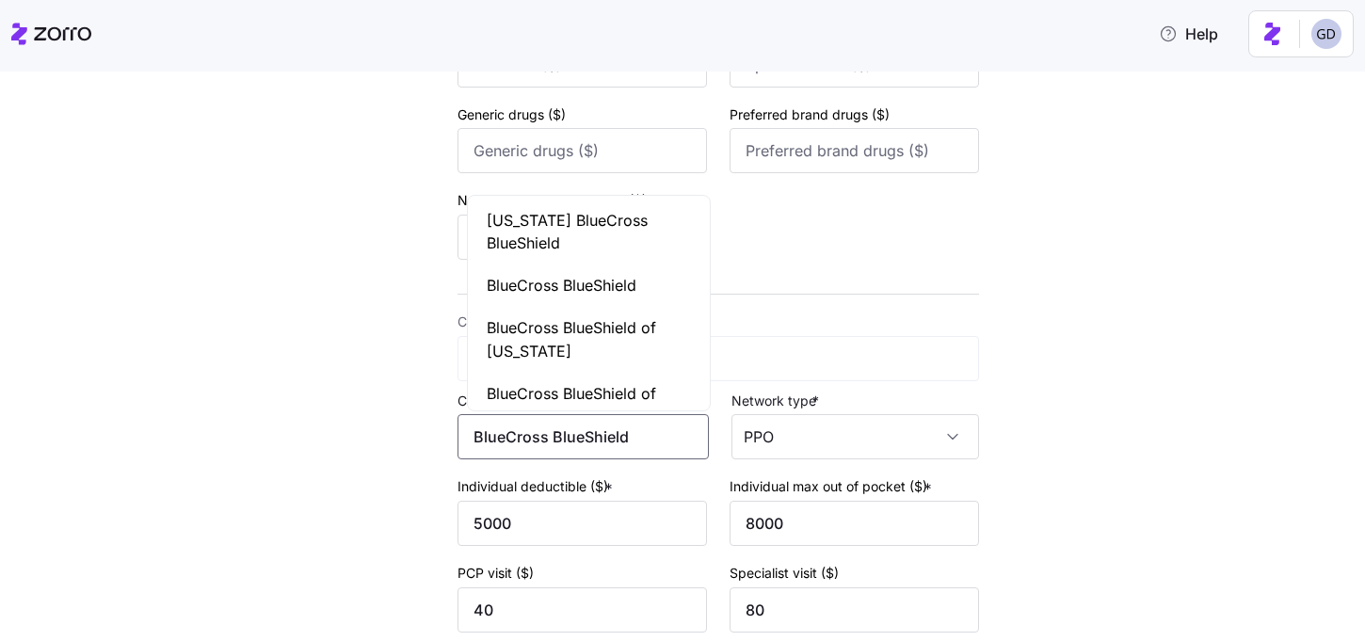
click at [569, 221] on span "Arkansas BlueCross BlueShield" at bounding box center [589, 232] width 204 height 47
type input "Arkansas BlueCross BlueShield"
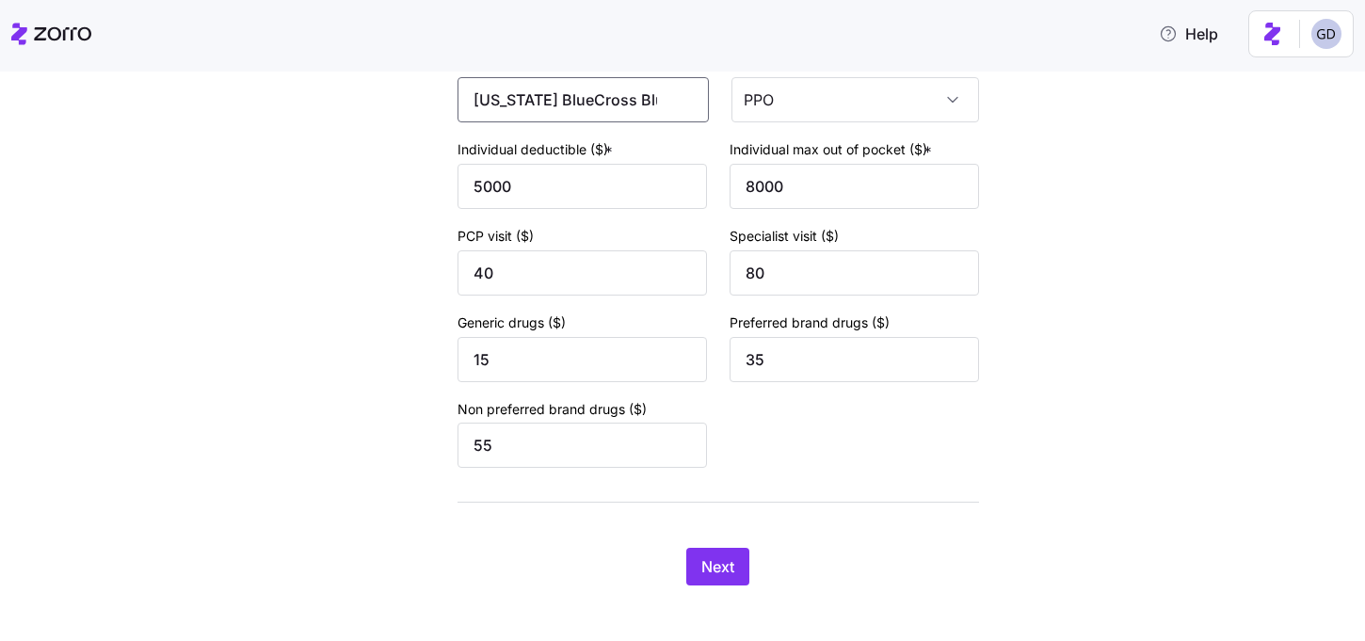
scroll to position [829, 0]
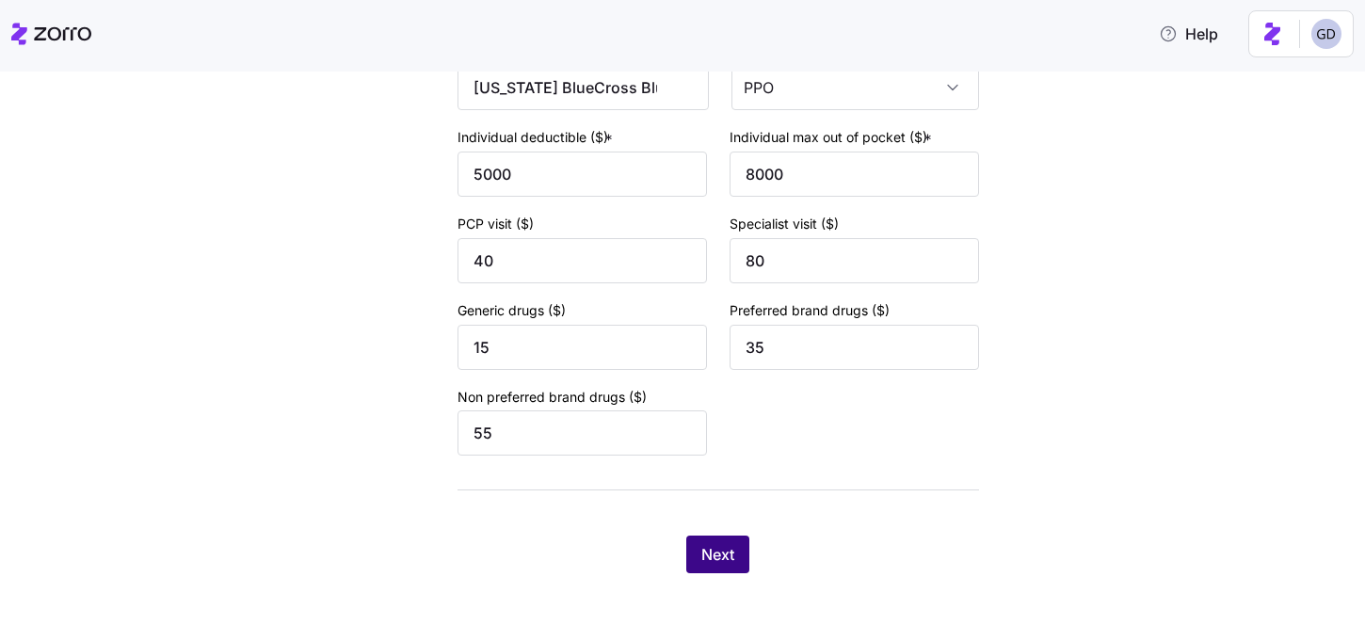
click at [731, 539] on button "Next" at bounding box center [717, 555] width 63 height 38
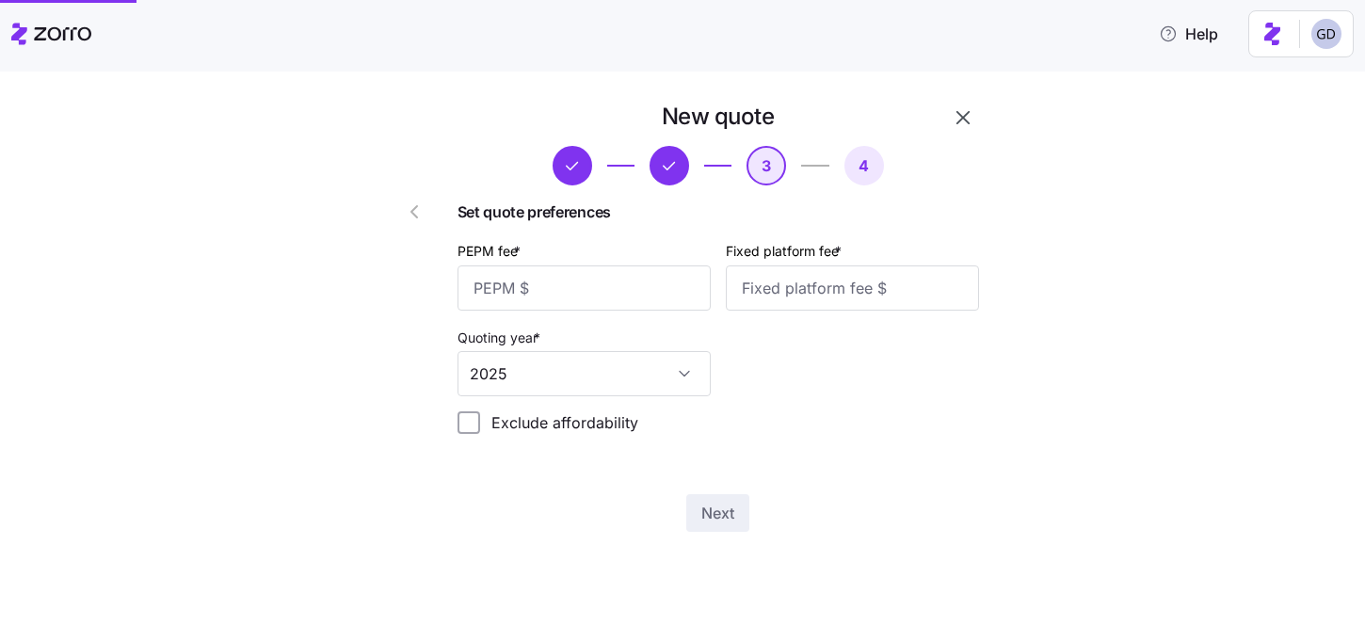
scroll to position [0, 0]
click at [522, 303] on input "PEPM fee *" at bounding box center [584, 287] width 253 height 45
type input "60"
type input "100"
click at [729, 521] on span "Next" at bounding box center [717, 513] width 33 height 23
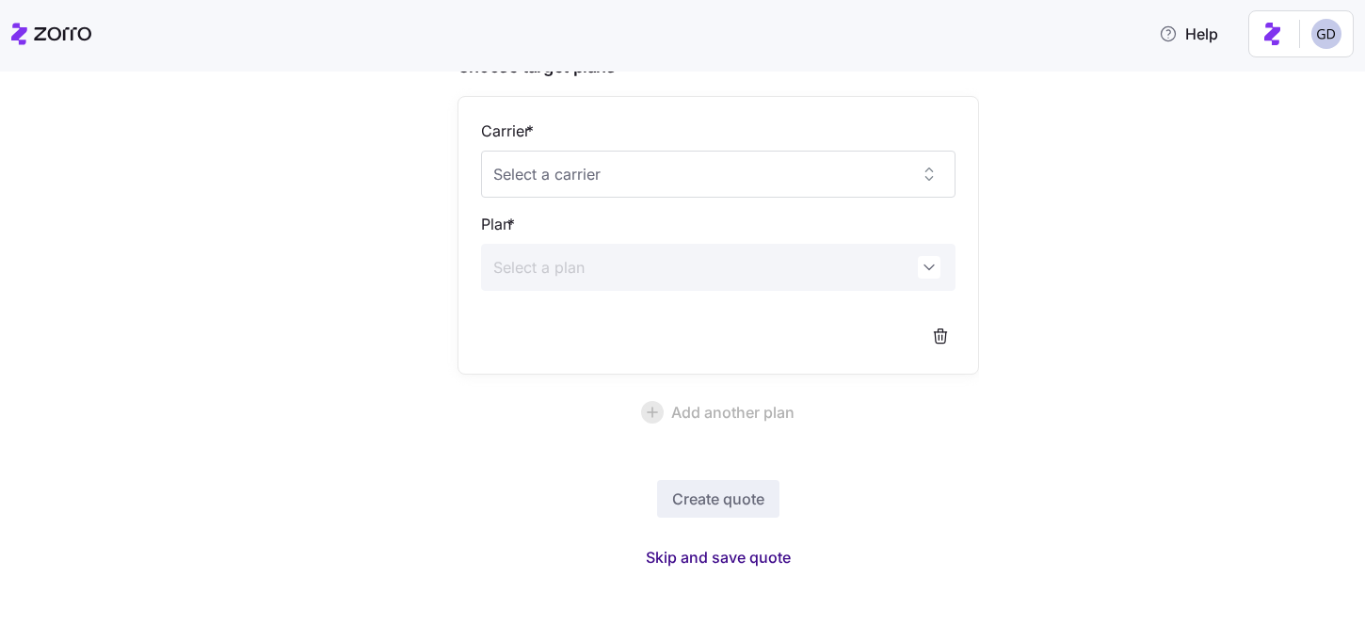
click at [745, 542] on button "Skip and save quote" at bounding box center [718, 557] width 175 height 34
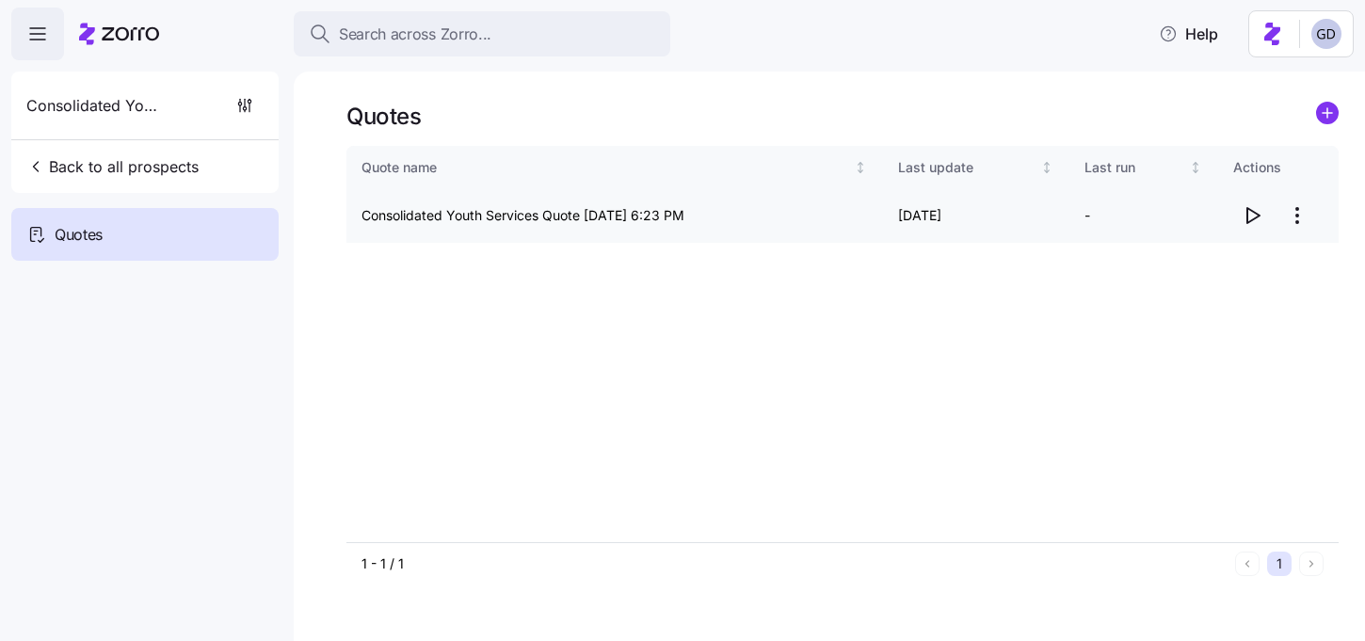
click at [1251, 214] on icon "button" at bounding box center [1252, 215] width 23 height 23
click at [1295, 217] on html "Search across Zorro... Help Consolidated Youth Services Back to all prospects Q…" at bounding box center [682, 315] width 1365 height 630
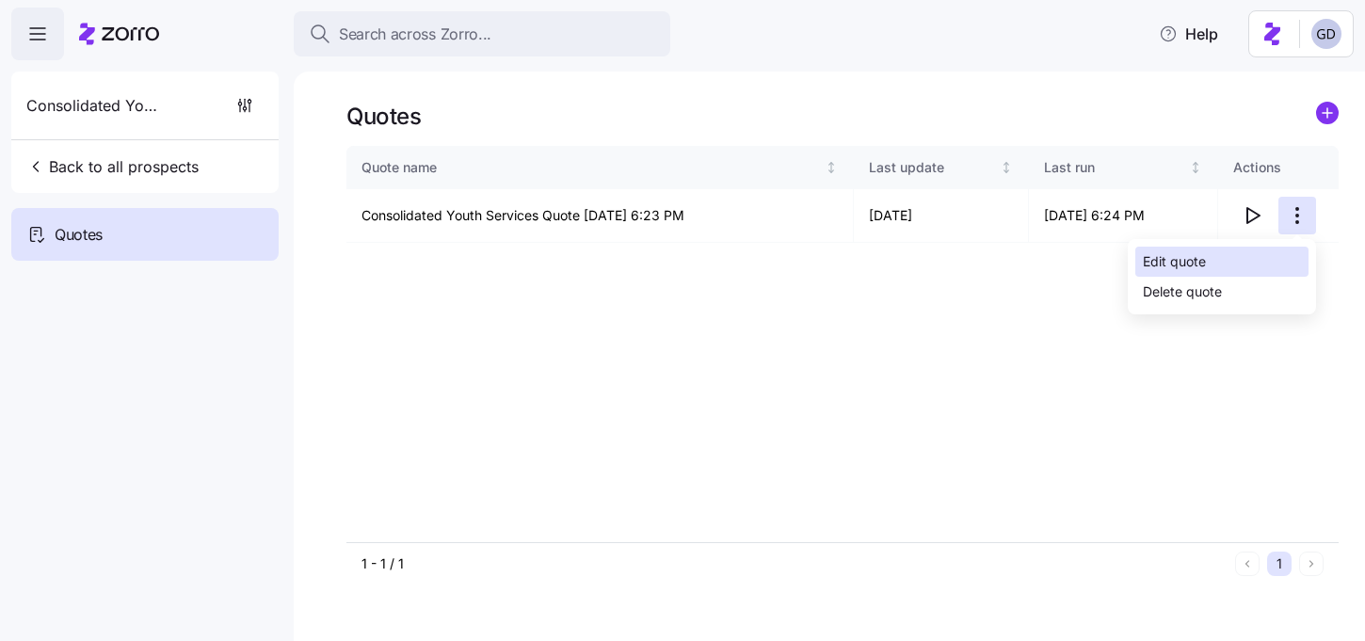
click at [1180, 261] on div "Edit quote" at bounding box center [1174, 261] width 63 height 21
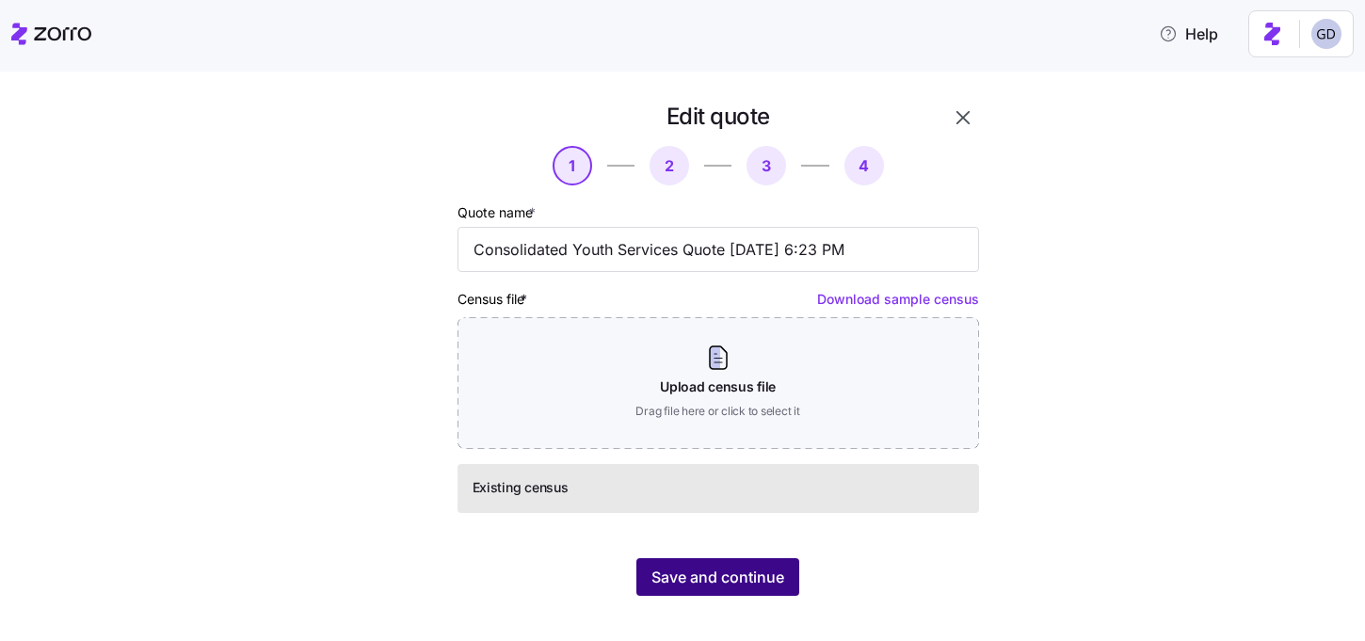
click at [733, 578] on span "Save and continue" at bounding box center [717, 577] width 133 height 23
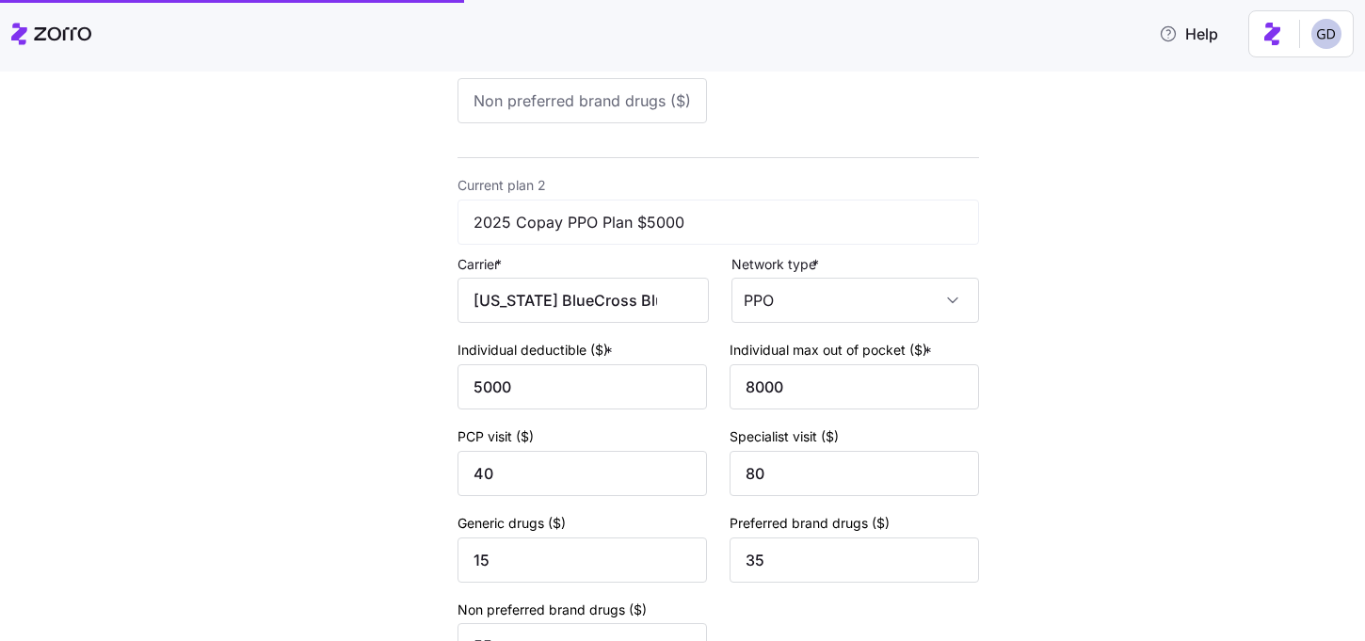
scroll to position [829, 0]
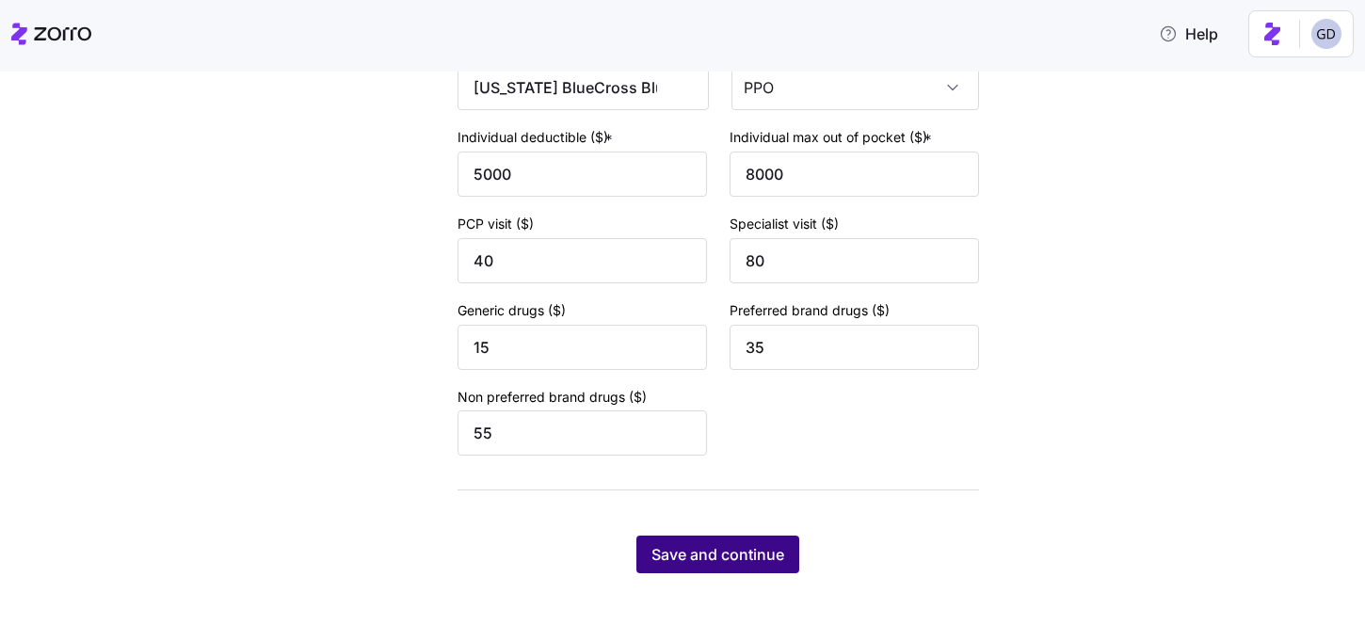
click at [743, 554] on span "Save and continue" at bounding box center [717, 554] width 133 height 23
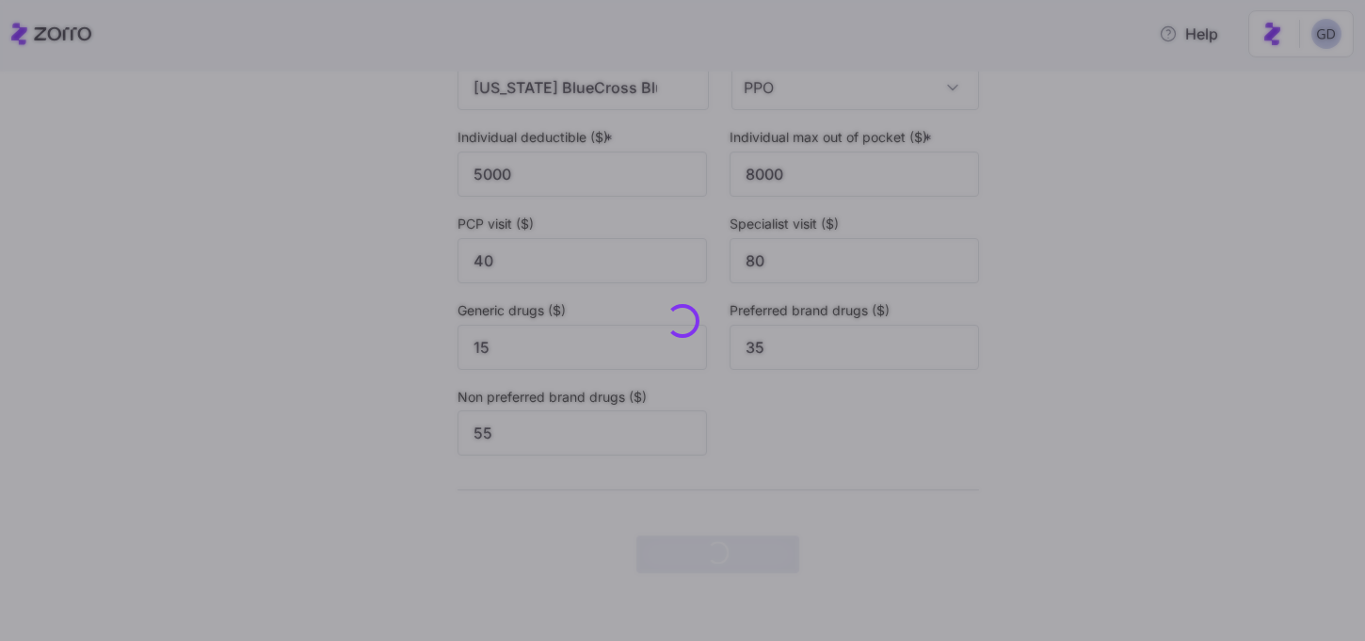
scroll to position [0, 0]
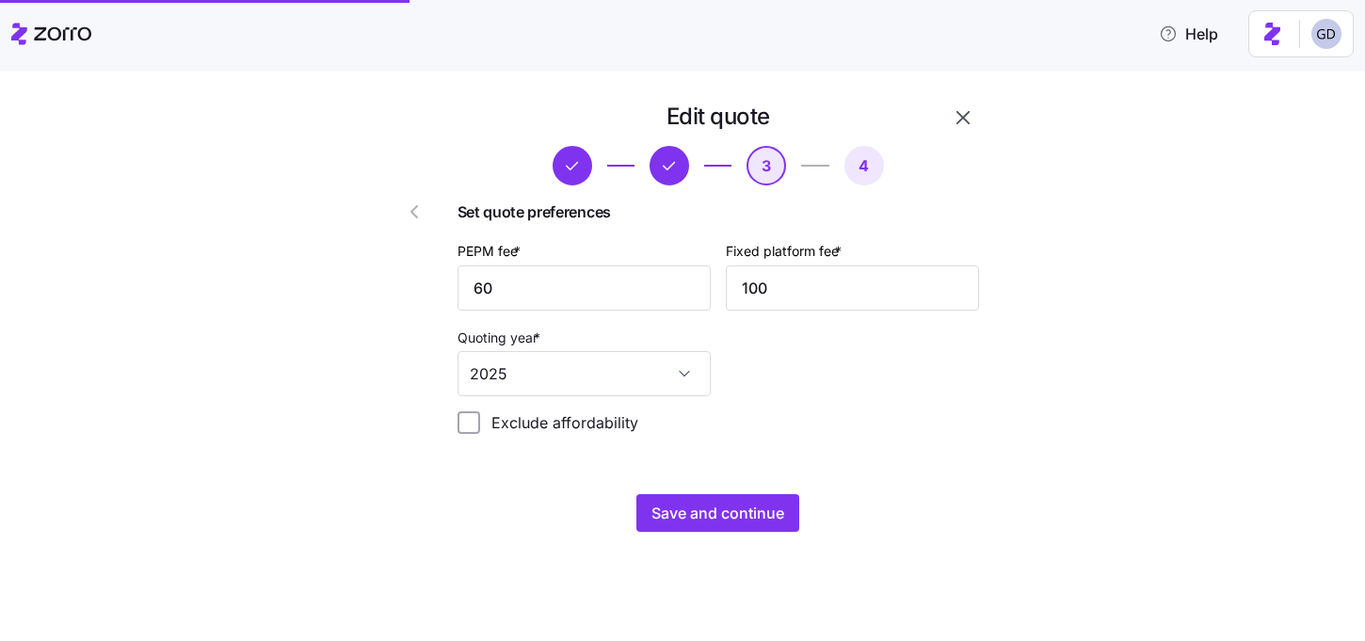
click at [697, 476] on div "Edit quote 3 4 Set quote preferences PEPM fee * 60 Fixed platform fee * 100 Quo…" at bounding box center [718, 316] width 537 height 445
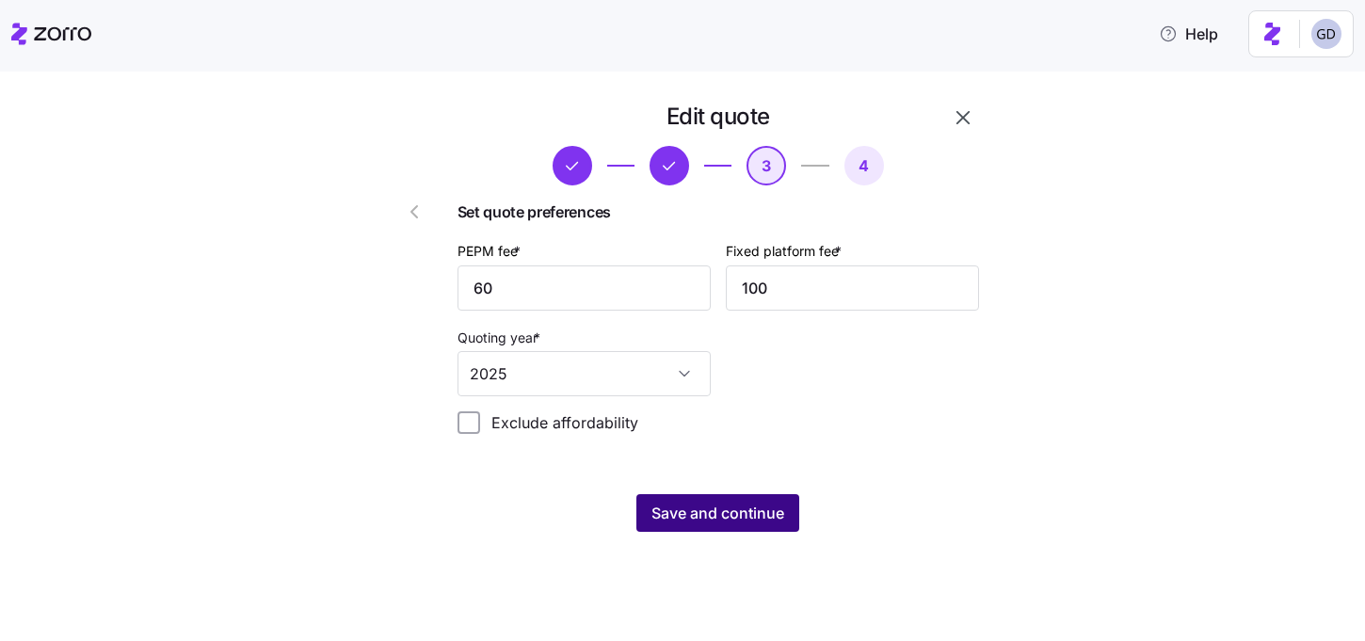
click at [697, 513] on span "Save and continue" at bounding box center [717, 513] width 133 height 23
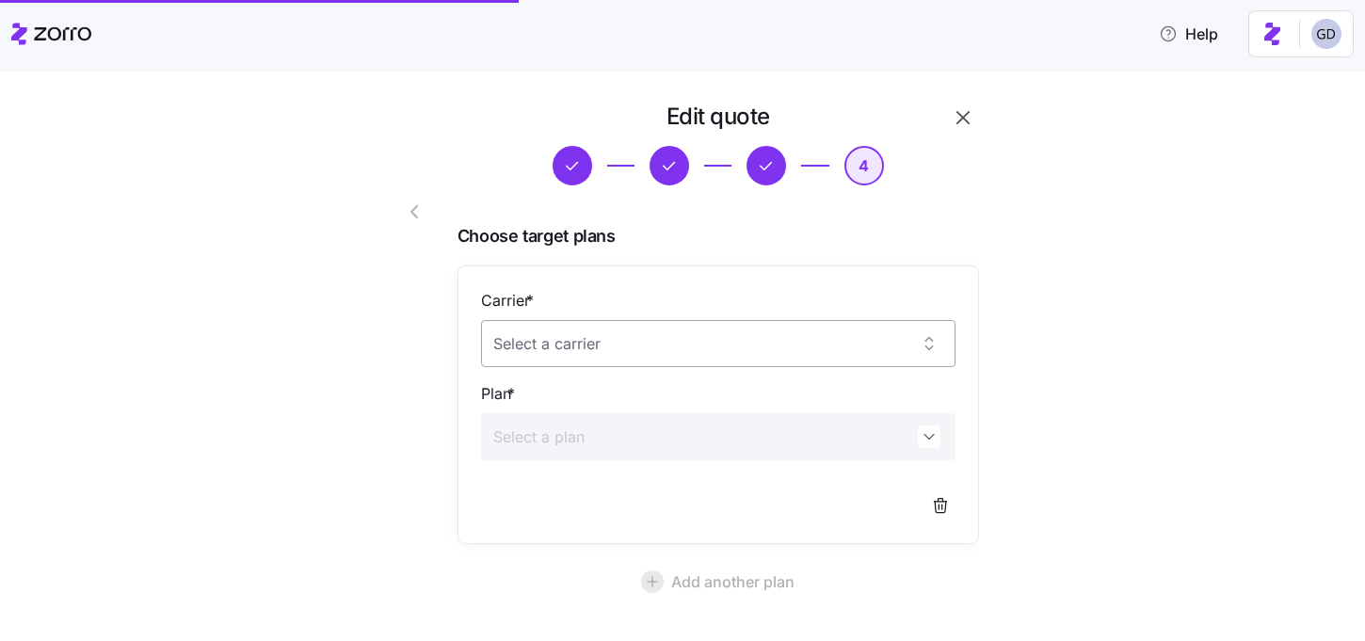
click at [709, 346] on input "Carrier *" at bounding box center [718, 343] width 474 height 47
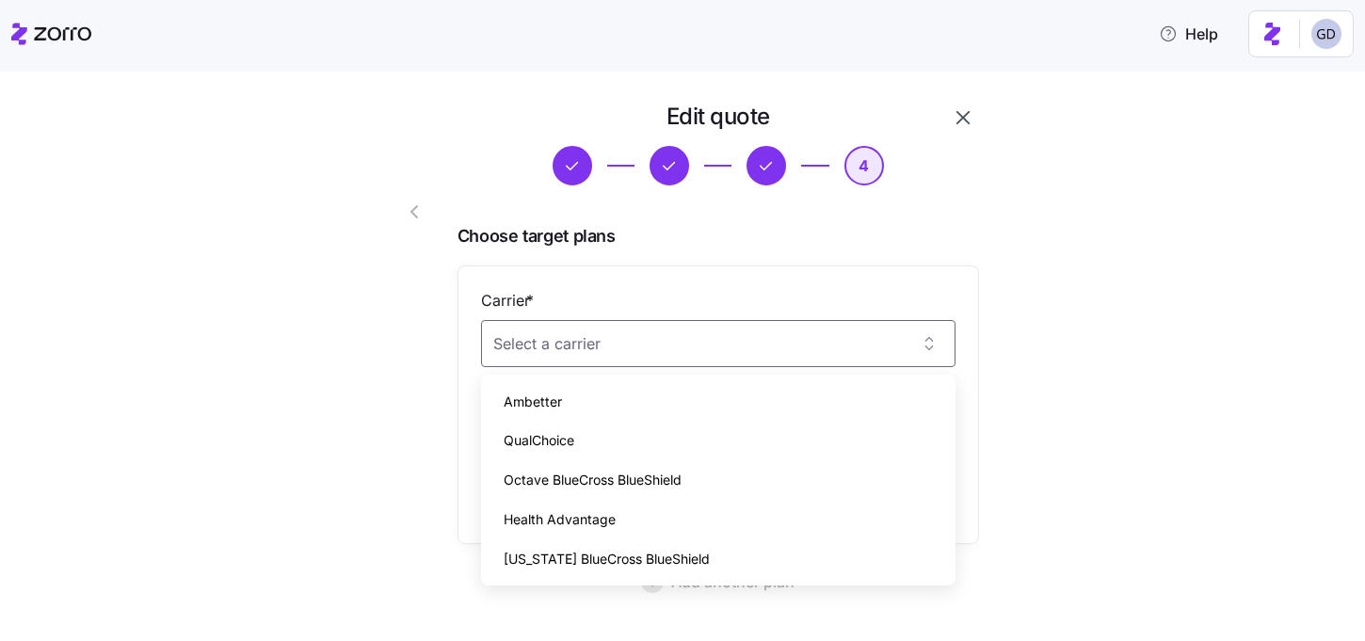
click at [599, 393] on div "Ambetter" at bounding box center [718, 402] width 459 height 40
type input "Ambetter"
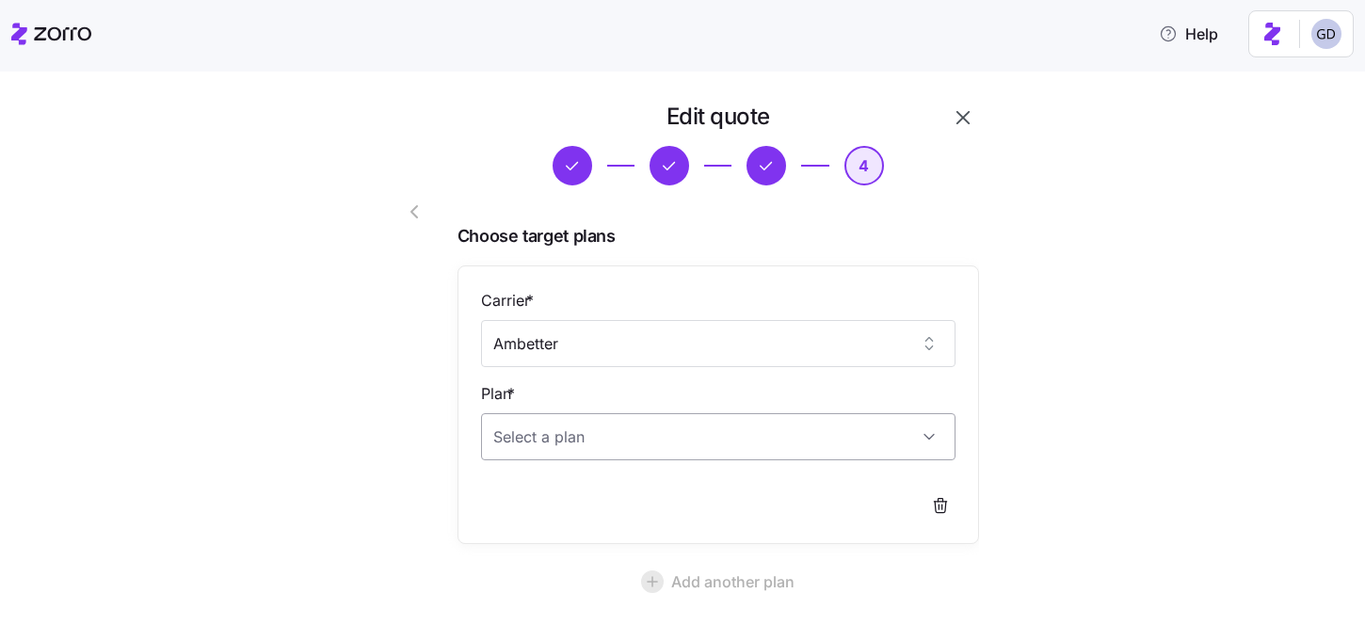
click at [570, 445] on input "Plan *" at bounding box center [718, 436] width 474 height 47
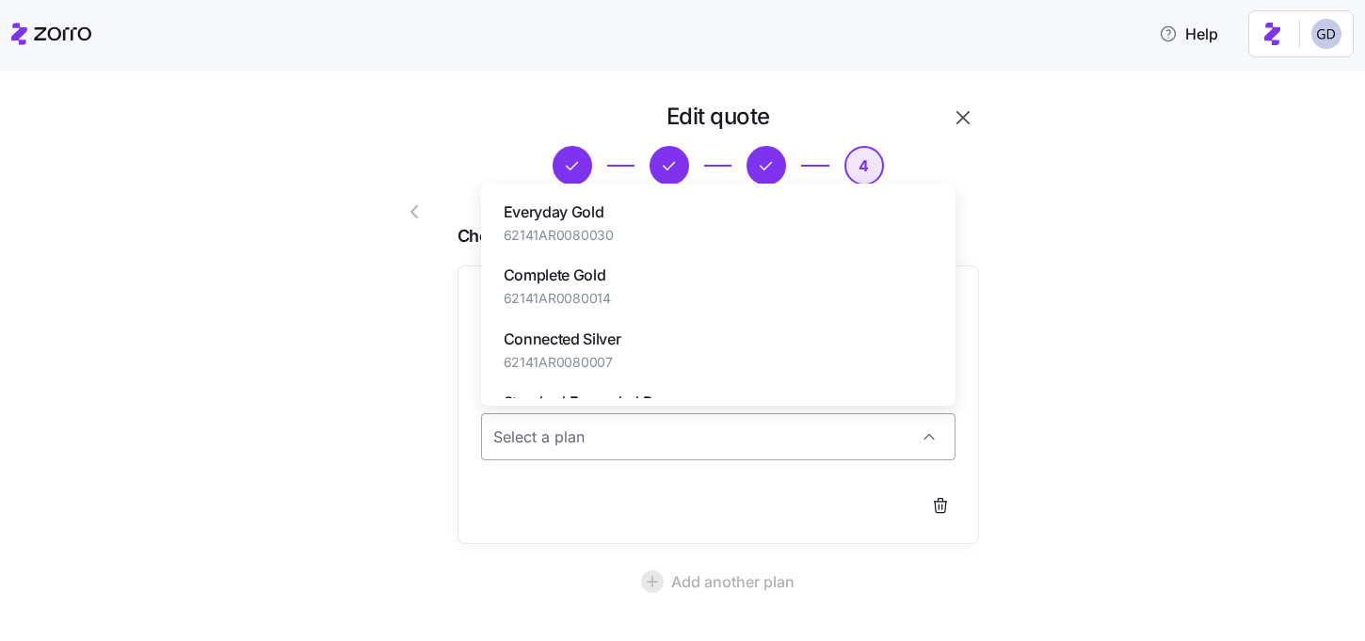
paste input "62141AR0080033"
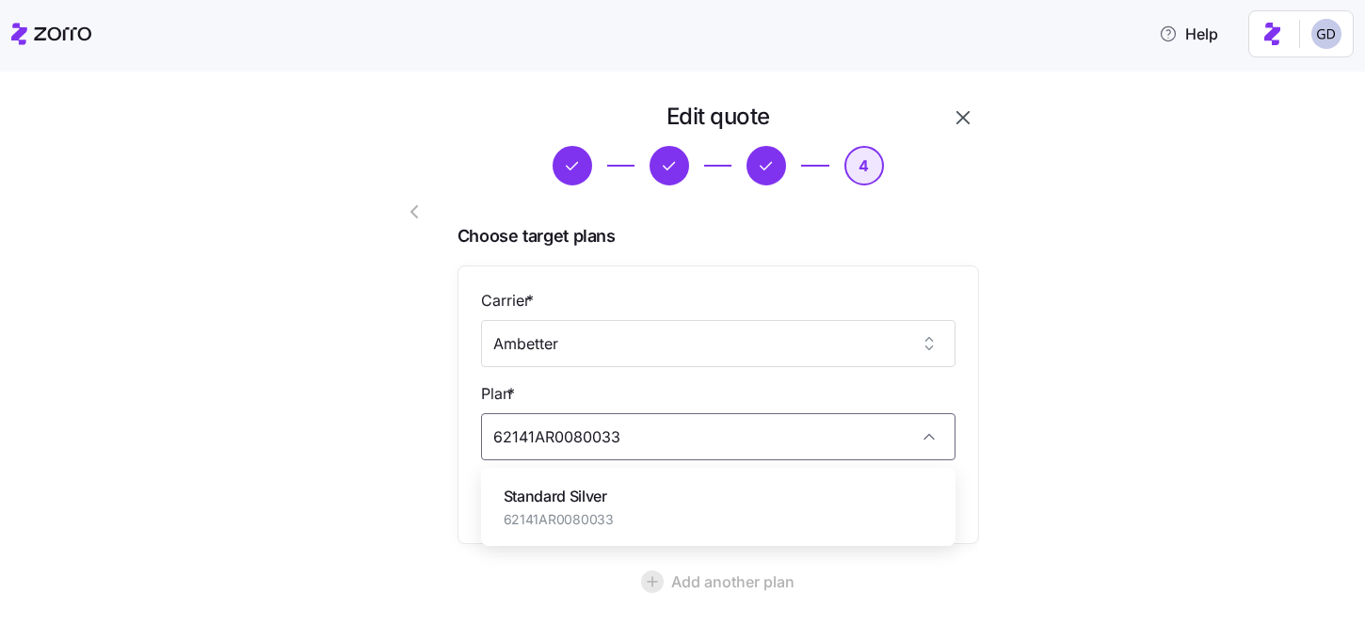
click at [594, 504] on span "Standard Silver" at bounding box center [559, 497] width 110 height 24
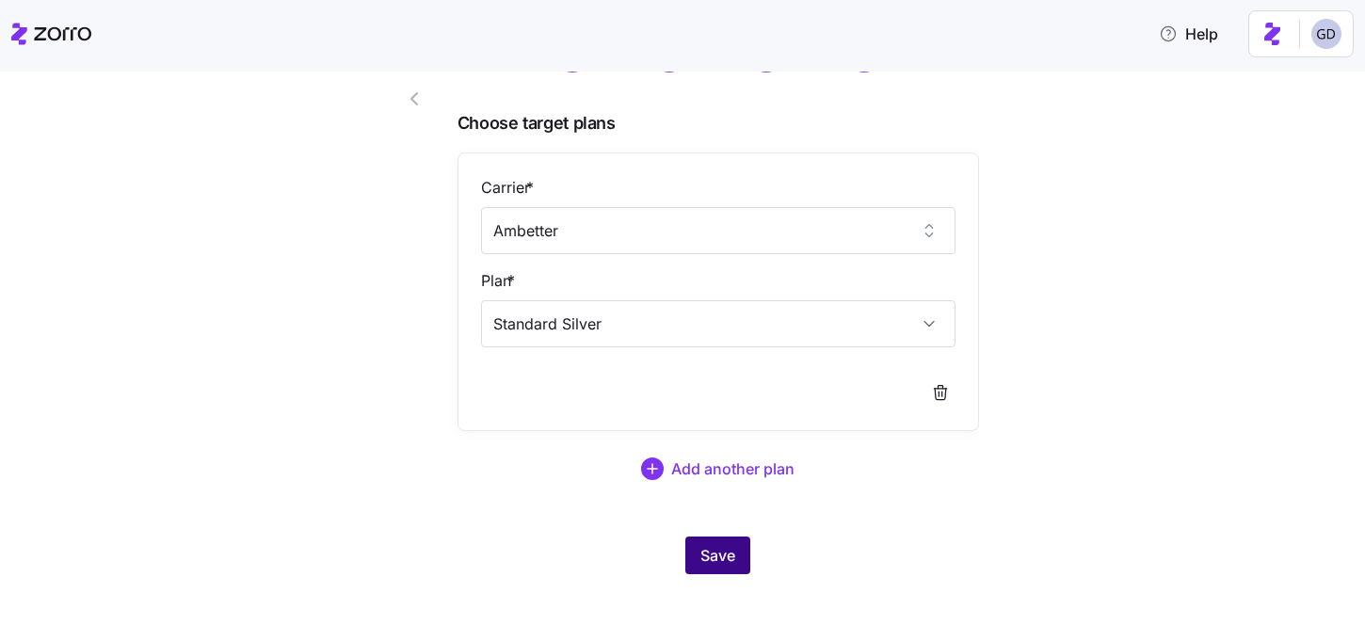
type input "Standard Silver"
click at [709, 557] on span "Save" at bounding box center [717, 555] width 35 height 23
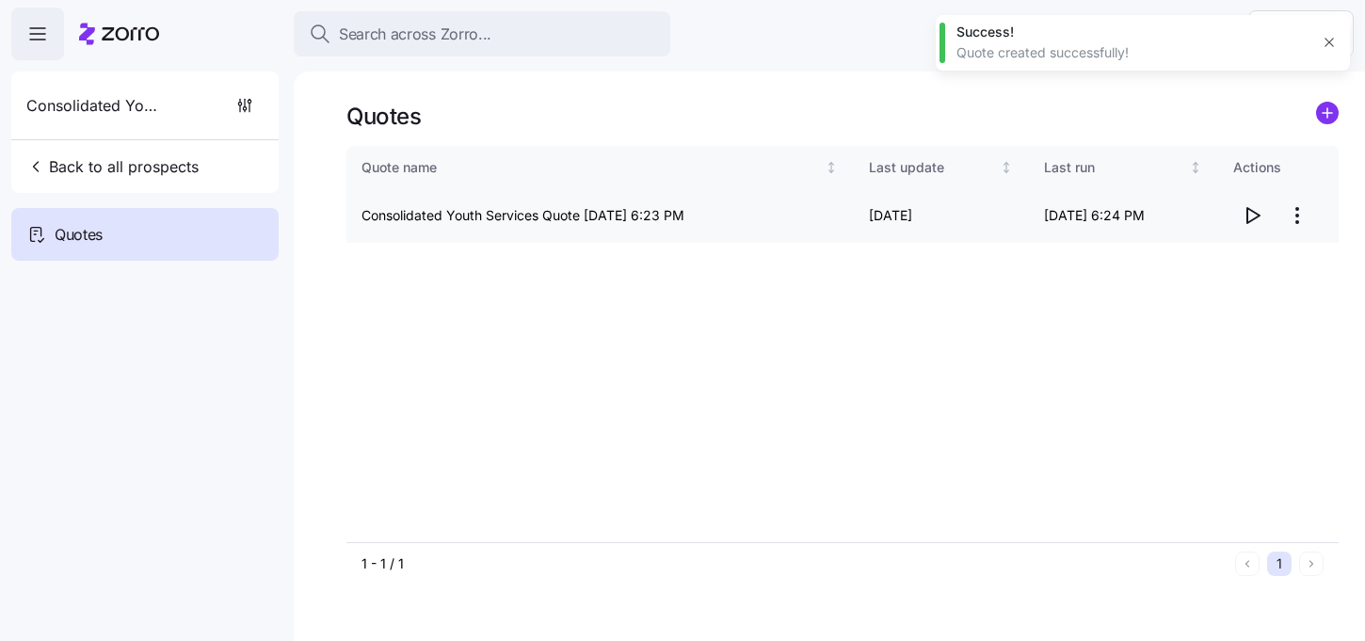
click at [1253, 216] on icon "button" at bounding box center [1252, 215] width 23 height 23
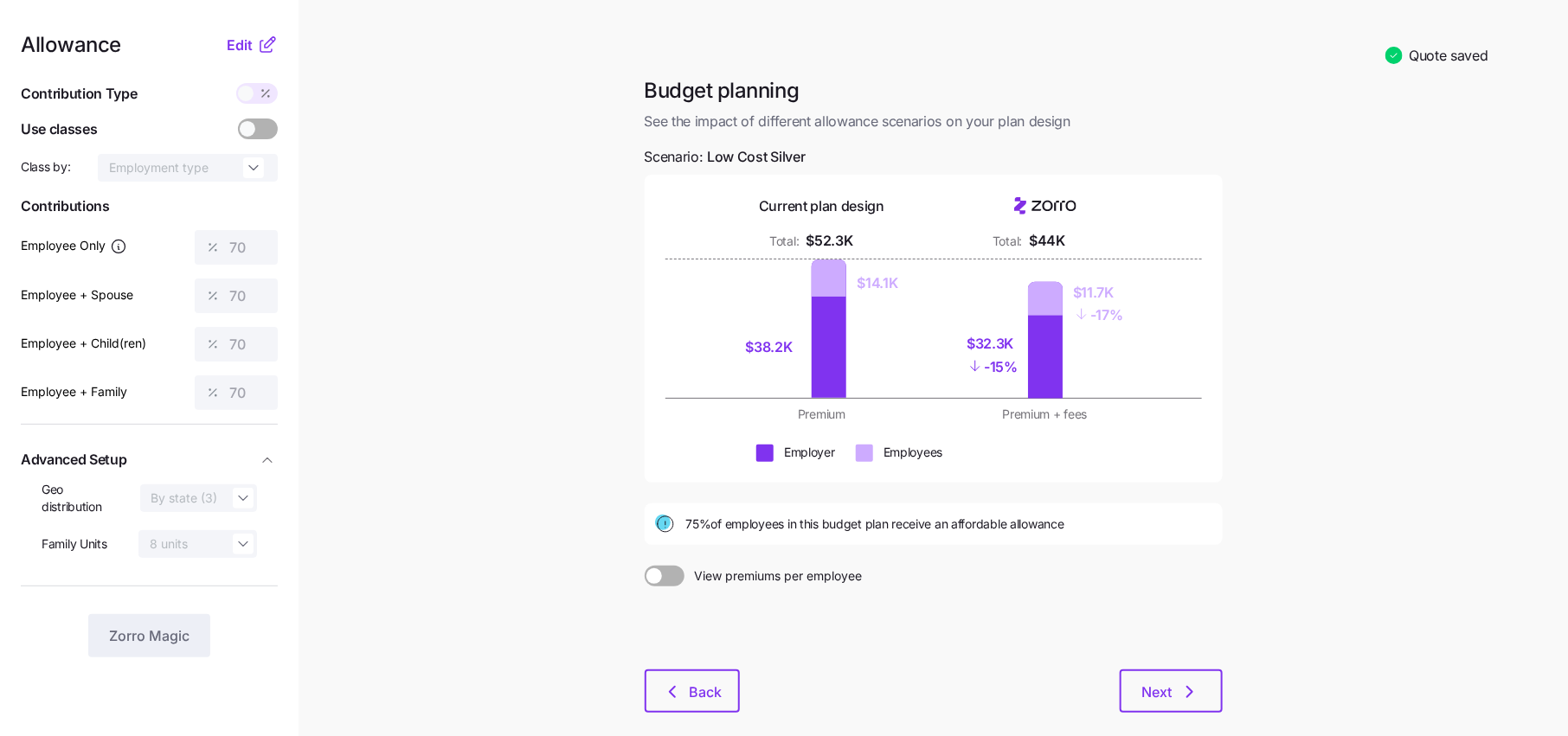
click at [717, 663] on div at bounding box center [933, 628] width 578 height 83
click at [700, 684] on span "Back" at bounding box center [706, 692] width 33 height 21
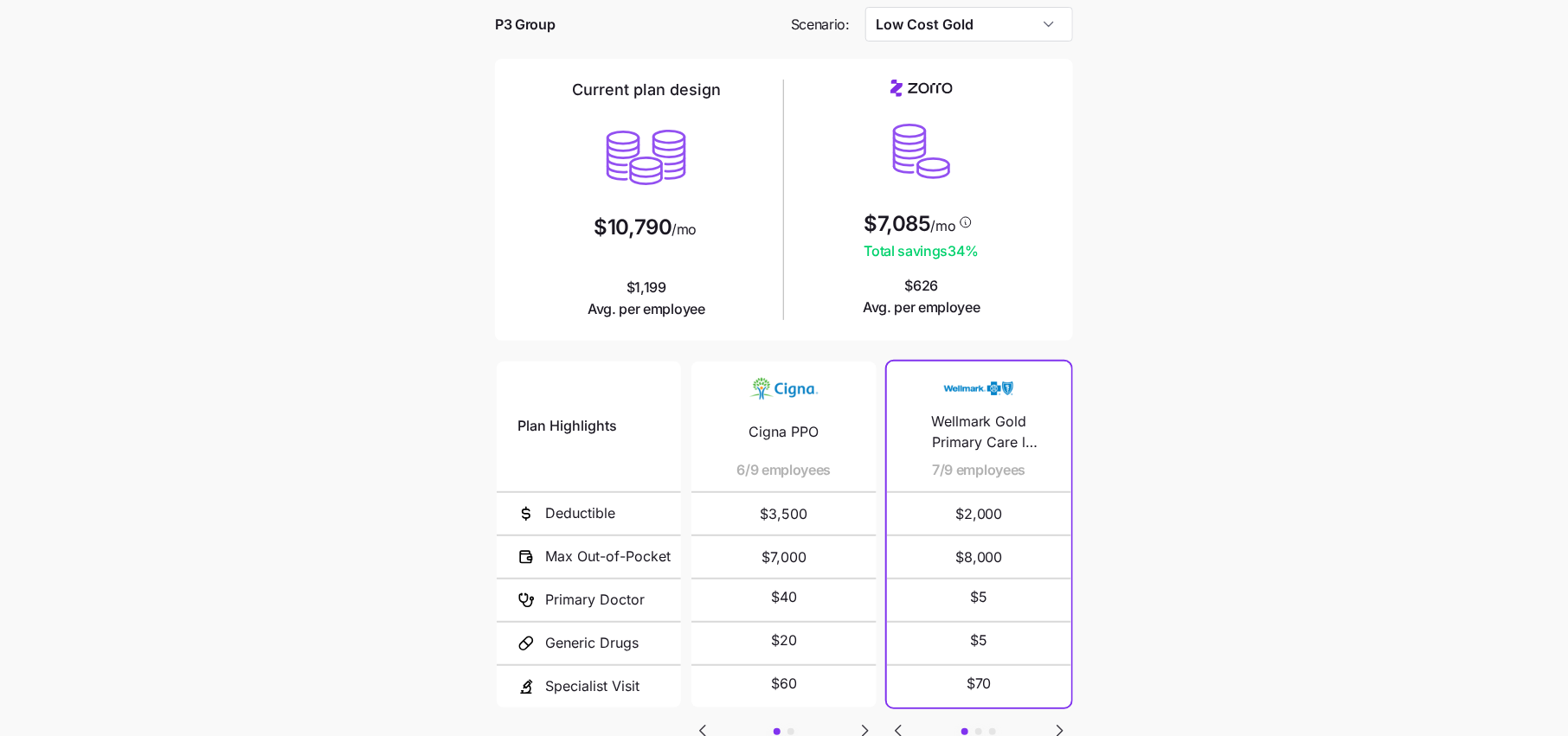
scroll to position [86, 0]
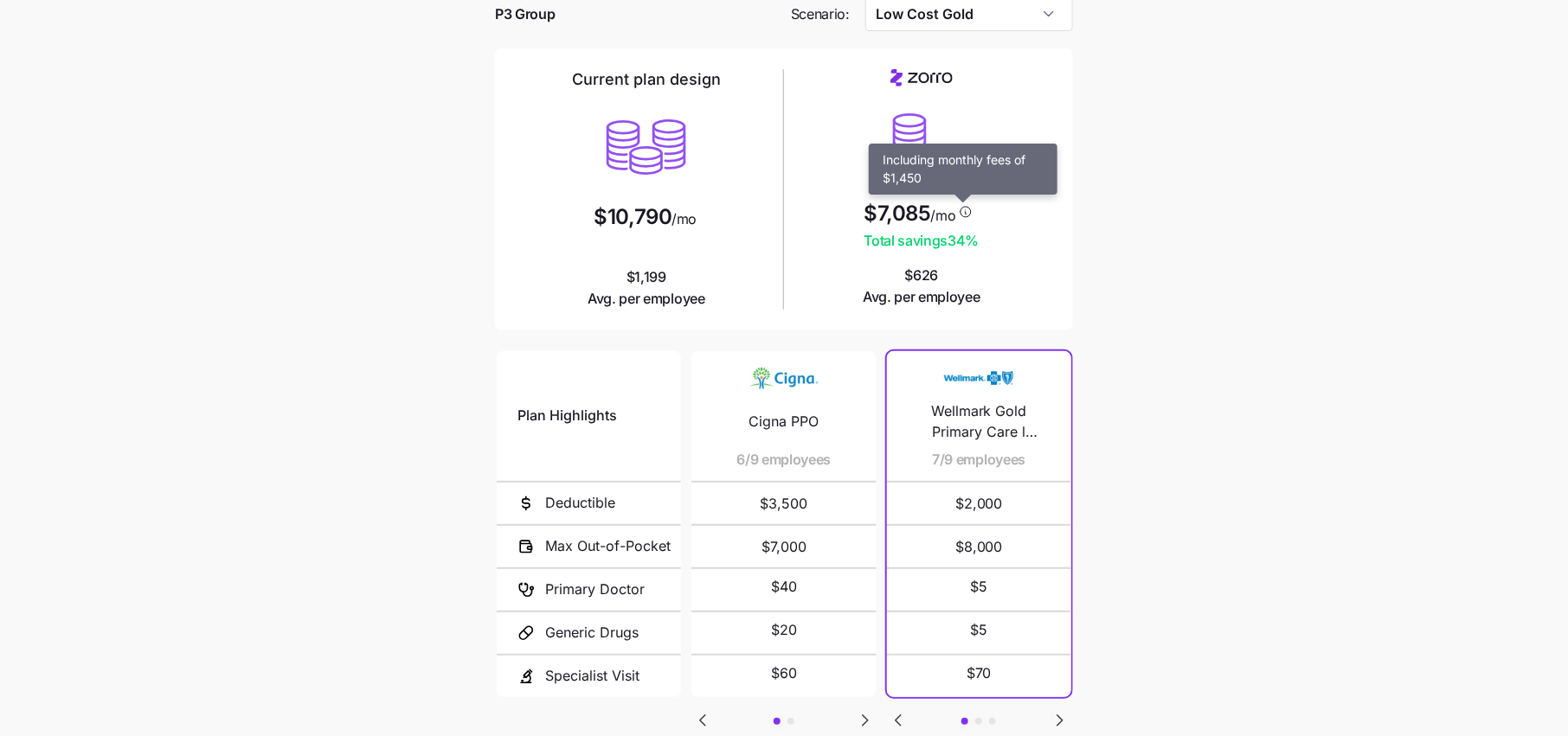
click at [966, 210] on icon at bounding box center [966, 210] width 0 height 0
click at [963, 211] on icon at bounding box center [965, 211] width 16 height 14
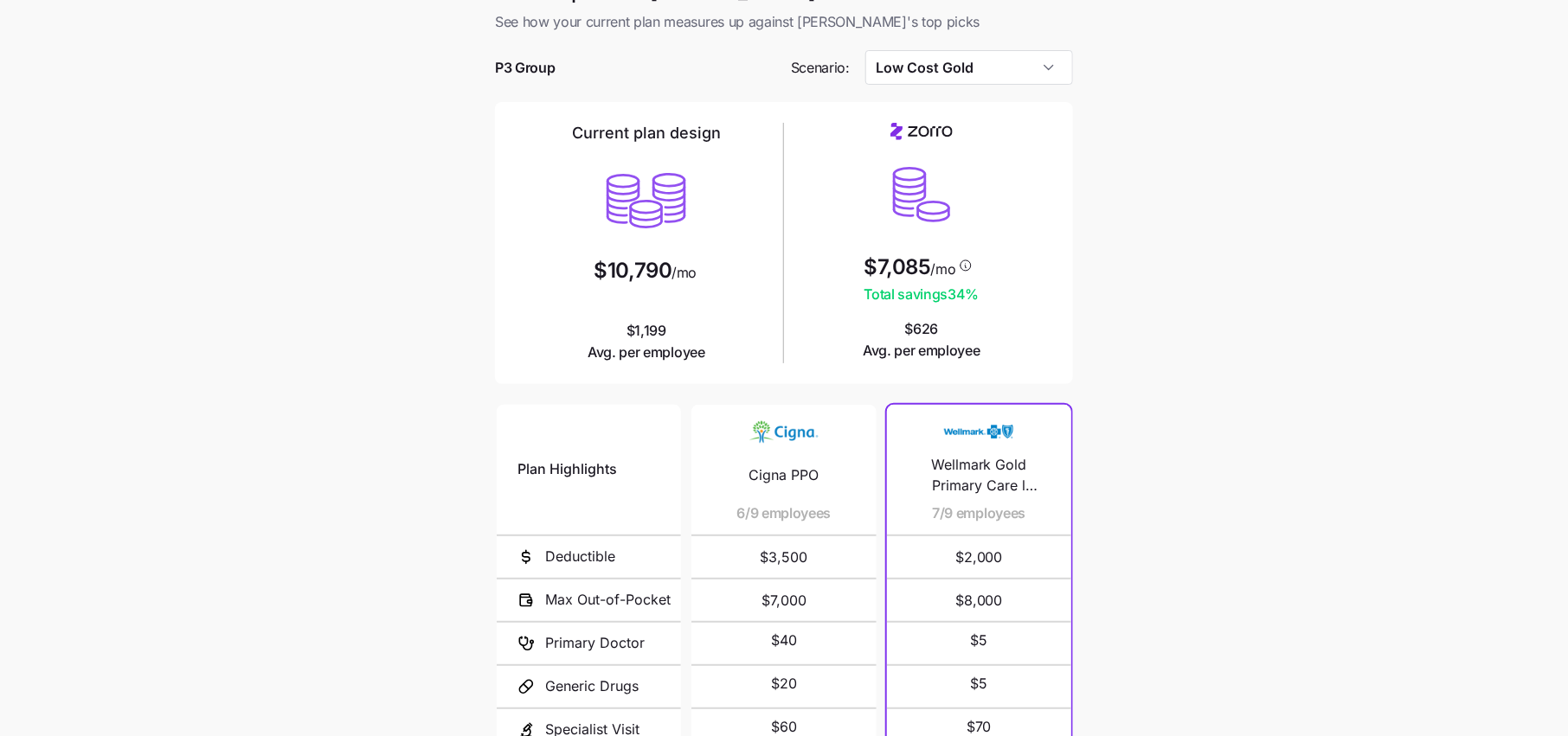
scroll to position [22, 0]
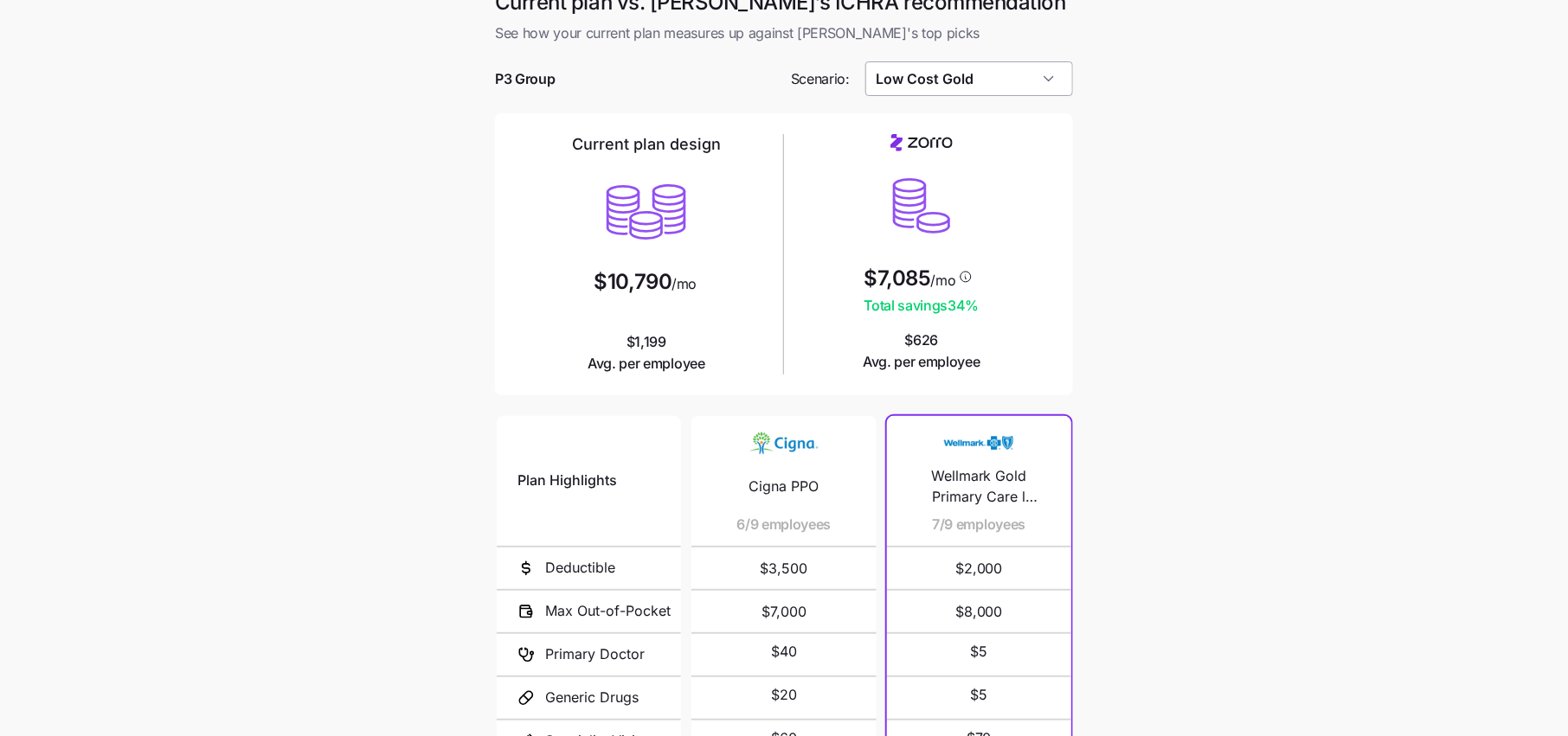
click at [995, 89] on input "Low Cost Gold" at bounding box center [969, 79] width 209 height 35
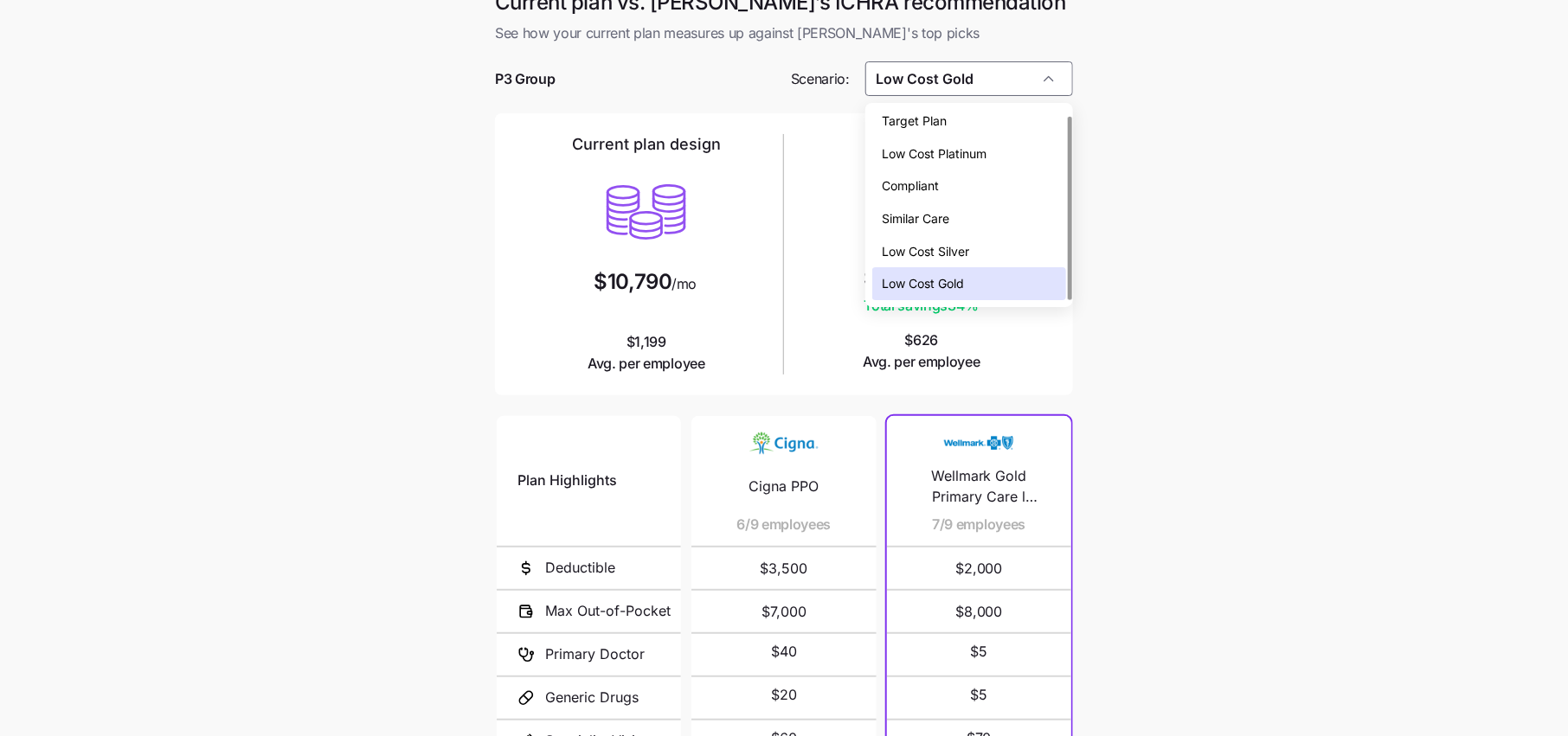
click at [952, 255] on span "Low Cost Silver" at bounding box center [926, 252] width 87 height 19
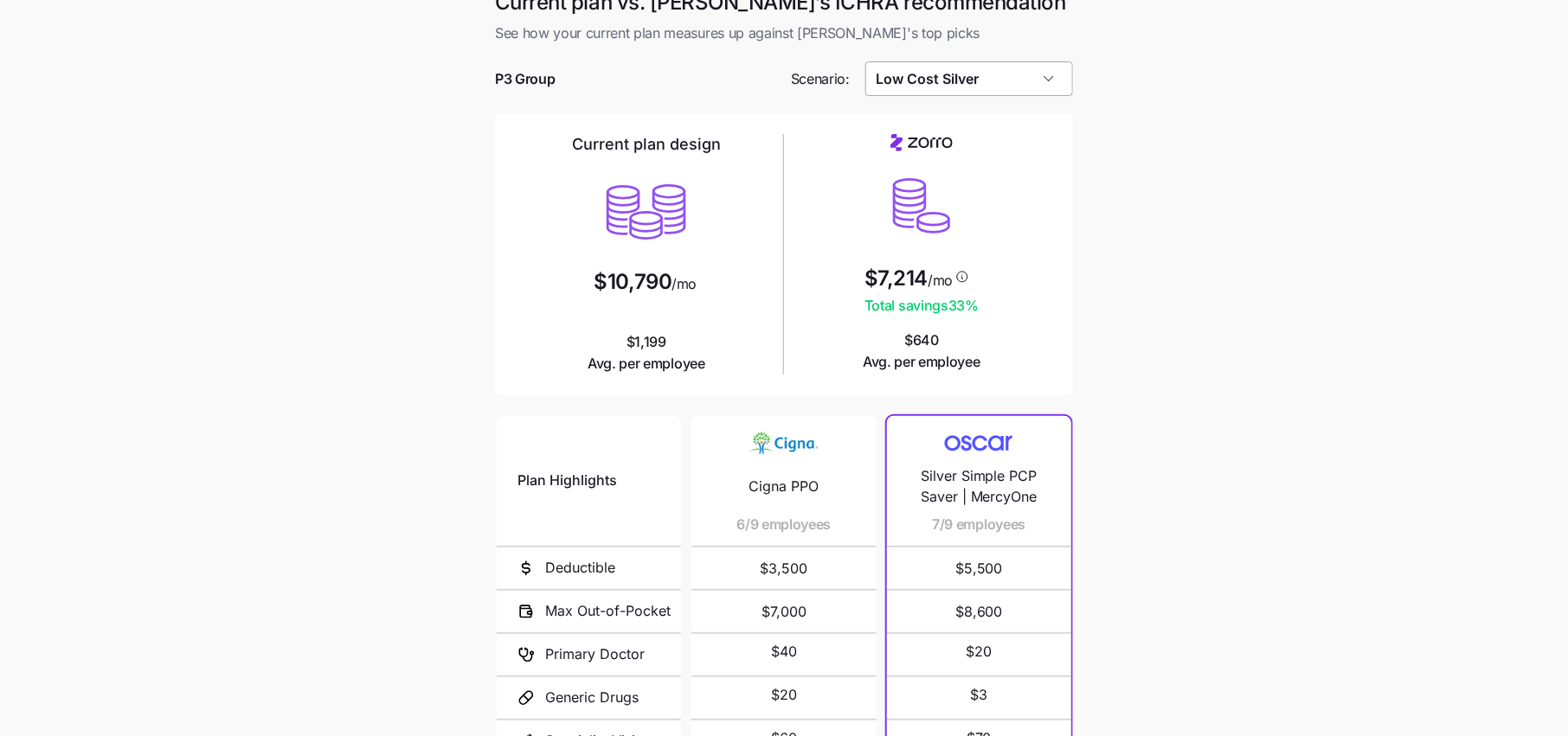
click at [990, 90] on input "Low Cost Silver" at bounding box center [969, 79] width 209 height 35
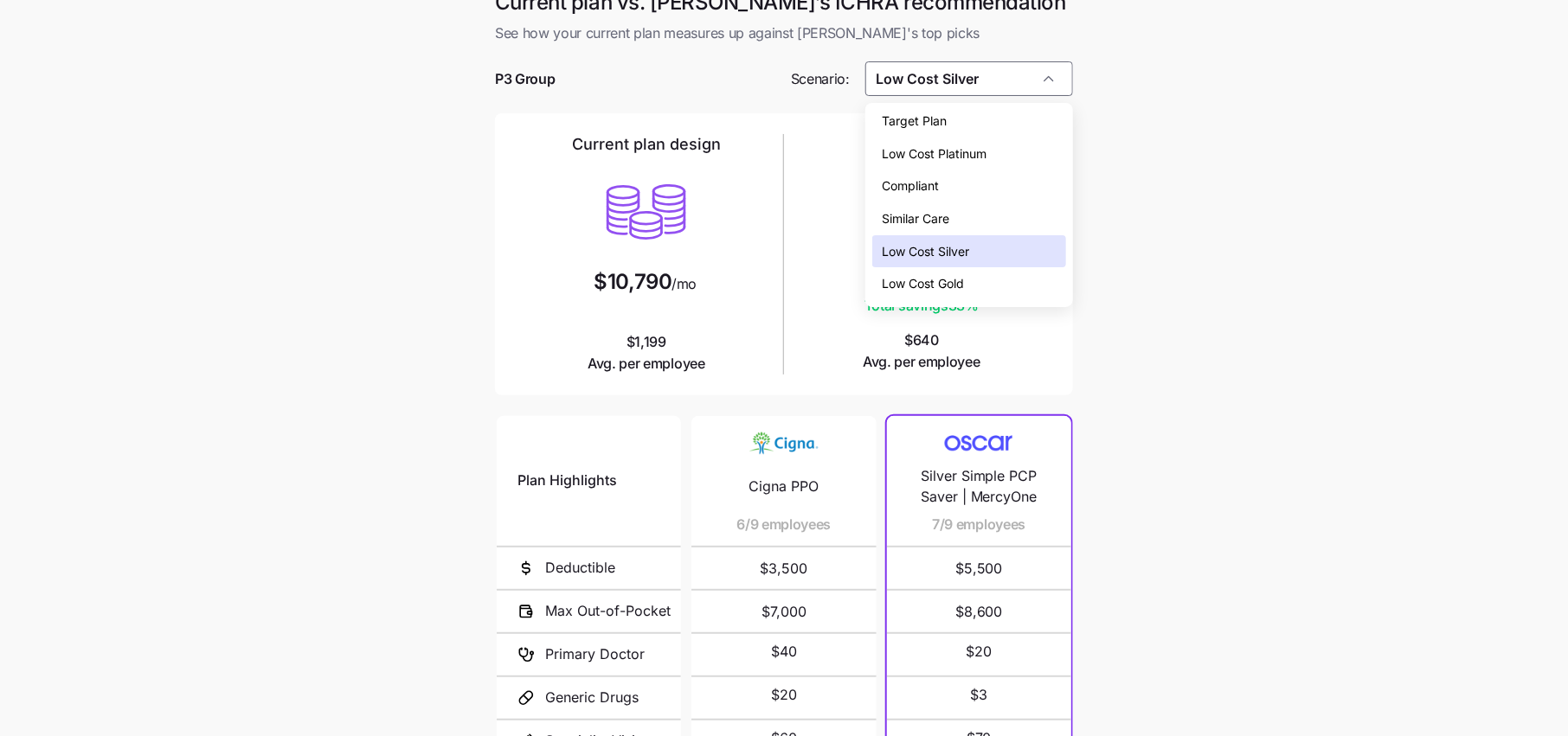
click at [949, 286] on span "Low Cost Gold" at bounding box center [923, 283] width 82 height 19
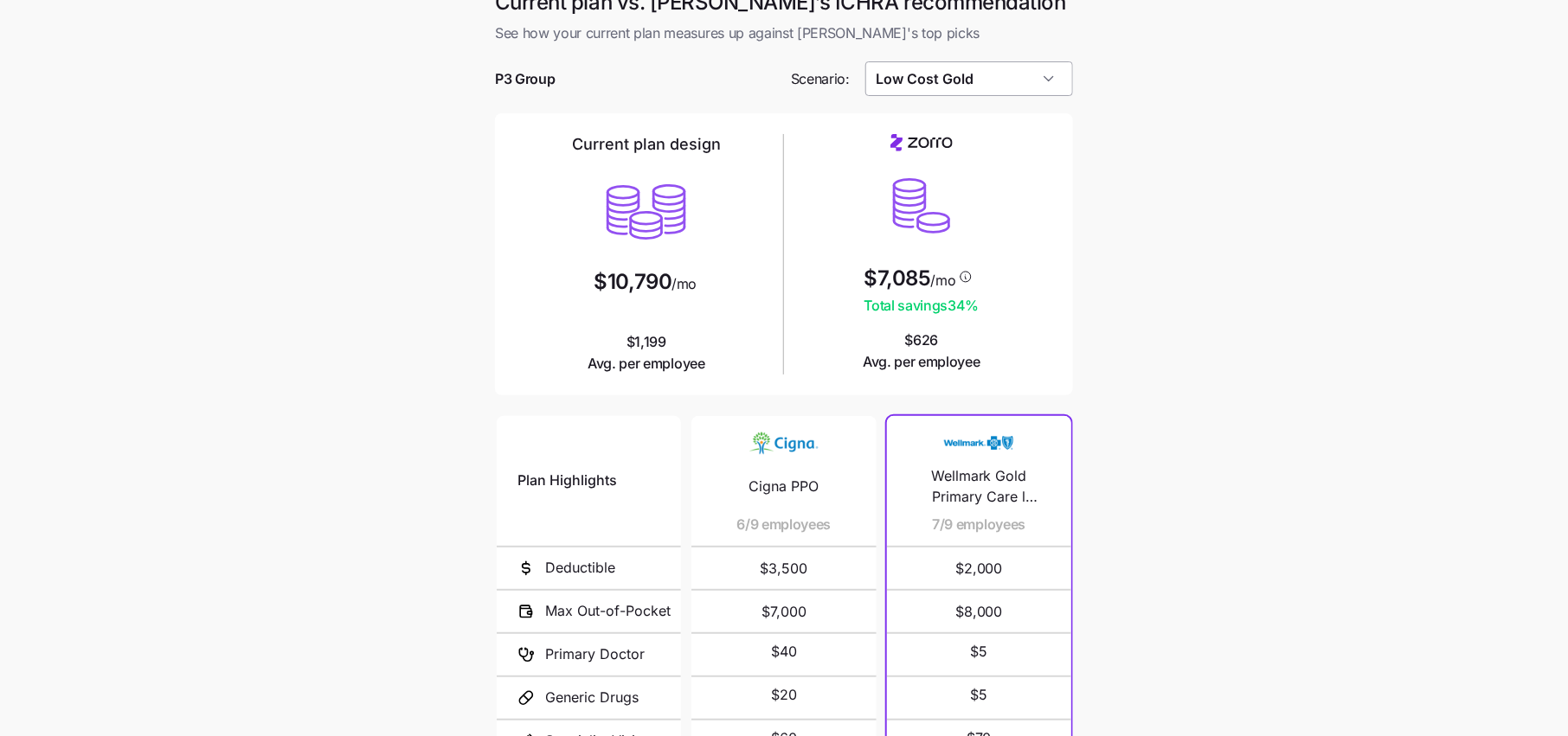
click at [976, 91] on input "Low Cost Gold" at bounding box center [969, 79] width 209 height 35
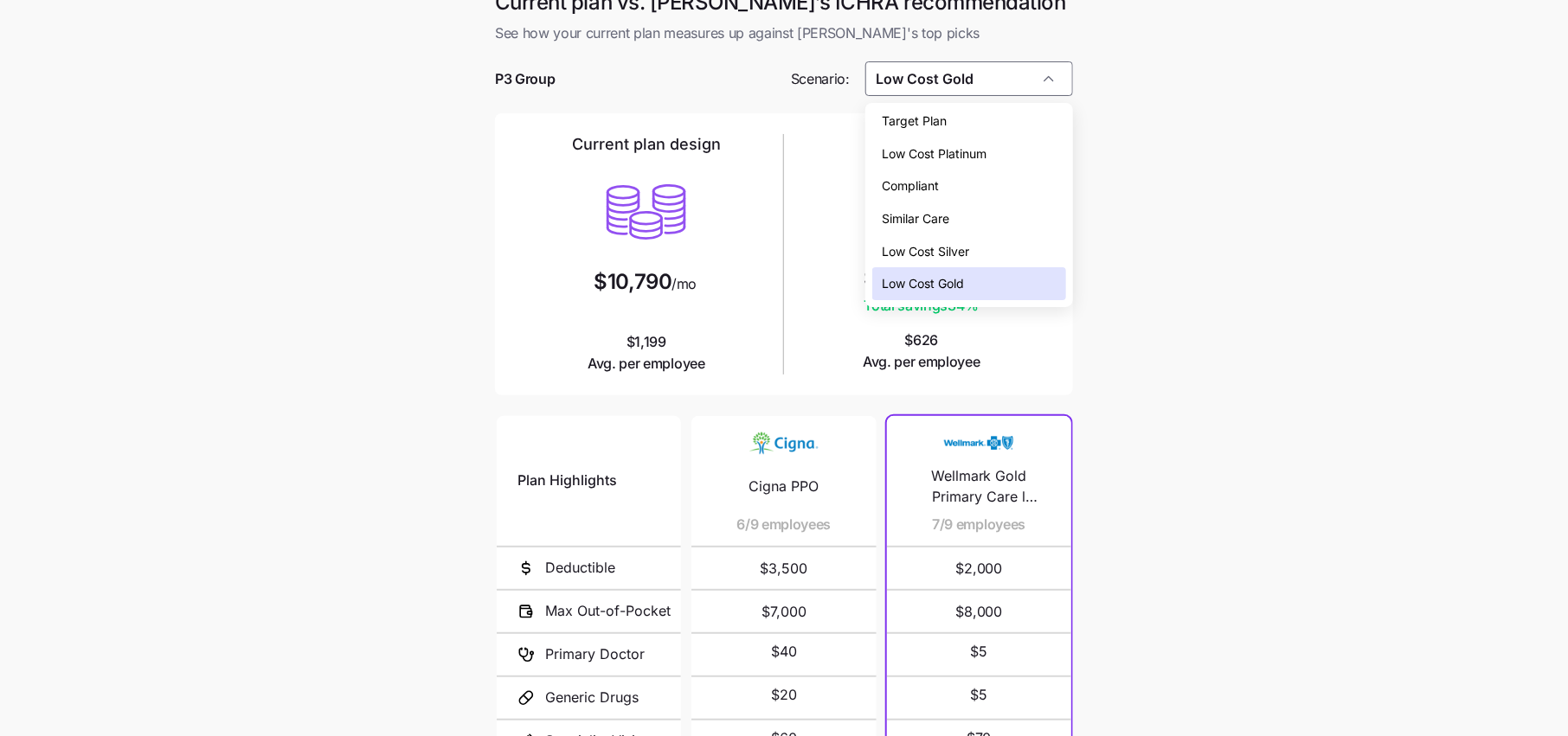
click at [935, 247] on span "Low Cost Silver" at bounding box center [926, 252] width 87 height 19
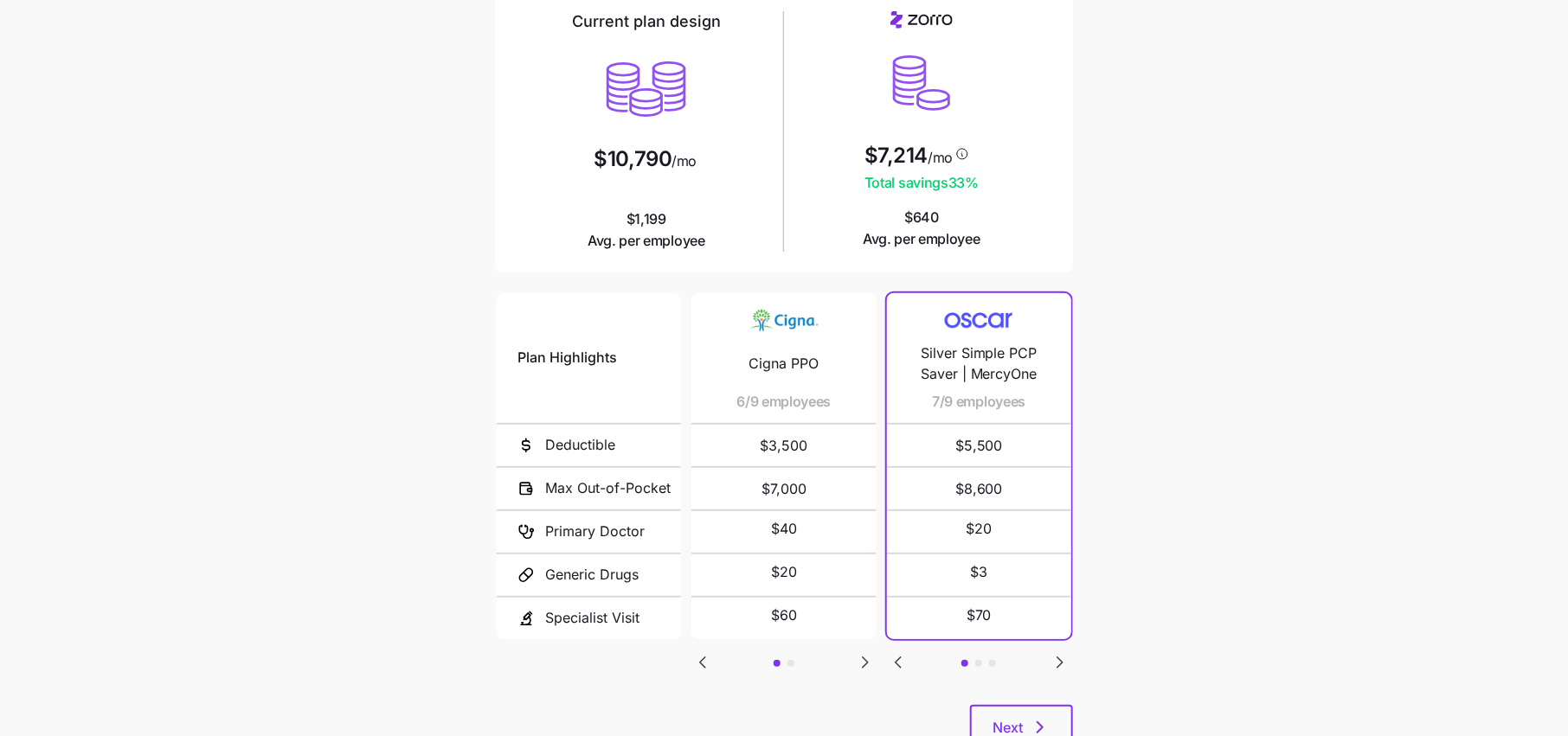
scroll to position [69, 0]
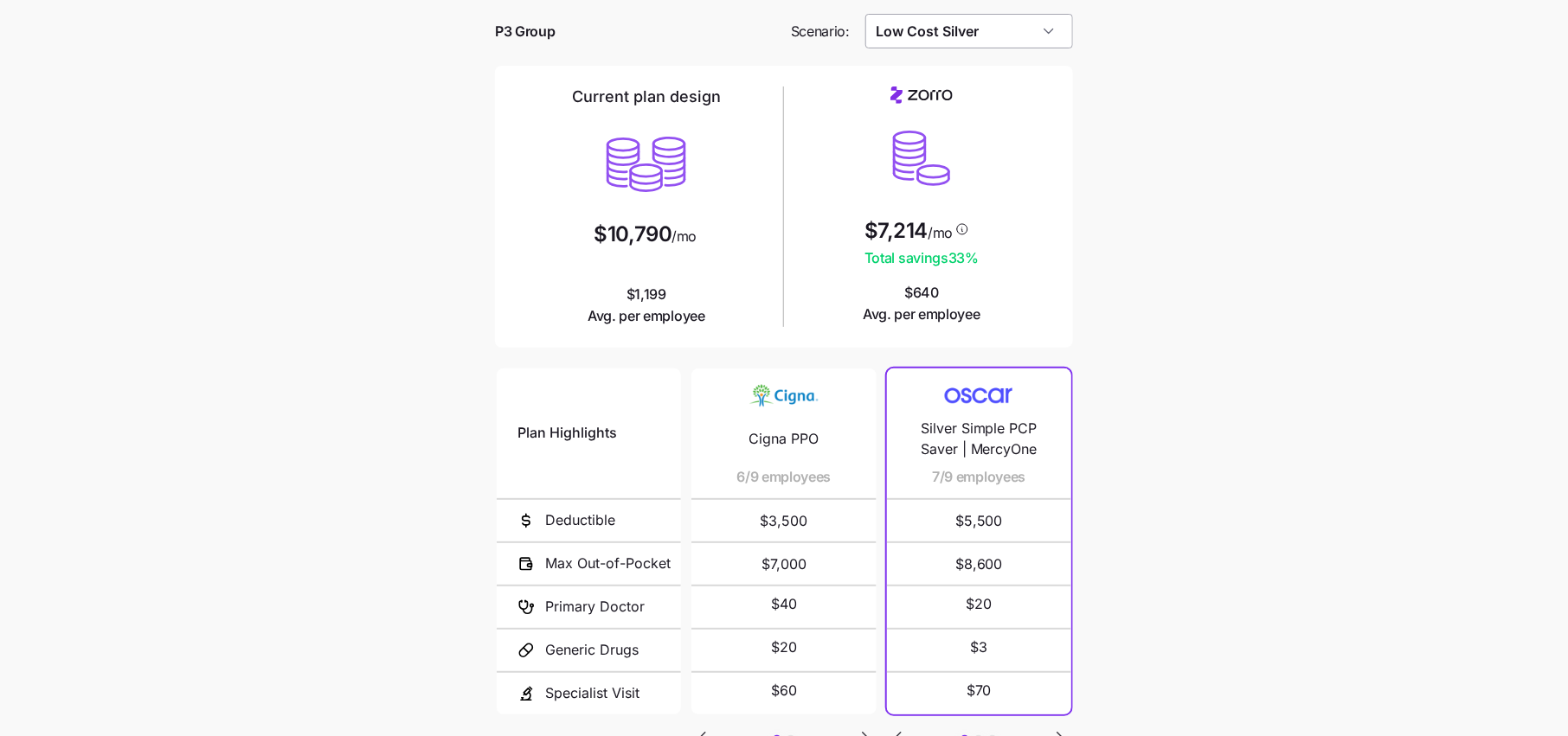
click at [974, 25] on input "Low Cost Silver" at bounding box center [969, 31] width 209 height 35
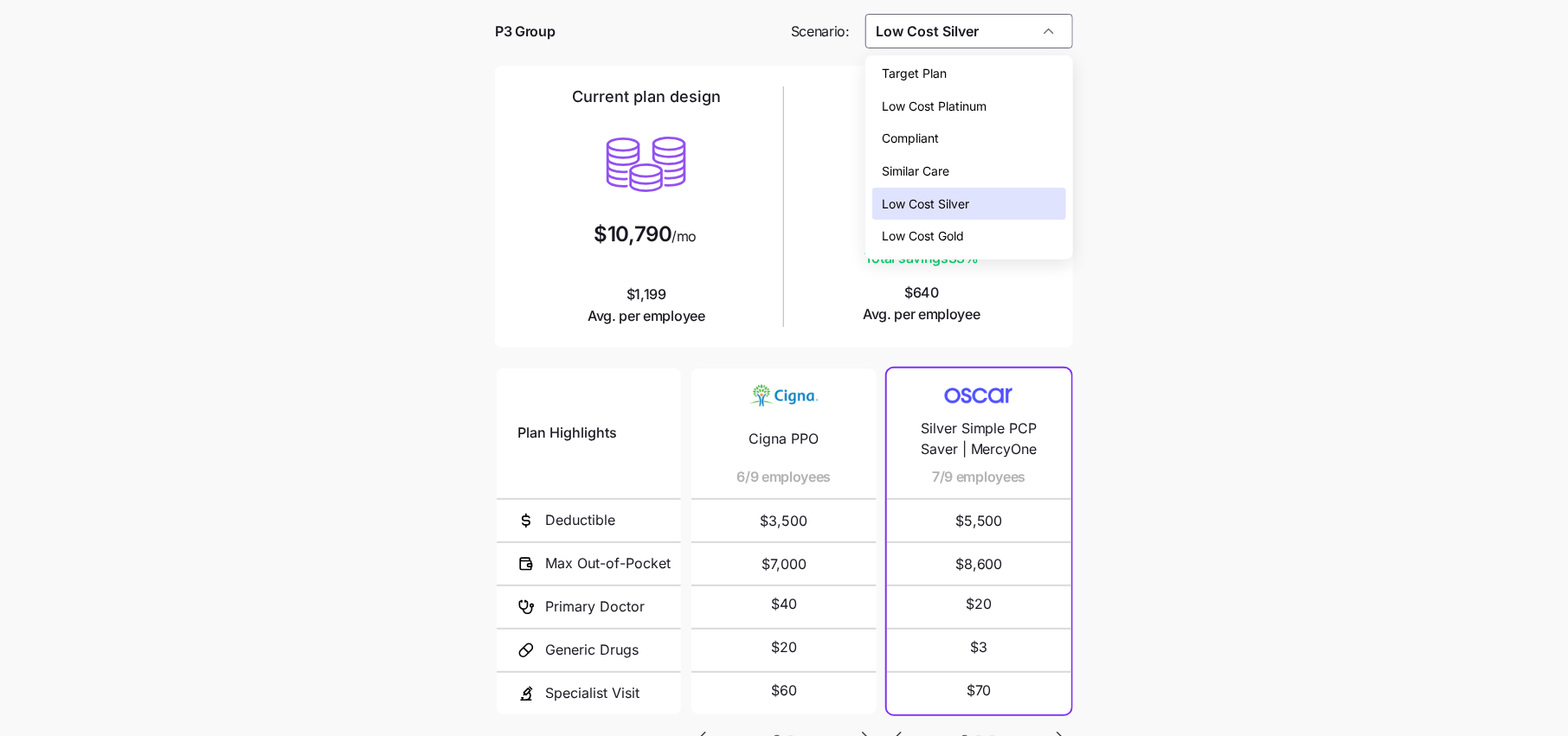
click at [970, 224] on div "Low Cost Gold" at bounding box center [969, 236] width 194 height 33
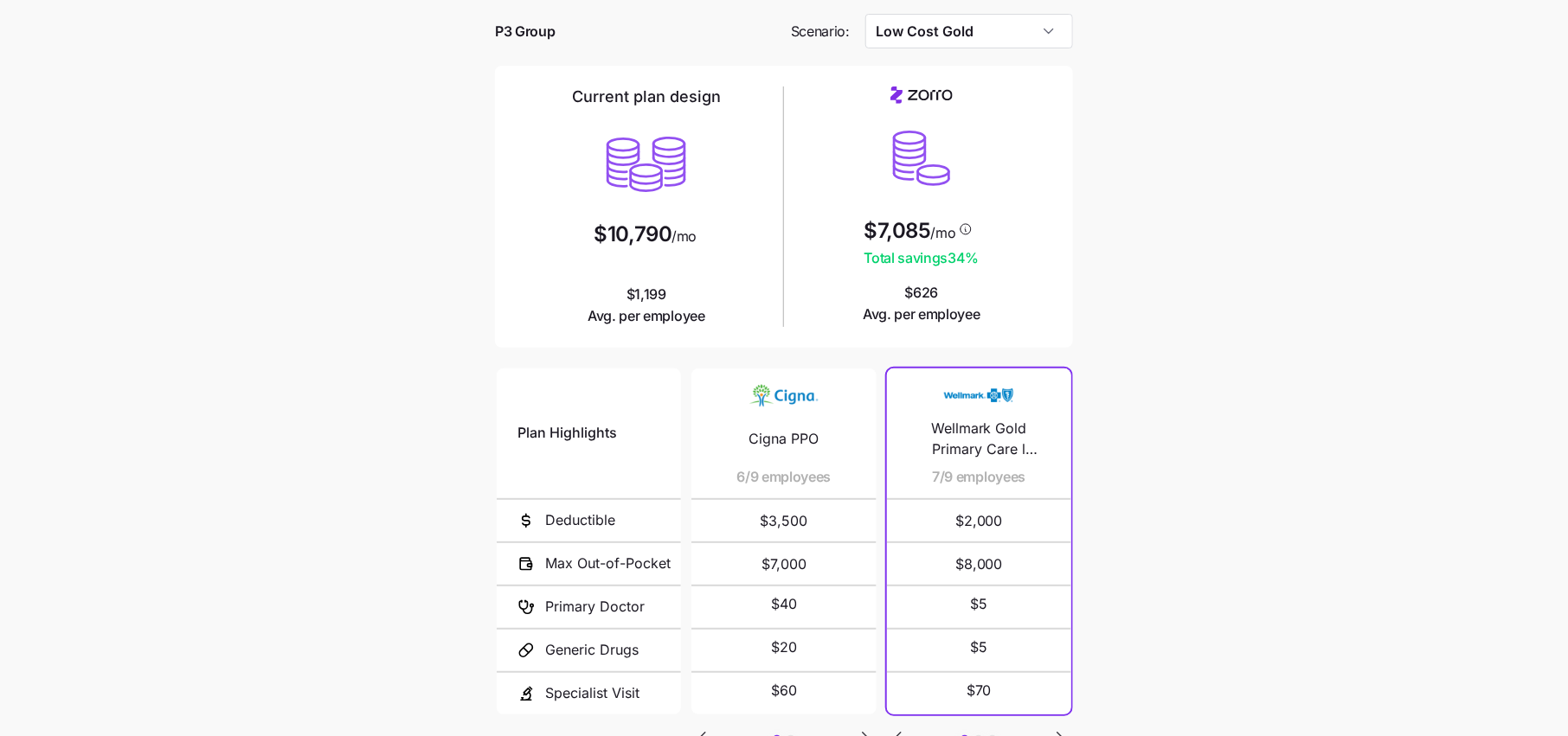
scroll to position [58, 0]
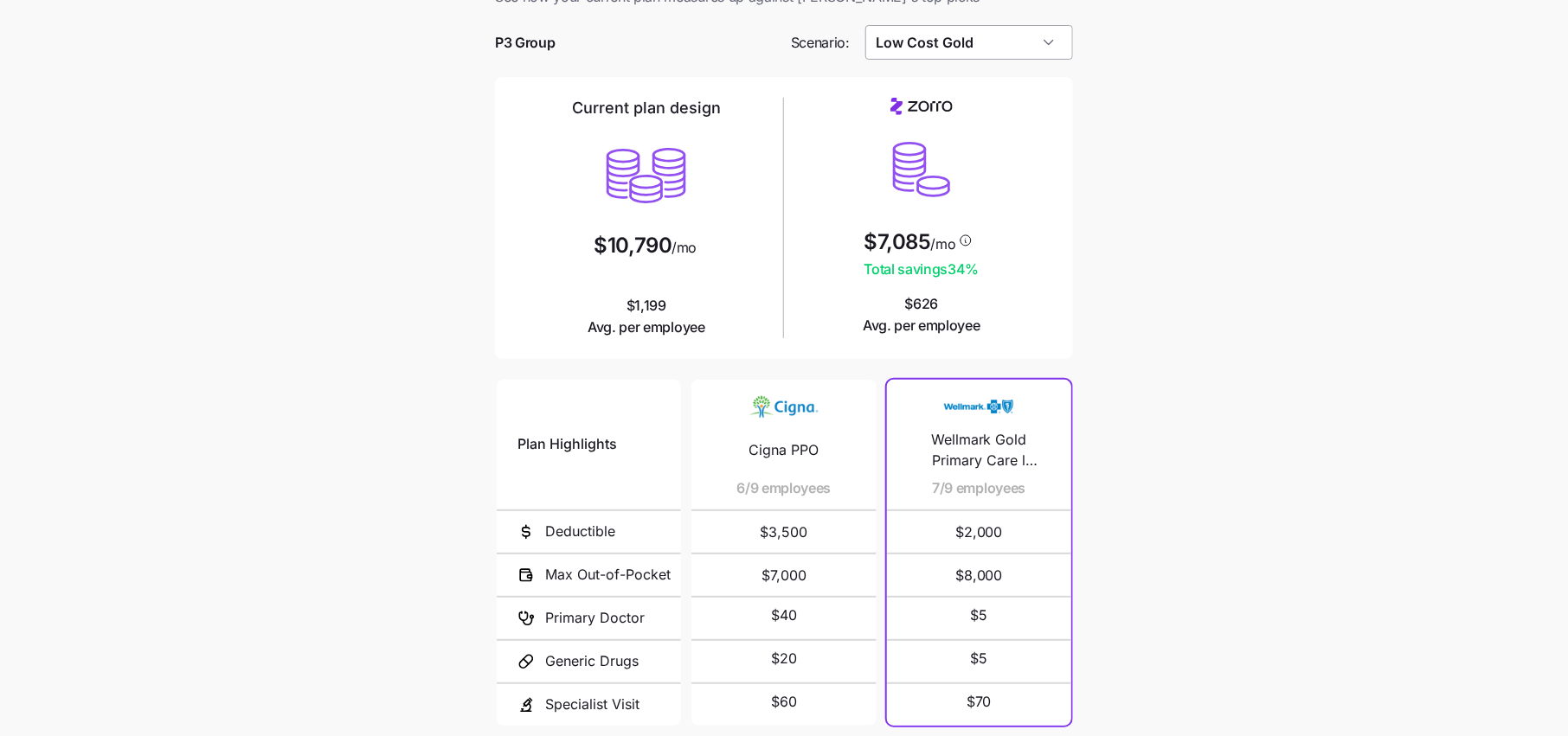
click at [1010, 38] on input "Low Cost Gold" at bounding box center [969, 42] width 209 height 35
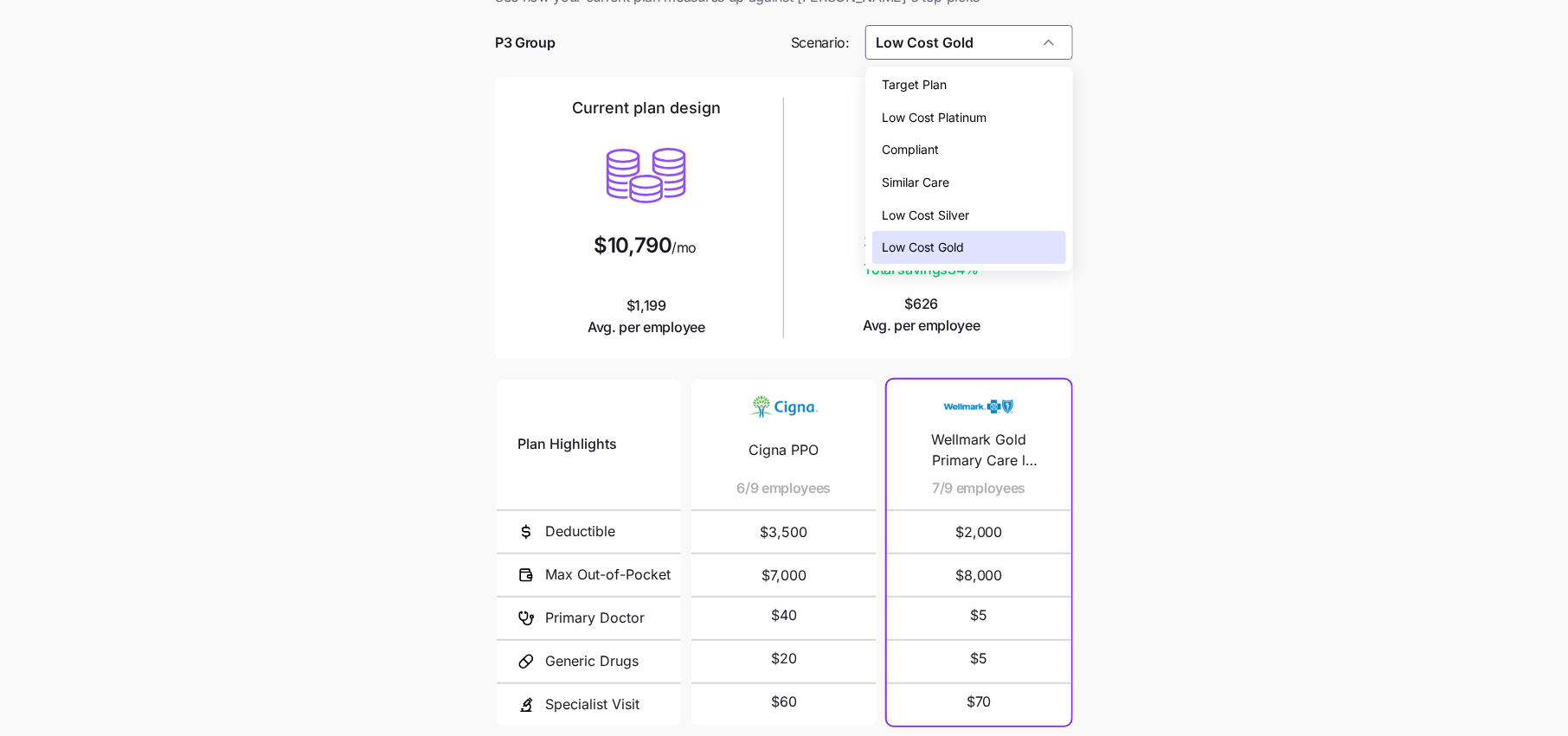
click at [936, 214] on span "Low Cost Silver" at bounding box center [926, 215] width 87 height 19
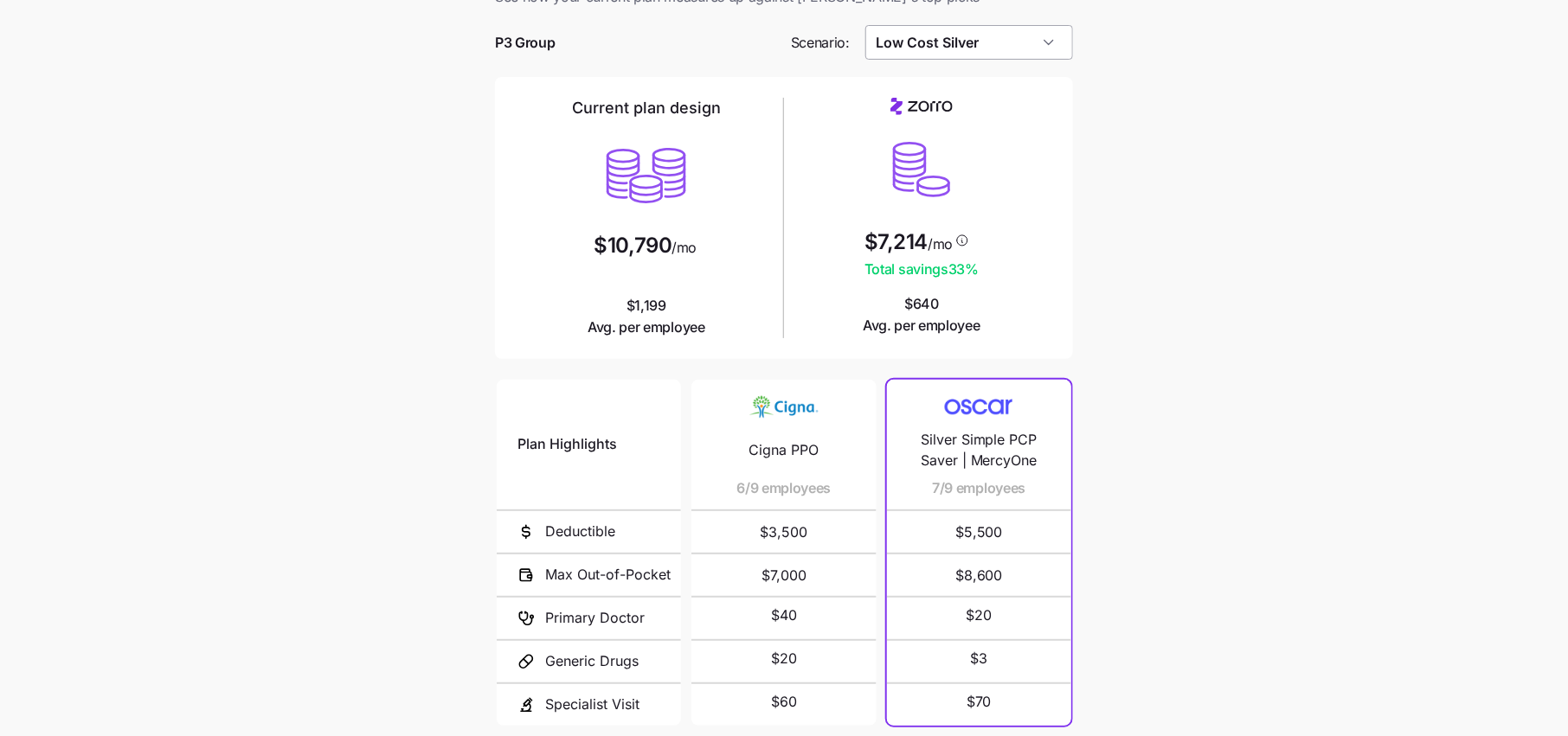
click at [1025, 28] on input "Low Cost Silver" at bounding box center [969, 42] width 209 height 35
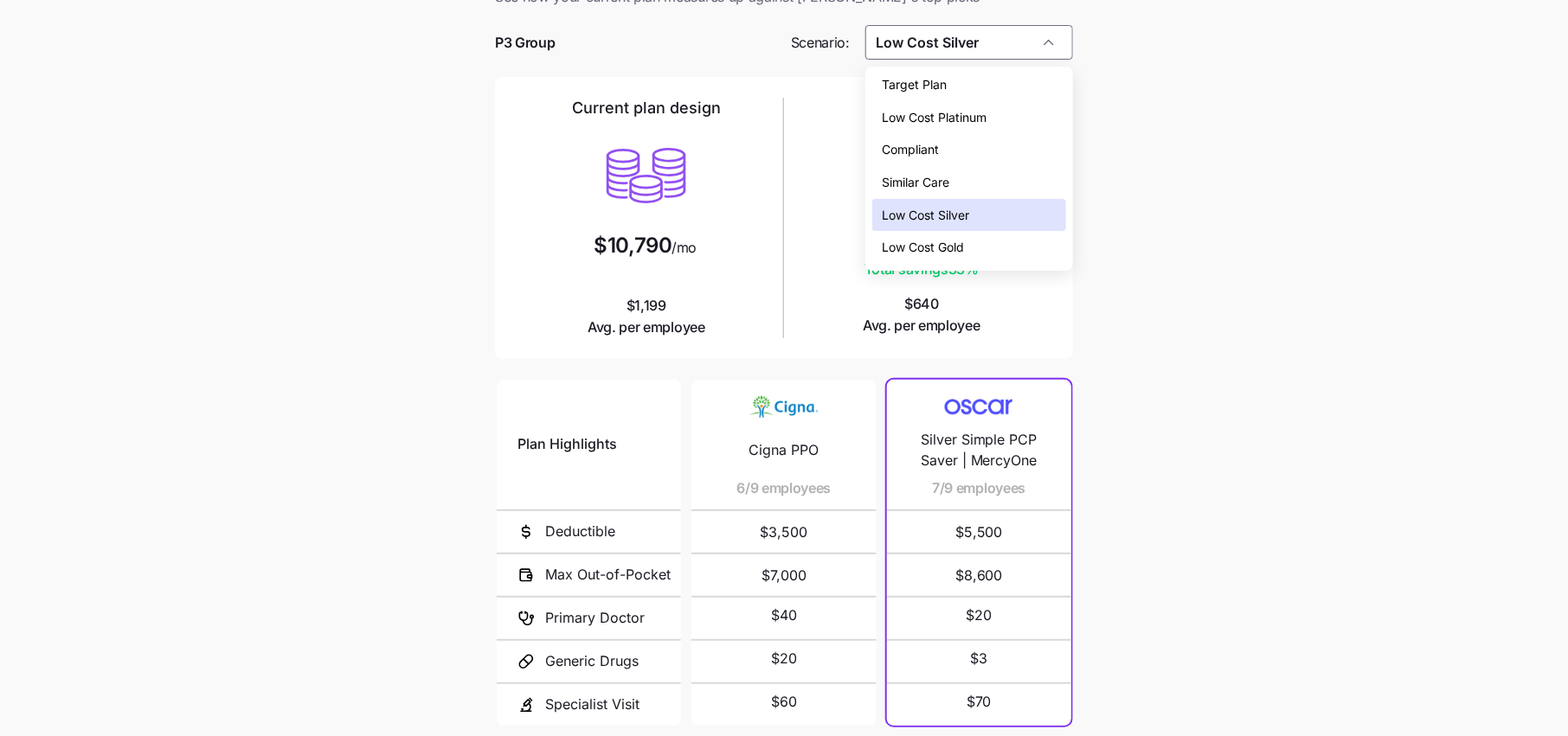
click at [969, 232] on div "Low Cost Gold" at bounding box center [969, 247] width 194 height 33
type input "Low Cost Gold"
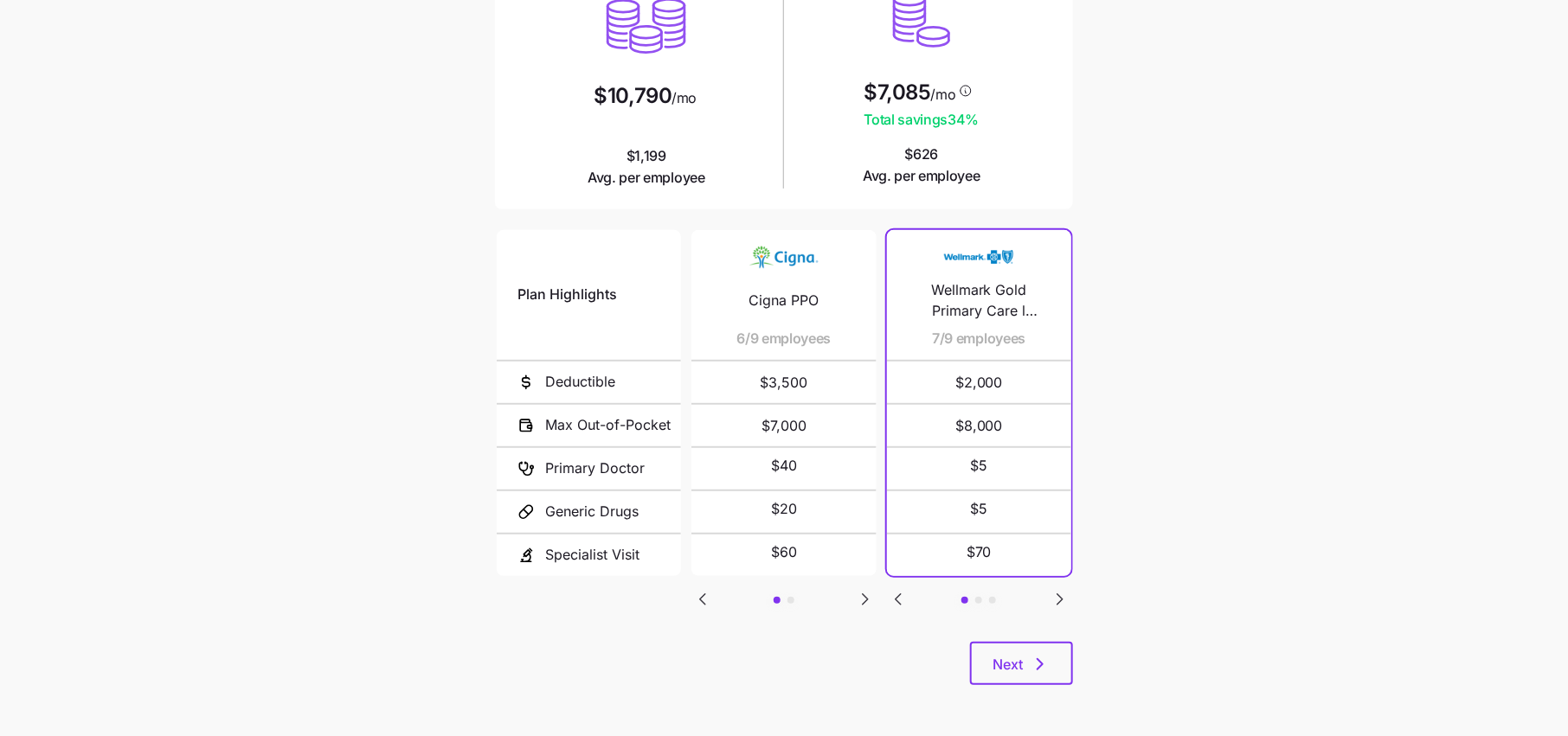
scroll to position [0, 0]
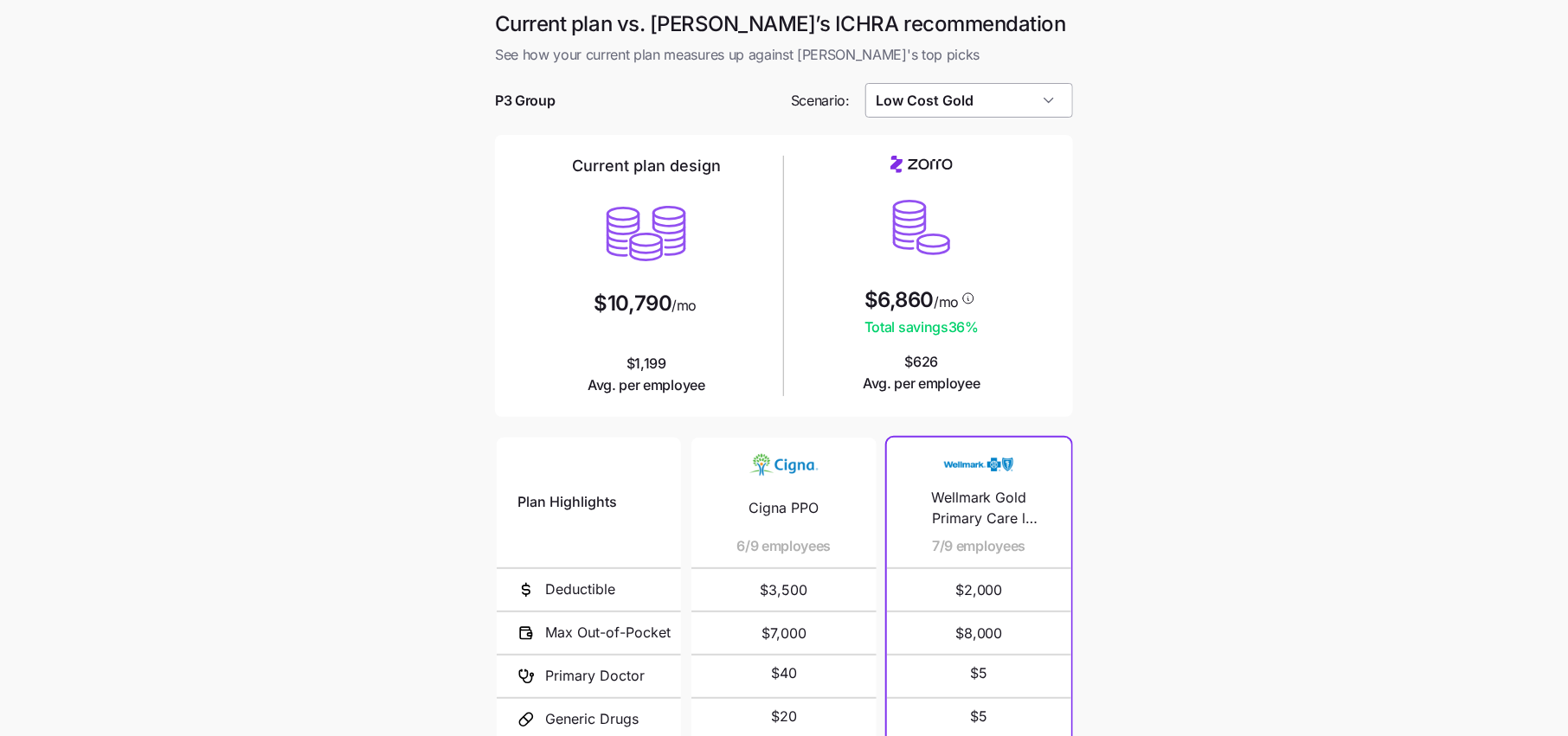
click at [1003, 86] on input "Low Cost Gold" at bounding box center [969, 100] width 209 height 35
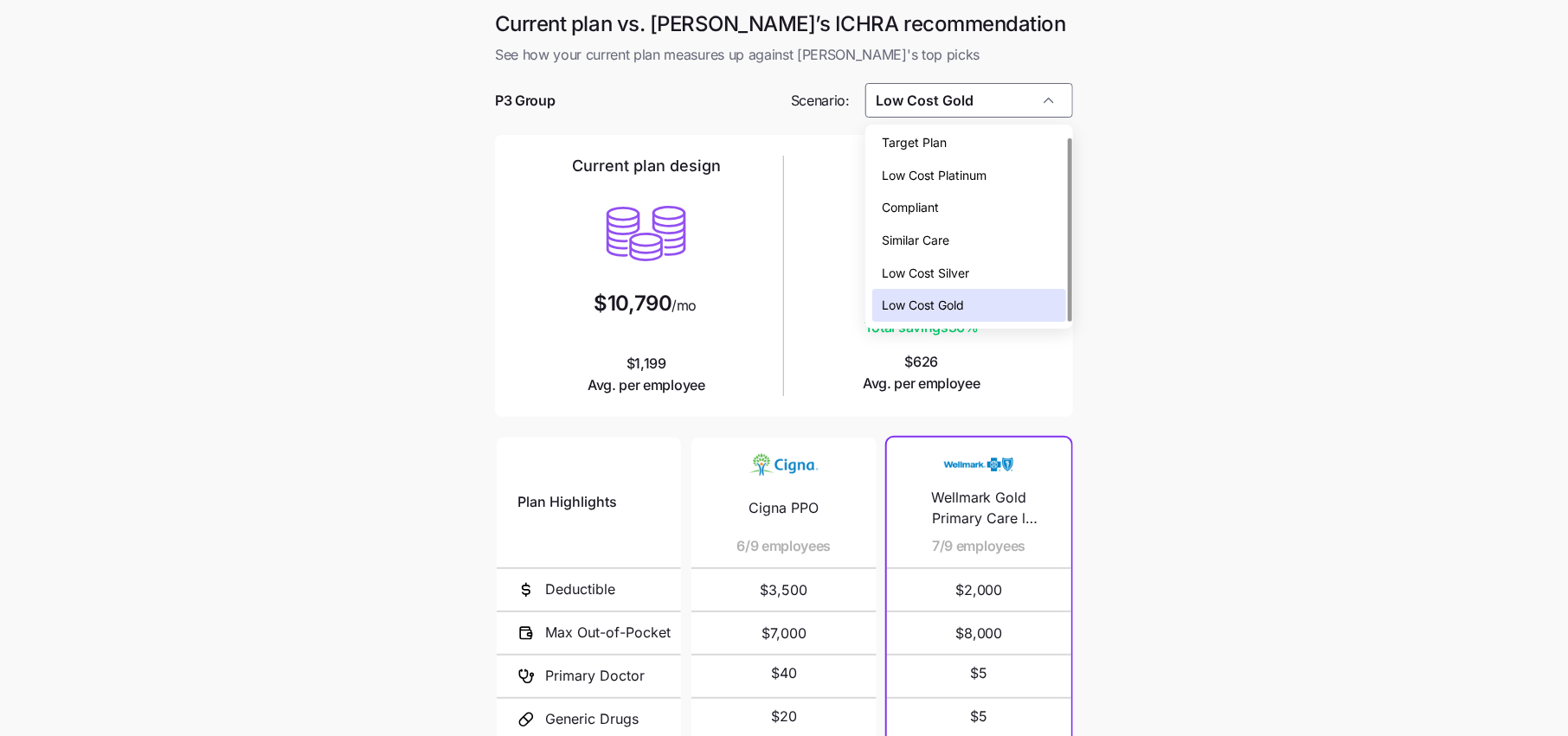
click at [959, 311] on span "Low Cost Gold" at bounding box center [923, 305] width 82 height 19
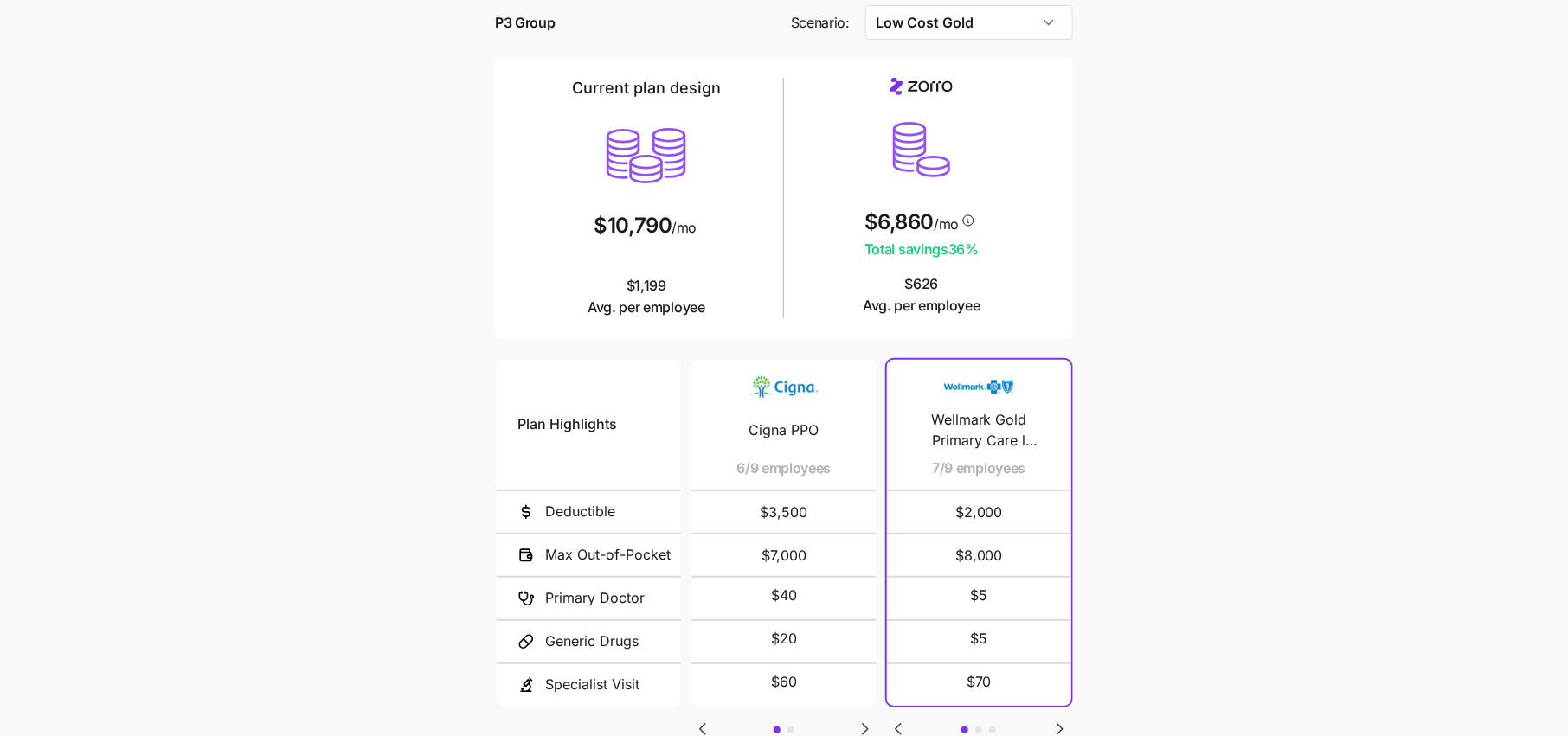
scroll to position [208, 0]
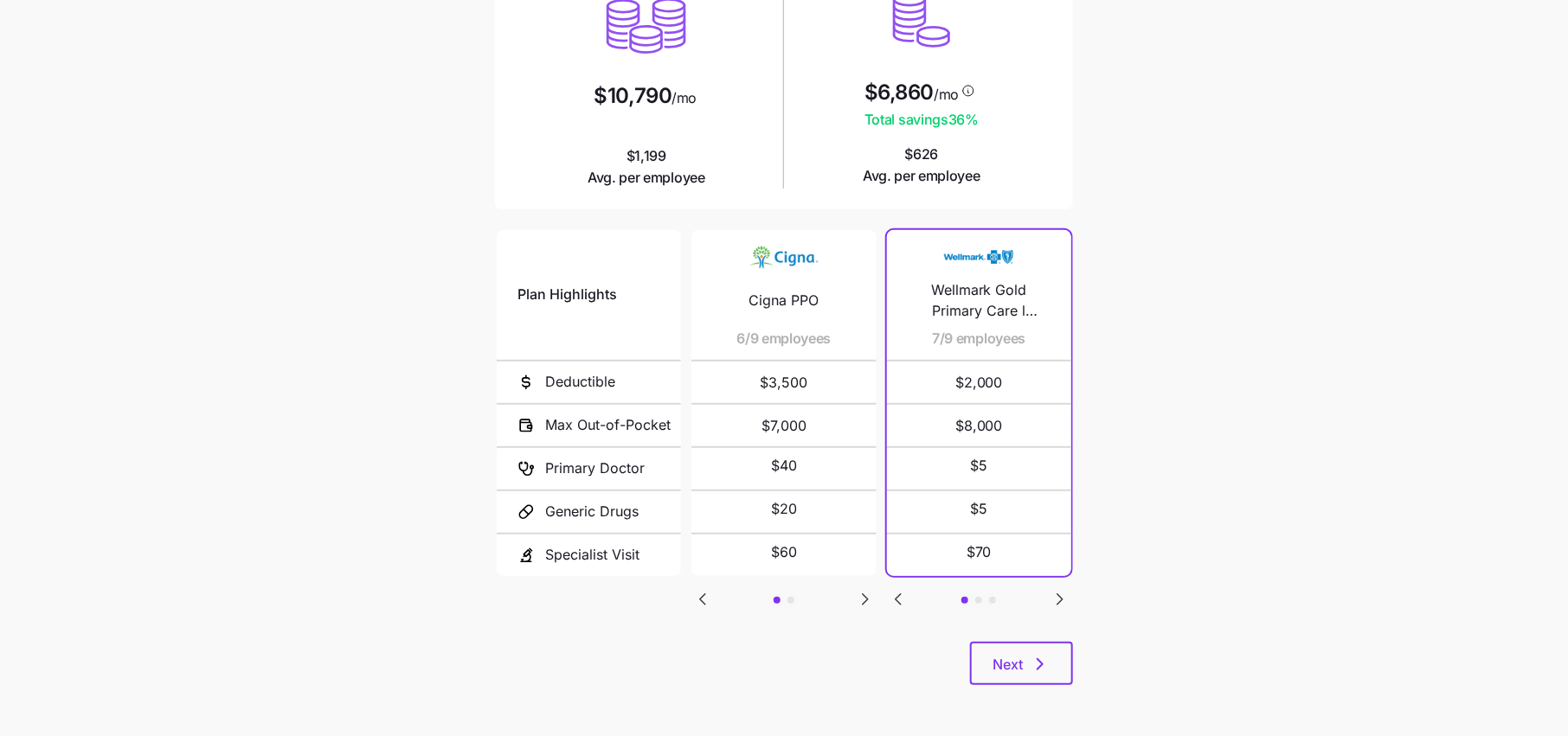
click at [1064, 592] on icon "Go to next slide" at bounding box center [1060, 599] width 21 height 21
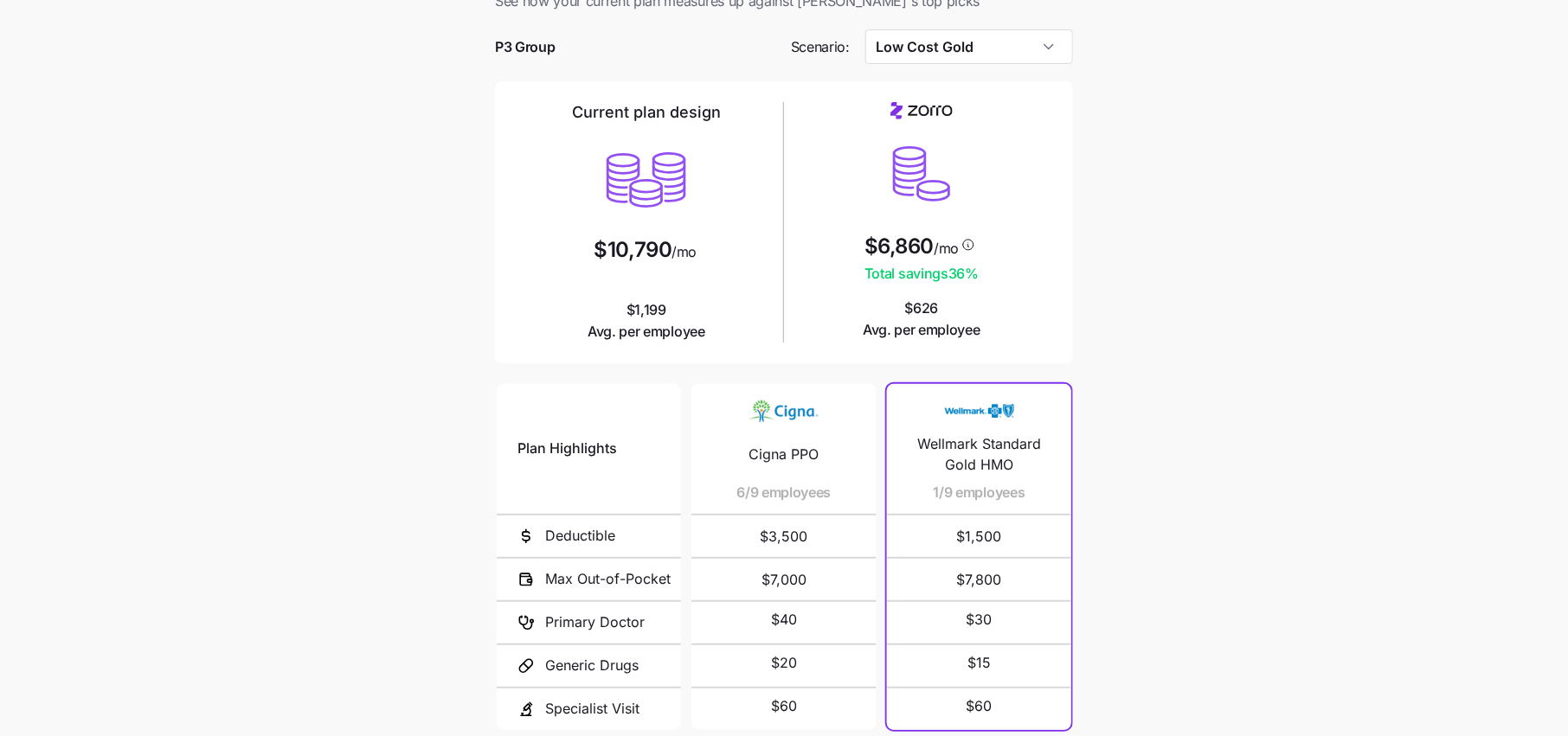
scroll to position [139, 0]
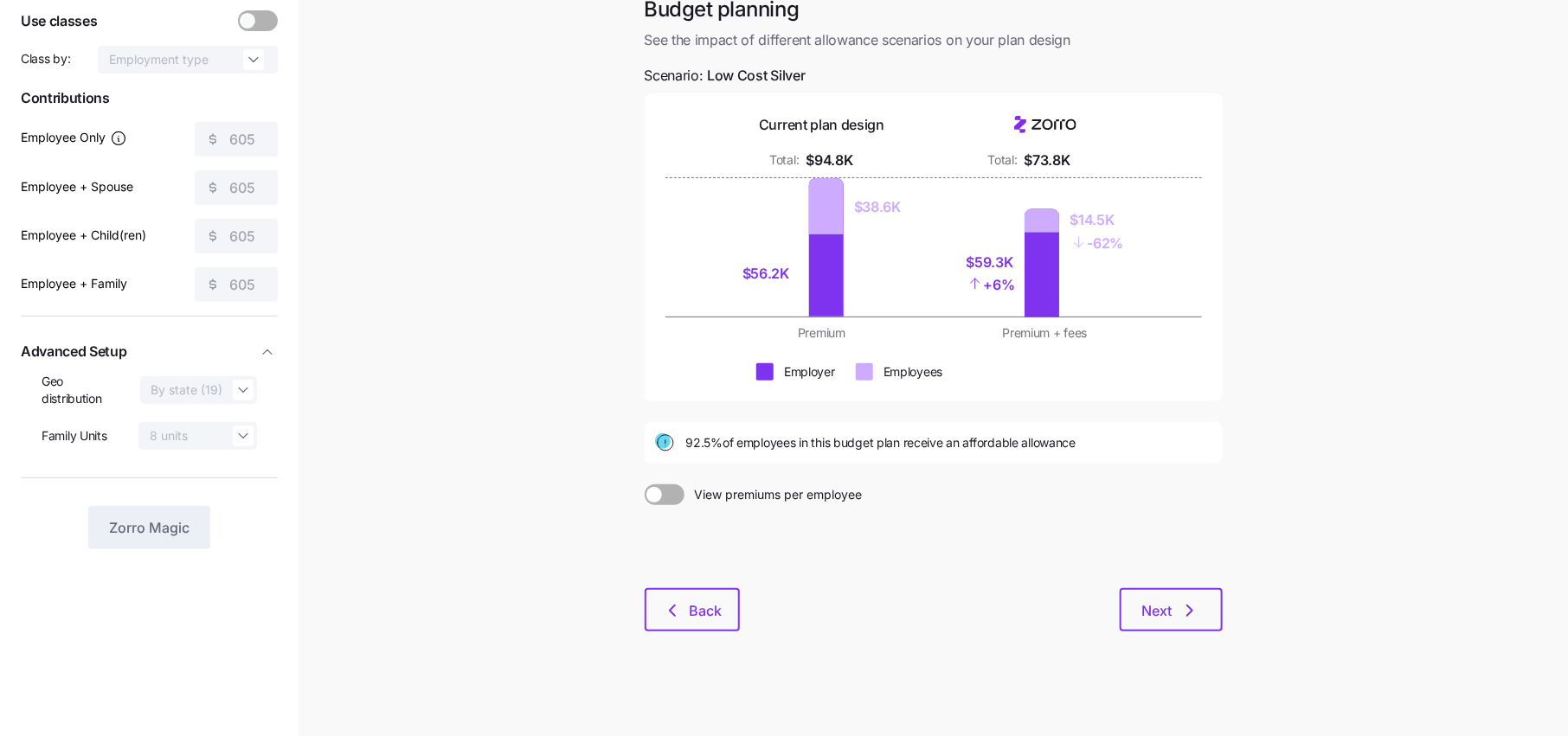
scroll to position [109, 0]
click at [686, 613] on span "Back" at bounding box center [692, 609] width 51 height 21
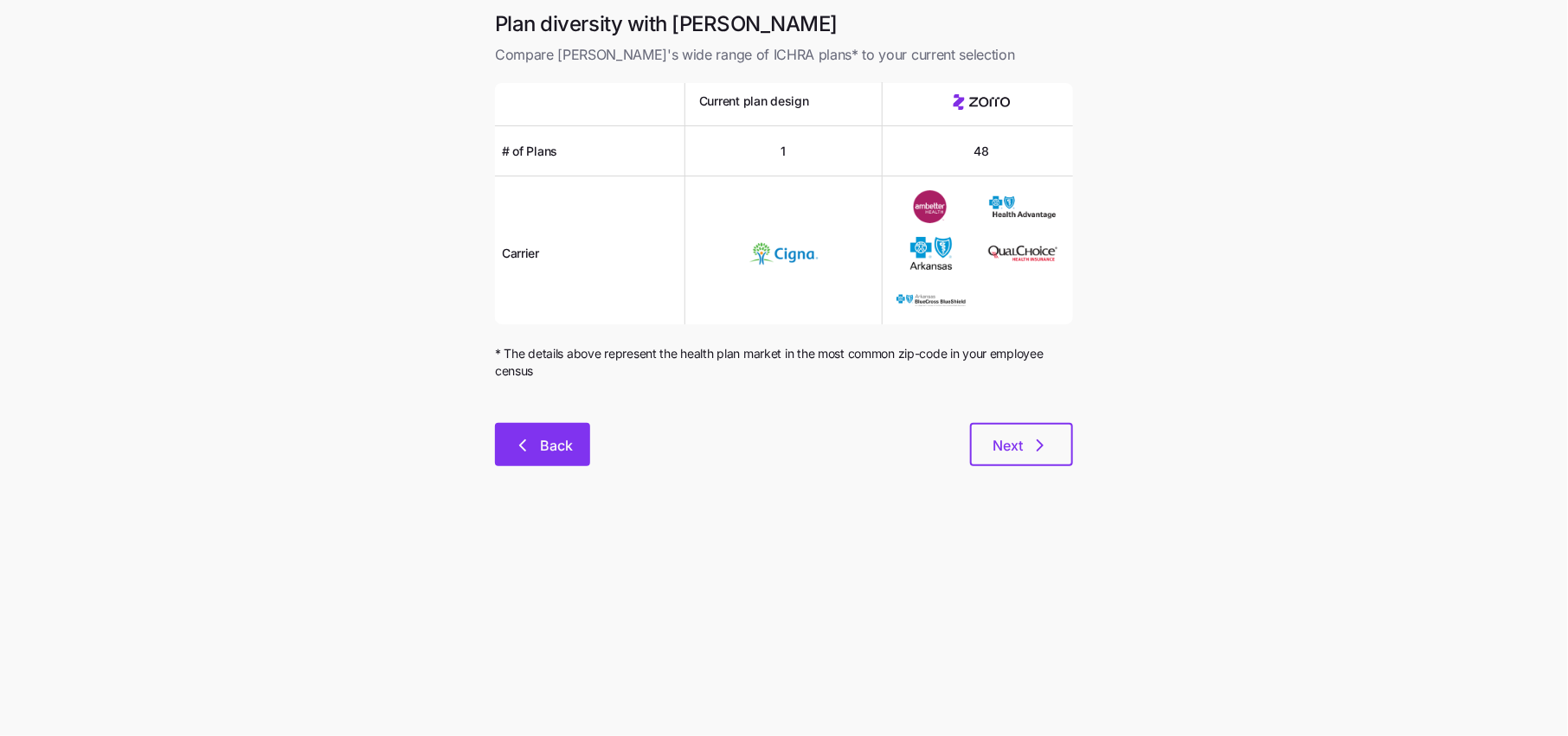
click at [540, 430] on button "Back" at bounding box center [542, 444] width 96 height 43
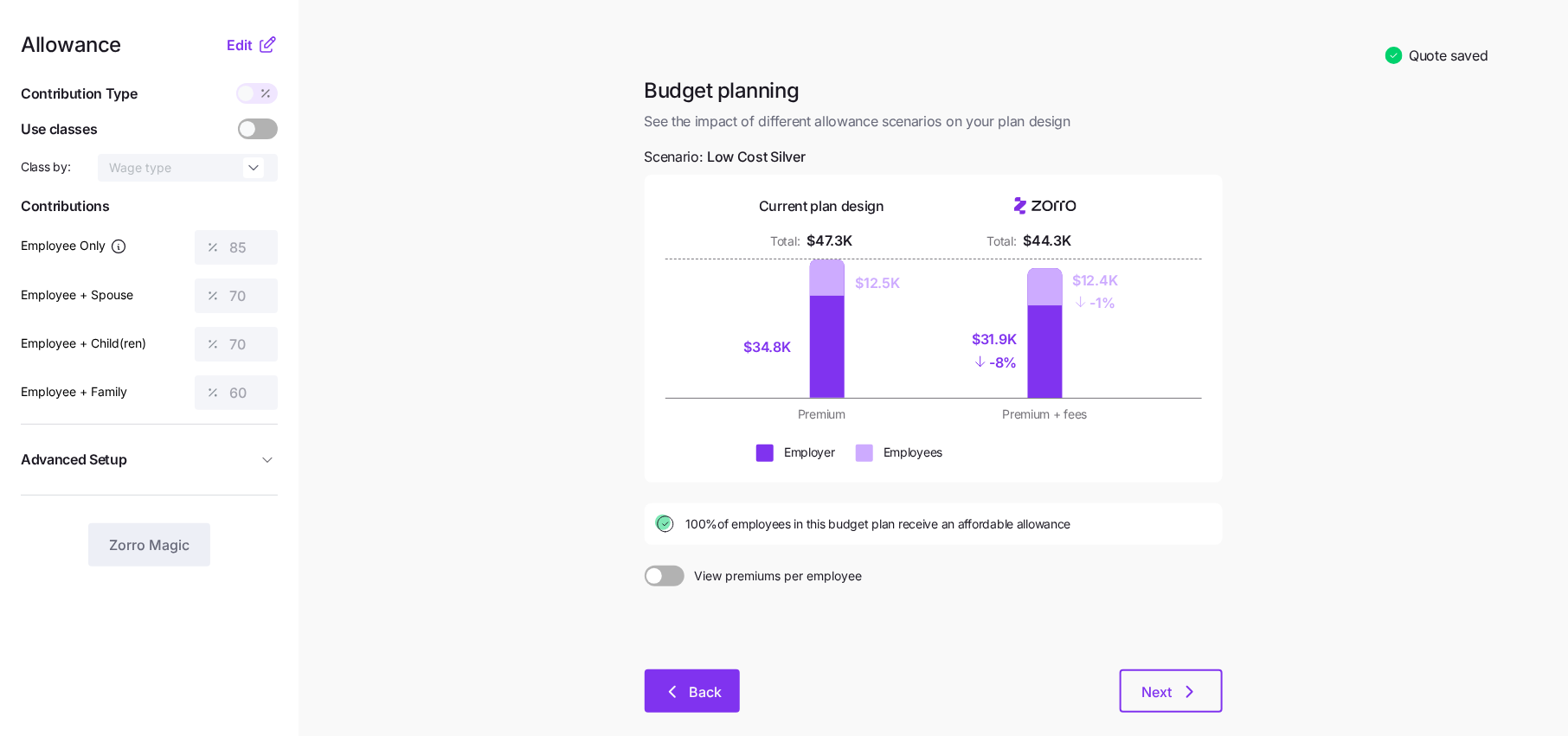
click at [713, 696] on span "Back" at bounding box center [706, 692] width 33 height 21
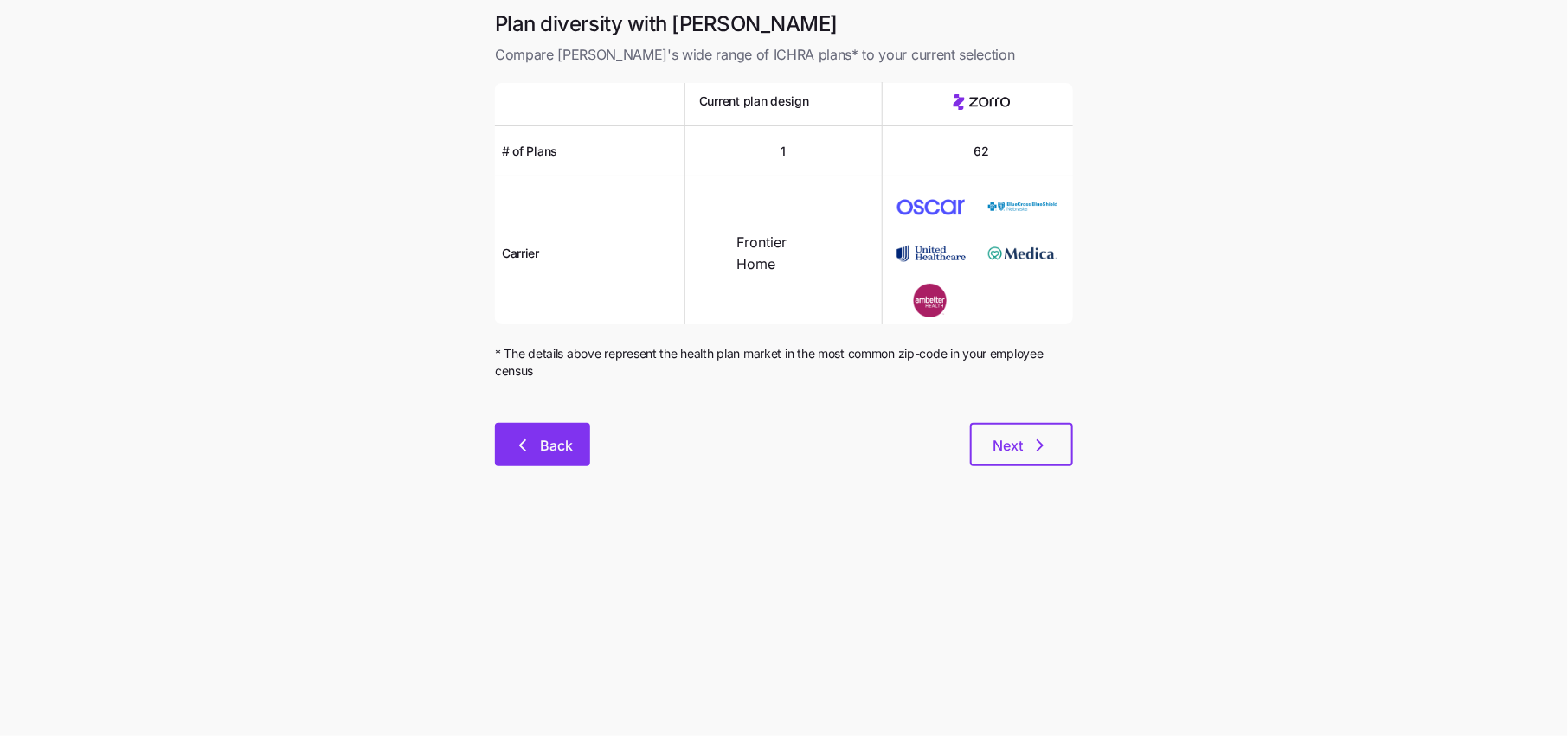
click at [540, 436] on span "Back" at bounding box center [556, 446] width 33 height 21
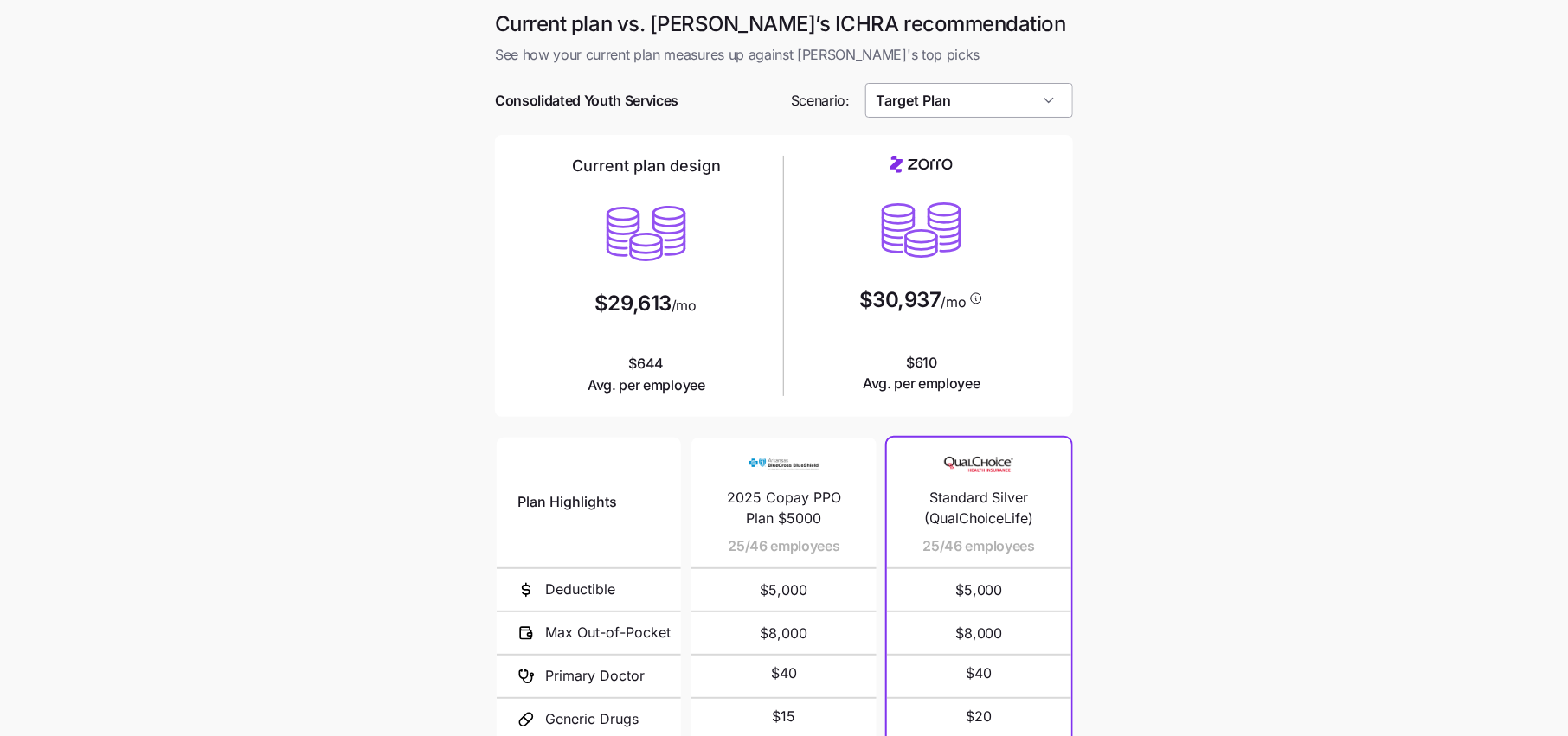
click at [1014, 86] on input "Target Plan" at bounding box center [969, 100] width 209 height 35
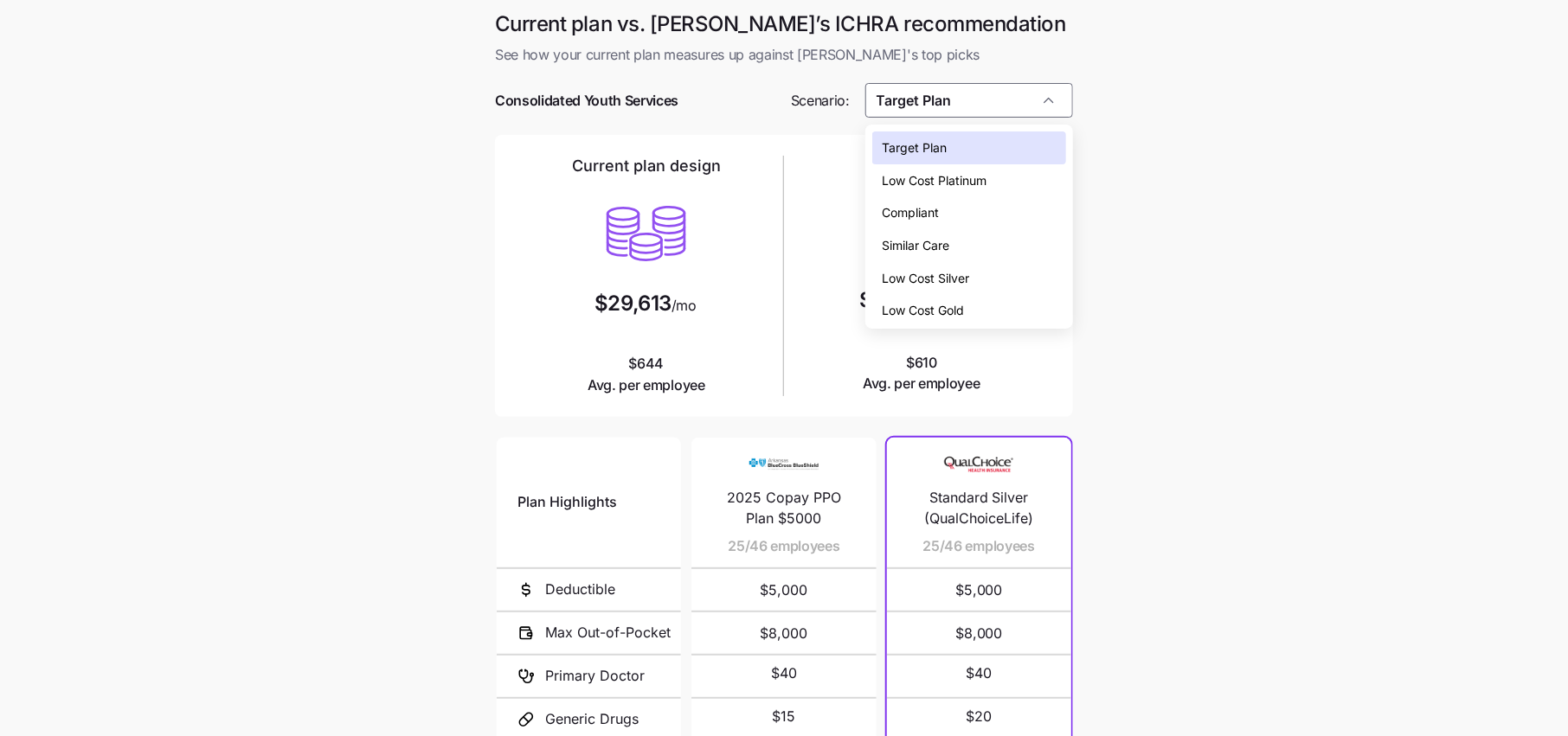
click at [944, 267] on div "Low Cost Silver" at bounding box center [969, 278] width 194 height 33
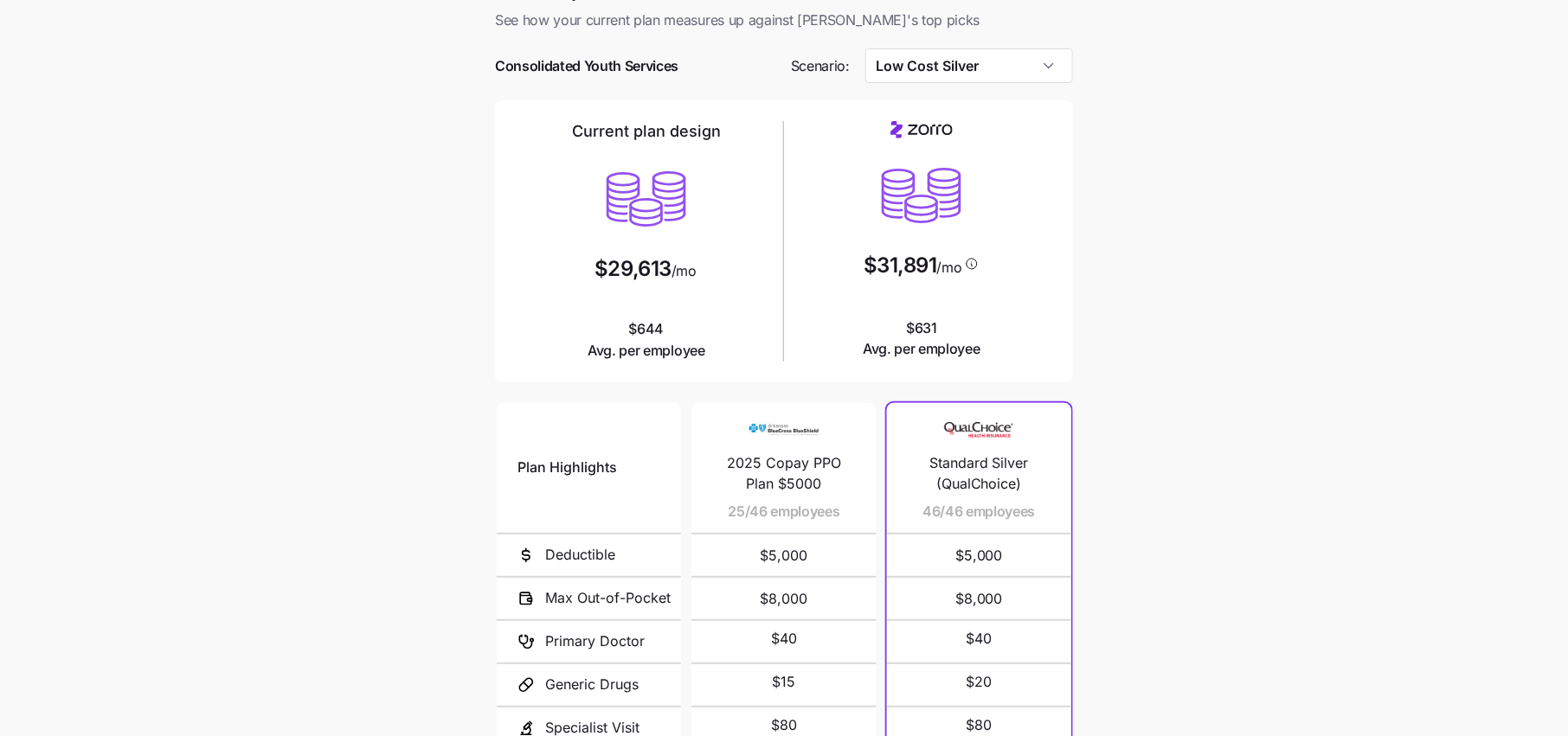
scroll to position [39, 0]
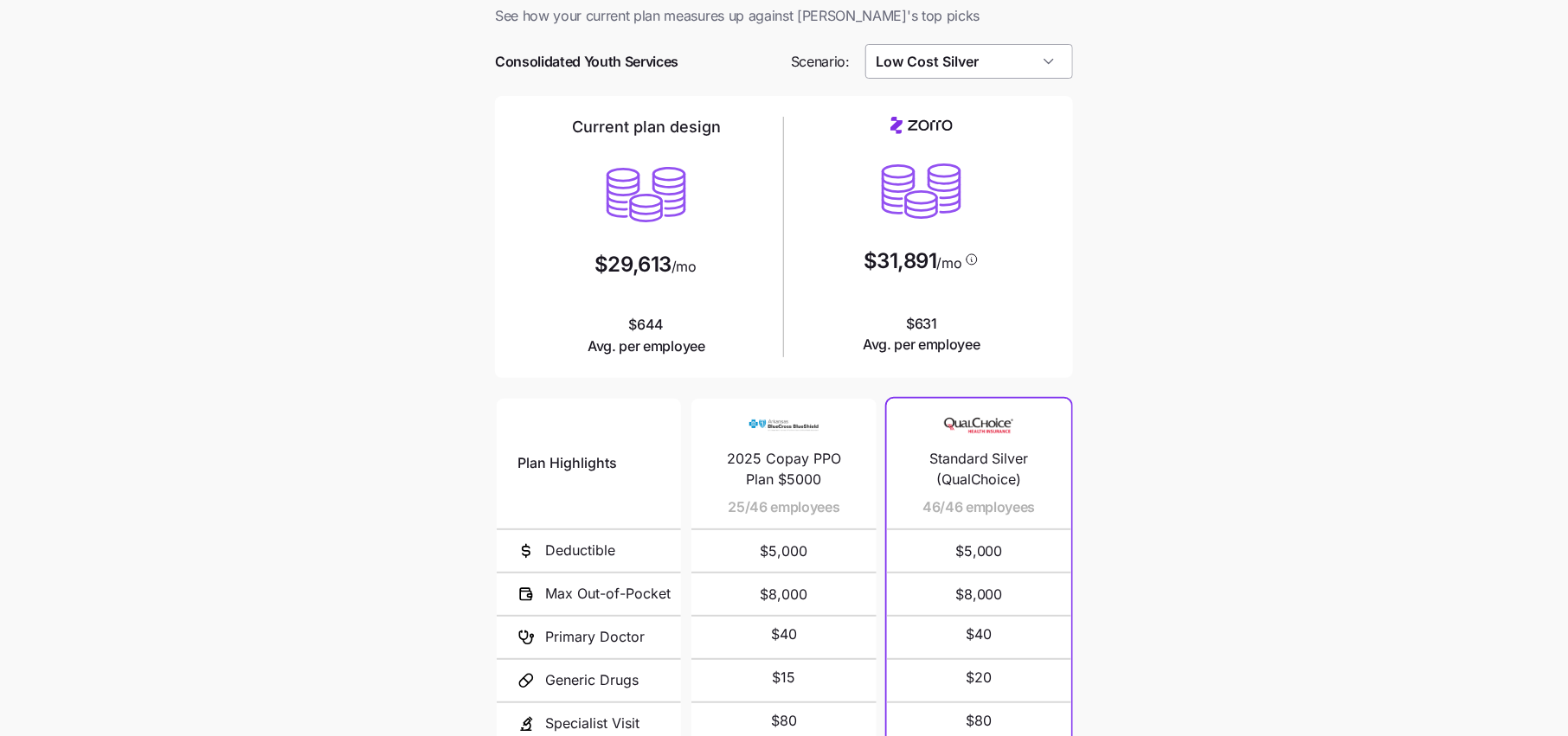
click at [970, 71] on input "Low Cost Silver" at bounding box center [969, 62] width 209 height 35
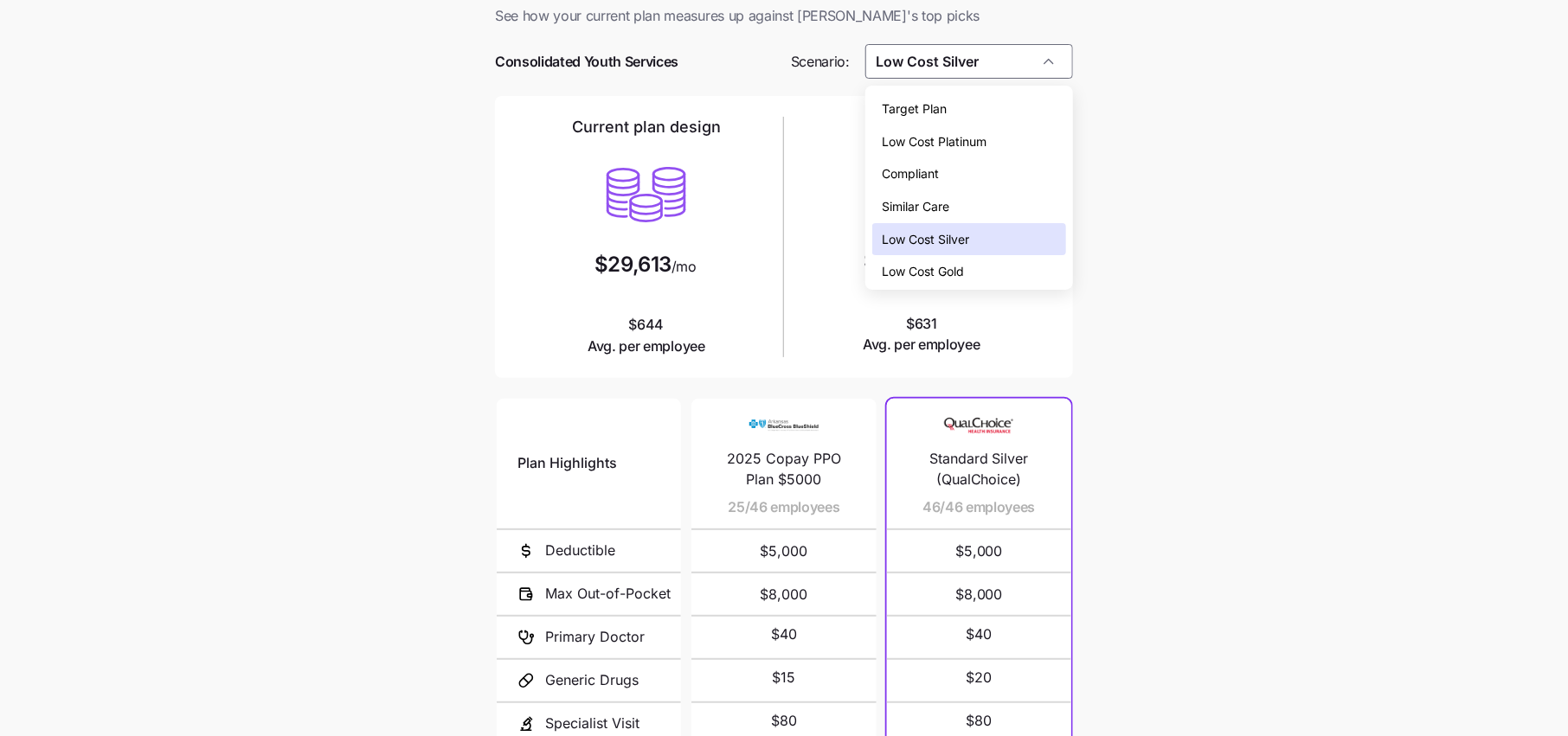
click at [964, 263] on span "Low Cost Gold" at bounding box center [923, 271] width 82 height 19
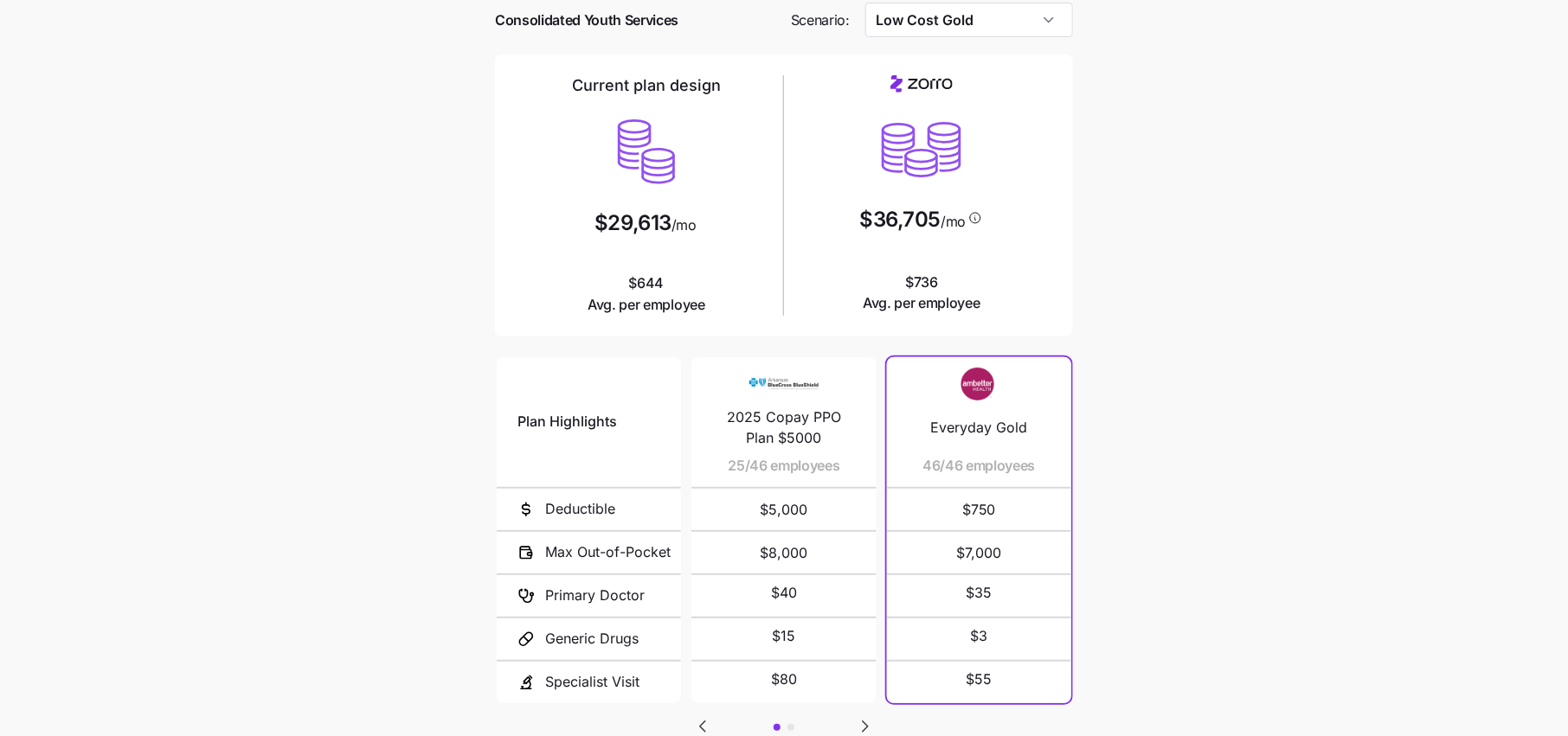
scroll to position [0, 0]
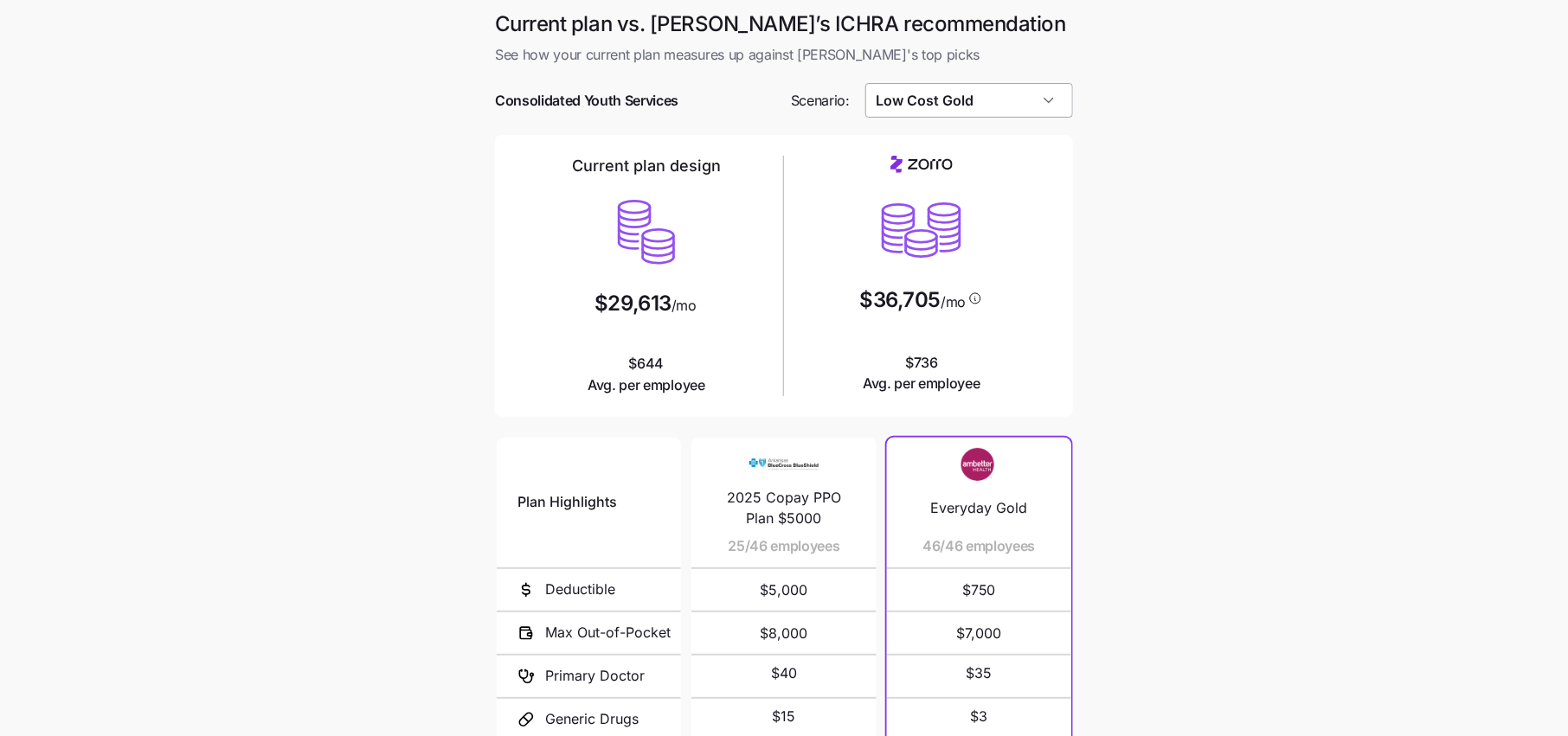
click at [935, 105] on input "Low Cost Gold" at bounding box center [969, 100] width 209 height 35
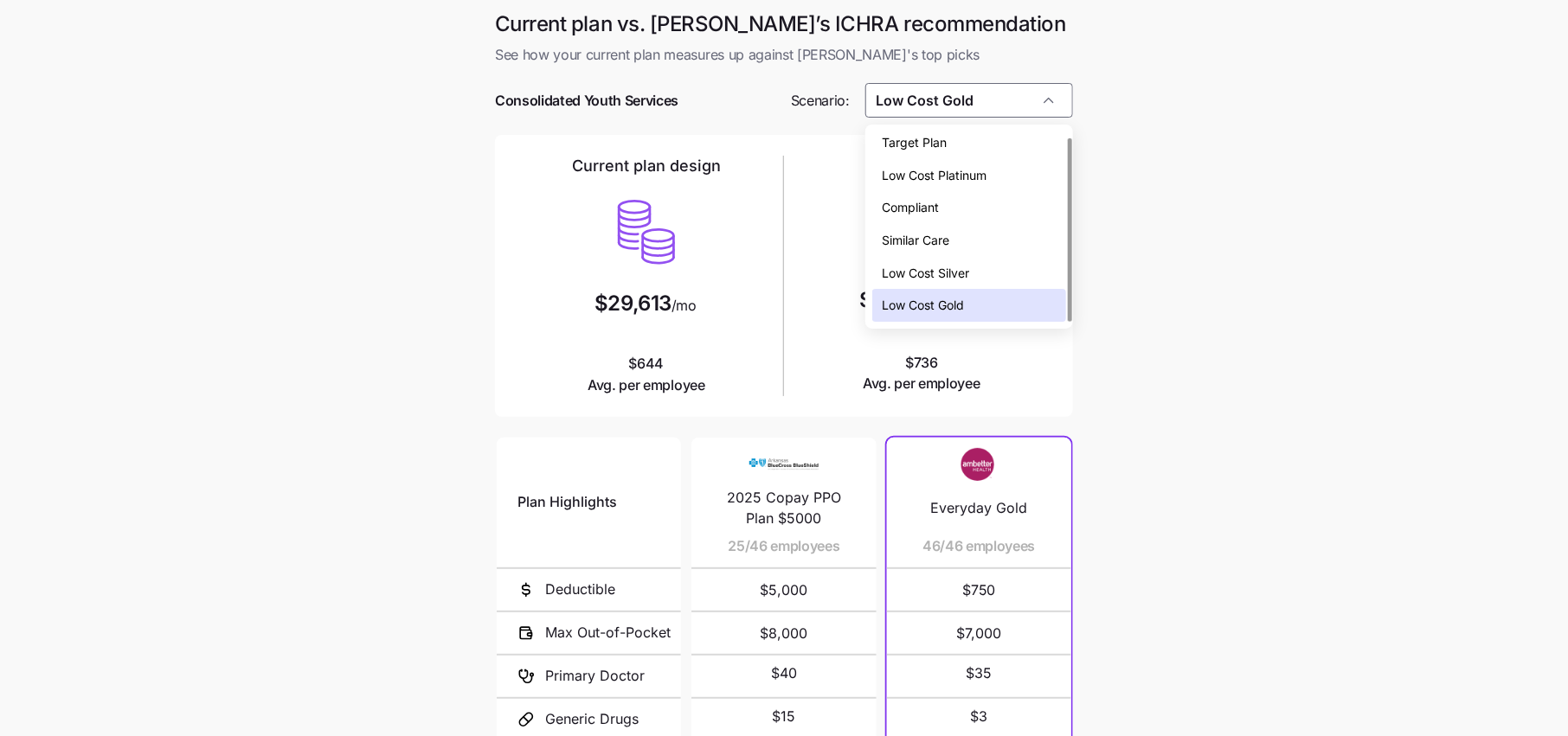
click at [945, 272] on span "Low Cost Silver" at bounding box center [926, 273] width 87 height 19
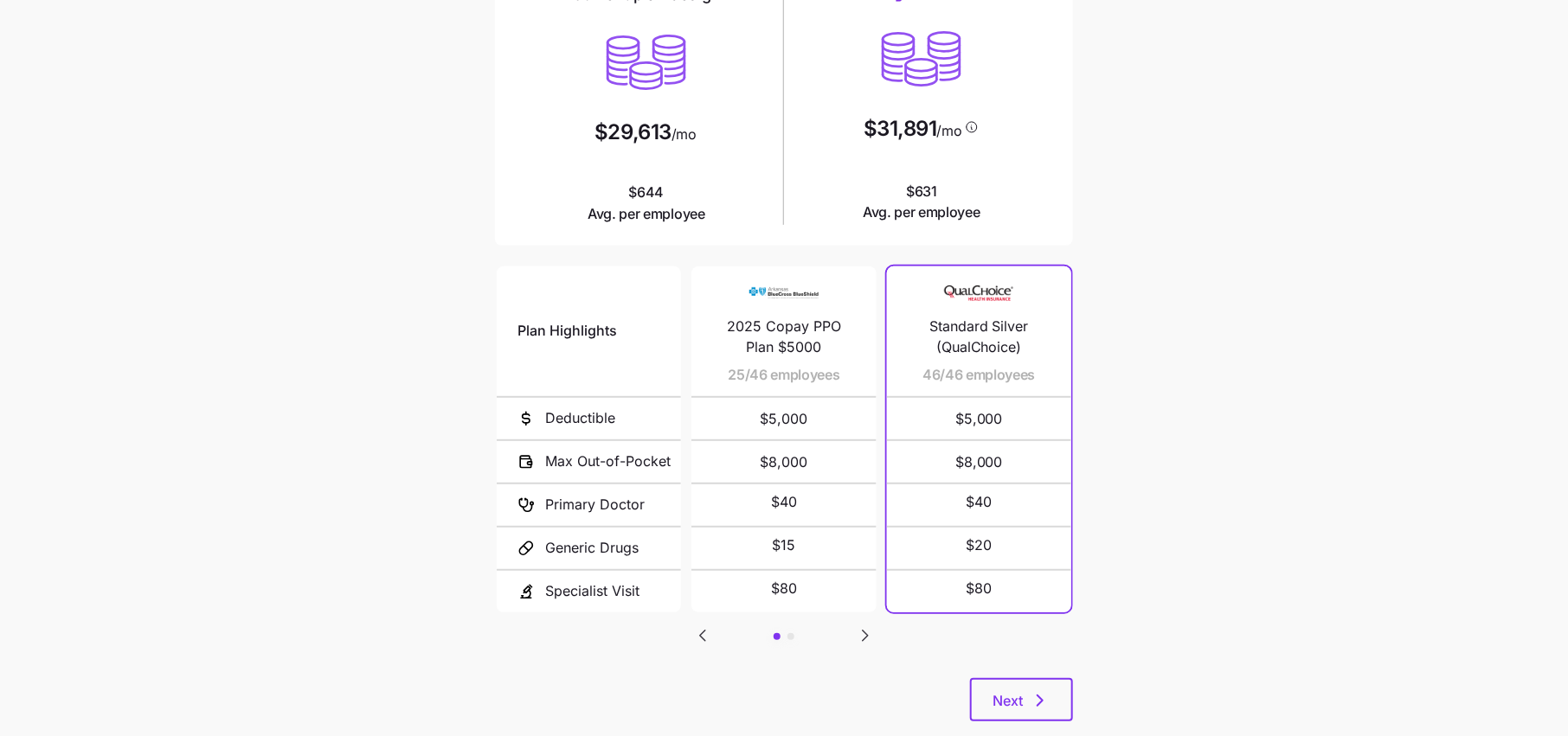
scroll to position [0, 0]
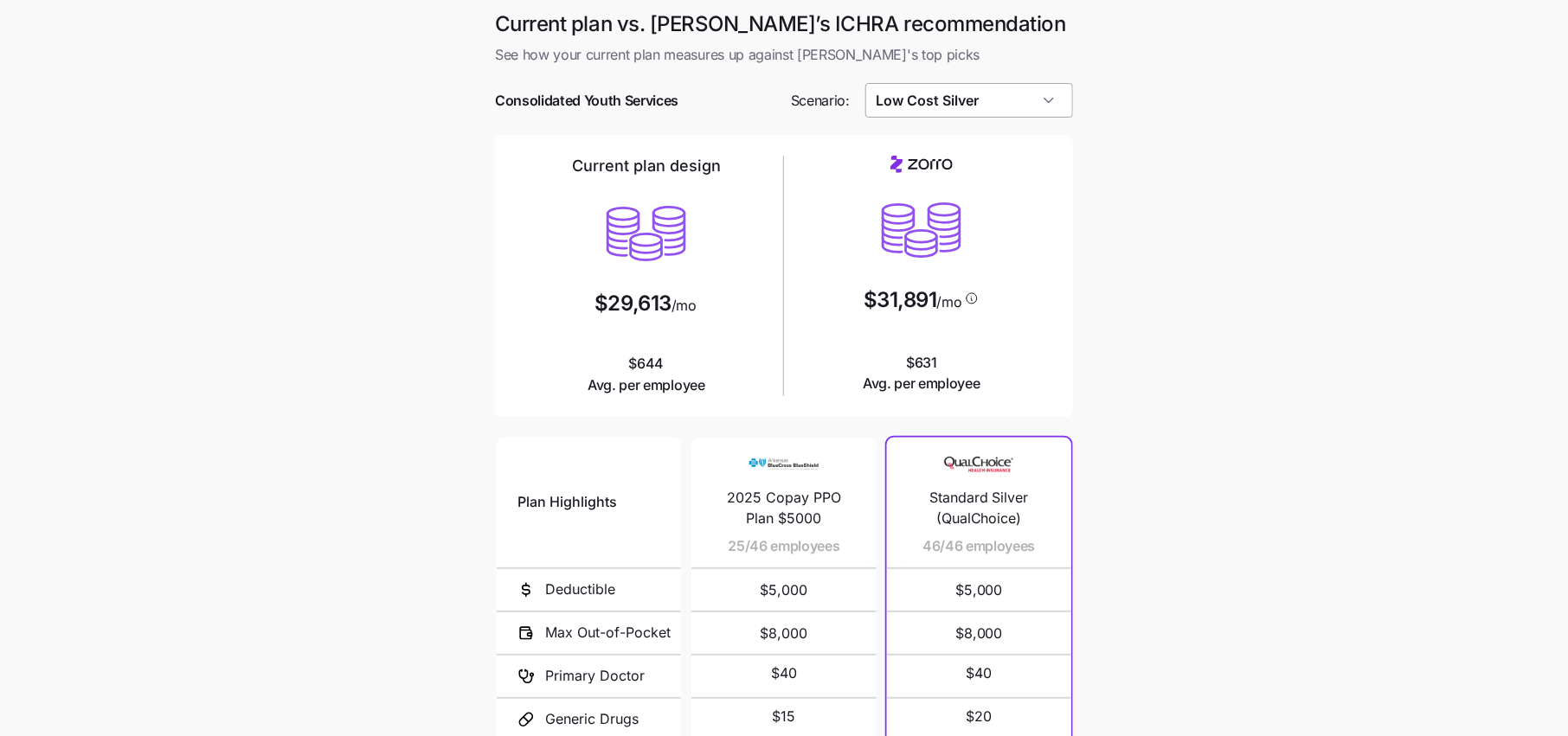
click at [940, 88] on input "Low Cost Silver" at bounding box center [969, 100] width 209 height 35
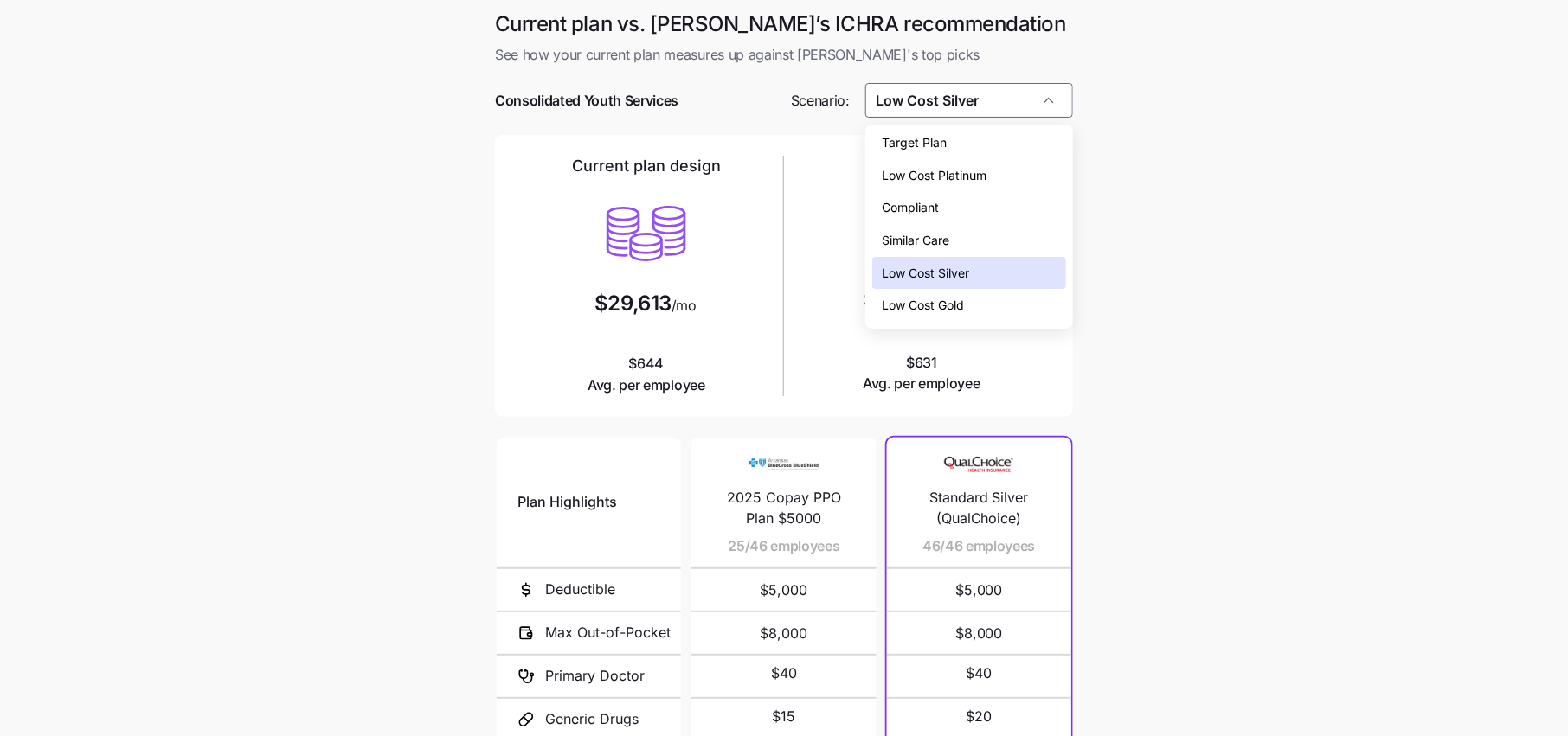
click at [957, 132] on div "Target Plan" at bounding box center [969, 142] width 194 height 33
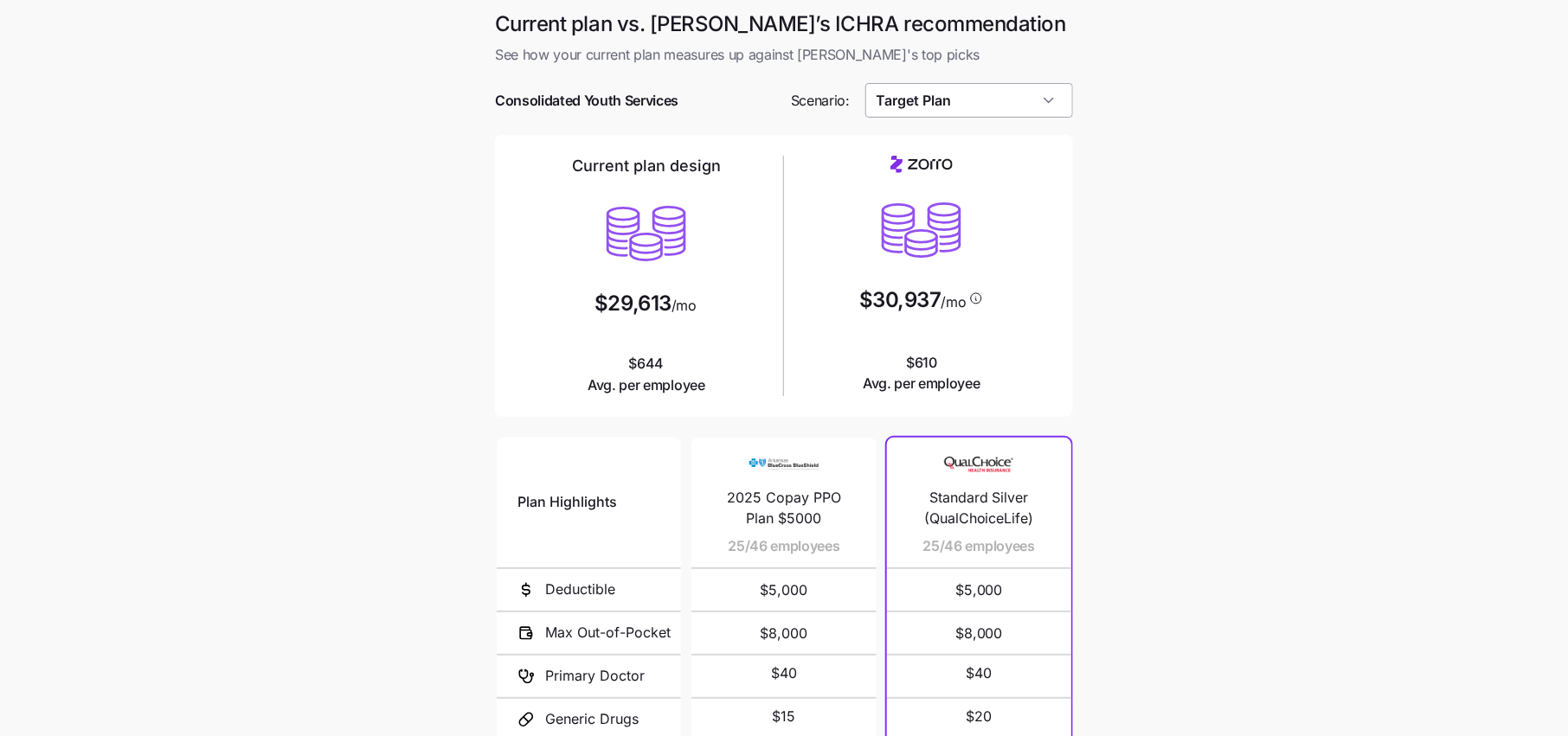
click at [978, 91] on input "Target Plan" at bounding box center [969, 100] width 209 height 35
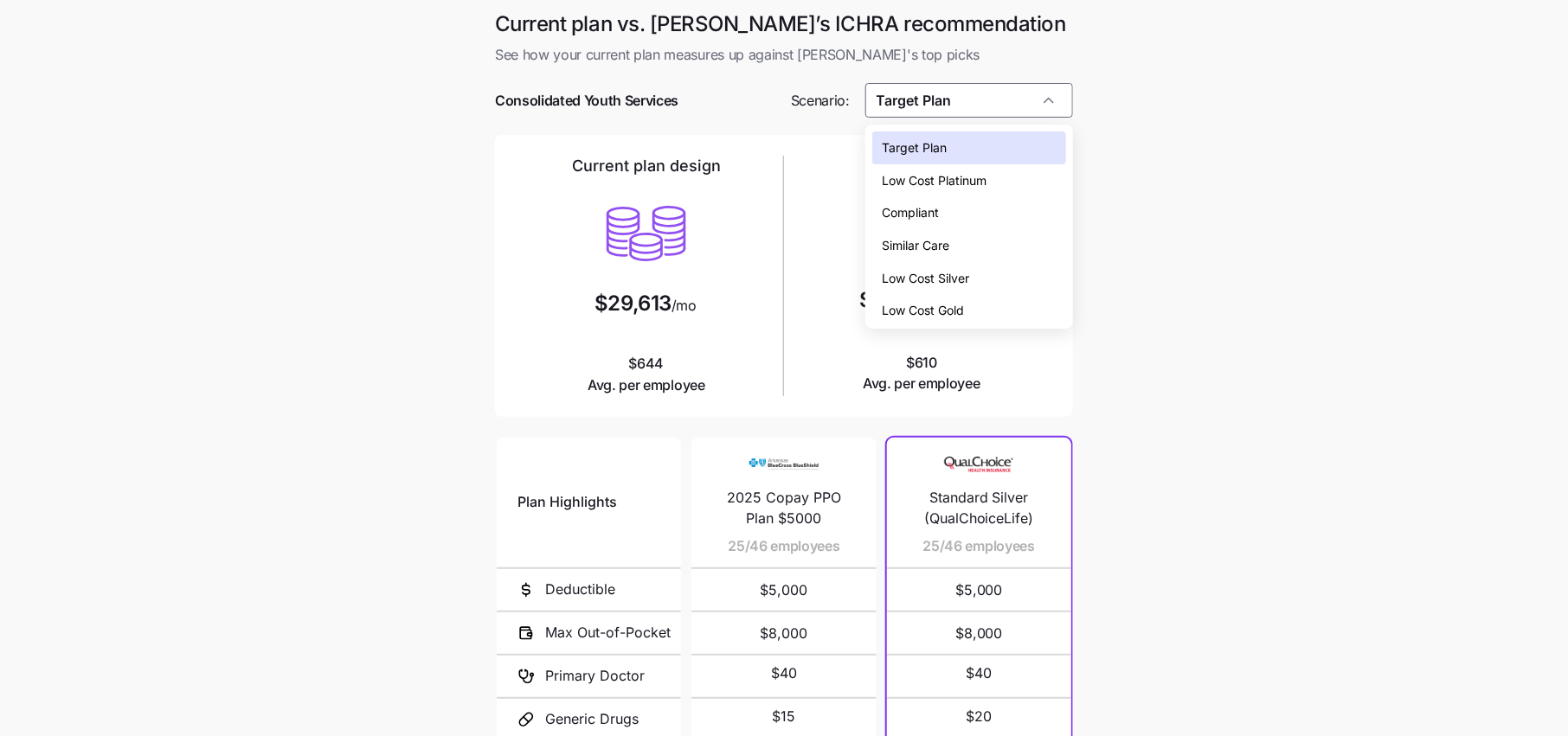
click at [930, 317] on span "Low Cost Gold" at bounding box center [923, 311] width 82 height 19
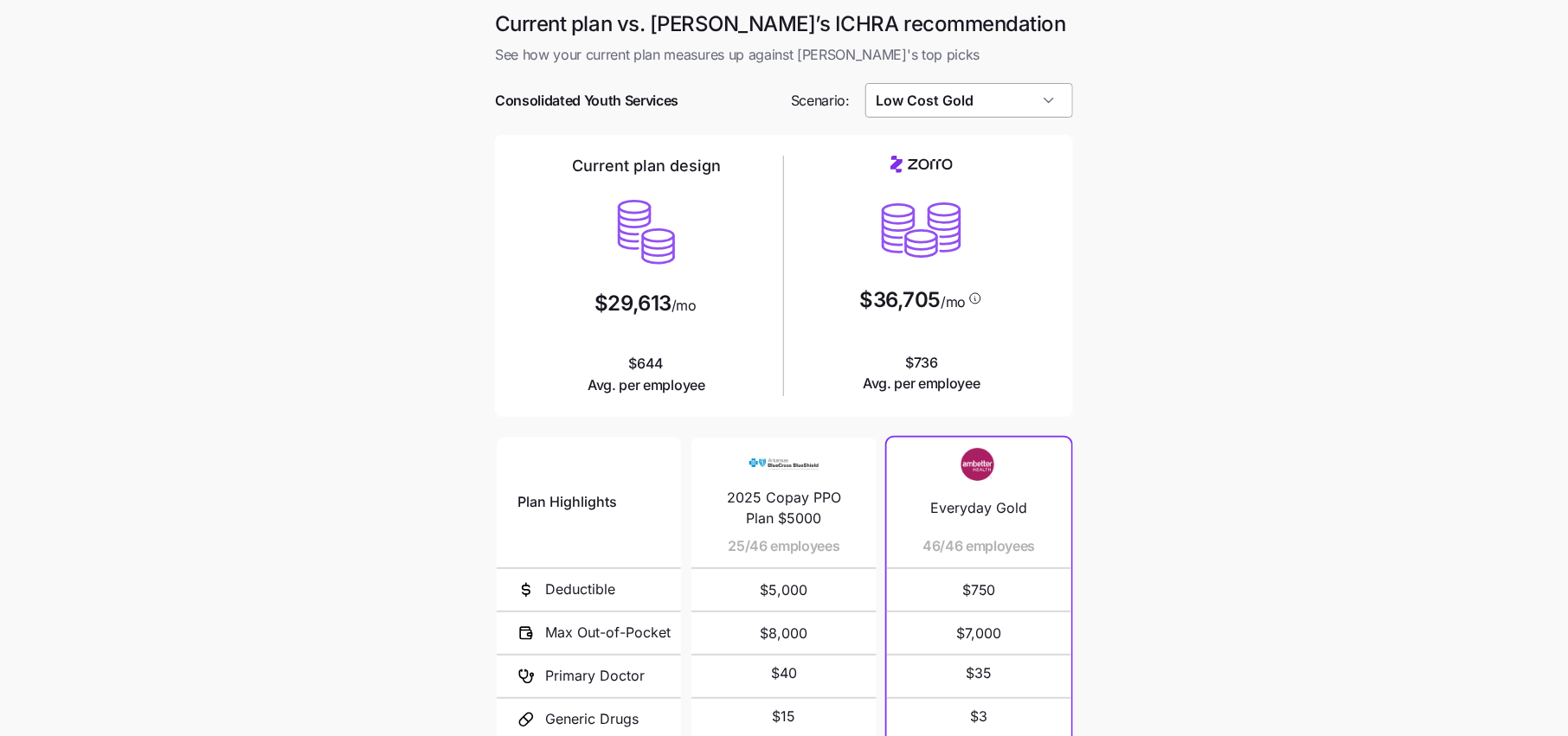
click at [967, 102] on input "Low Cost Gold" at bounding box center [969, 100] width 209 height 35
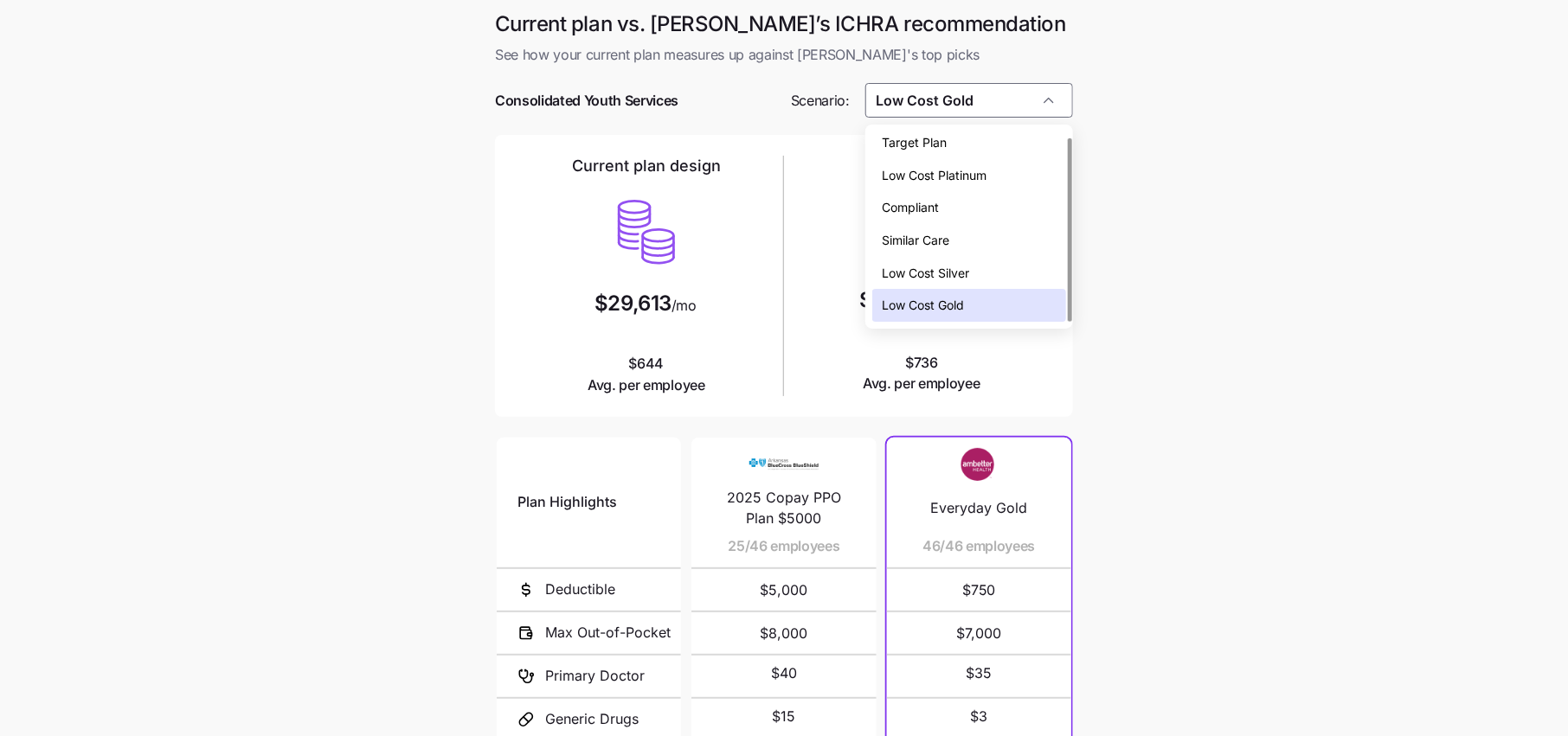
click at [955, 257] on div "Low Cost Silver" at bounding box center [969, 274] width 194 height 33
type input "Low Cost Silver"
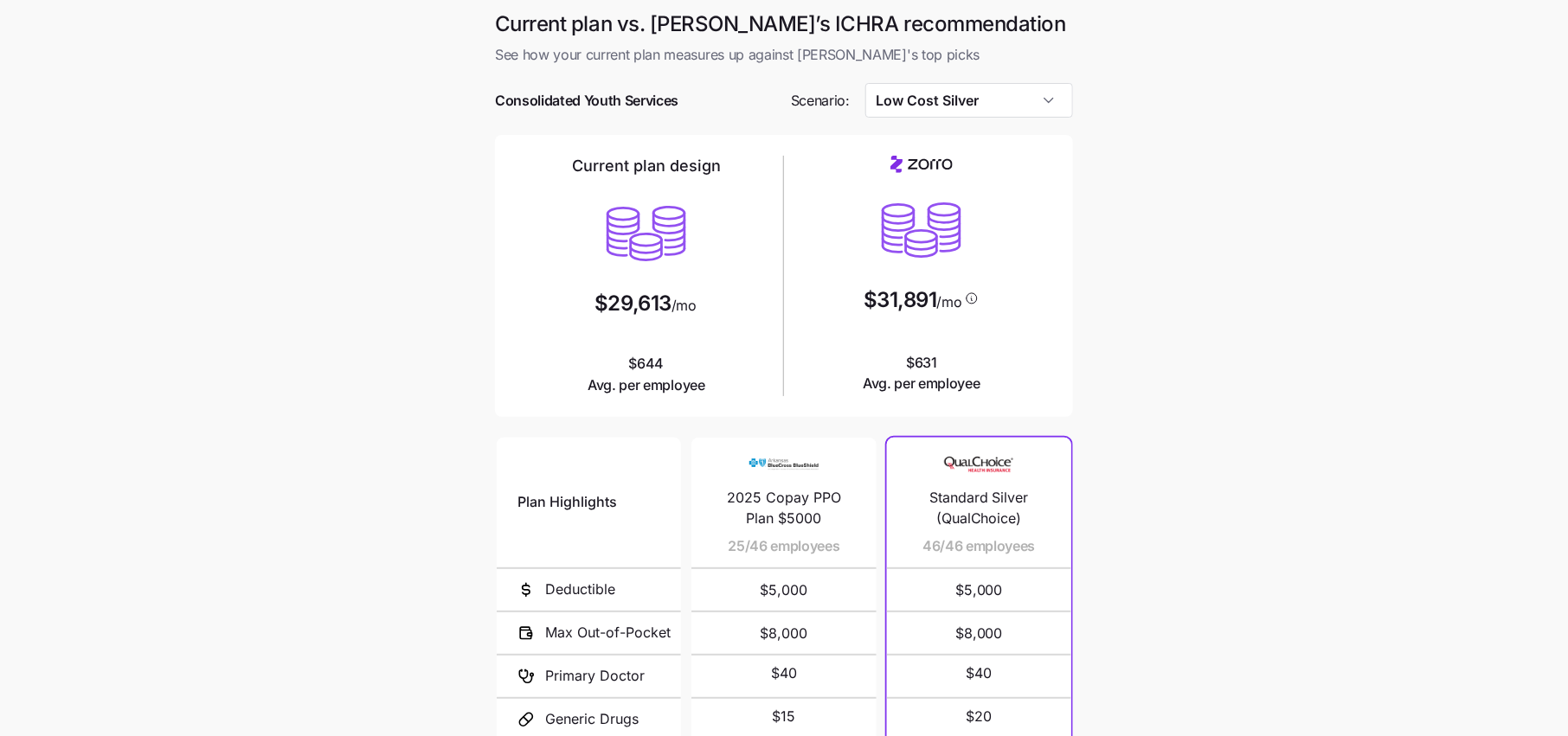
scroll to position [208, 0]
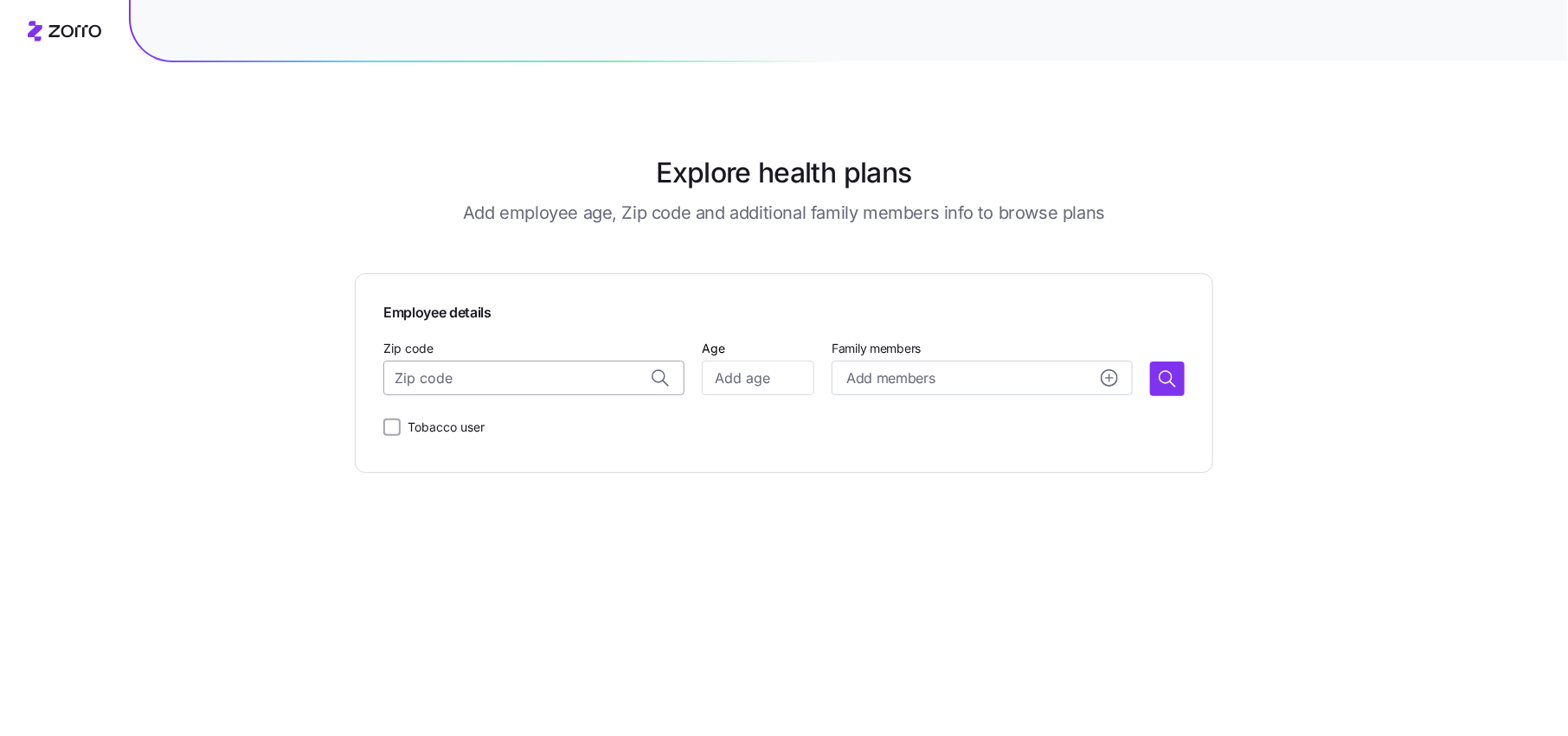
click at [469, 381] on input "Zip code" at bounding box center [534, 379] width 301 height 35
paste input "72401"
type input "72401"
click at [757, 384] on input "Age" at bounding box center [757, 379] width 112 height 35
type input "54"
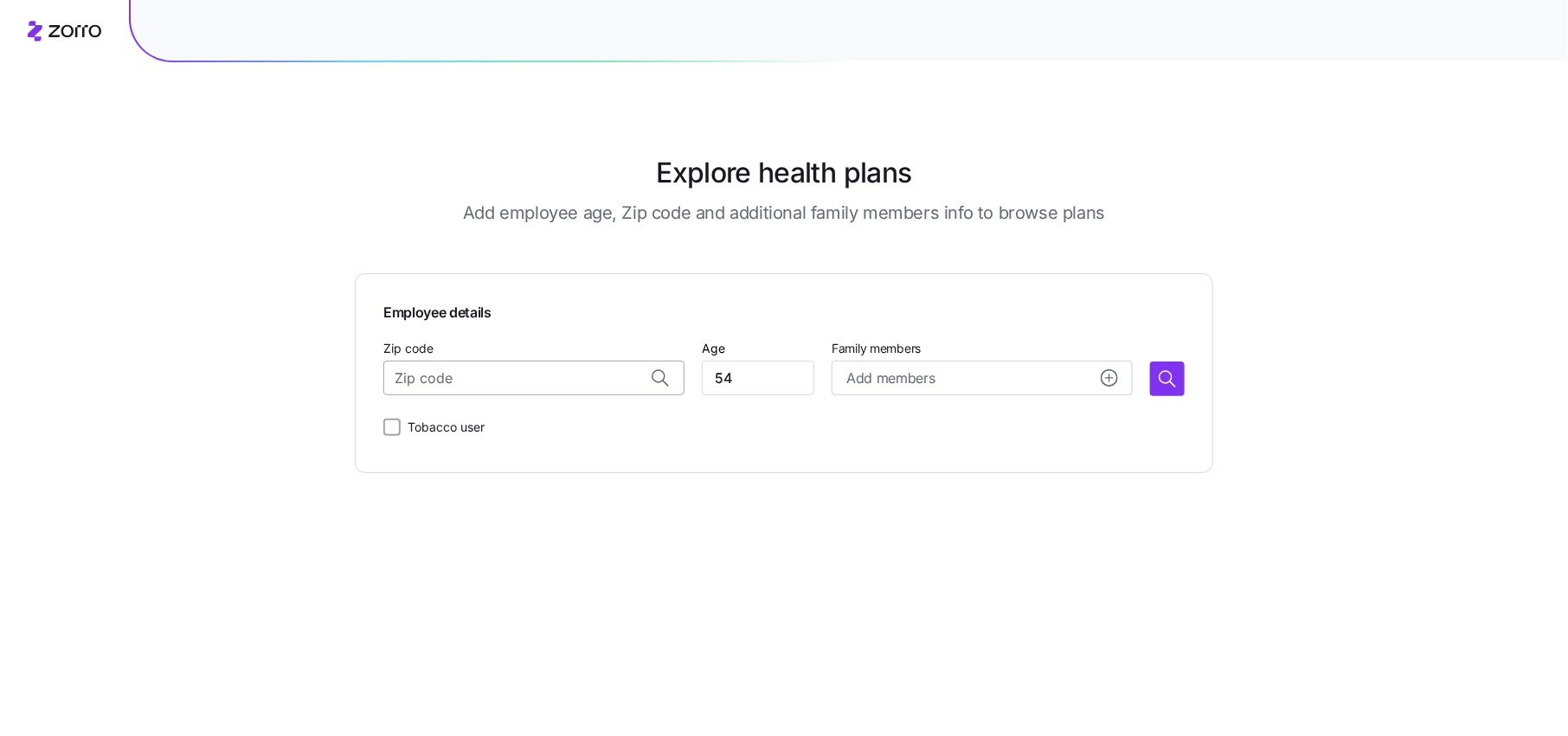
click at [547, 371] on input "Zip code" at bounding box center [534, 379] width 301 height 35
paste input "72401"
click at [540, 454] on span "72401, Greene County, AR" at bounding box center [551, 460] width 243 height 22
type input "72401, Greene County, AR"
click at [760, 381] on input "54" at bounding box center [757, 379] width 112 height 35
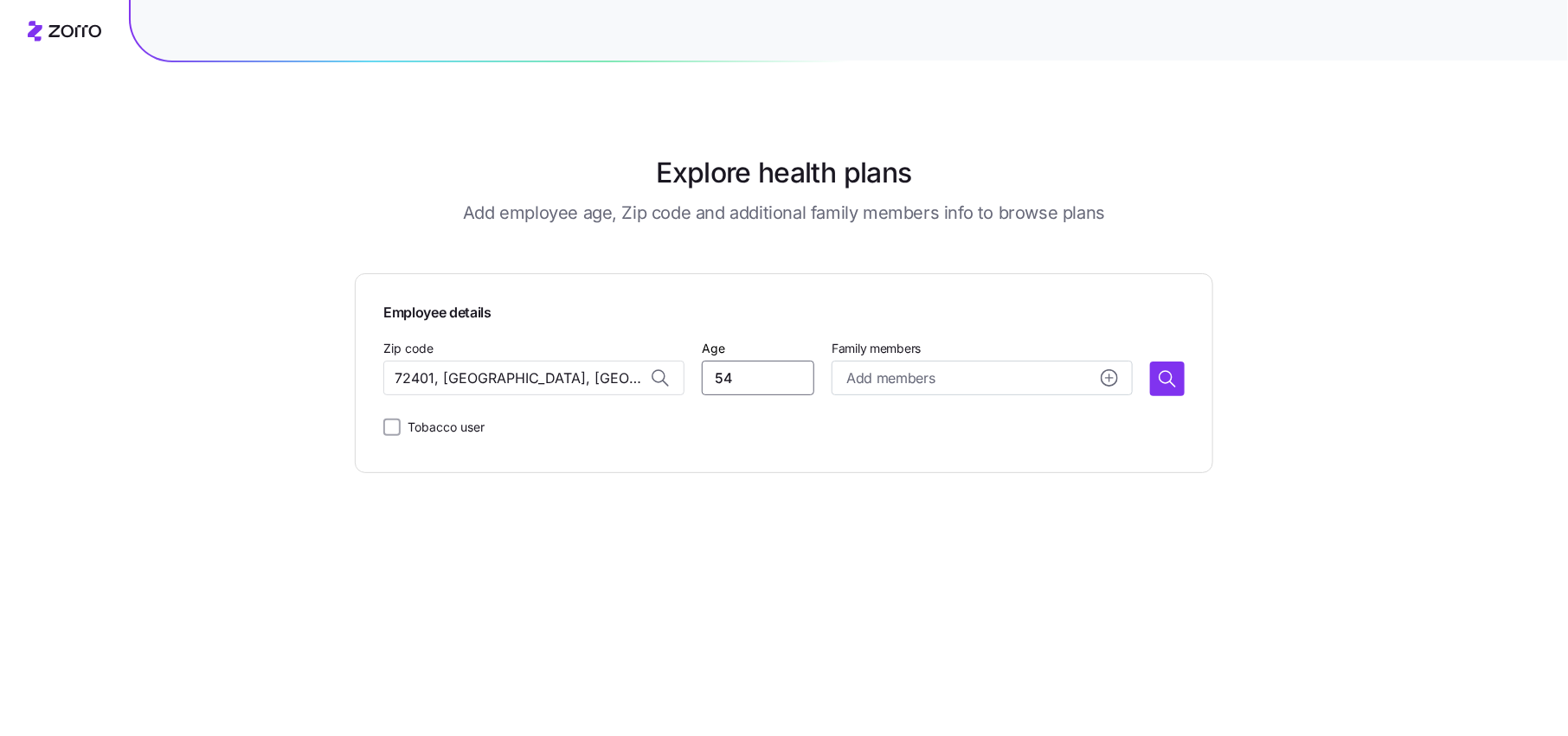
type input "5"
type input "45"
click at [1172, 368] on icon "button" at bounding box center [1167, 379] width 21 height 21
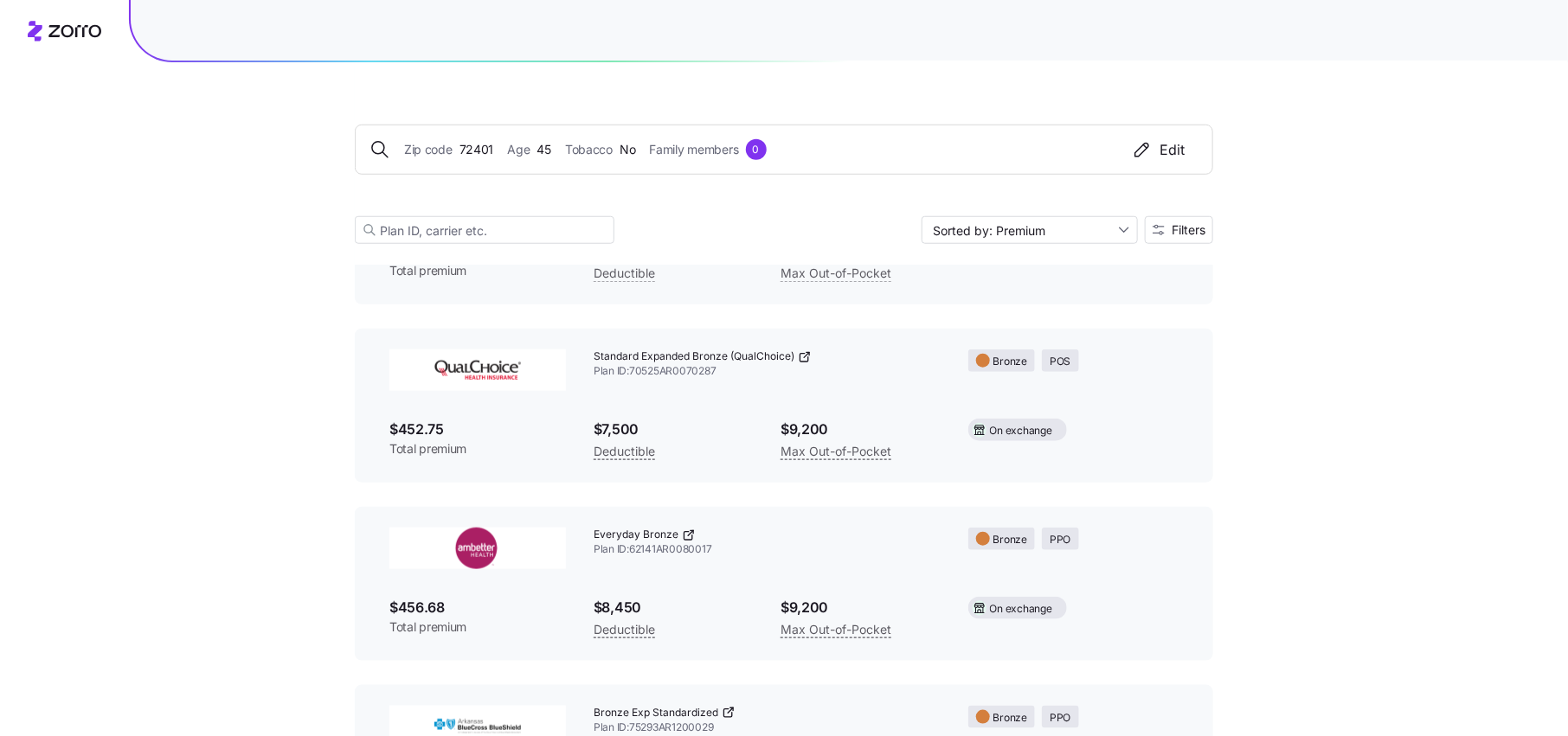
scroll to position [580, 0]
click at [1188, 233] on span "Filters" at bounding box center [1188, 230] width 34 height 12
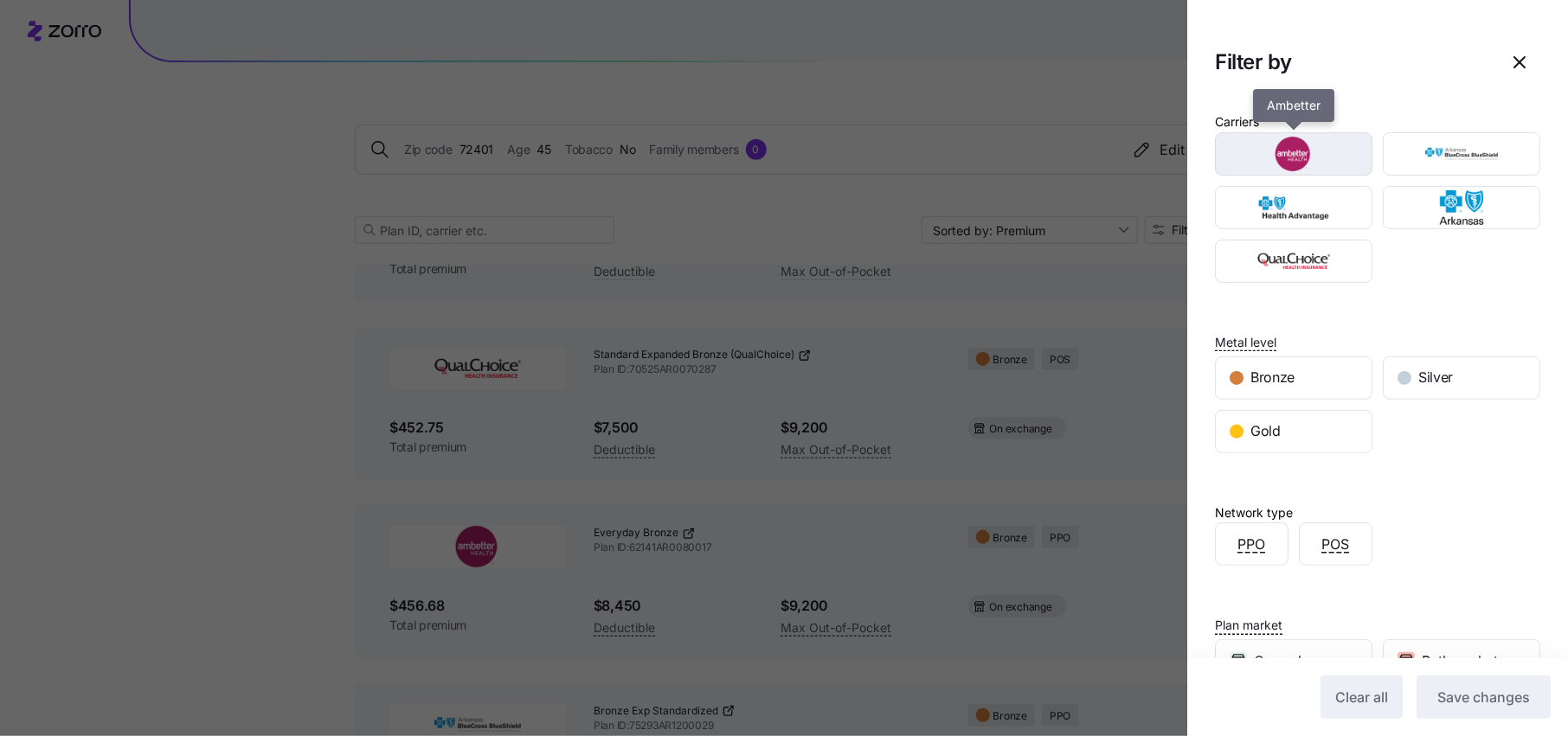
click at [1323, 160] on img "button" at bounding box center [1294, 154] width 127 height 35
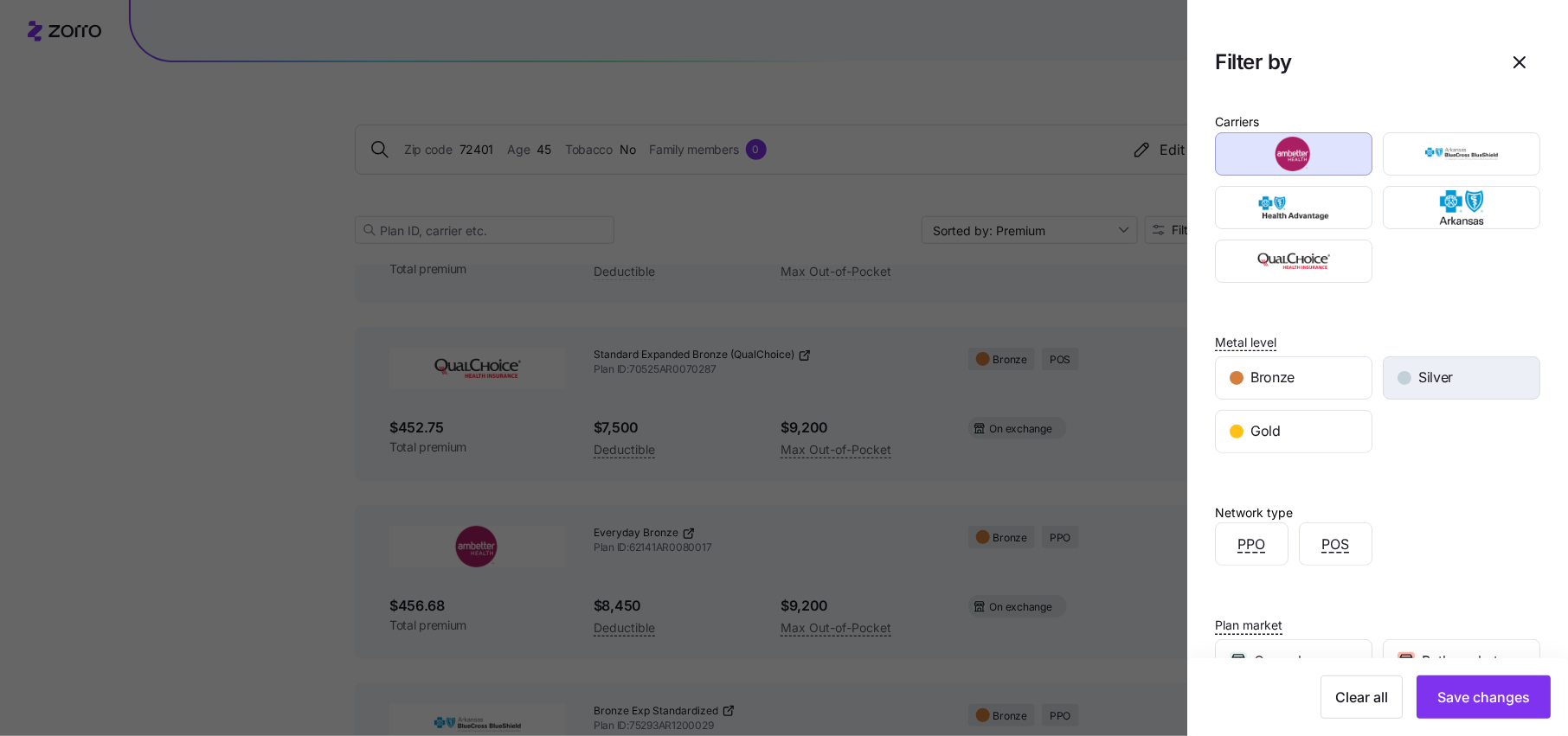
click at [1439, 377] on span "Silver" at bounding box center [1436, 378] width 35 height 22
click at [1483, 706] on span "Save changes" at bounding box center [1483, 696] width 93 height 21
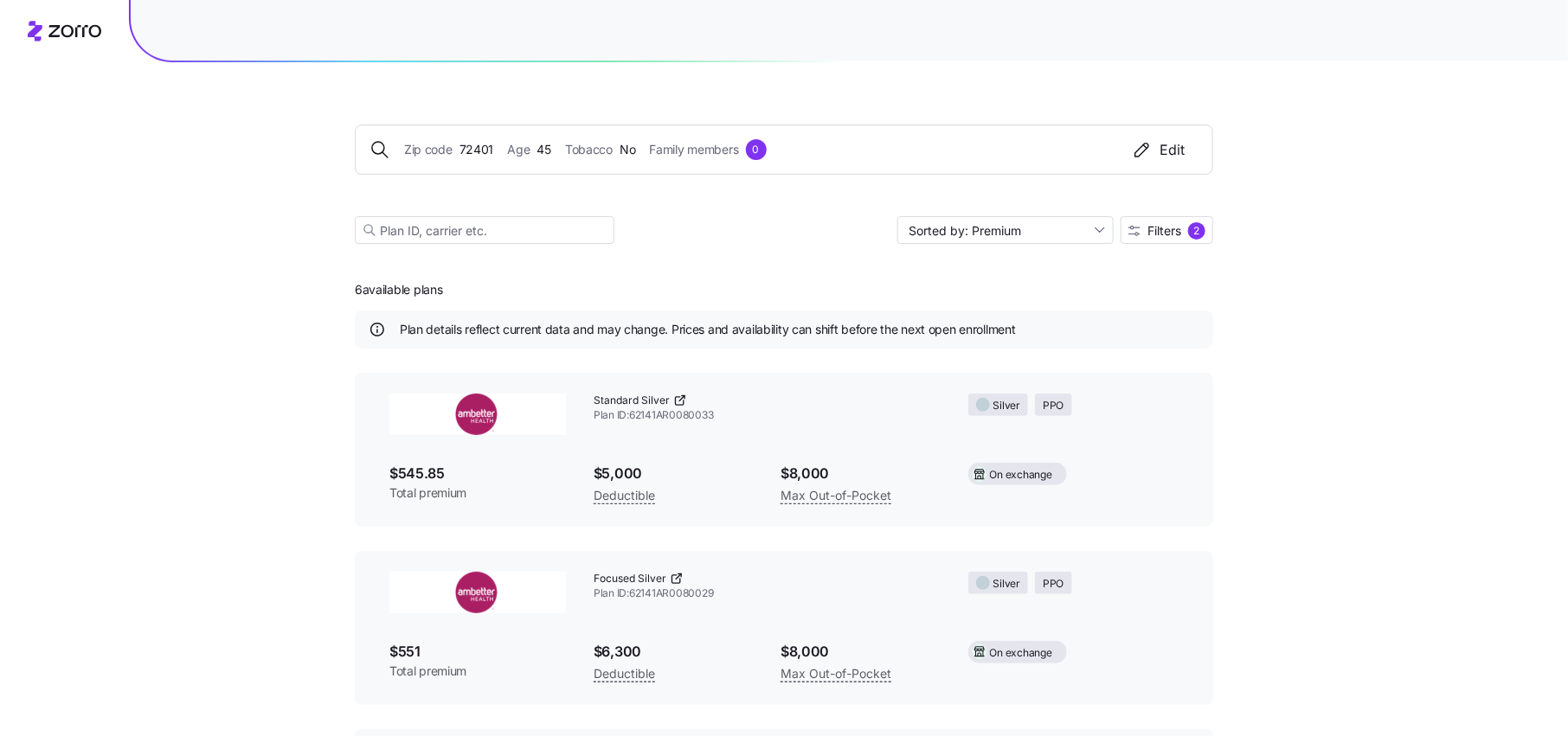
scroll to position [59, 0]
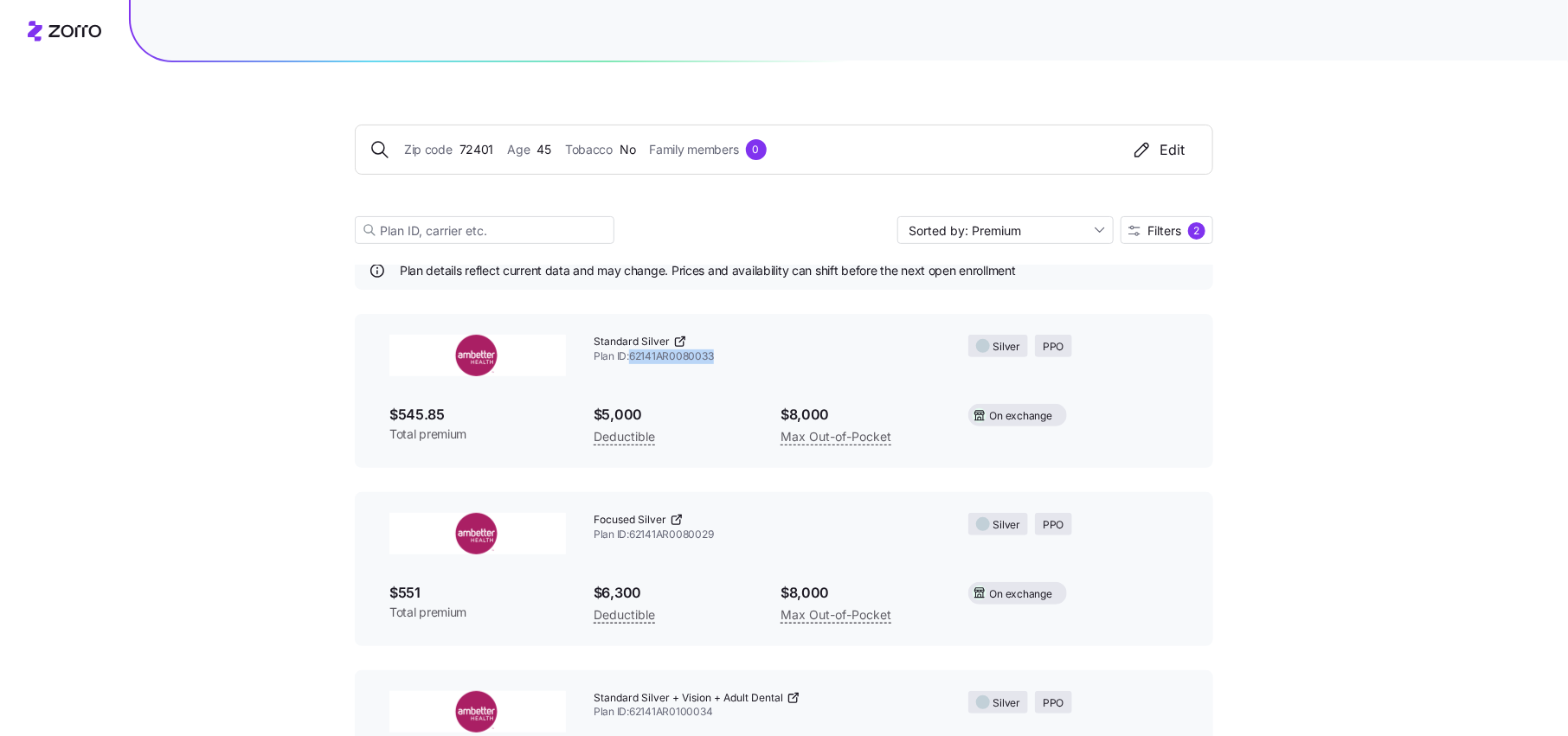
drag, startPoint x: 721, startPoint y: 358, endPoint x: 632, endPoint y: 356, distance: 89.0
click at [632, 356] on span "Plan ID: 62141AR0080033" at bounding box center [767, 357] width 347 height 15
copy span "62141AR0080033"
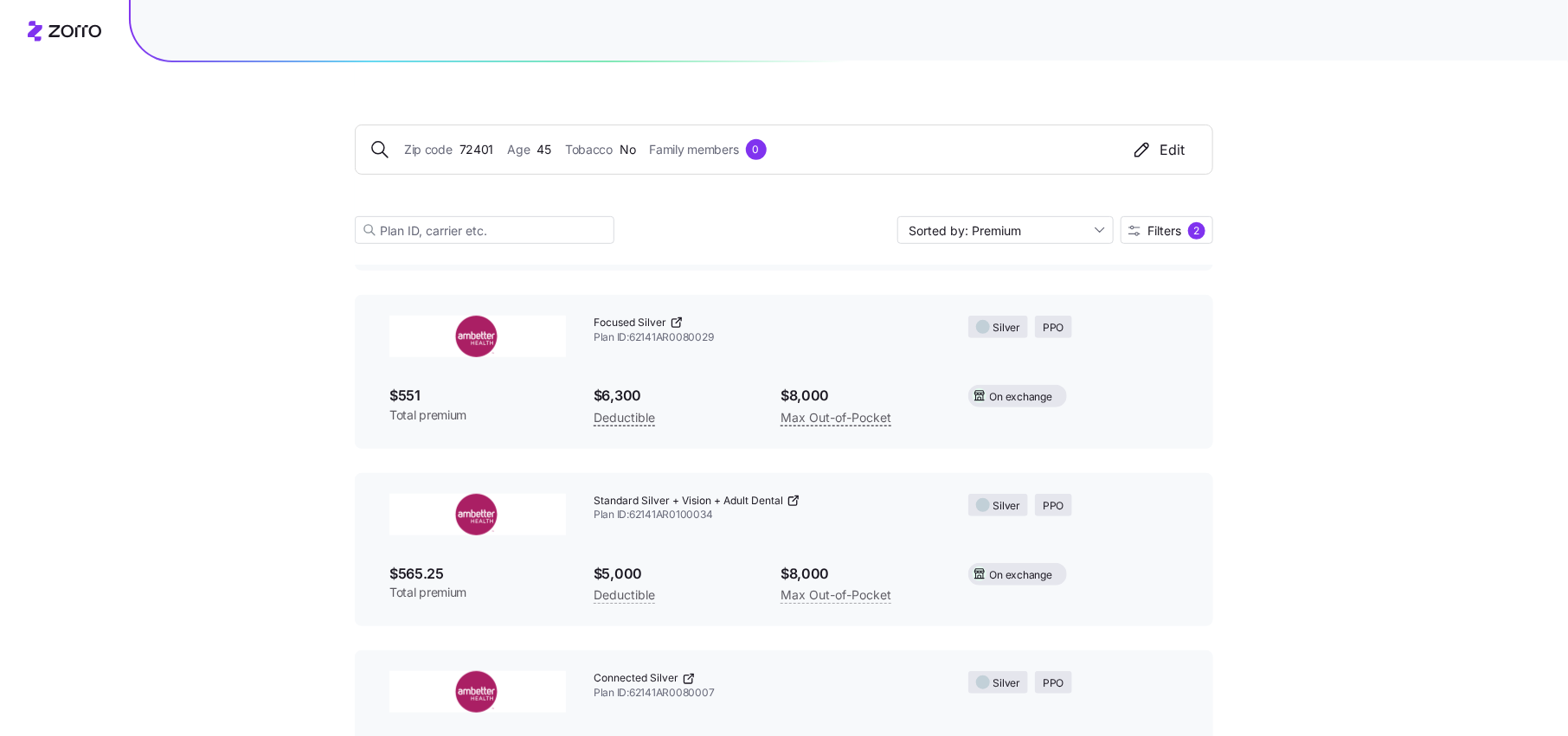
scroll to position [311, 0]
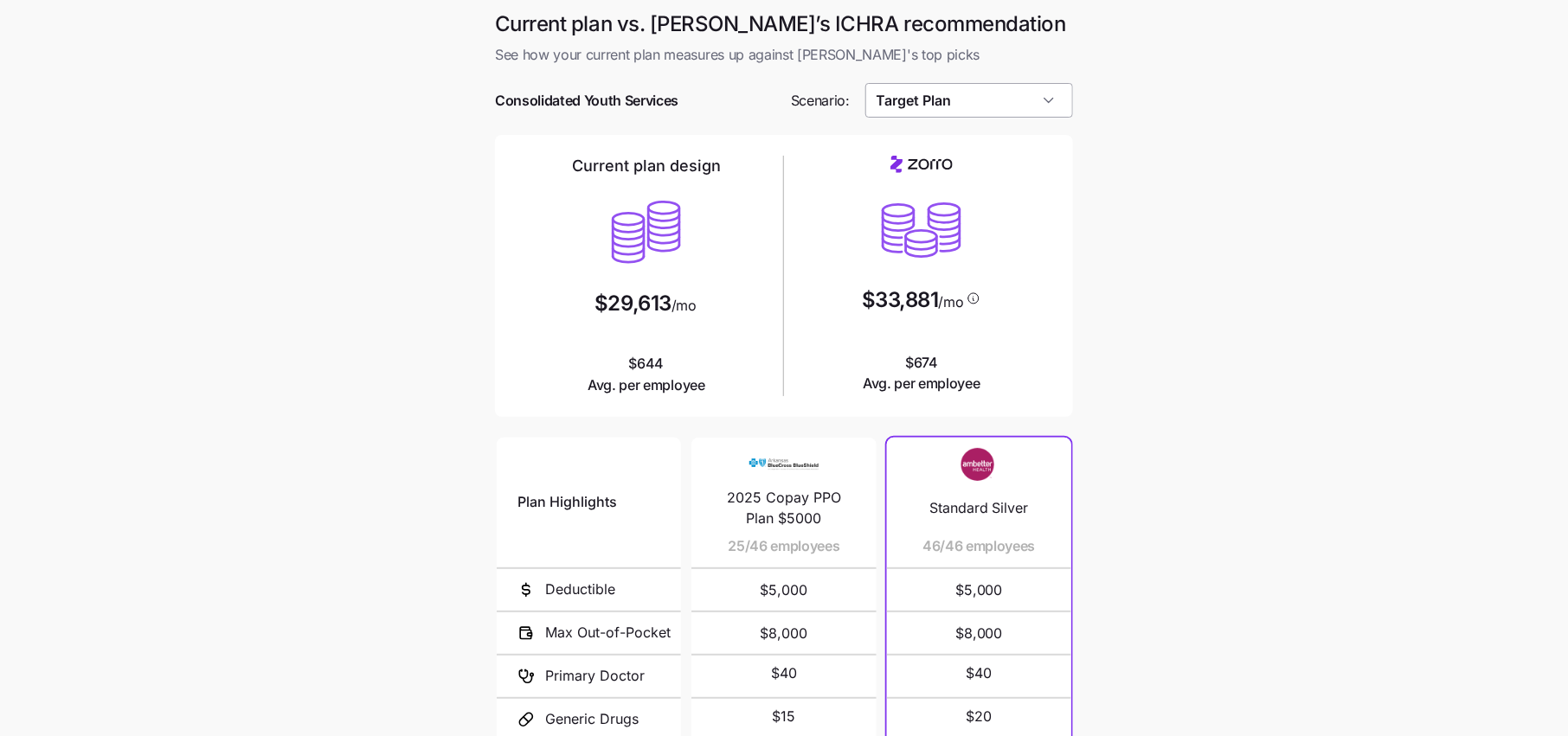
click at [974, 100] on input "Target Plan" at bounding box center [969, 100] width 209 height 35
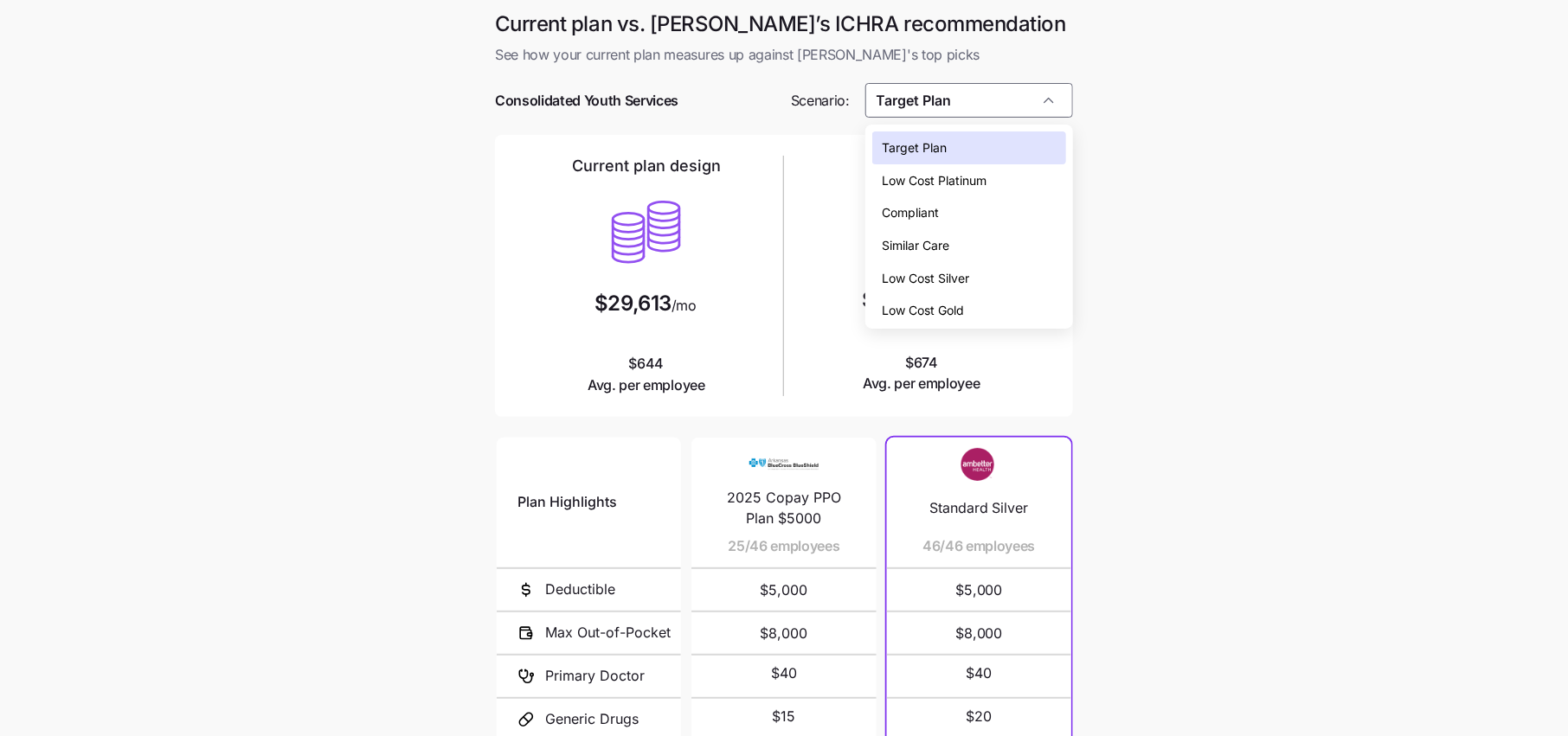
click at [961, 151] on div "Target Plan" at bounding box center [969, 148] width 194 height 33
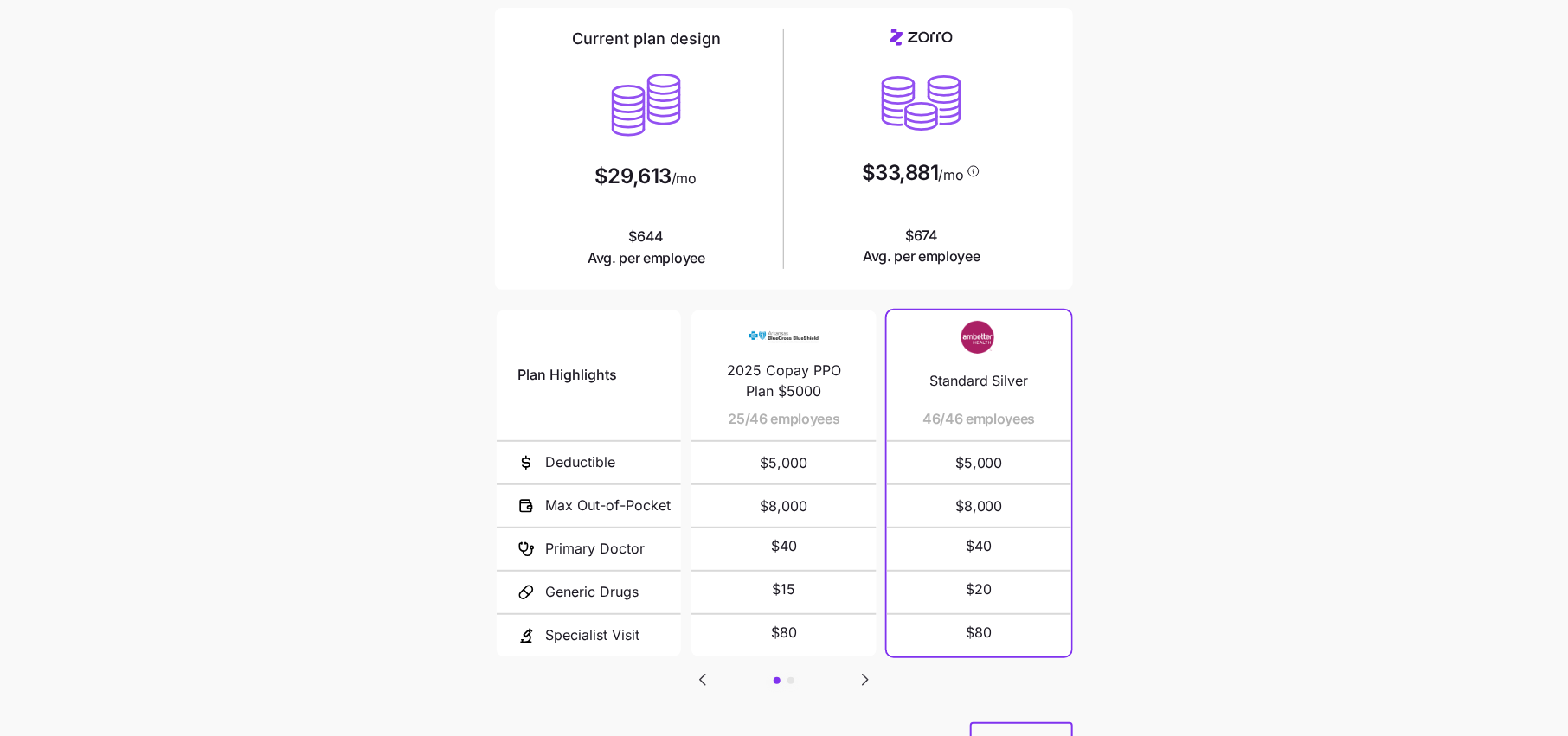
scroll to position [208, 0]
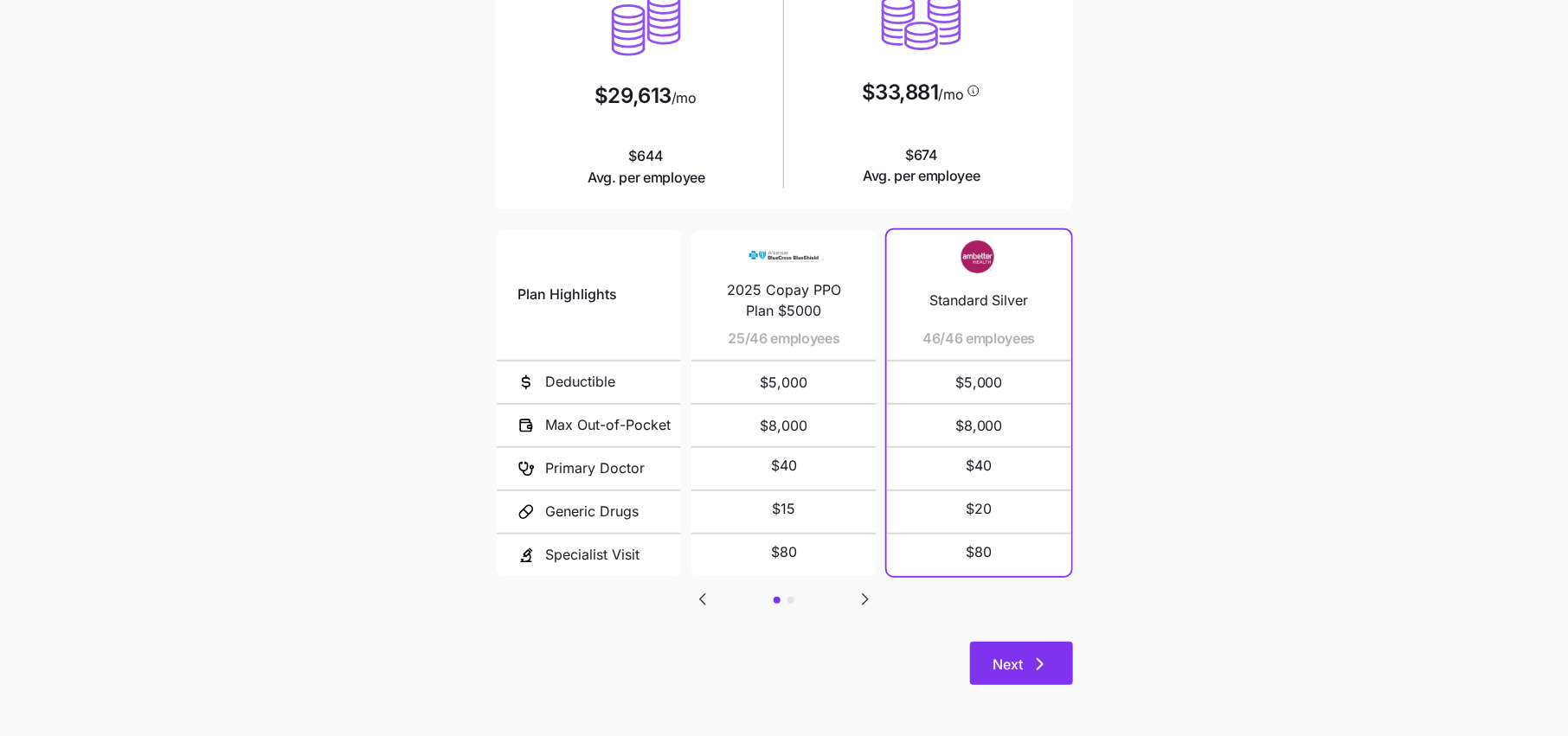
click at [1014, 642] on button "Next" at bounding box center [1021, 663] width 103 height 43
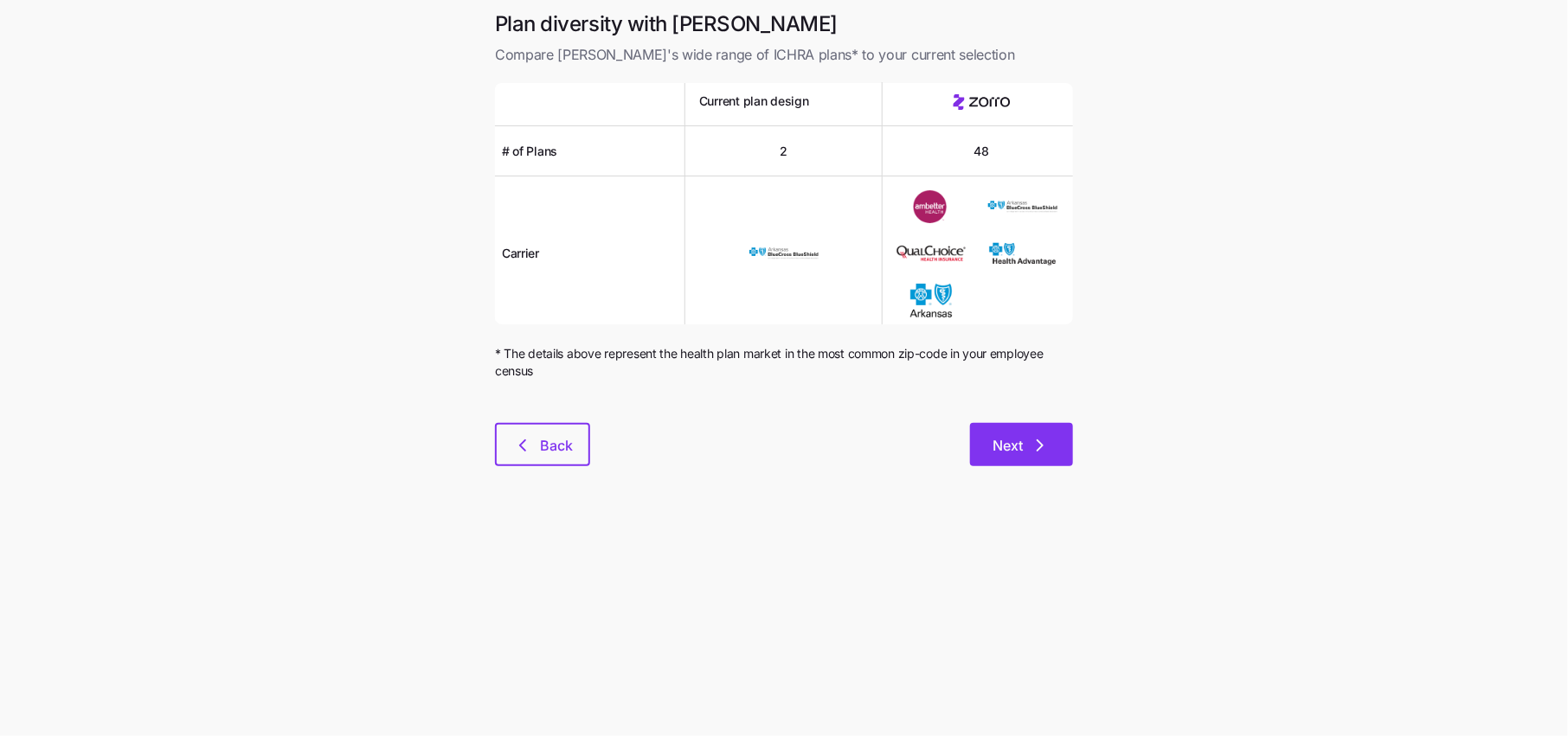
click at [1031, 451] on icon "button" at bounding box center [1040, 446] width 21 height 21
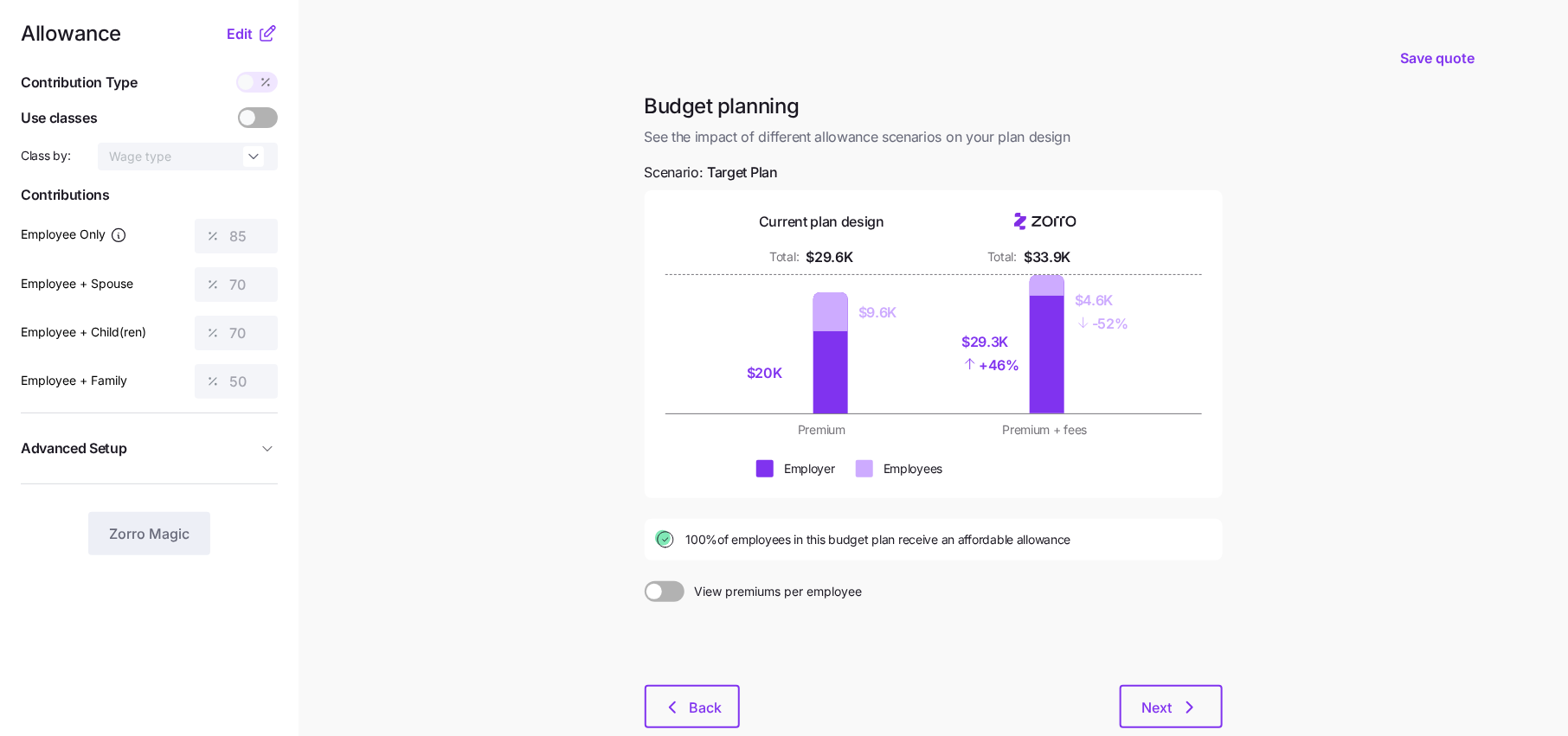
scroll to position [9, 0]
click at [245, 38] on span "Edit" at bounding box center [240, 35] width 26 height 21
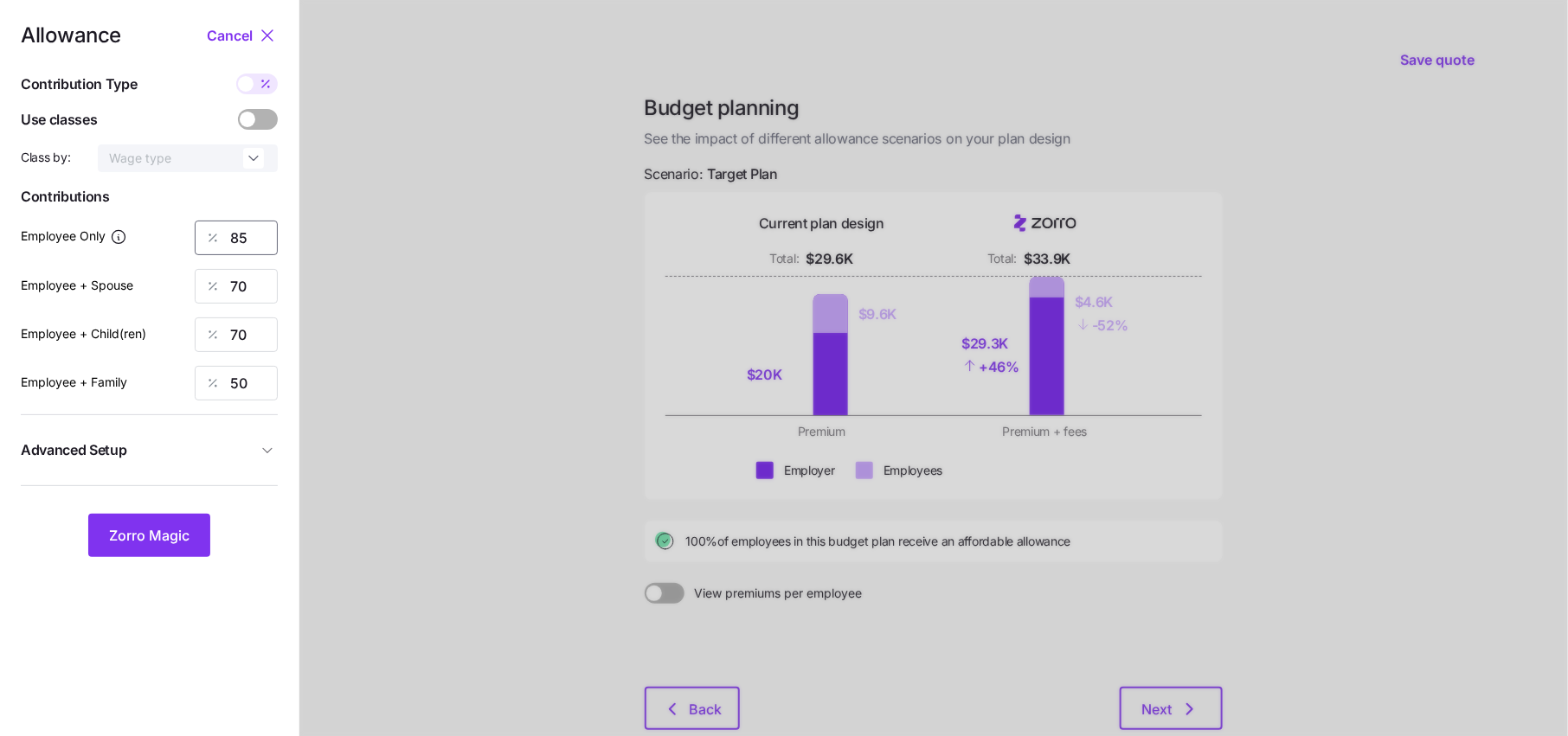
drag, startPoint x: 253, startPoint y: 232, endPoint x: 146, endPoint y: 232, distance: 107.0
click at [146, 232] on div "Employee Only 85" at bounding box center [150, 238] width 257 height 35
type input "60"
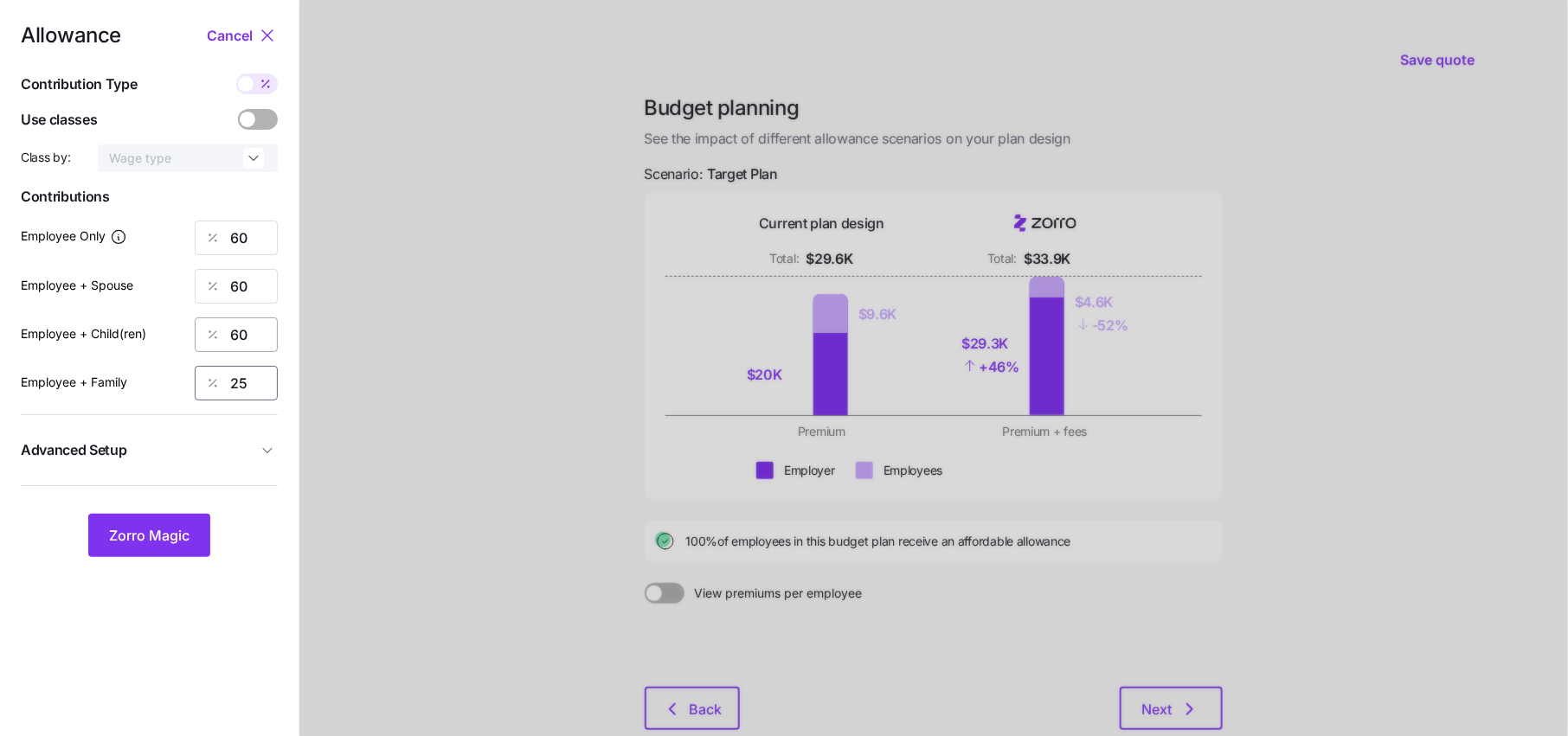
type input "25"
drag, startPoint x: 269, startPoint y: 335, endPoint x: 222, endPoint y: 335, distance: 47.0
click at [222, 335] on div "60" at bounding box center [236, 334] width 83 height 35
type input "30"
drag, startPoint x: 252, startPoint y: 286, endPoint x: 214, endPoint y: 285, distance: 38.0
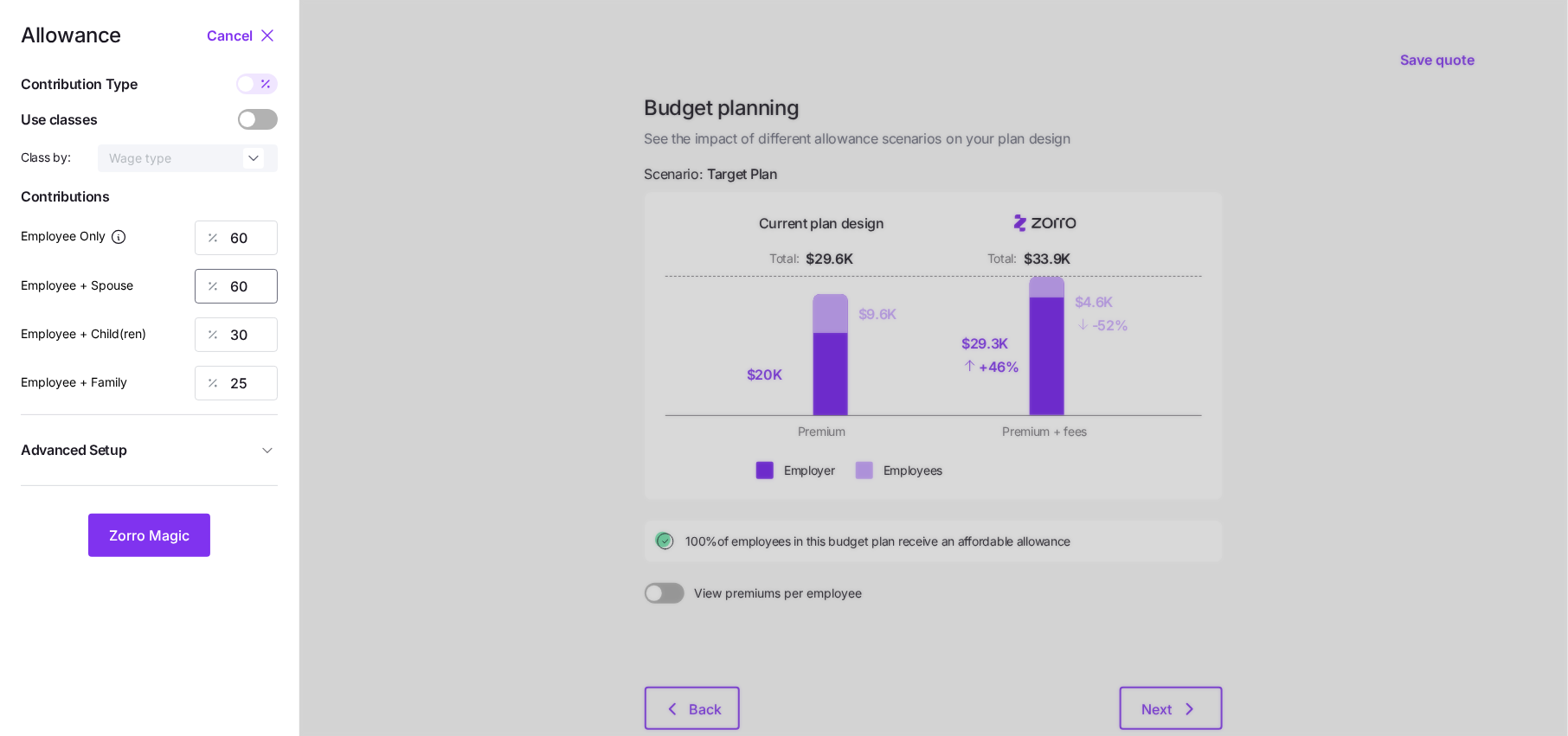
click at [218, 285] on div "60" at bounding box center [236, 287] width 83 height 35
type input "40"
click at [163, 544] on span "Zorro Magic" at bounding box center [150, 535] width 81 height 21
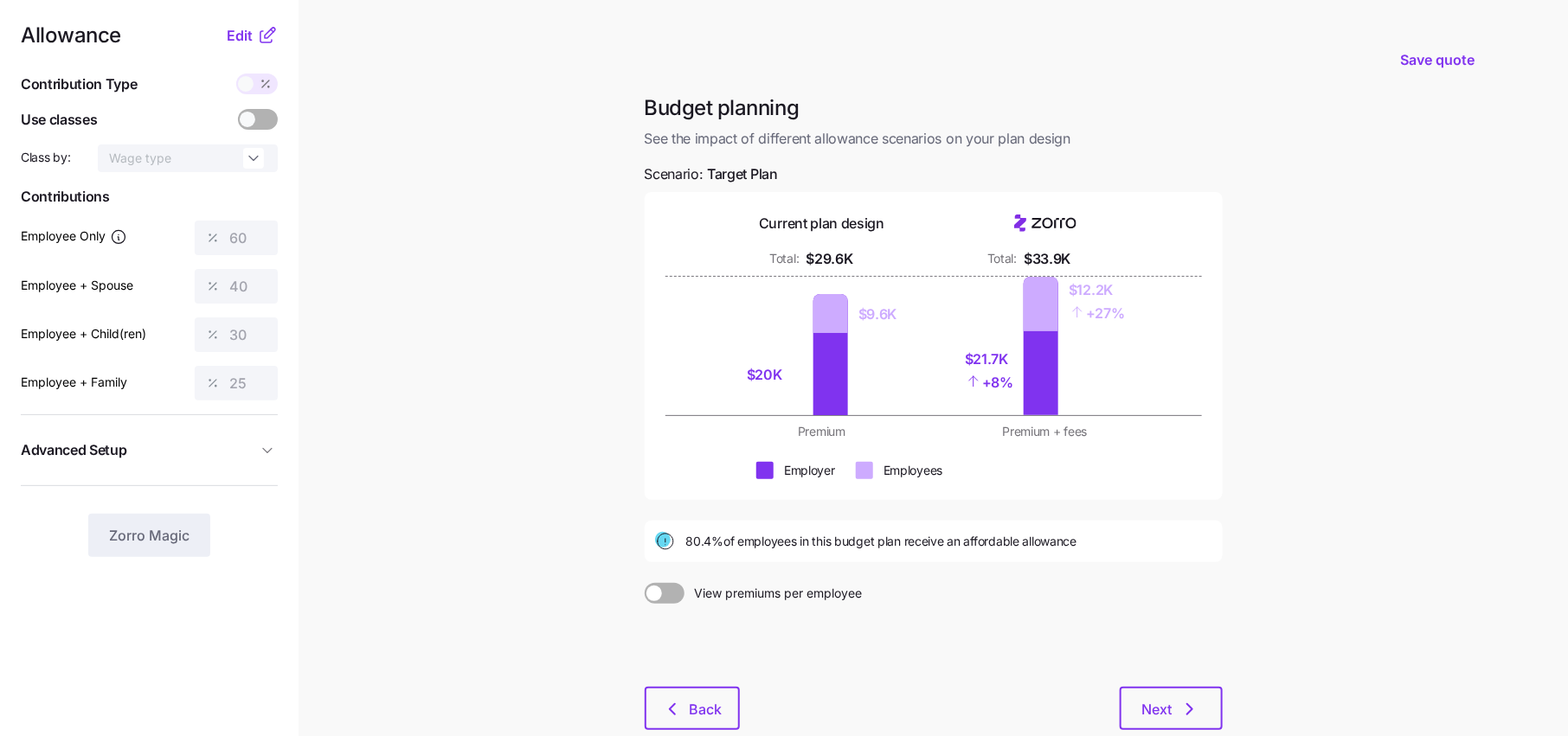
click at [239, 456] on span "Advanced Setup" at bounding box center [139, 450] width 236 height 22
click at [253, 460] on span "Advanced Setup" at bounding box center [139, 450] width 236 height 22
click at [261, 27] on icon at bounding box center [267, 35] width 21 height 21
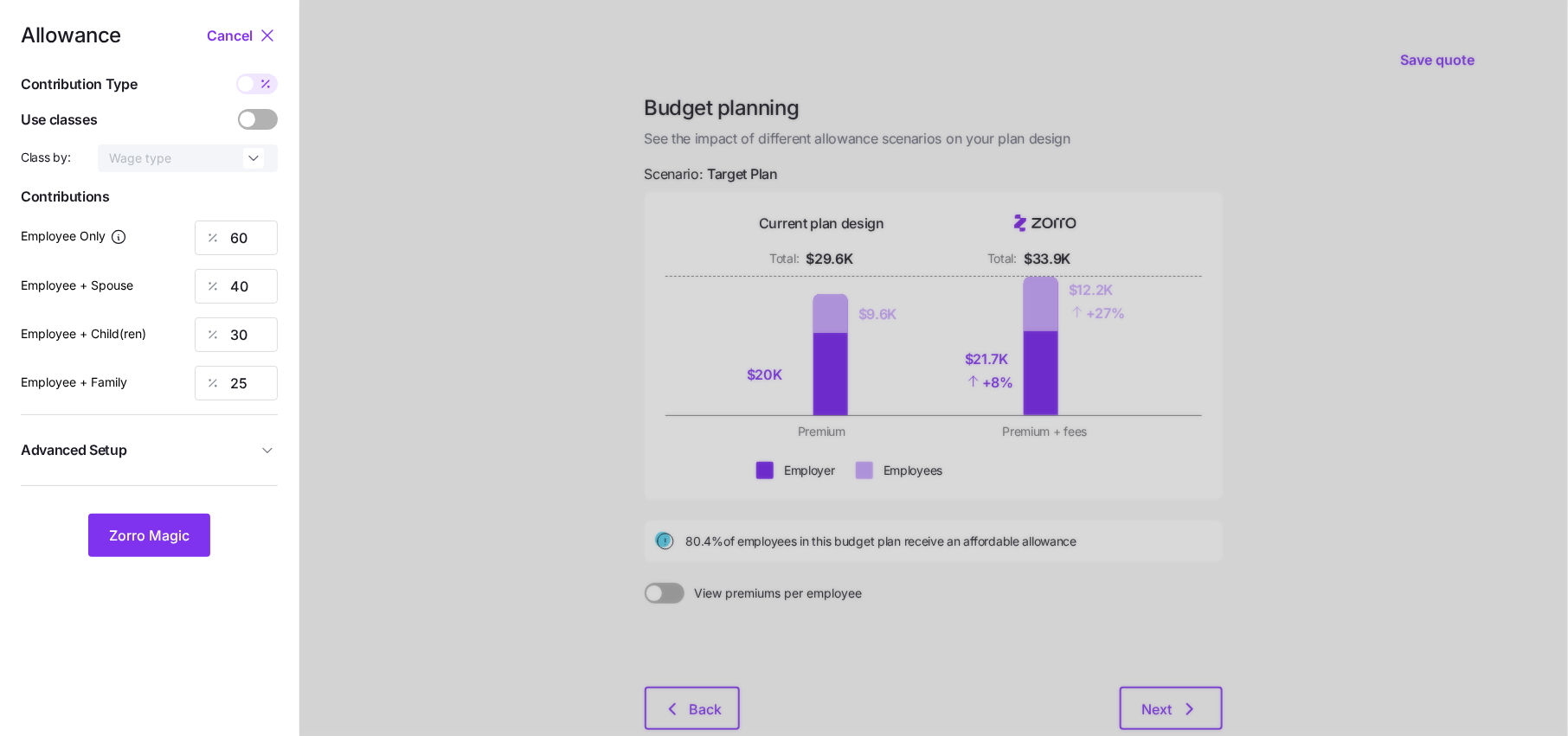
click at [267, 447] on icon "button" at bounding box center [267, 450] width 17 height 17
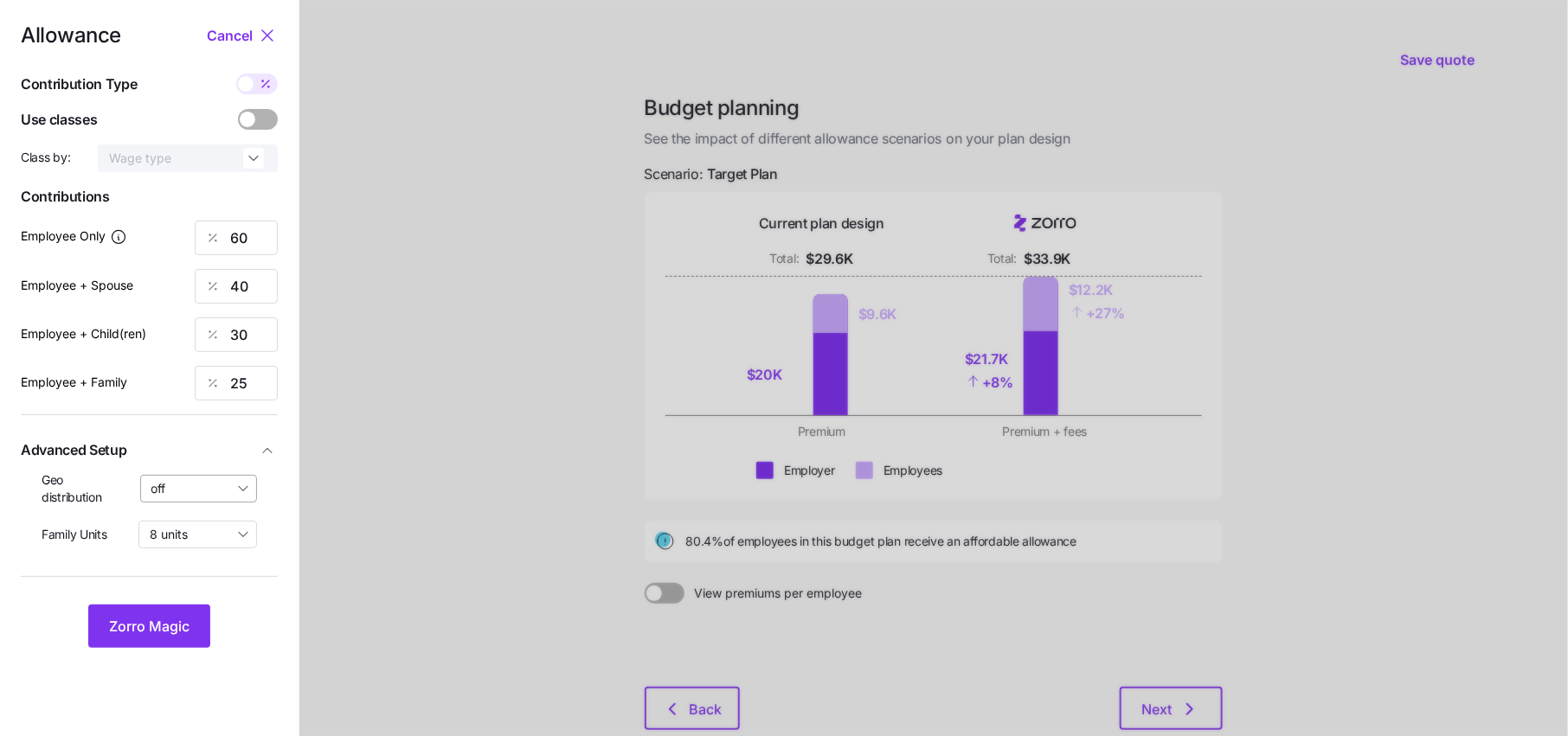
click at [207, 479] on input "off" at bounding box center [199, 489] width 118 height 28
click at [210, 582] on span "By state (1)" at bounding box center [188, 589] width 64 height 19
type input "By state (1)"
click at [160, 606] on button "Zorro Magic" at bounding box center [149, 626] width 122 height 43
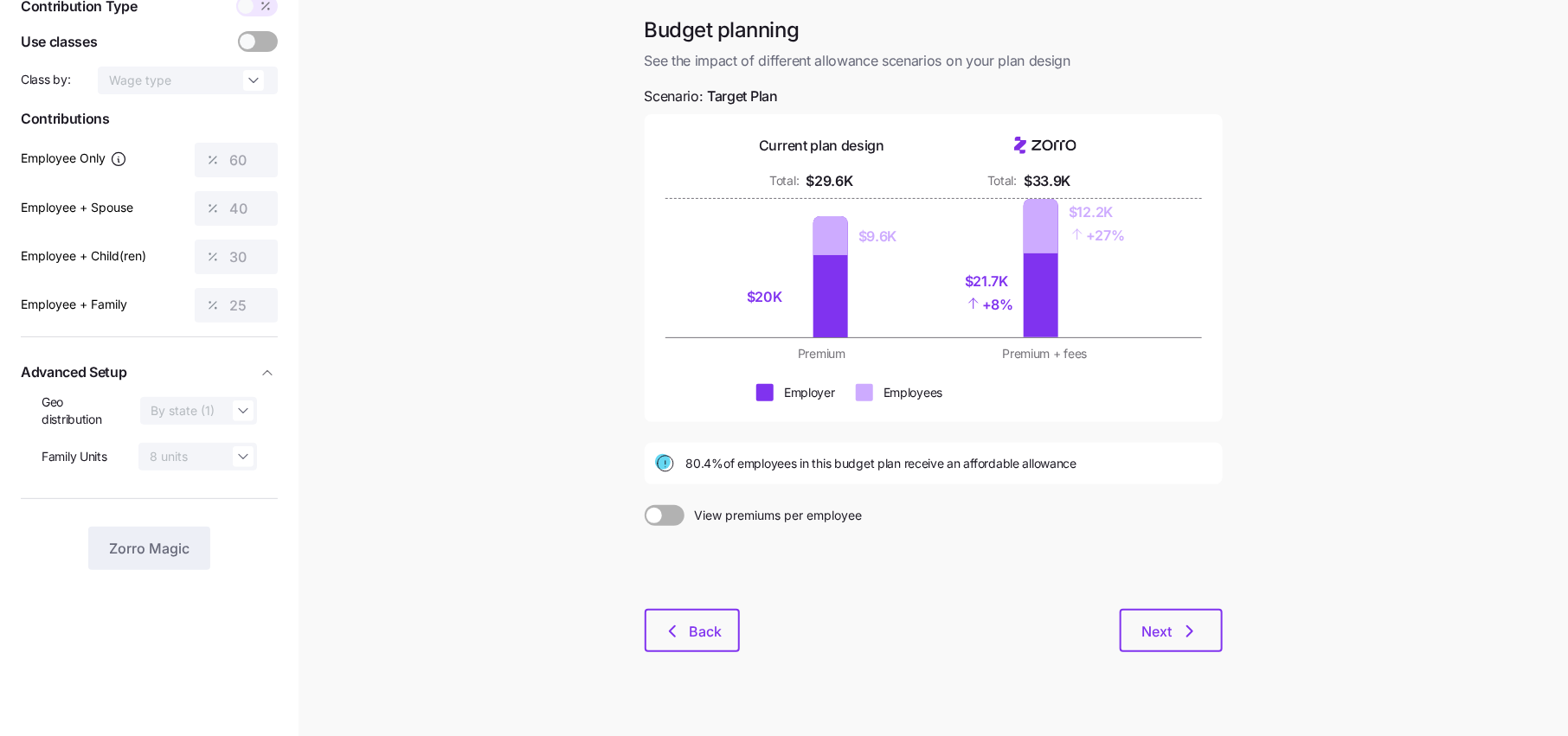
scroll to position [0, 0]
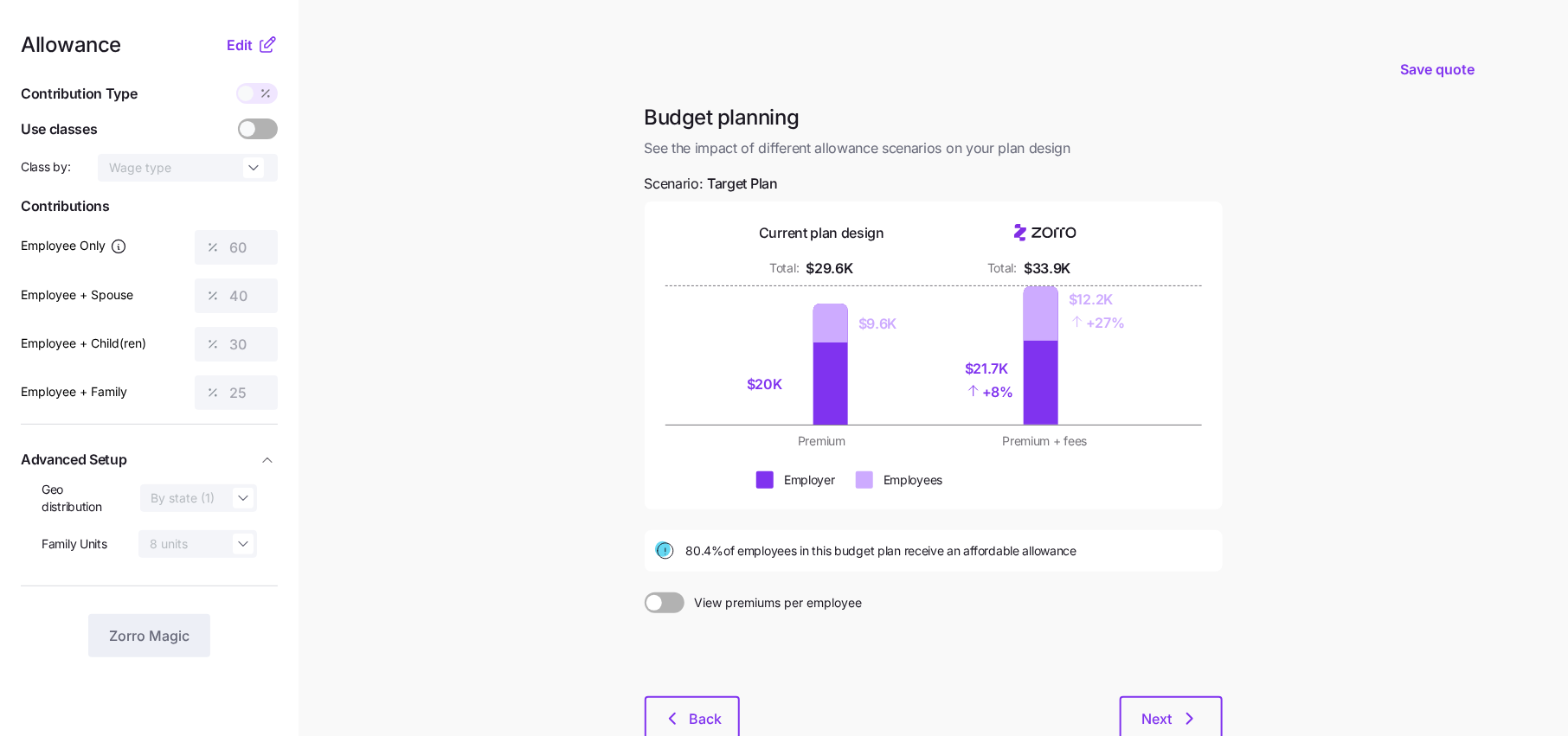
click at [266, 39] on icon at bounding box center [267, 45] width 21 height 21
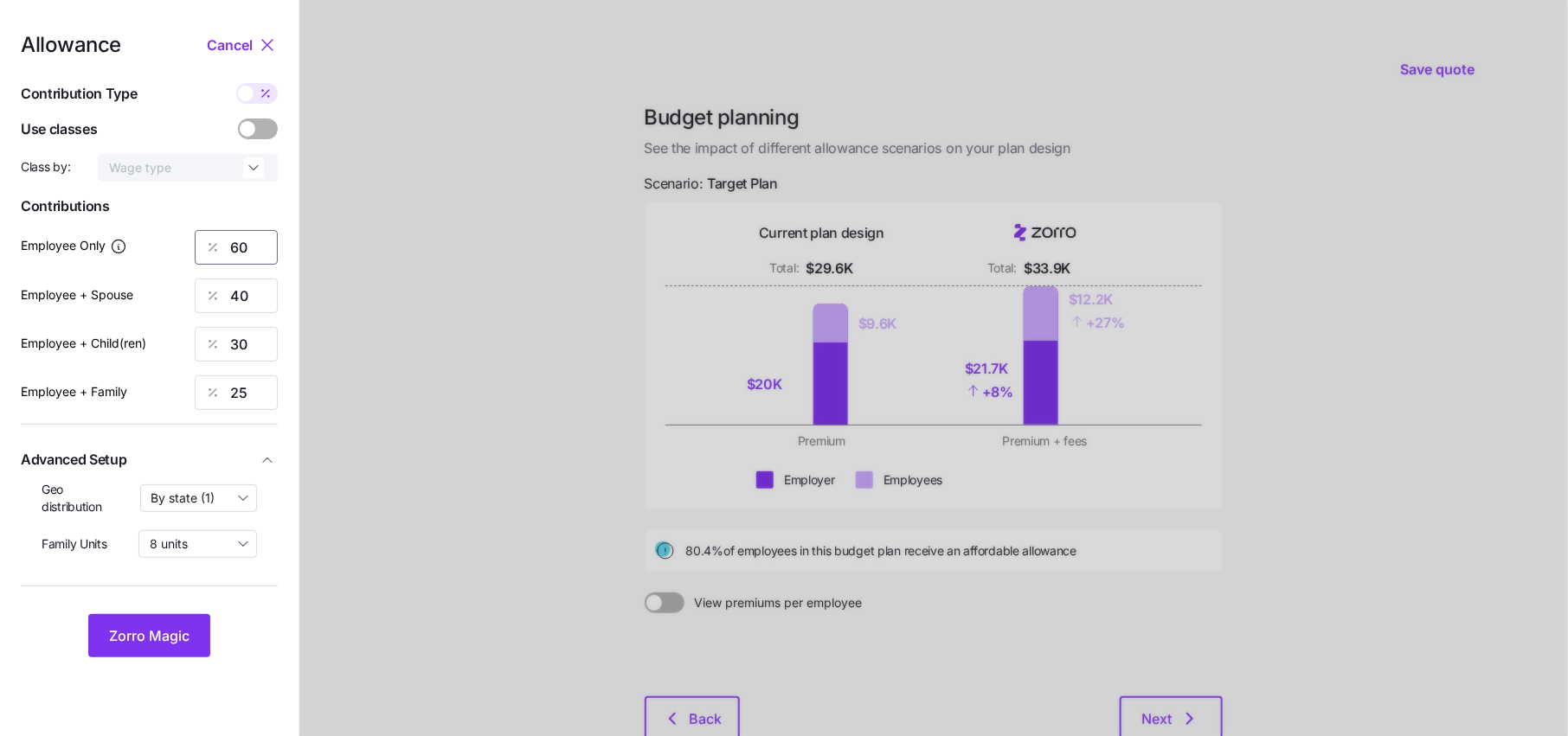
drag, startPoint x: 259, startPoint y: 244, endPoint x: 181, endPoint y: 244, distance: 78.0
click at [181, 244] on div "Employee Only 60" at bounding box center [150, 247] width 257 height 35
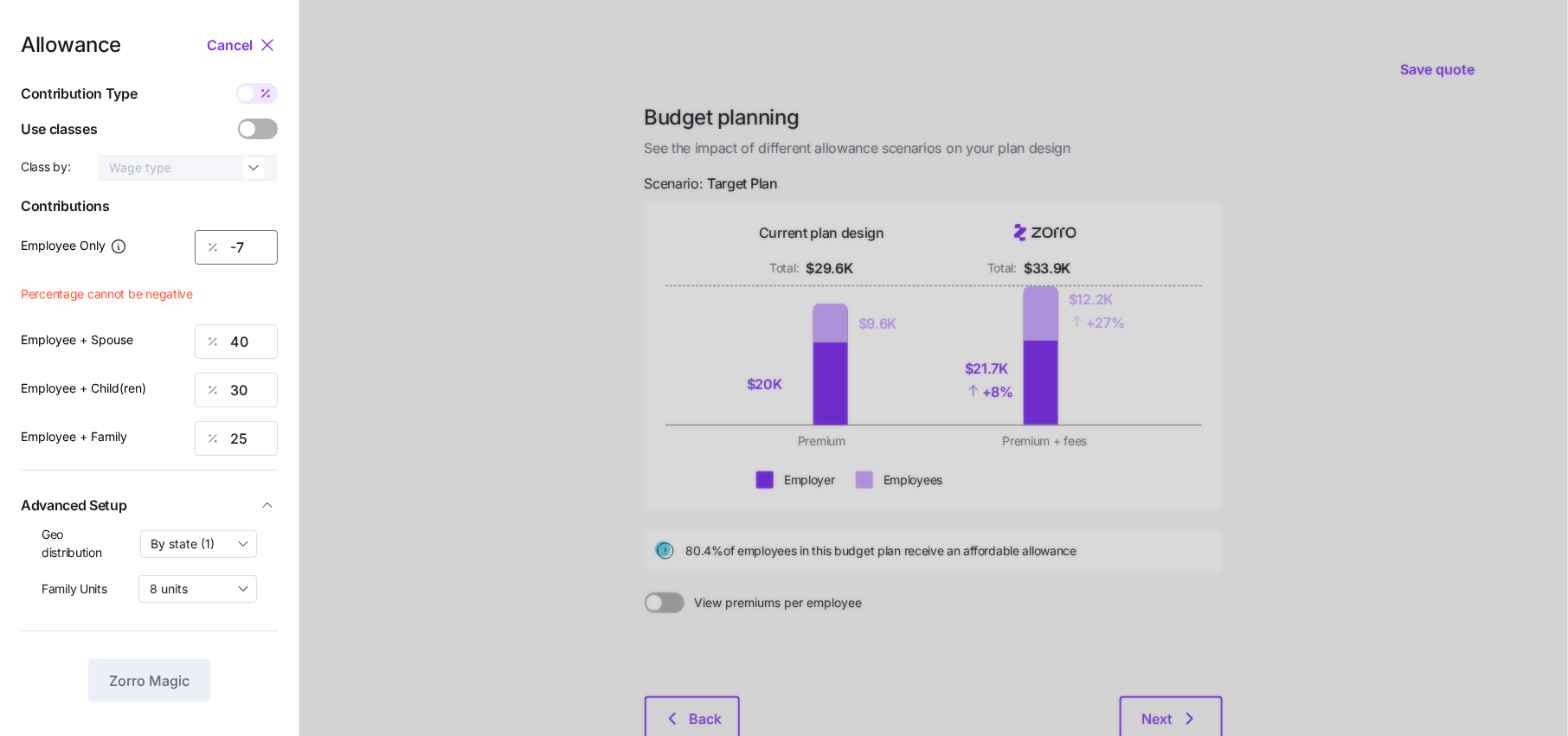
drag, startPoint x: 260, startPoint y: 243, endPoint x: 143, endPoint y: 243, distance: 117.0
click at [155, 243] on div "Employee Only -7" at bounding box center [150, 247] width 257 height 35
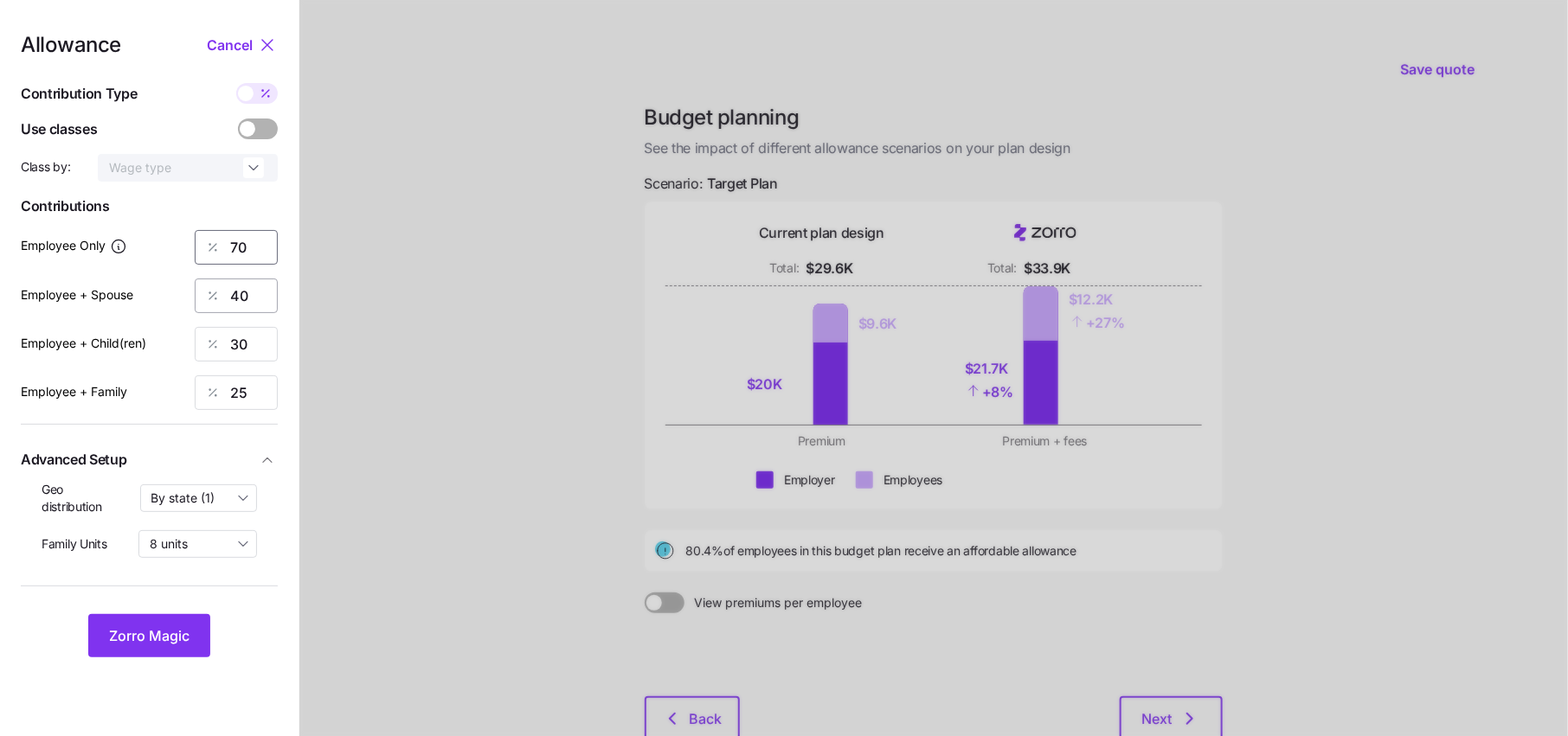
type input "70"
click at [251, 306] on input "40" at bounding box center [236, 296] width 83 height 35
type input "4"
type input "50"
click at [130, 621] on button "Zorro Magic" at bounding box center [149, 635] width 122 height 43
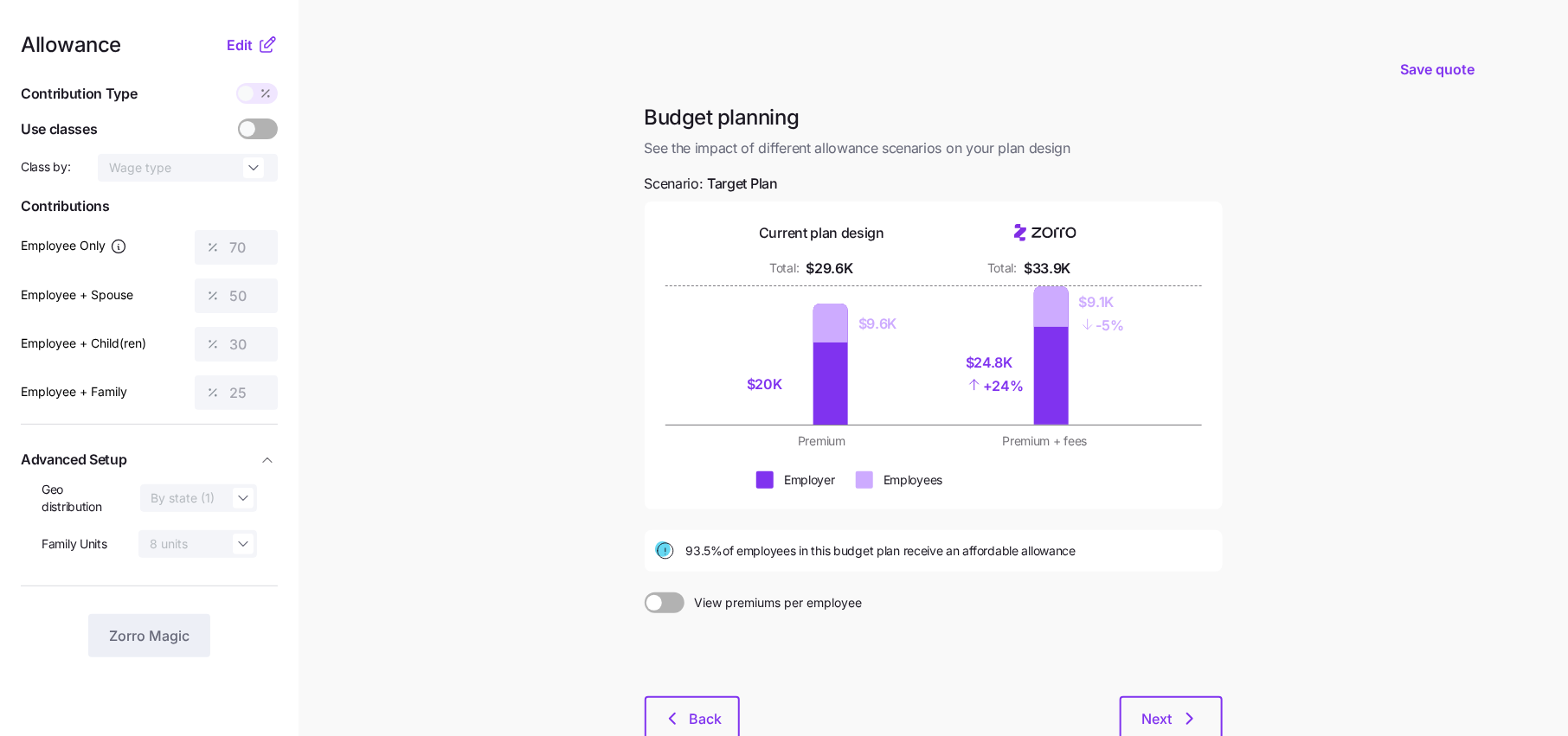
click at [284, 18] on nav "Allowance Edit Contribution Type Use classes Class by: Wage type Contributions …" at bounding box center [149, 425] width 299 height 850
click at [268, 42] on icon at bounding box center [267, 45] width 21 height 21
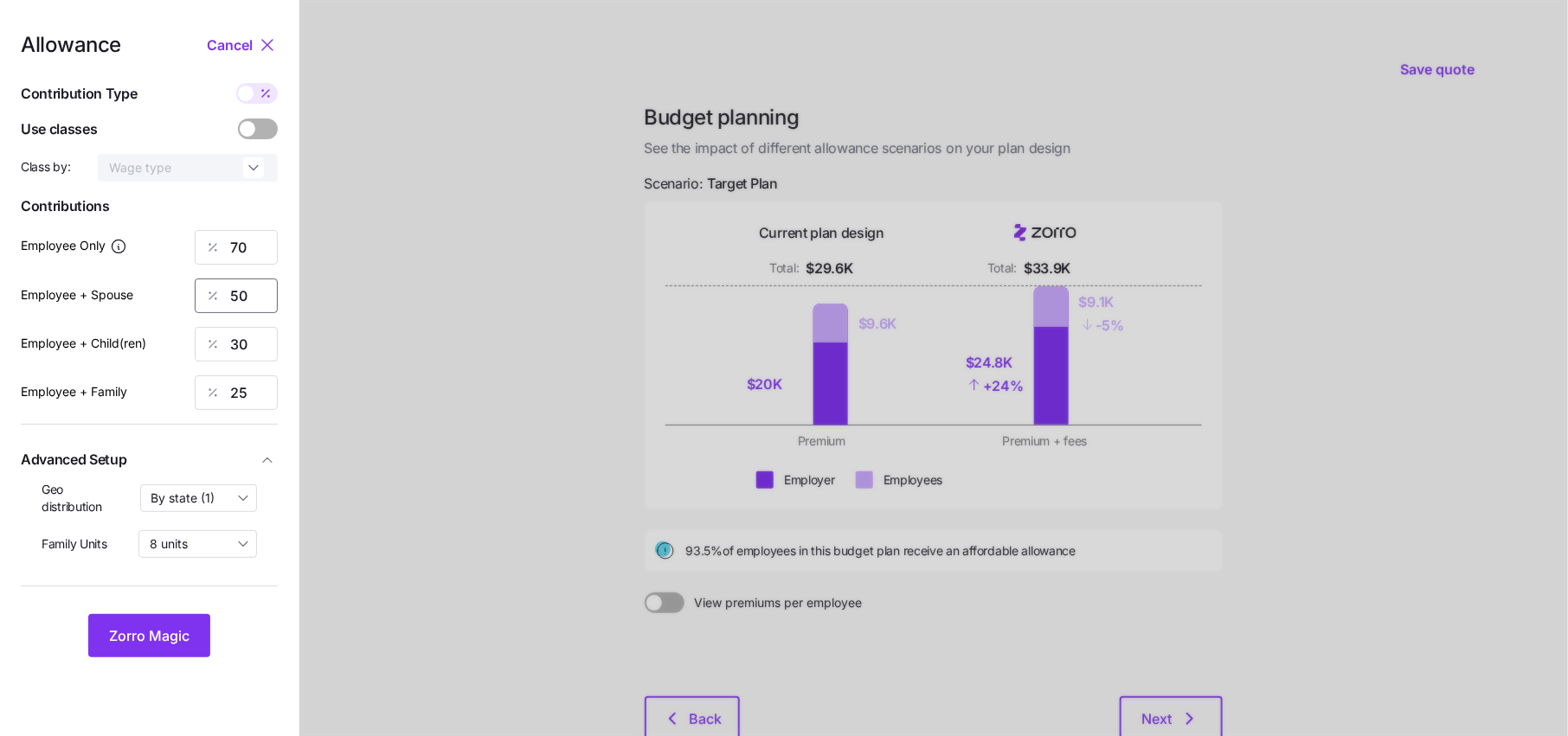
drag, startPoint x: 258, startPoint y: 287, endPoint x: 210, endPoint y: 290, distance: 48.1
click at [210, 290] on div "50" at bounding box center [236, 296] width 83 height 35
drag, startPoint x: 262, startPoint y: 243, endPoint x: 157, endPoint y: 243, distance: 105.0
click at [157, 243] on div "Employee Only 70" at bounding box center [150, 247] width 257 height 35
click at [157, 245] on div "Employee Only 70" at bounding box center [150, 247] width 257 height 35
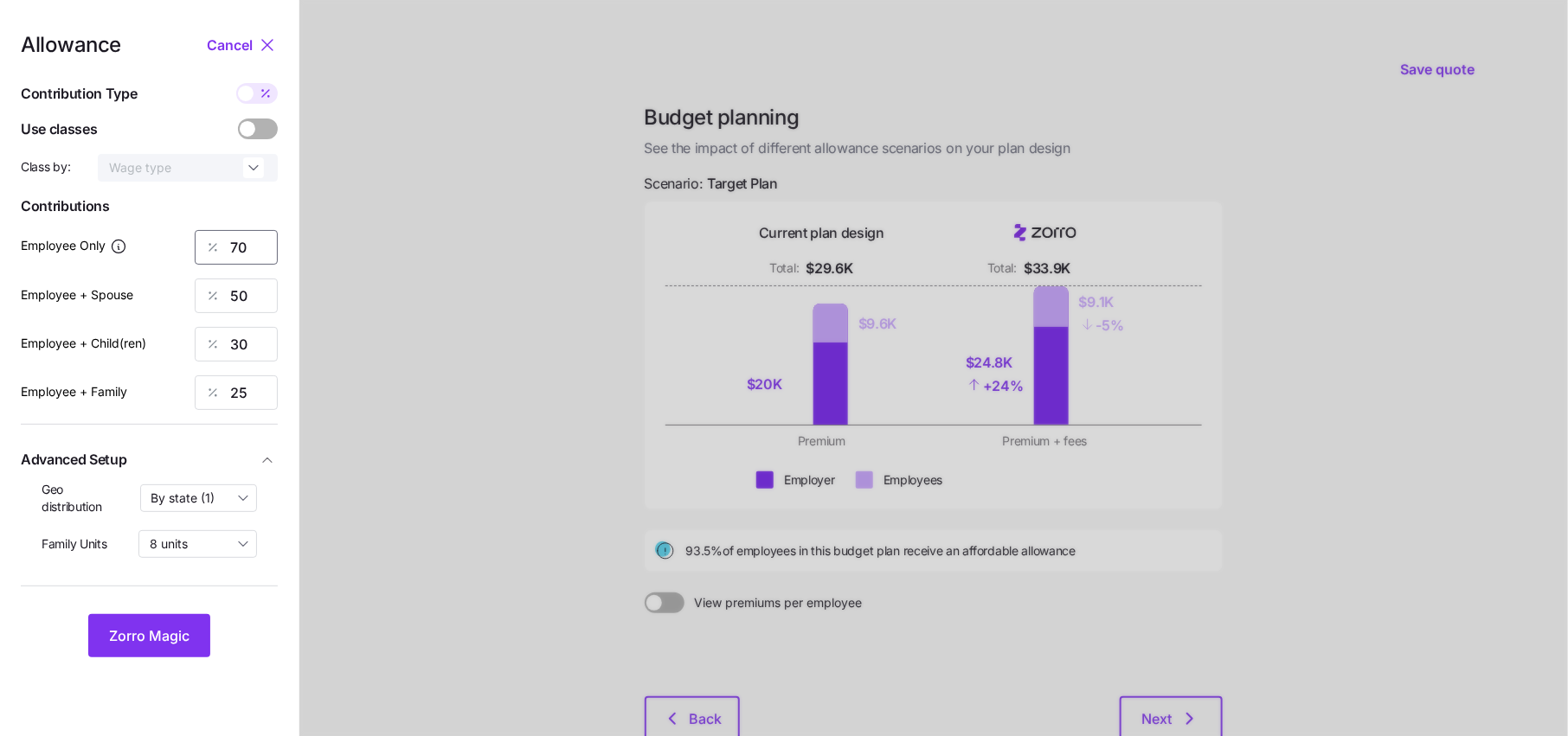
drag, startPoint x: 267, startPoint y: 258, endPoint x: 195, endPoint y: 258, distance: 72.0
click at [195, 258] on input "70" at bounding box center [236, 247] width 83 height 35
click at [196, 627] on button "Zorro Magic" at bounding box center [149, 635] width 122 height 43
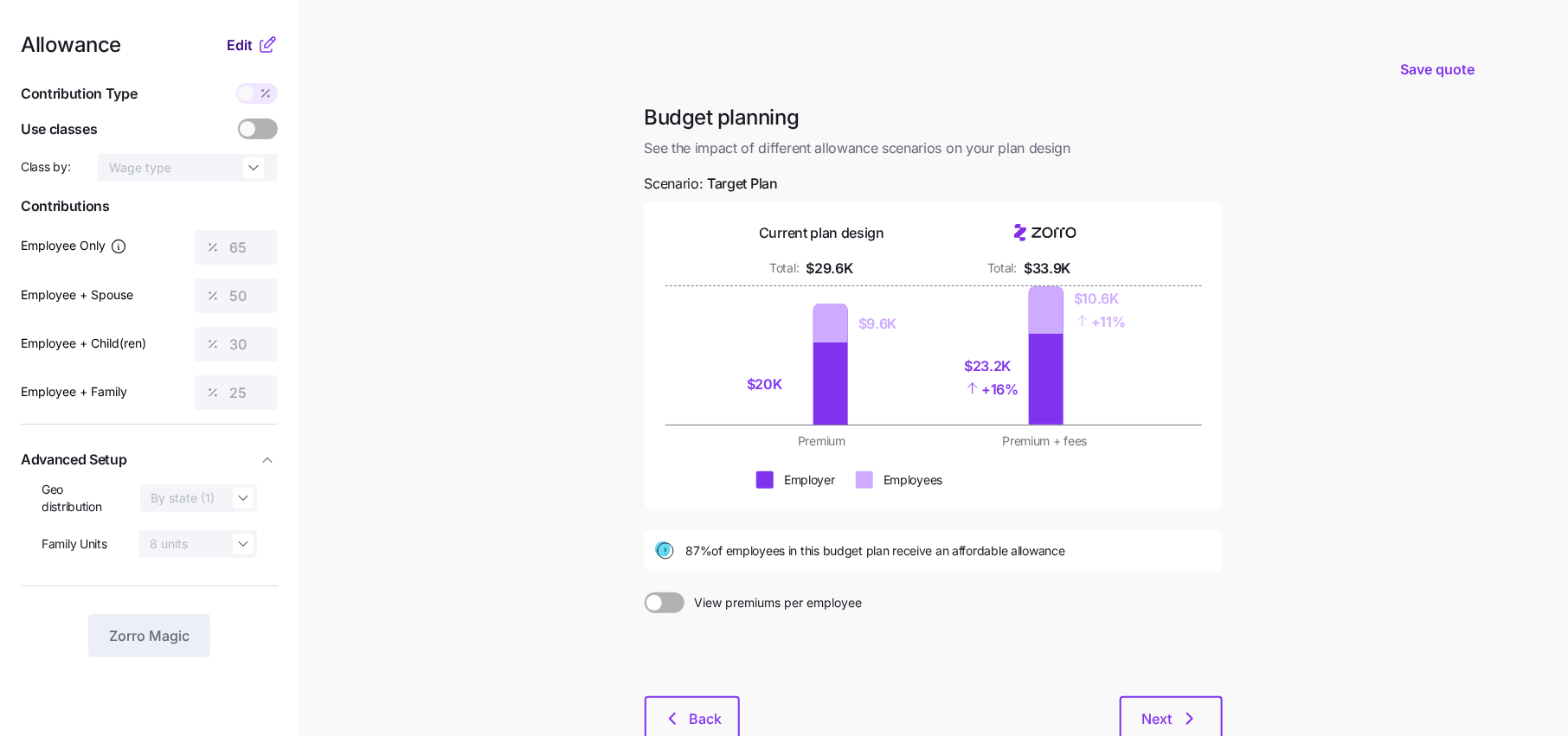
click at [247, 51] on span "Edit" at bounding box center [240, 45] width 26 height 21
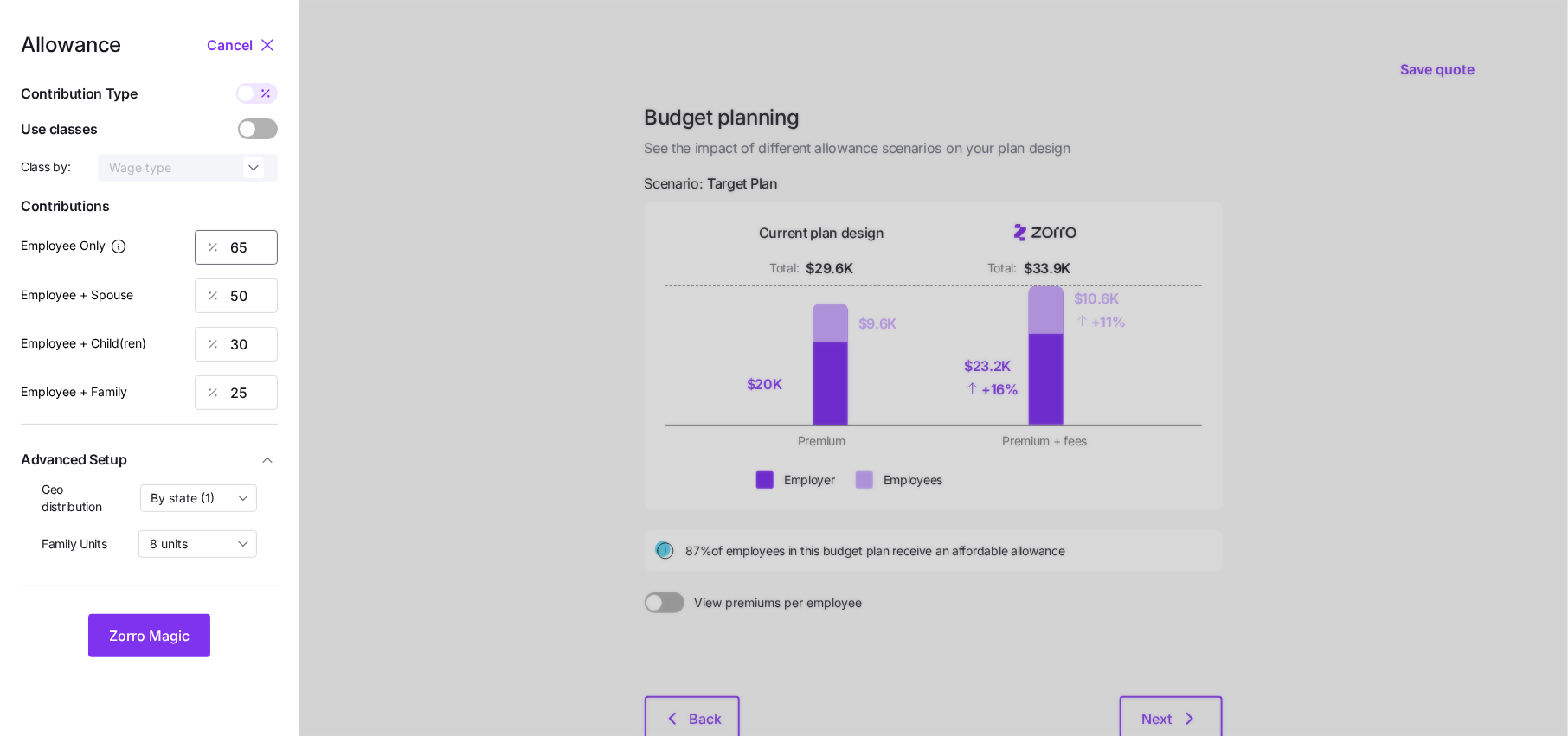
drag, startPoint x: 248, startPoint y: 258, endPoint x: 203, endPoint y: 258, distance: 45.0
click at [204, 258] on div "65" at bounding box center [236, 247] width 83 height 35
click at [166, 631] on span "Zorro Magic" at bounding box center [150, 636] width 81 height 21
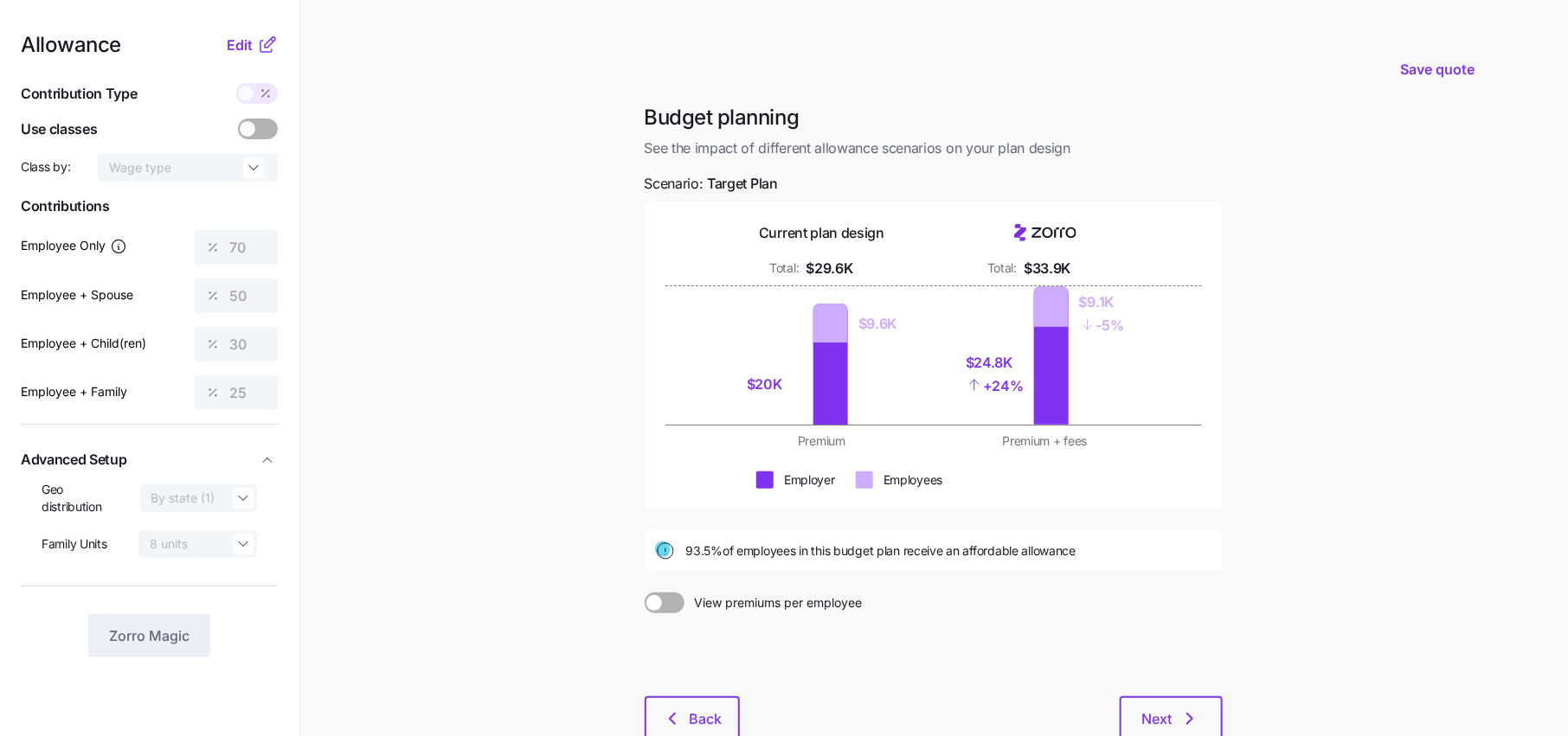
click at [540, 507] on main "Save quote Budget planning See the impact of different allowance scenarios on y…" at bounding box center [784, 425] width 1568 height 850
click at [260, 38] on icon at bounding box center [267, 45] width 21 height 21
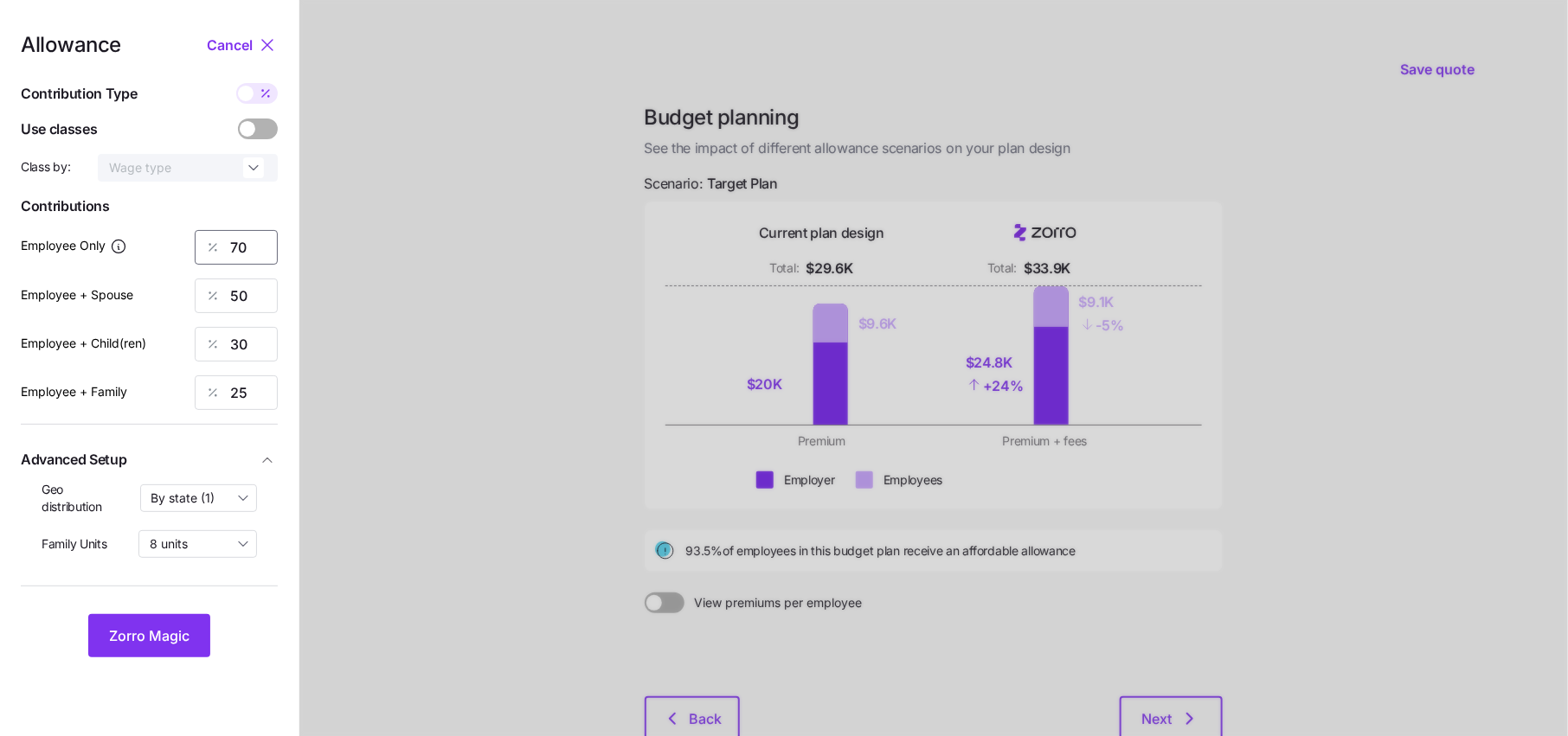
drag, startPoint x: 262, startPoint y: 238, endPoint x: 204, endPoint y: 238, distance: 58.0
click at [209, 238] on div "70" at bounding box center [236, 247] width 83 height 35
click at [161, 623] on button "Zorro Magic" at bounding box center [149, 635] width 122 height 43
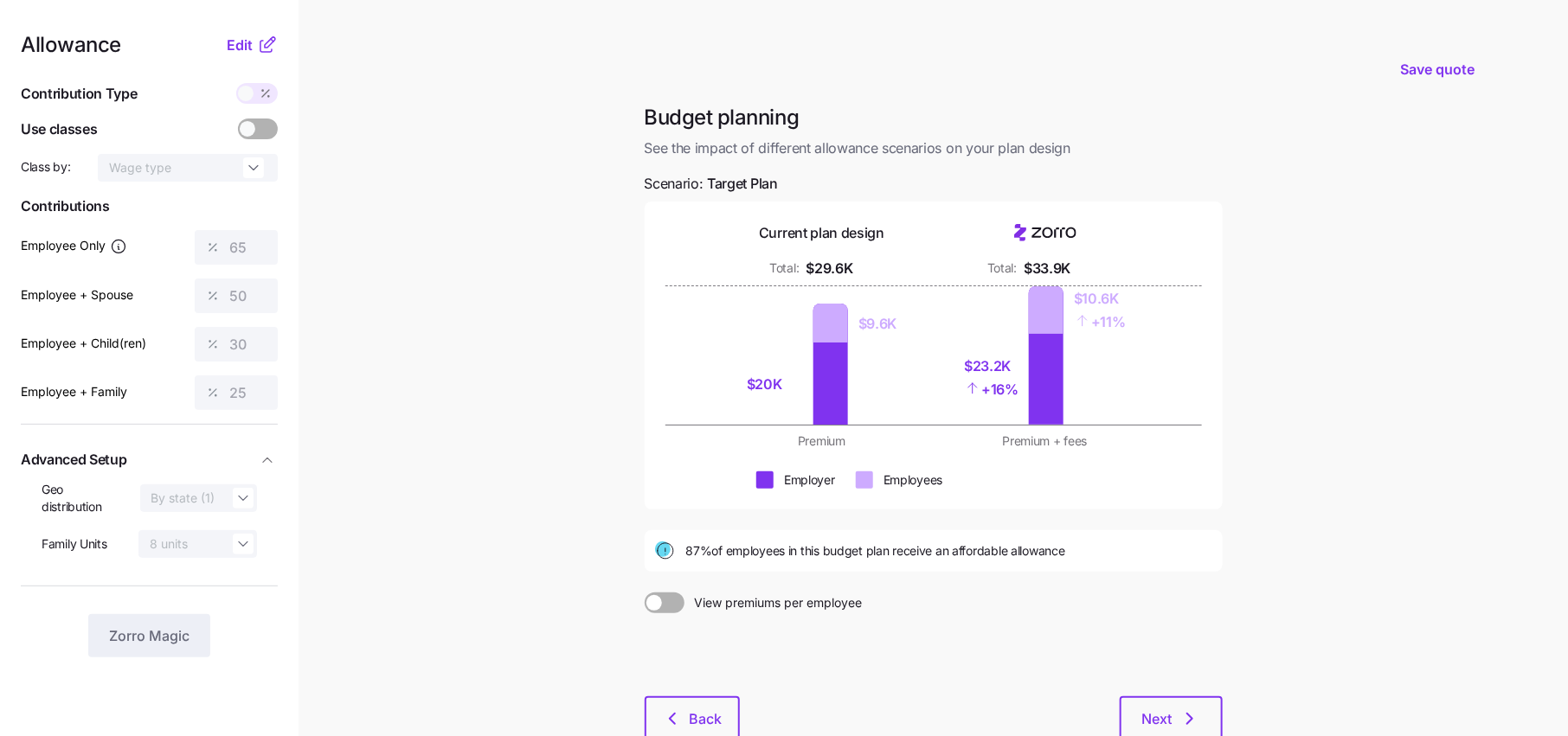
click at [259, 41] on icon at bounding box center [267, 45] width 21 height 21
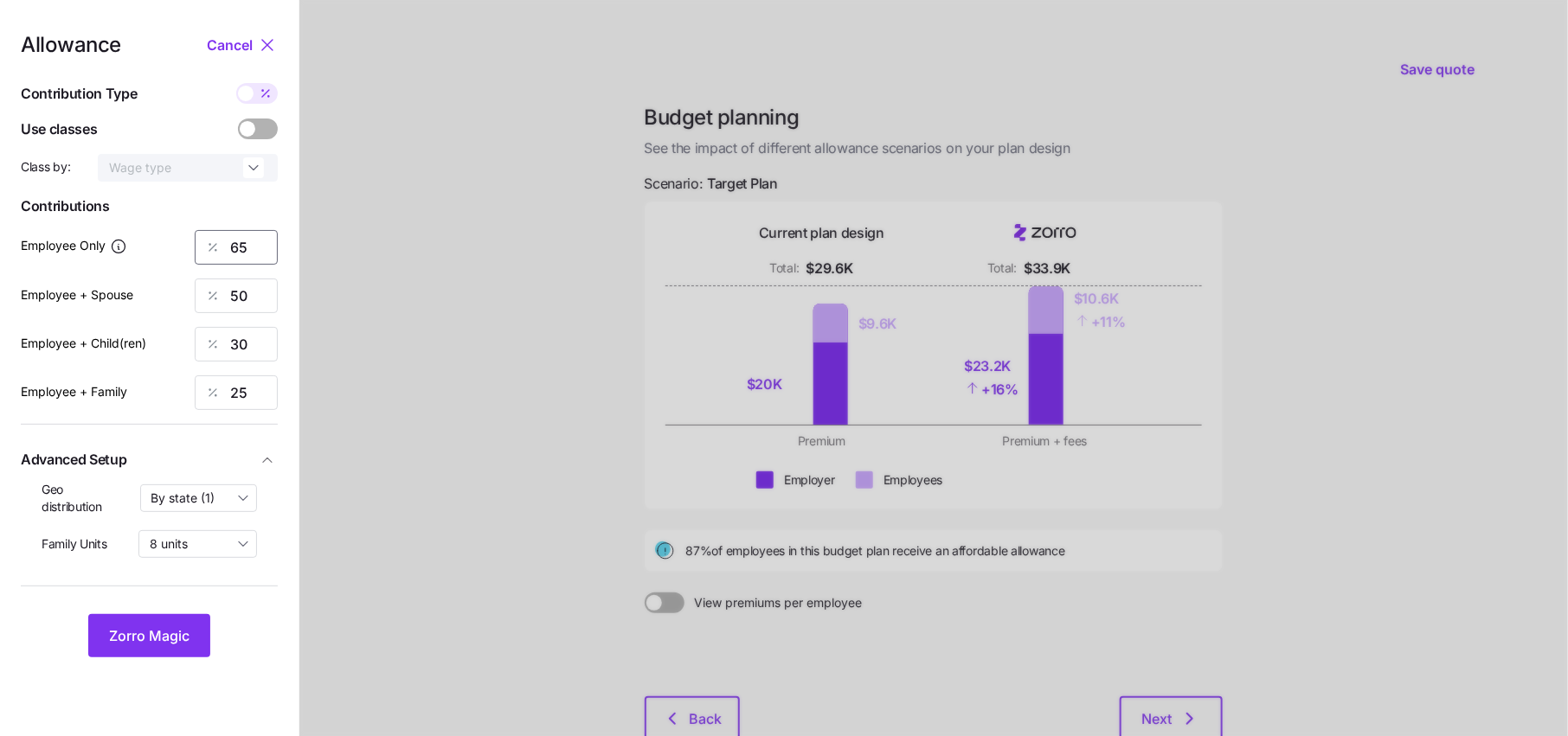
drag, startPoint x: 264, startPoint y: 260, endPoint x: 220, endPoint y: 260, distance: 44.0
click at [223, 260] on div "65" at bounding box center [236, 247] width 83 height 35
click at [155, 644] on span "Zorro Magic" at bounding box center [150, 636] width 81 height 21
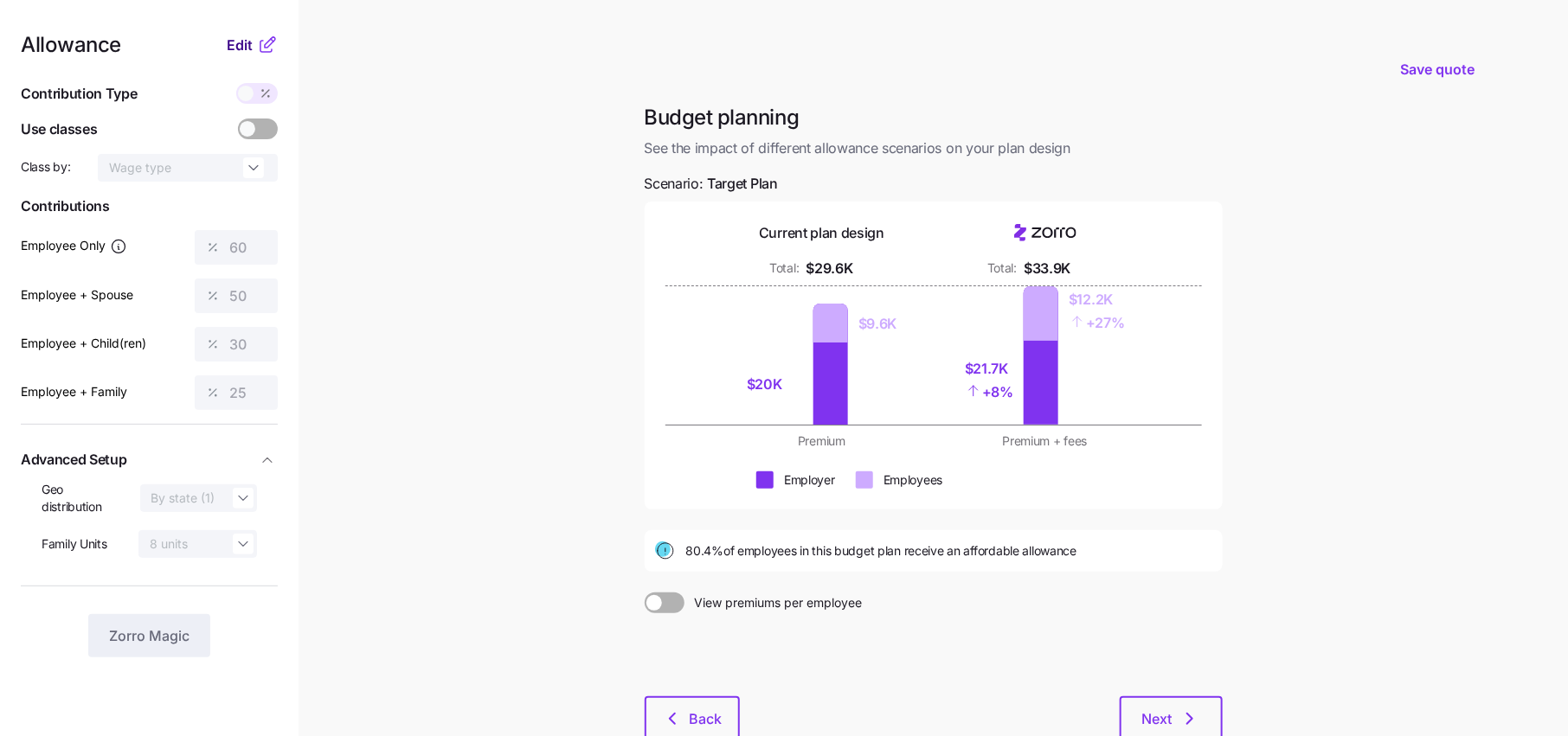
click at [244, 40] on span "Edit" at bounding box center [240, 45] width 26 height 21
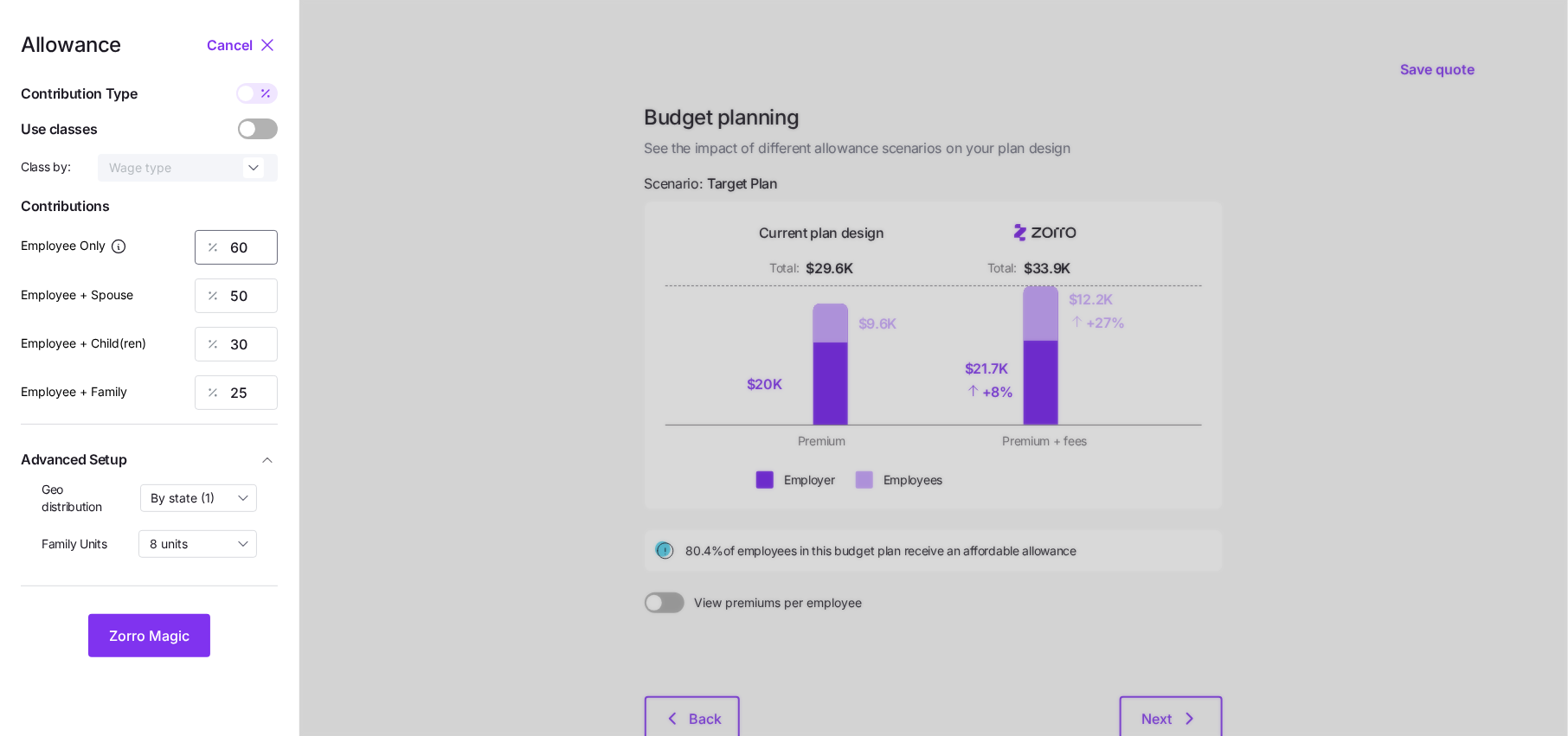
drag, startPoint x: 235, startPoint y: 245, endPoint x: 262, endPoint y: 245, distance: 27.0
click at [262, 245] on input "60" at bounding box center [236, 247] width 83 height 35
click at [174, 628] on span "Zorro Magic" at bounding box center [150, 636] width 81 height 21
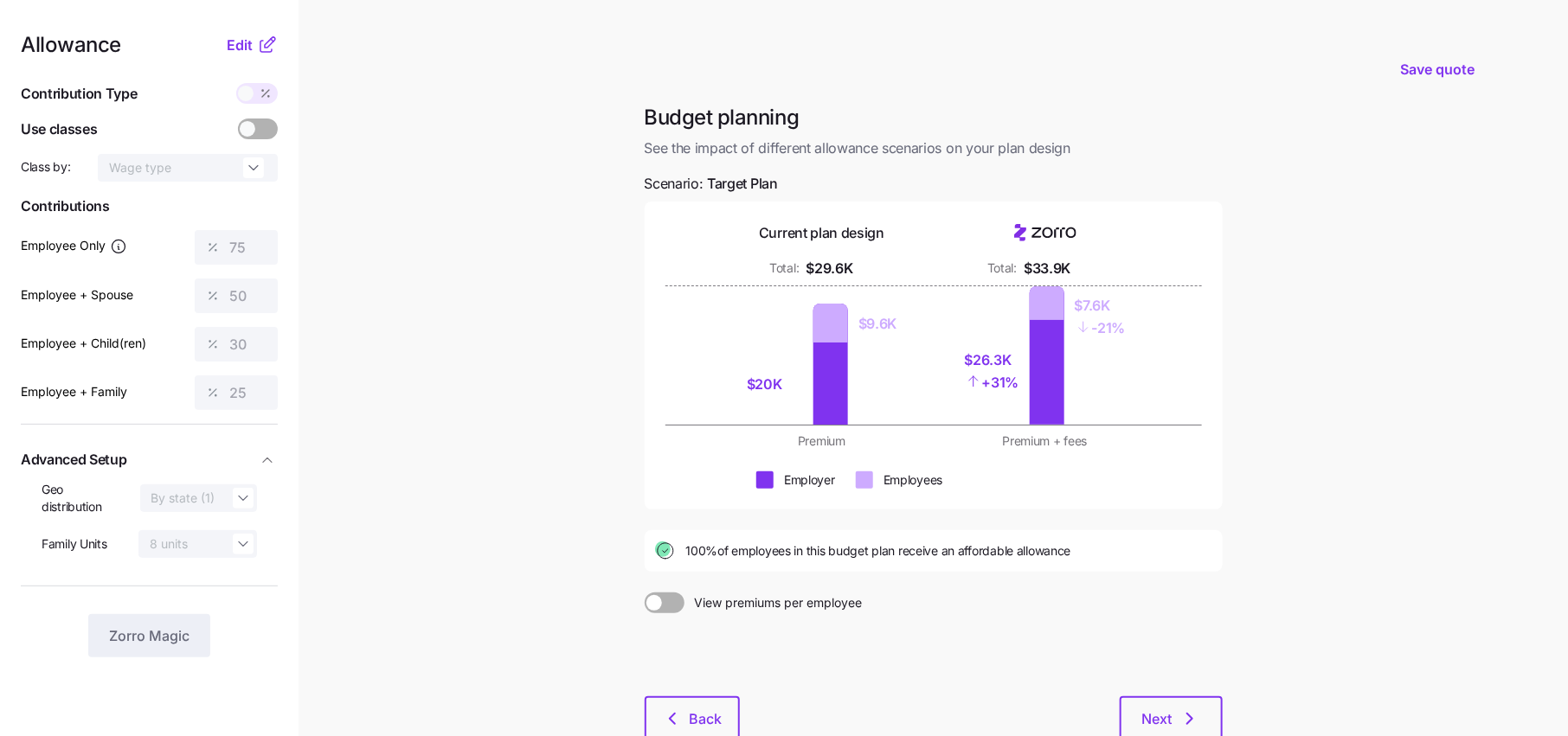
click at [258, 41] on icon at bounding box center [267, 45] width 21 height 21
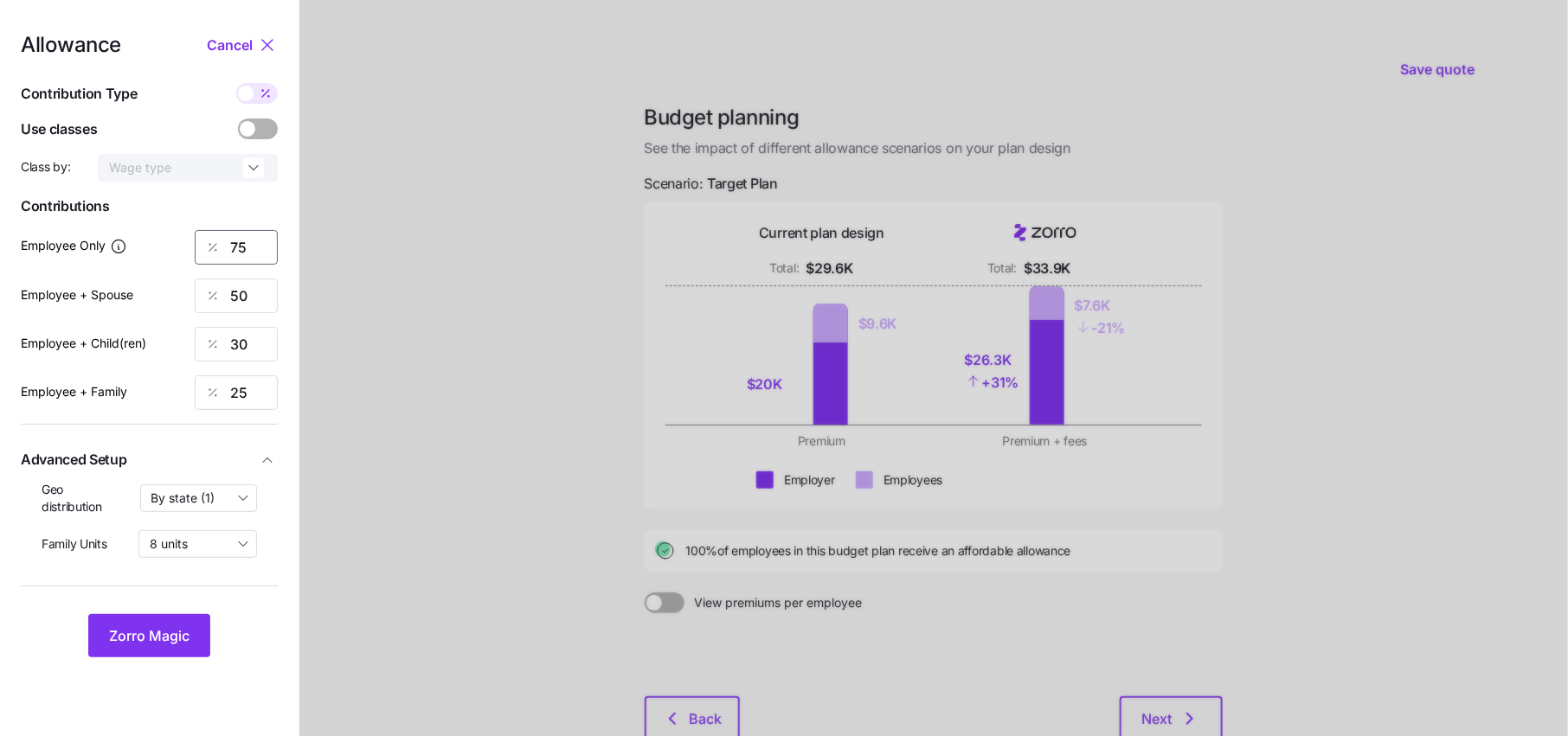
drag, startPoint x: 256, startPoint y: 242, endPoint x: 198, endPoint y: 242, distance: 58.0
click at [206, 242] on div "75" at bounding box center [236, 247] width 83 height 35
click at [163, 637] on span "Zorro Magic" at bounding box center [150, 636] width 81 height 21
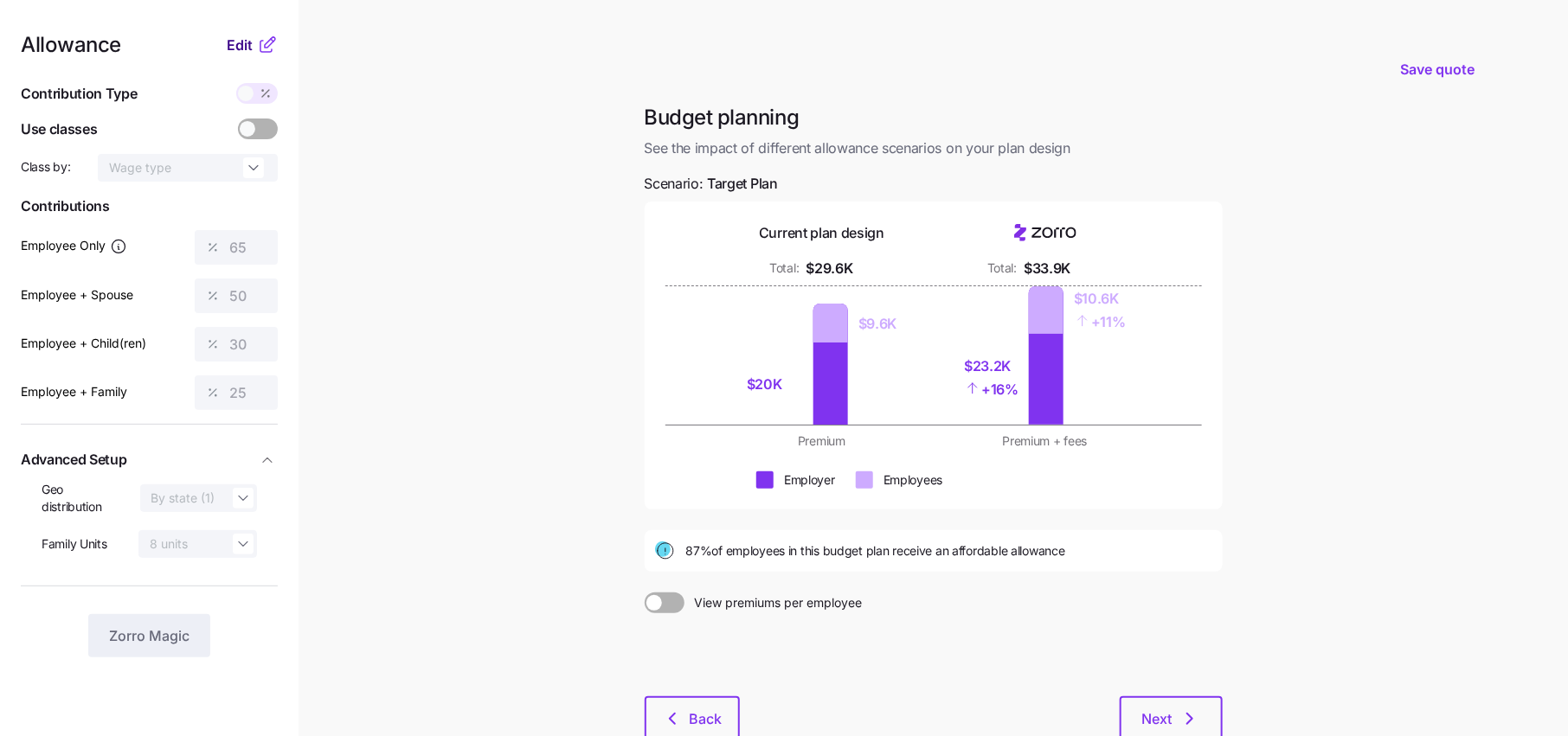
click at [256, 42] on button "Edit" at bounding box center [242, 45] width 30 height 21
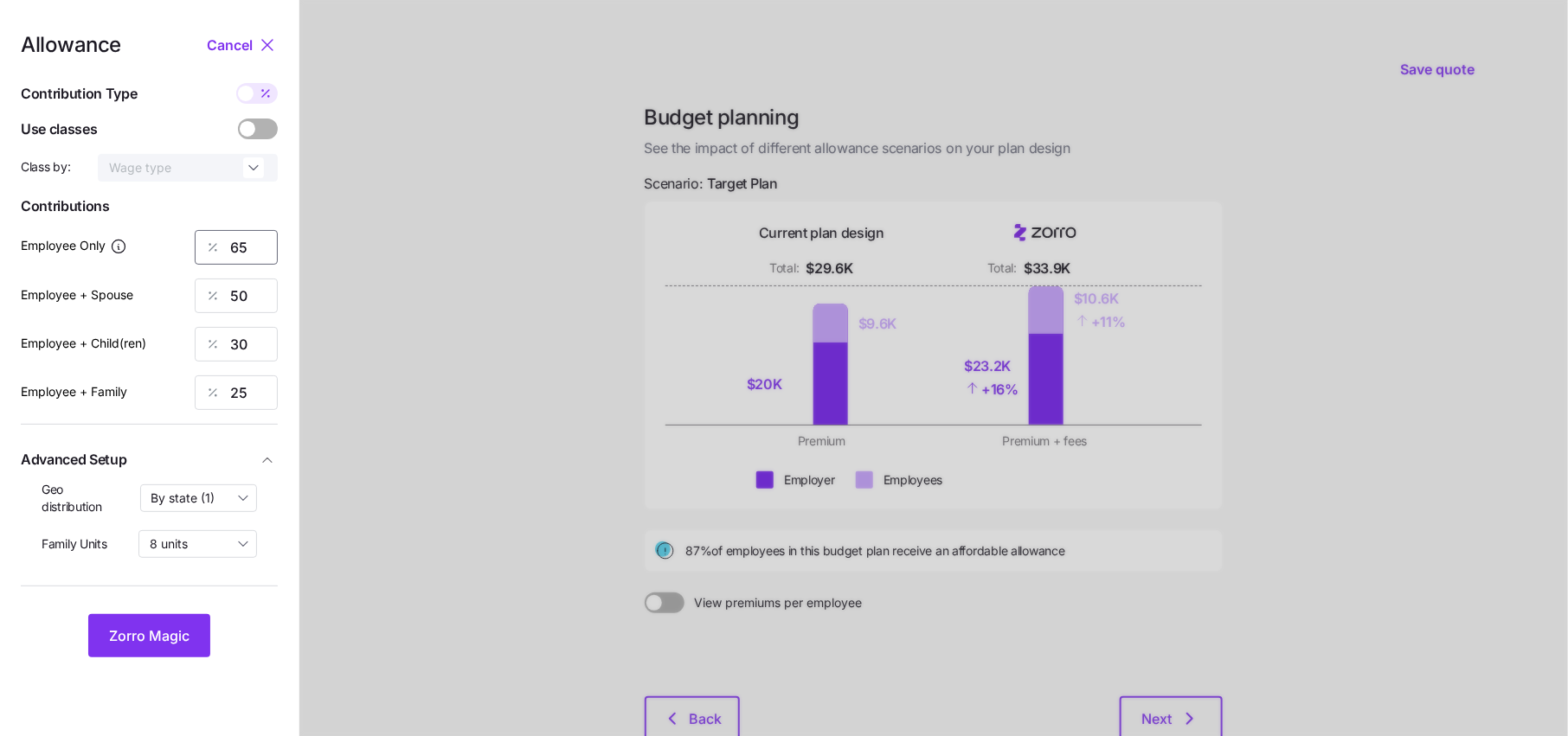
click at [256, 241] on input "65" at bounding box center [236, 247] width 83 height 35
type input "60"
click at [170, 646] on button "Zorro Magic" at bounding box center [149, 635] width 122 height 43
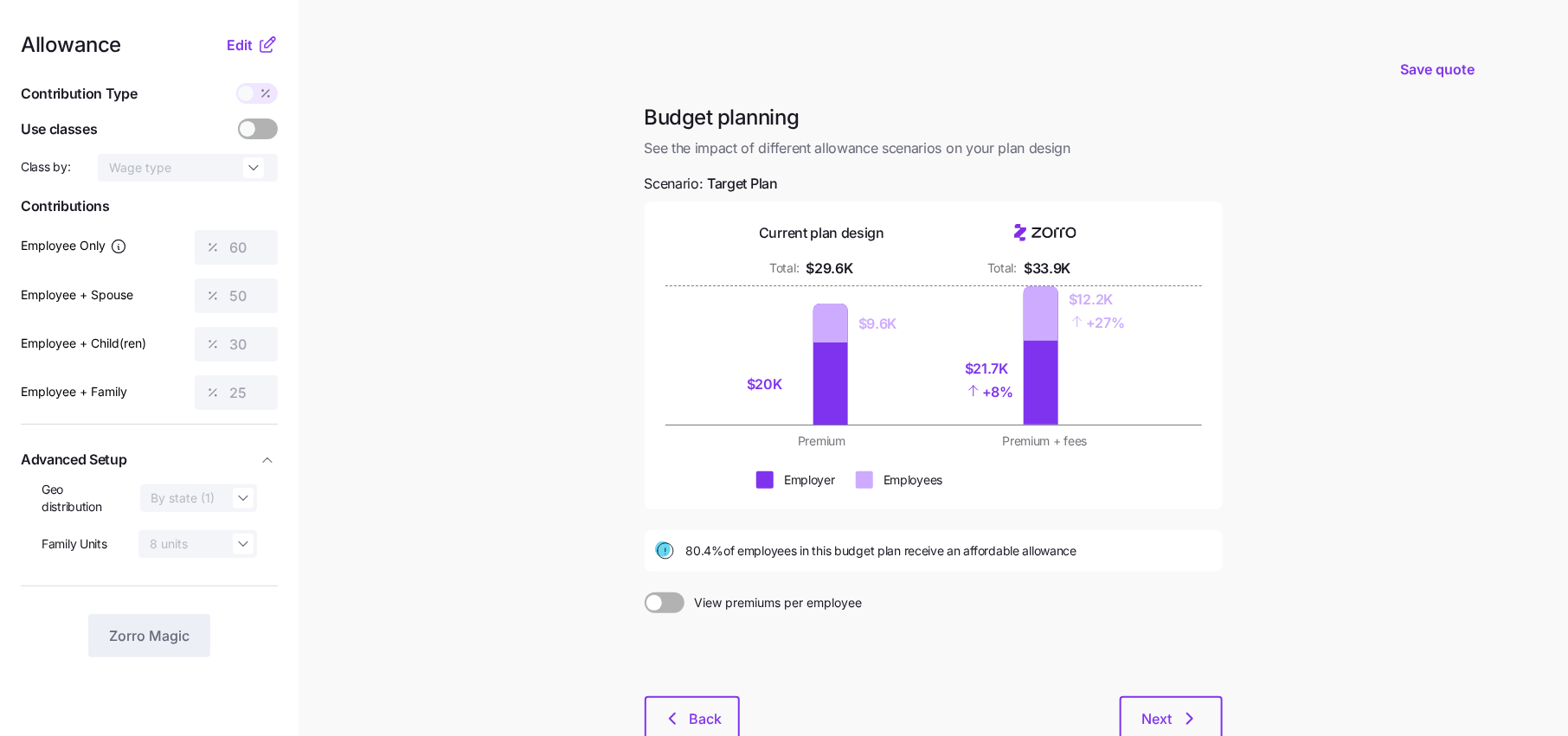
scroll to position [112, 0]
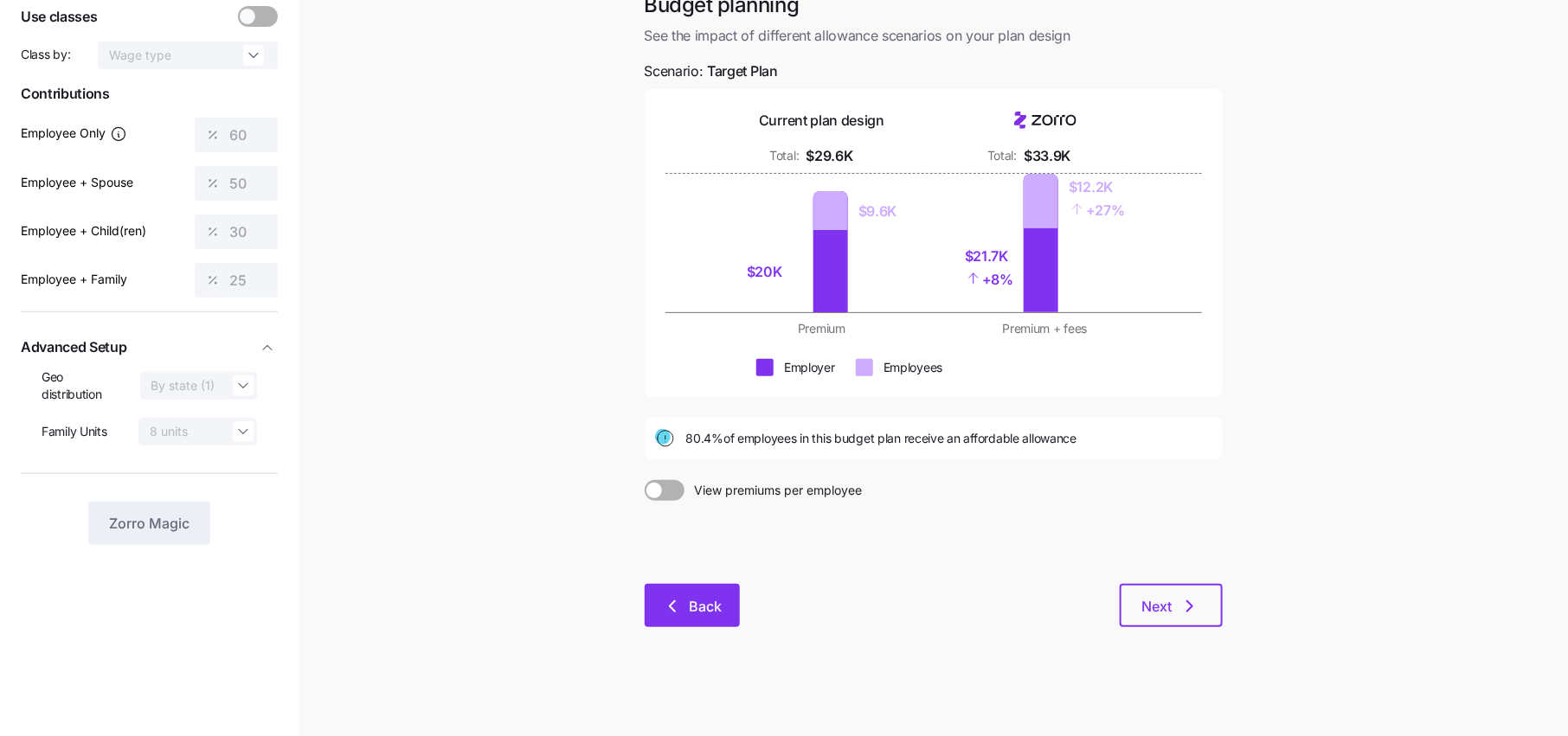
click at [702, 617] on button "Back" at bounding box center [692, 605] width 96 height 43
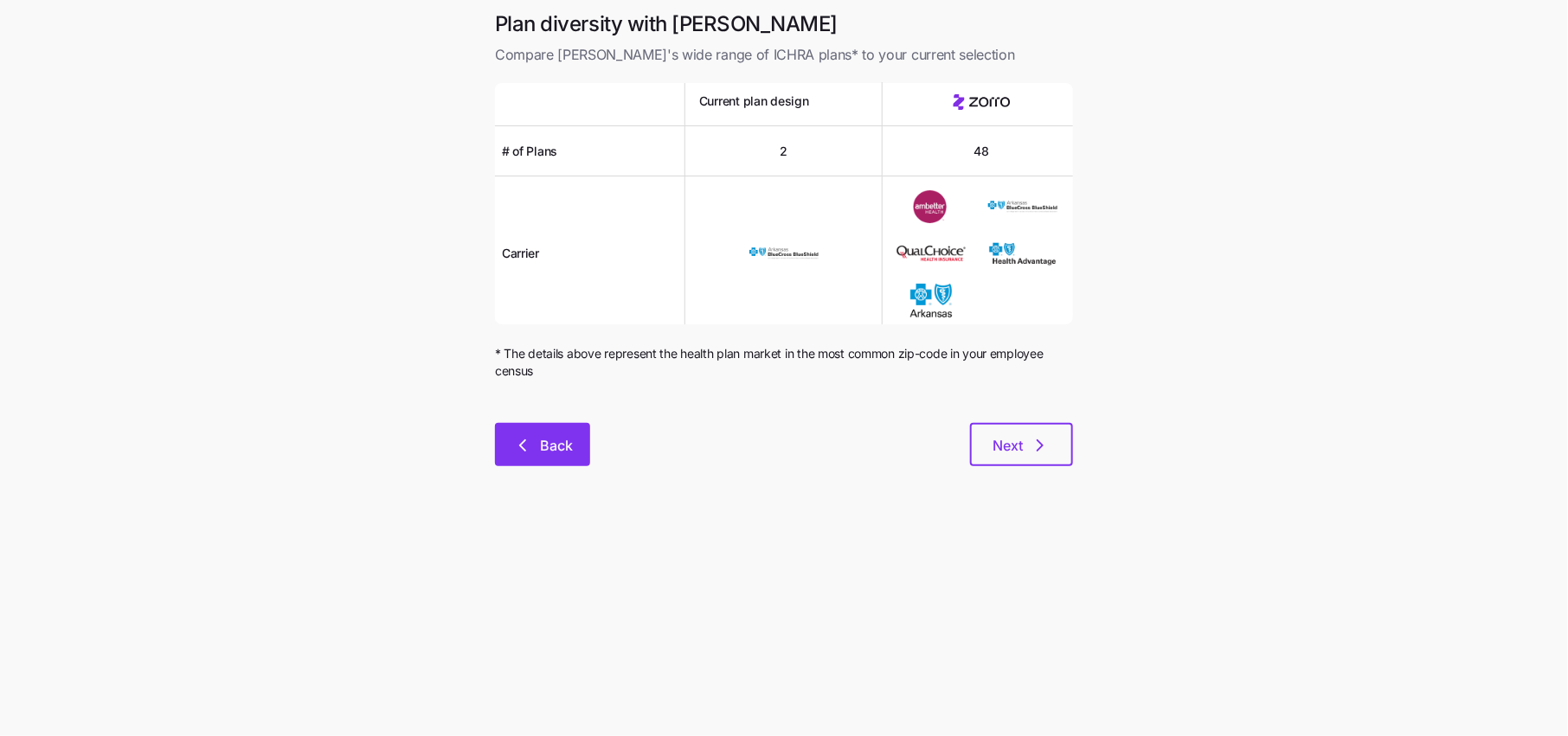
click at [517, 425] on button "Back" at bounding box center [542, 444] width 96 height 43
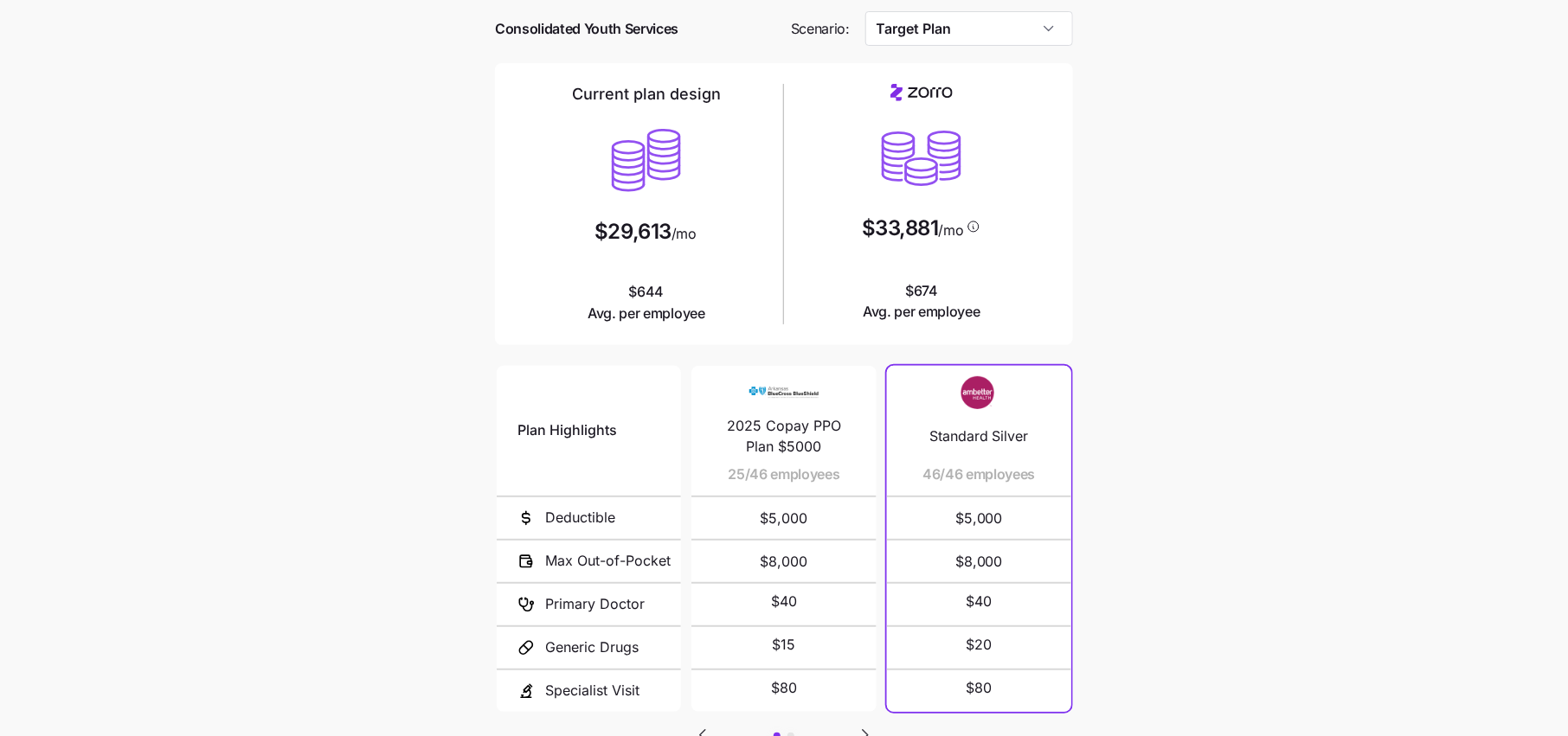
scroll to position [78, 0]
